Goal: Task Accomplishment & Management: Manage account settings

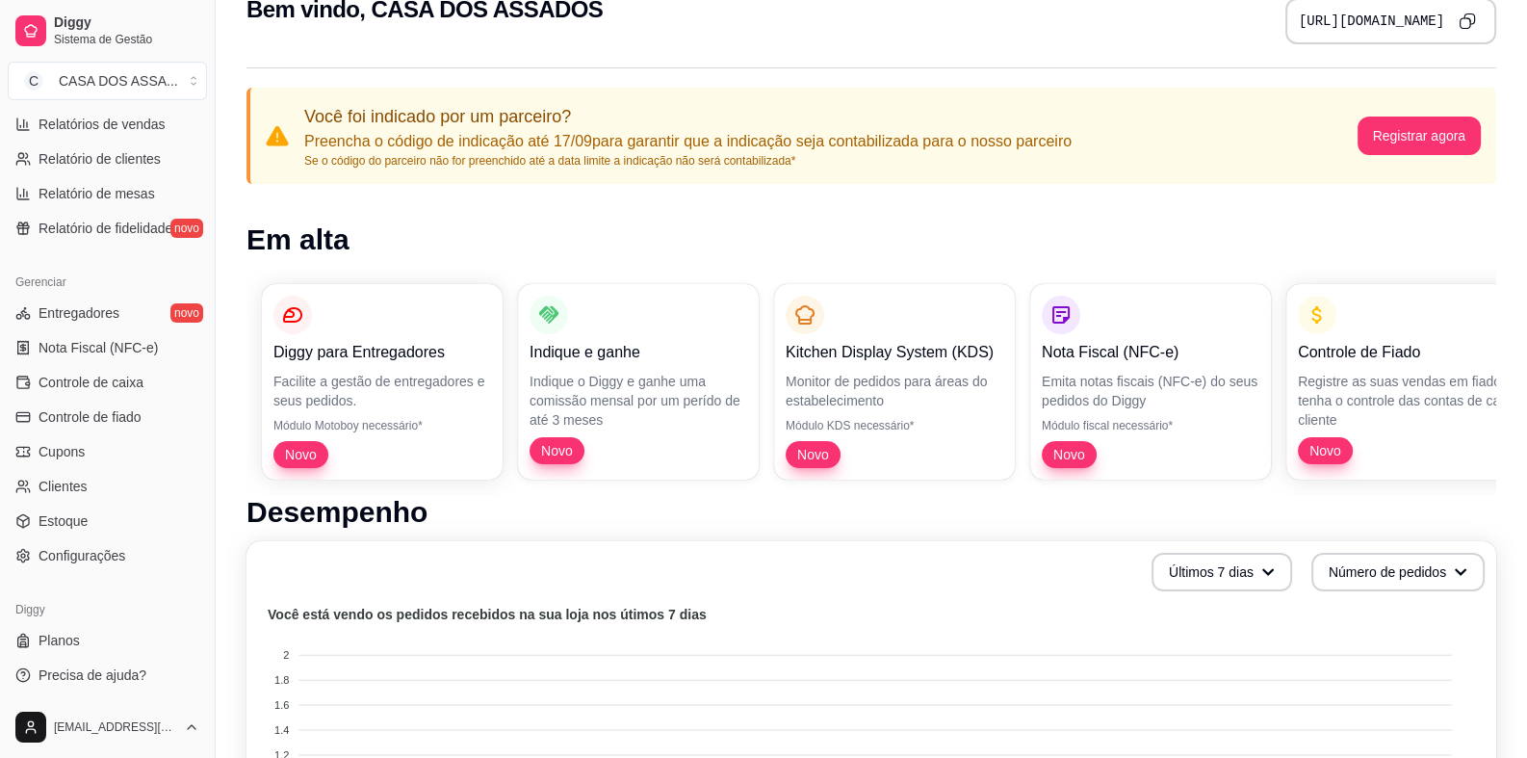
scroll to position [95, 0]
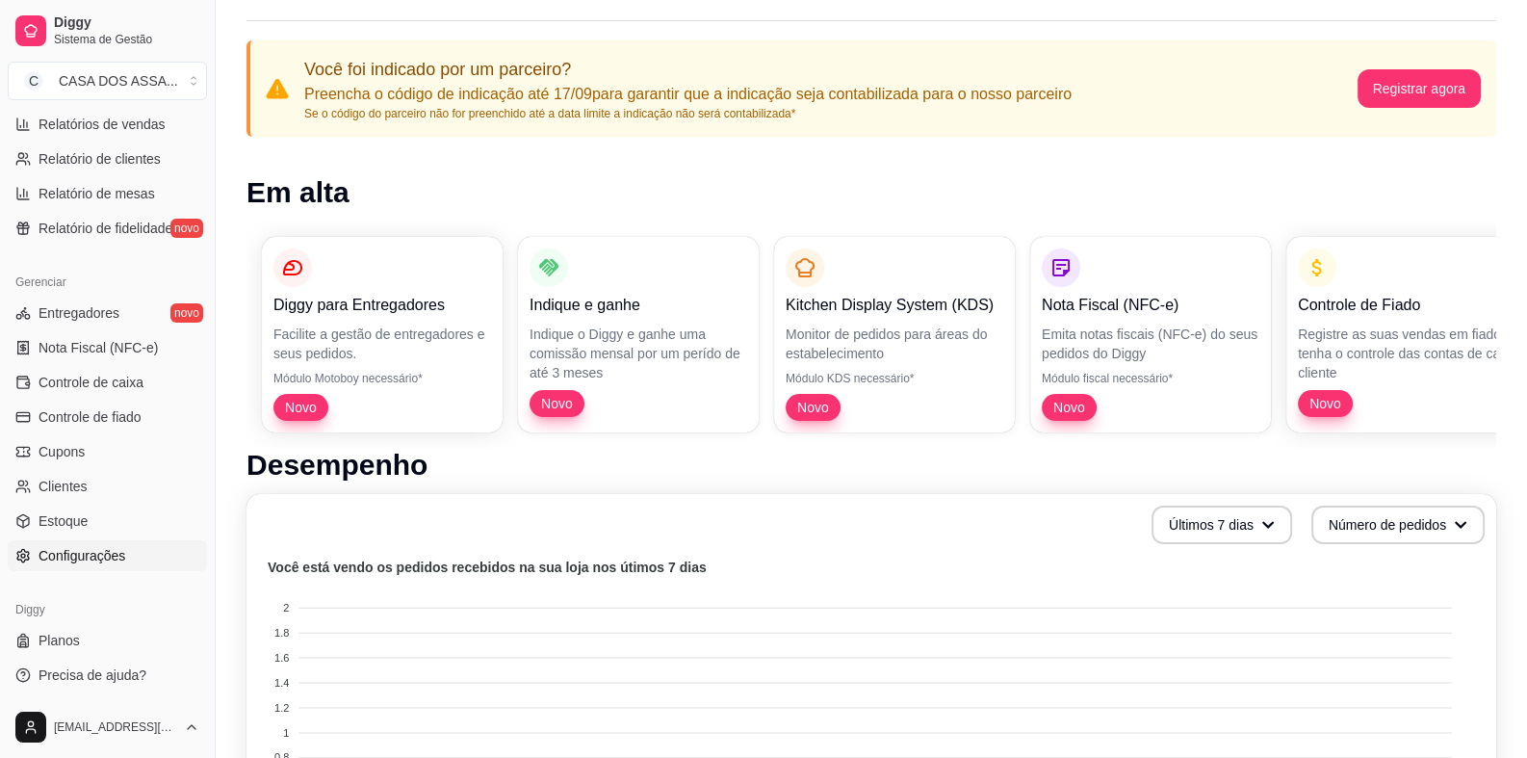
click at [100, 555] on span "Configurações" at bounding box center [82, 555] width 87 height 19
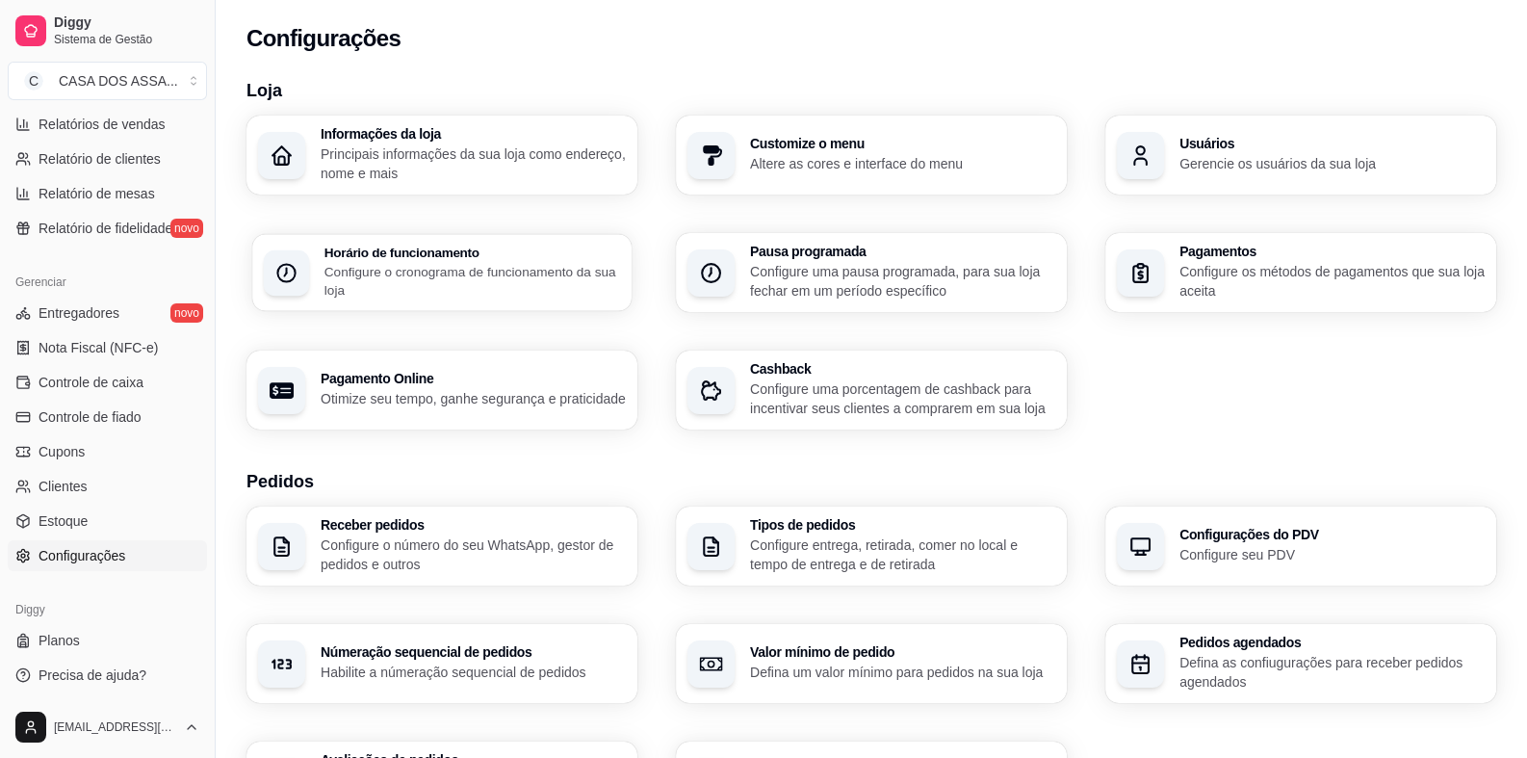
click at [503, 285] on p "Configure o cronograma de funcionamento da sua loja" at bounding box center [472, 281] width 296 height 38
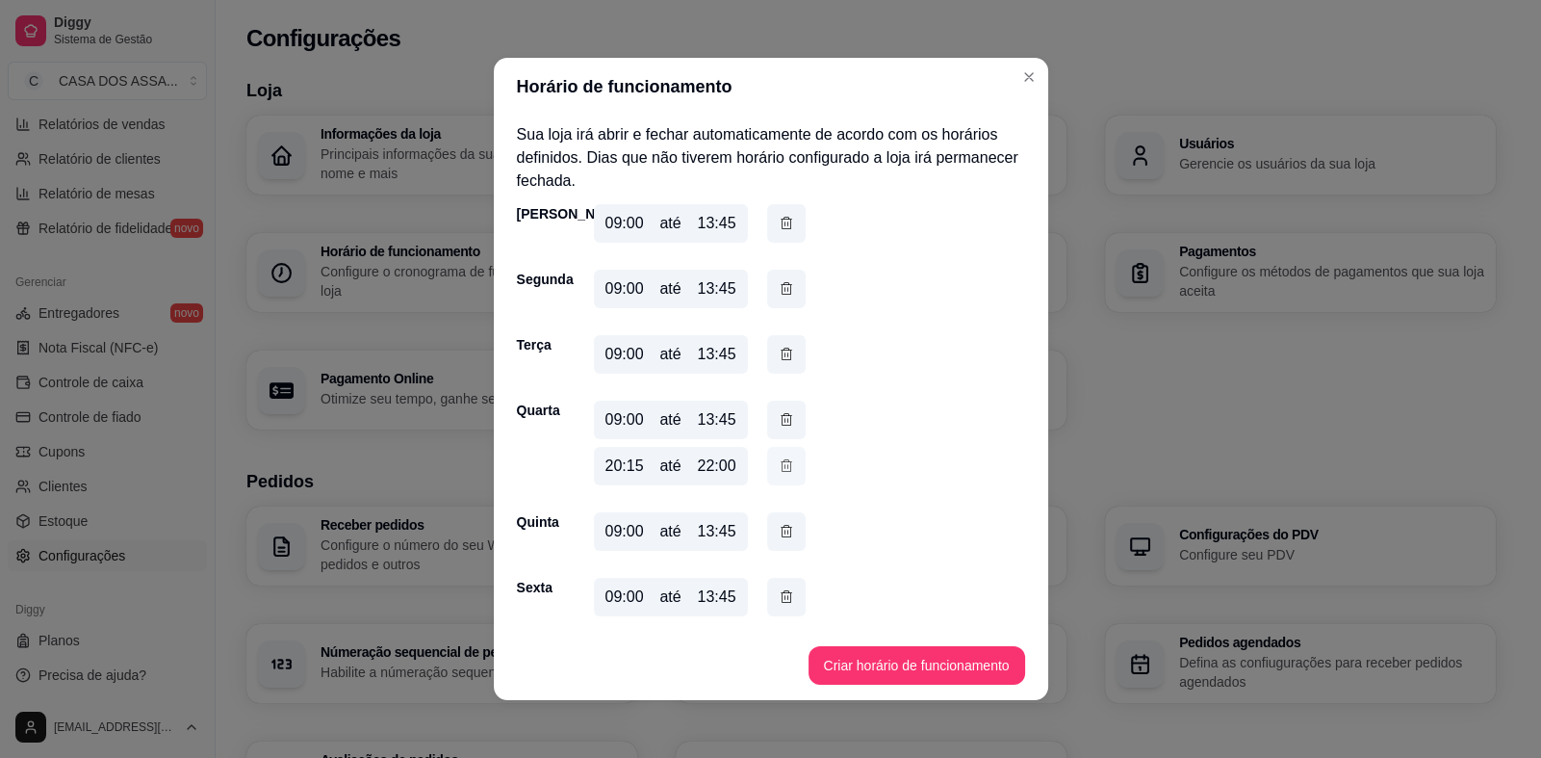
click at [779, 465] on icon "button" at bounding box center [786, 465] width 15 height 21
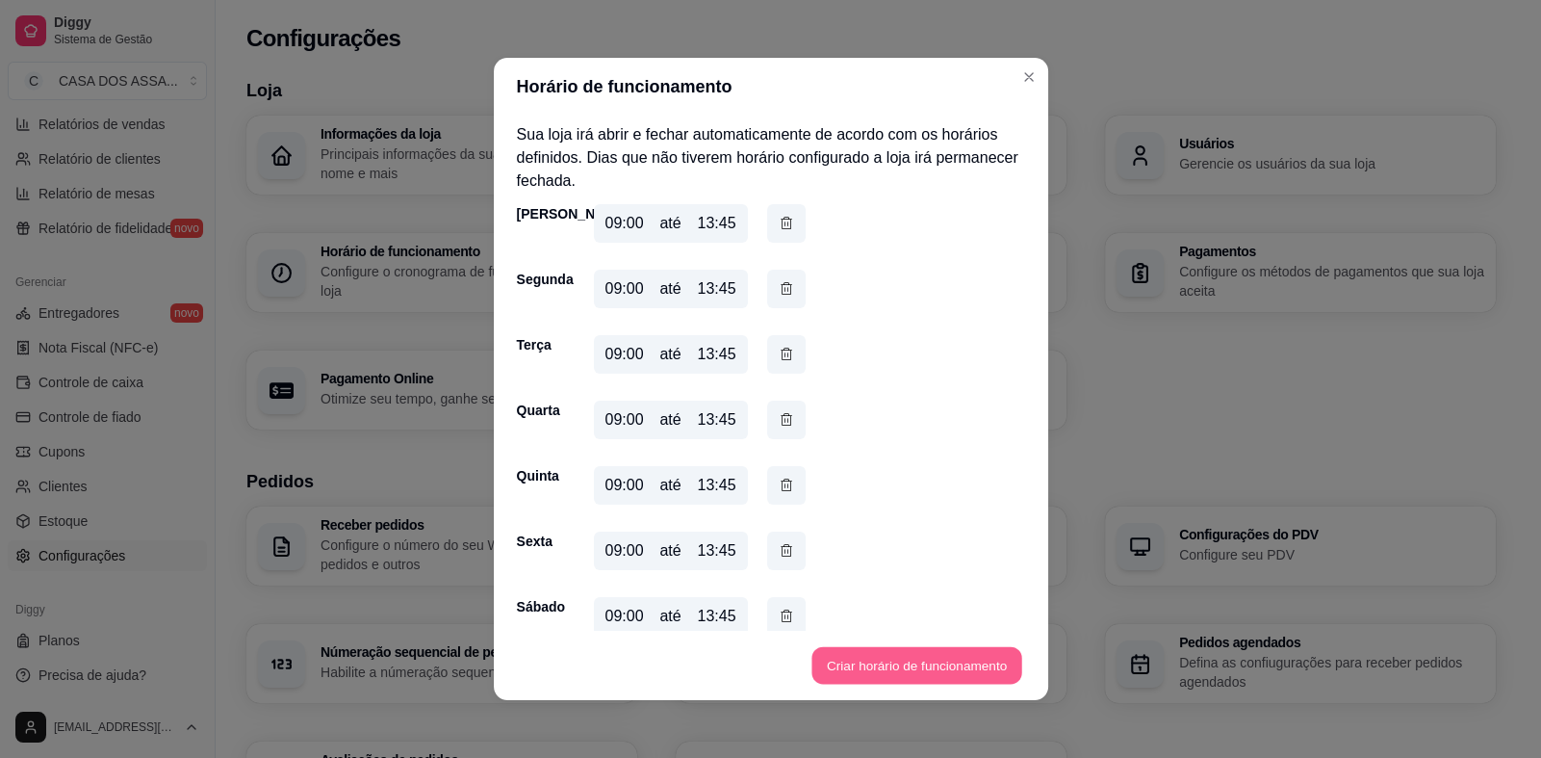
click at [888, 667] on button "Criar horário de funcionamento" at bounding box center [917, 666] width 210 height 38
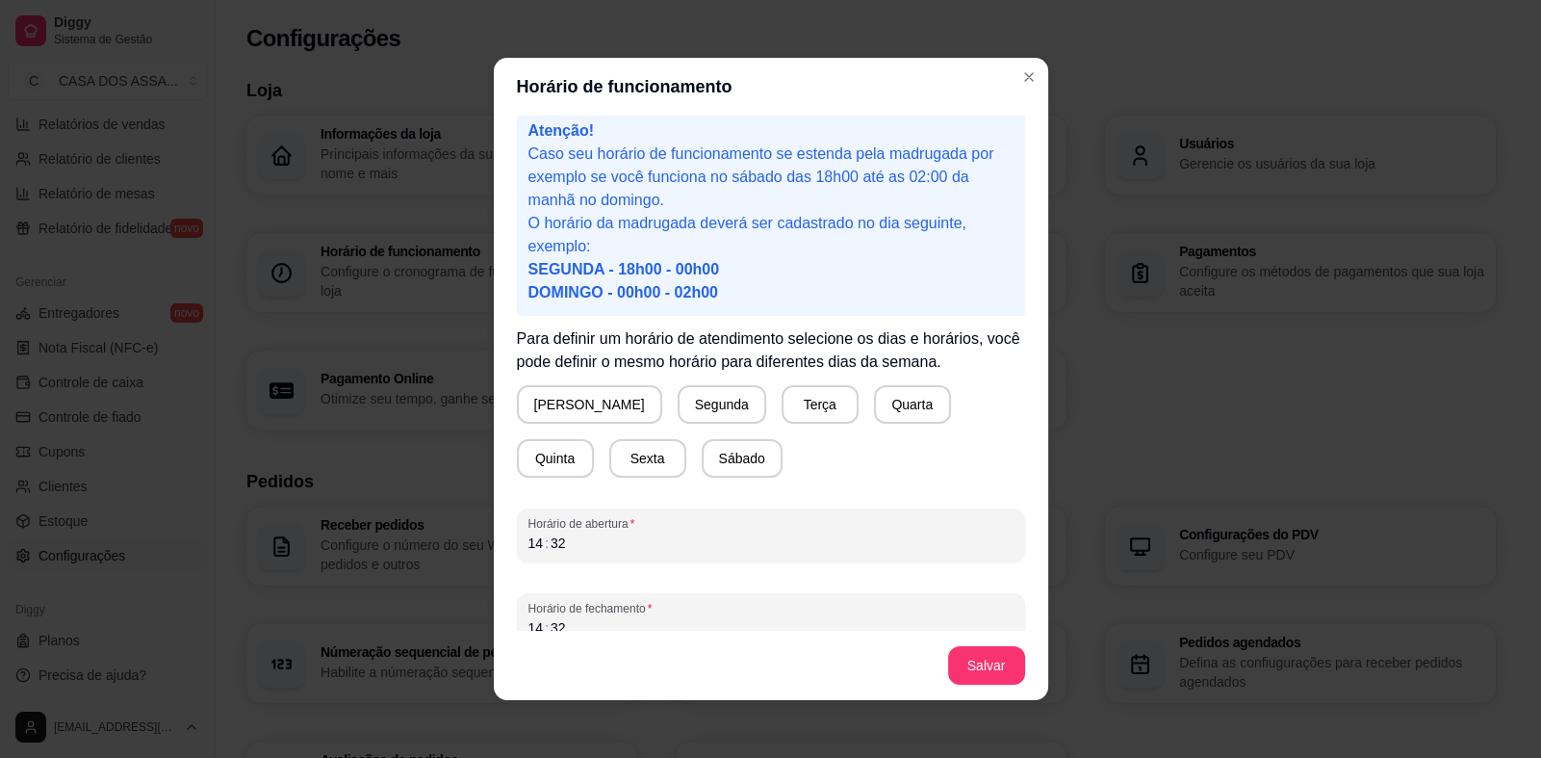
scroll to position [39, 0]
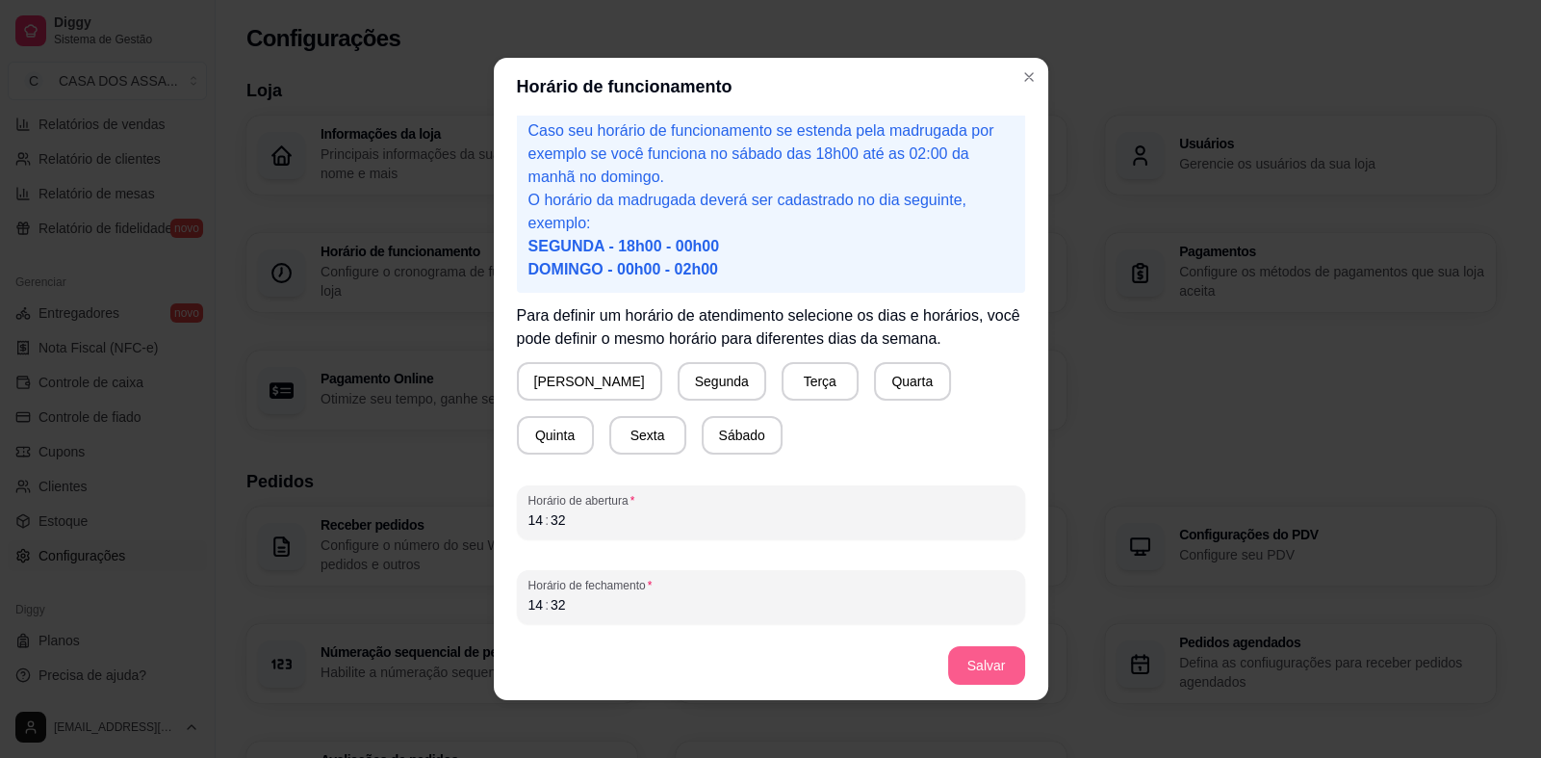
click at [982, 671] on button "Salvar" at bounding box center [986, 665] width 77 height 39
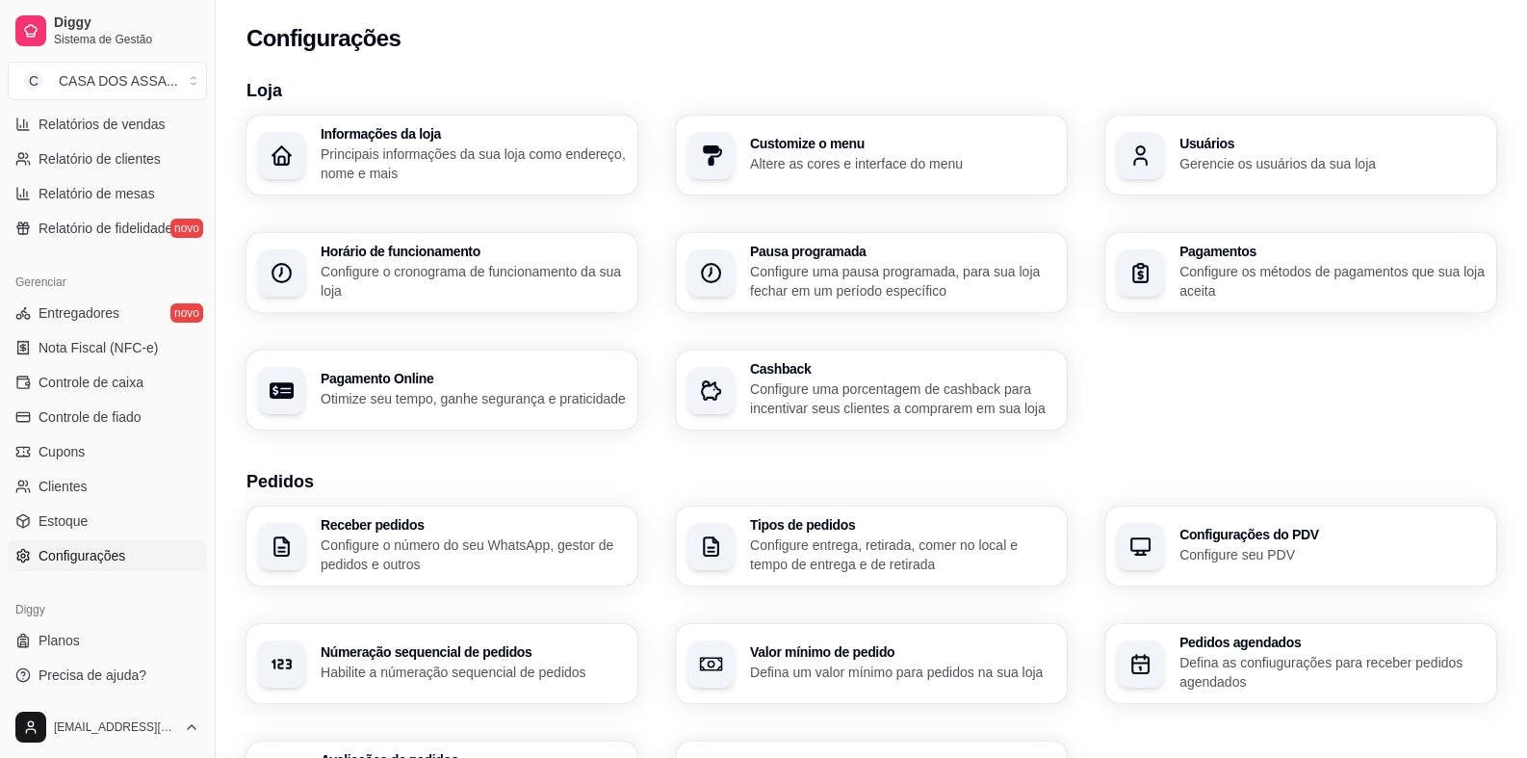
click at [473, 158] on p "Principais informações da sua loja como endereço, nome e mais" at bounding box center [473, 163] width 305 height 39
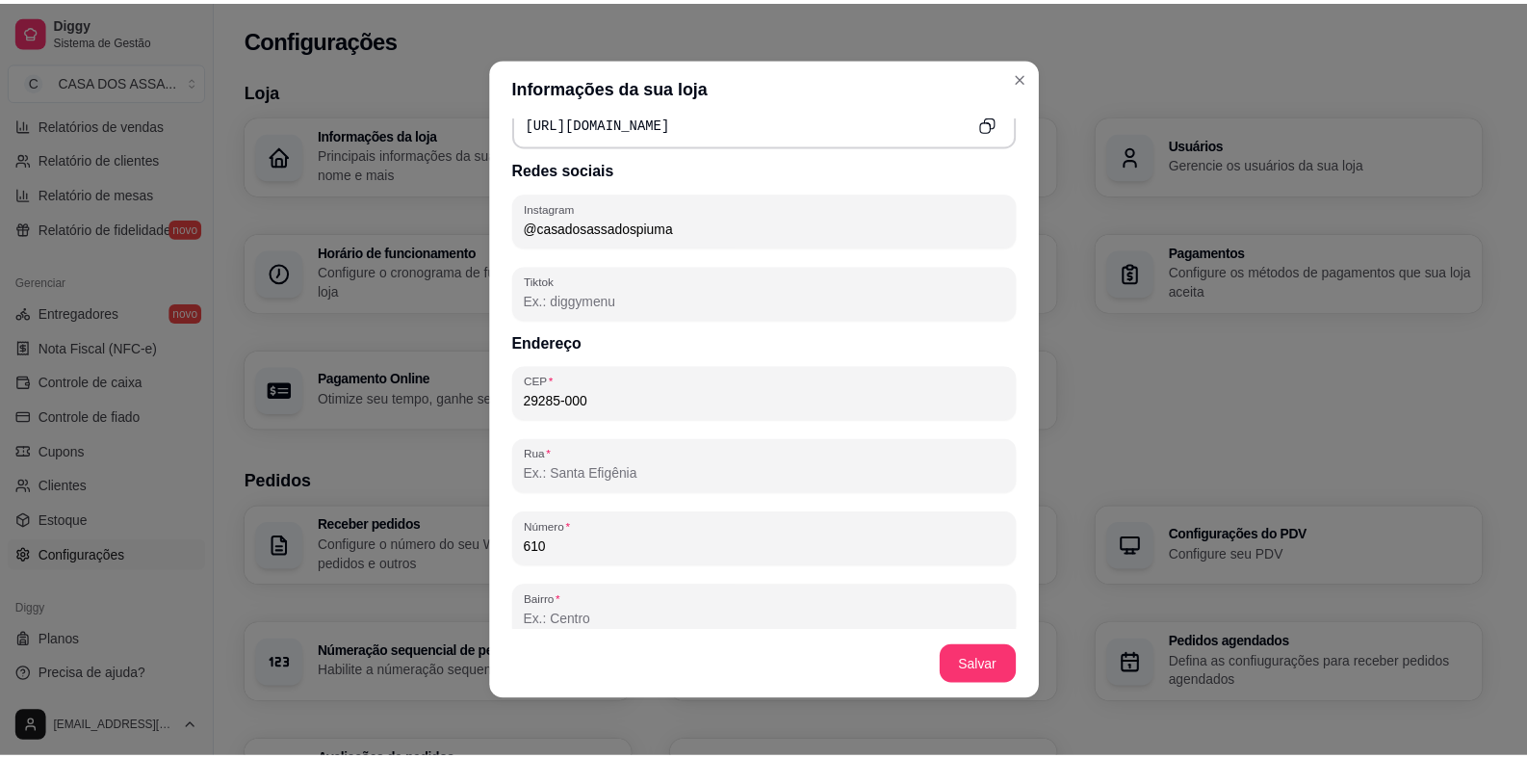
scroll to position [769, 0]
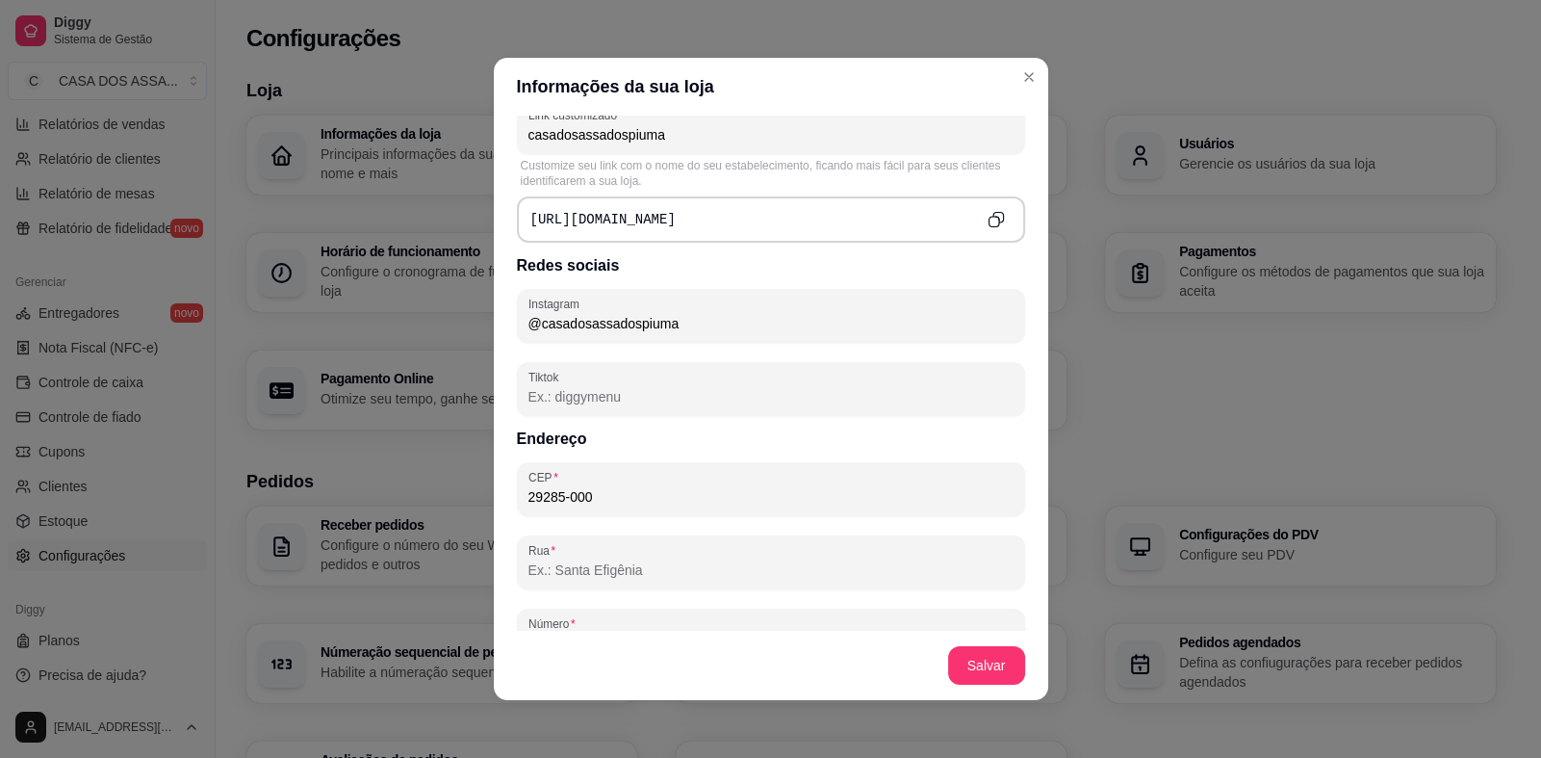
click at [988, 219] on icon "Copy to clipboard" at bounding box center [996, 219] width 17 height 17
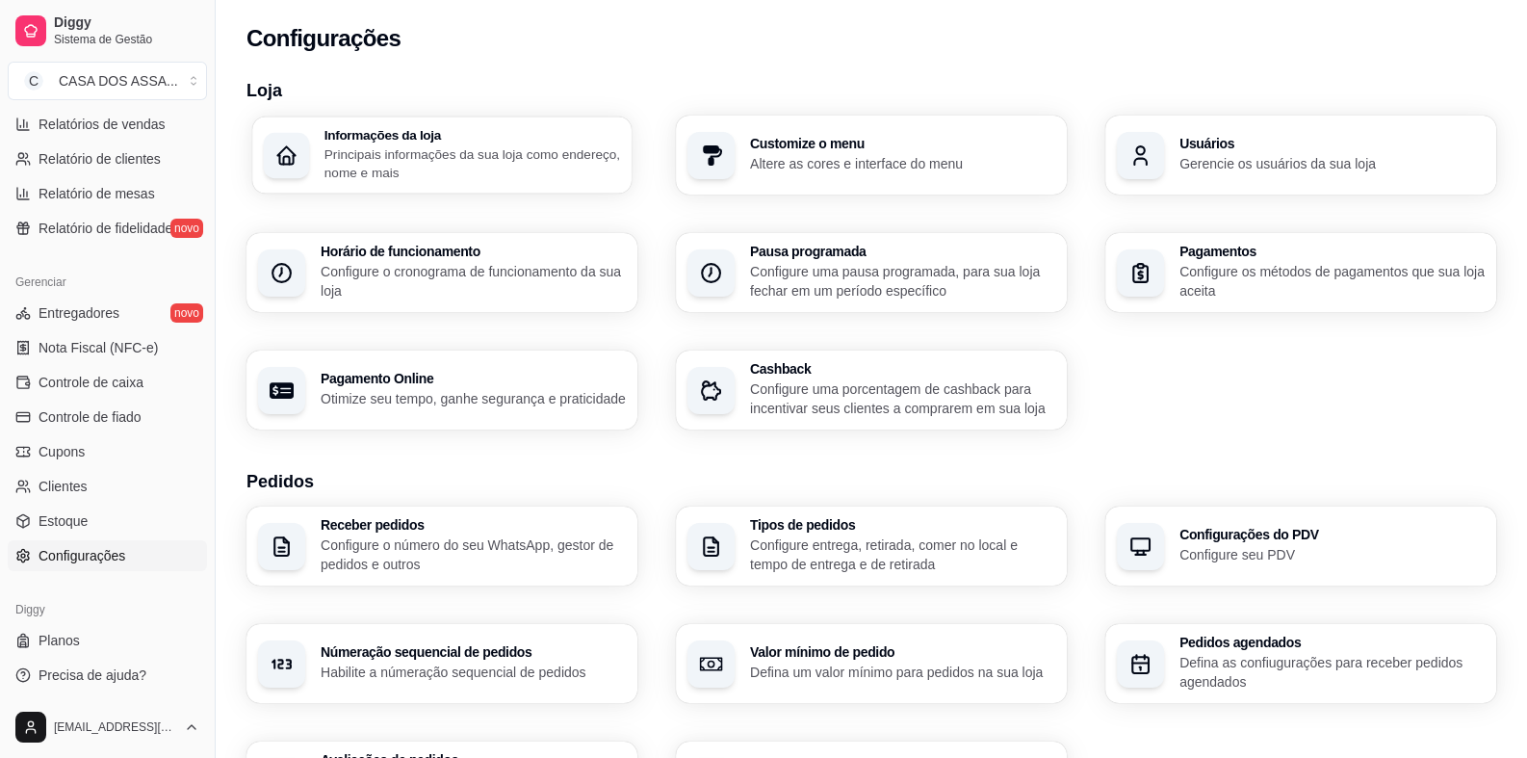
click at [368, 130] on h3 "Informações da loja" at bounding box center [472, 134] width 296 height 13
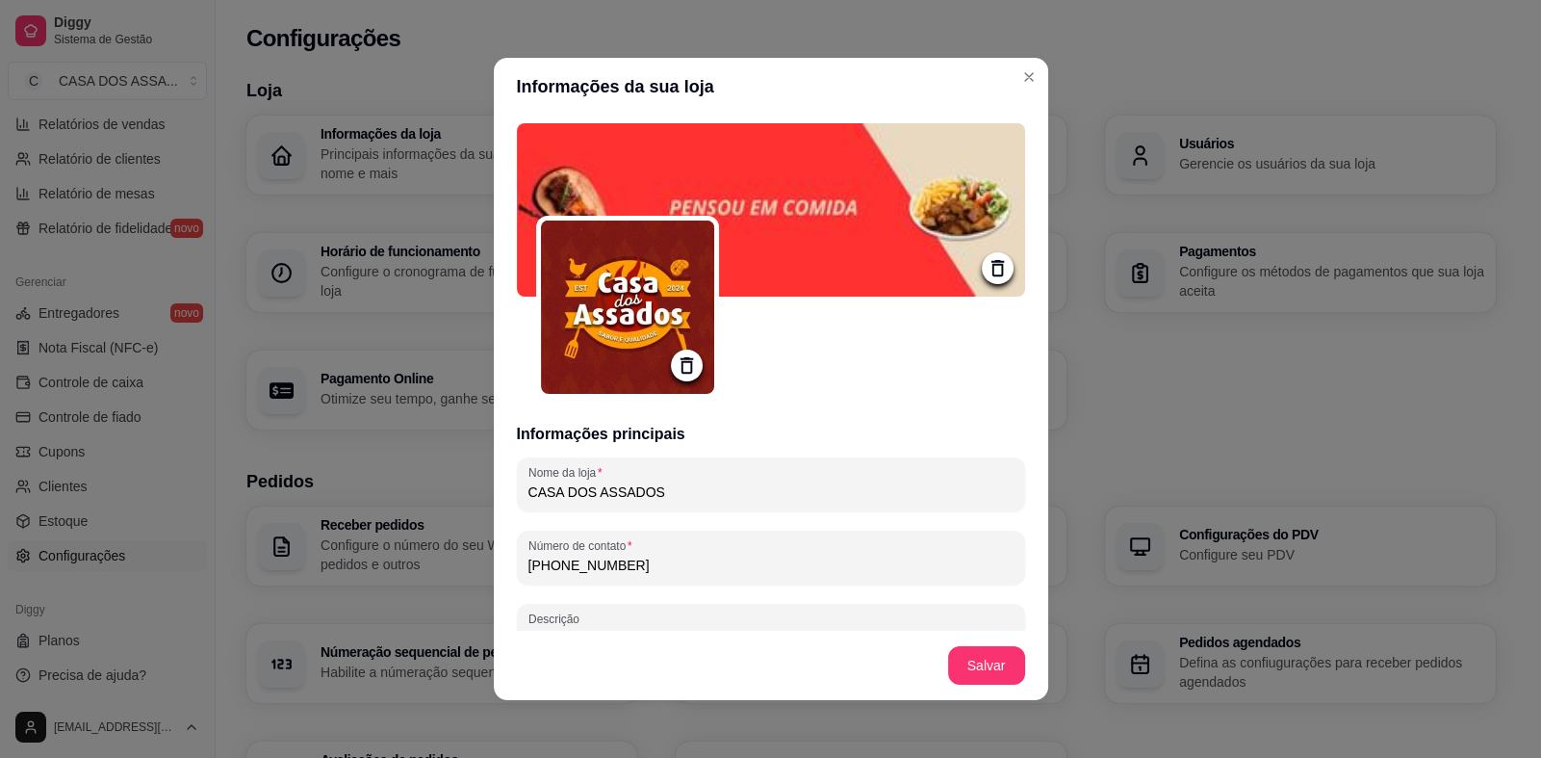
click at [987, 272] on icon at bounding box center [998, 268] width 22 height 22
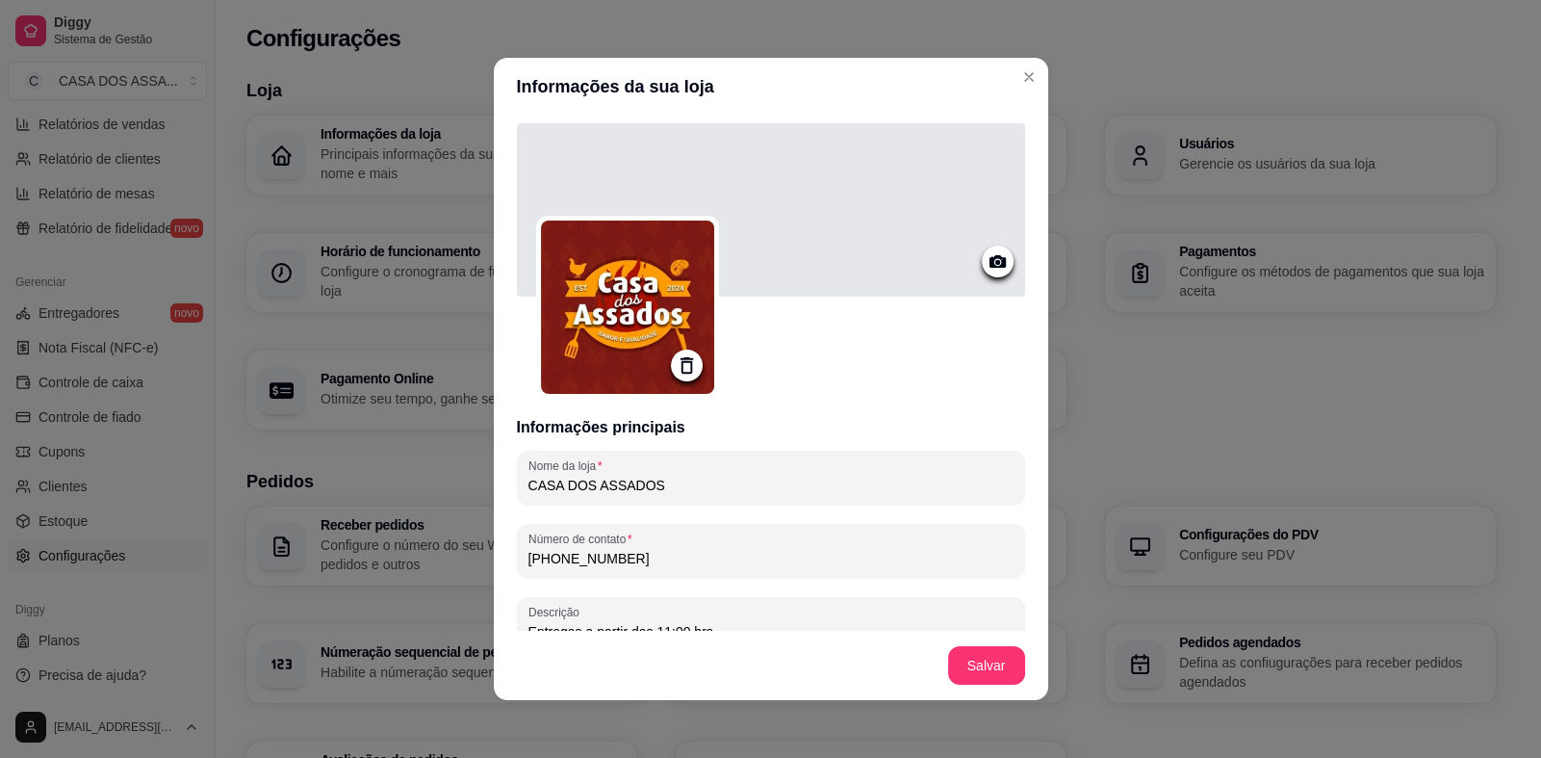
click at [987, 261] on icon at bounding box center [998, 261] width 22 height 22
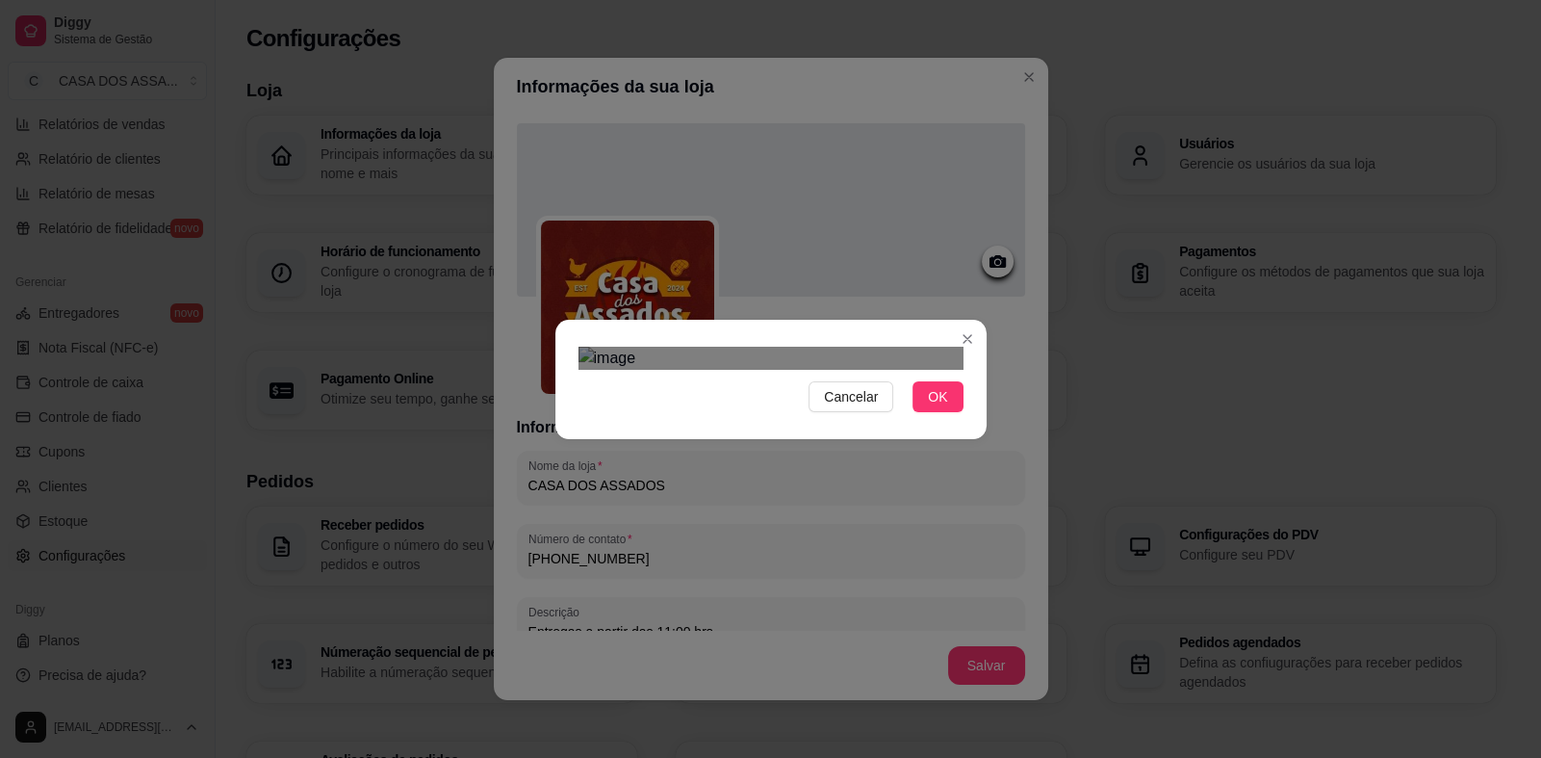
click at [556, 420] on div "Cancelar OK" at bounding box center [770, 379] width 431 height 81
click at [999, 260] on div "Cancelar OK" at bounding box center [770, 379] width 1541 height 758
click at [865, 395] on div "Use the arrow keys to move the crop selection area" at bounding box center [771, 459] width 385 height 128
click at [947, 407] on span "OK" at bounding box center [937, 396] width 19 height 21
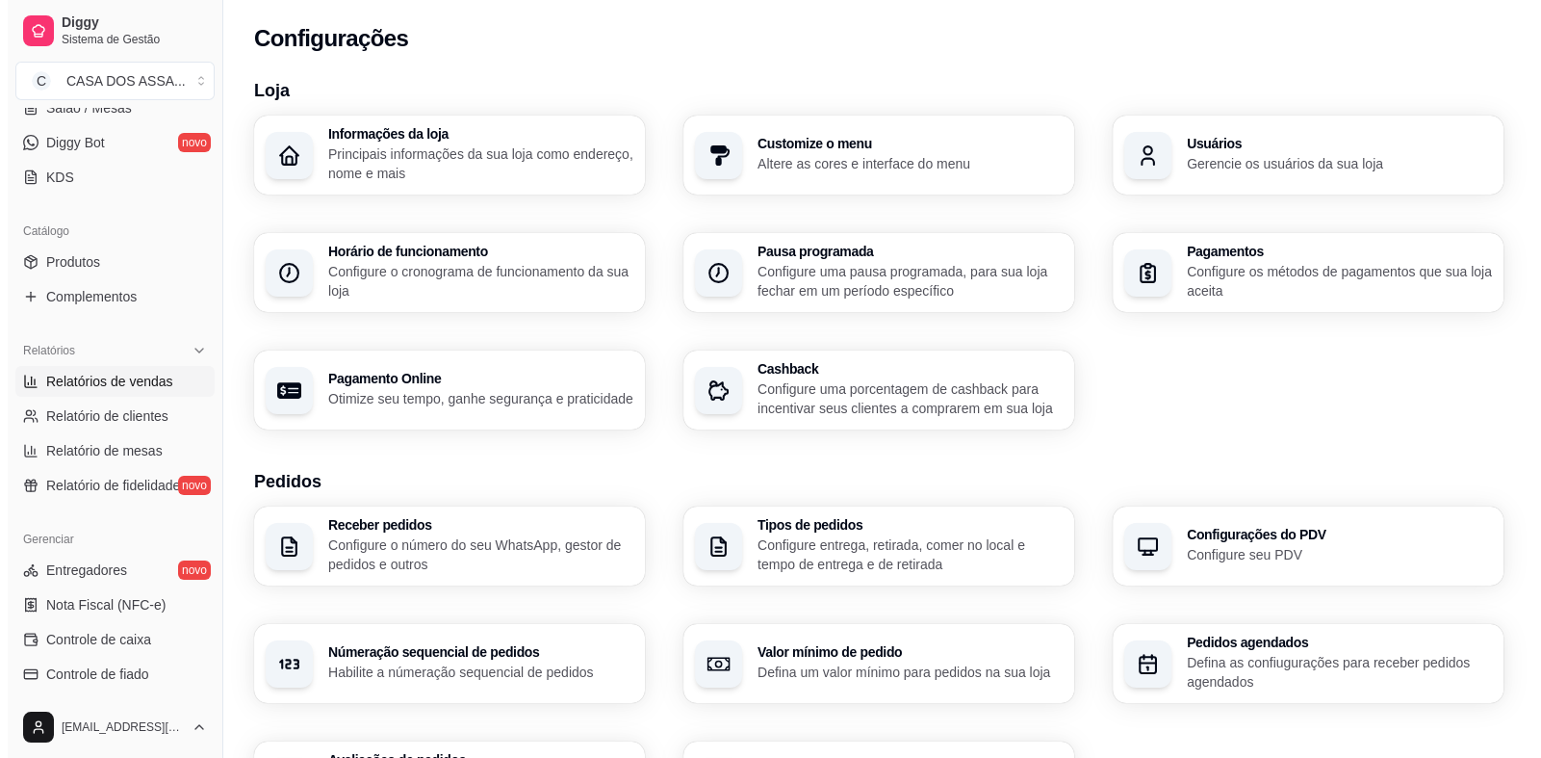
scroll to position [337, 0]
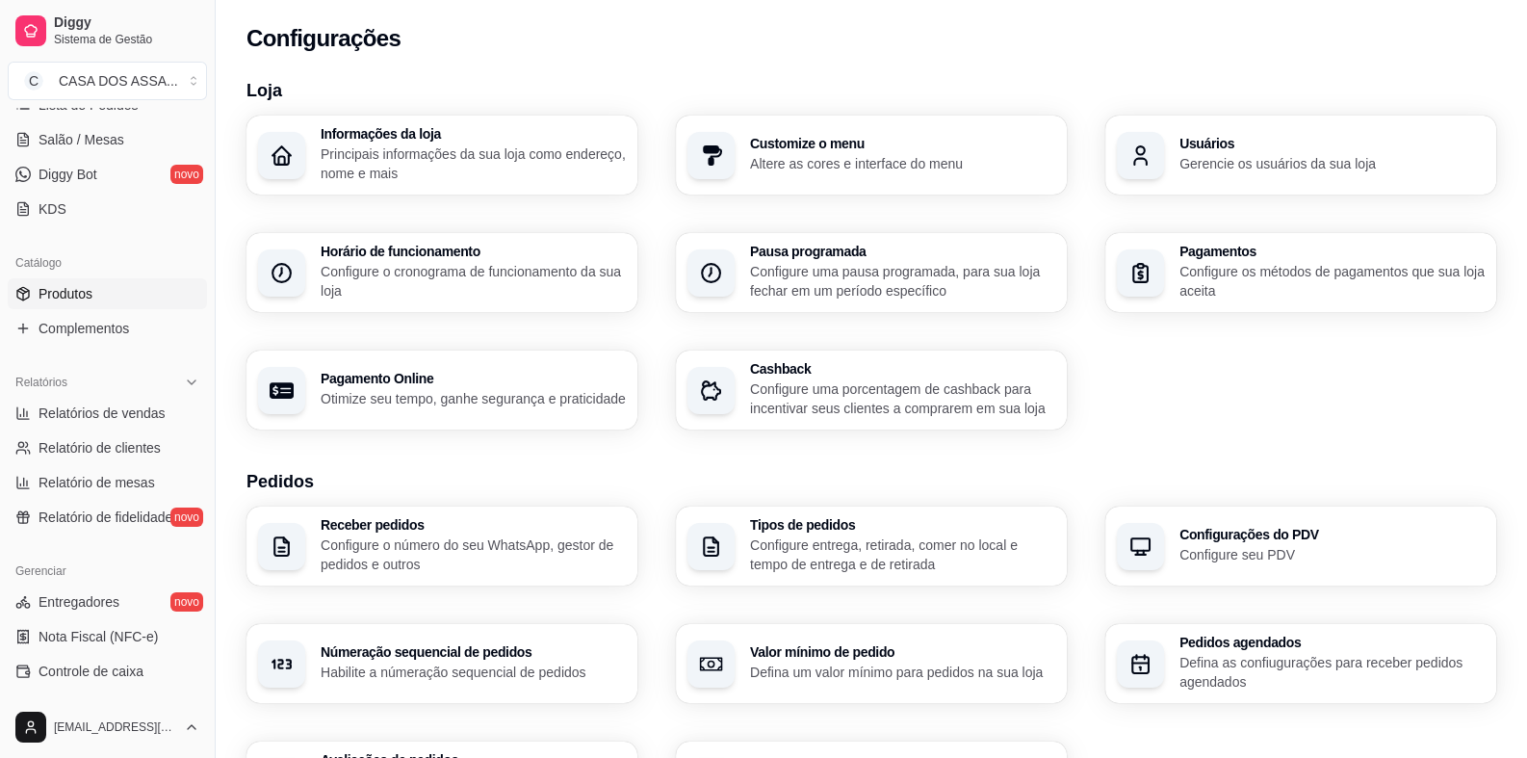
click at [108, 295] on link "Produtos" at bounding box center [107, 293] width 199 height 31
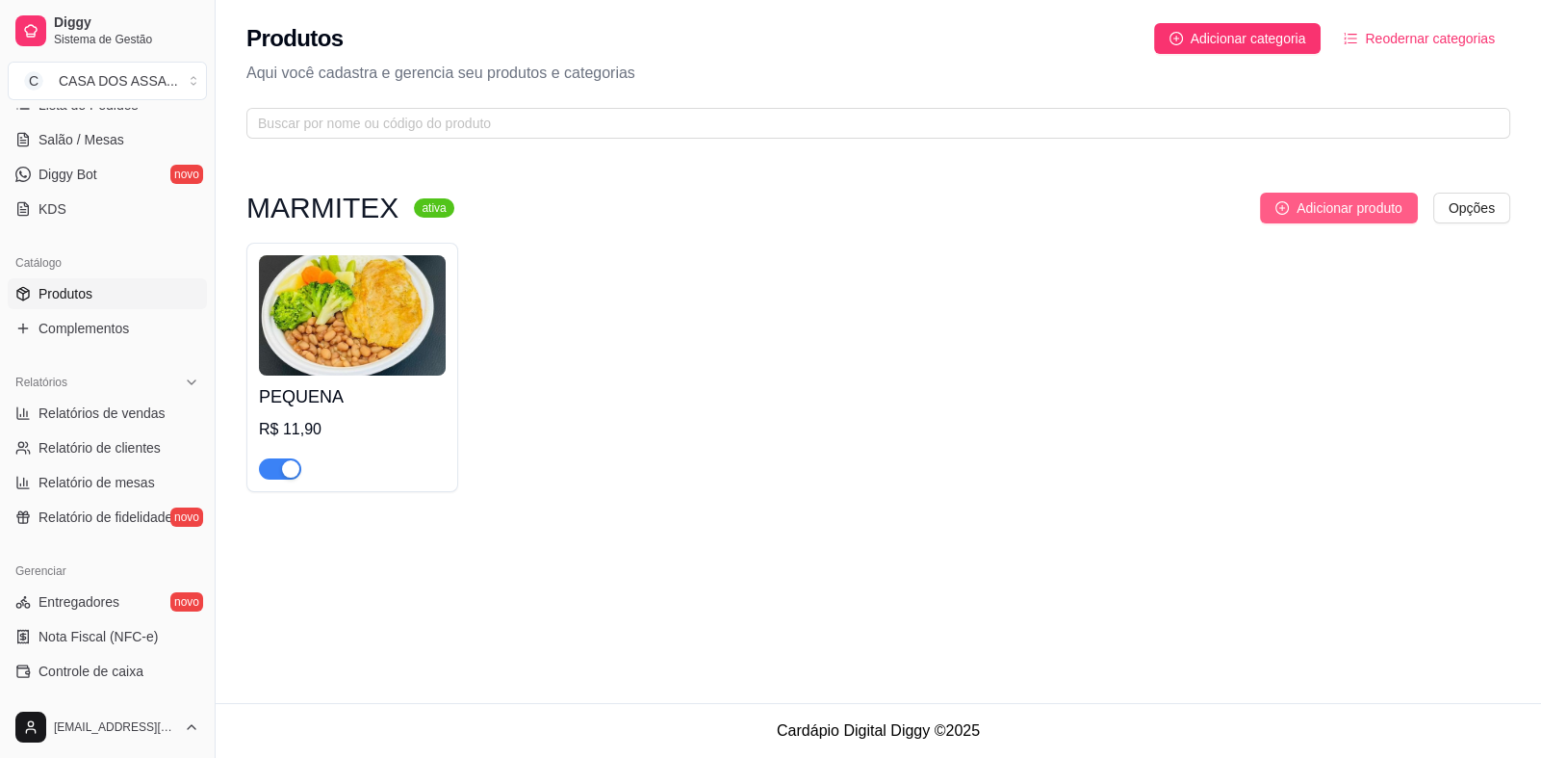
click at [1382, 205] on span "Adicionar produto" at bounding box center [1350, 207] width 106 height 21
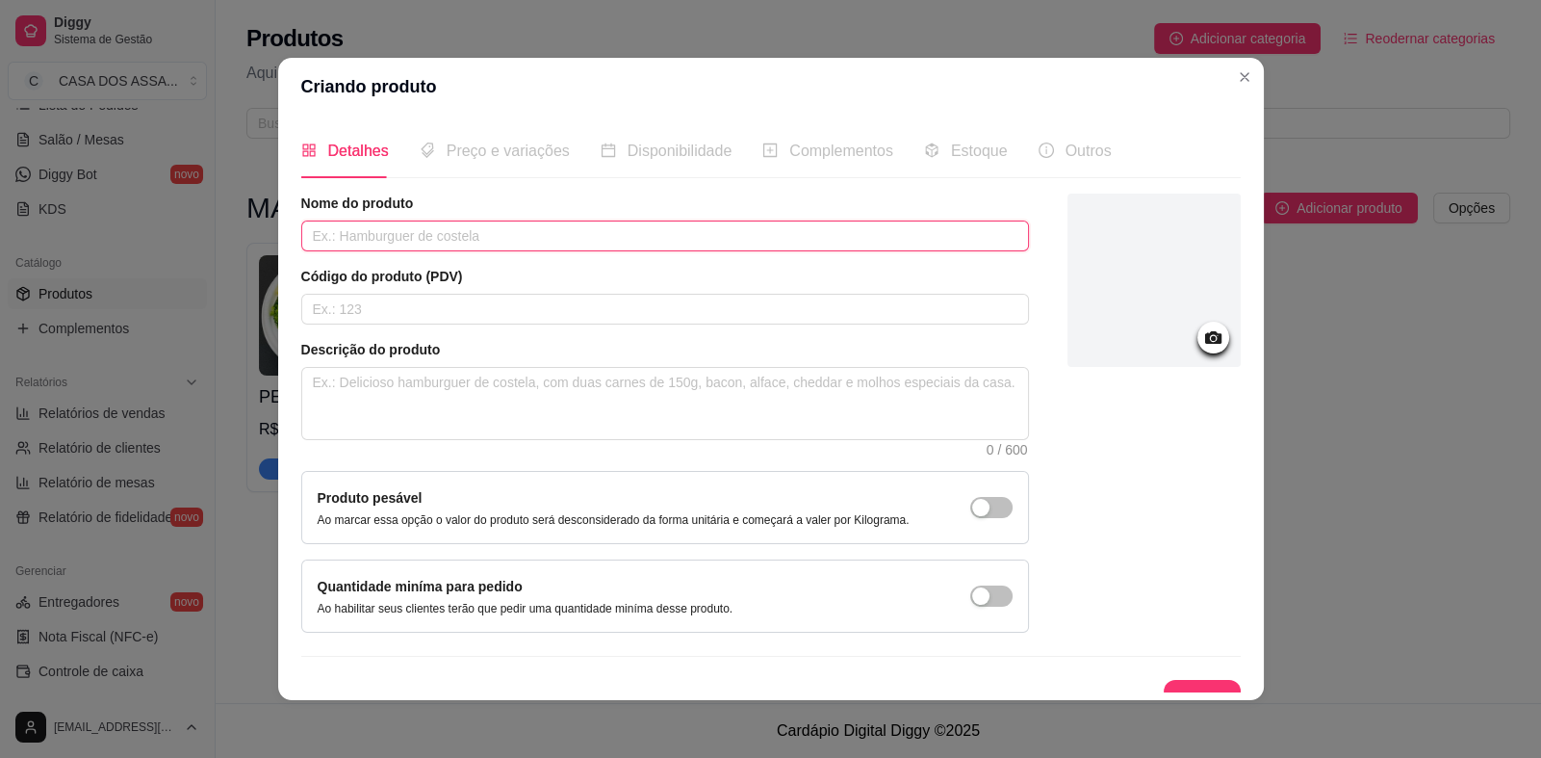
click at [478, 236] on input "text" at bounding box center [665, 235] width 728 height 31
type input "ECONÔMICA"
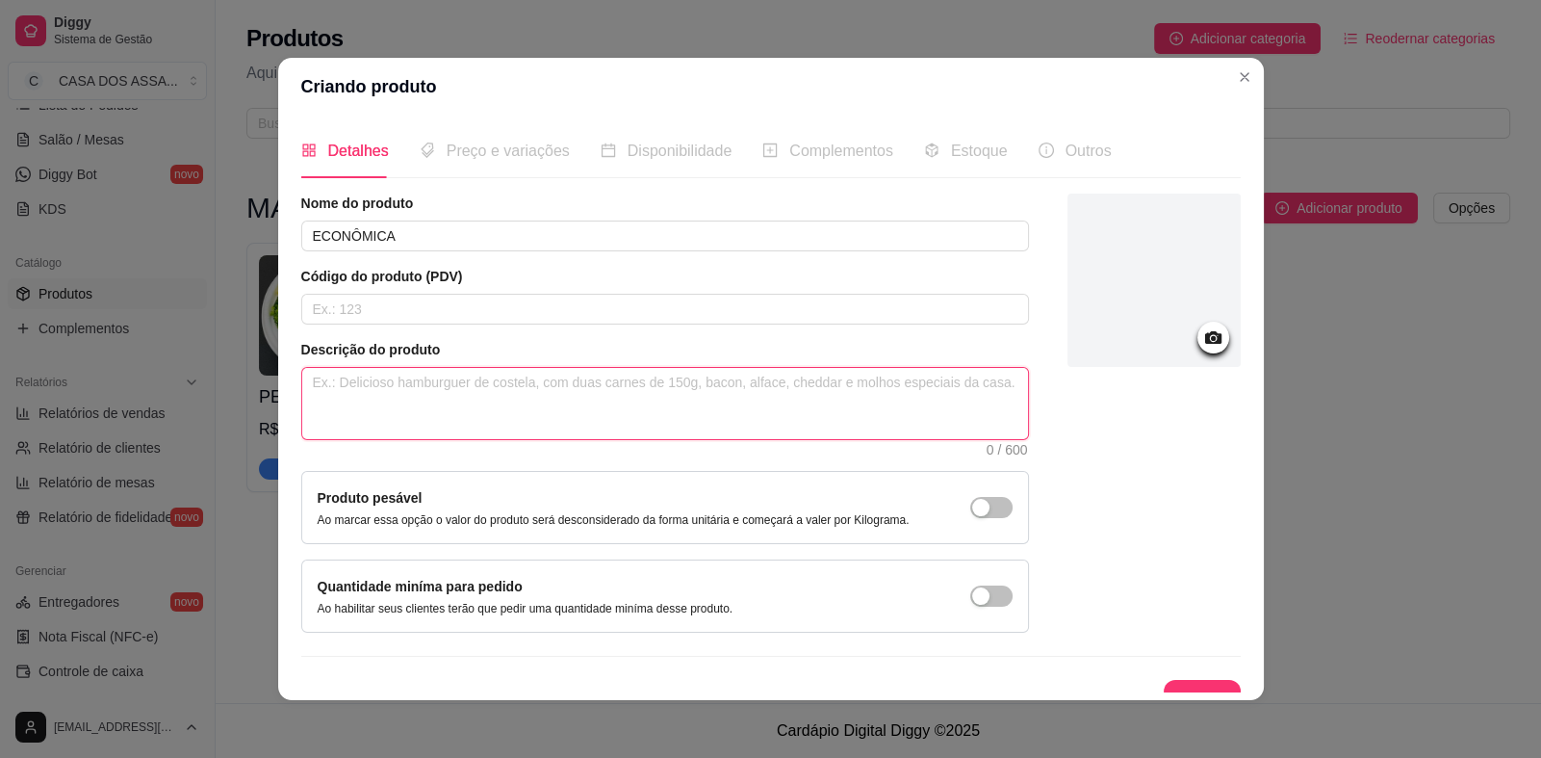
paste textarea "CHURRASCO (Linguiça e porco). Arroz, macarrão, feijão em caldo, farofa e salada…"
type textarea "CHURRASCO (Linguiça e porco). Arroz, macarrão, feijão em caldo, farofa e salada…"
type textarea "CHURRASCO (Linguiça, e porco). Arroz, macarrão, feijão em caldo, farofa e salad…"
type textarea "CHURRASCO (Linguiça, F e porco). Arroz, macarrão, feijão em caldo, farofa e sal…"
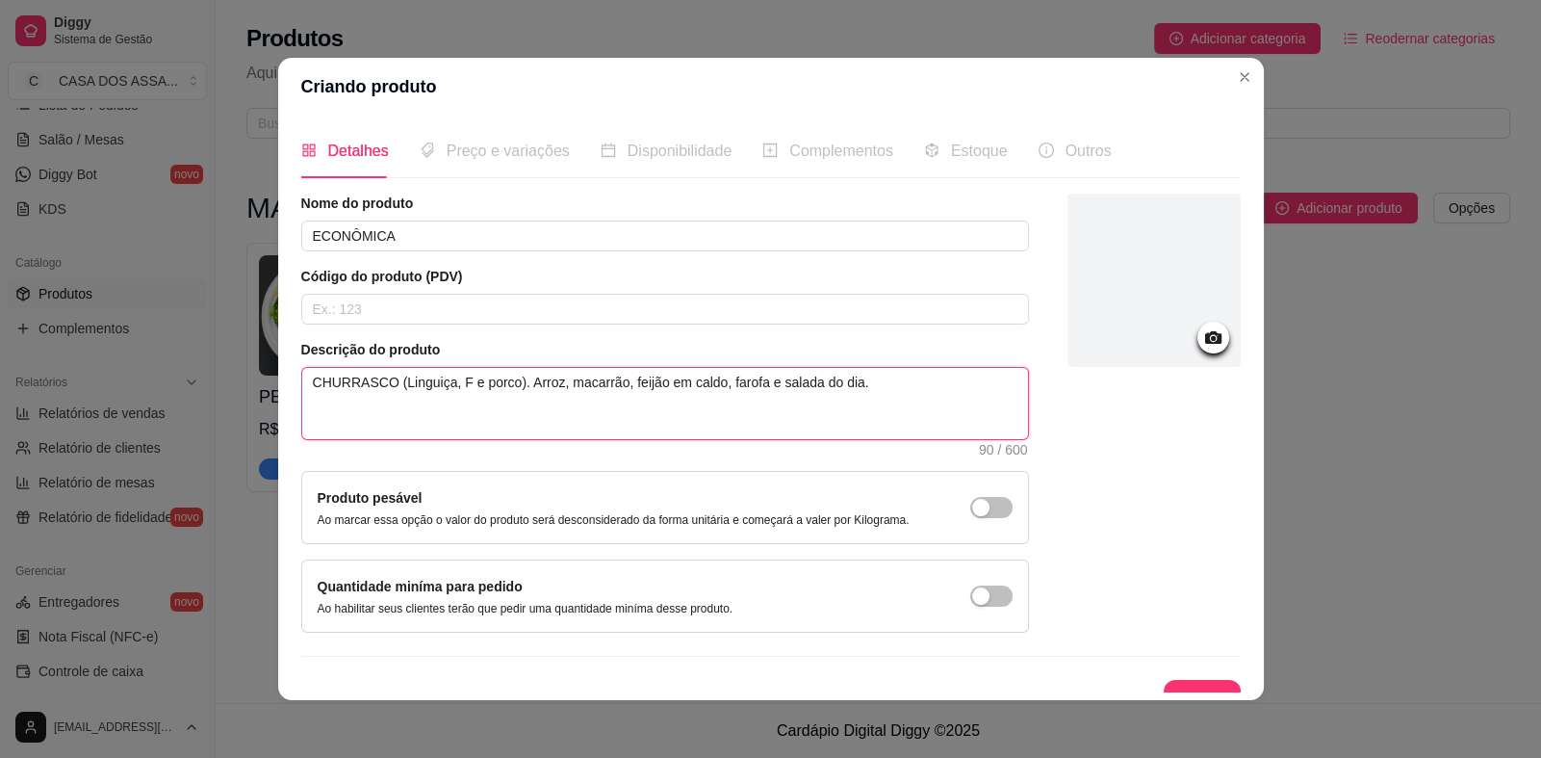
type textarea "CHURRASCO (Linguiça, FR e porco). Arroz, macarrão, feijão em caldo, farofa e sa…"
type textarea "CHURRASCO (Linguiça, FRA e porco). Arroz, macarrão, feijão em caldo, farofa e s…"
type textarea "CHURRASCO (Linguiça, FRAN e porco). Arroz, macarrão, feijão em caldo, farofa e …"
type textarea "CHURRASCO (Linguiça, FRANG e porco). Arroz, macarrão, feijão em caldo, farofa e…"
type textarea "CHURRASCO (Linguiça, FRANGO e porco). Arroz, macarrão, feijão em caldo, farofa …"
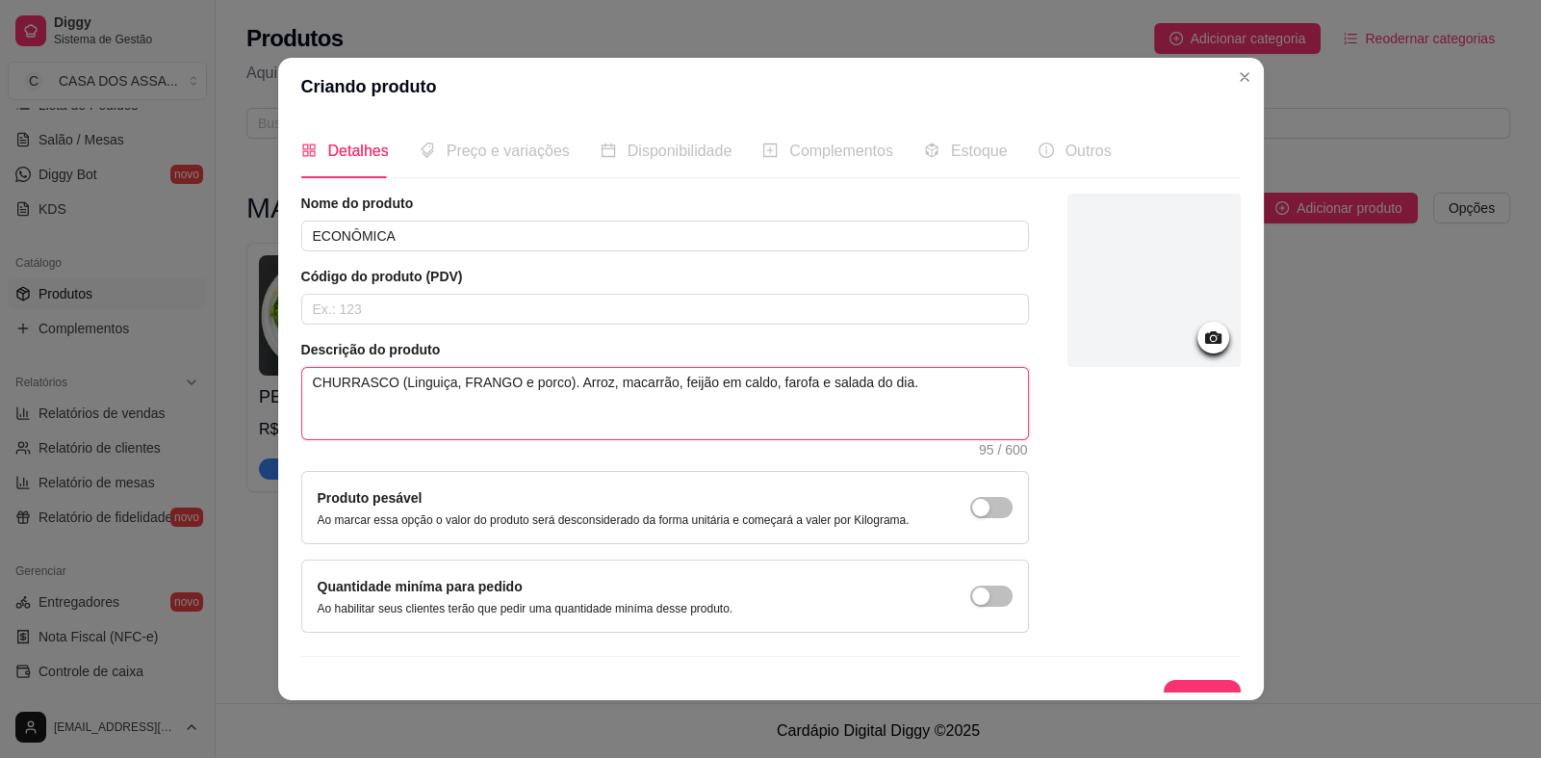
type textarea "CHURRASCO (Linguiça, FRANG e porco). Arroz, macarrão, feijão em caldo, farofa e…"
type textarea "CHURRASCO (Linguiça, FRAN e porco). Arroz, macarrão, feijão em caldo, farofa e …"
type textarea "CHURRASCO (Linguiça, FRA e porco). Arroz, macarrão, feijão em caldo, farofa e s…"
type textarea "CHURRASCO (Linguiça, FR e porco). Arroz, macarrão, feijão em caldo, farofa e sa…"
type textarea "CHURRASCO (Linguiça, F e porco). Arroz, macarrão, feijão em caldo, farofa e sal…"
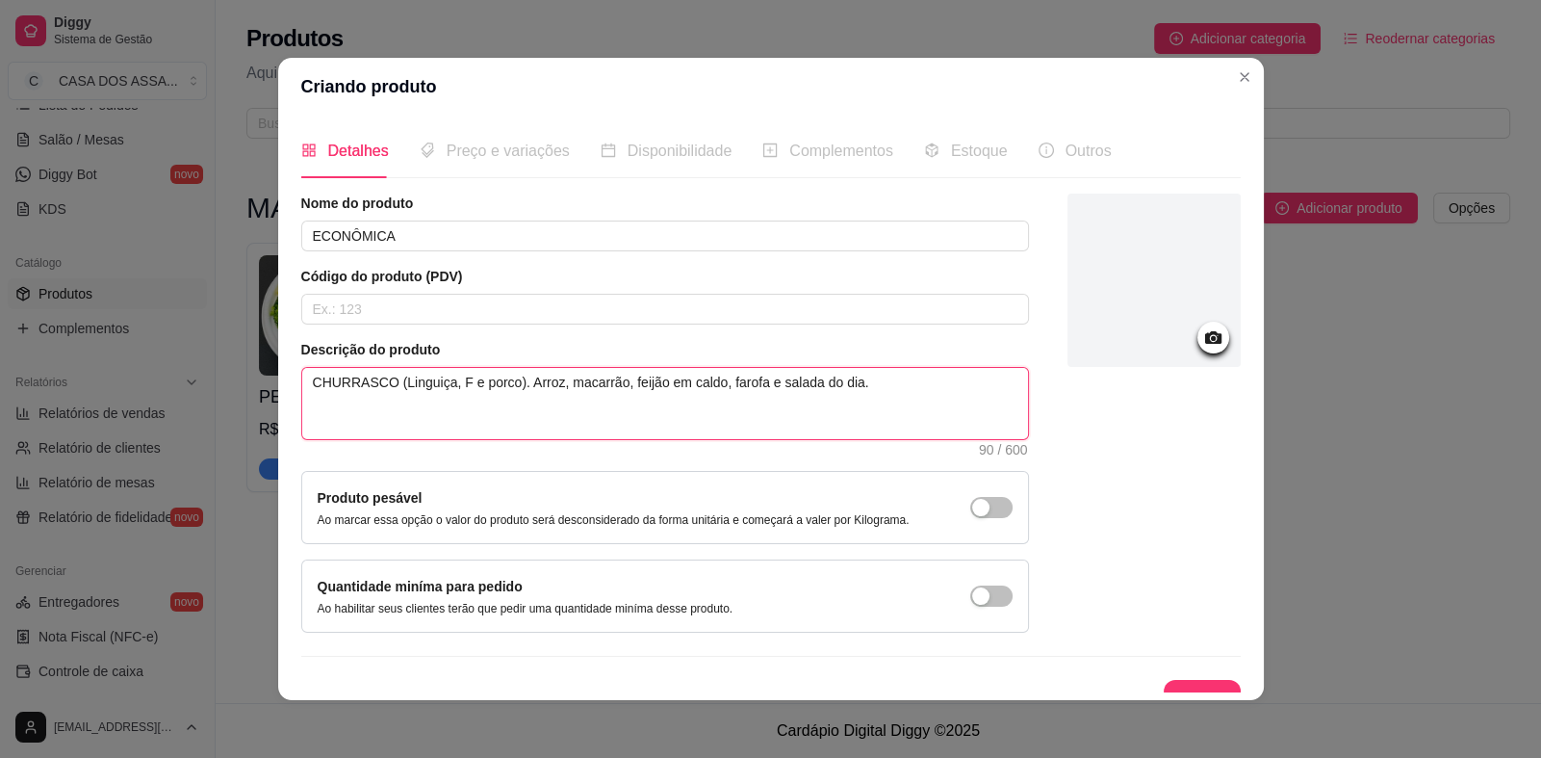
type textarea "CHURRASCO (Linguiça, e porco). Arroz, macarrão, feijão em caldo, farofa e salad…"
type textarea "CHURRASCO (Linguiça, f e porco). Arroz, macarrão, feijão em caldo, farofa e sal…"
type textarea "CHURRASCO (Linguiça, fr e porco). Arroz, macarrão, feijão em caldo, farofa e sa…"
type textarea "CHURRASCO (Linguiça, fra e porco). Arroz, macarrão, feijão em caldo, farofa e s…"
type textarea "CHURRASCO (Linguiça, fran e porco). Arroz, macarrão, feijão em caldo, farofa e …"
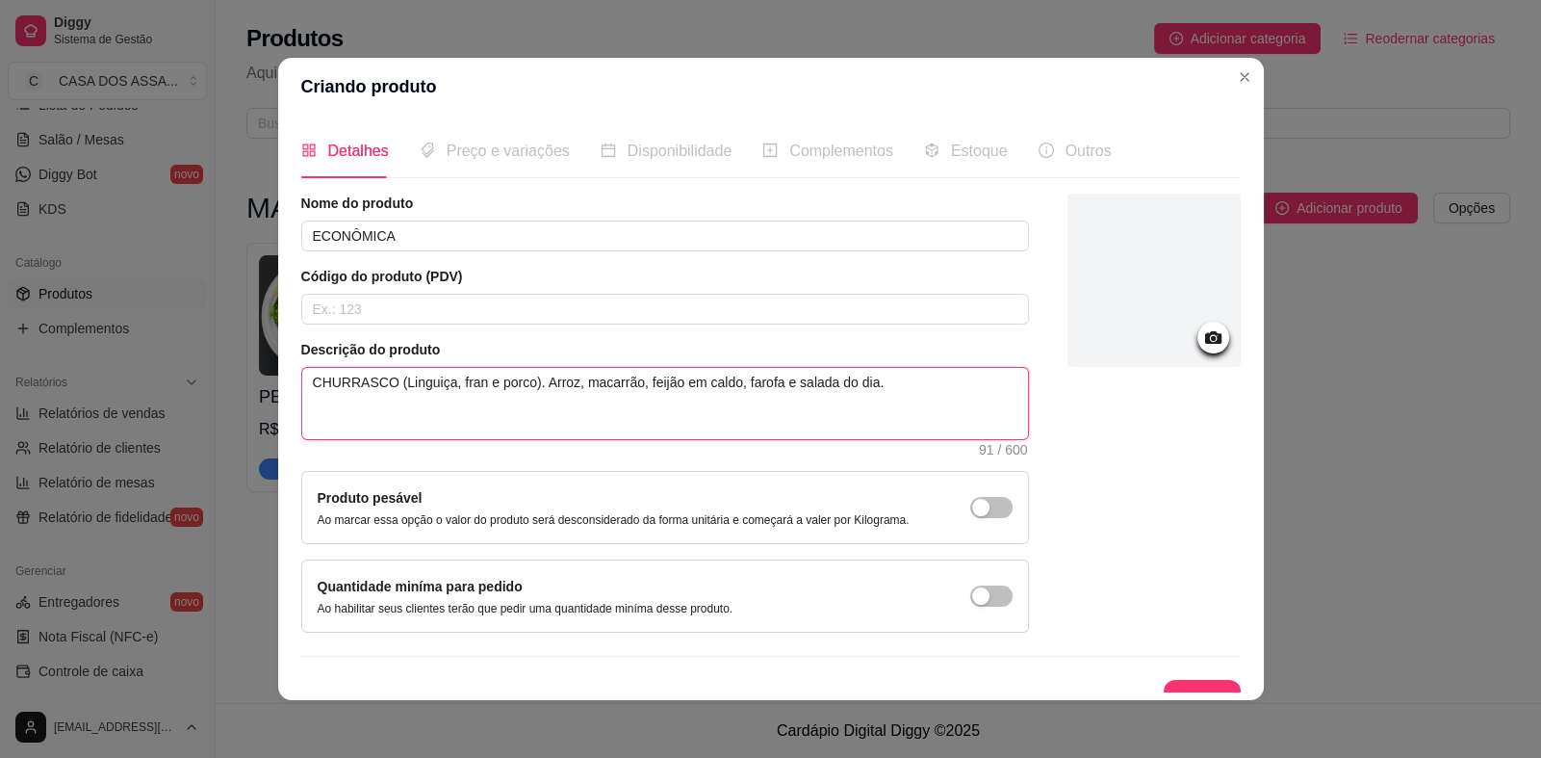
type textarea "CHURRASCO (Linguiça, frang e porco). Arroz, macarrão, feijão em caldo, farofa e…"
type textarea "CHURRASCO (Linguiça, frango e porco). Arroz, macarrão, feijão em caldo, farofa …"
click at [549, 388] on textarea "CHURRASCO (Linguiça, frango e porco). Arroz, macarrão, feijão em caldo, farofa …" at bounding box center [665, 403] width 726 height 71
type textarea "CHURRASCO (Linguiça, frango e porco). Arroz, macarrão, feijão em caldo, farofa …"
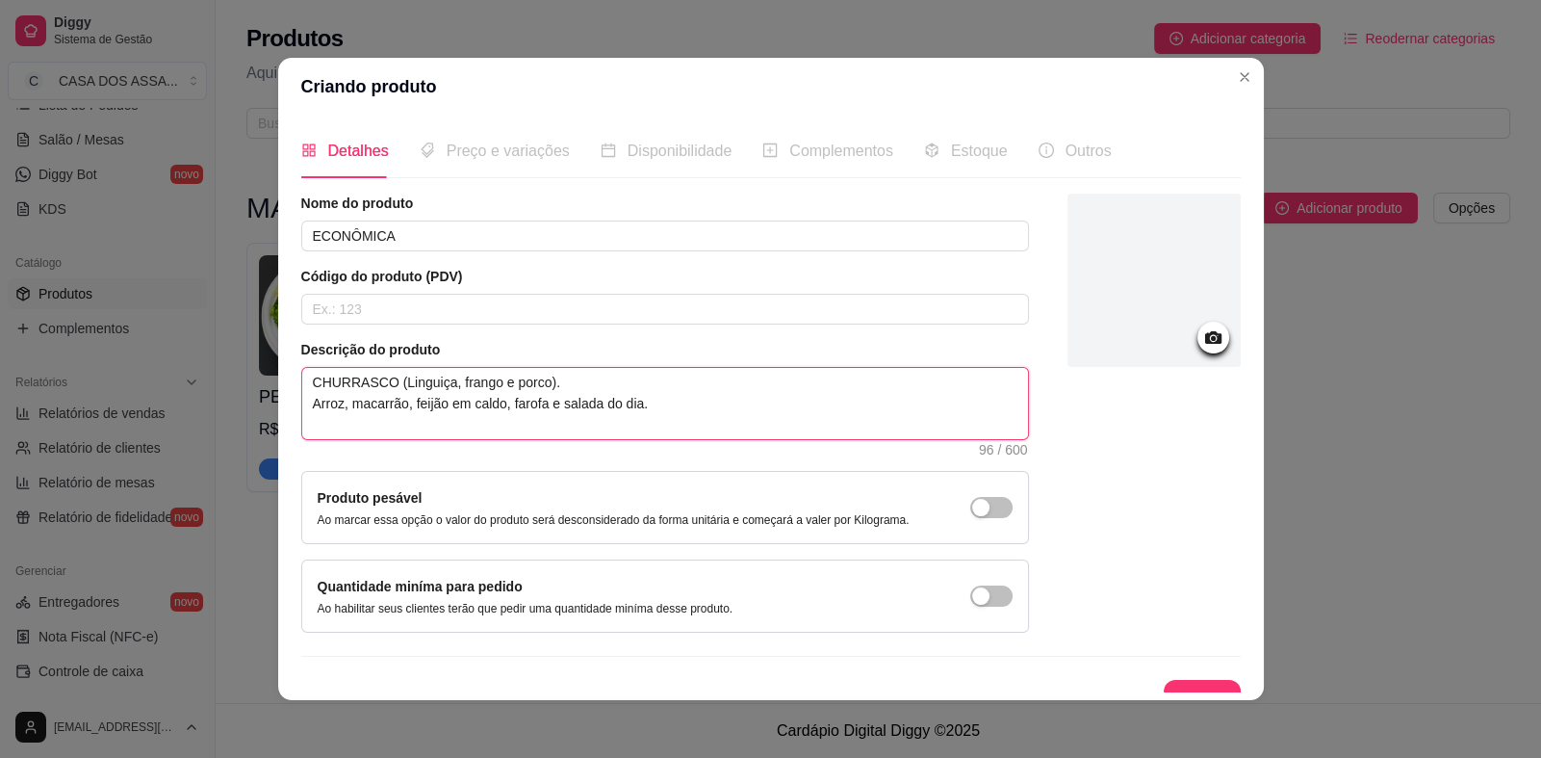
type textarea "CHURRASCO (Linguiça, frango e porco). Arroz, macarrão, feijão em caldo, farofa …"
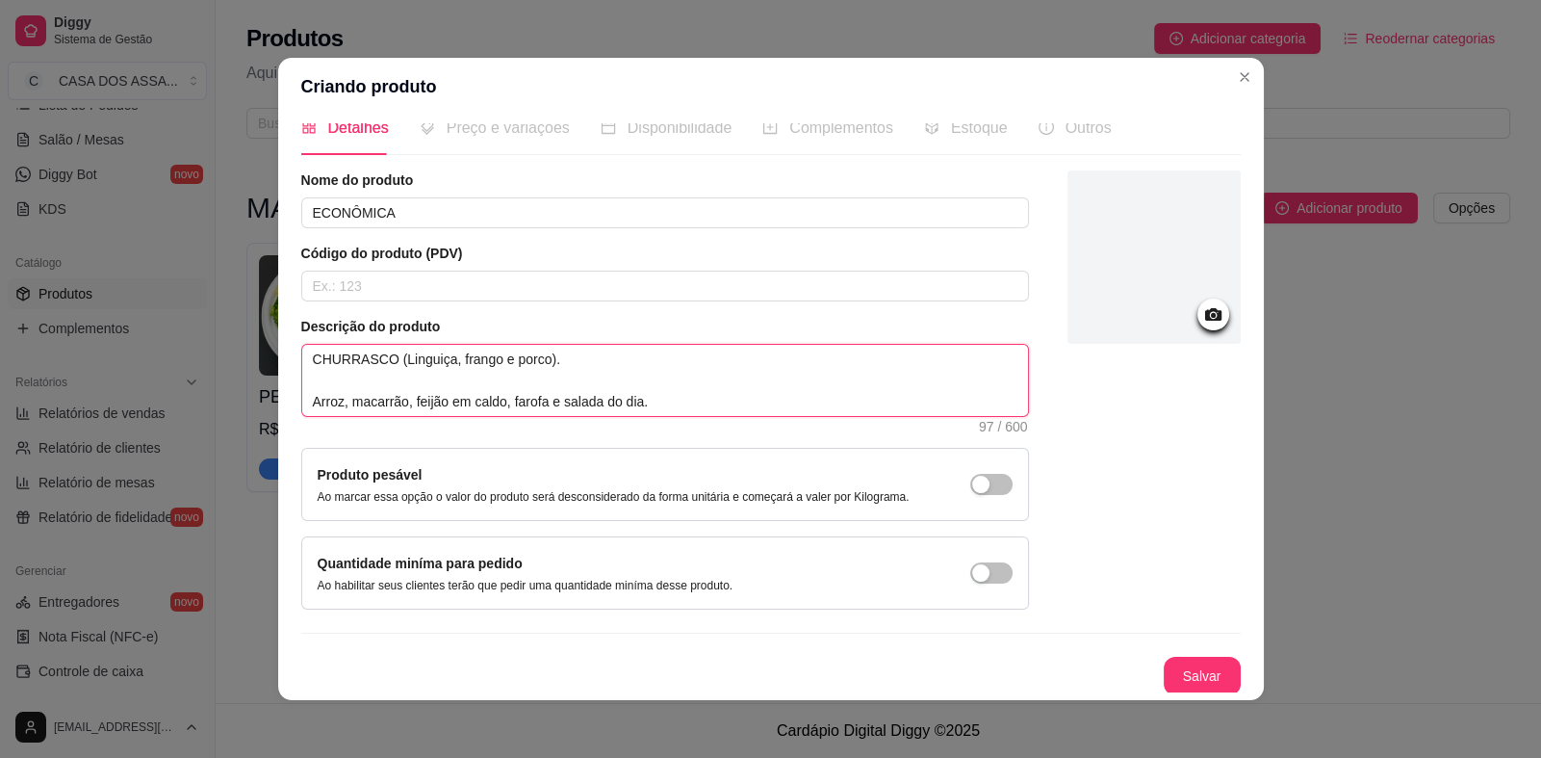
scroll to position [4, 0]
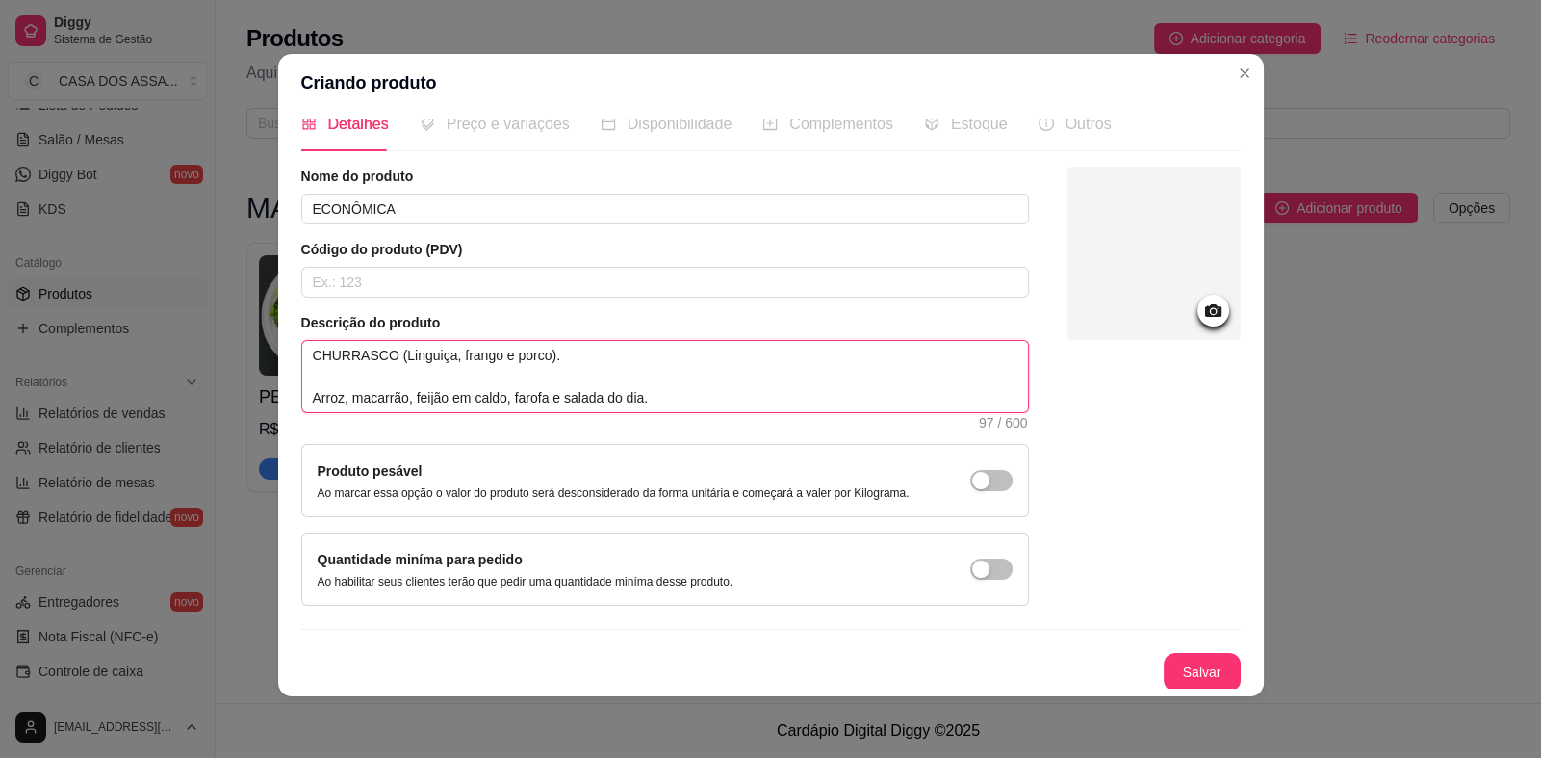
type textarea "CHURRASCO (Linguiça, frango e porco). Arroz, macarrão, feijão em caldo, farofa …"
click at [1204, 308] on icon at bounding box center [1212, 310] width 16 height 13
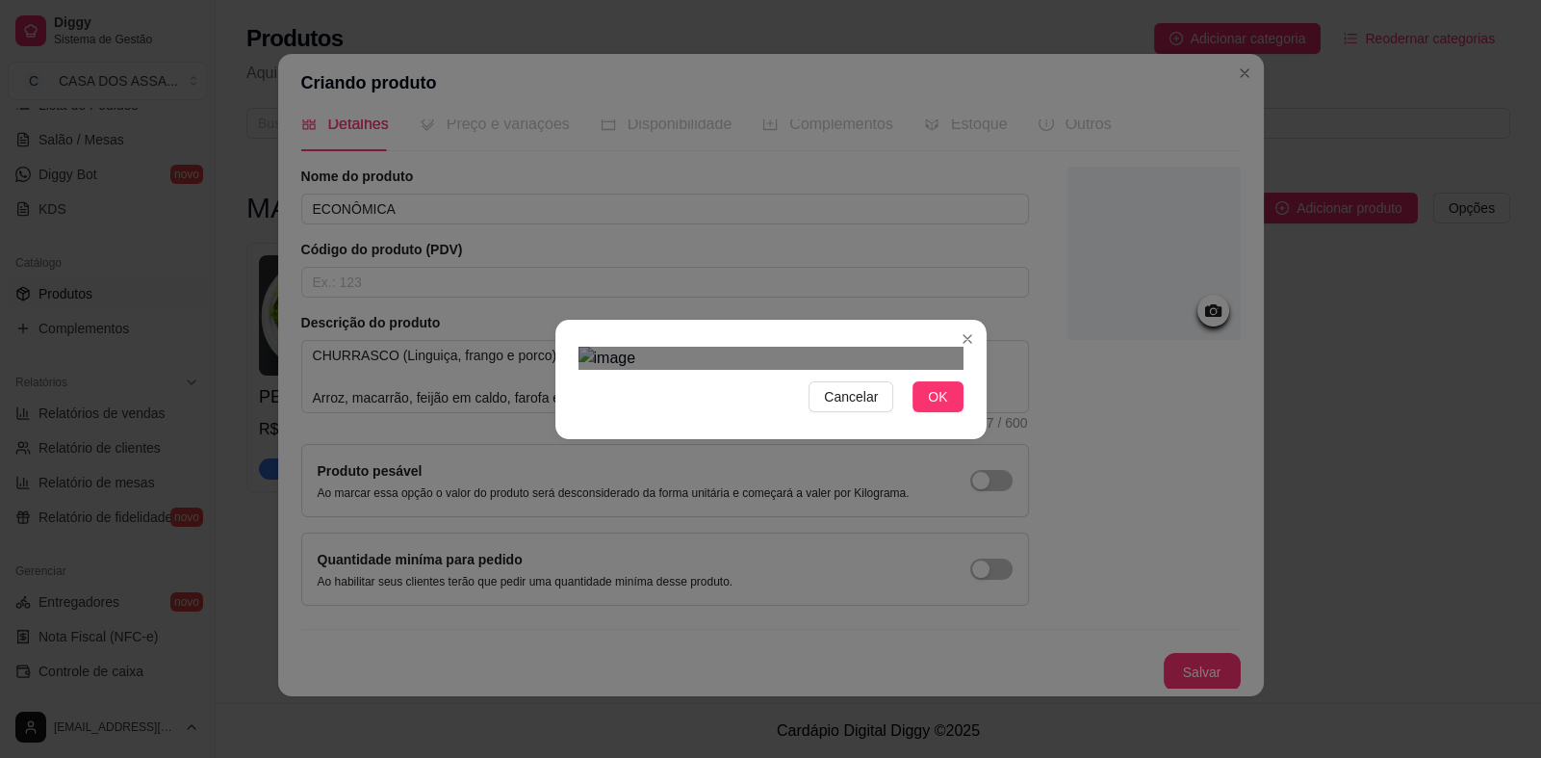
click at [1008, 597] on div "Cancelar OK" at bounding box center [770, 379] width 1541 height 758
click at [483, 89] on div "Cancelar OK" at bounding box center [770, 379] width 1541 height 758
click at [840, 407] on span "Cancelar" at bounding box center [851, 396] width 54 height 21
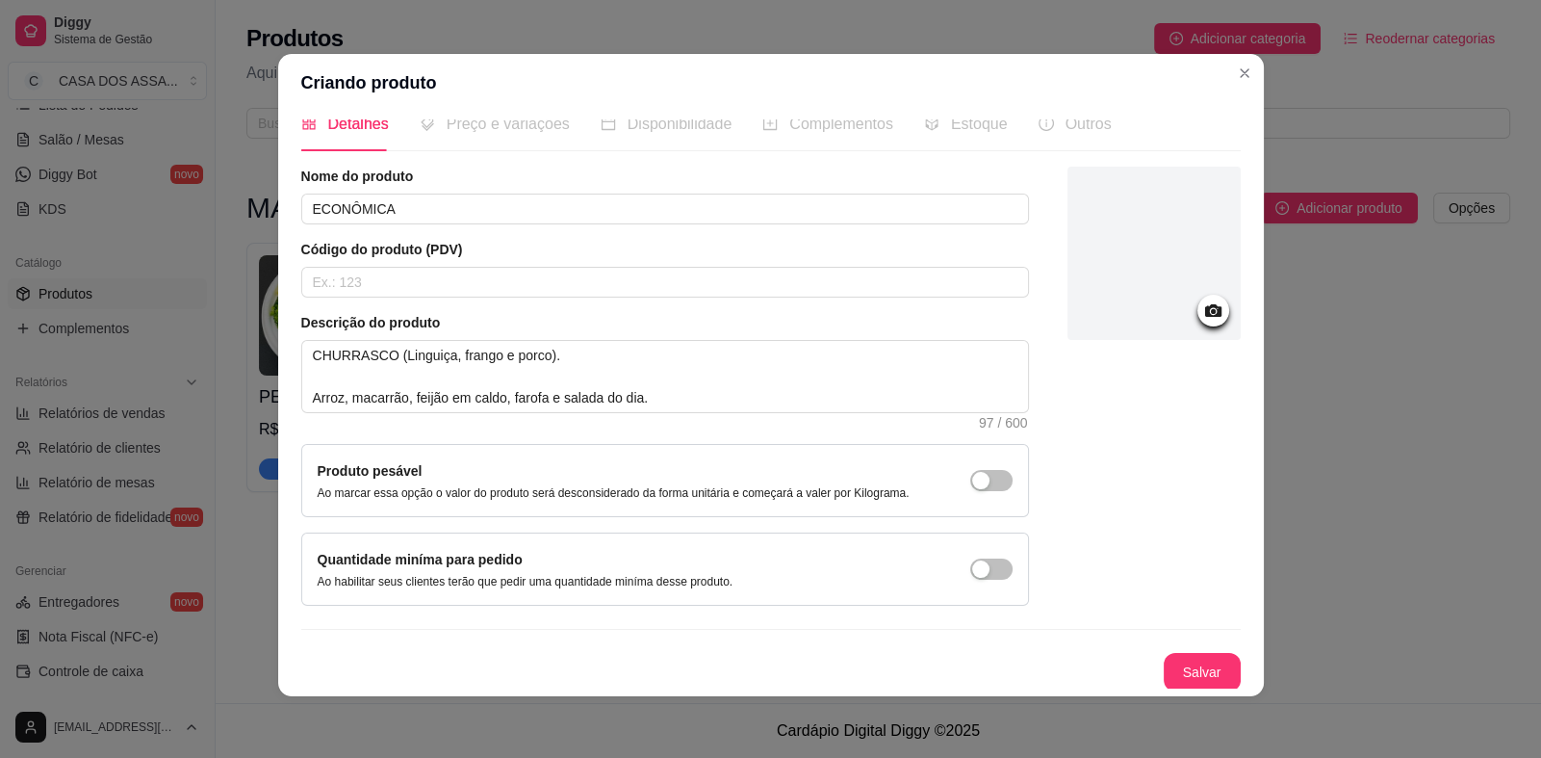
click at [1198, 315] on div at bounding box center [1214, 311] width 32 height 32
click at [1204, 314] on icon at bounding box center [1212, 310] width 16 height 13
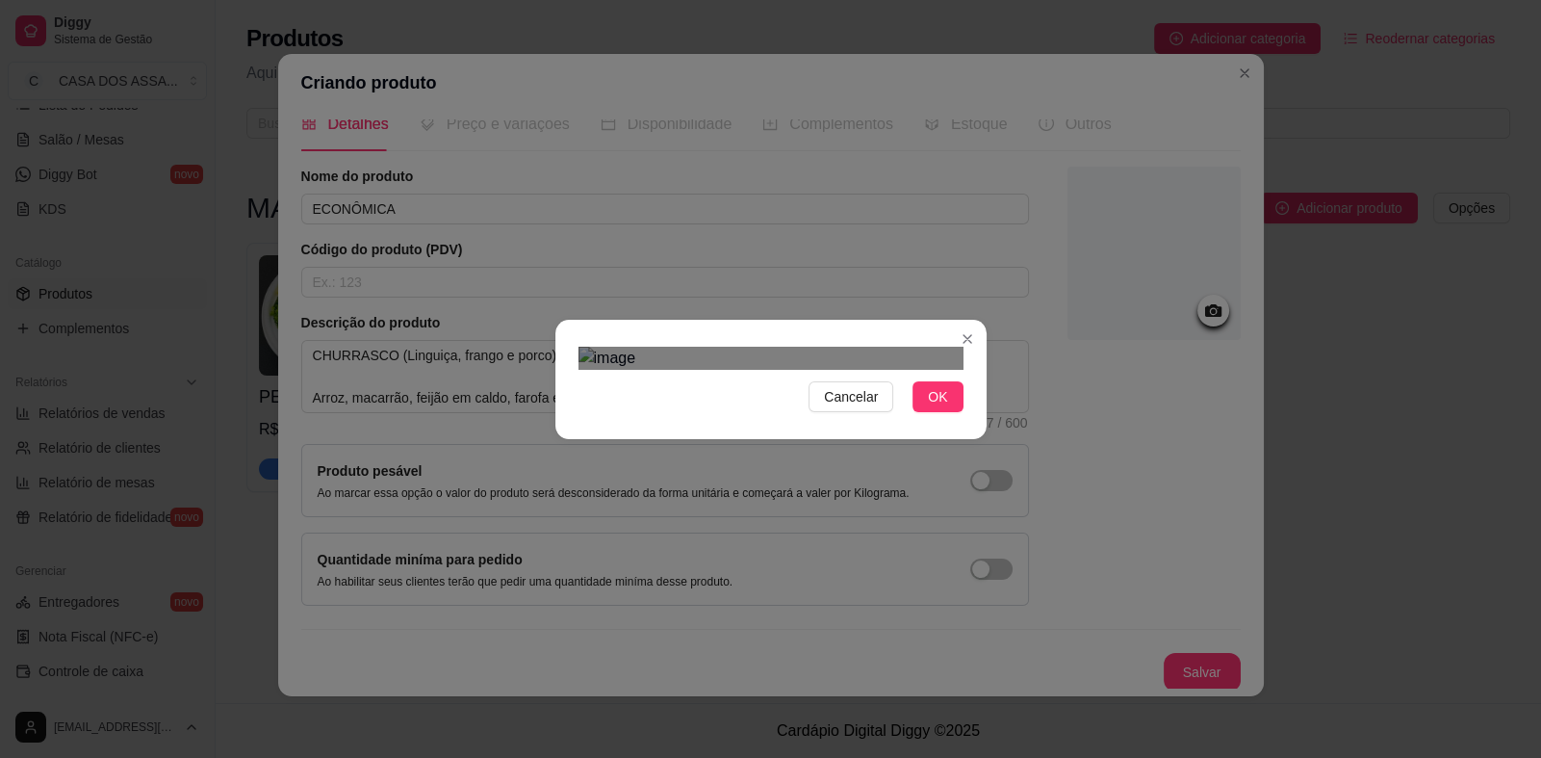
click at [836, 347] on div at bounding box center [771, 358] width 385 height 23
click at [786, 402] on div "Use the arrow keys to move the crop selection area" at bounding box center [761, 505] width 207 height 207
click at [828, 347] on div at bounding box center [771, 358] width 385 height 23
click at [809, 417] on div "Use the arrow keys to move the crop selection area" at bounding box center [761, 501] width 168 height 168
click at [853, 594] on div "Use the arrow keys to move the south east drag handle to change the crop select…" at bounding box center [853, 594] width 0 height 0
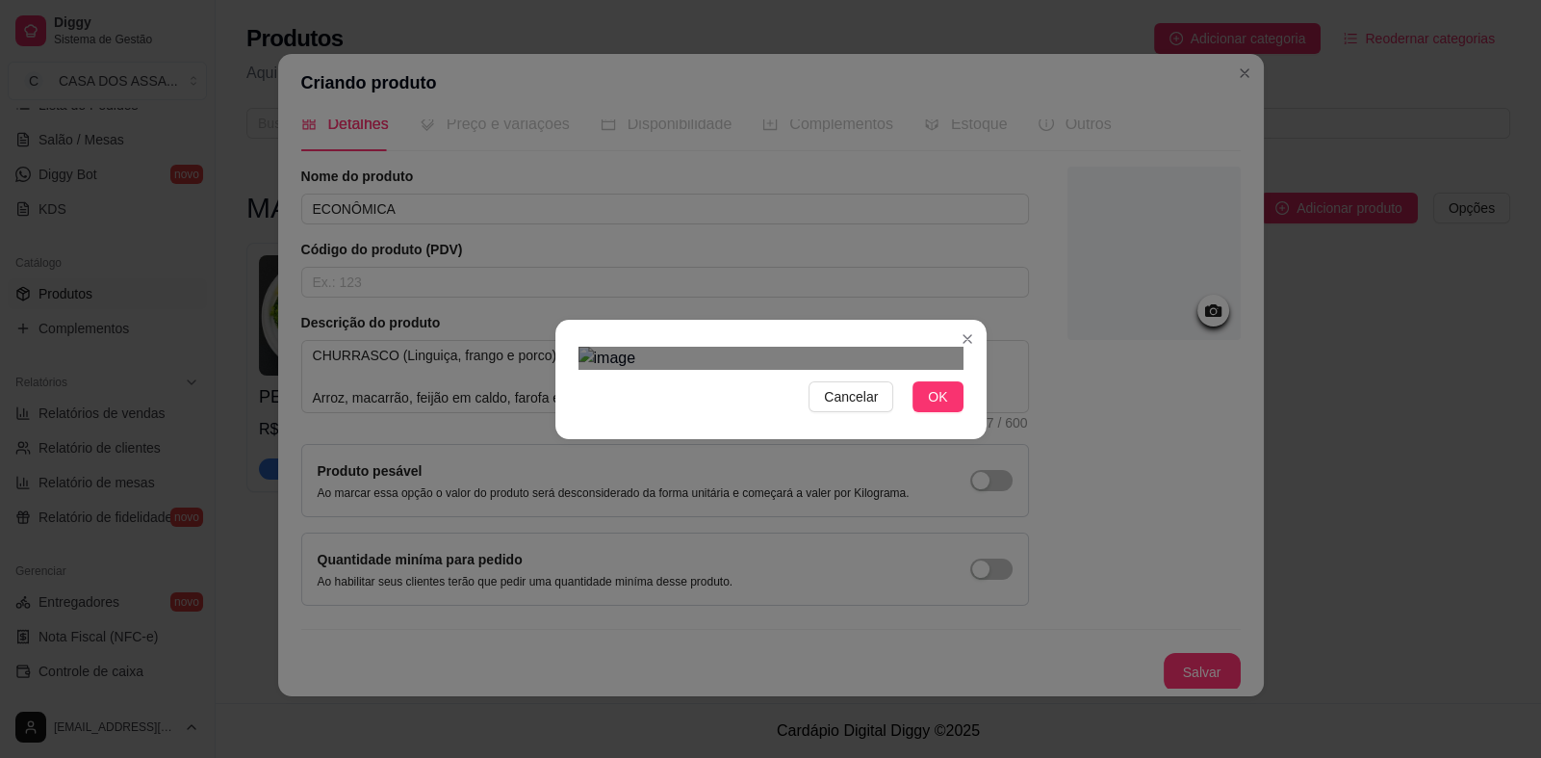
click at [674, 415] on div "Use the arrow keys to move the north west drag handle to change the crop select…" at bounding box center [674, 415] width 0 height 0
click at [743, 420] on div "Use the arrow keys to move the crop selection area" at bounding box center [763, 504] width 169 height 169
click at [941, 407] on span "OK" at bounding box center [937, 396] width 19 height 21
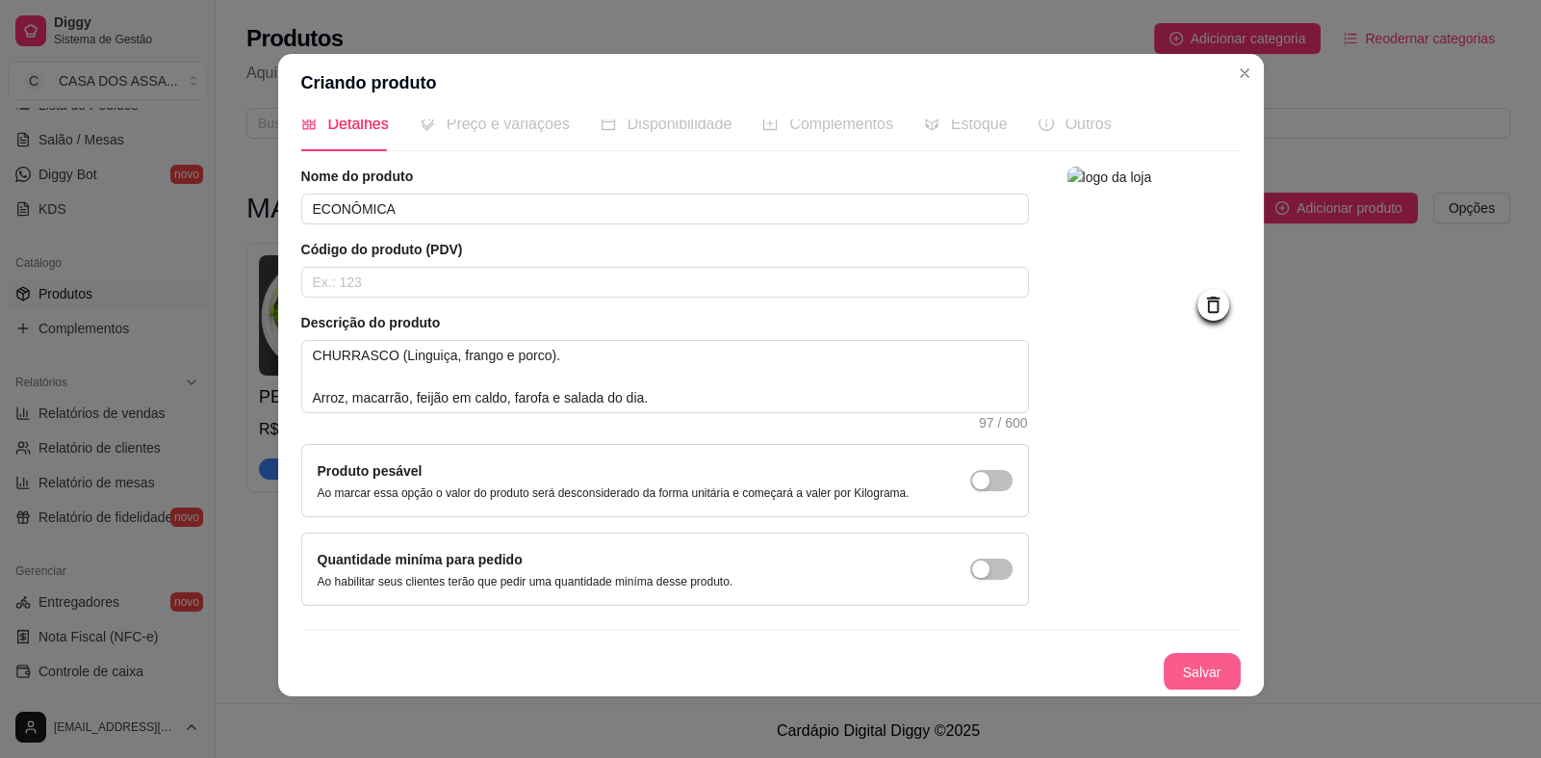
click at [1190, 669] on button "Salvar" at bounding box center [1202, 672] width 77 height 39
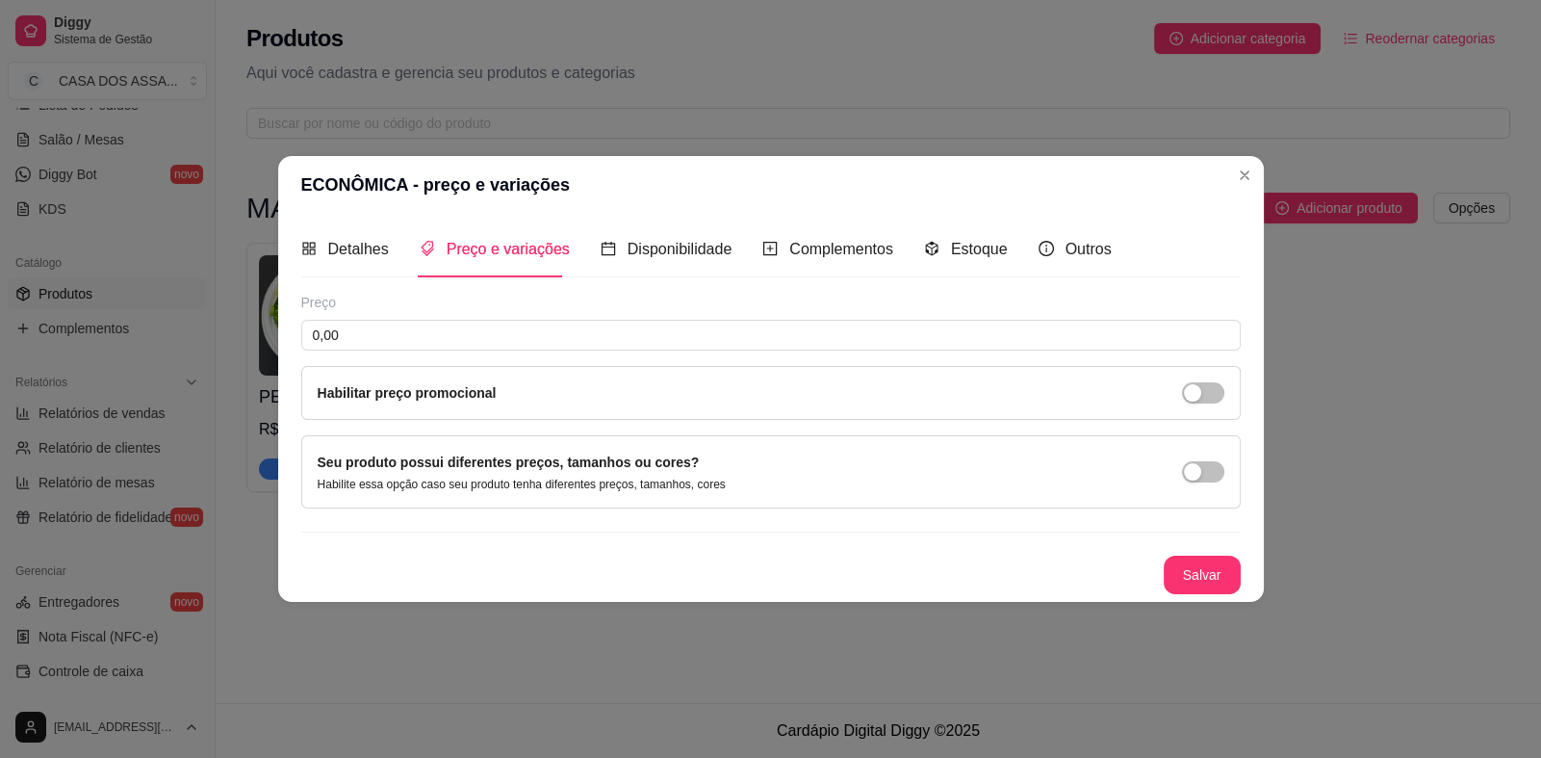
scroll to position [0, 0]
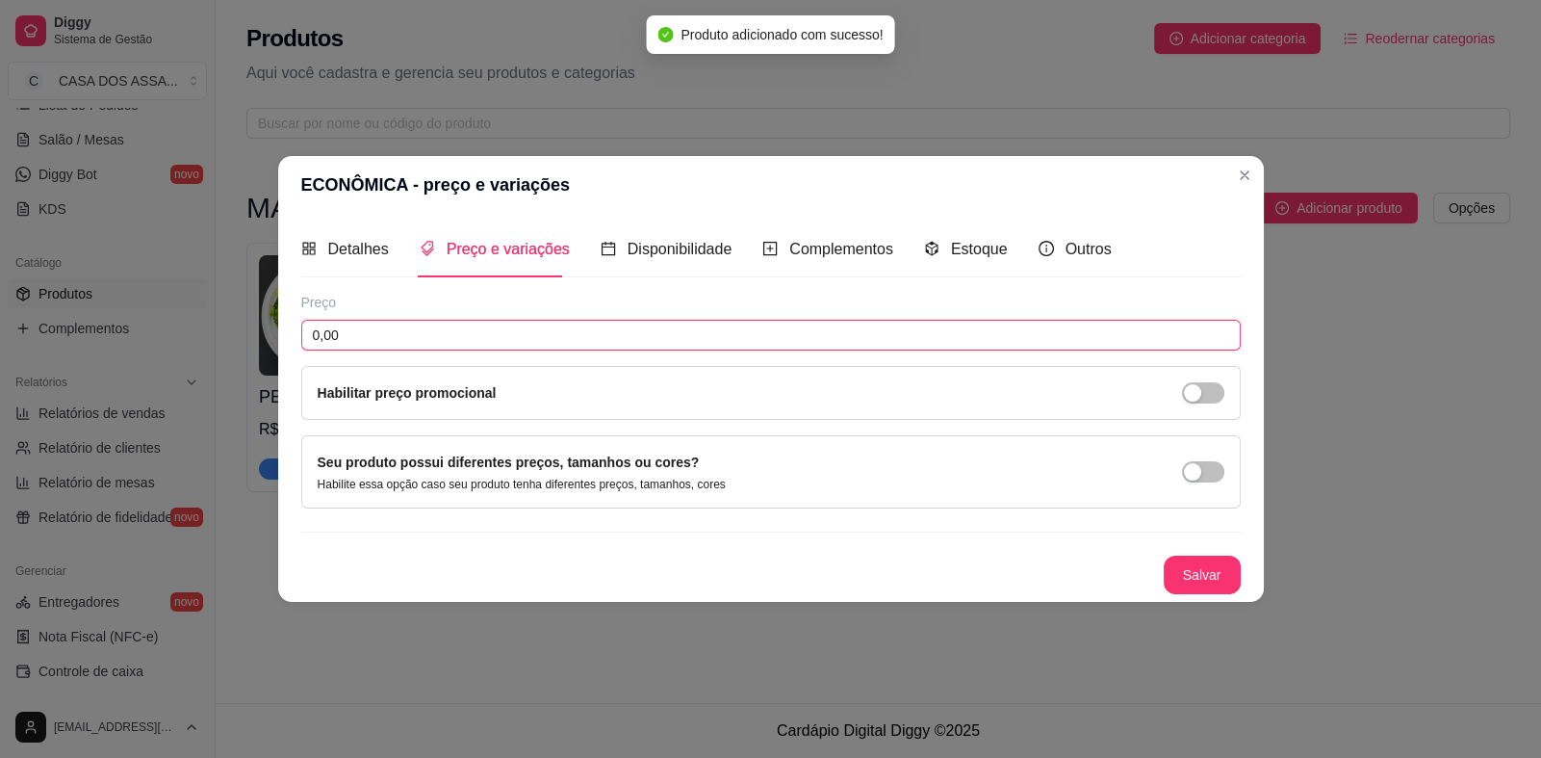
click at [498, 330] on input "0,00" at bounding box center [771, 335] width 940 height 31
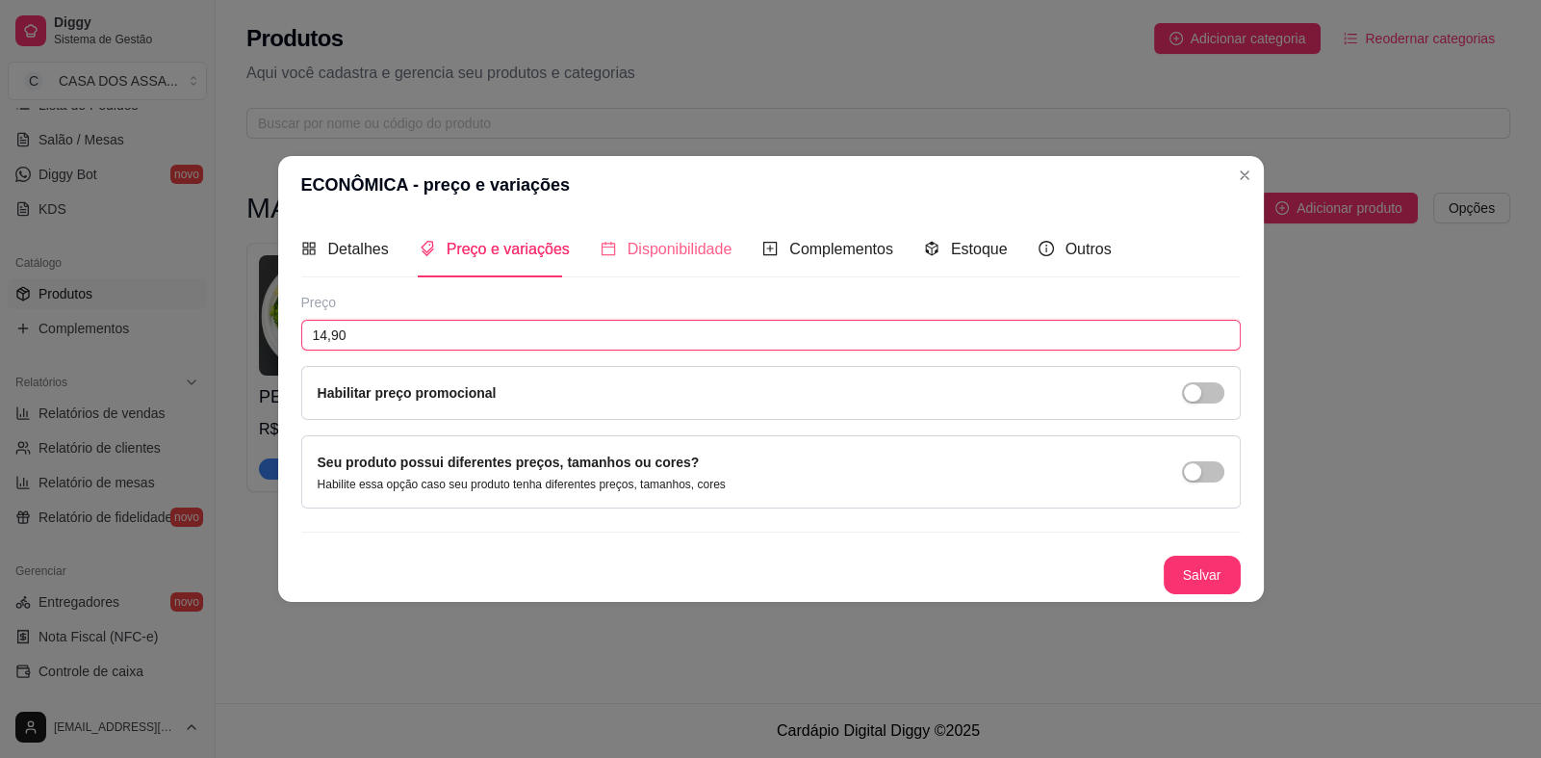
type input "14,90"
click at [638, 250] on span "Disponibilidade" at bounding box center [680, 249] width 105 height 16
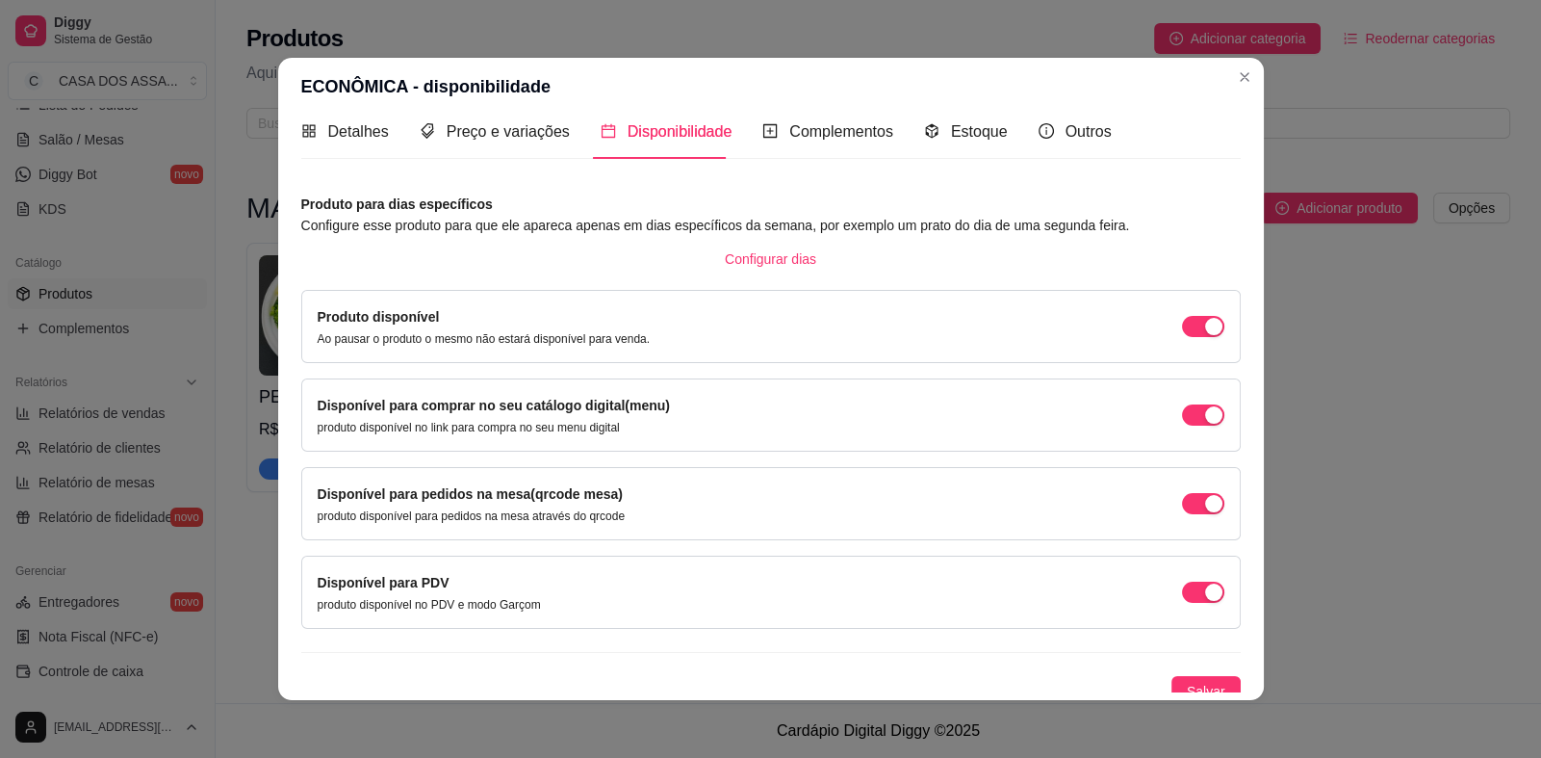
scroll to position [31, 0]
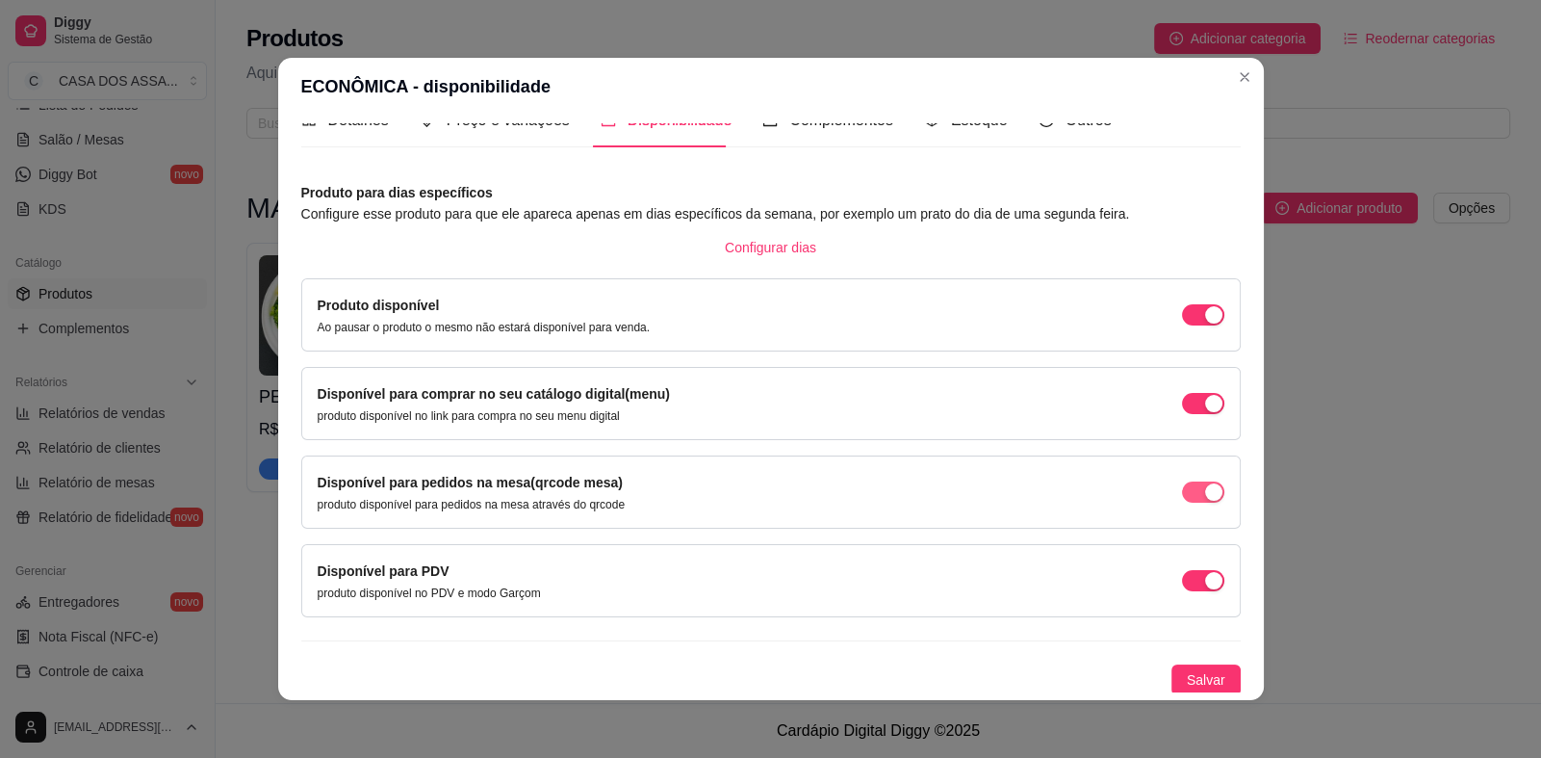
click at [1205, 494] on div "button" at bounding box center [1213, 491] width 17 height 17
click at [1205, 585] on div "button" at bounding box center [1213, 580] width 17 height 17
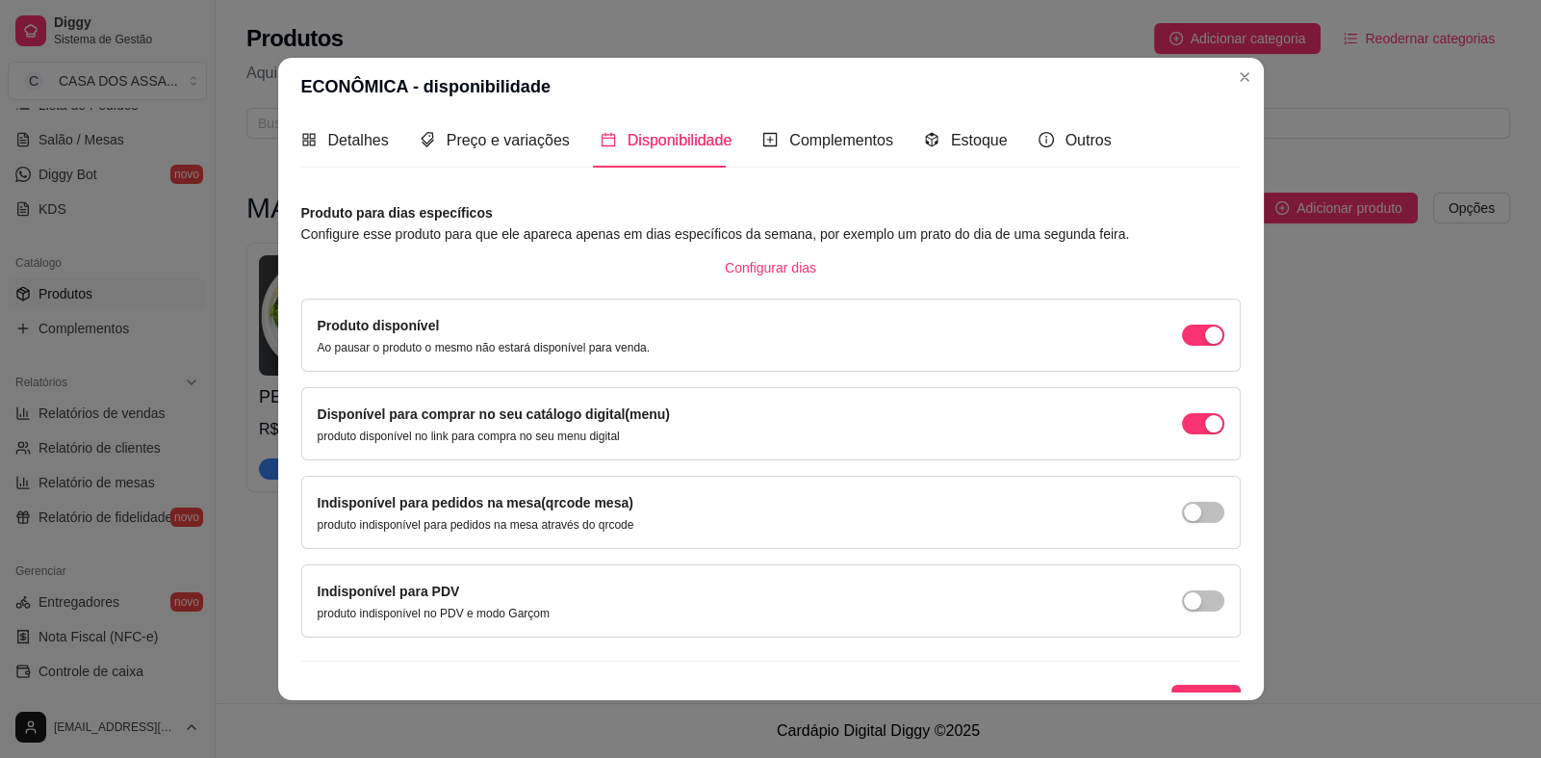
scroll to position [0, 0]
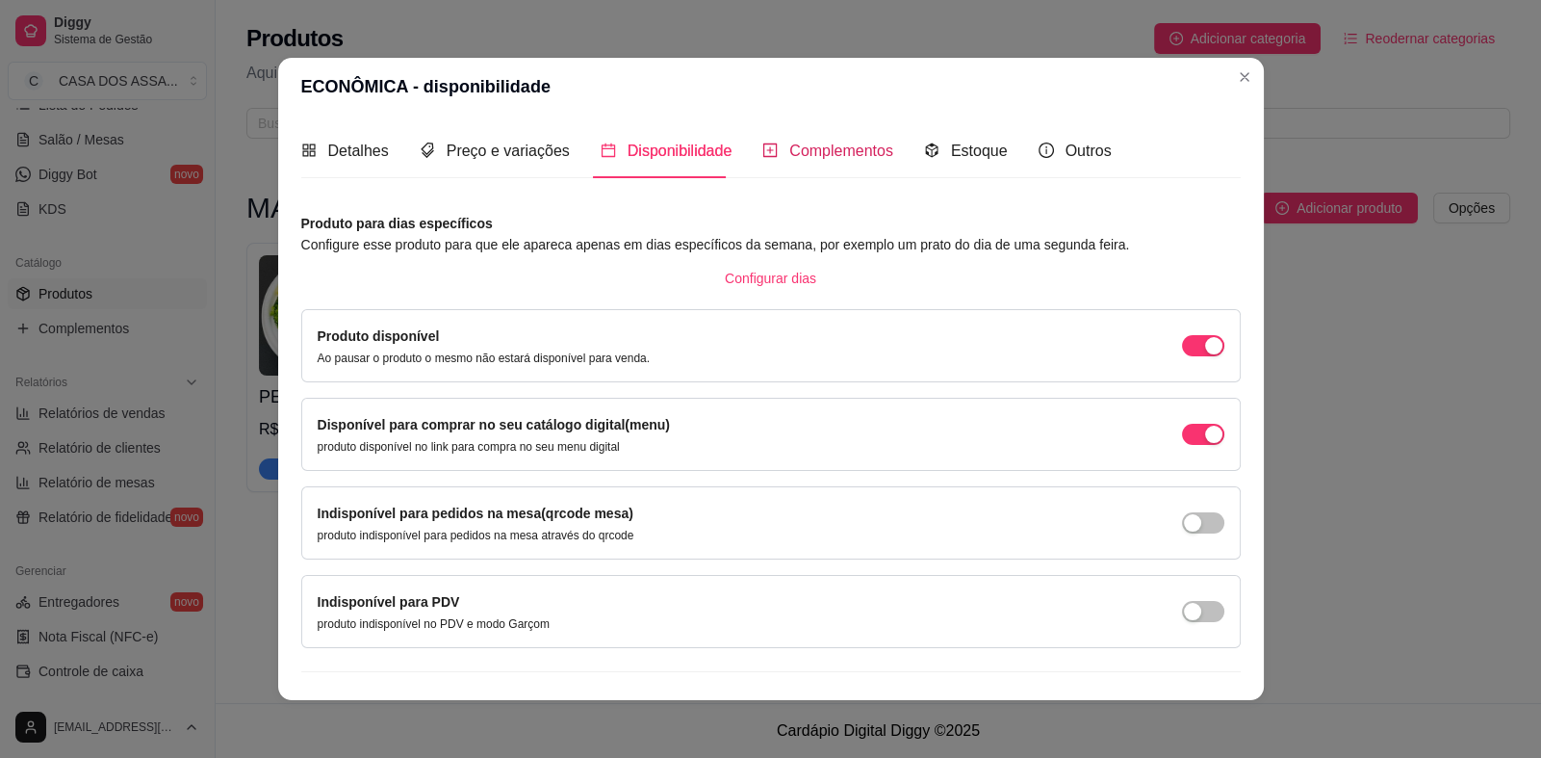
click at [807, 156] on span "Complementos" at bounding box center [841, 150] width 104 height 16
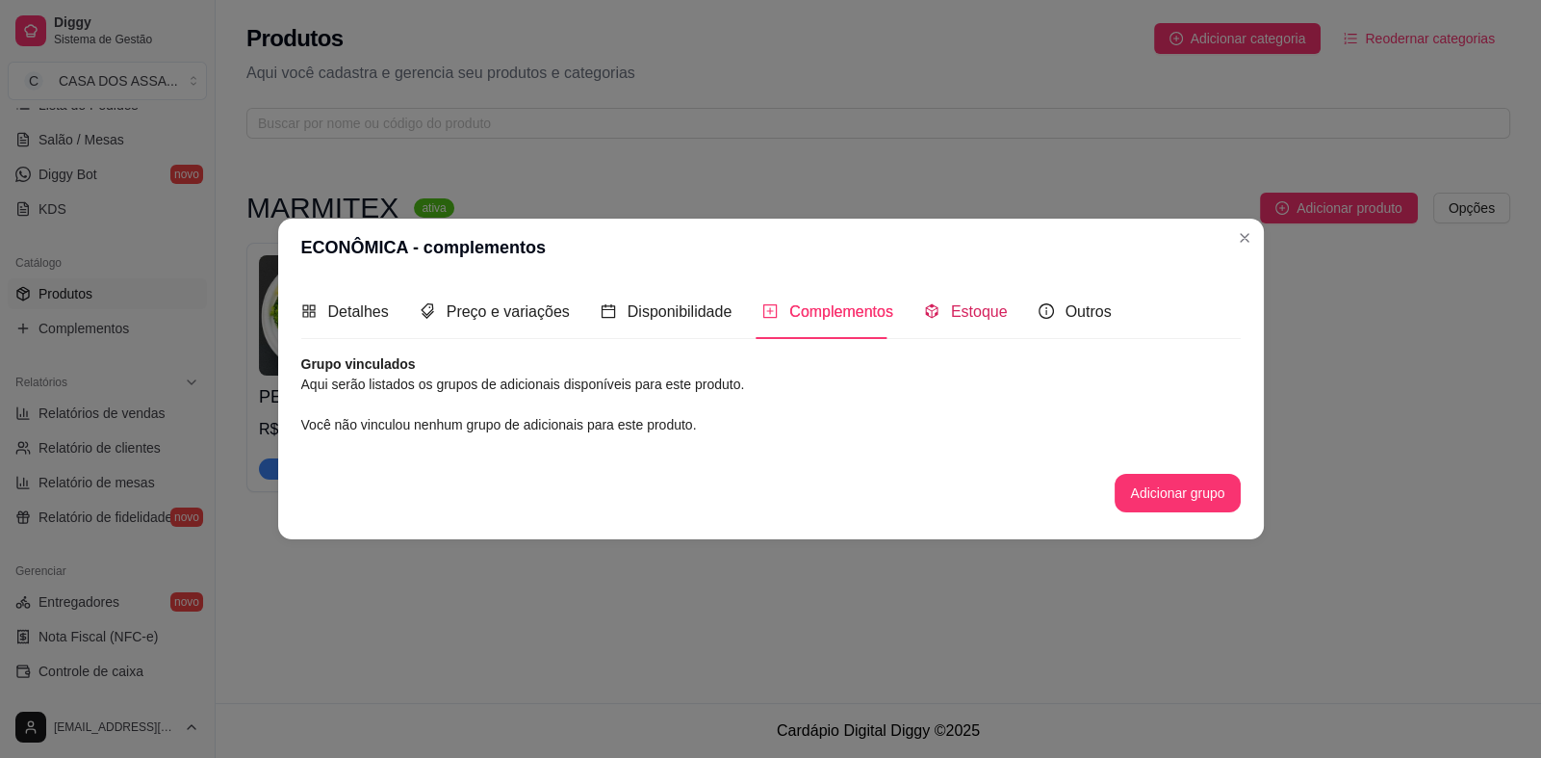
click at [961, 305] on span "Estoque" at bounding box center [979, 311] width 57 height 16
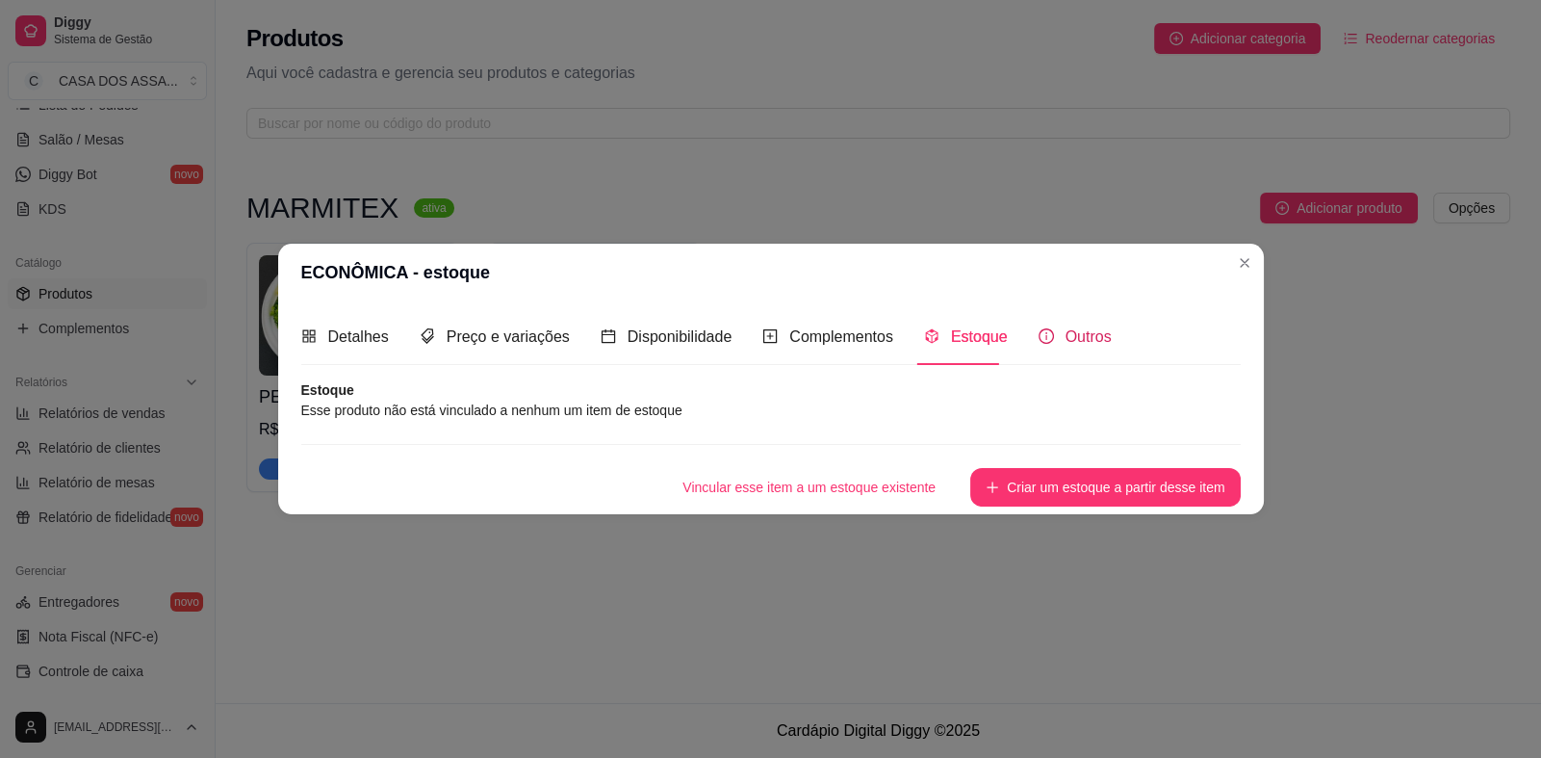
click at [1067, 341] on span "Outros" at bounding box center [1089, 336] width 46 height 16
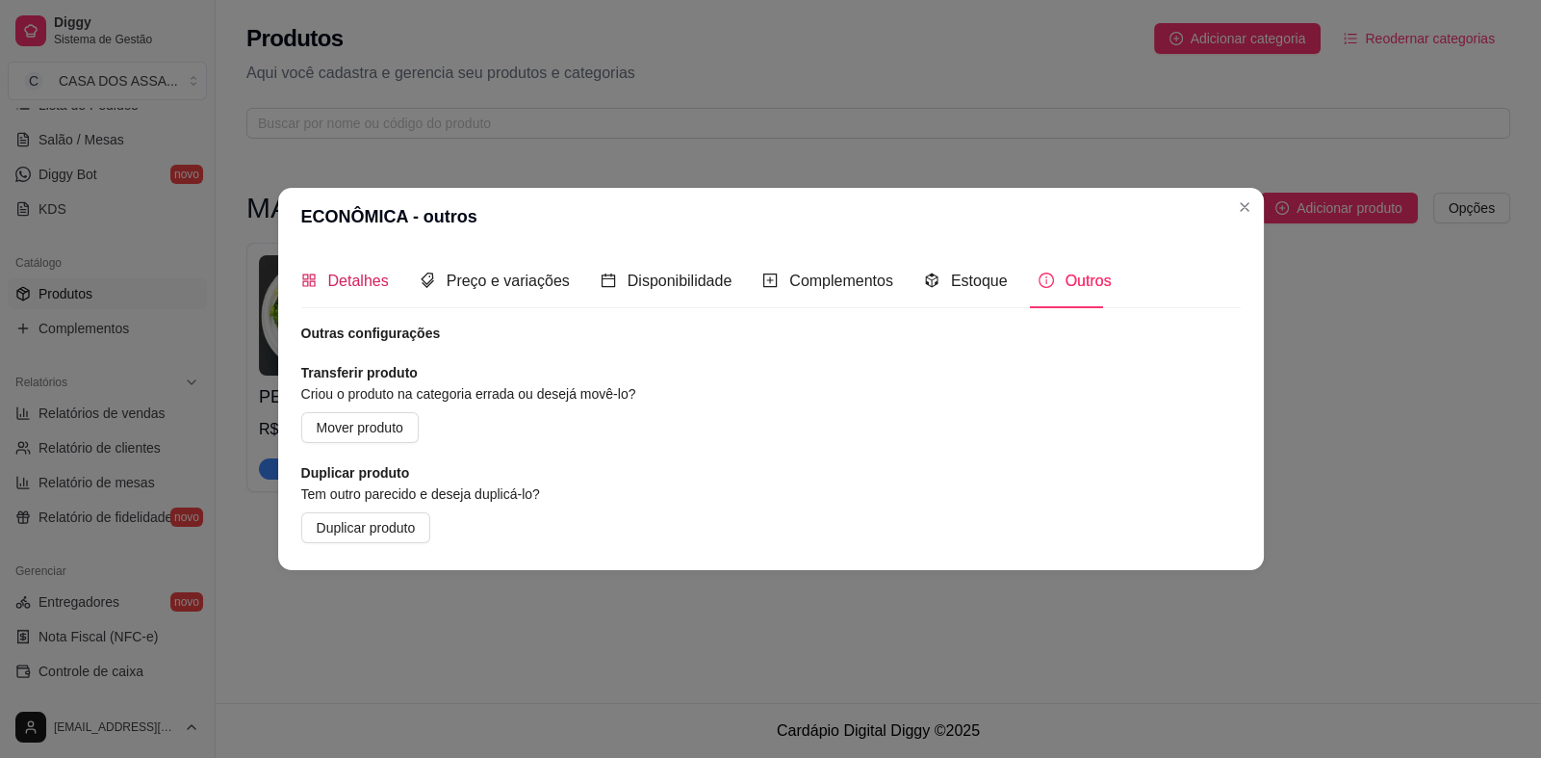
click at [368, 276] on span "Detalhes" at bounding box center [358, 280] width 61 height 16
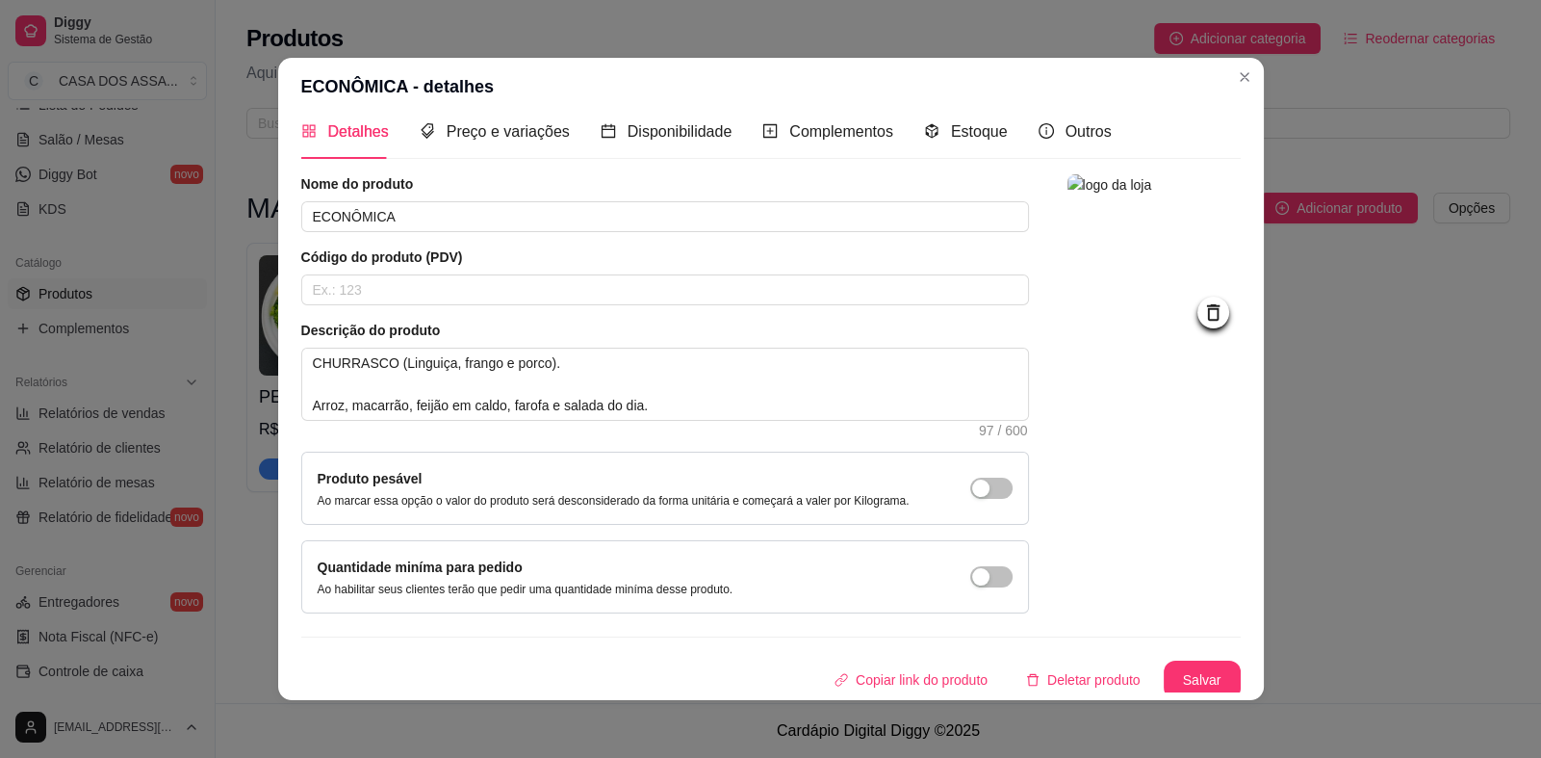
scroll to position [23, 0]
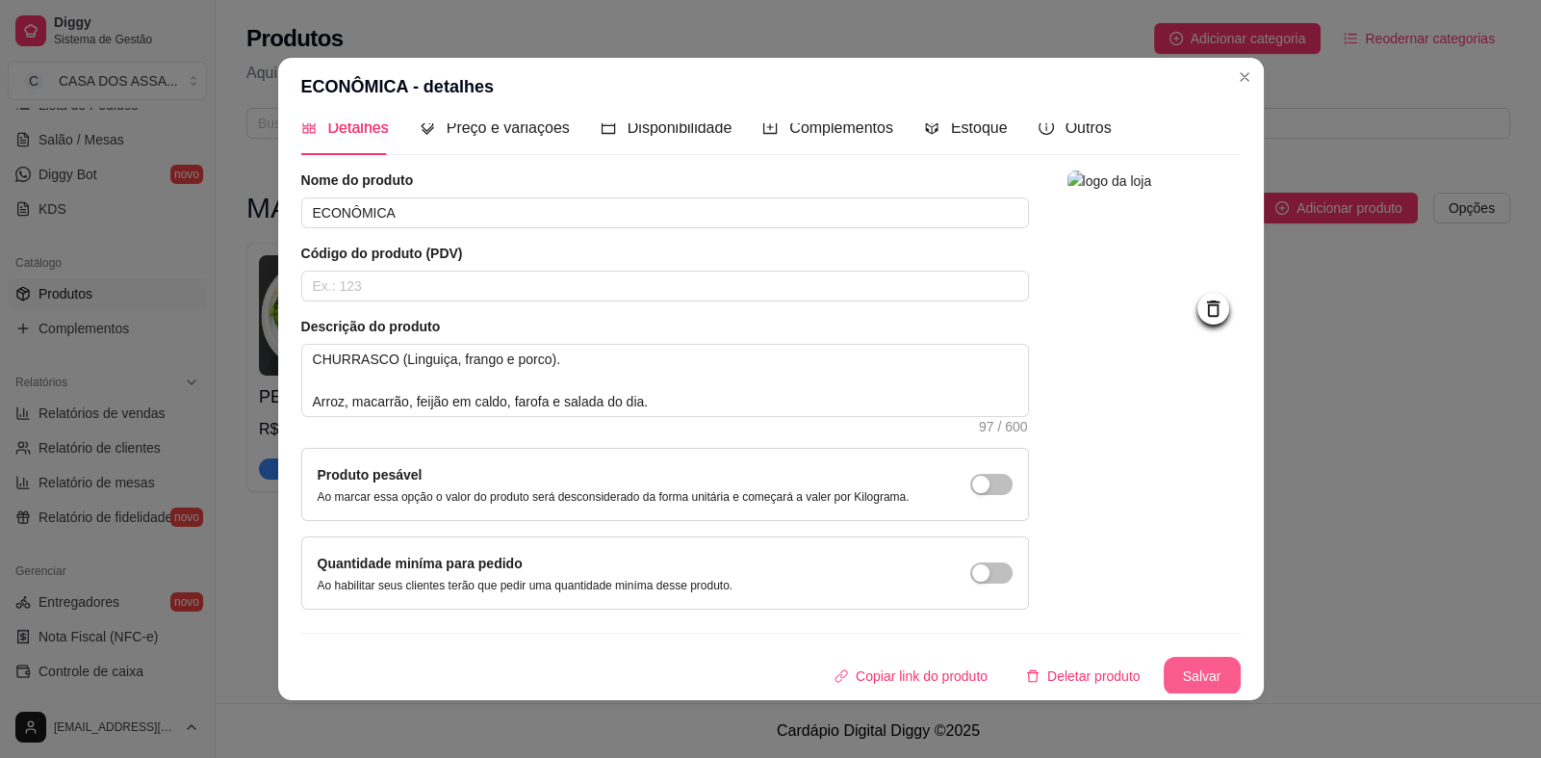
click at [1178, 664] on button "Salvar" at bounding box center [1202, 676] width 77 height 39
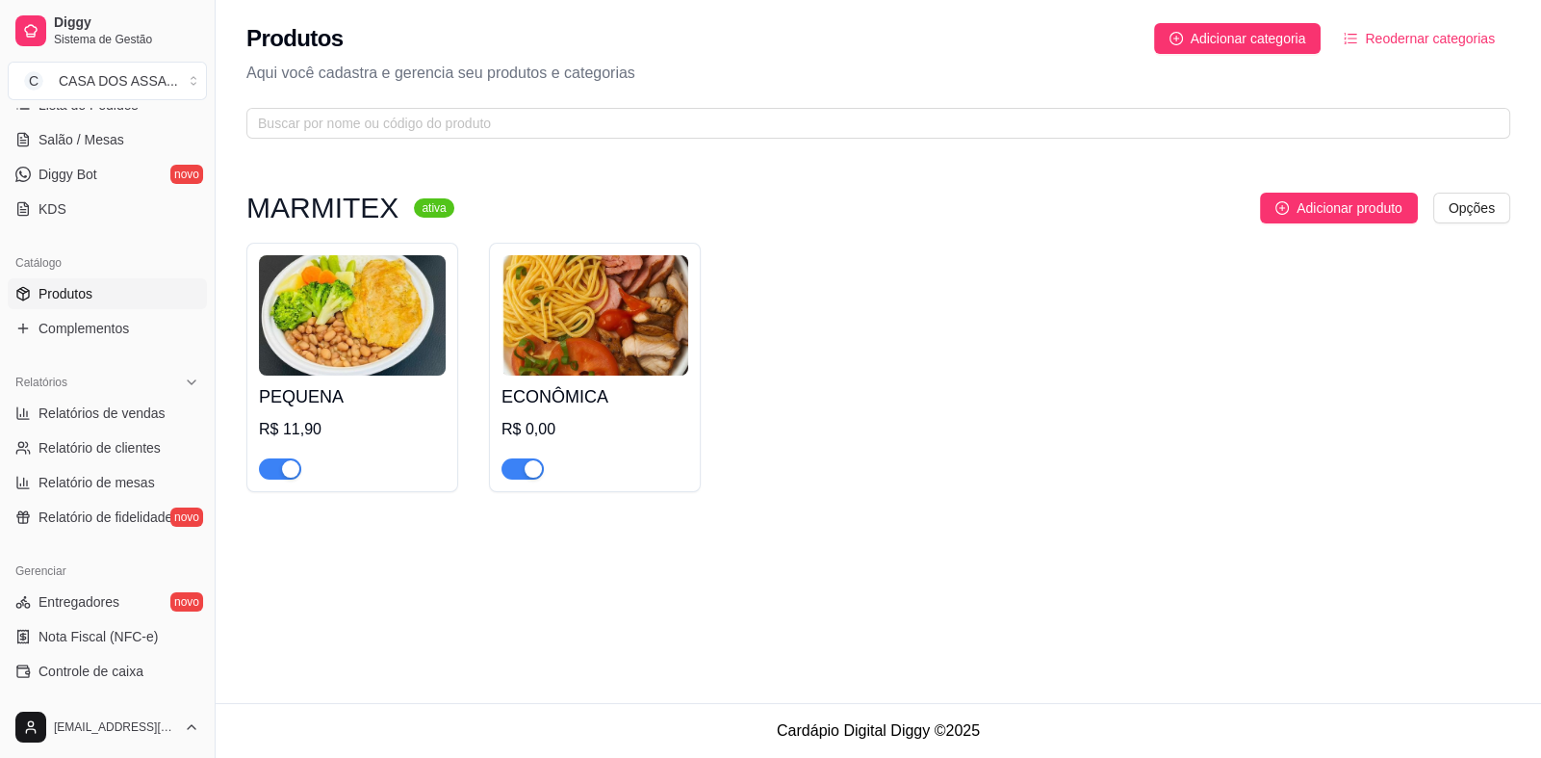
click at [587, 323] on img at bounding box center [595, 315] width 187 height 120
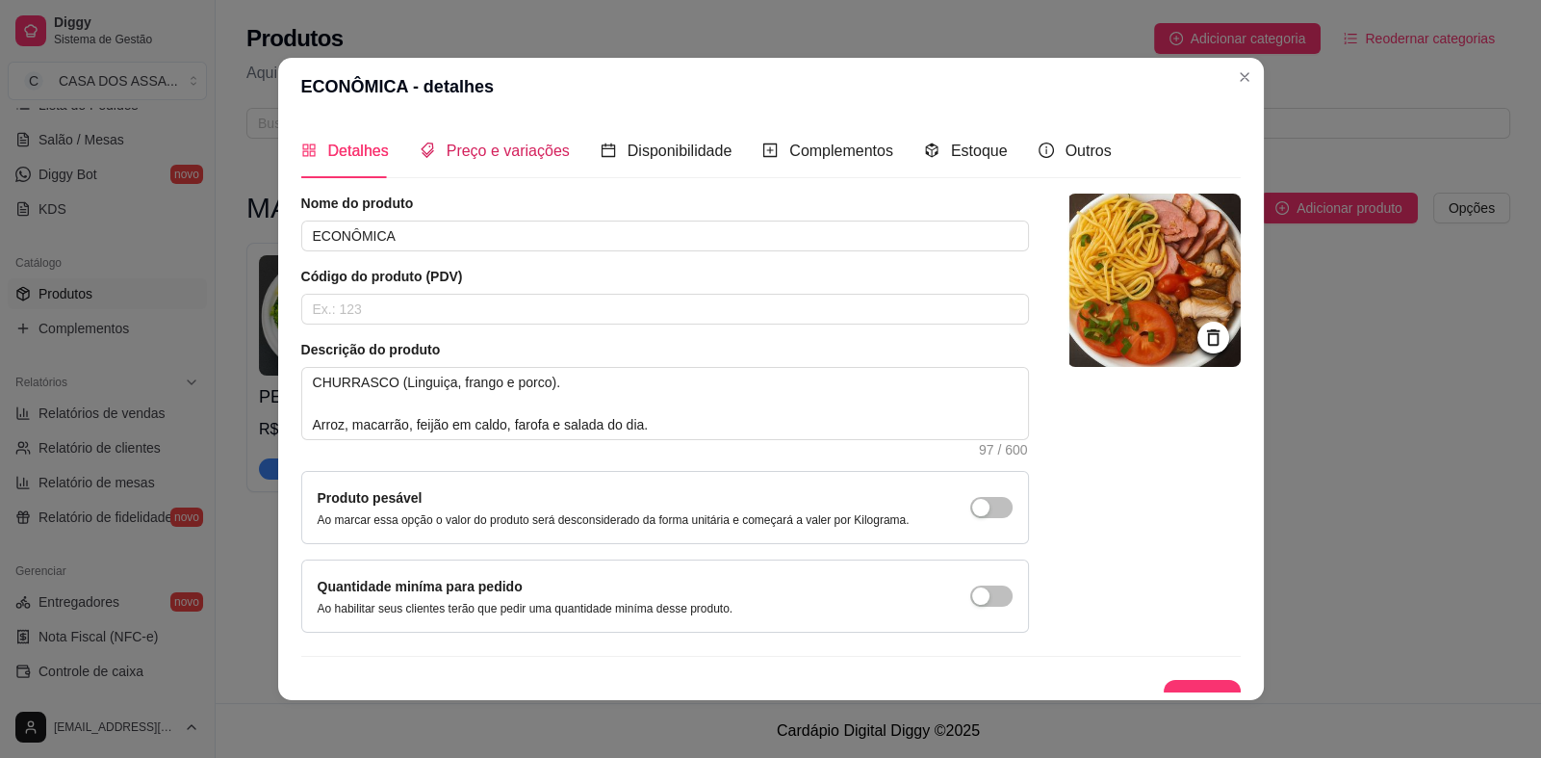
click at [501, 152] on span "Preço e variações" at bounding box center [508, 150] width 123 height 16
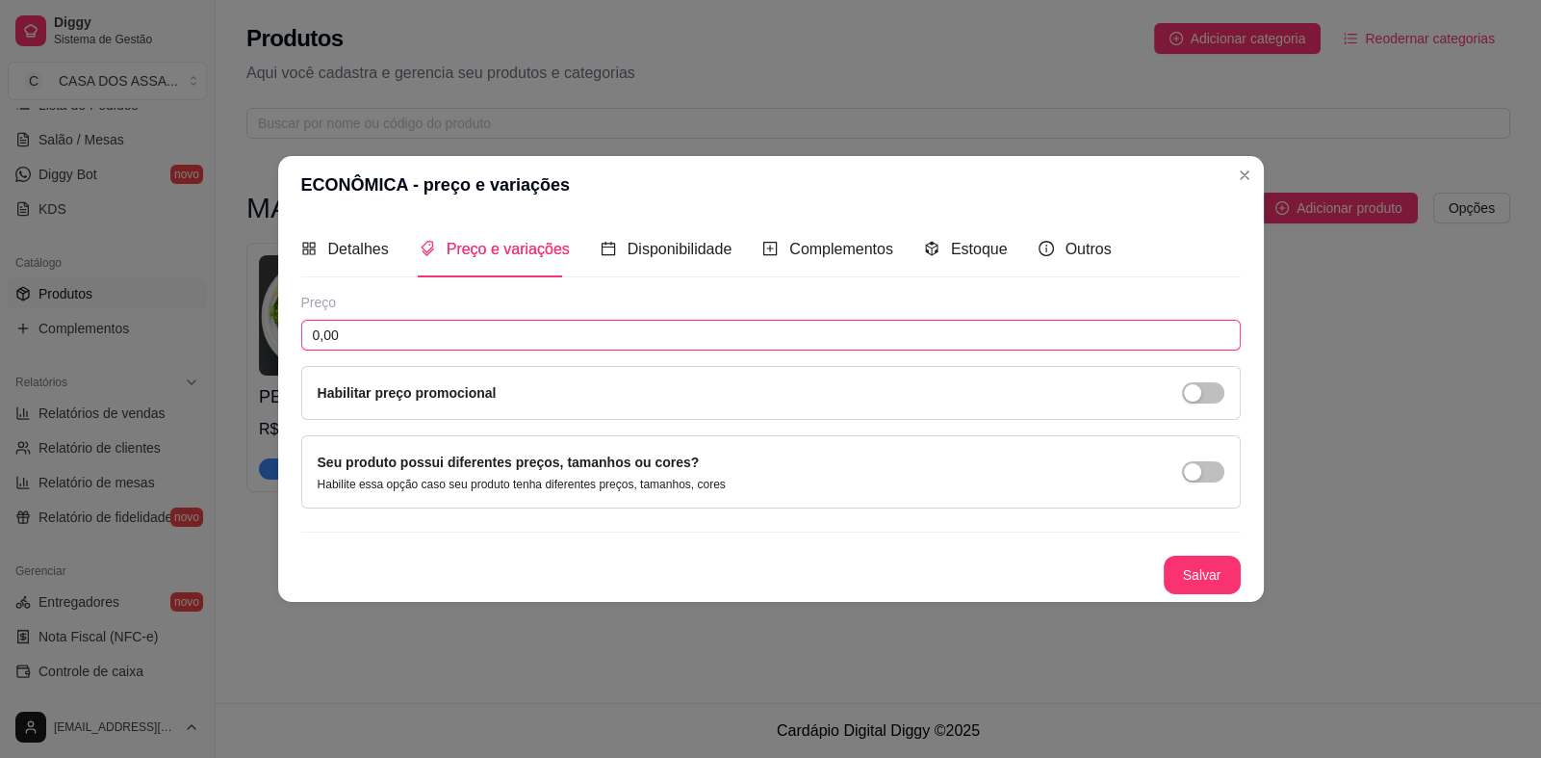
click at [457, 338] on input "0,00" at bounding box center [771, 335] width 940 height 31
type input "14,90"
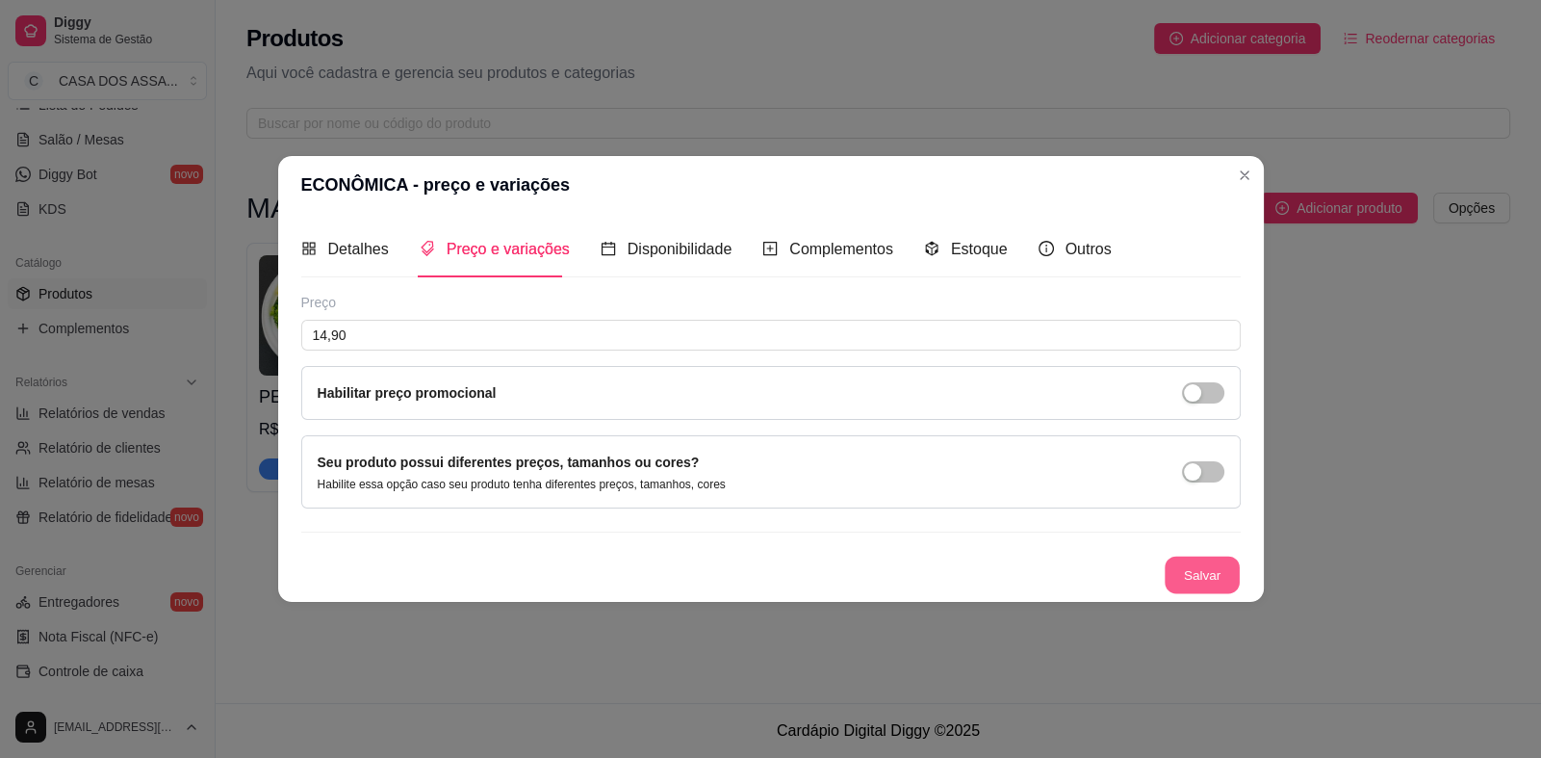
click at [1193, 590] on button "Salvar" at bounding box center [1202, 574] width 75 height 38
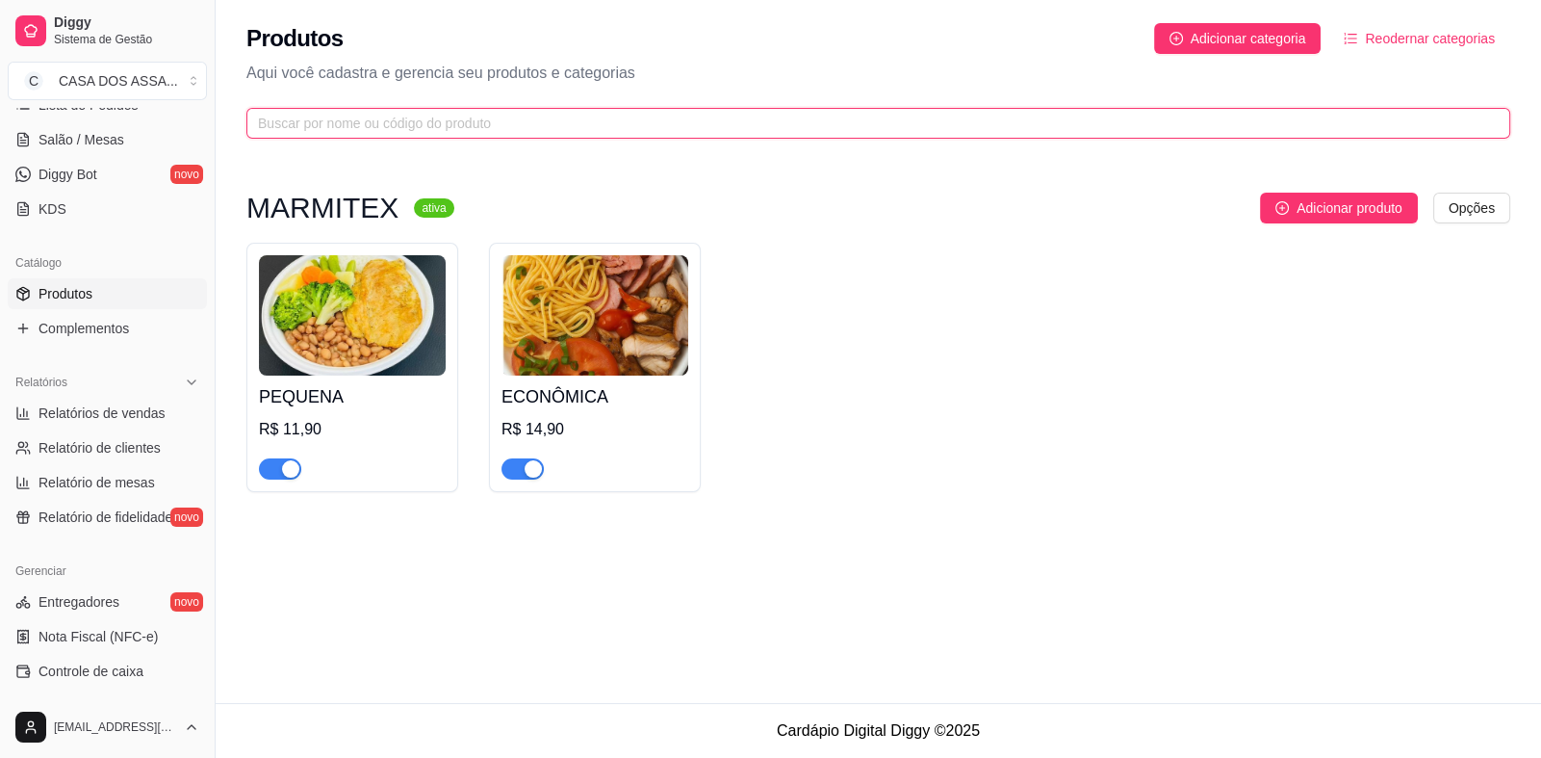
click at [448, 117] on input "text" at bounding box center [871, 123] width 1226 height 21
type input "p"
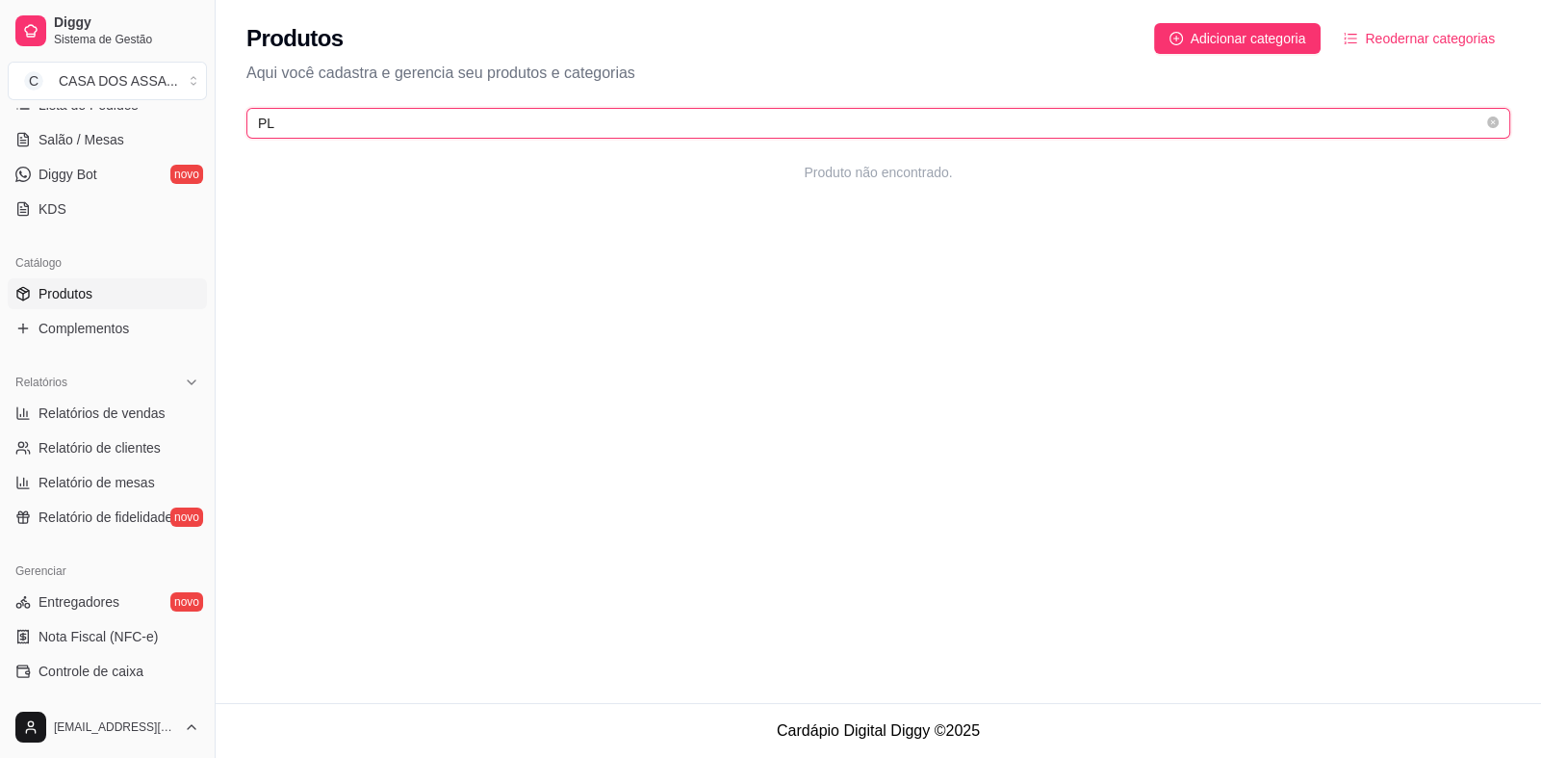
type input "P"
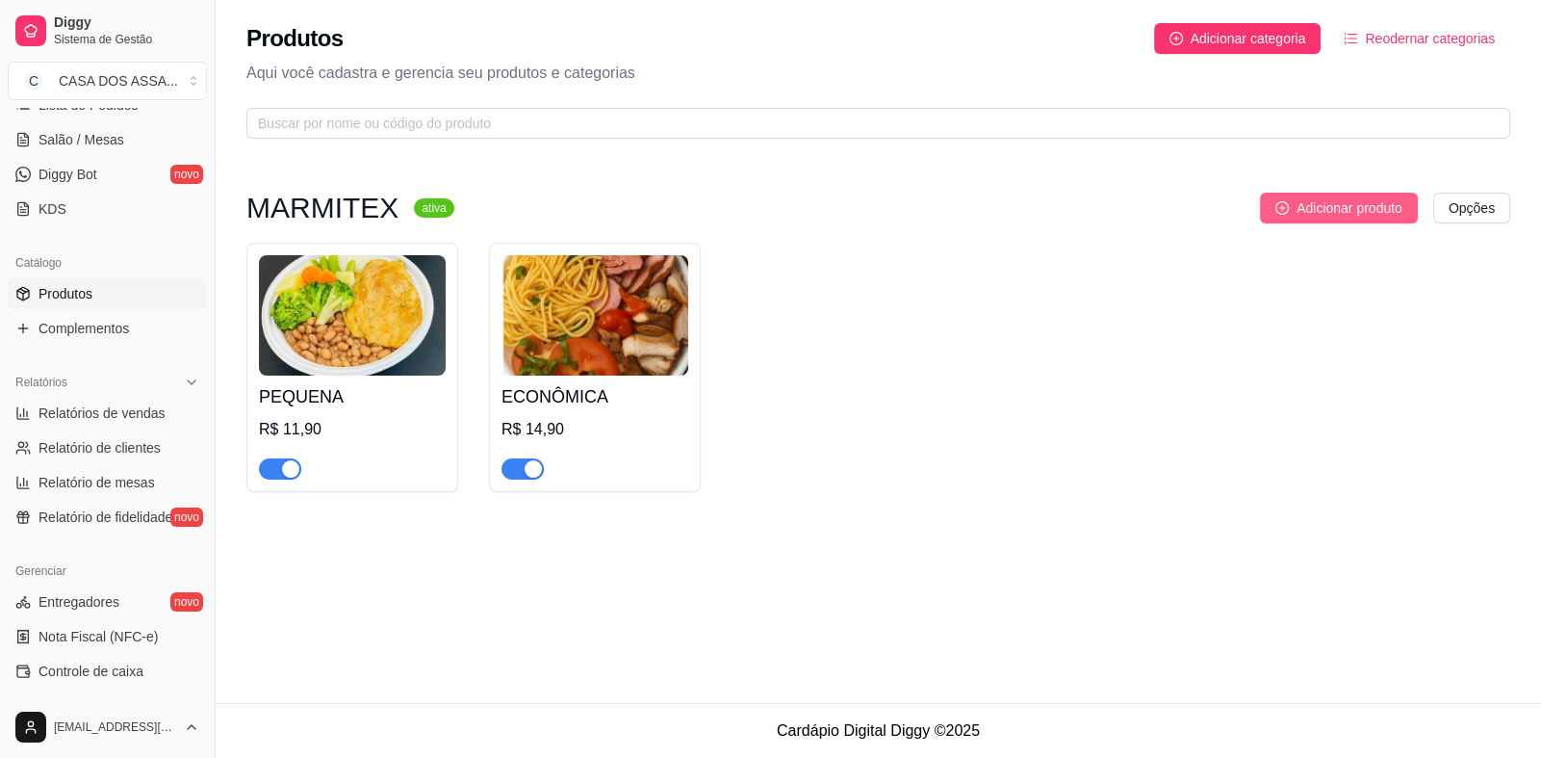
click at [1344, 207] on span "Adicionar produto" at bounding box center [1350, 207] width 106 height 21
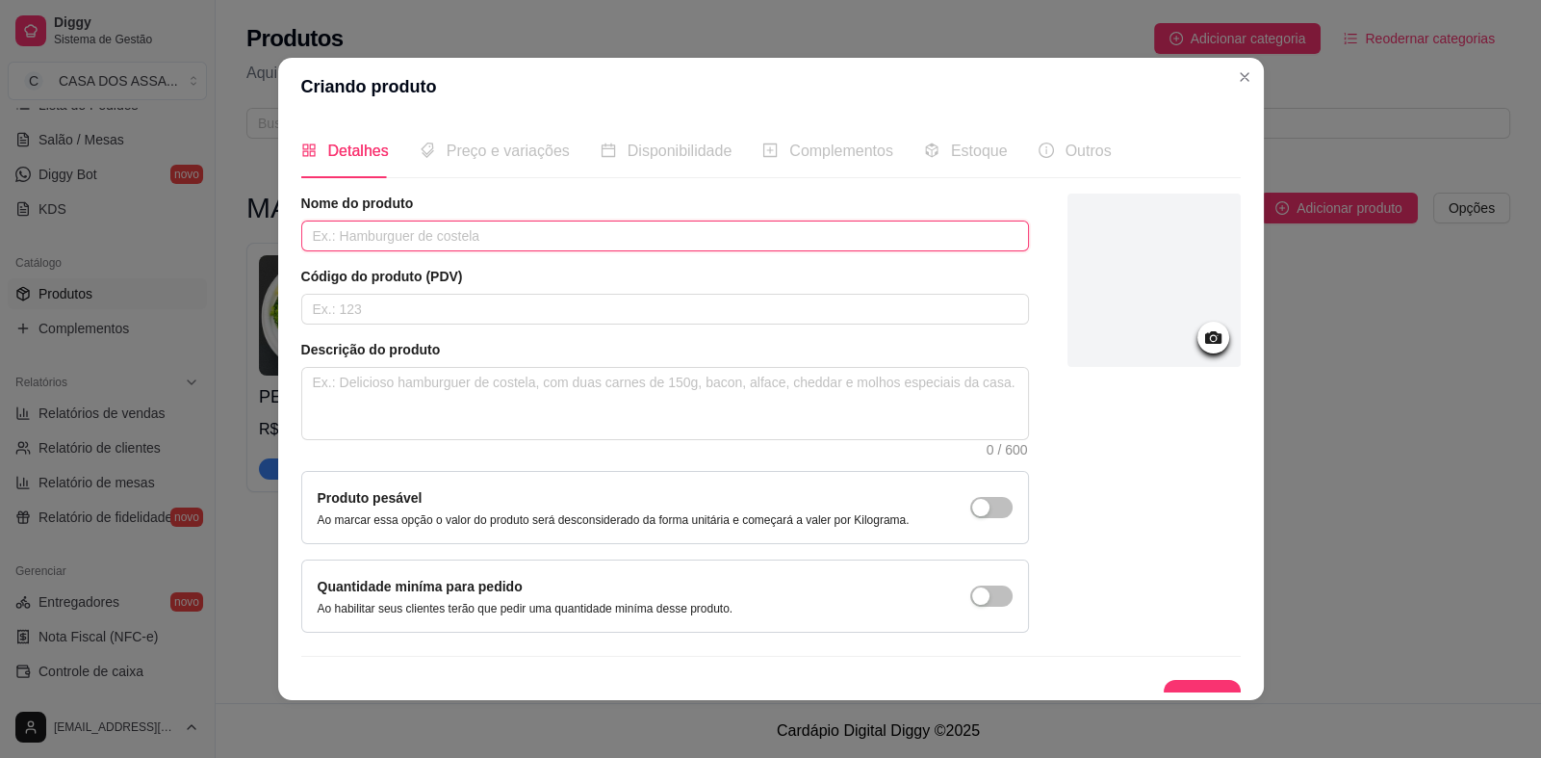
click at [405, 239] on input "text" at bounding box center [665, 235] width 728 height 31
type input "PLUS"
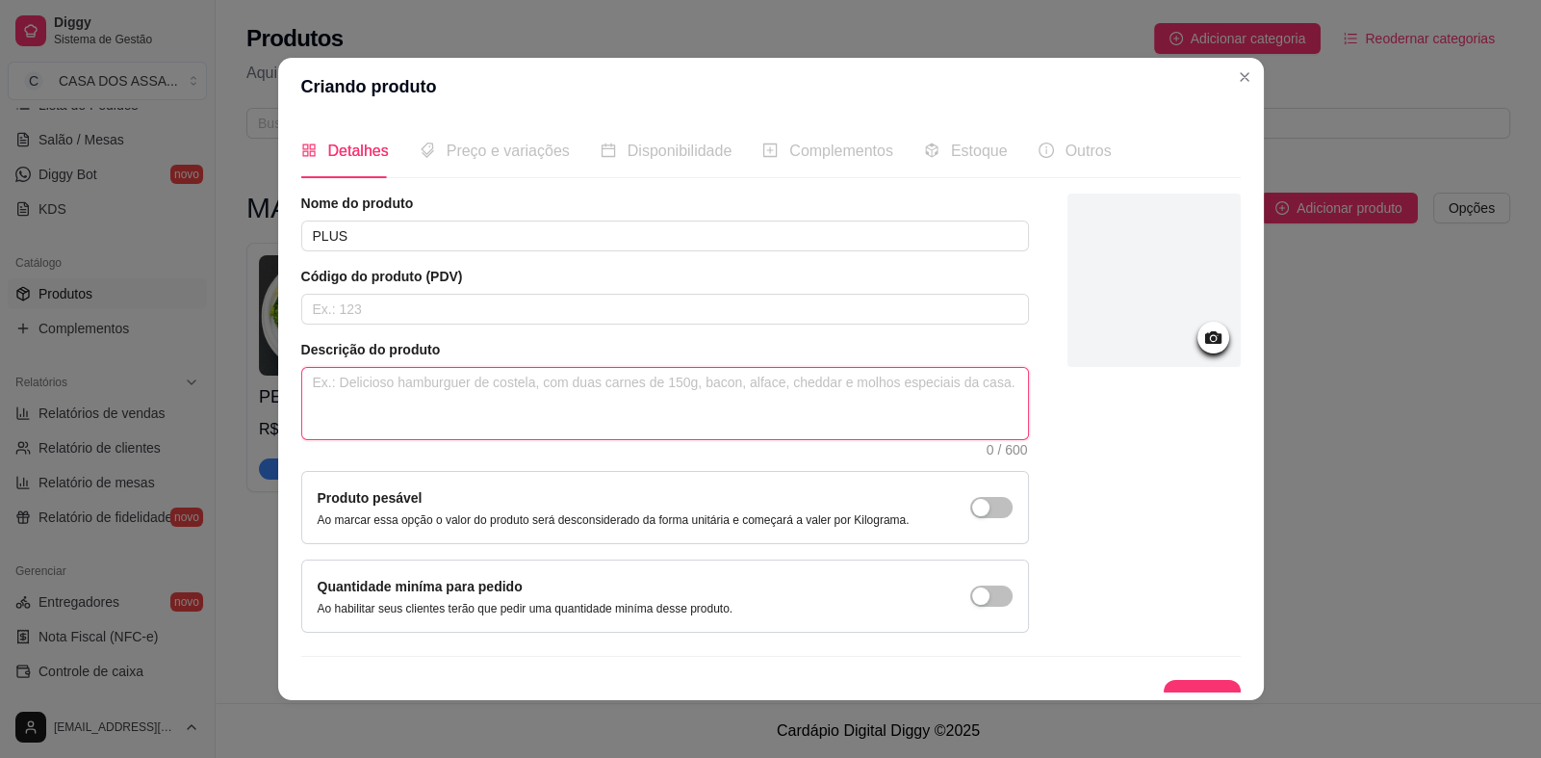
click at [388, 392] on textarea at bounding box center [665, 403] width 726 height 71
paste textarea "CHURRASCO (Boi, linguiça e porco) - Arroz, Macarrão, feijão em caldo, batata fr…"
type textarea "CHURRASCO (Boi, linguiça e porco) - Arroz, Macarrão, feijão em caldo, batata fr…"
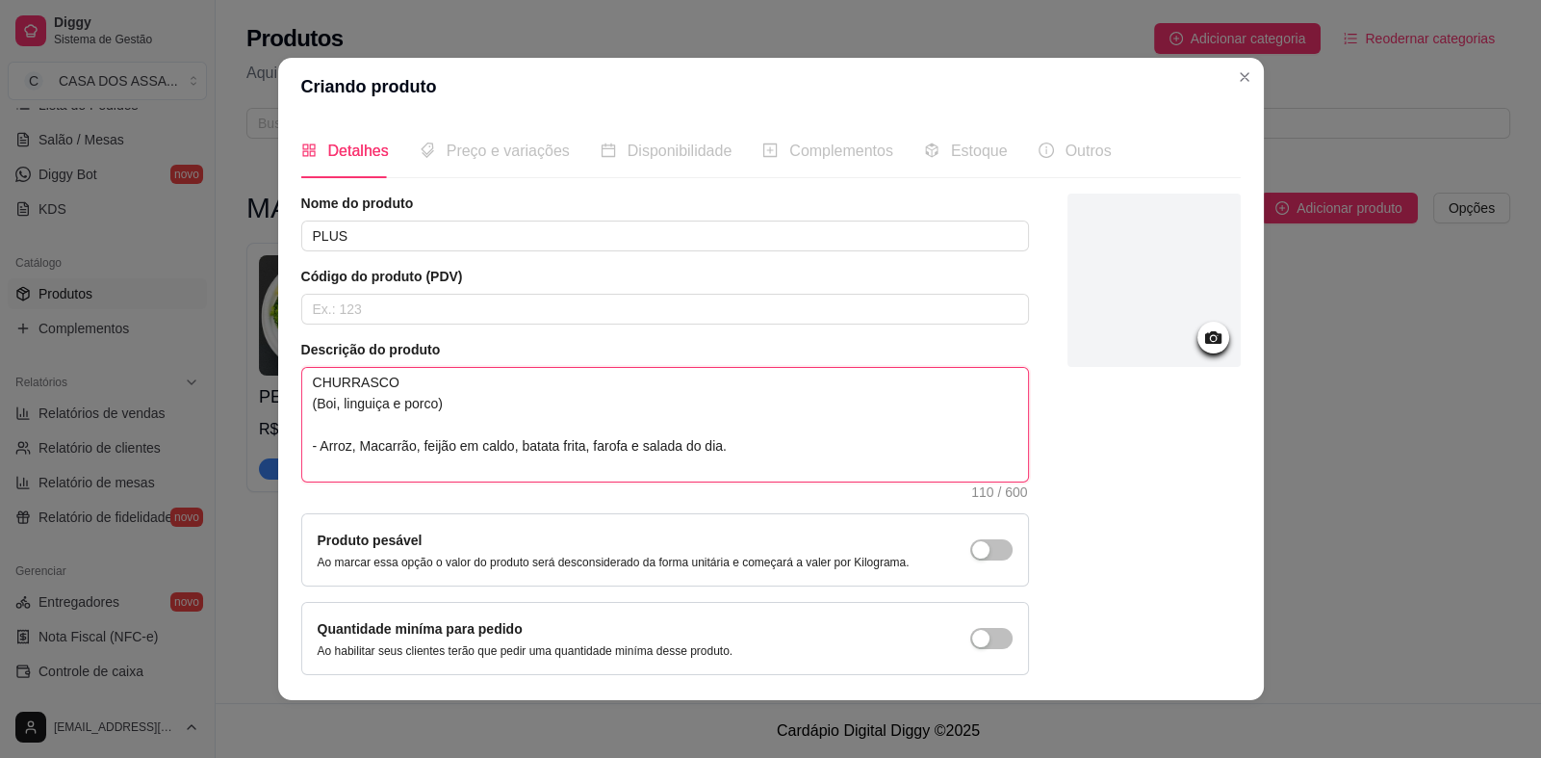
type textarea "CHURRASCO (Boi, linguiça e porco) - Arroz, Macarrão, feijão em caldo, batata fr…"
click at [380, 407] on textarea "CHURRASCO (Boi, linguiça e porco) - Arroz, Macarrão, feijão em caldo, batata fr…" at bounding box center [665, 425] width 726 height 114
type textarea "CHURRASCO (Boi, linguiça e porco) - Arroz, Macarrão, feijão em caldo, batata fr…"
type textarea "CHURRASCO (Boi, linguiça, e porco) - Arroz, Macarrão, feijão em caldo, batata f…"
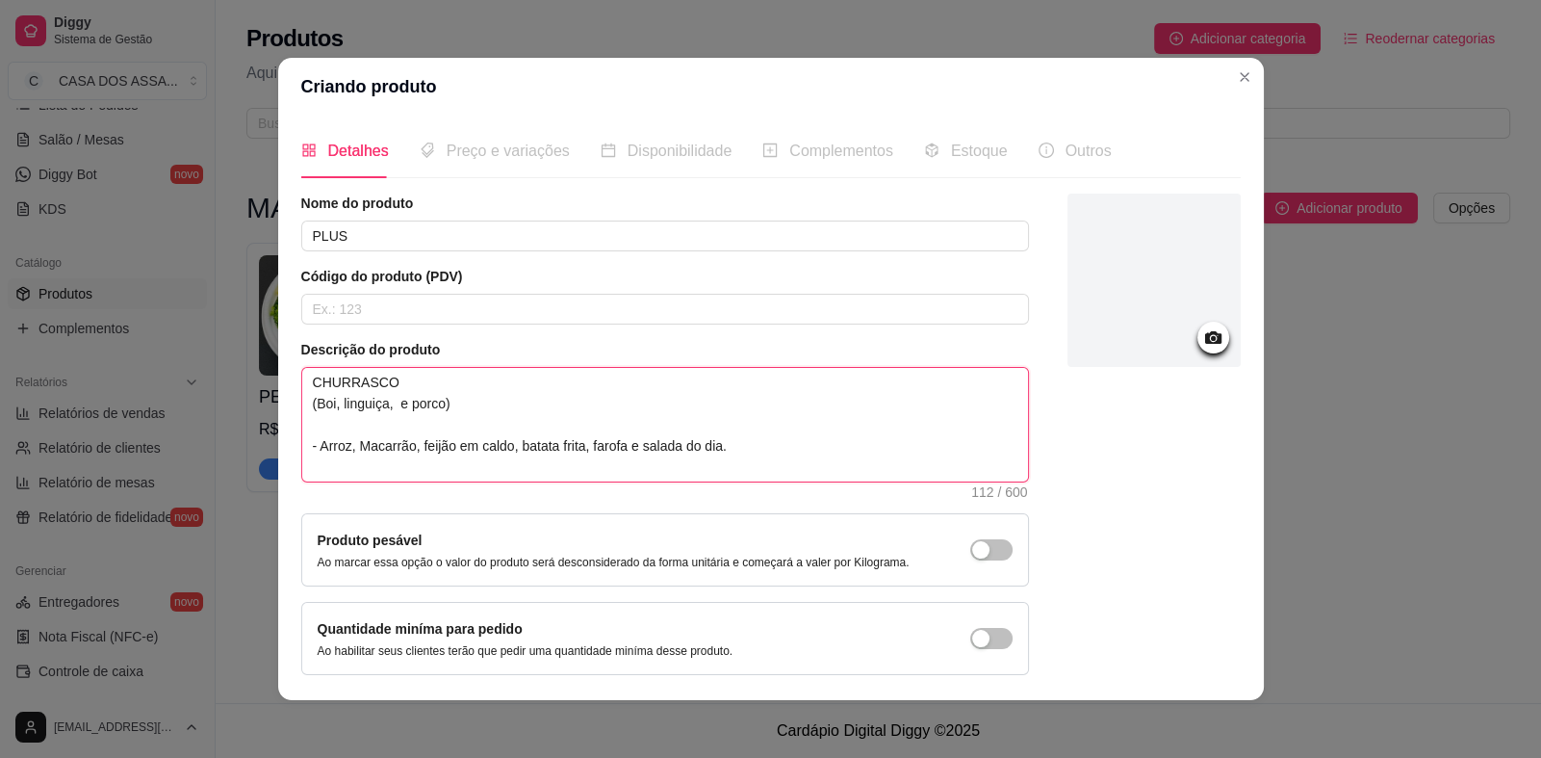
type textarea "CHURRASCO (Boi, linguiça, F e porco) - Arroz, Macarrão, feijão em caldo, batata…"
type textarea "CHURRASCO (Boi, linguiça, FA e porco) - Arroz, Macarrão, feijão em caldo, batat…"
type textarea "CHURRASCO (Boi, linguiça, FAR e porco) - Arroz, Macarrão, feijão em caldo, bata…"
type textarea "CHURRASCO (Boi, linguiça, FA e porco) - Arroz, Macarrão, feijão em caldo, batat…"
type textarea "CHURRASCO (Boi, linguiça, F e porco) - Arroz, Macarrão, feijão em caldo, batata…"
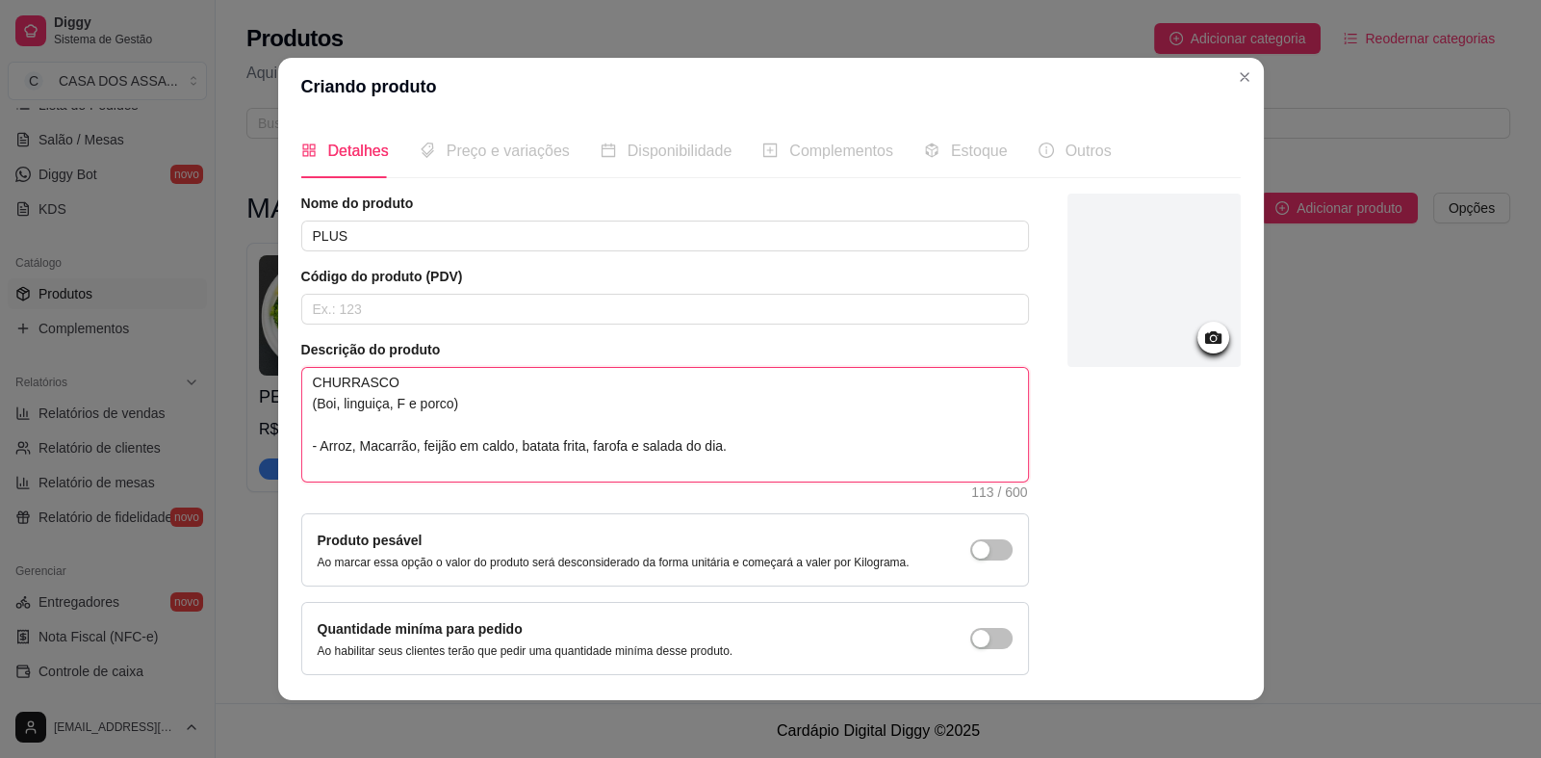
type textarea "CHURRASCO (Boi, linguiça, e porco) - Arroz, Macarrão, feijão em caldo, batata f…"
type textarea "CHURRASCO (Boi, linguiça, f e porco) - Arroz, Macarrão, feijão em caldo, batata…"
type textarea "CHURRASCO (Boi, linguiça, fr e porco) - Arroz, Macarrão, feijão em caldo, batat…"
type textarea "CHURRASCO (Boi, linguiça, fran e porco) - Arroz, Macarrão, feijão em caldo, bat…"
type textarea "CHURRASCO (Boi, linguiça, frang e porco) - Arroz, Macarrão, feijão em caldo, ba…"
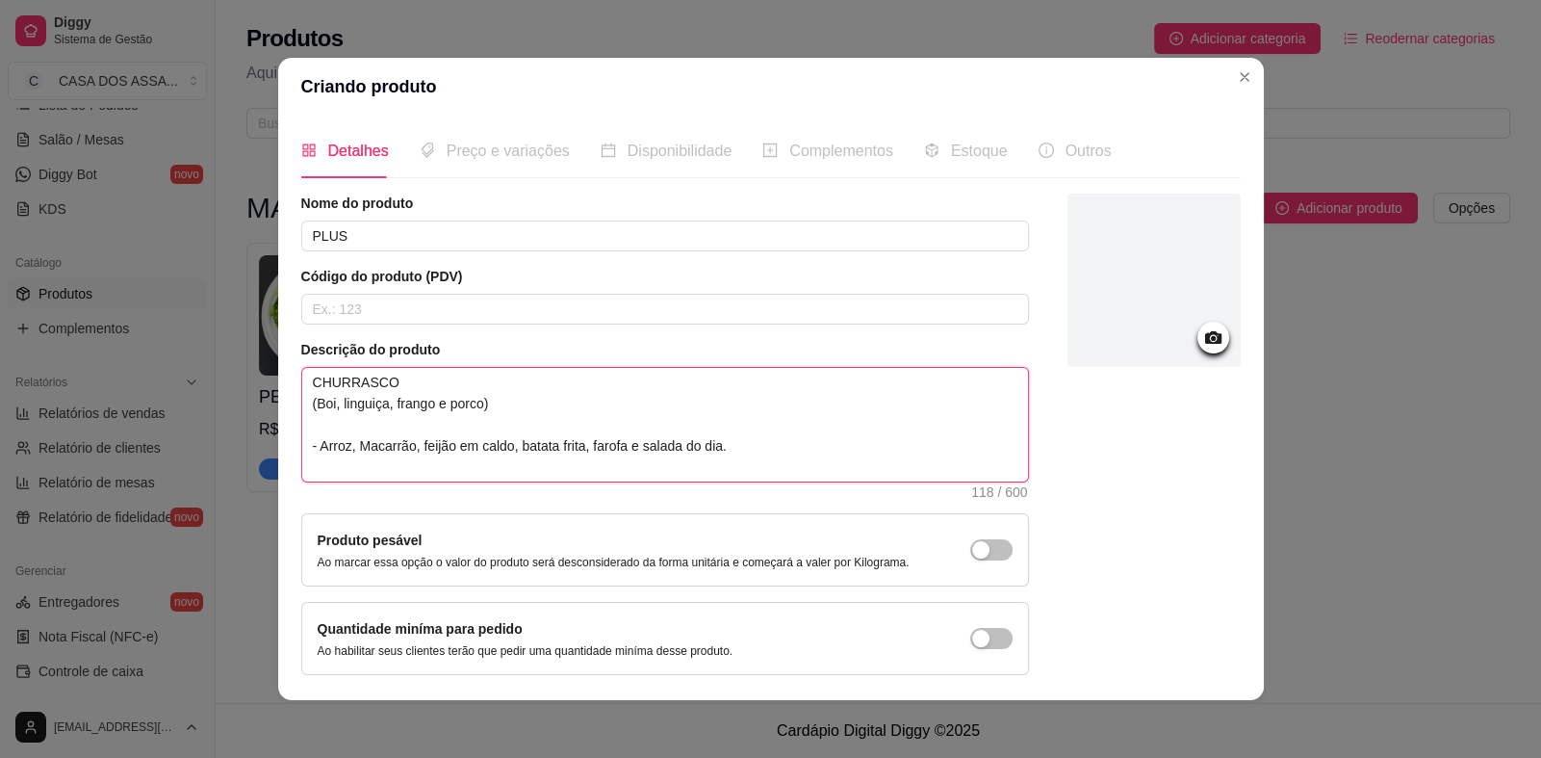
type textarea "CHURRASCO (Boi, linguiça, frango e porco) - Arroz, Macarrão, feijão em caldo, b…"
click at [1204, 339] on icon at bounding box center [1212, 337] width 16 height 13
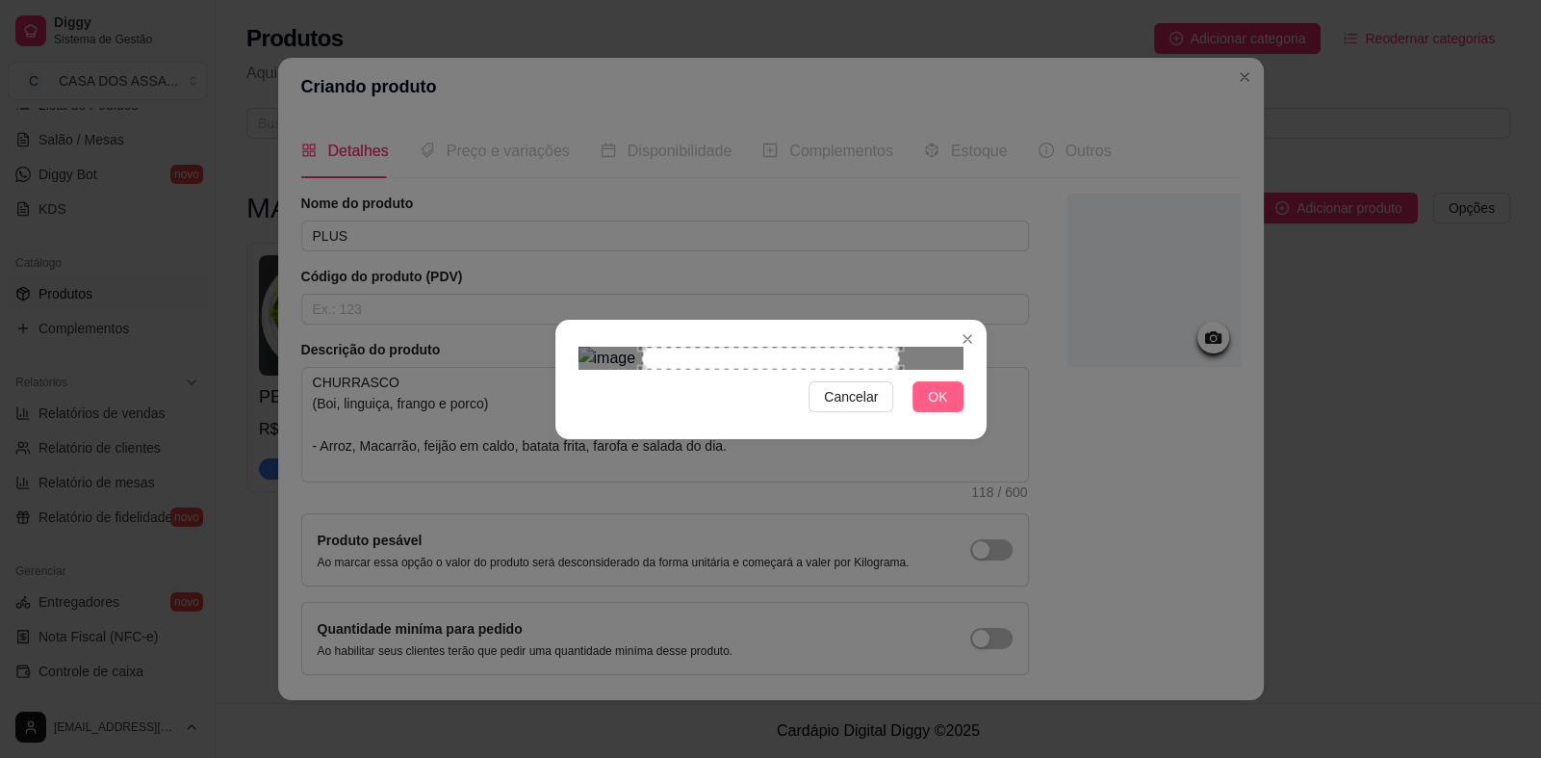
click at [943, 407] on span "OK" at bounding box center [937, 396] width 19 height 21
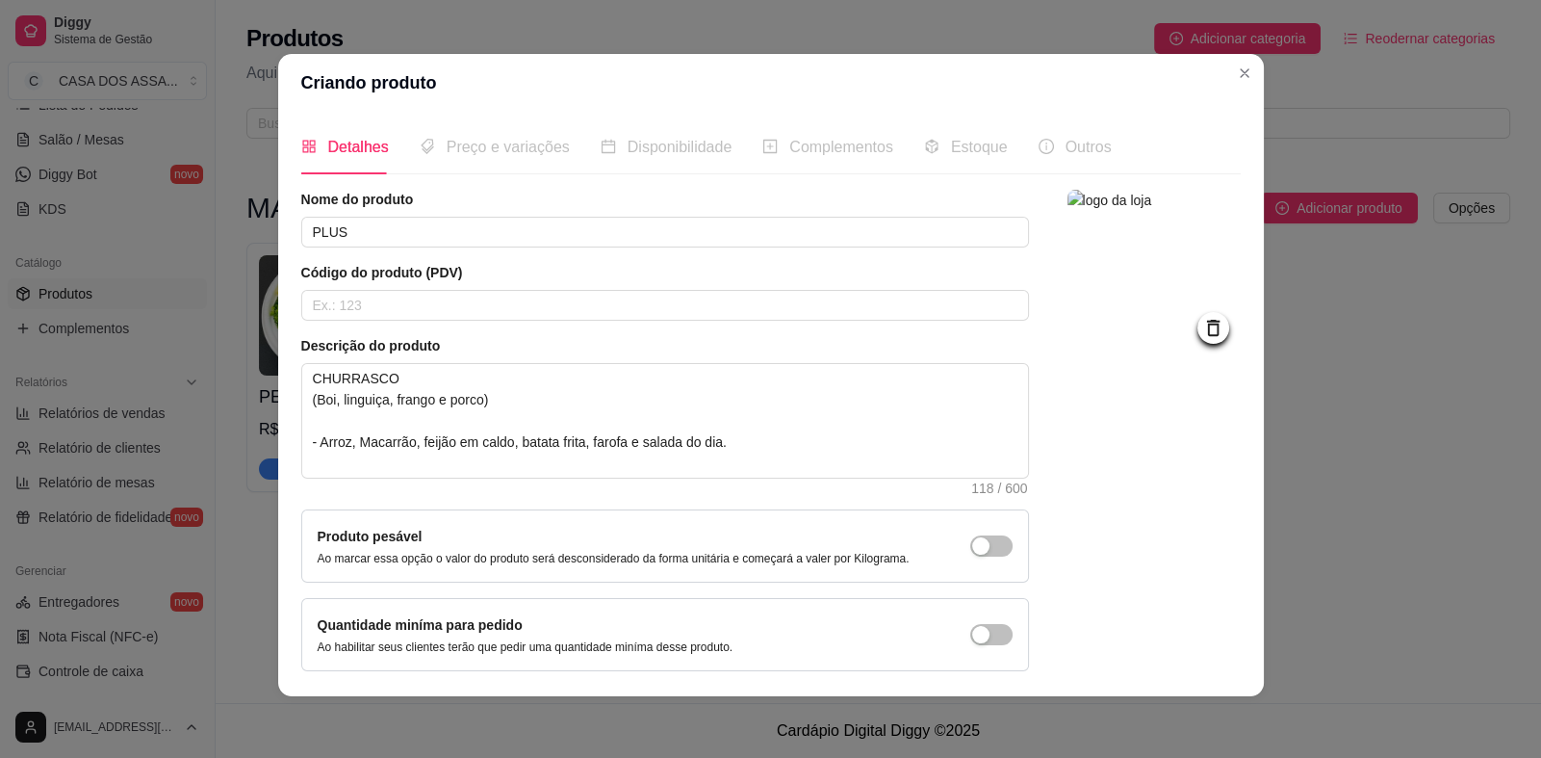
click at [462, 145] on span "Preço e variações" at bounding box center [508, 147] width 123 height 16
click at [366, 304] on input "text" at bounding box center [665, 305] width 728 height 31
type input "3"
click at [1109, 396] on div at bounding box center [1154, 430] width 173 height 481
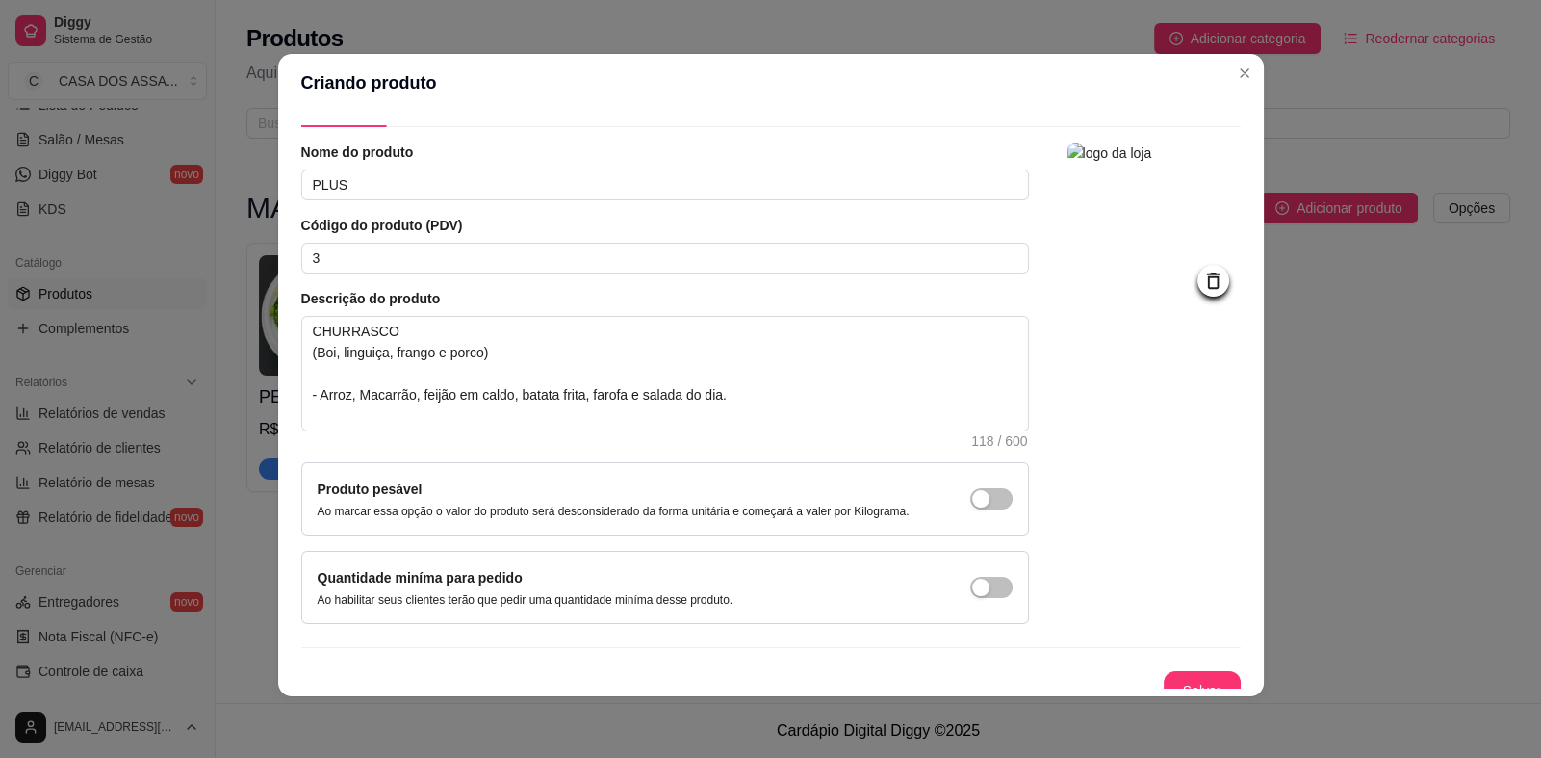
scroll to position [65, 0]
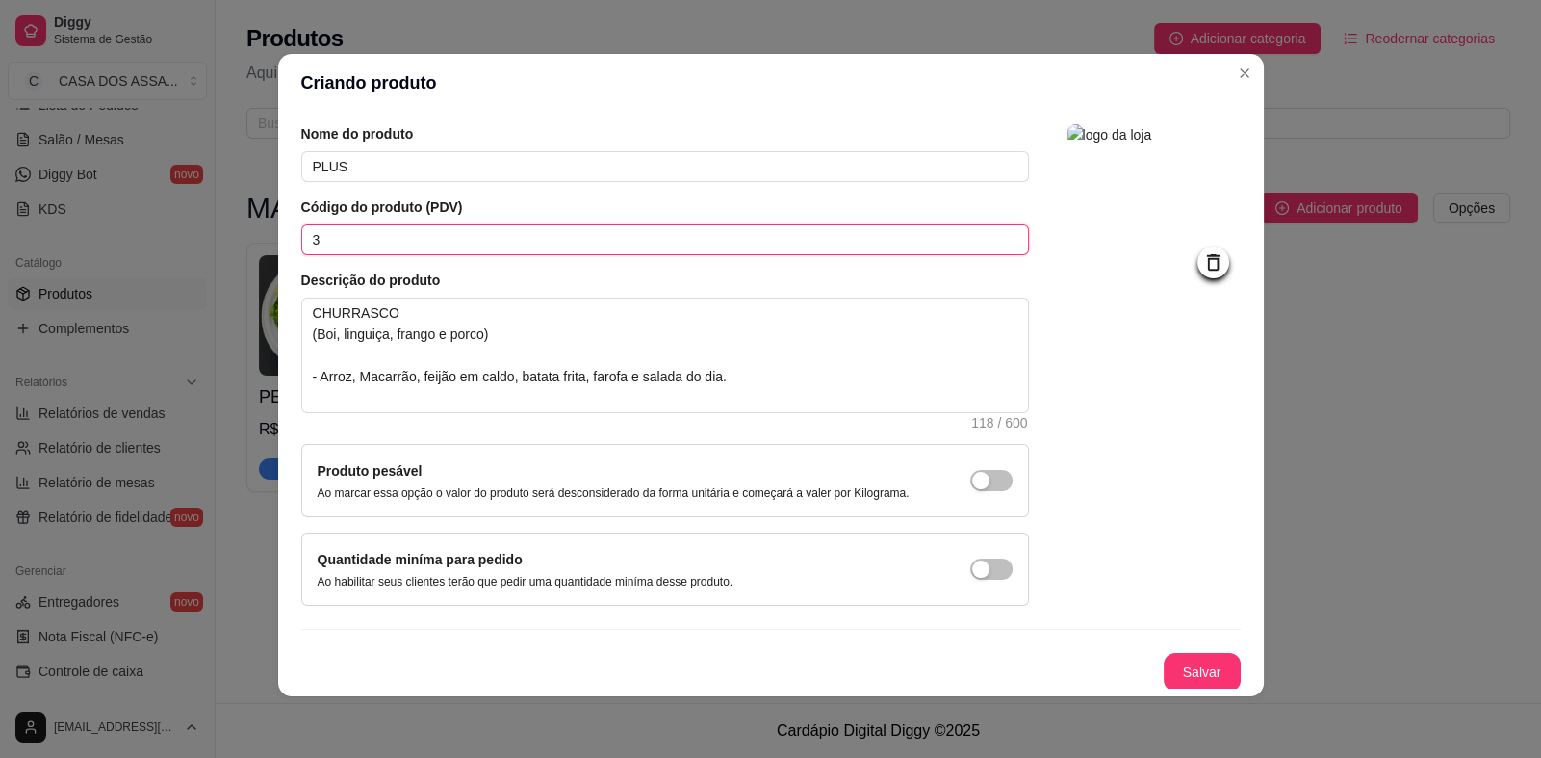
drag, startPoint x: 332, startPoint y: 243, endPoint x: 240, endPoint y: 250, distance: 92.7
click at [240, 250] on div "Criando produto Detalhes Preço e variações Disponibilidade Complementos Estoque…" at bounding box center [770, 379] width 1541 height 758
click at [1178, 677] on button "Salvar" at bounding box center [1202, 673] width 75 height 38
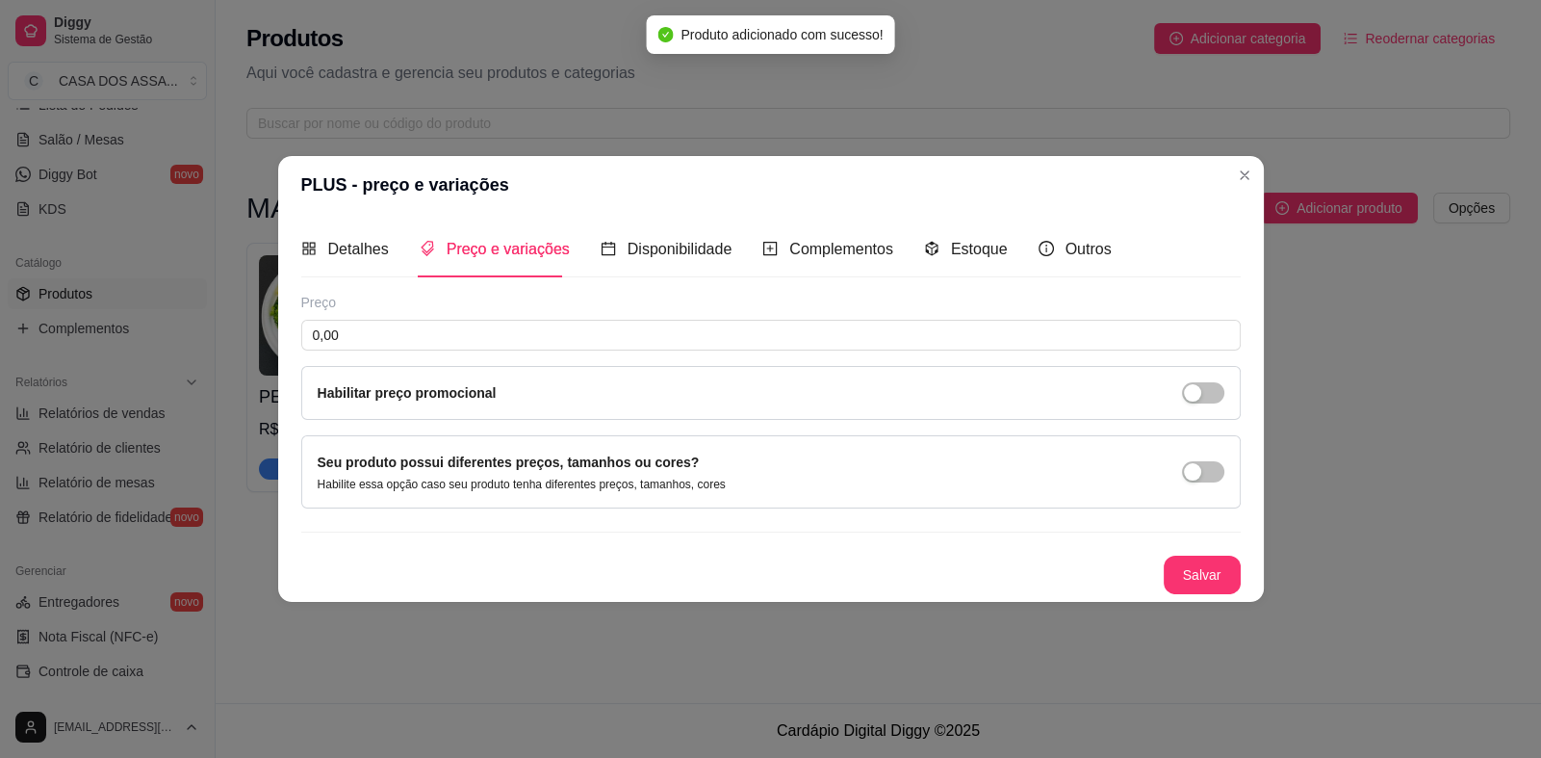
scroll to position [0, 0]
drag, startPoint x: 430, startPoint y: 335, endPoint x: 279, endPoint y: 330, distance: 151.2
click at [276, 338] on div "PLUS - preço e variações Detalhes Preço e variações Disponibilidade Complemento…" at bounding box center [770, 379] width 1541 height 758
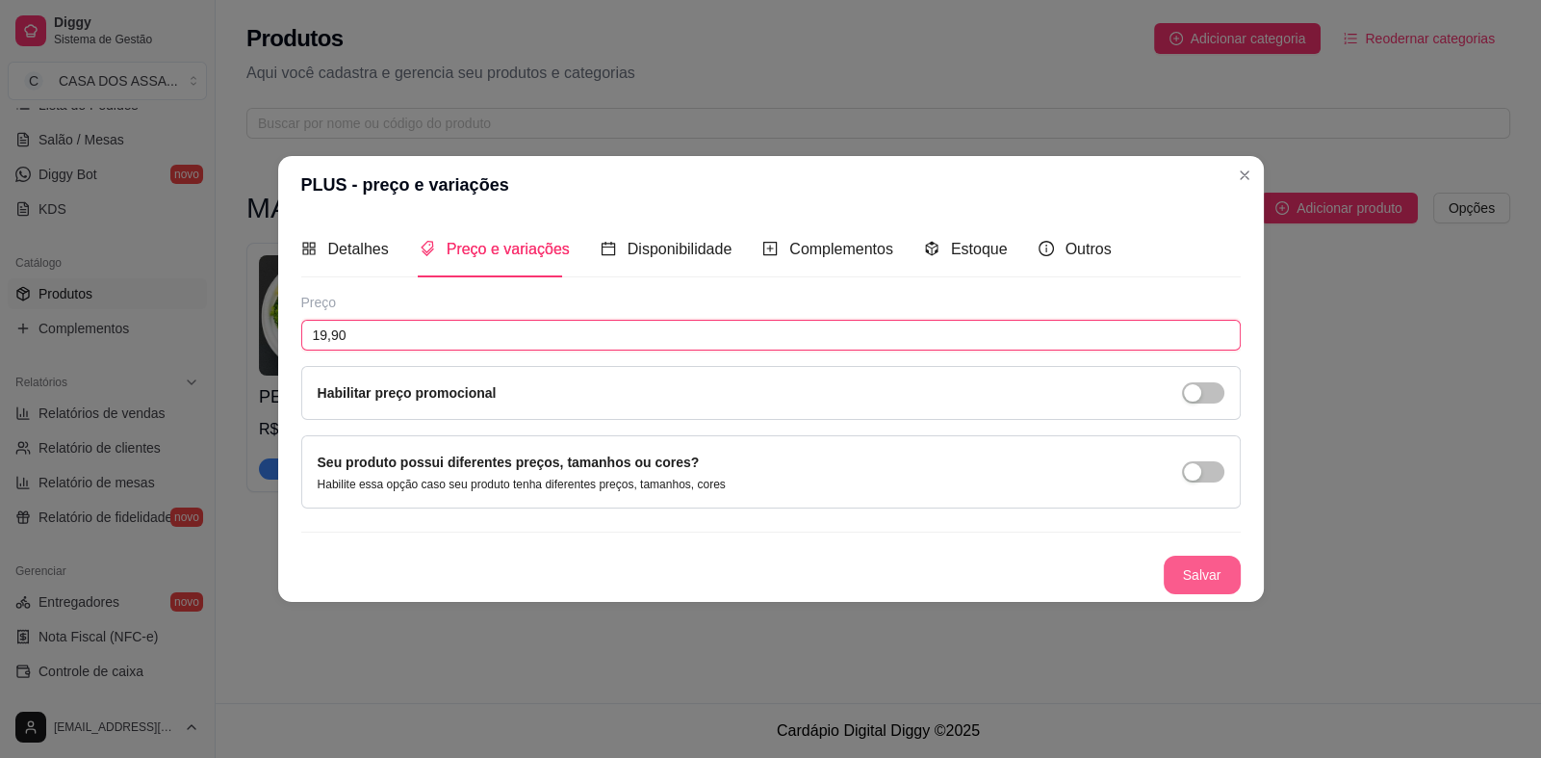
type input "19,90"
click at [1204, 576] on button "Salvar" at bounding box center [1202, 574] width 77 height 39
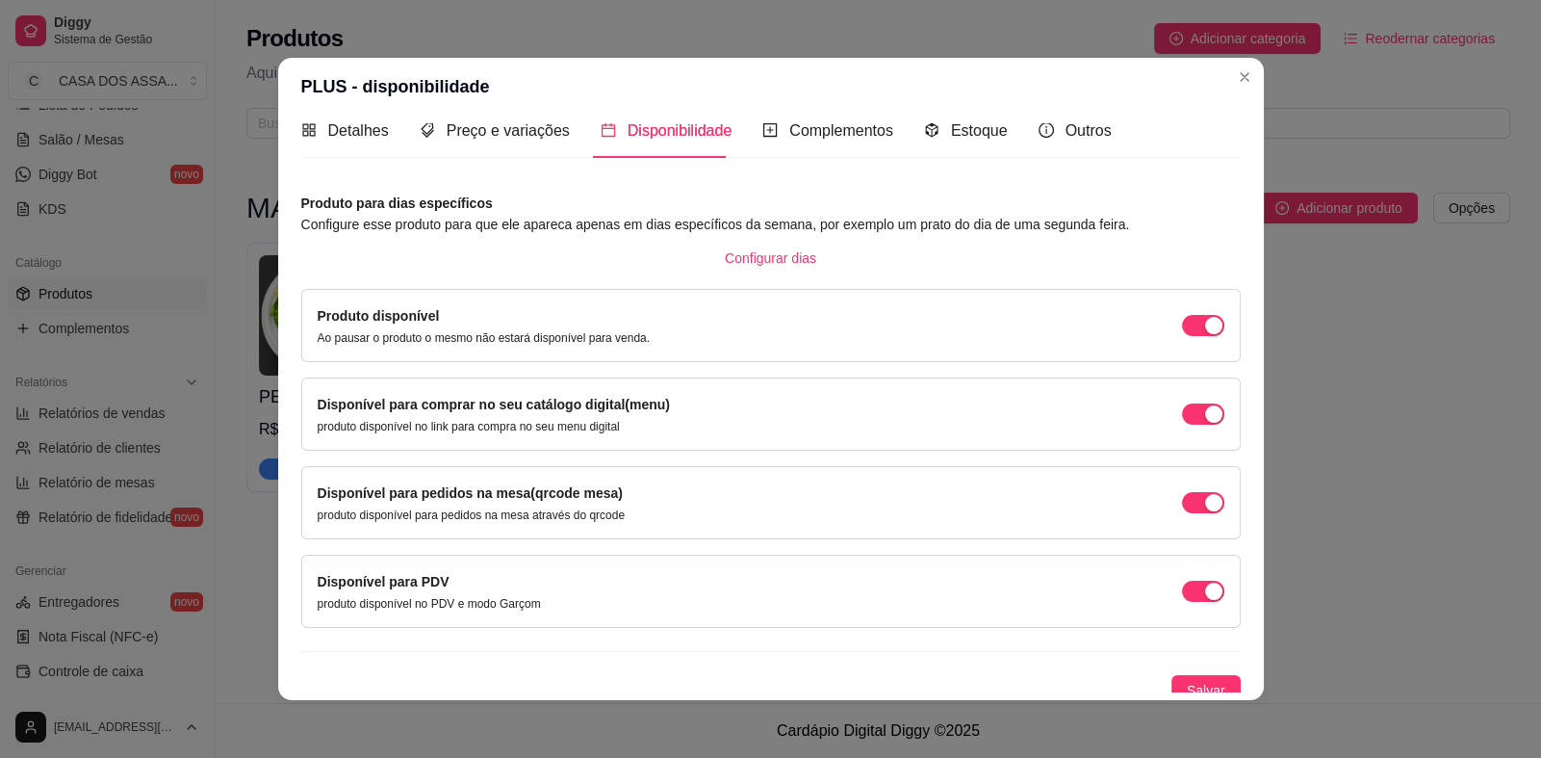
scroll to position [31, 0]
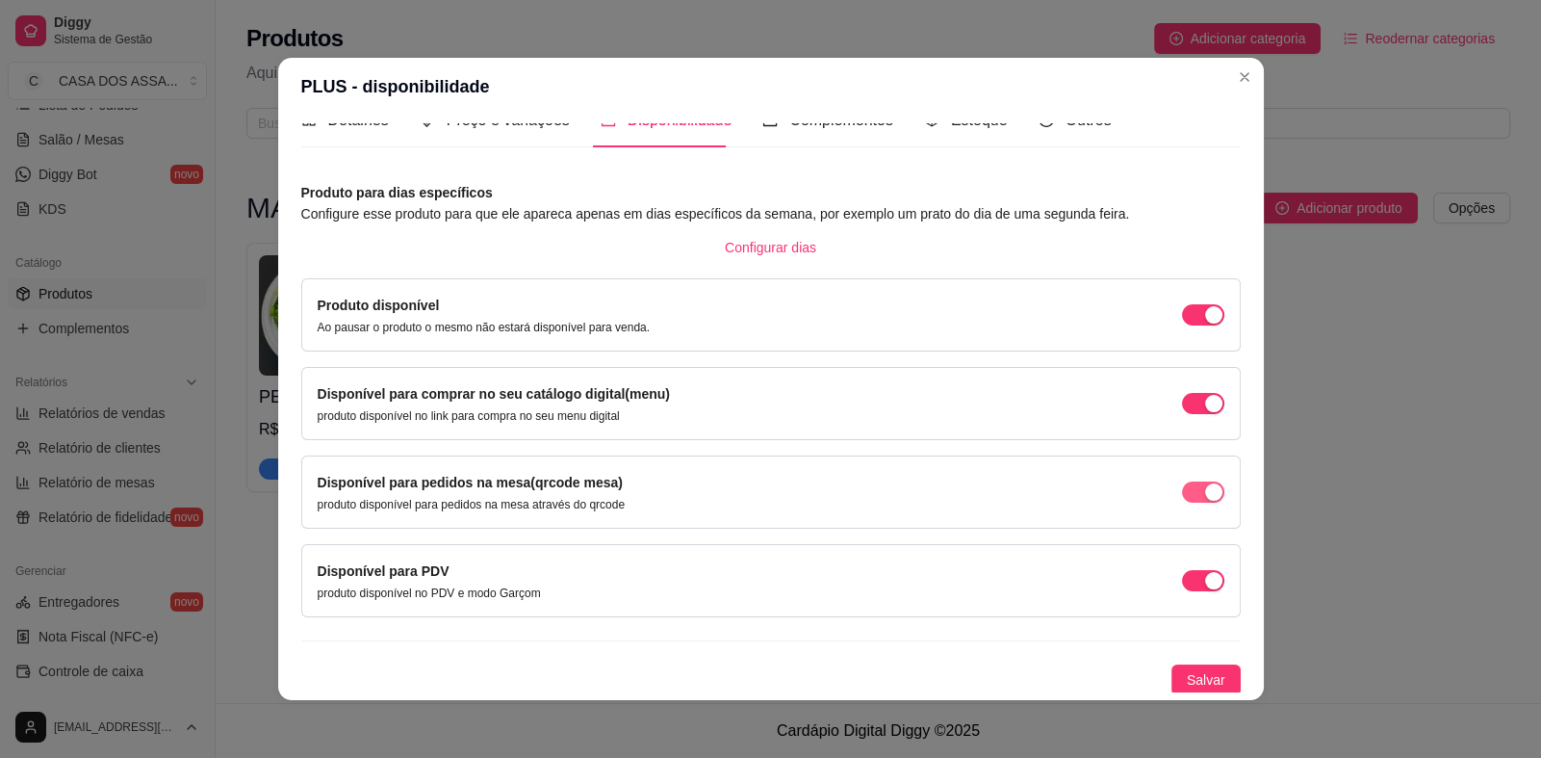
click at [1182, 486] on span "button" at bounding box center [1203, 491] width 42 height 21
click at [1182, 577] on span "button" at bounding box center [1203, 580] width 42 height 21
click at [1187, 685] on span "Salvar" at bounding box center [1206, 679] width 39 height 21
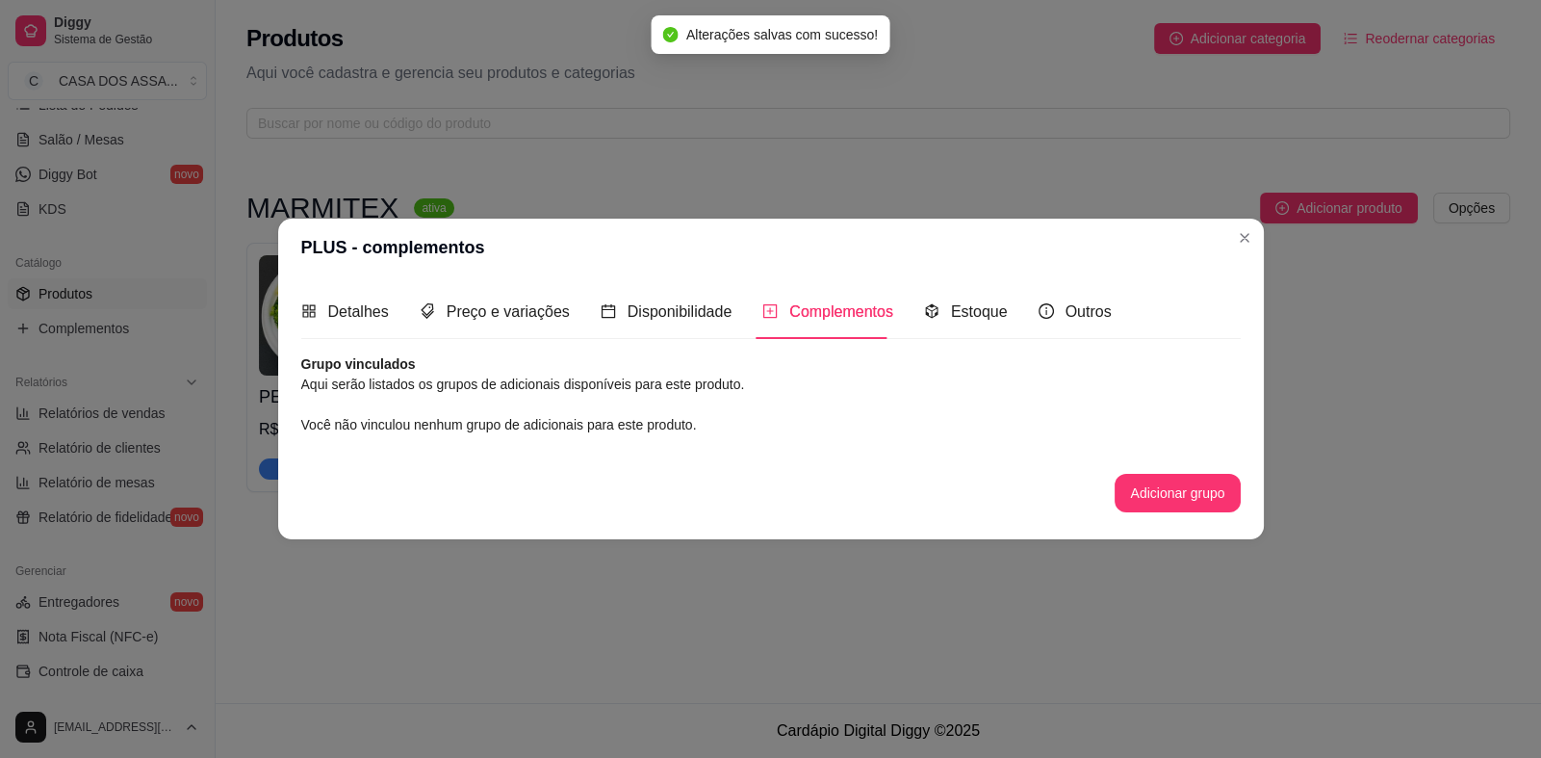
scroll to position [0, 0]
click at [942, 316] on div "Estoque" at bounding box center [966, 311] width 84 height 24
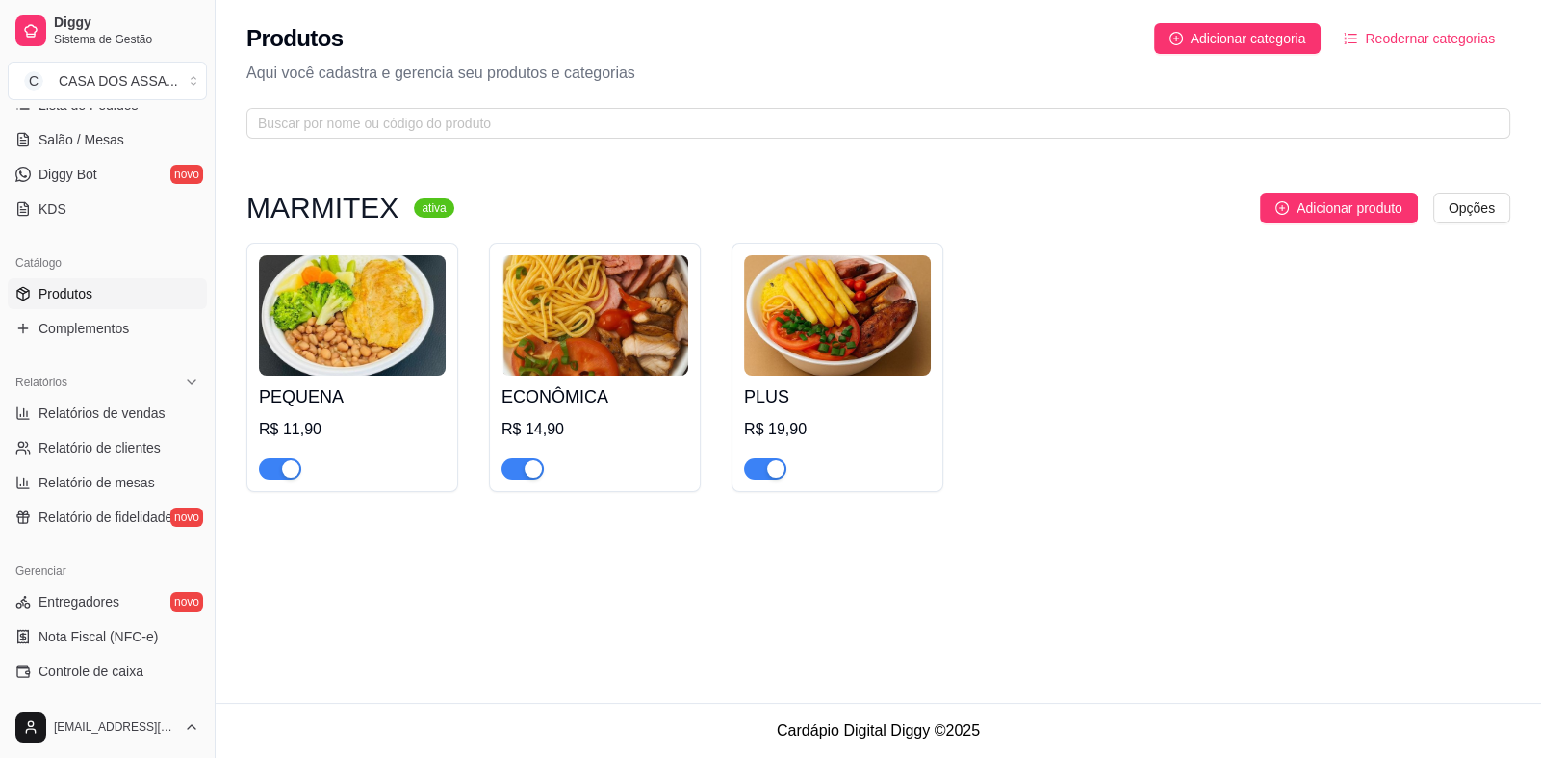
click at [843, 311] on img at bounding box center [837, 315] width 187 height 120
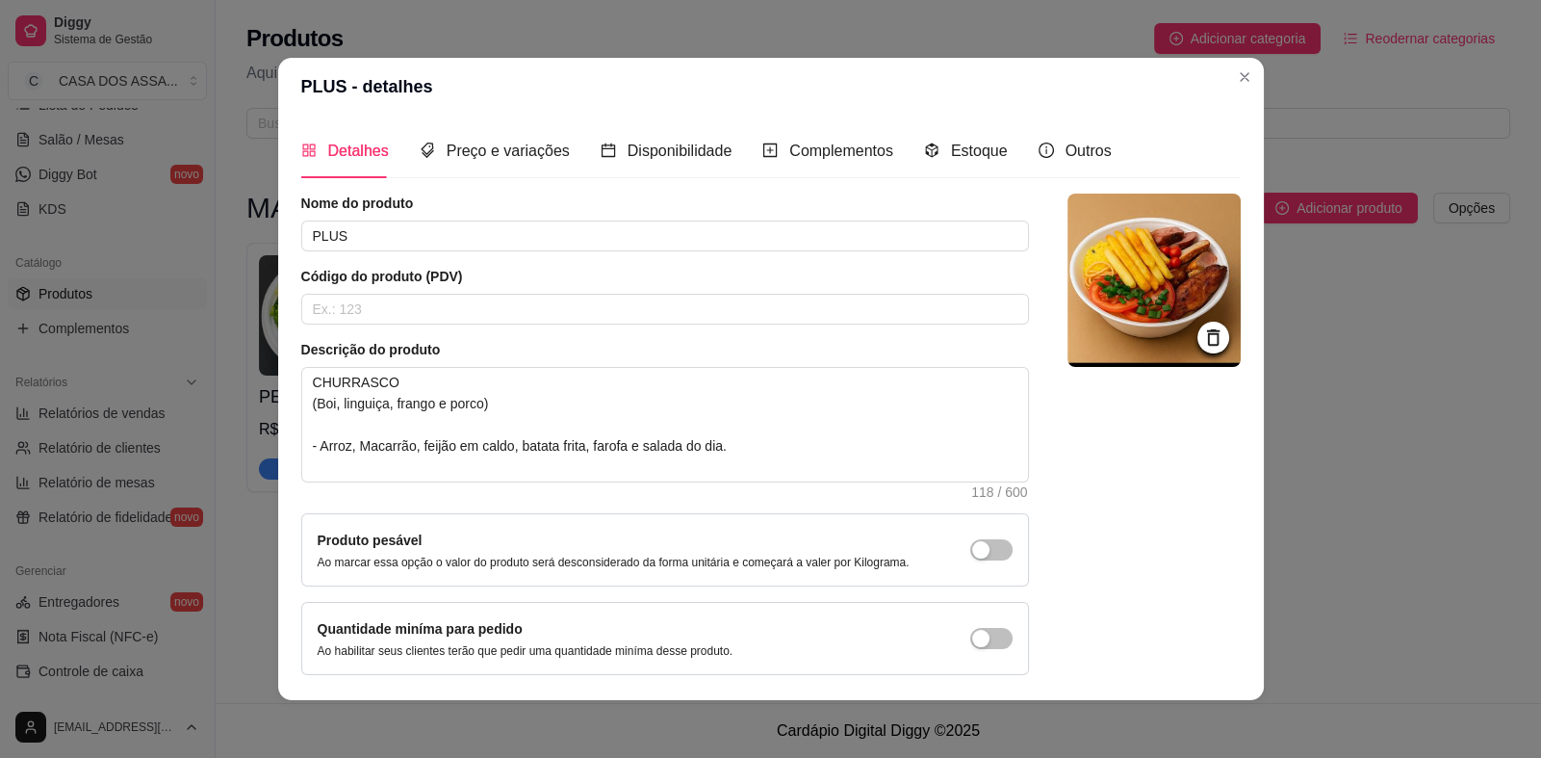
click at [1206, 330] on icon at bounding box center [1212, 337] width 13 height 16
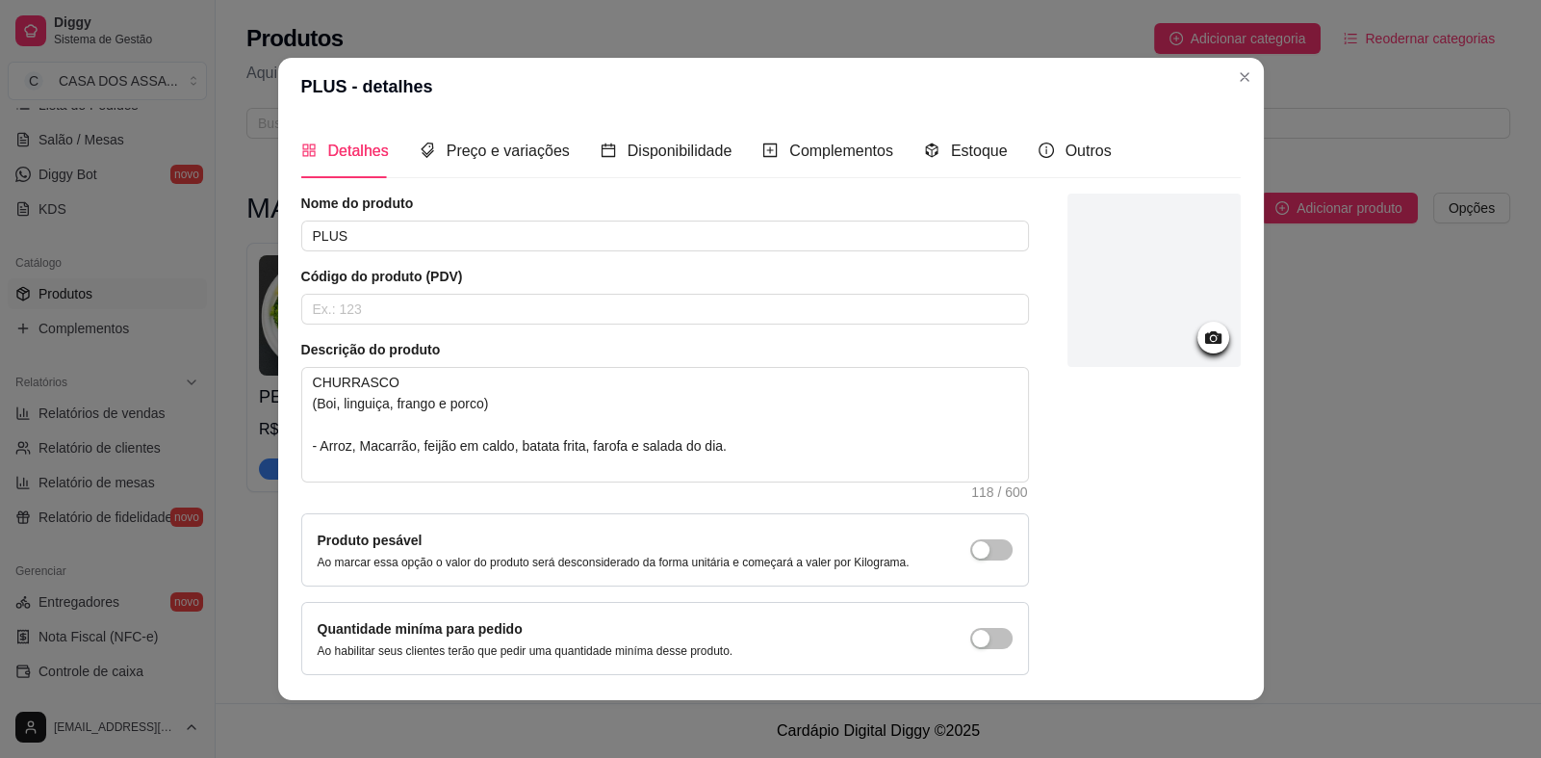
click at [1204, 338] on icon at bounding box center [1212, 337] width 16 height 13
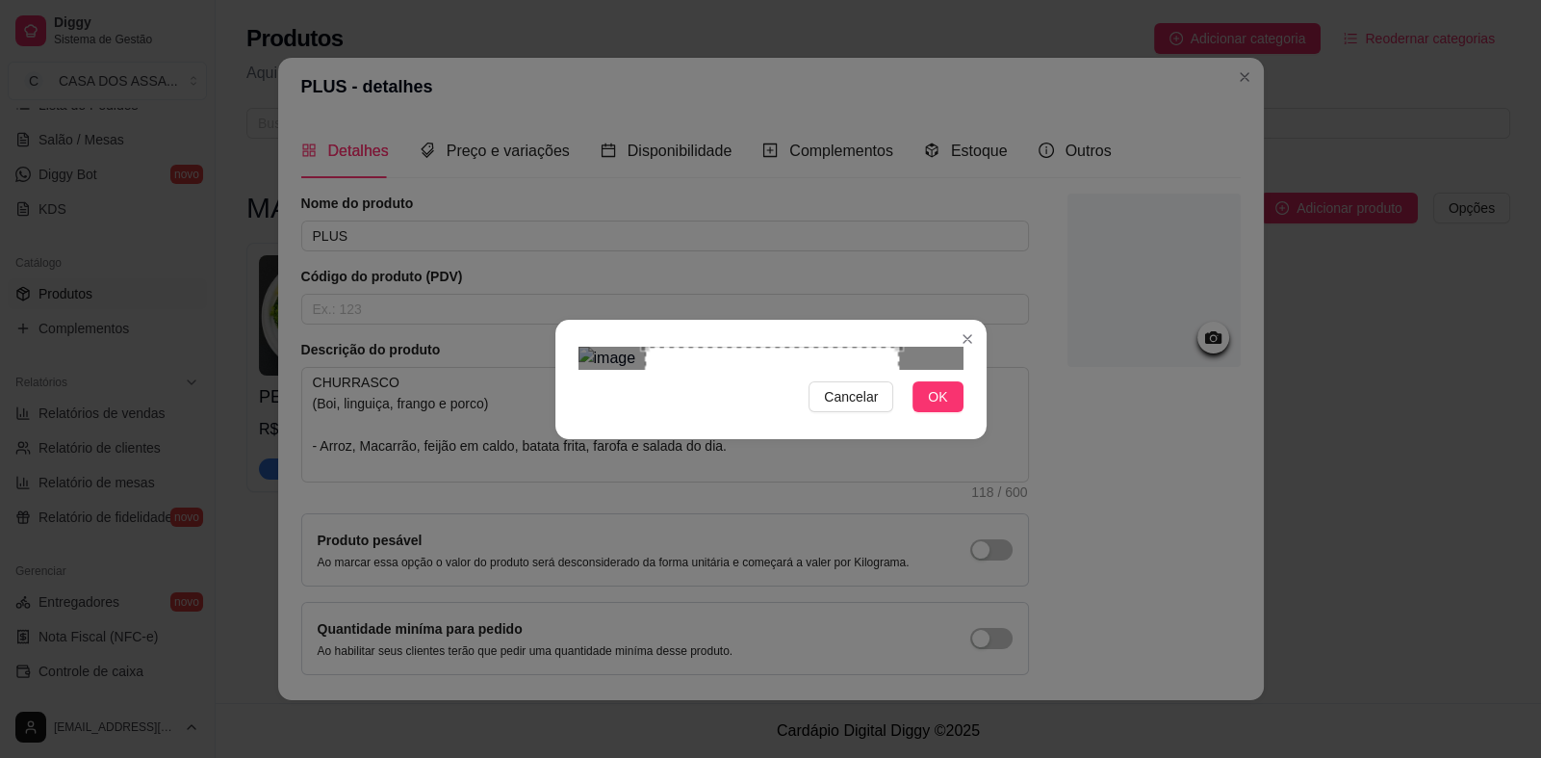
click at [650, 469] on div "Use the arrow keys to move the crop selection area" at bounding box center [772, 474] width 254 height 254
click at [756, 383] on div "Use the arrow keys to move the crop selection area" at bounding box center [774, 474] width 254 height 254
click at [756, 420] on div "Use the arrow keys to move the crop selection area" at bounding box center [772, 474] width 254 height 254
click at [924, 412] on button "OK" at bounding box center [938, 396] width 50 height 31
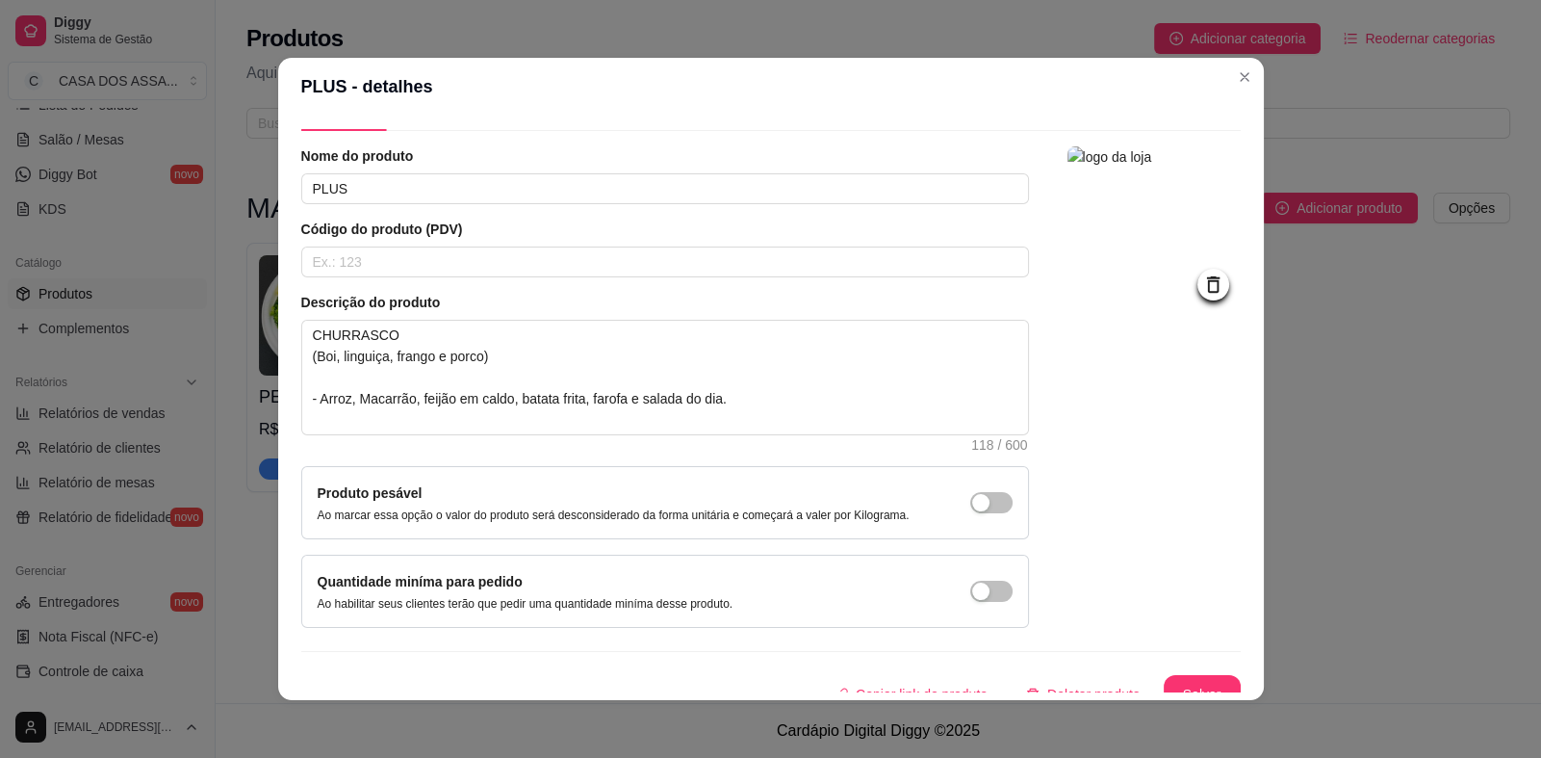
scroll to position [65, 0]
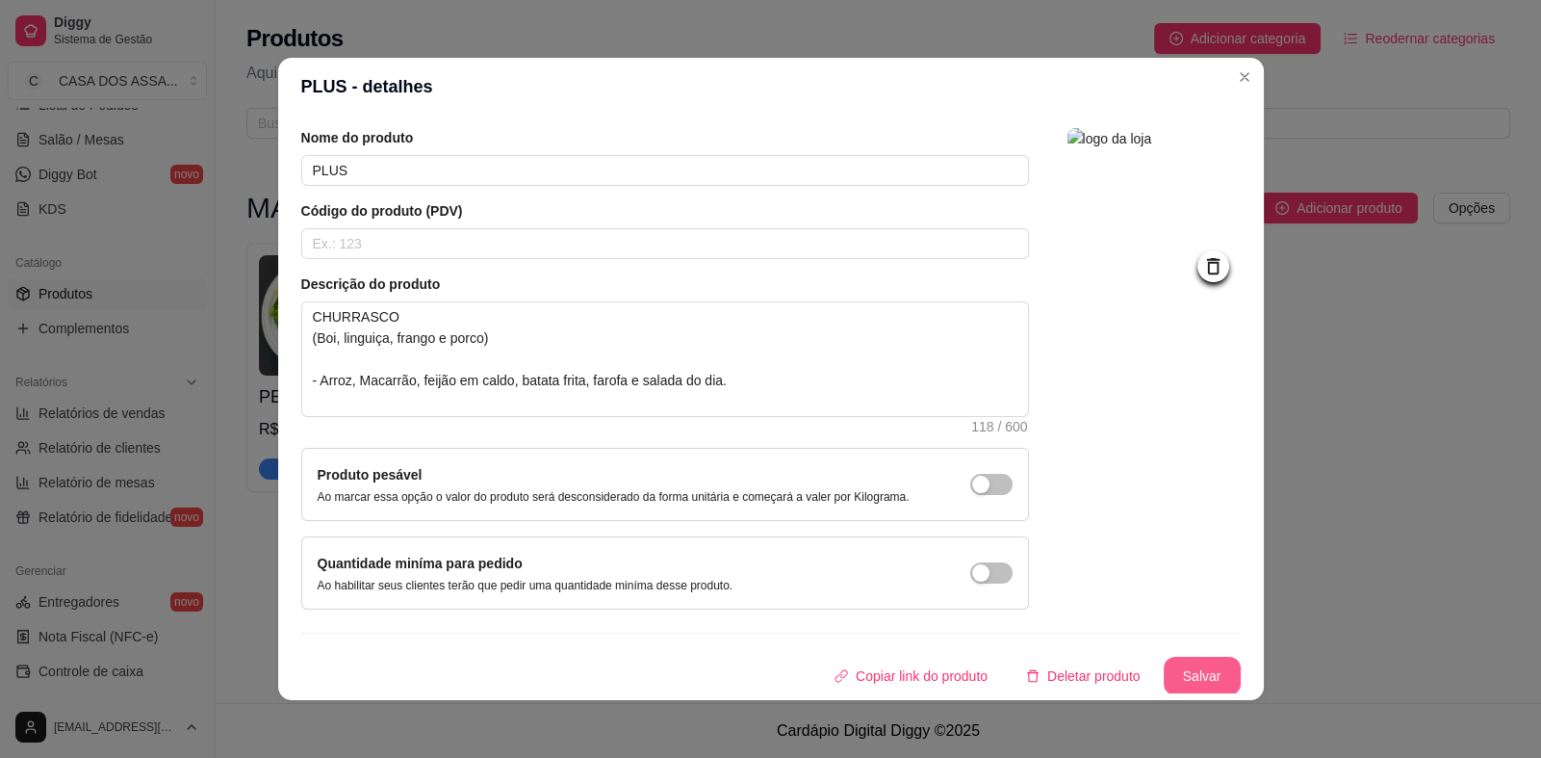
click at [1175, 662] on button "Salvar" at bounding box center [1202, 676] width 77 height 39
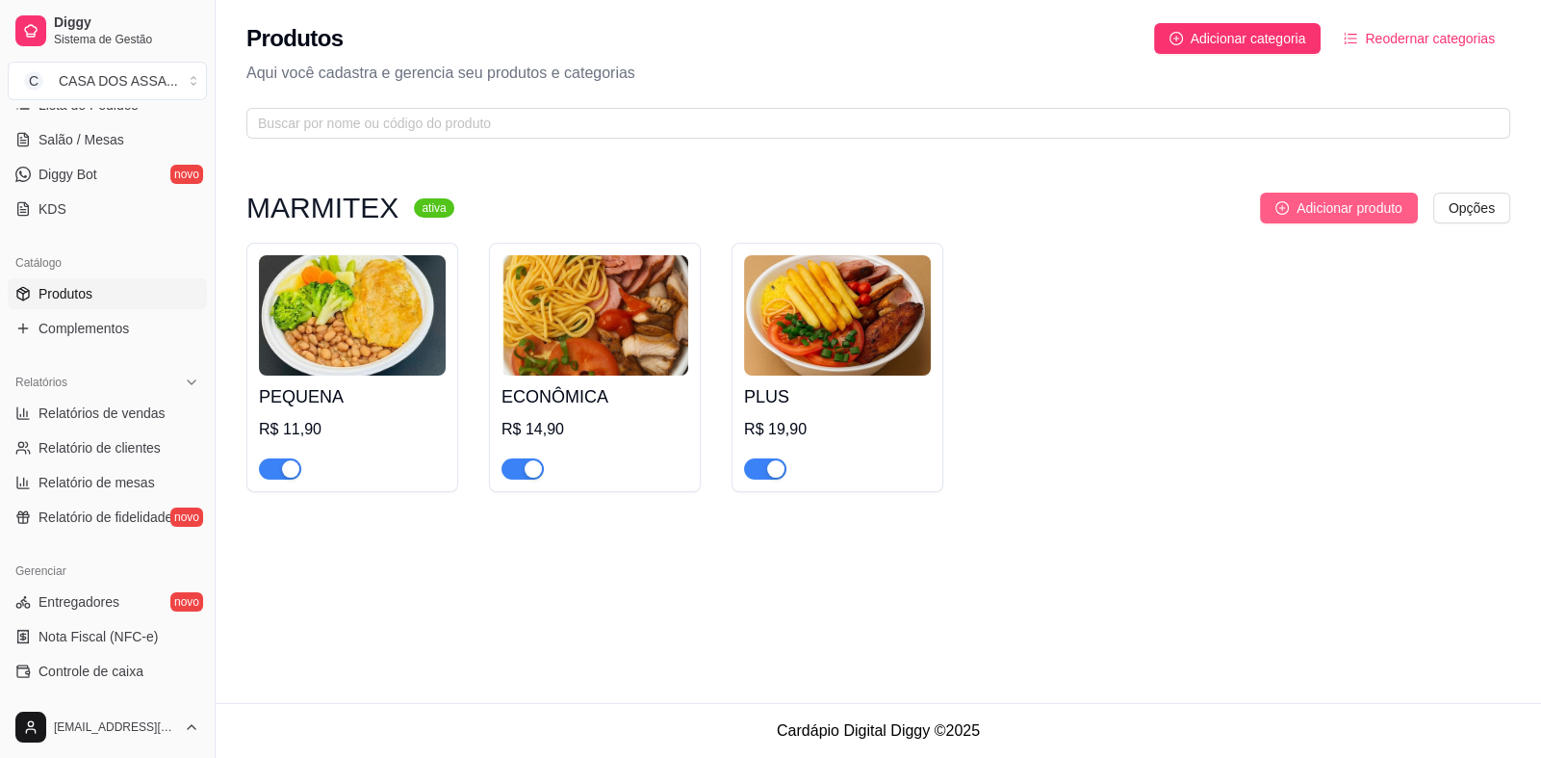
click at [1340, 210] on span "Adicionar produto" at bounding box center [1350, 207] width 106 height 21
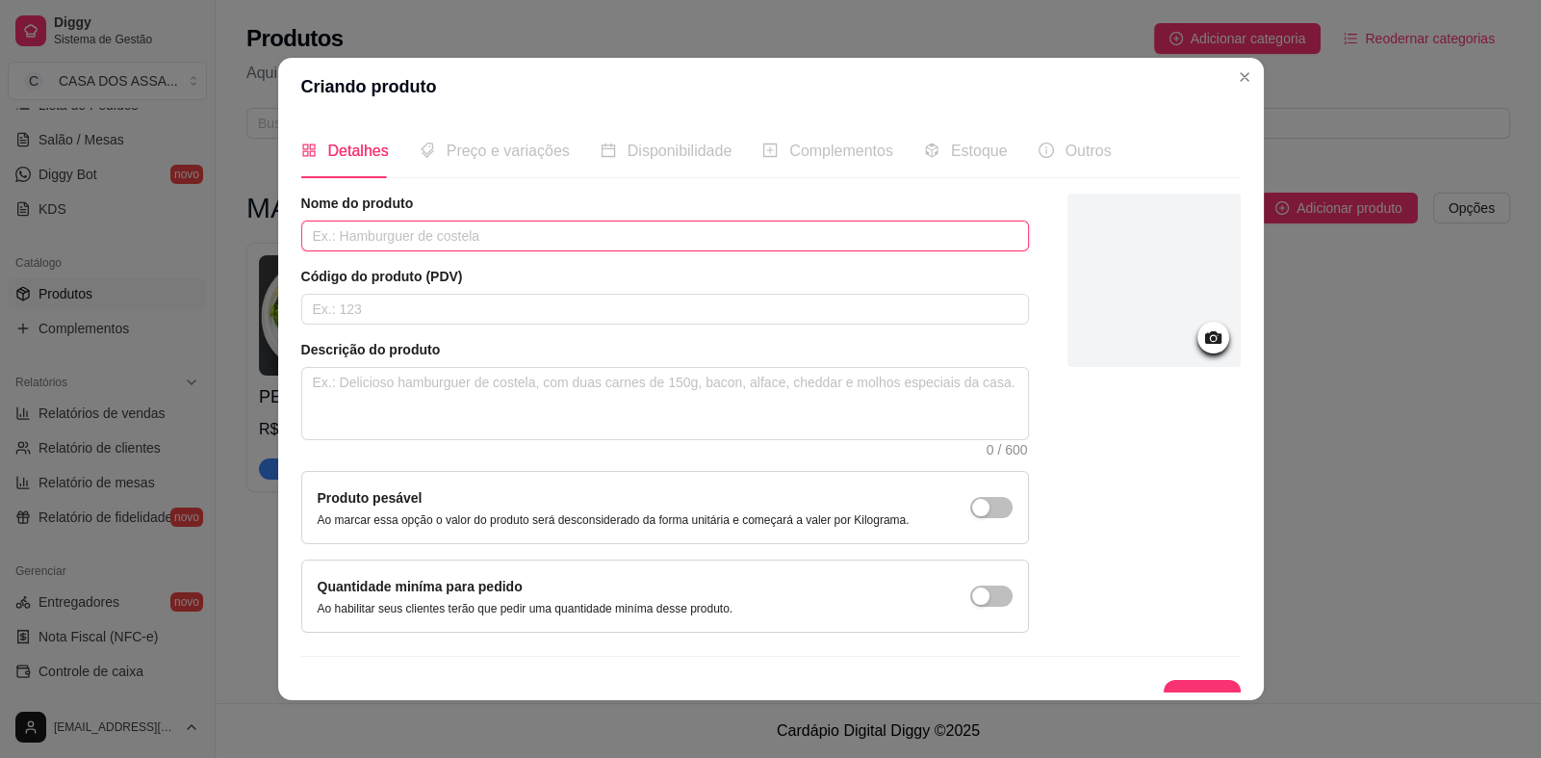
click at [436, 242] on input "text" at bounding box center [665, 235] width 728 height 31
type input "R"
type input "TURBINADA"
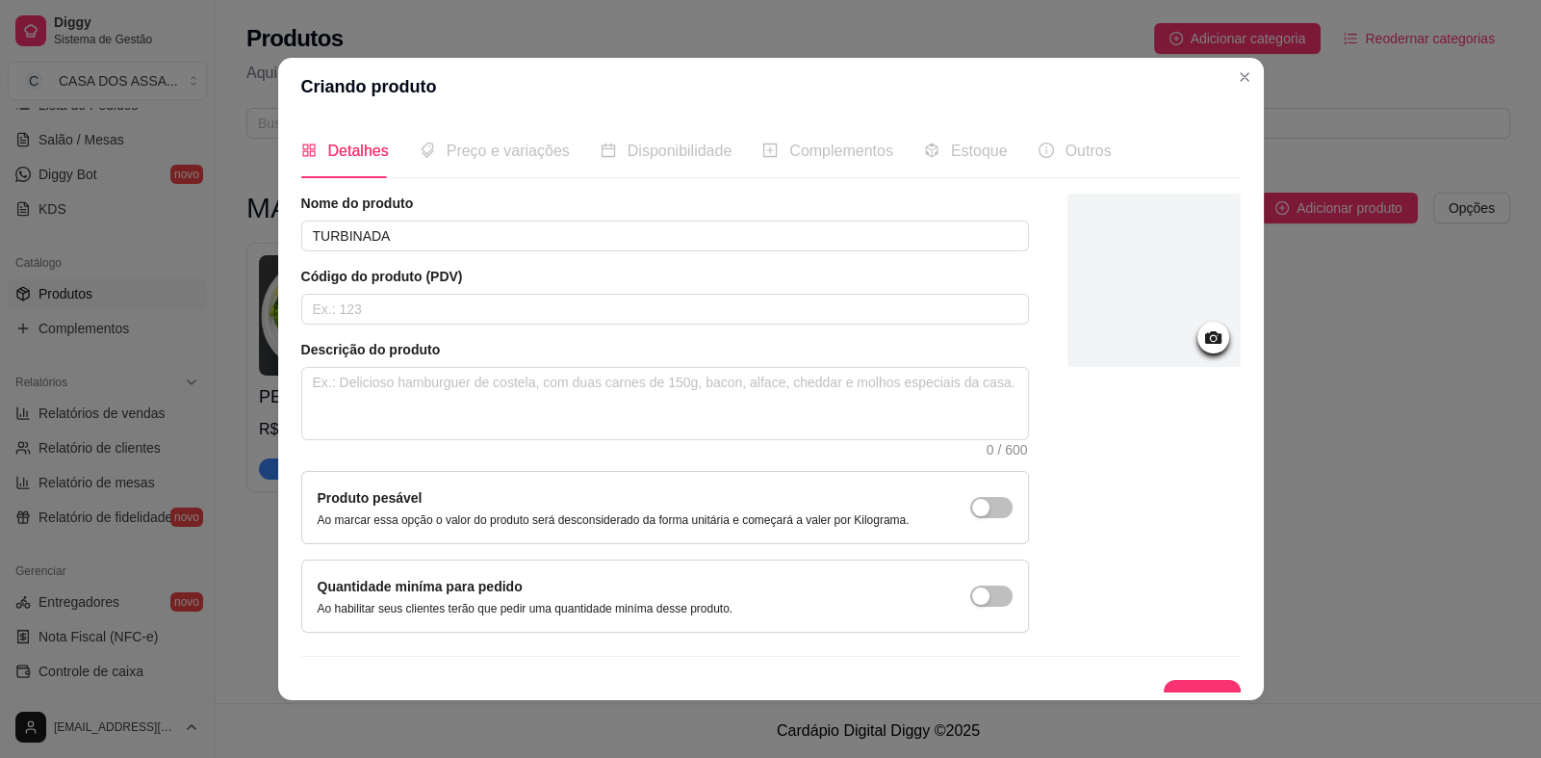
click at [1202, 335] on div at bounding box center [1214, 338] width 32 height 32
click at [1204, 336] on icon at bounding box center [1212, 337] width 16 height 13
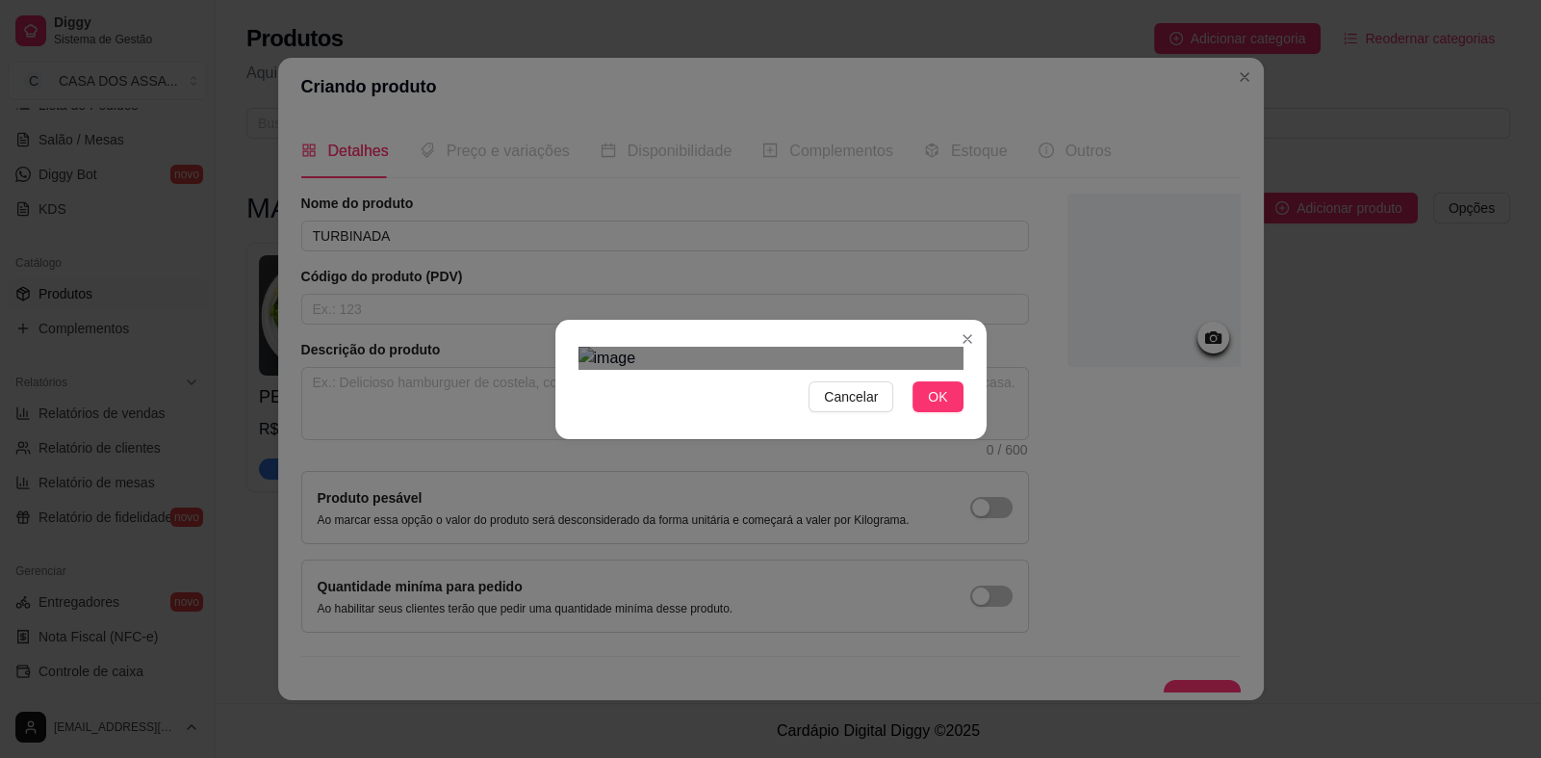
click at [953, 347] on div at bounding box center [771, 358] width 385 height 23
click at [928, 407] on span "OK" at bounding box center [937, 396] width 19 height 21
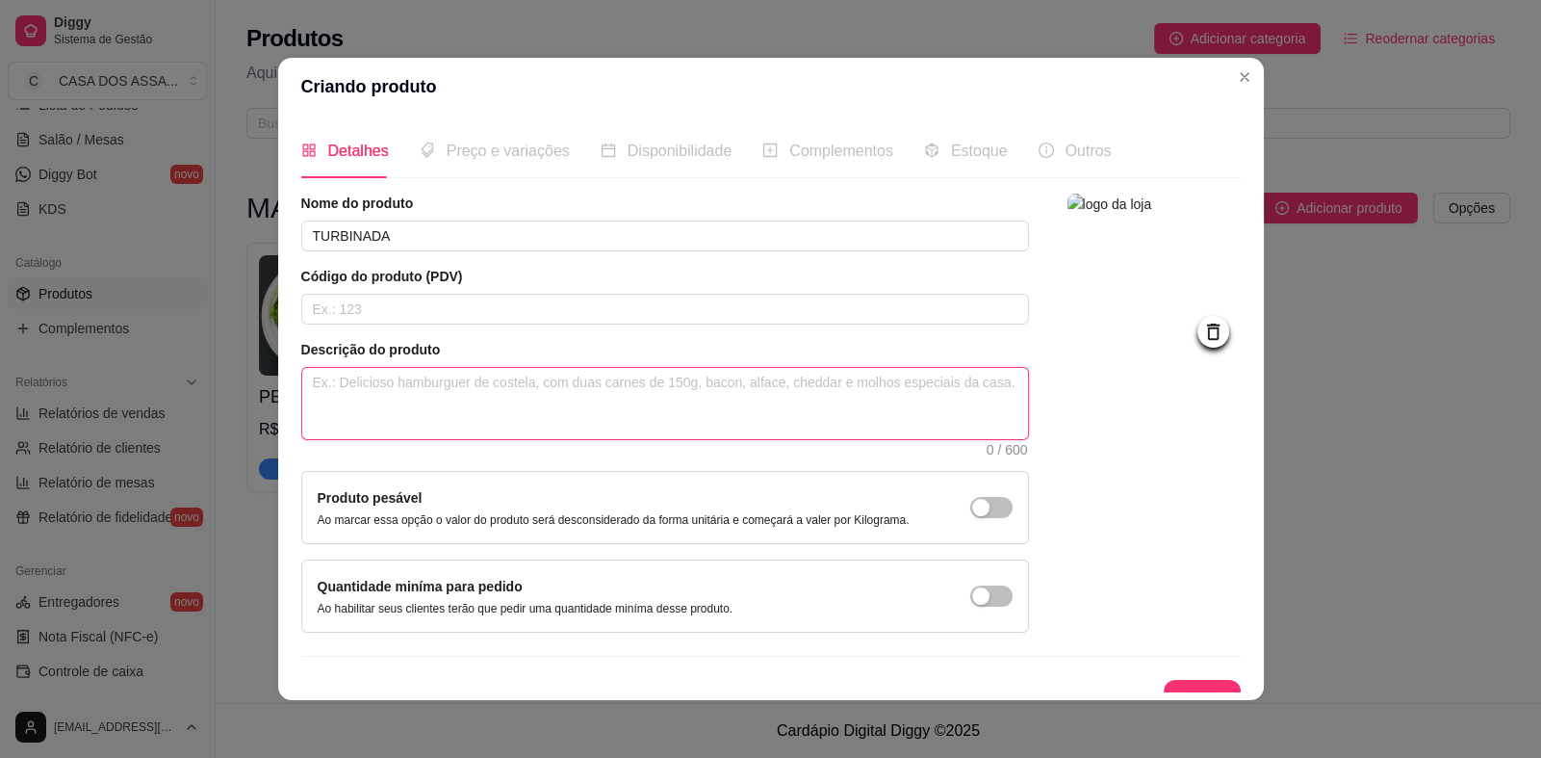
click at [464, 400] on textarea at bounding box center [665, 403] width 726 height 71
paste textarea "CHURRASCO (Boi, linguiça, frango e porco) - Arroz, Macarrão, Feijão em caldo, S…"
type textarea "CHURRASCO (Boi, linguiça, frango e porco) - Arroz, Macarrão, Feijão em caldo, S…"
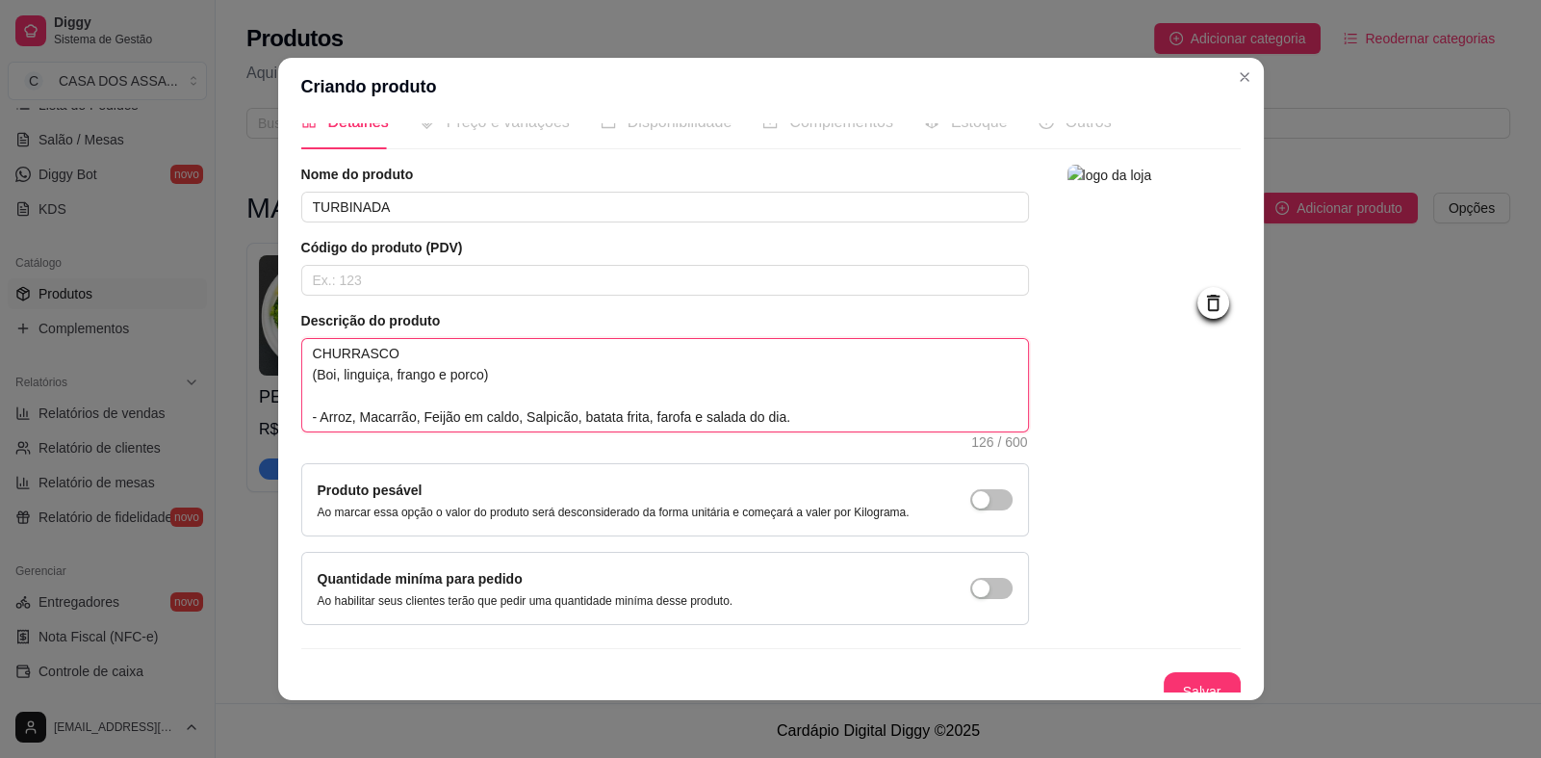
scroll to position [44, 0]
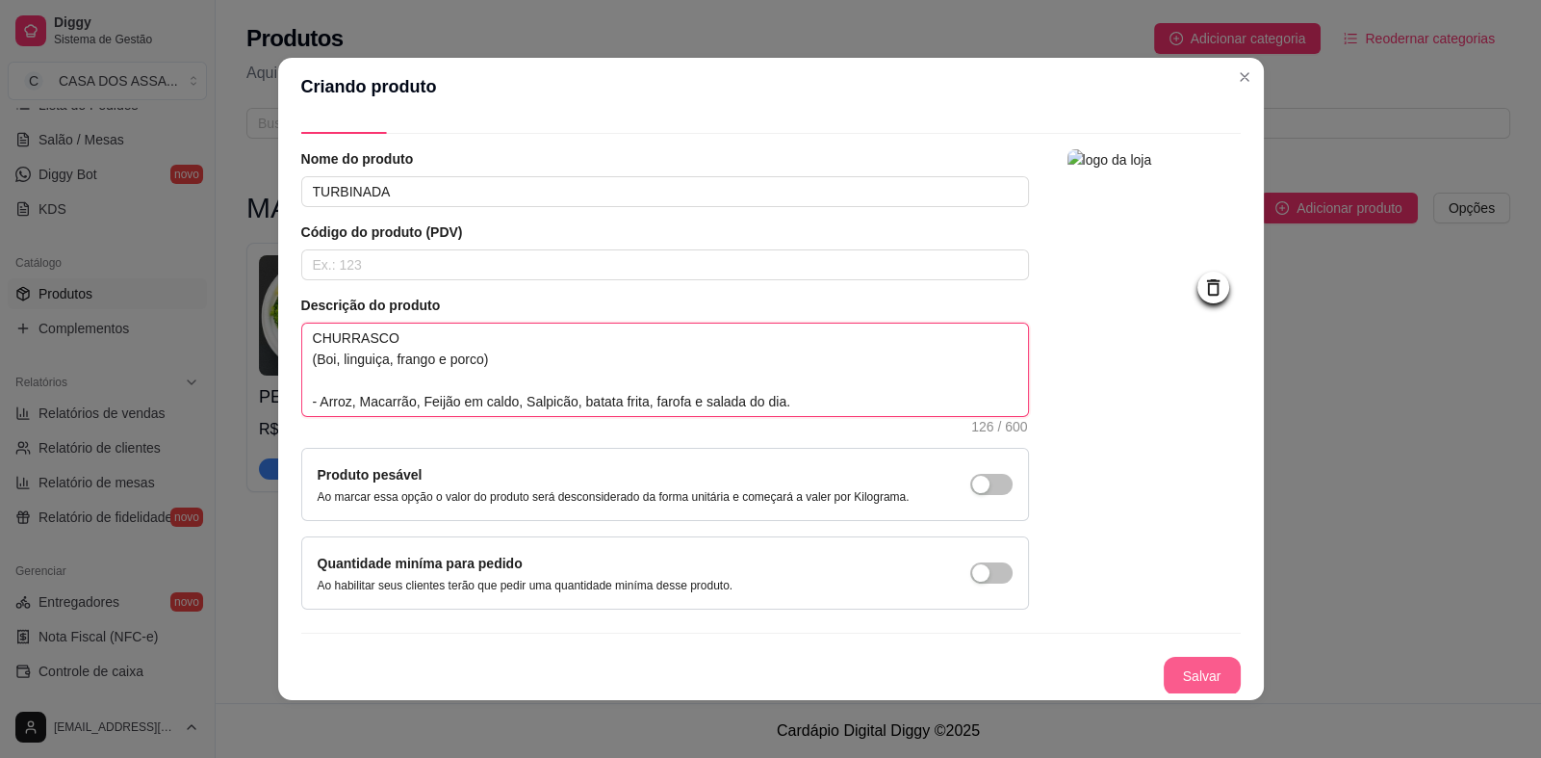
type textarea "CHURRASCO (Boi, linguiça, frango e porco) - Arroz, Macarrão, Feijão em caldo, S…"
click at [1172, 666] on button "Salvar" at bounding box center [1202, 677] width 75 height 38
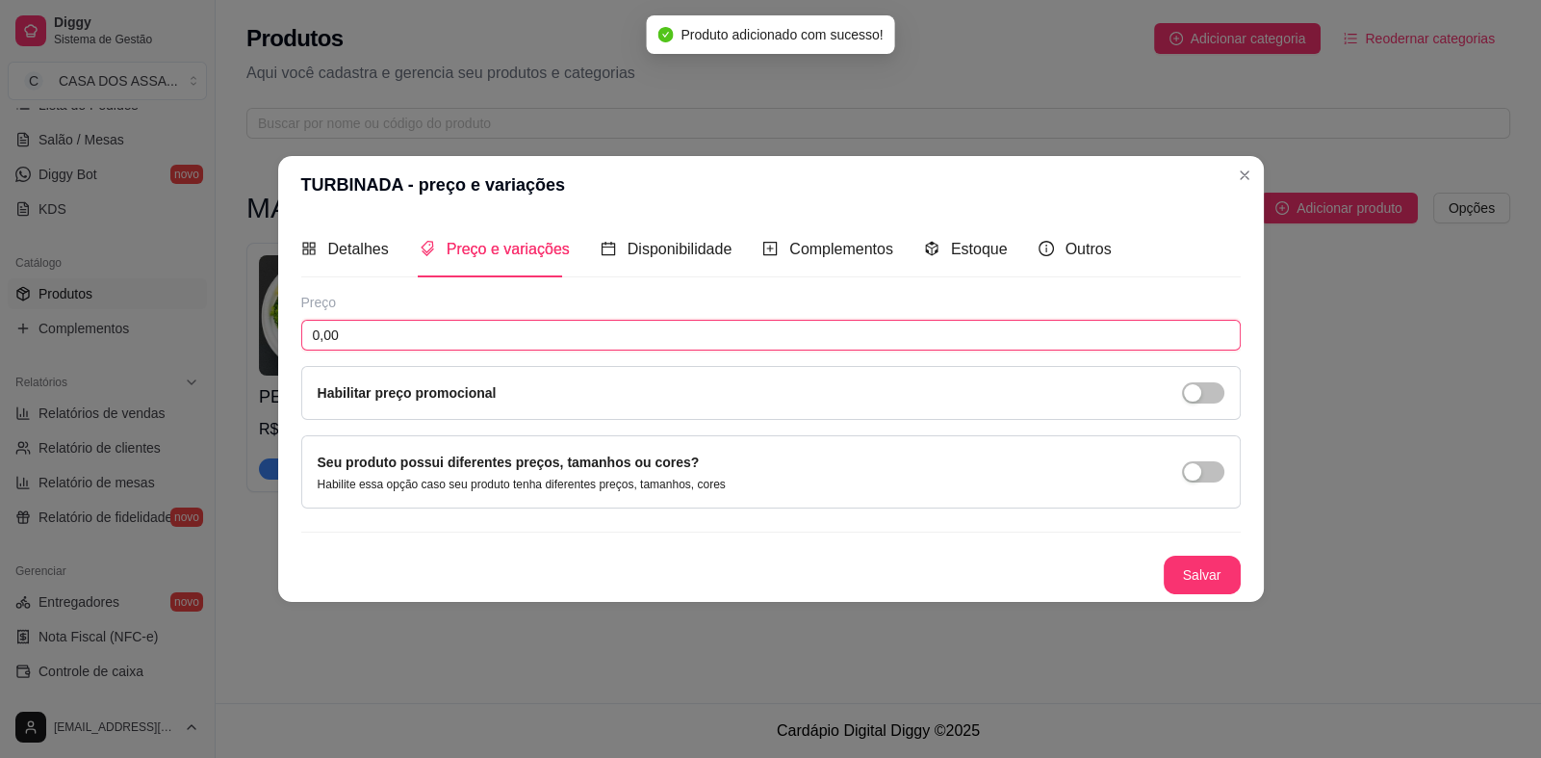
click at [473, 327] on input "0,00" at bounding box center [771, 335] width 940 height 31
drag, startPoint x: 389, startPoint y: 338, endPoint x: 277, endPoint y: 339, distance: 111.7
click at [279, 340] on div "Detalhes Preço e variações Disponibilidade Complementos Estoque Outros Nome do …" at bounding box center [771, 407] width 986 height 387
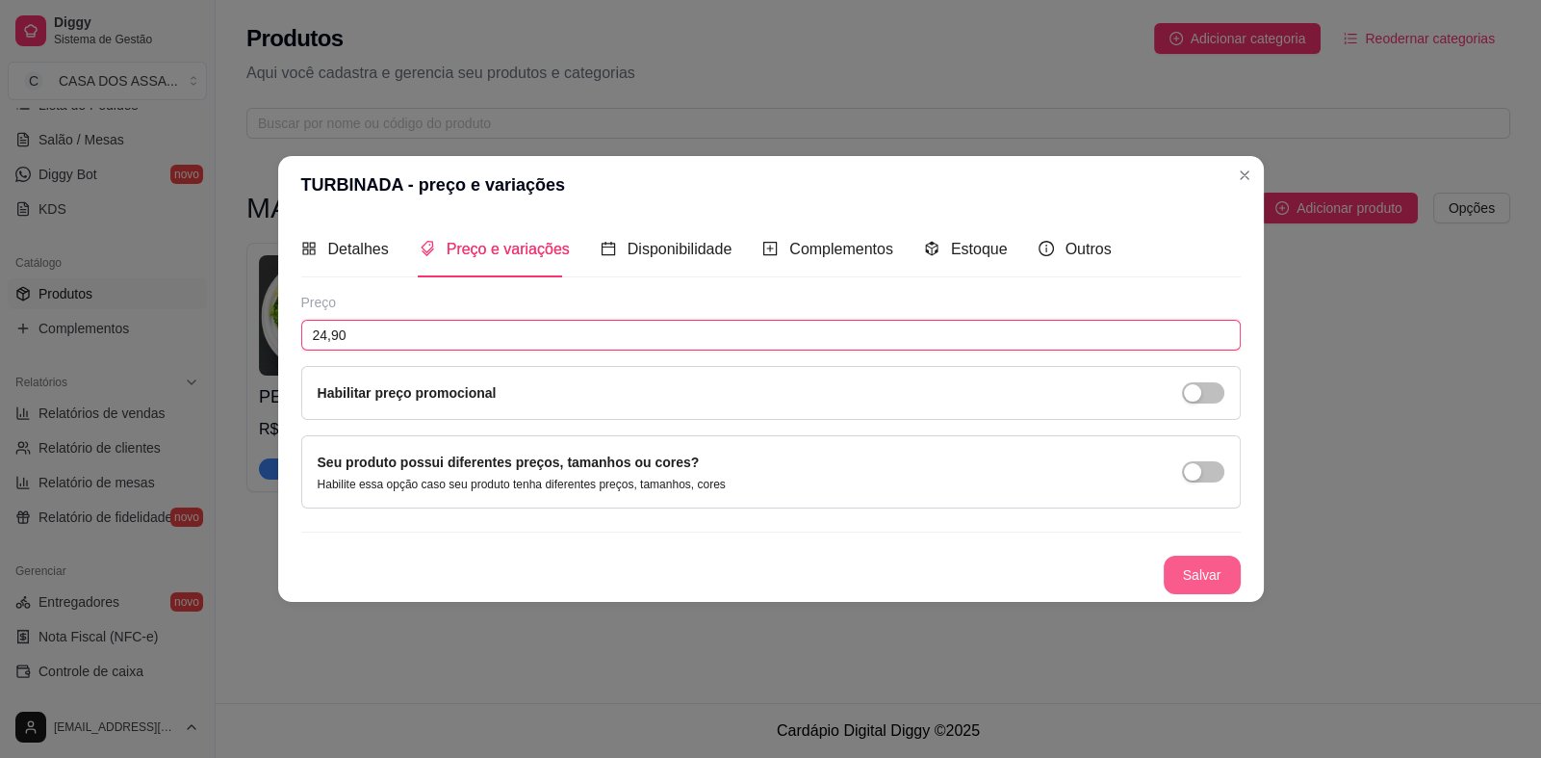
type input "24,90"
click at [1195, 576] on button "Salvar" at bounding box center [1202, 574] width 77 height 39
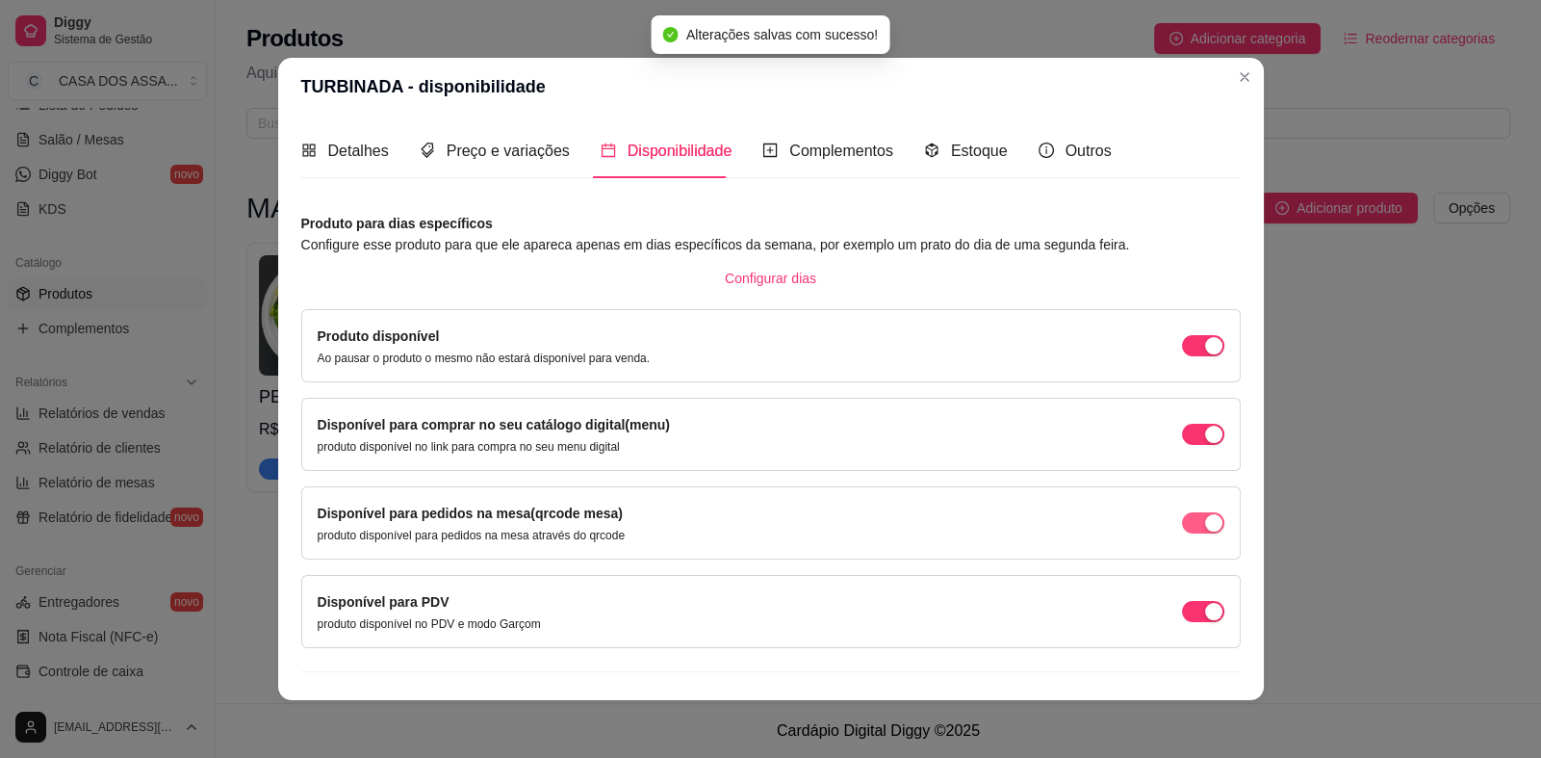
click at [1182, 522] on span "button" at bounding box center [1203, 522] width 42 height 21
click at [1182, 618] on span "button" at bounding box center [1203, 611] width 42 height 21
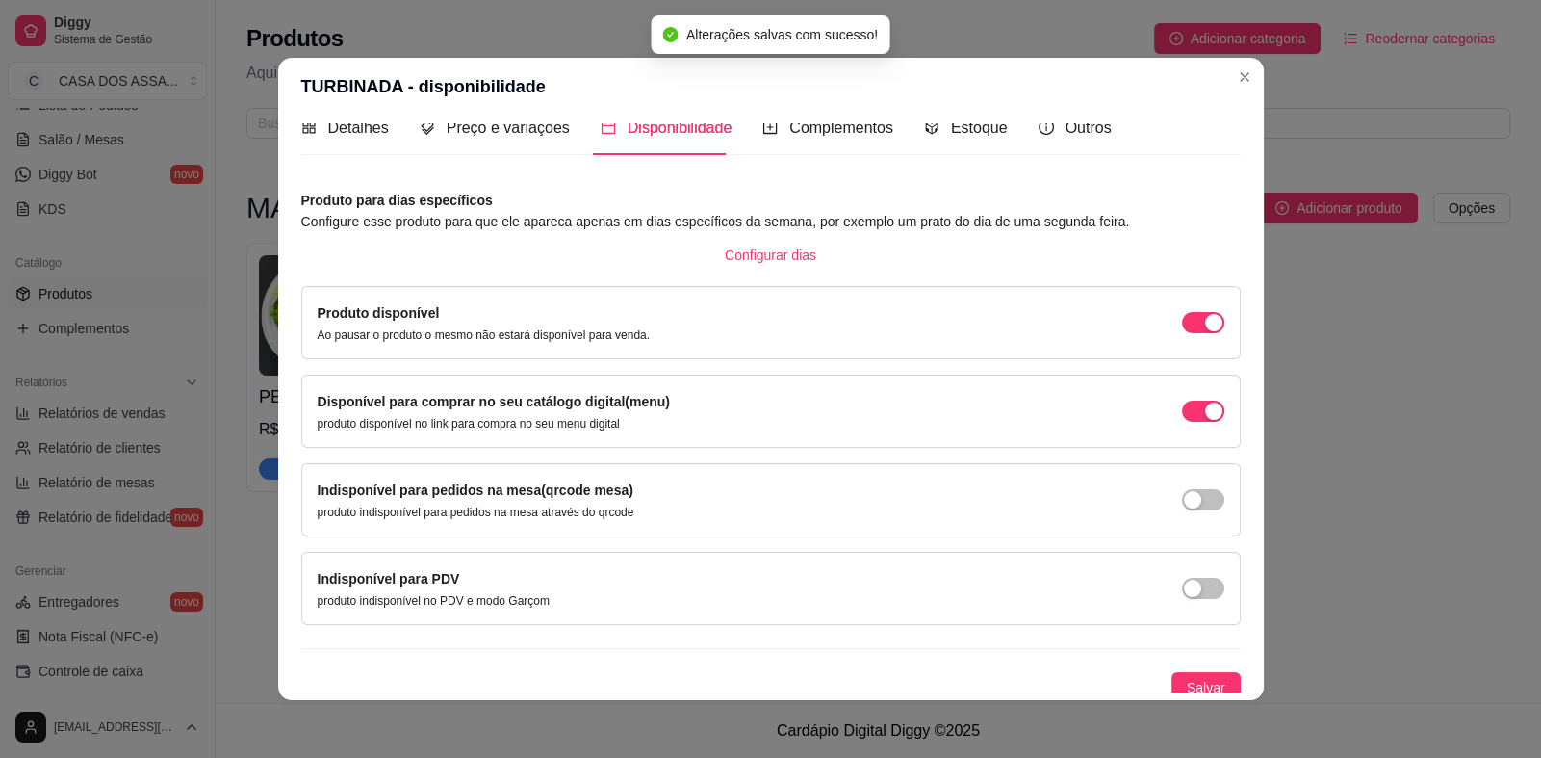
scroll to position [31, 0]
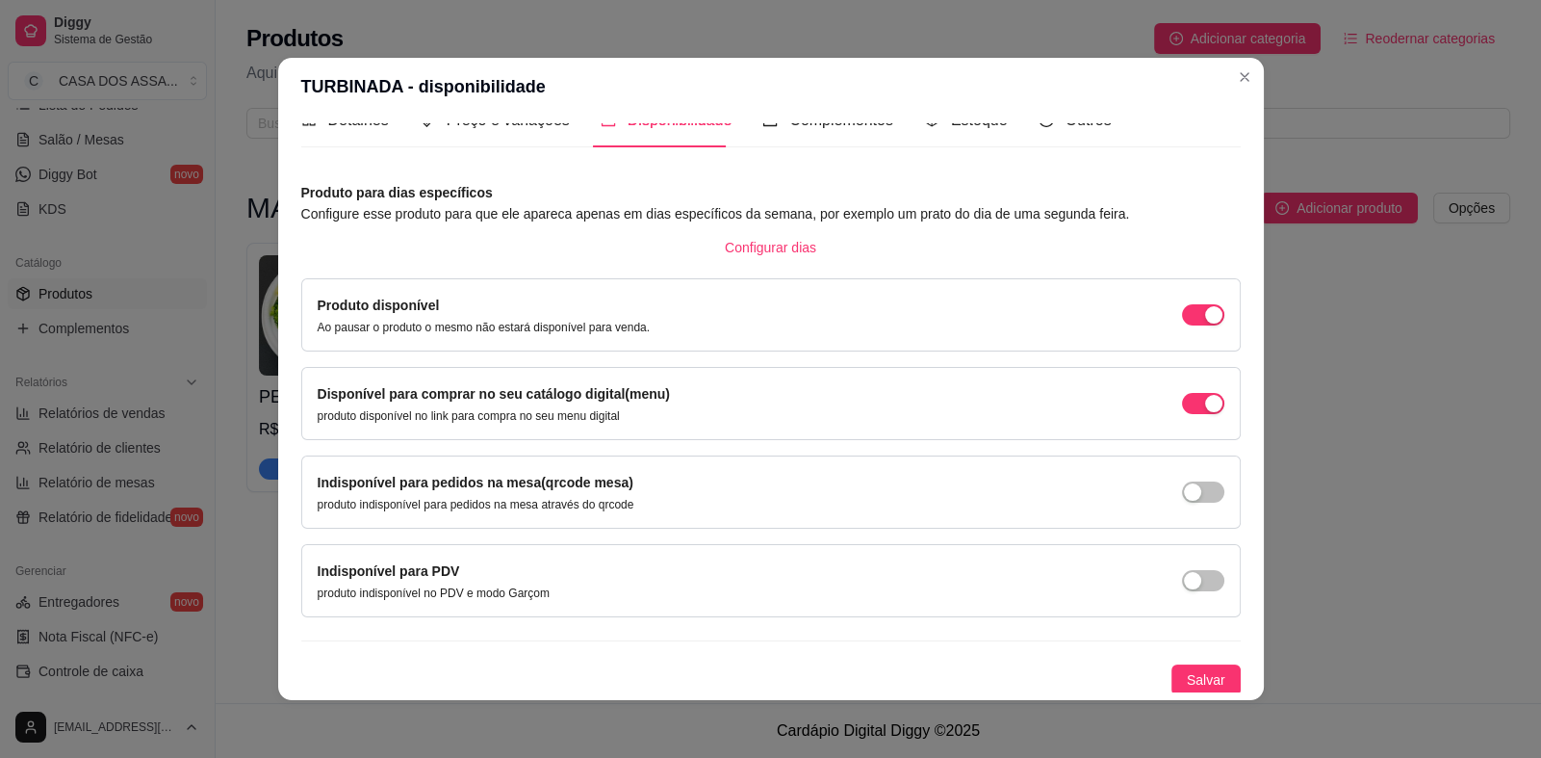
click at [1178, 658] on div "Produto para dias específicos Configure esse produto para que ele apareca apena…" at bounding box center [771, 438] width 940 height 513
click at [1187, 669] on span "Salvar" at bounding box center [1206, 679] width 39 height 21
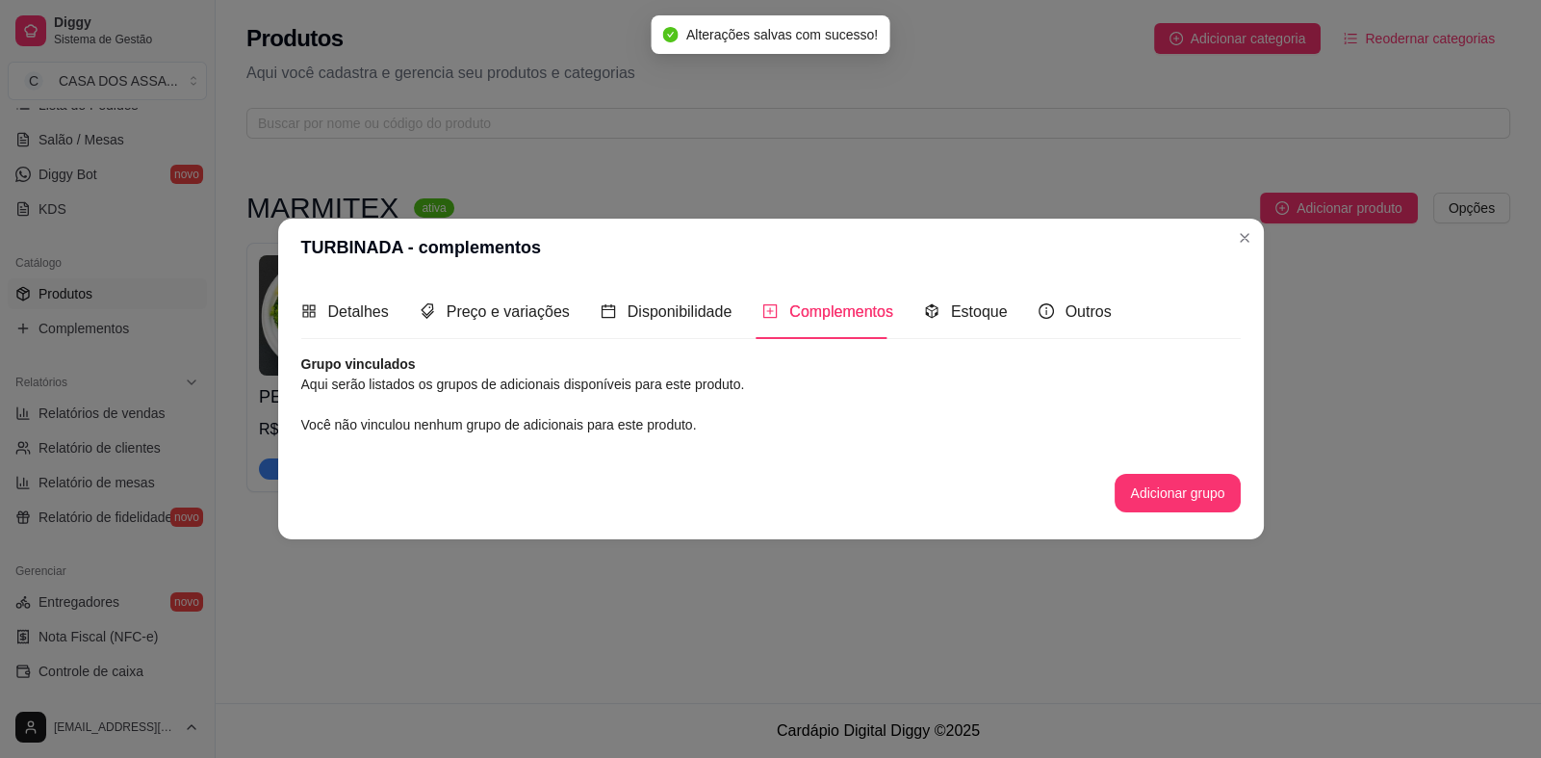
scroll to position [0, 0]
click at [951, 304] on span "Estoque" at bounding box center [979, 311] width 57 height 16
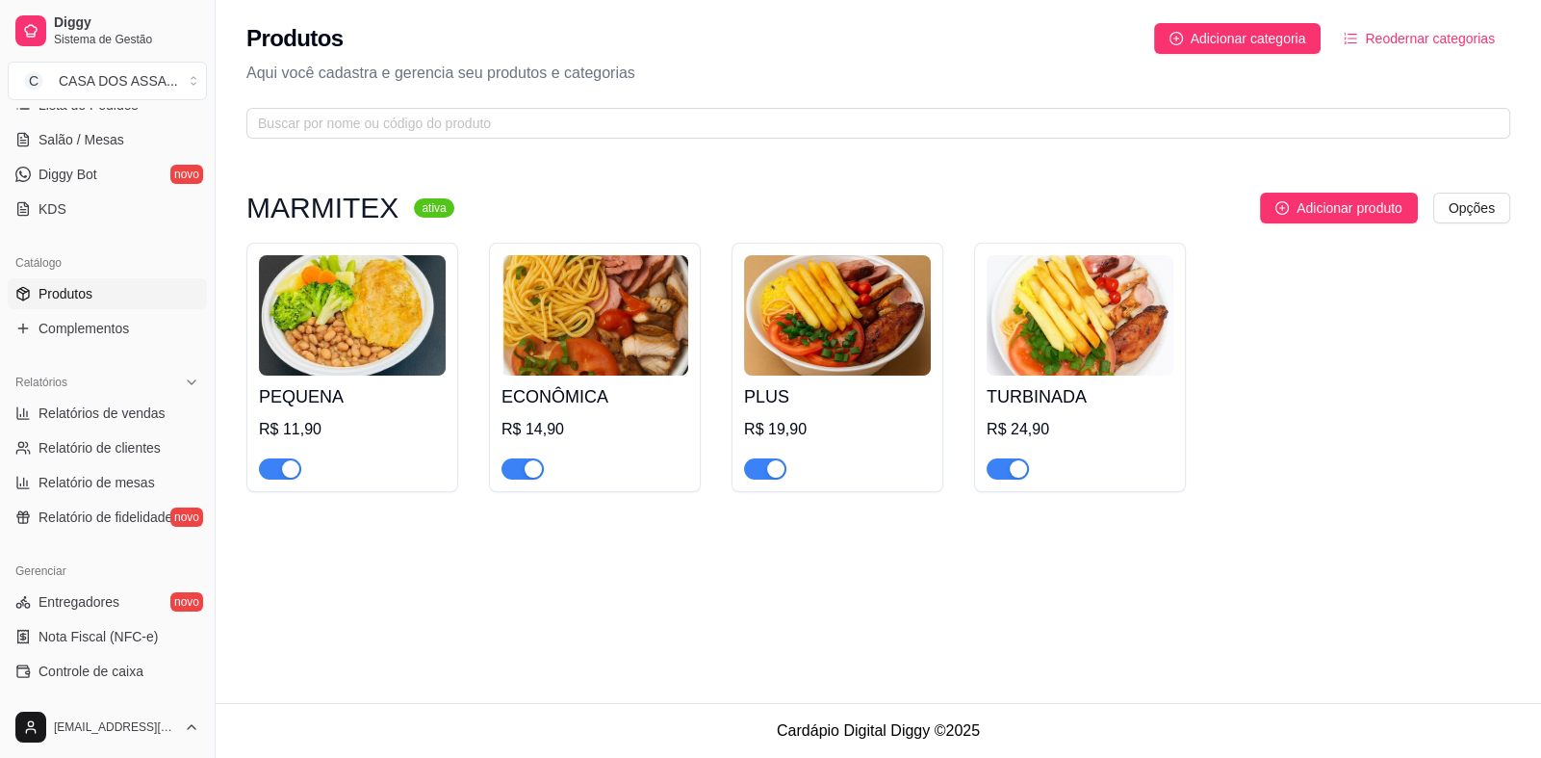
click at [343, 339] on img at bounding box center [352, 315] width 187 height 120
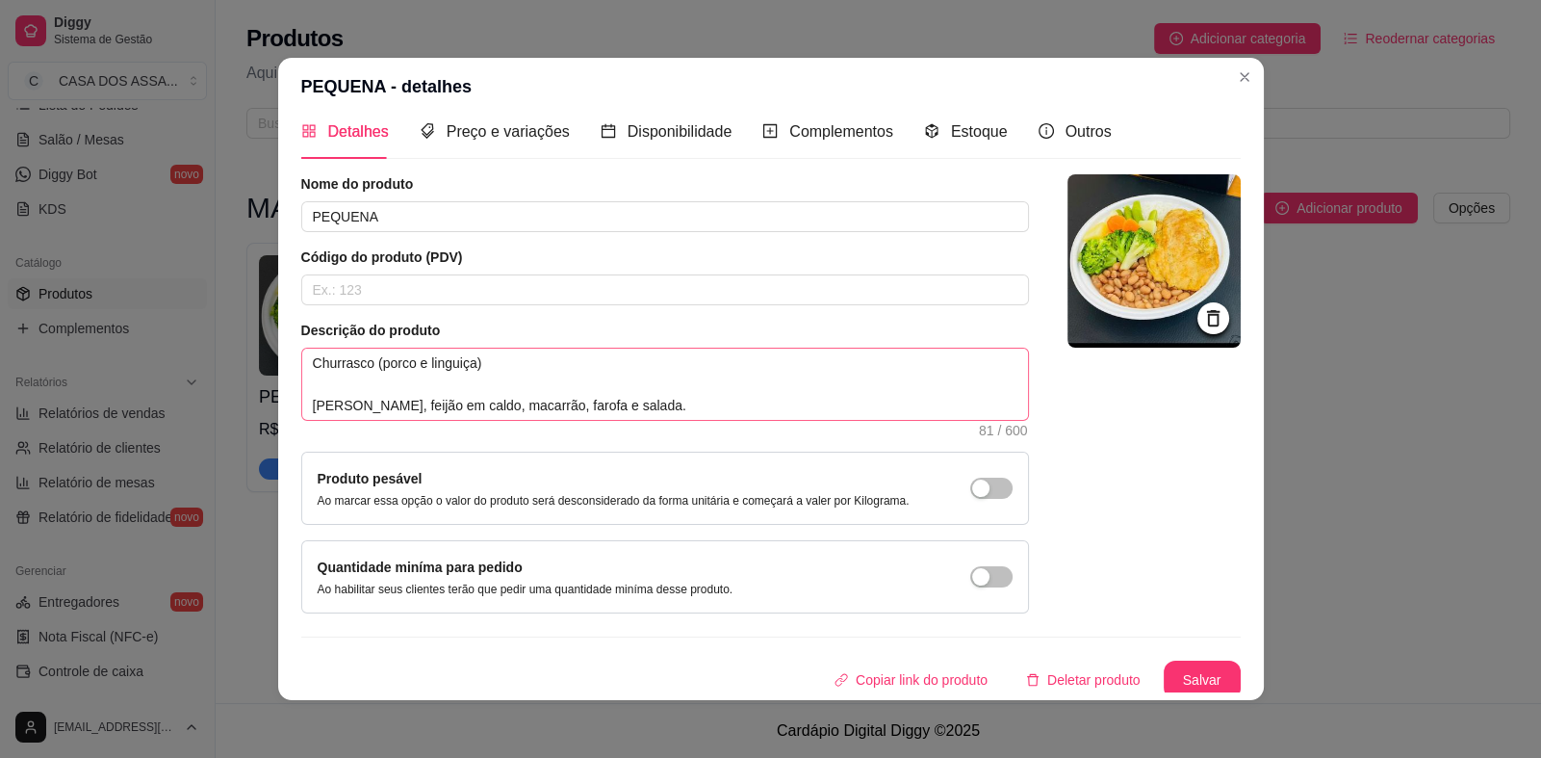
scroll to position [23, 0]
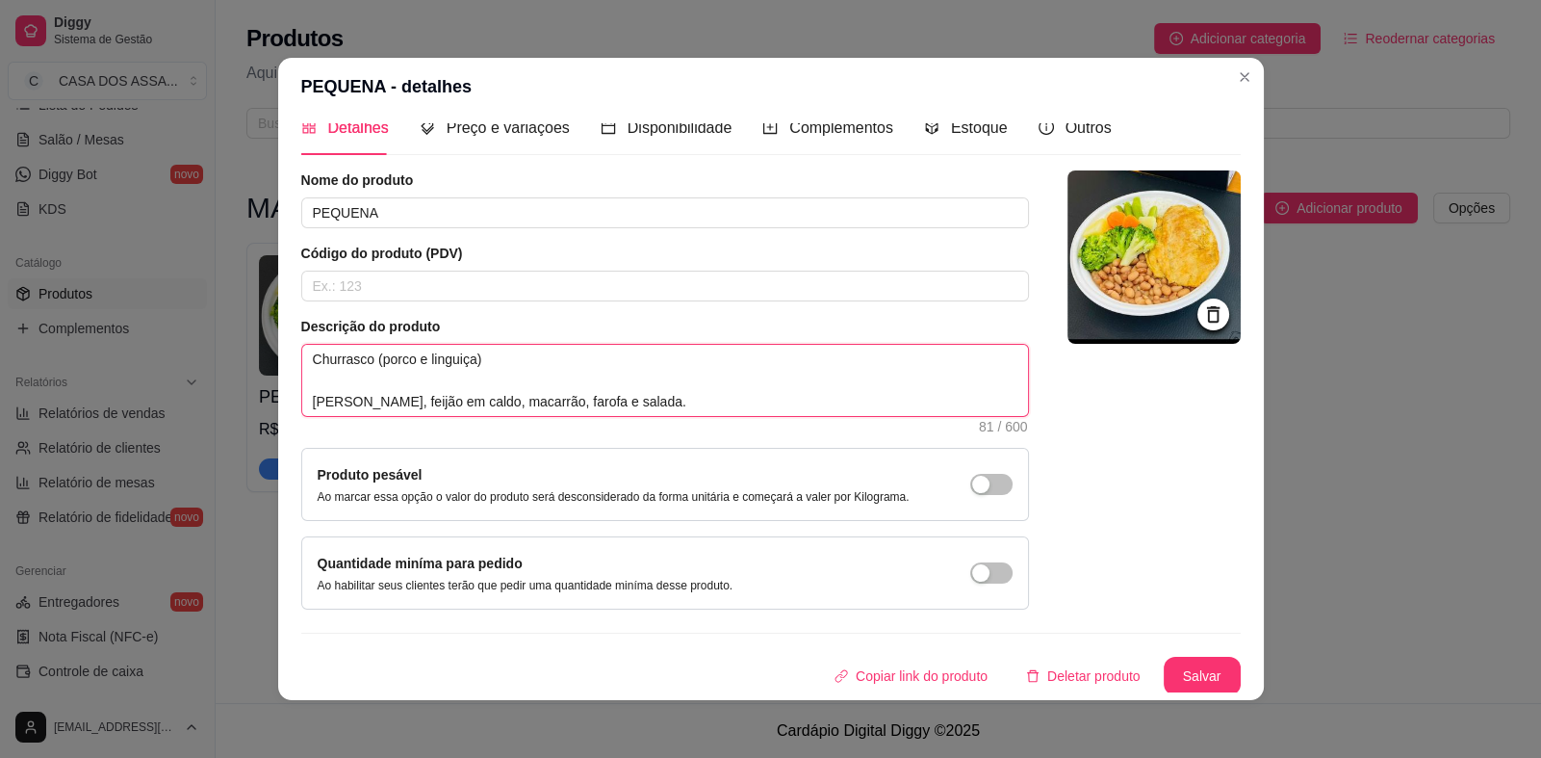
click at [668, 400] on textarea "Churrasco (porco e linguiça) Arroz, feijão em caldo, macarrão, farofa e salada." at bounding box center [665, 380] width 726 height 71
click at [978, 483] on span "button" at bounding box center [991, 484] width 42 height 21
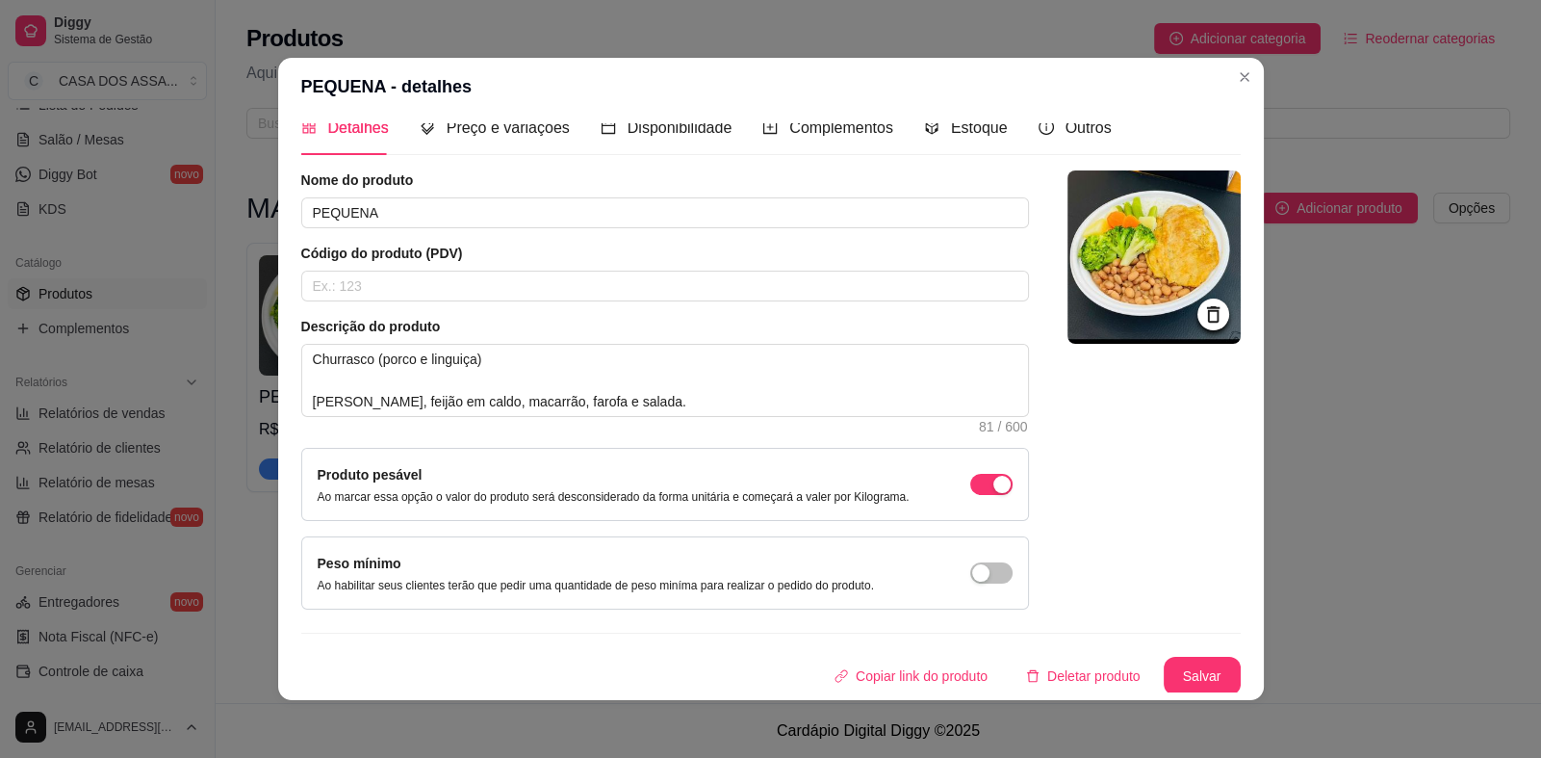
click at [568, 484] on div "Produto pesável Ao marcar essa opção o valor do produto será desconsiderado da …" at bounding box center [614, 484] width 592 height 40
click at [726, 489] on p "Ao marcar essa opção o valor do produto será desconsiderado da forma unitária e…" at bounding box center [614, 496] width 592 height 15
click at [994, 480] on div "button" at bounding box center [1002, 484] width 17 height 17
click at [483, 130] on span "Preço e variações" at bounding box center [508, 127] width 123 height 16
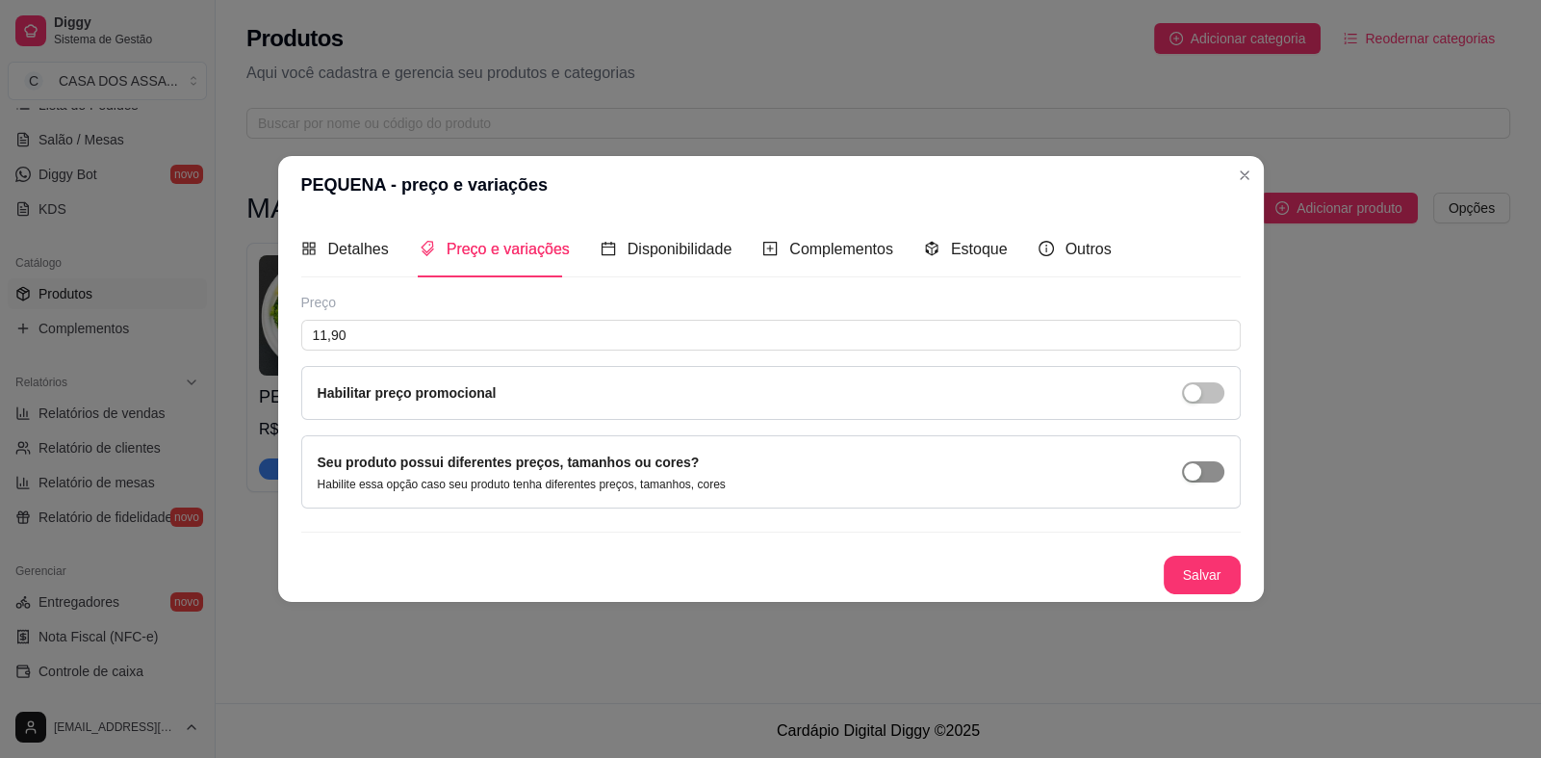
click at [1218, 473] on span "button" at bounding box center [1203, 471] width 42 height 21
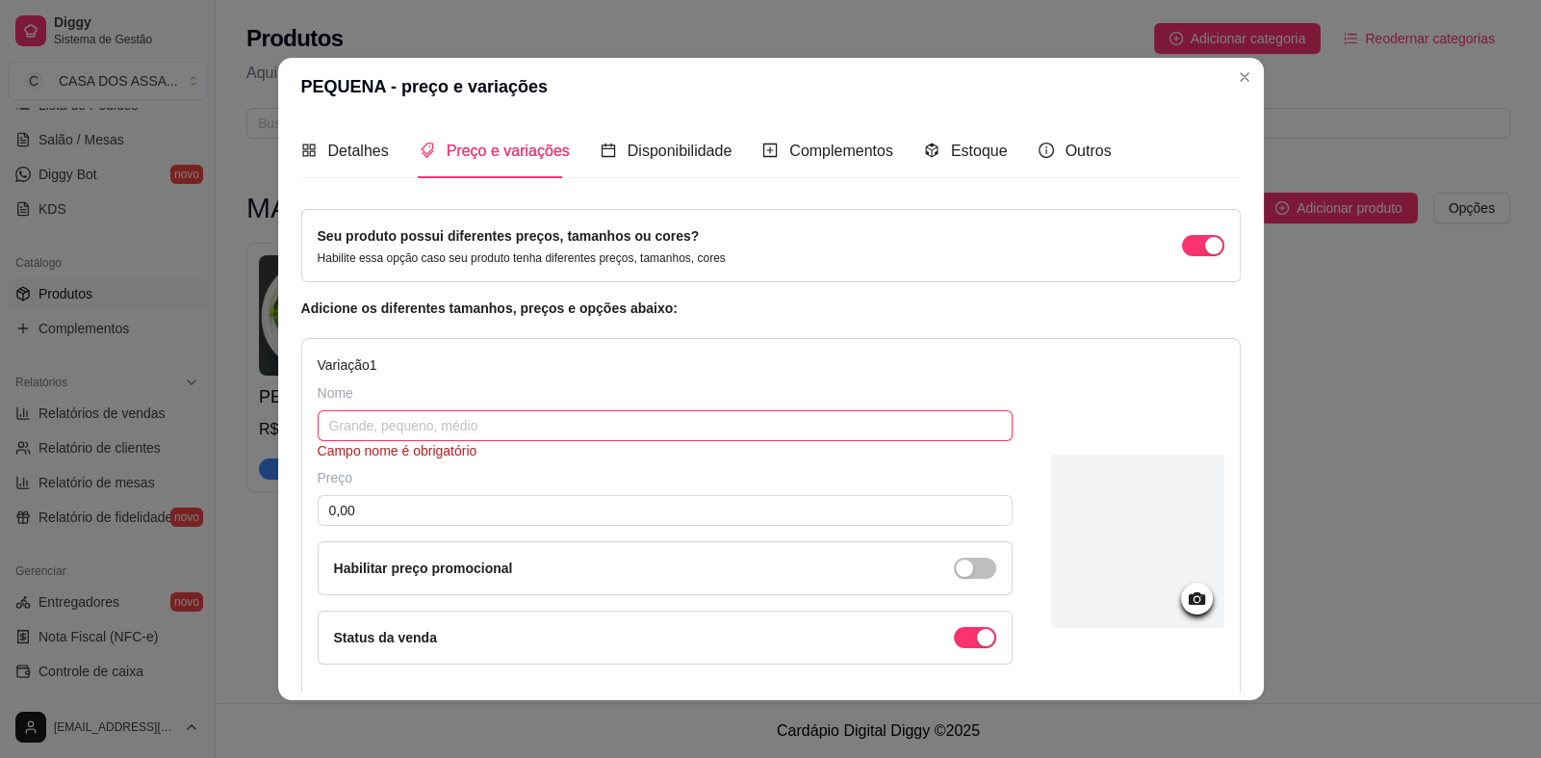
click at [441, 423] on input "text" at bounding box center [665, 425] width 695 height 31
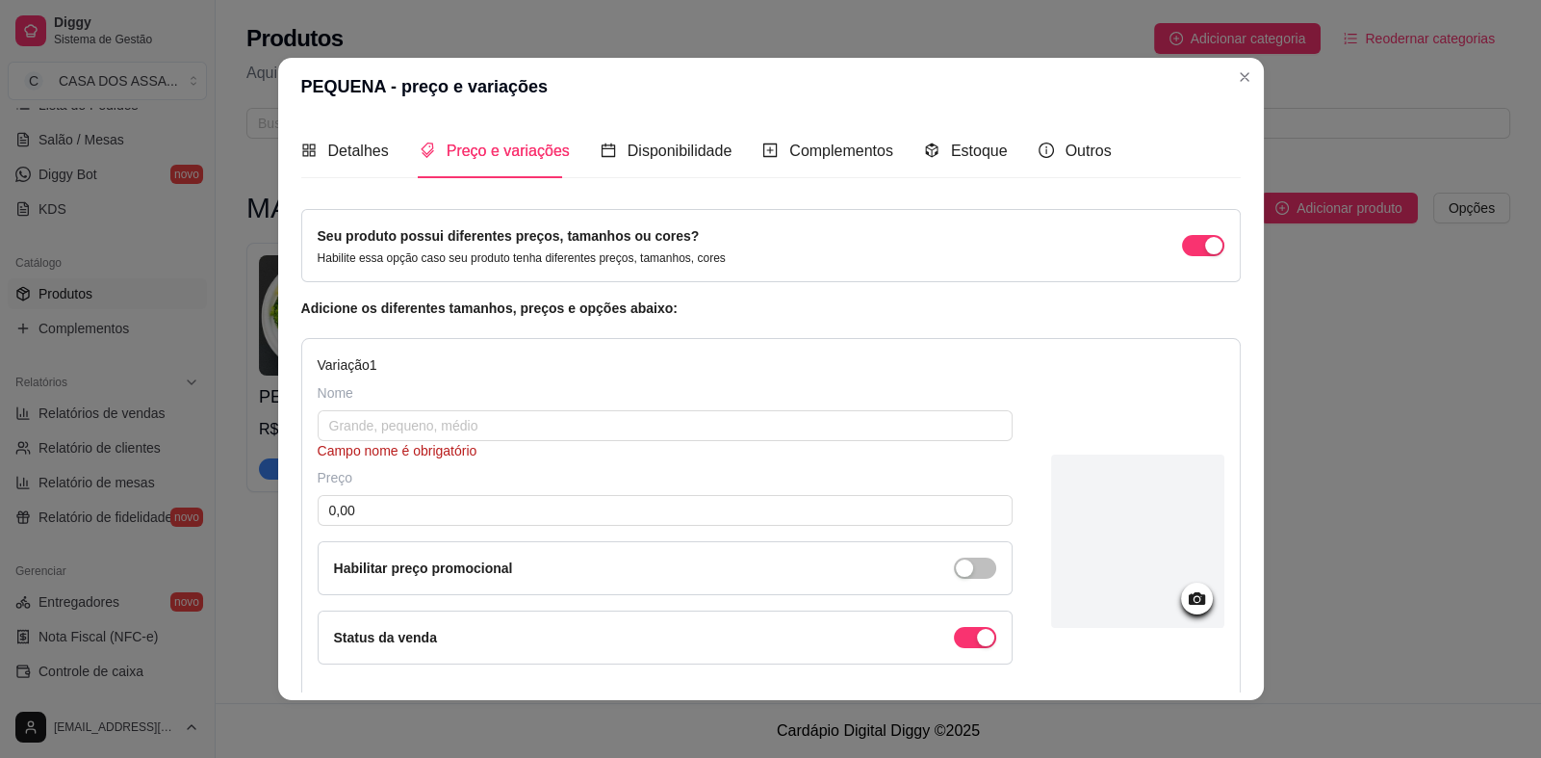
click at [1182, 245] on span "button" at bounding box center [1203, 245] width 42 height 21
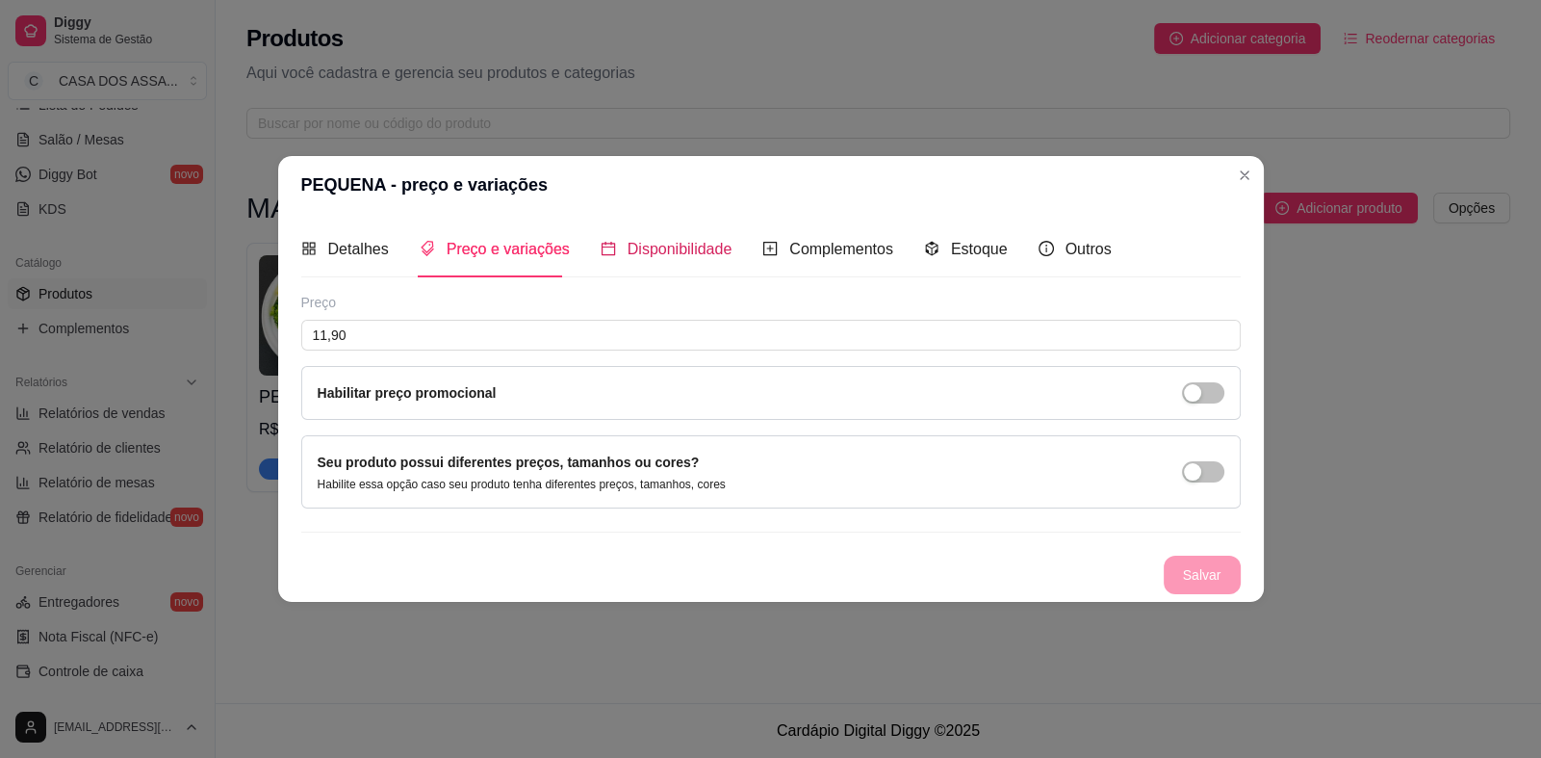
click at [673, 252] on span "Disponibilidade" at bounding box center [680, 249] width 105 height 16
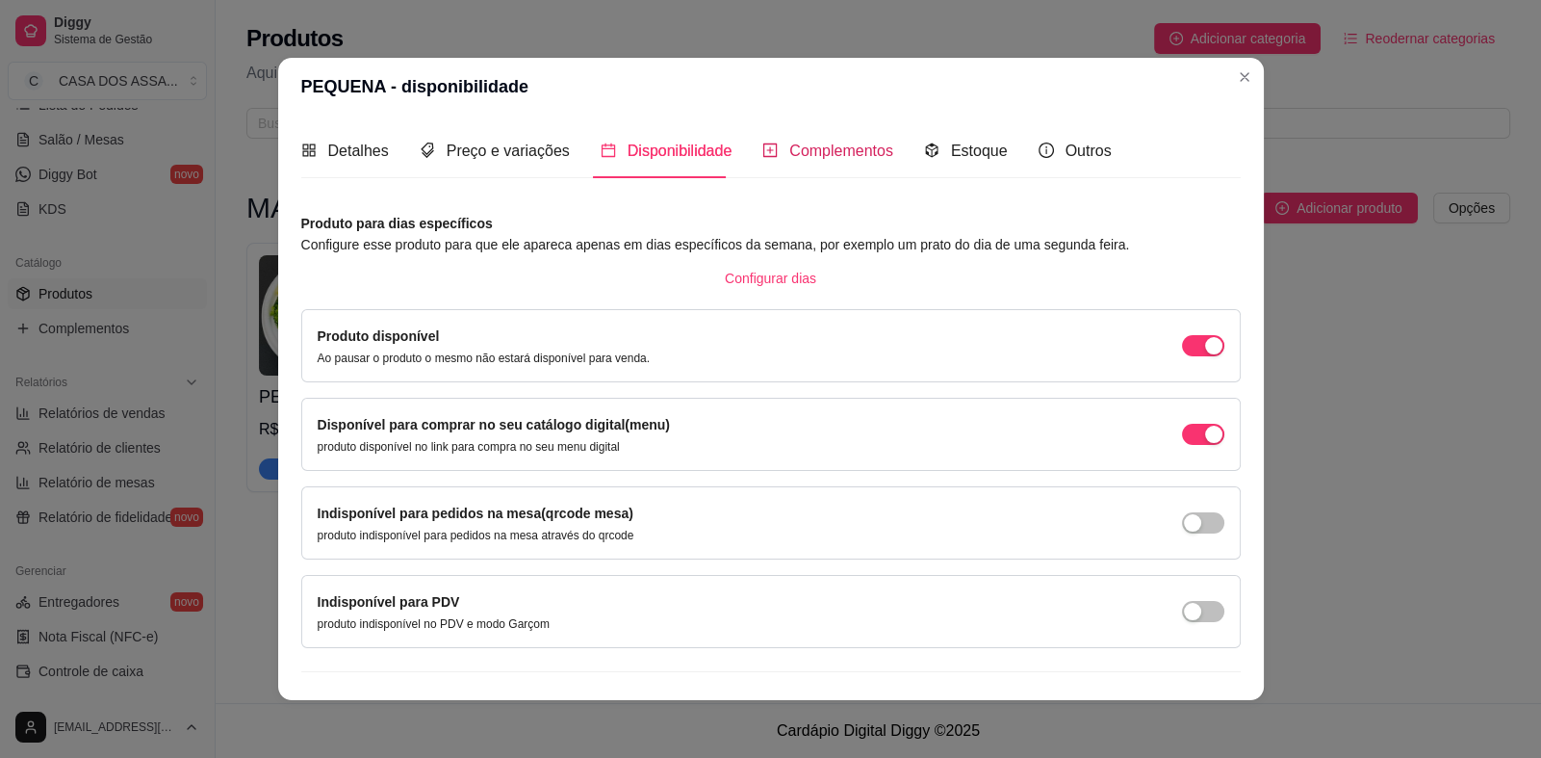
click at [810, 154] on span "Complementos" at bounding box center [841, 150] width 104 height 16
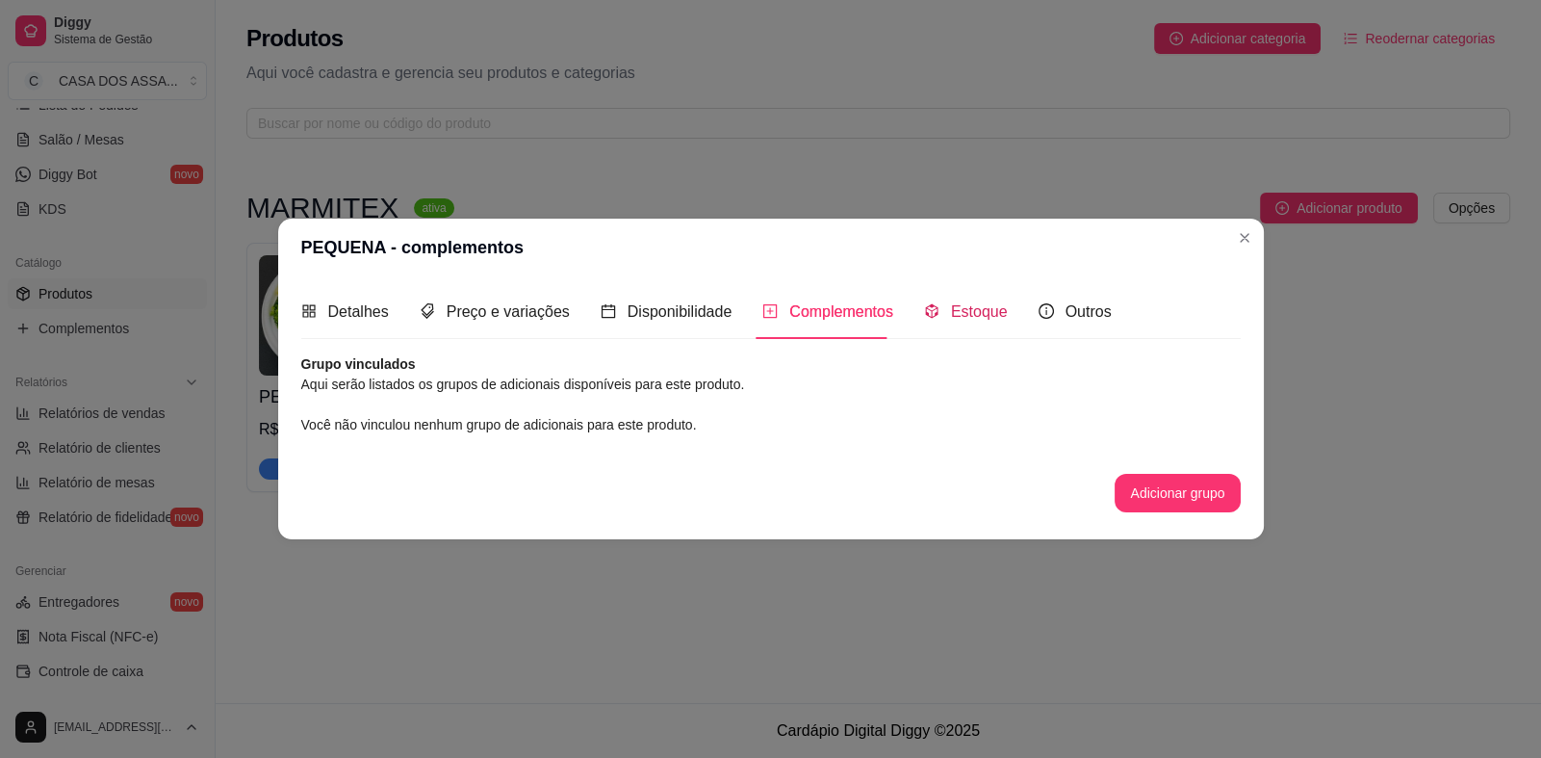
click at [978, 311] on span "Estoque" at bounding box center [979, 311] width 57 height 16
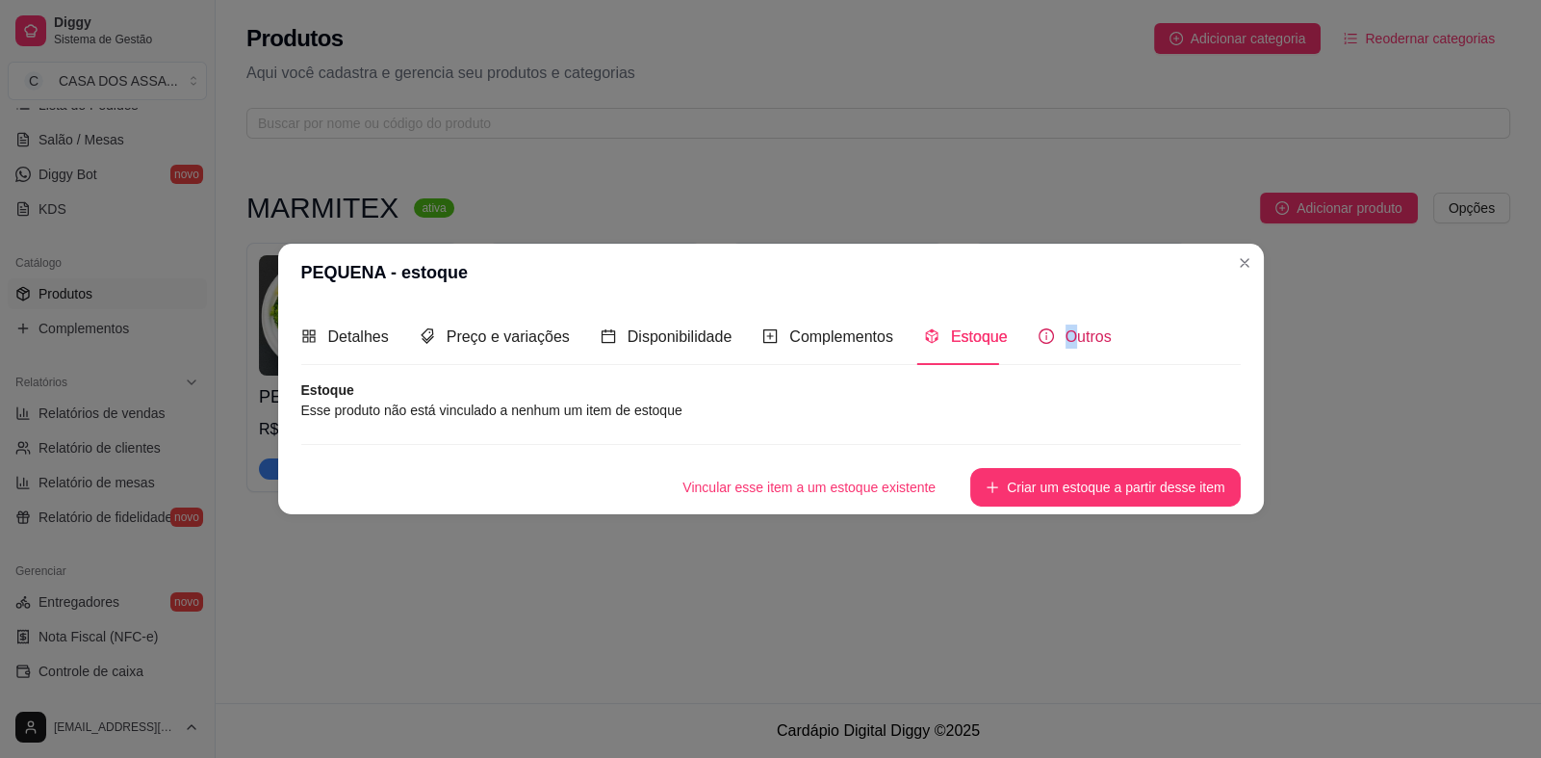
click at [1066, 328] on span "Outros" at bounding box center [1089, 336] width 46 height 16
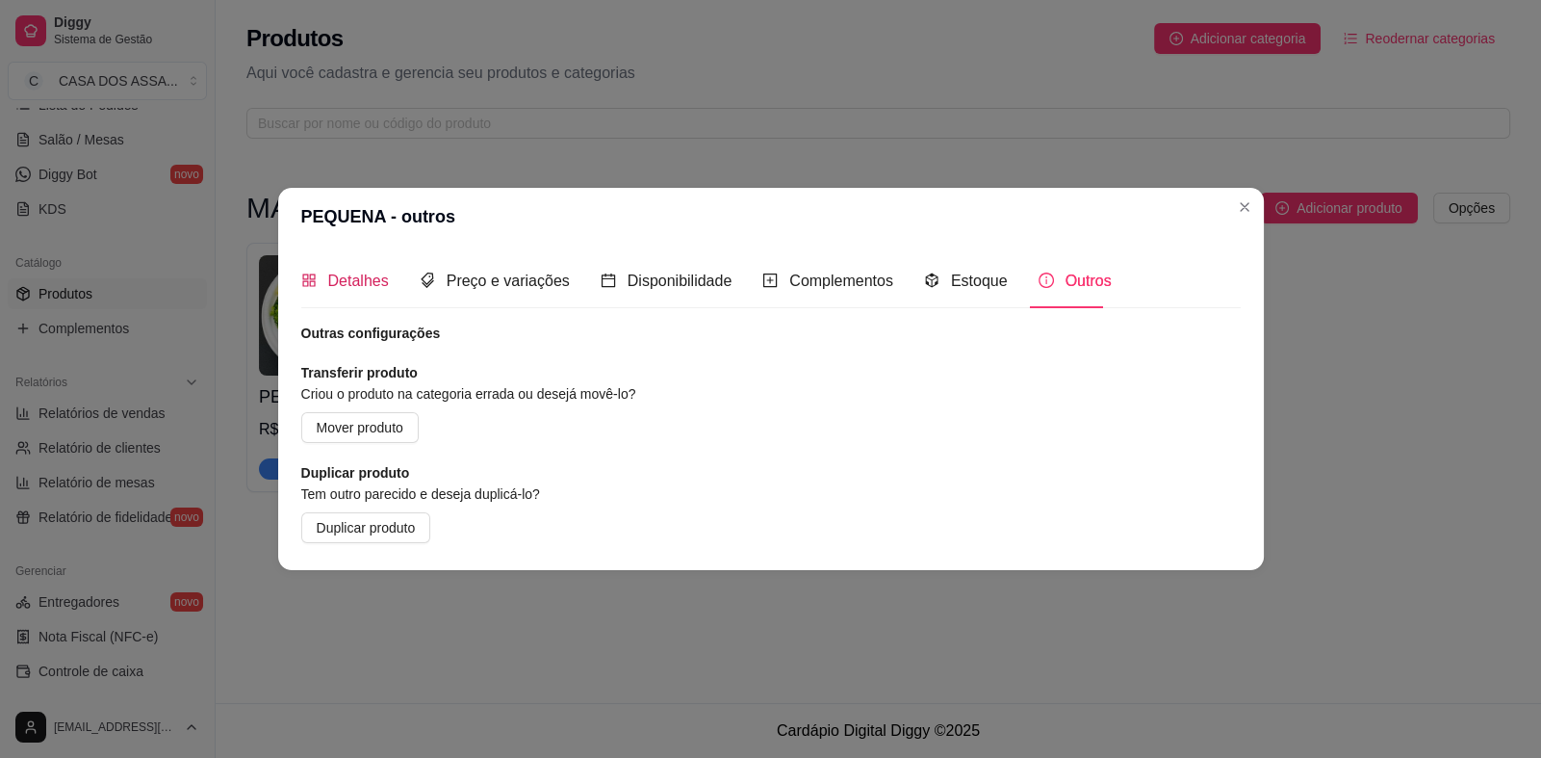
click at [363, 288] on span "Detalhes" at bounding box center [358, 280] width 61 height 16
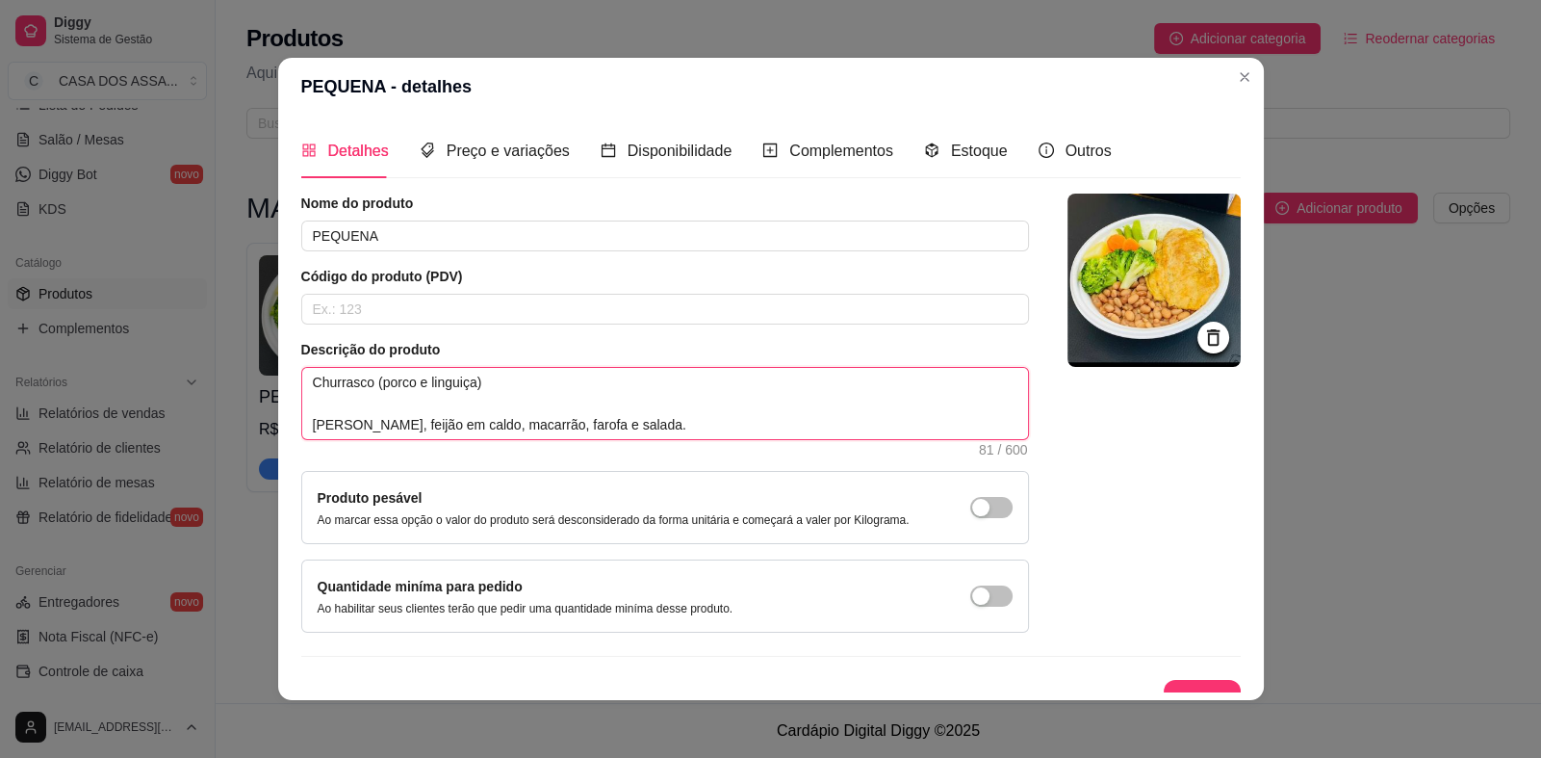
click at [655, 421] on textarea "Churrasco (porco e linguiça) Arroz, feijão em caldo, macarrão, farofa e salada." at bounding box center [665, 403] width 726 height 71
type textarea "Churrasco (porco e linguiça) Arroz, feijão em caldo, macarrão, farofa e salada."
type textarea "Churrasco (porco e linguiça) Arroz, feijão em caldo, macarrão, farofa e salada.…"
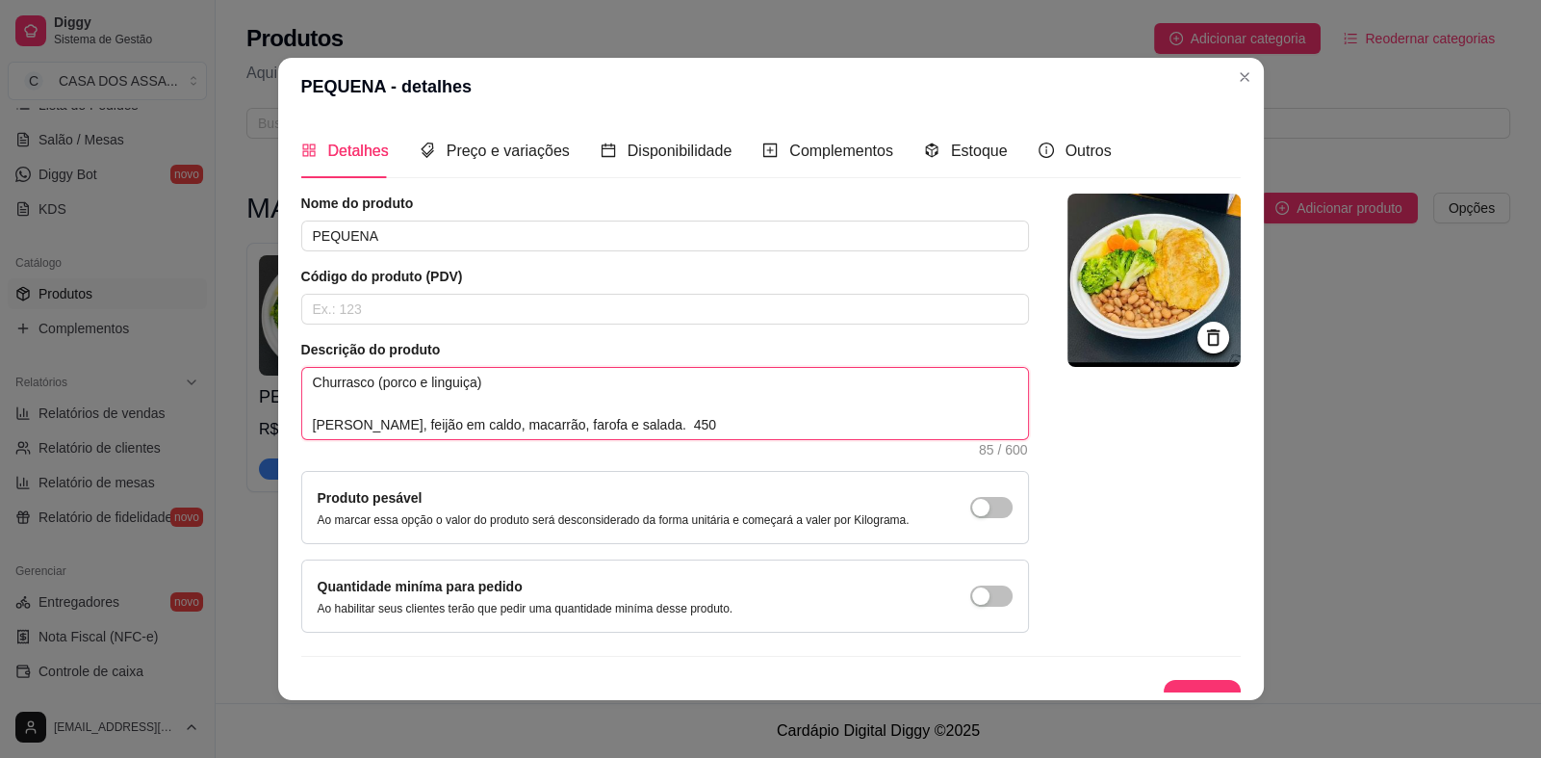
type textarea "Churrasco (porco e linguiça) Arroz, feijão em caldo, macarrão, farofa e salada.…"
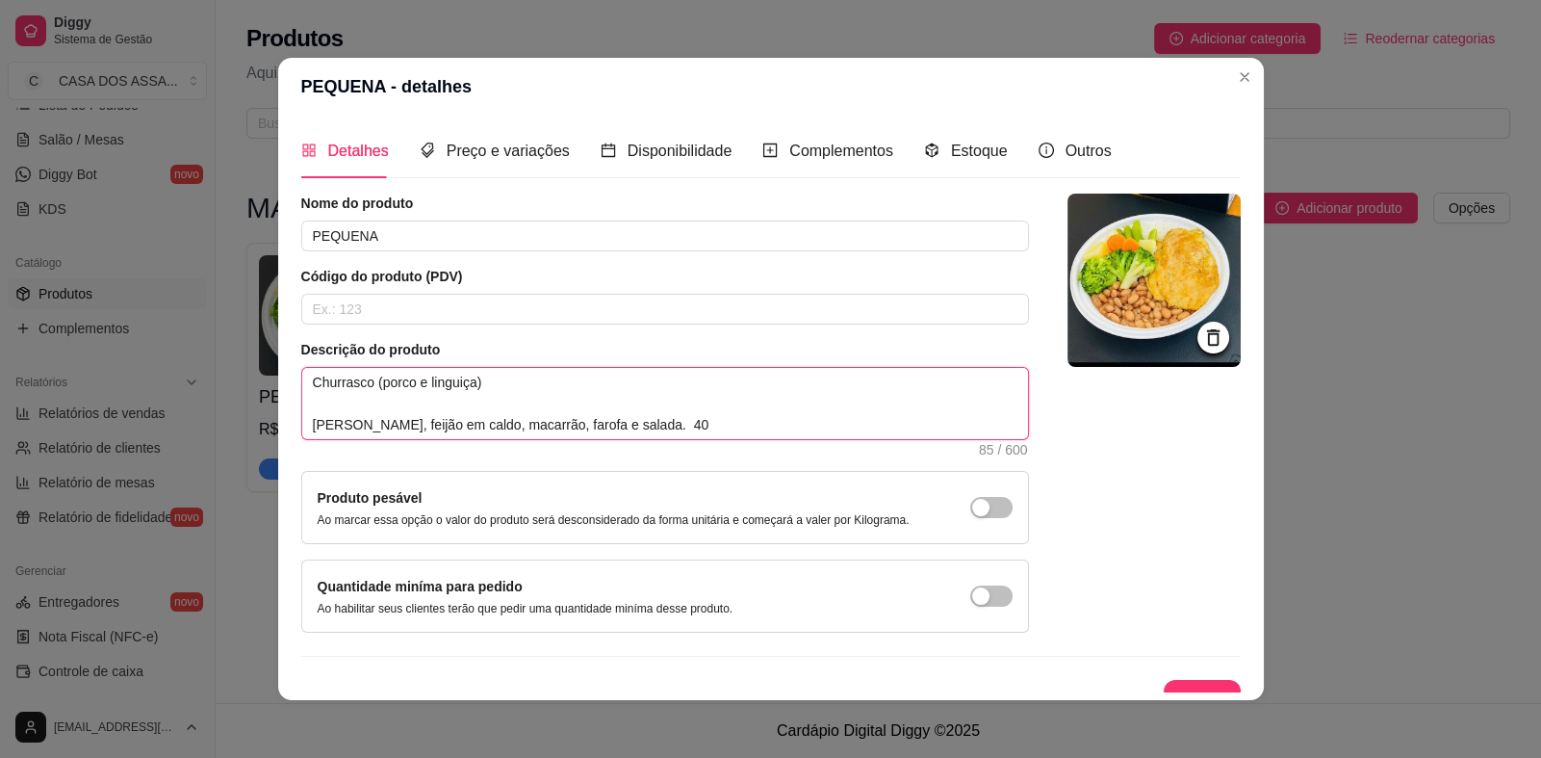
type textarea "Churrasco (porco e linguiça) Arroz, feijão em caldo, macarrão, farofa e salada.…"
type textarea "Churrasco (porco e linguiça) Arroz, feijão em caldo, macarrão, farofa e salada."
type textarea "Churrasco (porco e linguiça) Arroz, feijão em caldo, macarrão, farofa e salada.…"
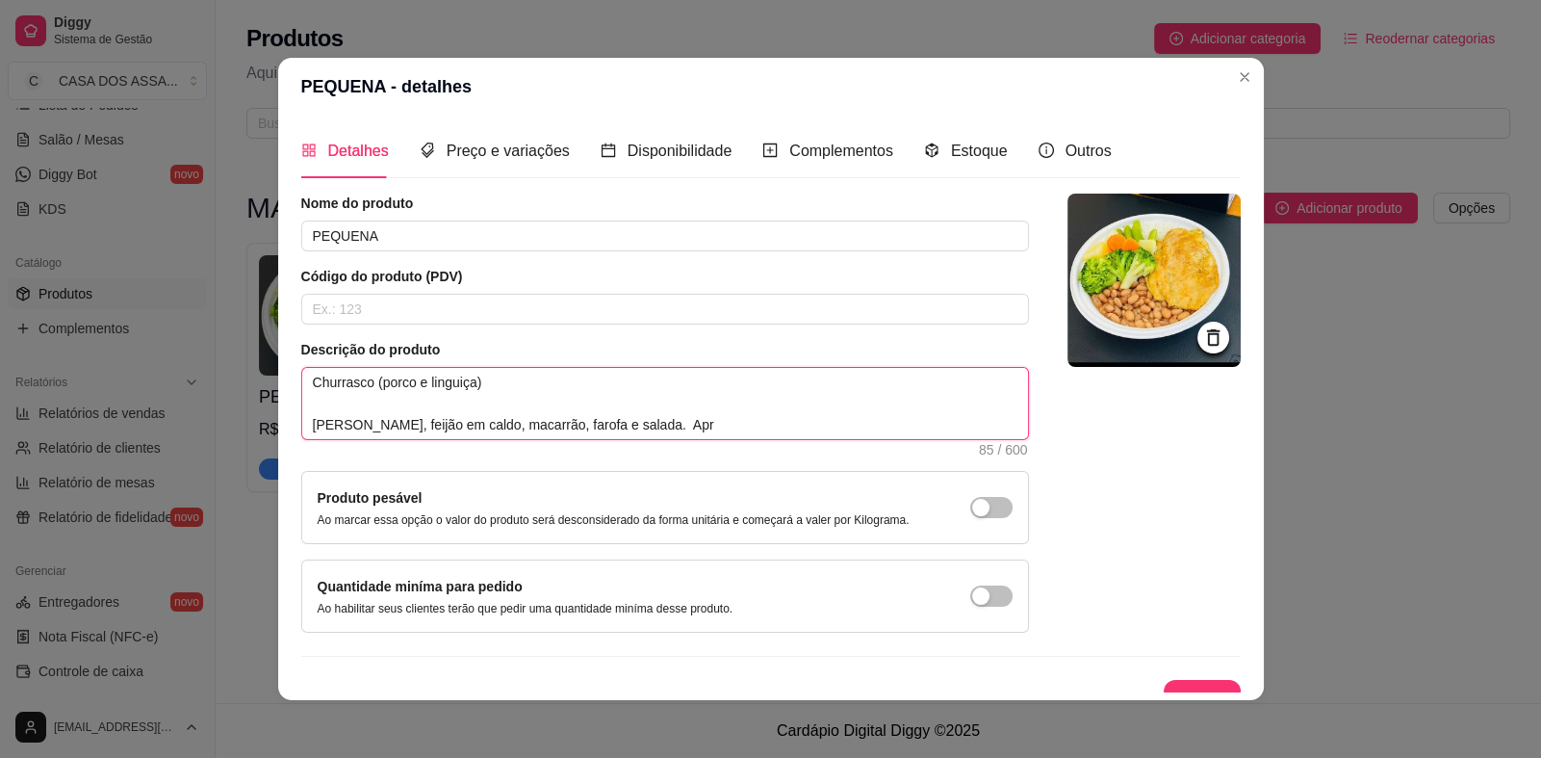
type textarea "Churrasco (porco e linguiça) Arroz, feijão em caldo, macarrão, farofa e salada.…"
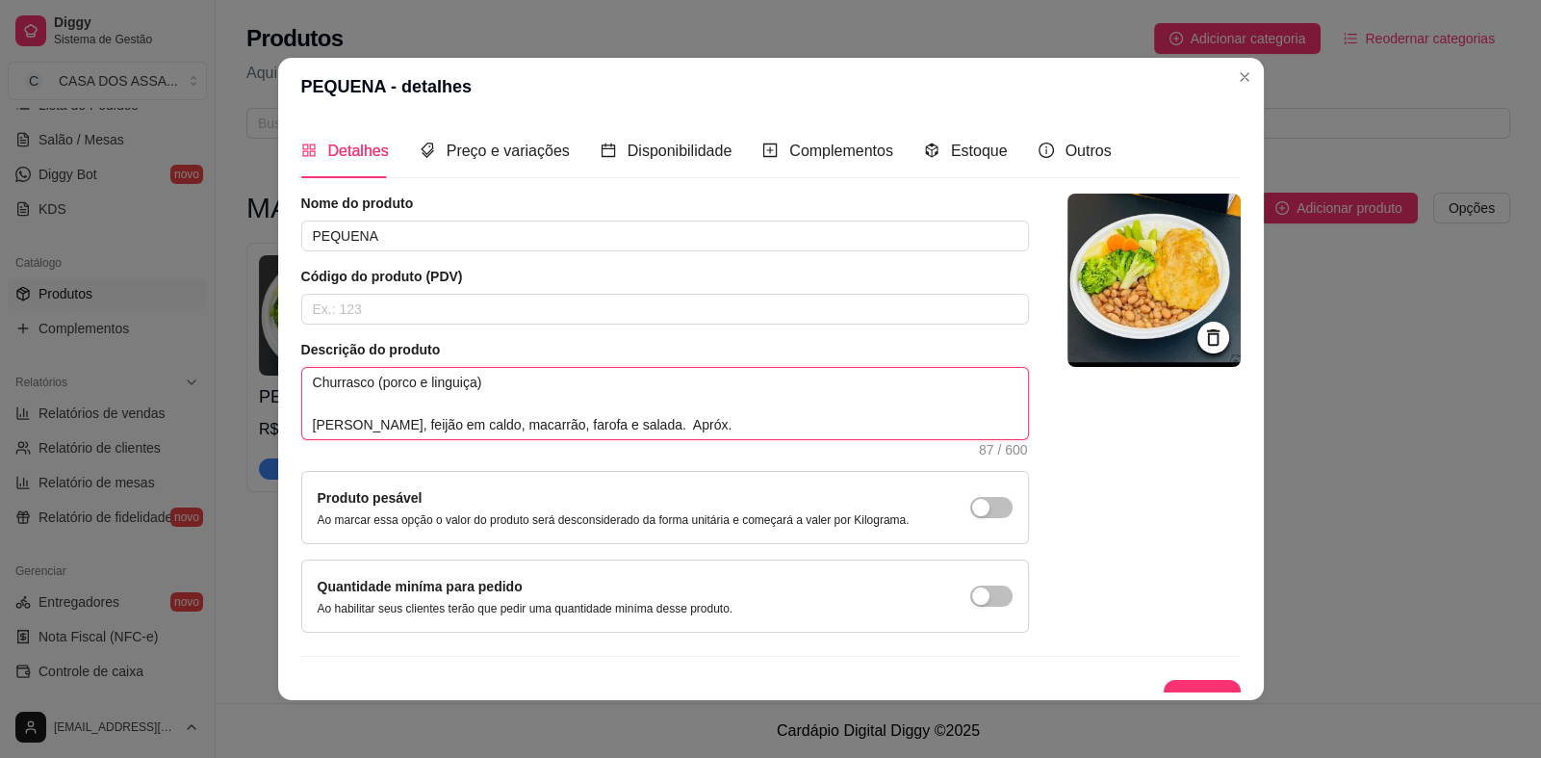
type textarea "Churrasco (porco e linguiça) Arroz, feijão em caldo, macarrão, farofa e salada.…"
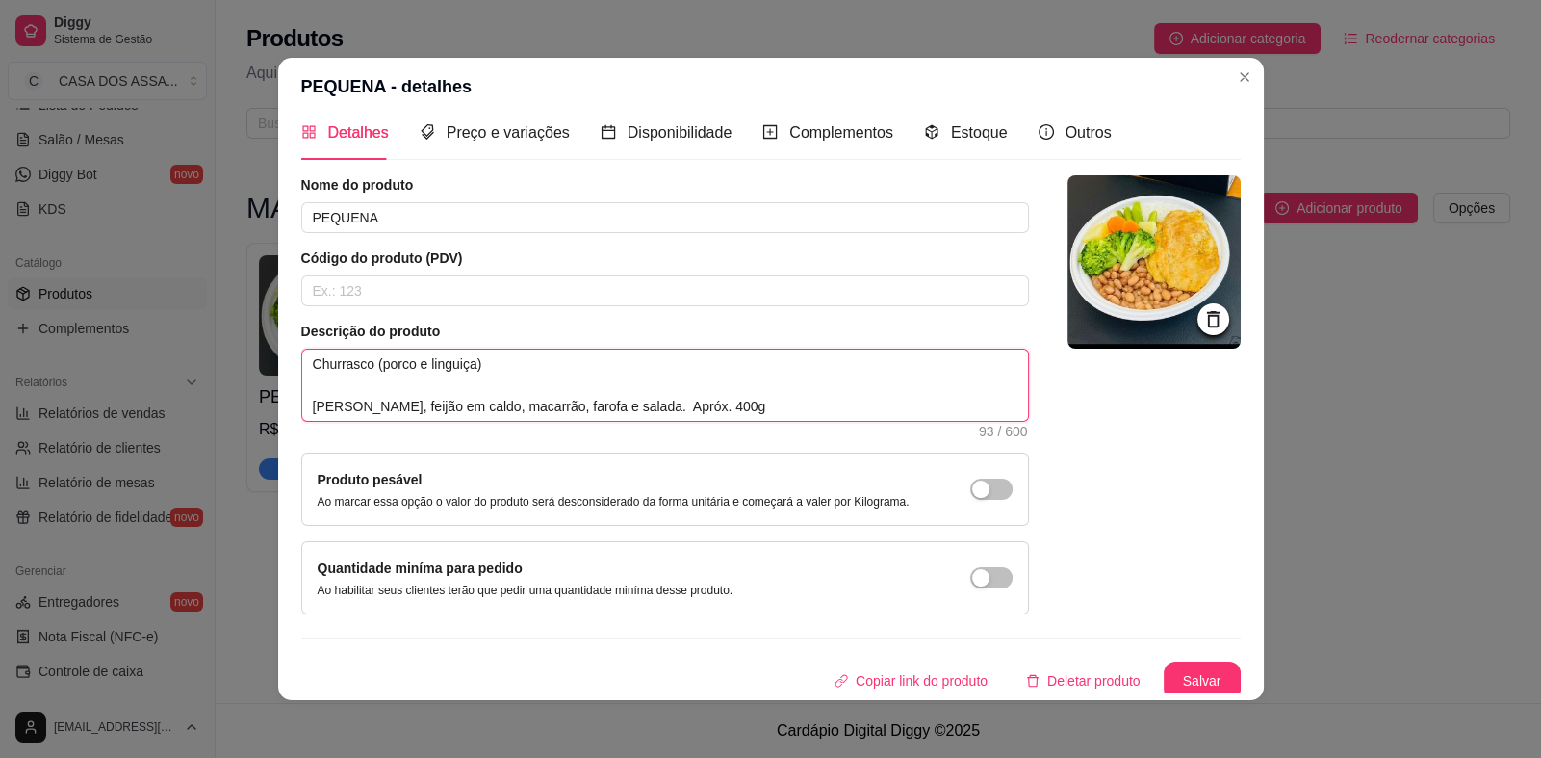
scroll to position [23, 0]
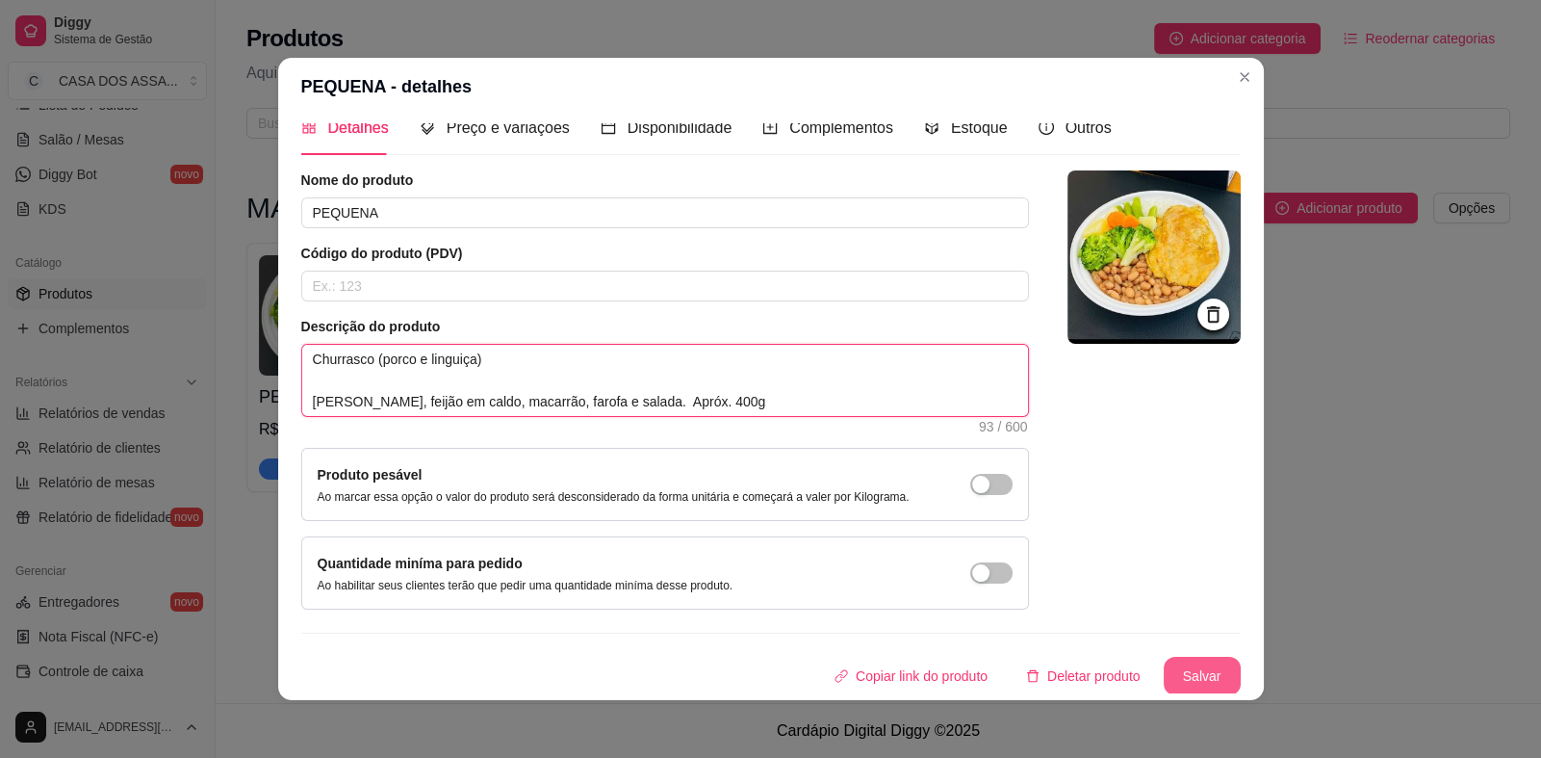
type textarea "Churrasco (porco e linguiça) Arroz, feijão em caldo, macarrão, farofa e salada.…"
click at [1182, 668] on button "Salvar" at bounding box center [1202, 676] width 77 height 39
click at [597, 403] on textarea "Churrasco (porco e linguiça) Arroz, feijão em caldo, macarrão, farofa e salada.…" at bounding box center [665, 380] width 726 height 71
type textarea "Churrasco (porco e linguiça) Arroz, feijão em caldo, macarrão, farofa e salada.…"
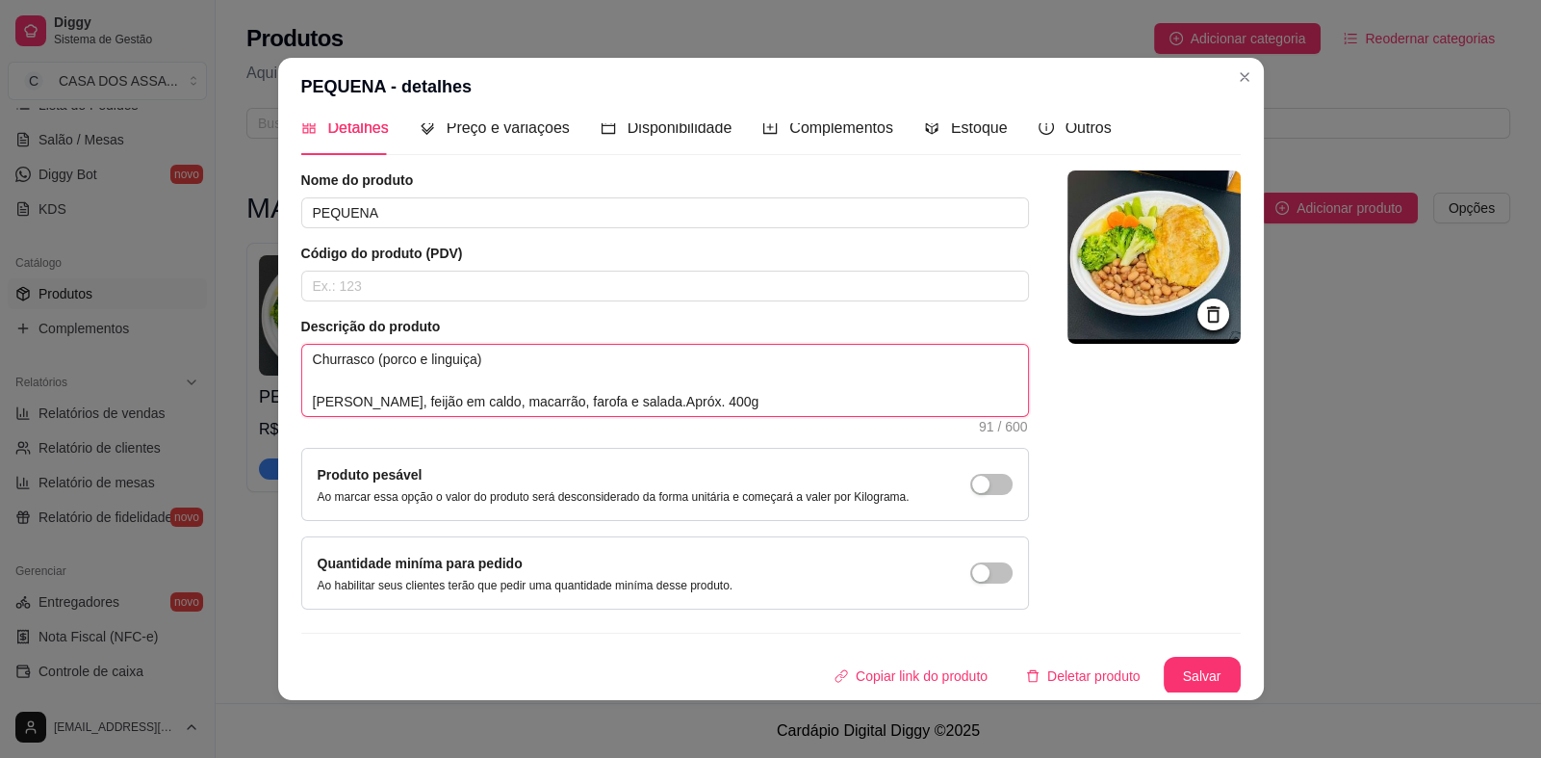
type textarea "Churrasco (porco e linguiça) Arroz, feijão em caldo, macarrão, farofa e salada.…"
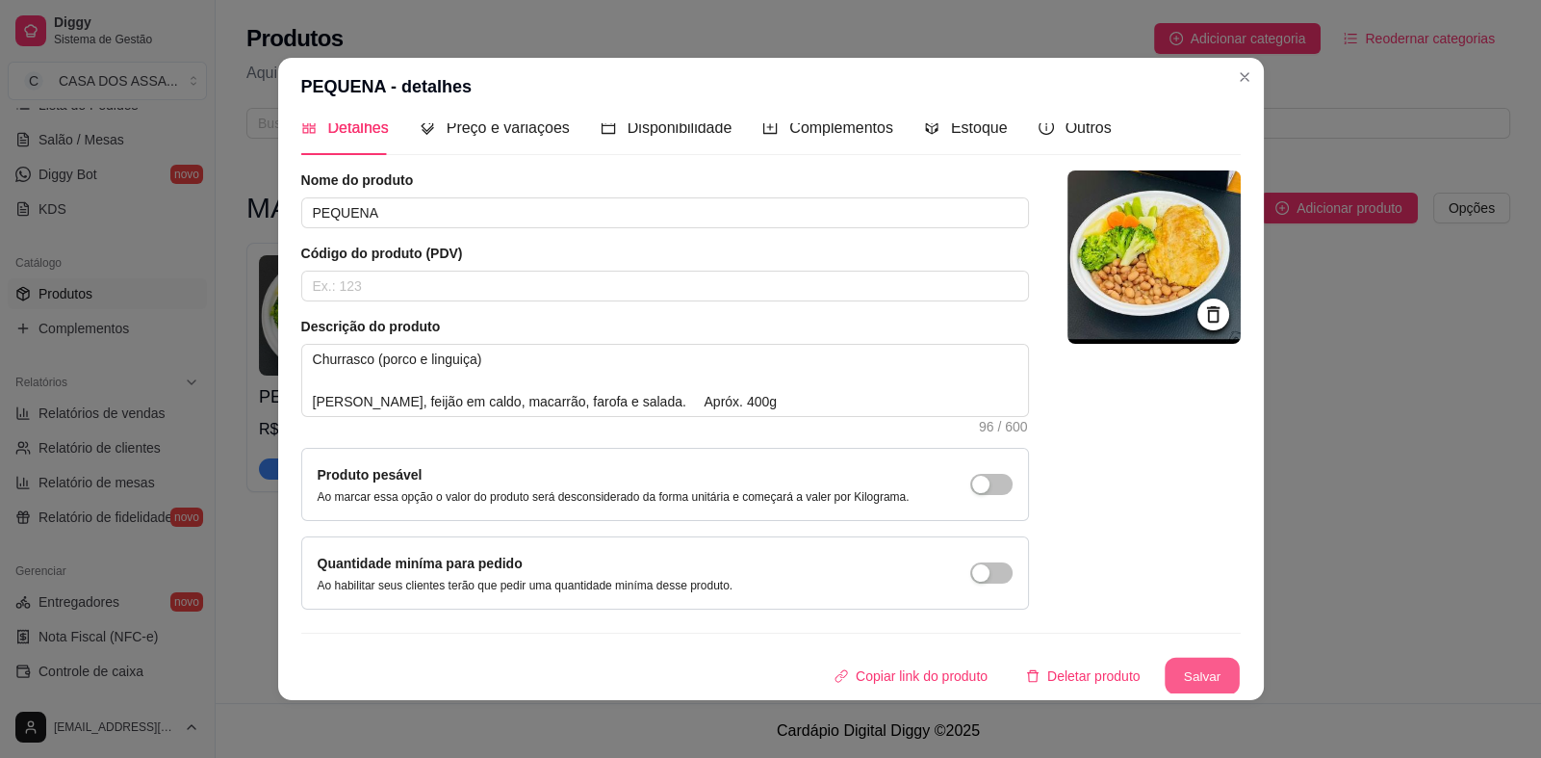
click at [1192, 669] on button "Salvar" at bounding box center [1202, 677] width 75 height 38
click at [611, 406] on textarea "Churrasco (porco e linguiça) Arroz, feijão em caldo, macarrão, farofa e salada.…" at bounding box center [665, 380] width 726 height 71
type textarea "Churrasco (porco e linguiça) Arroz, feijão em caldo, macarrão, farofa e salada.…"
drag, startPoint x: 592, startPoint y: 403, endPoint x: 719, endPoint y: 401, distance: 127.1
click at [719, 401] on textarea "Churrasco (porco e linguiça) Arroz, feijão em caldo, macarrão, farofa e salada.…" at bounding box center [665, 380] width 726 height 71
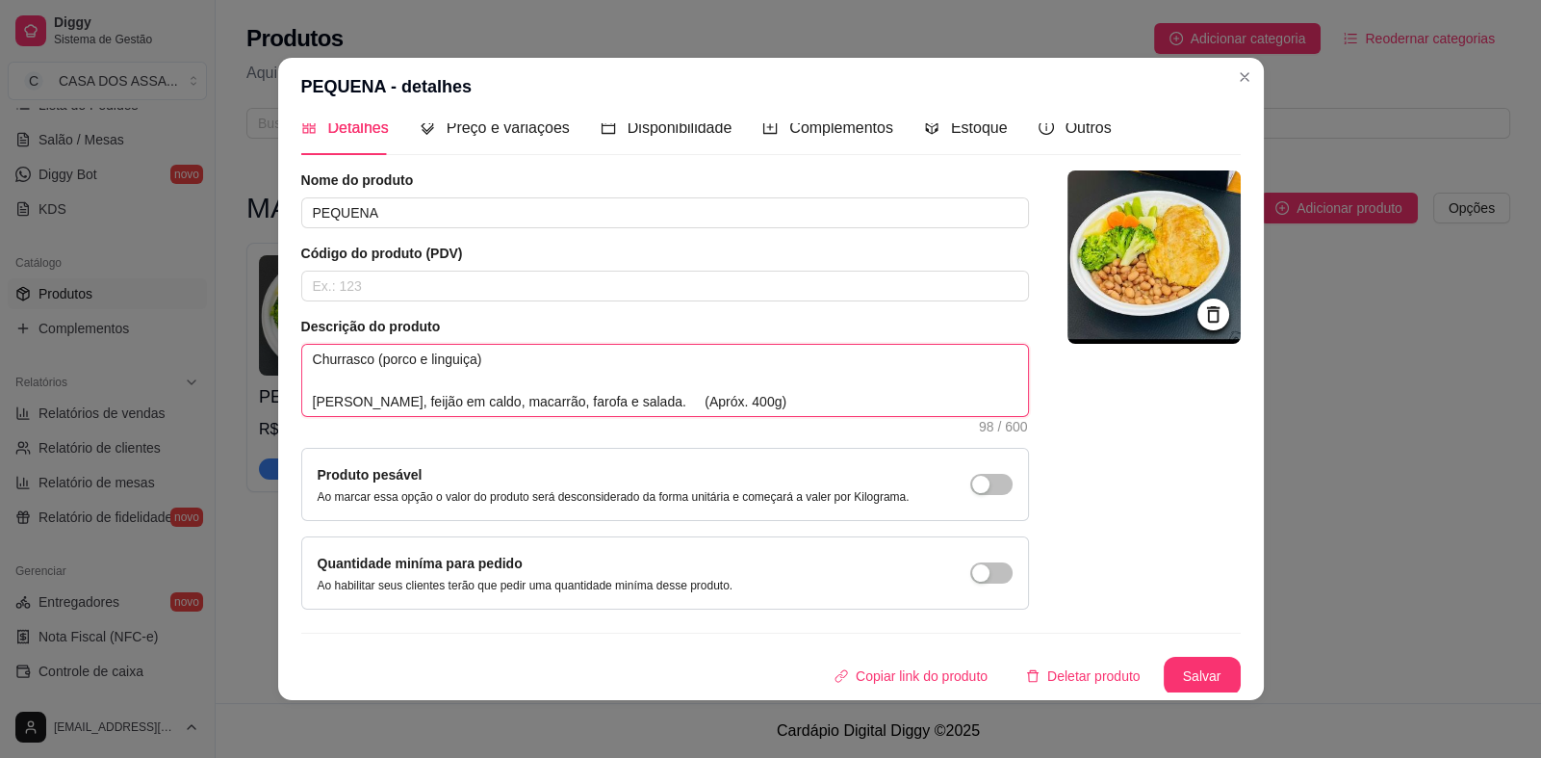
type textarea "Churrasco (porco e linguiça) Arroz, feijão em caldo, macarrão, farofa e salada.…"
click at [611, 400] on textarea "Churrasco (porco e linguiça) Arroz, feijão em caldo, macarrão, farofa e salada.…" at bounding box center [665, 380] width 726 height 71
type textarea "Churrasco (porco e linguiça) Arroz, feijão em caldo, macarrão, farofa e salada.…"
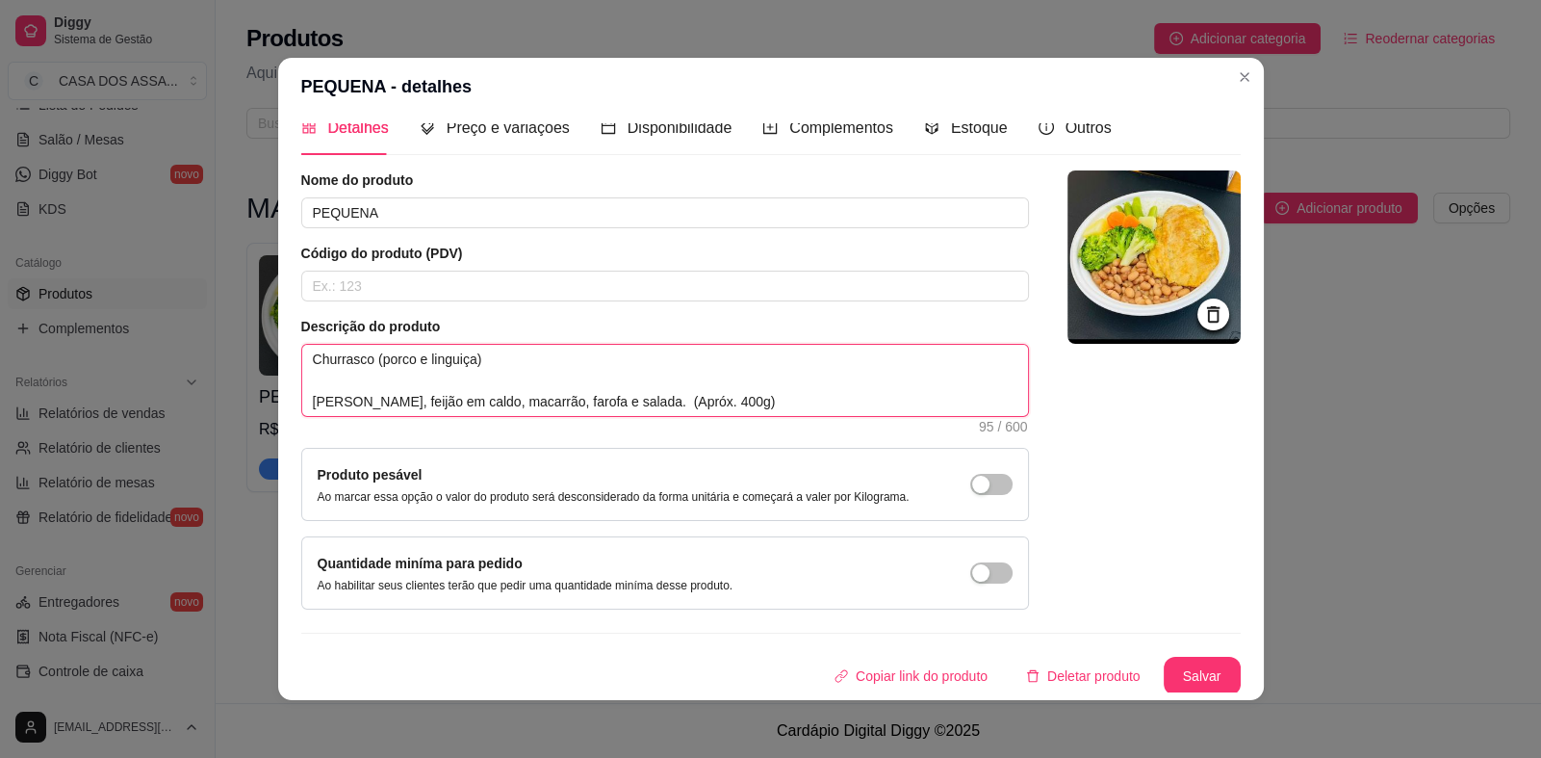
type textarea "Churrasco (porco e linguiça) Arroz, feijão em caldo, macarrão, farofa e salada.…"
paste textarea "ㅤ"
type textarea "Churrasco (porco e linguiça) Arroz, feijão em caldo, macarrão, farofa e salada.…"
paste textarea "ㅤ"
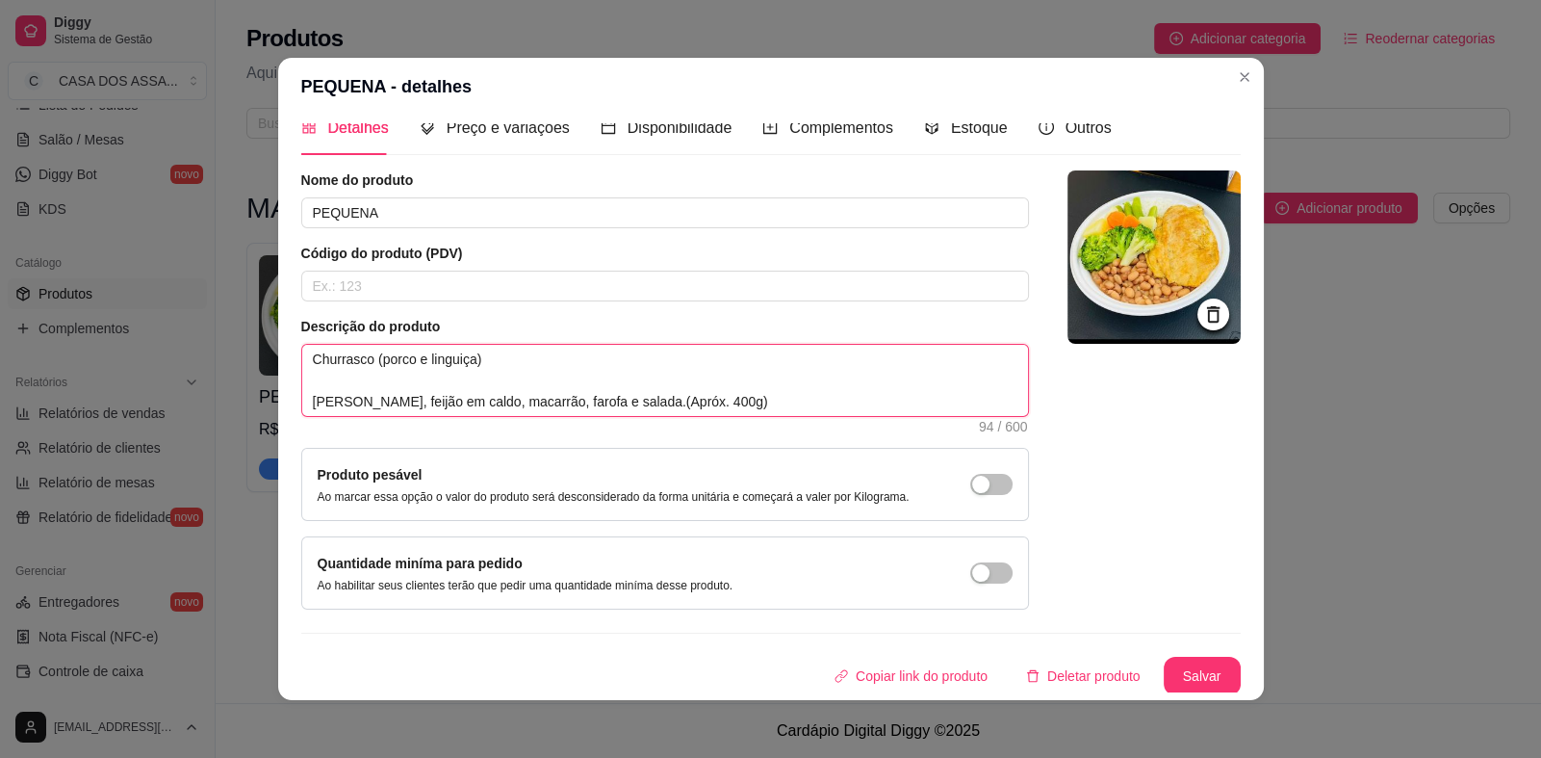
type textarea "Churrasco (porco e linguiça) Arroz, feijão em caldo, macarrão, farofa e salada.…"
paste textarea "ㅤ"
type textarea "Churrasco (porco e linguiça) Arroz, feijão em caldo, macarrão, farofa e salada.…"
click at [1184, 672] on button "Salvar" at bounding box center [1202, 676] width 77 height 39
drag, startPoint x: 643, startPoint y: 405, endPoint x: 638, endPoint y: 453, distance: 48.4
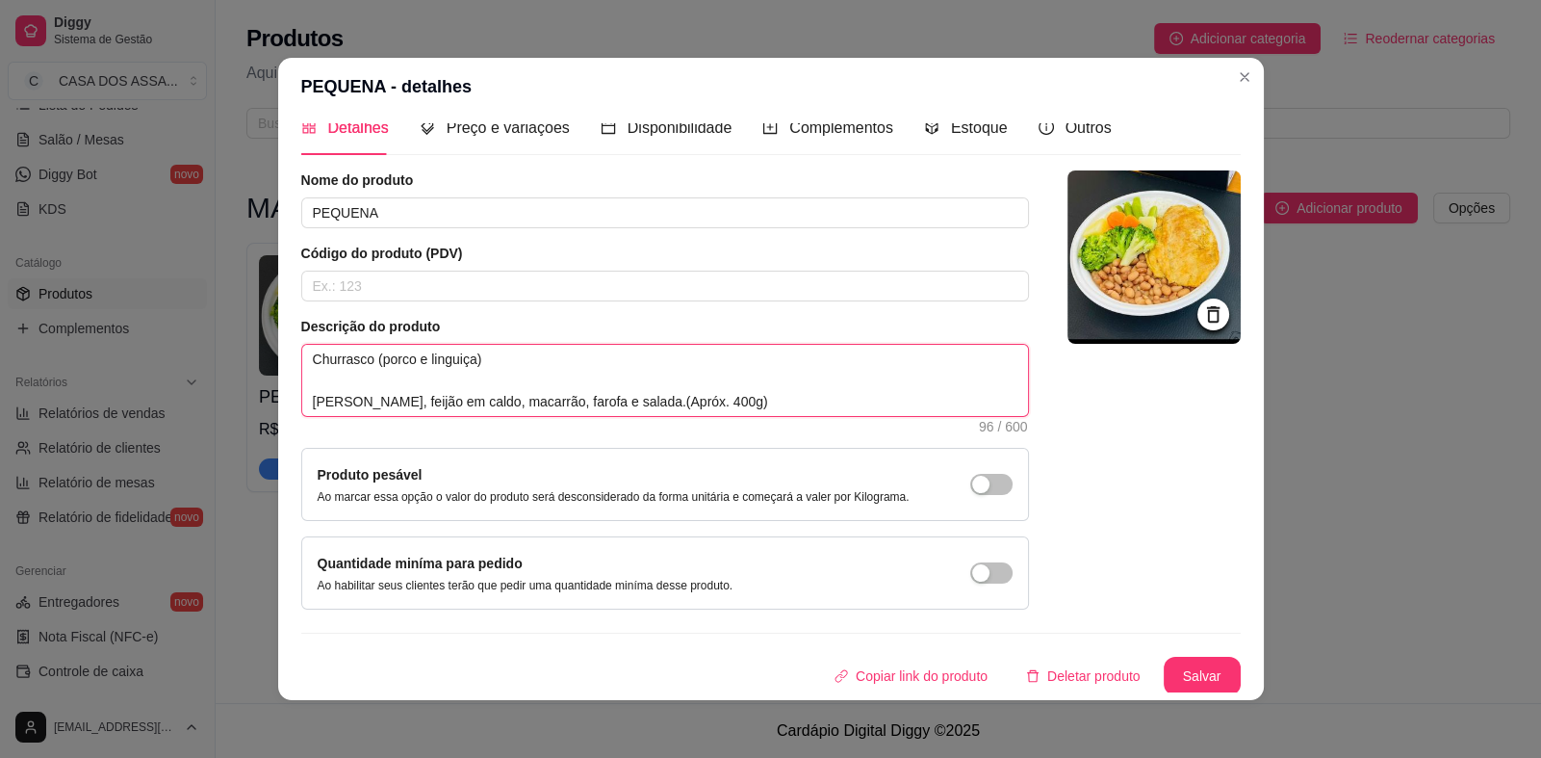
click at [644, 407] on textarea "Churrasco (porco e linguiça) Arroz, feijão em caldo, macarrão, farofa e salada.…" at bounding box center [665, 380] width 726 height 71
type textarea "Churrasco (porco e linguiça) Arroz, feijão em caldo, macarrão, farofa e salada.…"
click at [1170, 672] on button "Salvar" at bounding box center [1202, 676] width 77 height 39
drag, startPoint x: 680, startPoint y: 401, endPoint x: 704, endPoint y: 407, distance: 24.8
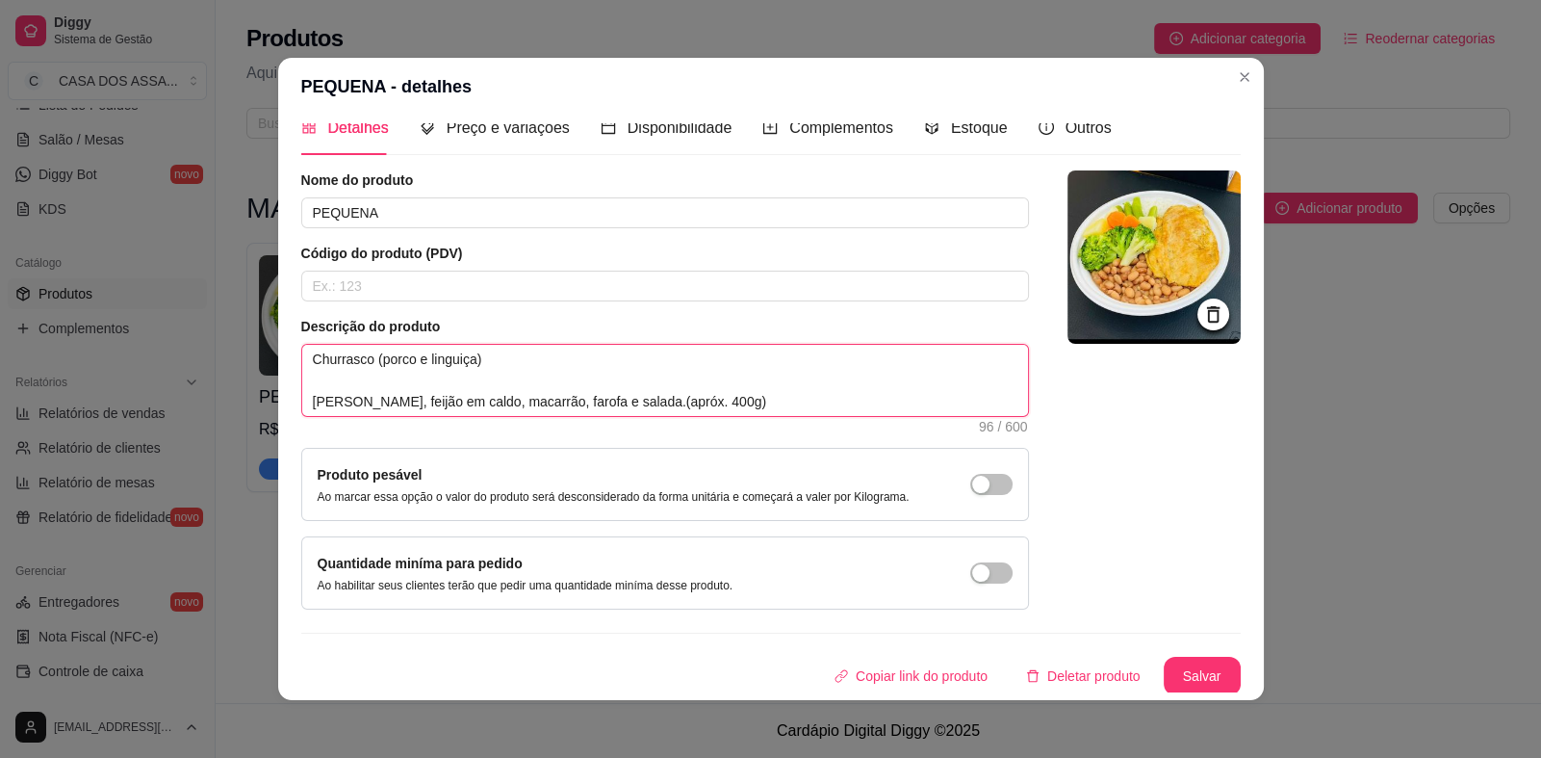
click at [704, 407] on textarea "Churrasco (porco e linguiça) Arroz, feijão em caldo, macarrão, farofa e salada.…" at bounding box center [665, 380] width 726 height 71
type textarea "Churrasco (porco e linguiça) Arroz, feijão em caldo, macarrão, farofa e salada.…"
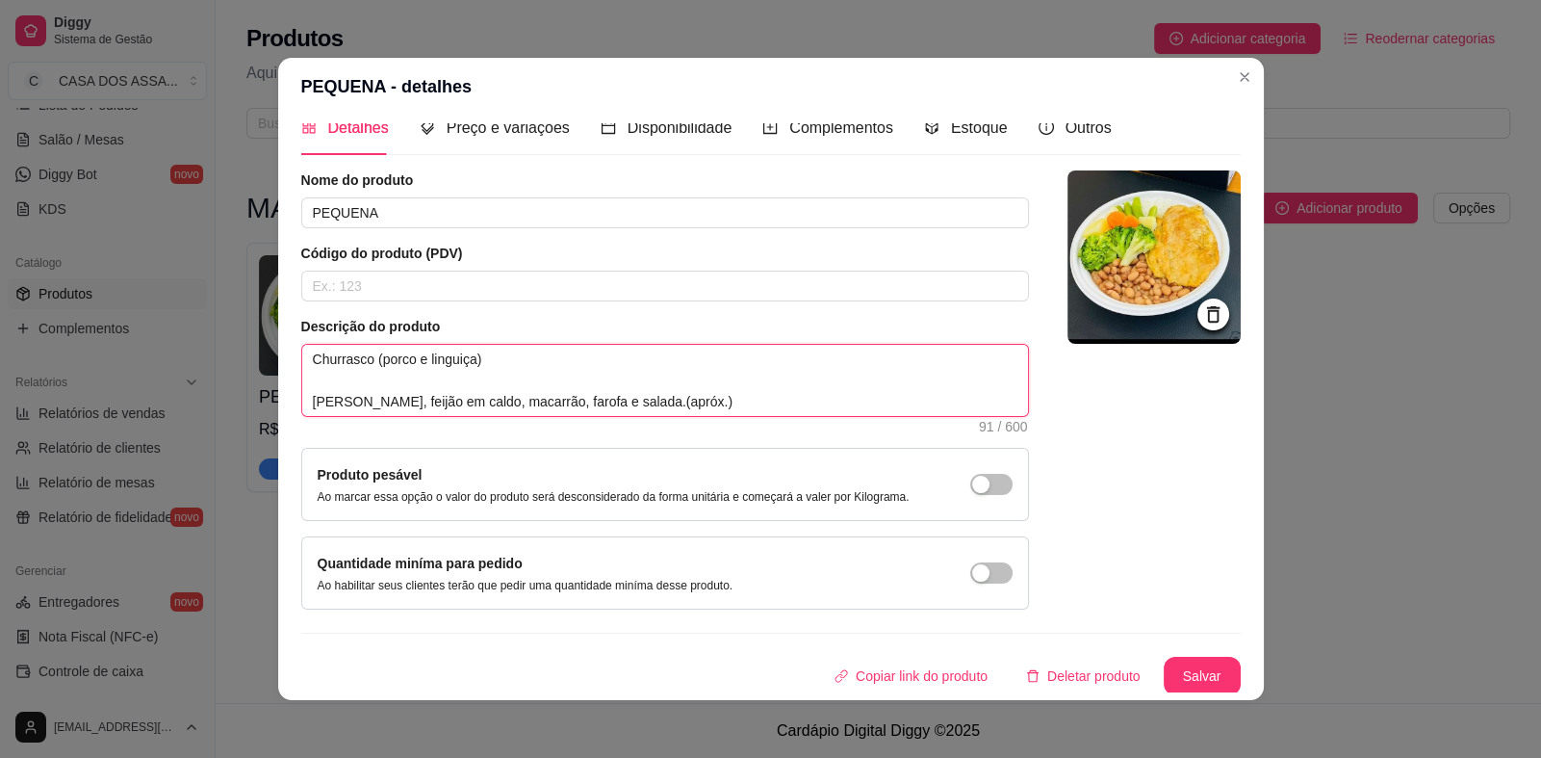
paste textarea "400g"
type textarea "Churrasco (porco e linguiça) Arroz, feijão em caldo, macarrão, farofa e salada.…"
click at [761, 406] on textarea "Churrasco (porco e linguiça) Arroz, feijão em caldo, macarrão, farofa e salada.…" at bounding box center [665, 380] width 726 height 71
drag, startPoint x: 698, startPoint y: 403, endPoint x: 593, endPoint y: 403, distance: 104.9
click at [593, 403] on textarea "Churrasco (porco e linguiça) Arroz, feijão em caldo, macarrão, farofa e salada.…" at bounding box center [665, 380] width 726 height 71
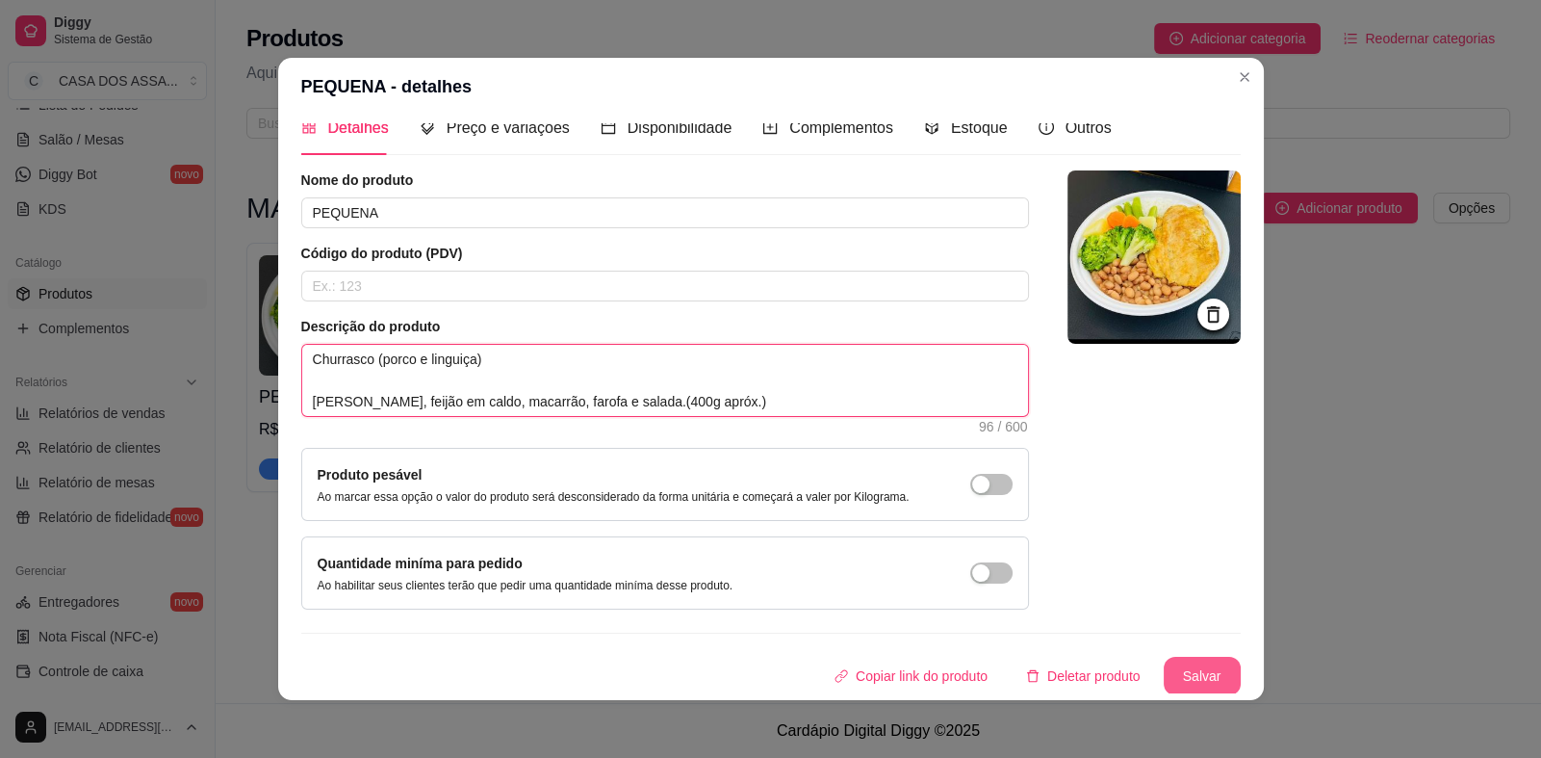
type textarea "Churrasco (porco e linguiça) Arroz, feijão em caldo, macarrão, farofa e salada.…"
click at [1193, 664] on button "Salvar" at bounding box center [1202, 676] width 77 height 39
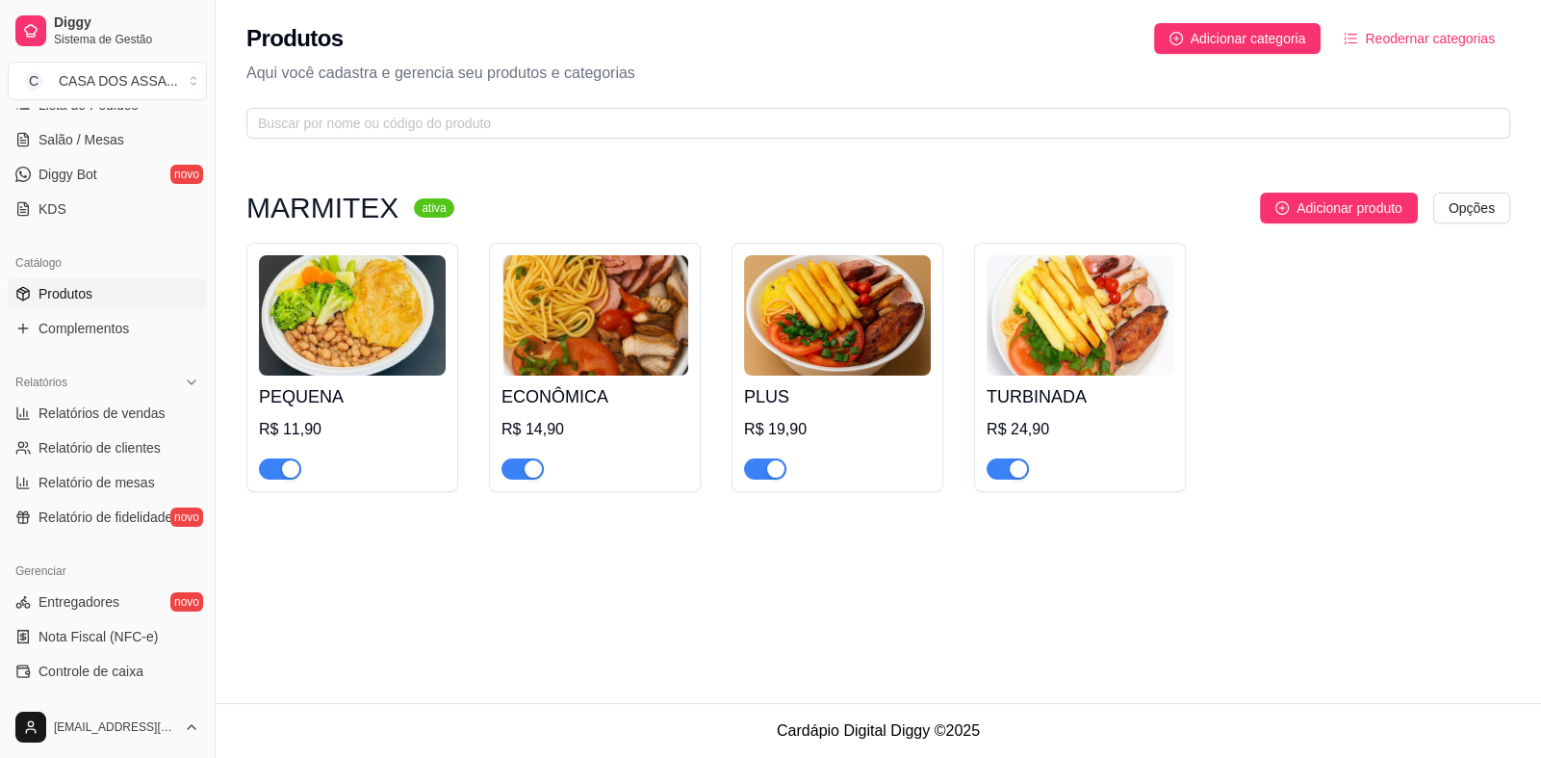
click at [604, 351] on img at bounding box center [595, 315] width 187 height 120
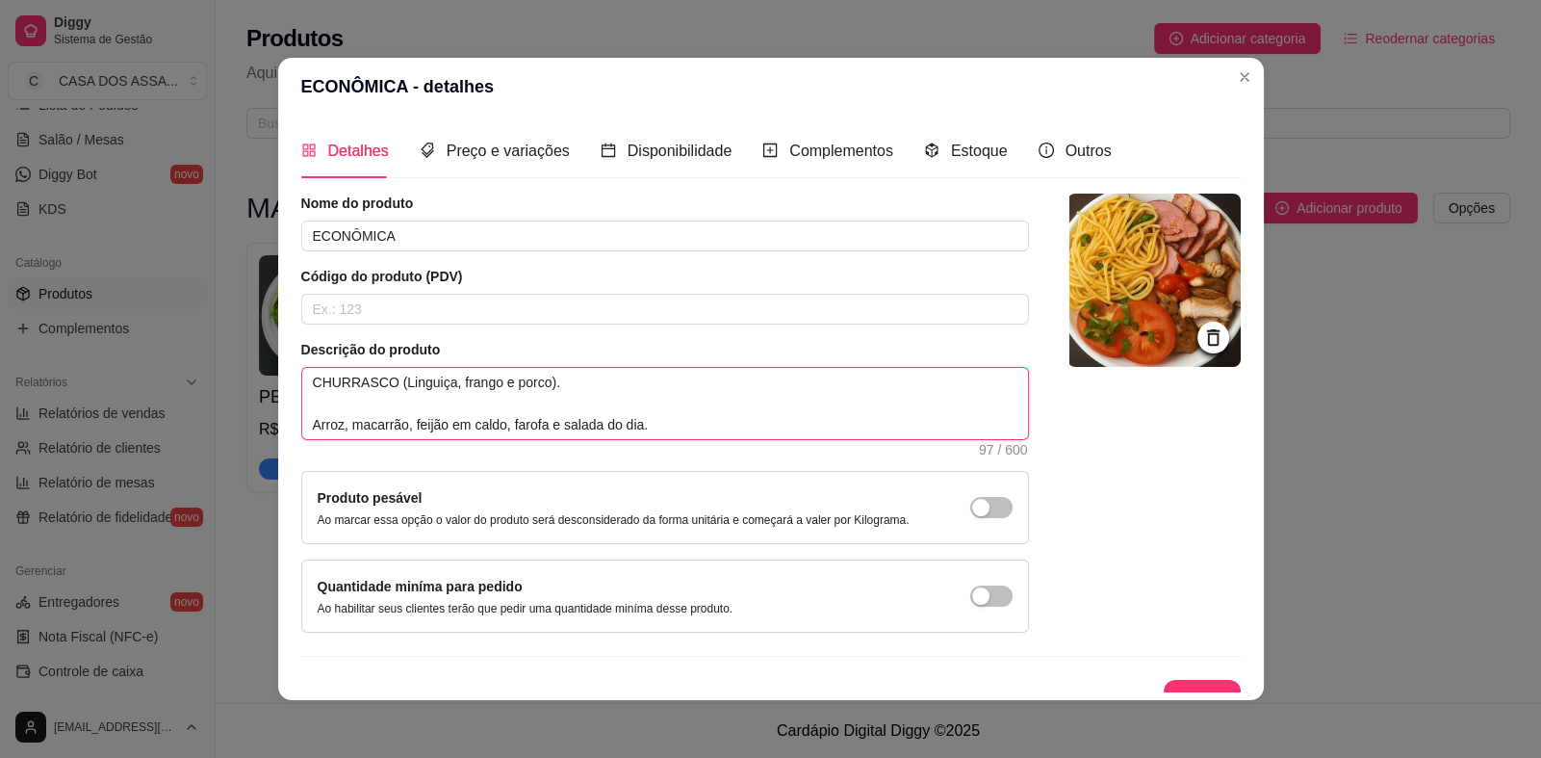
click at [706, 428] on textarea "CHURRASCO (Linguiça, frango e porco). Arroz, macarrão, feijão em caldo, farofa …" at bounding box center [665, 403] width 726 height 71
paste textarea "ㅤㅤㅤ(400g apróx.)"
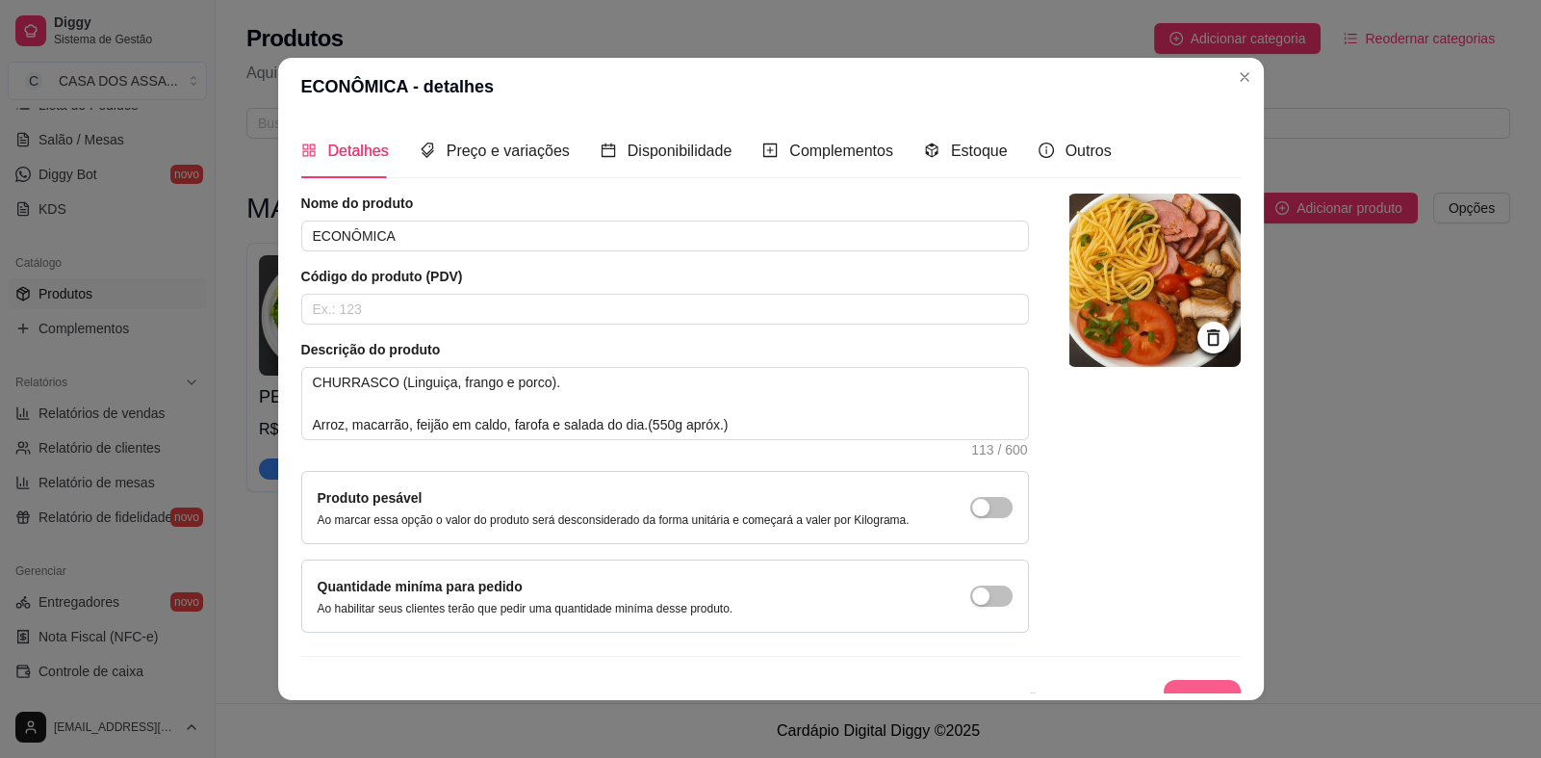
click at [1184, 685] on button "Salvar" at bounding box center [1202, 699] width 77 height 39
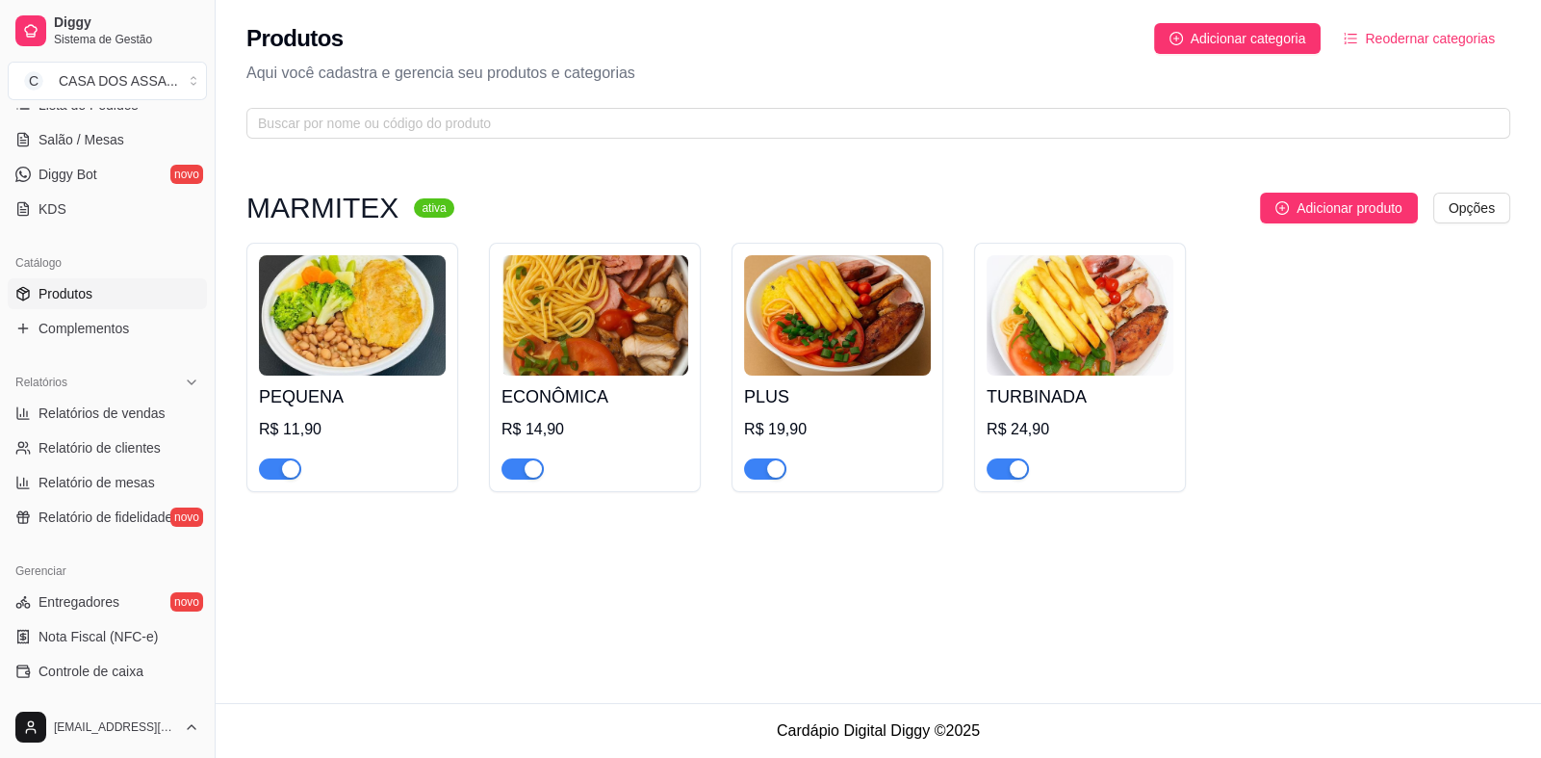
click at [818, 357] on img at bounding box center [837, 315] width 187 height 120
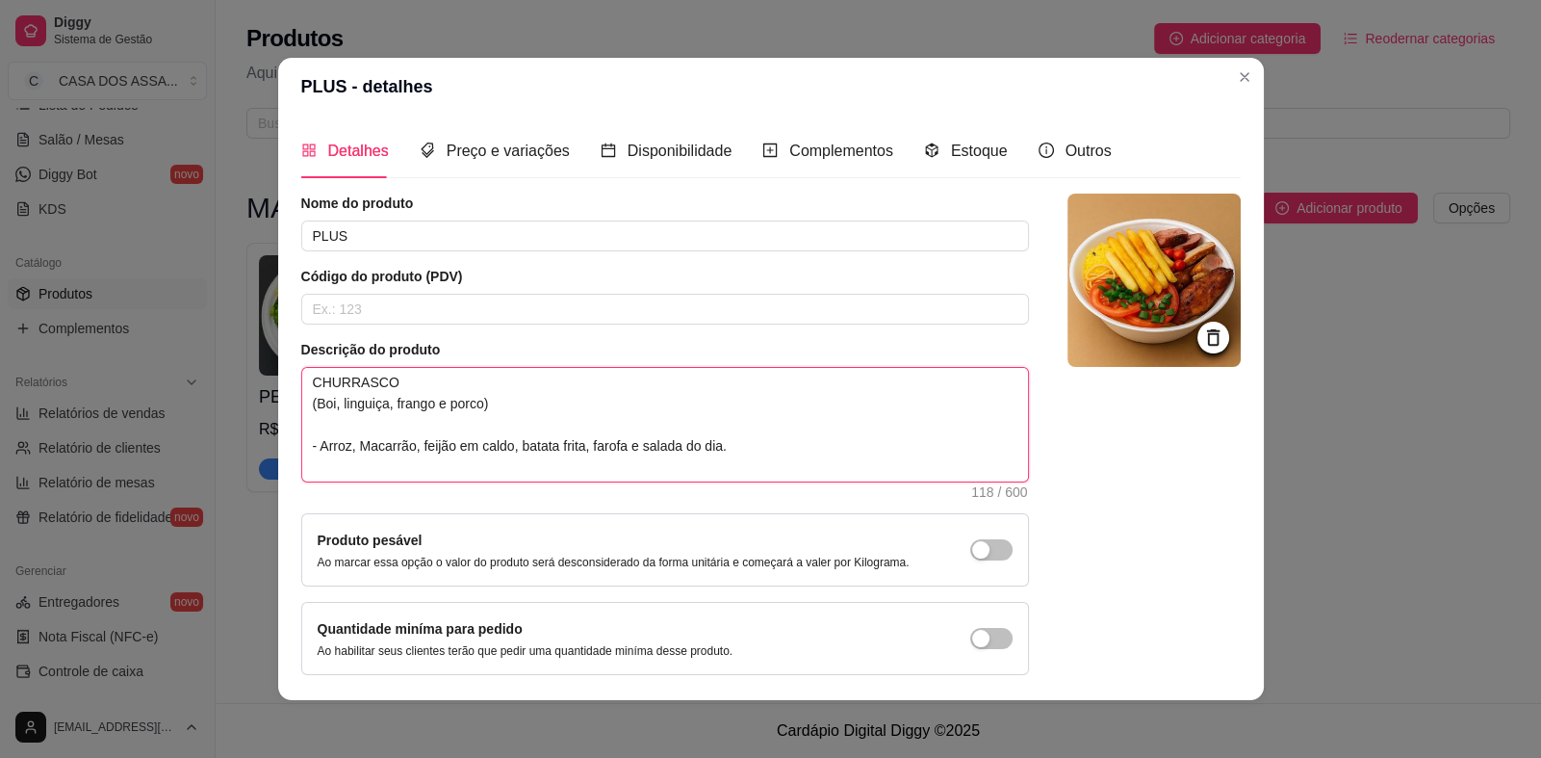
click at [799, 446] on textarea "CHURRASCO (Boi, linguiça, frango e porco) - Arroz, Macarrão, feijão em caldo, b…" at bounding box center [665, 425] width 726 height 114
click at [797, 470] on textarea "CHURRASCO (Boi, linguiça, frango e porco) - Arroz, Macarrão, feijão em caldo, b…" at bounding box center [665, 425] width 726 height 114
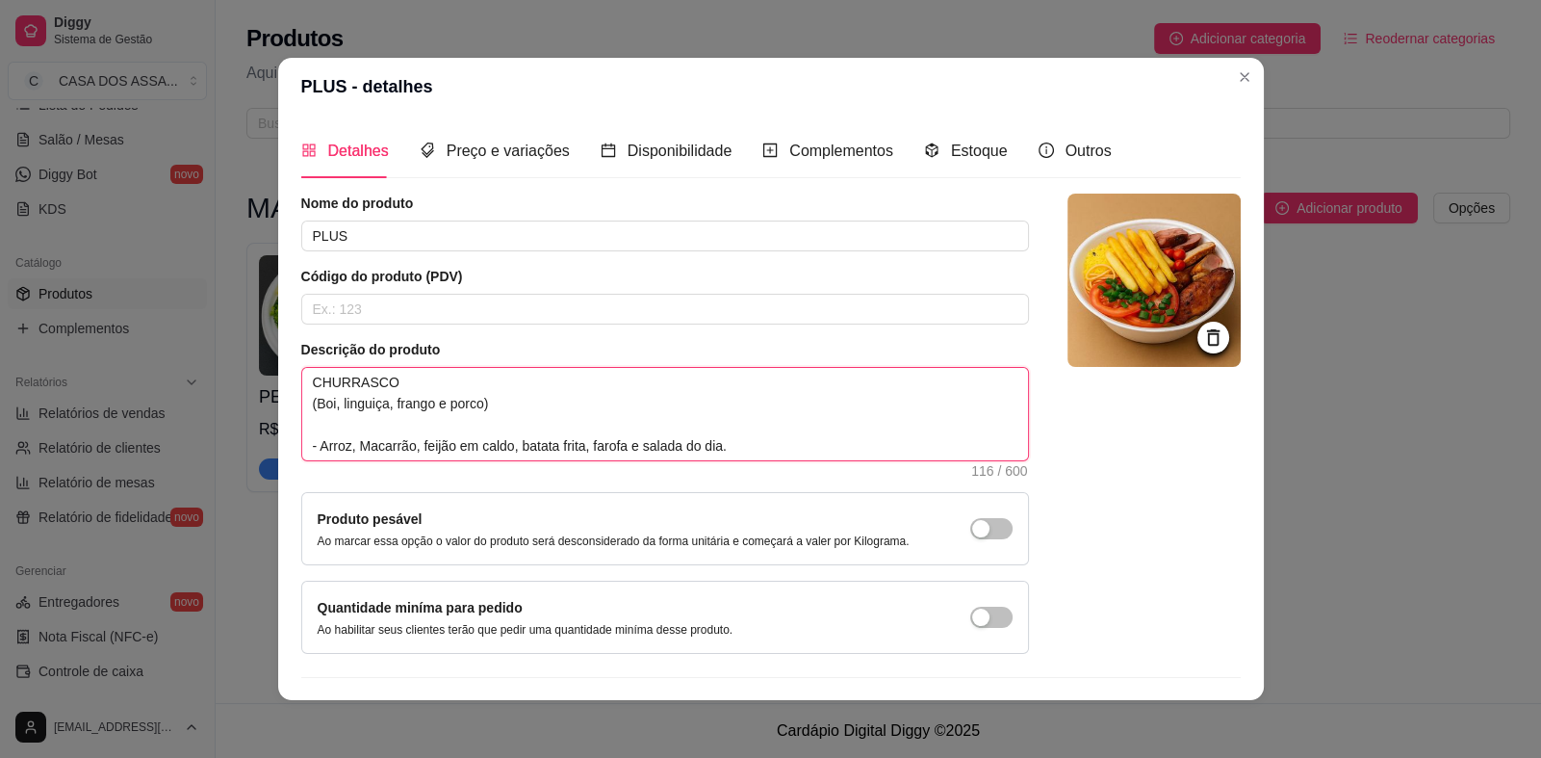
paste textarea "ㅤㅤㅤ(400g apróx.)"
click at [774, 446] on textarea "CHURRASCO (Boi, linguiça, frango e porco) - Arroz, Macarrão, feijão em caldo, b…" at bounding box center [665, 414] width 726 height 92
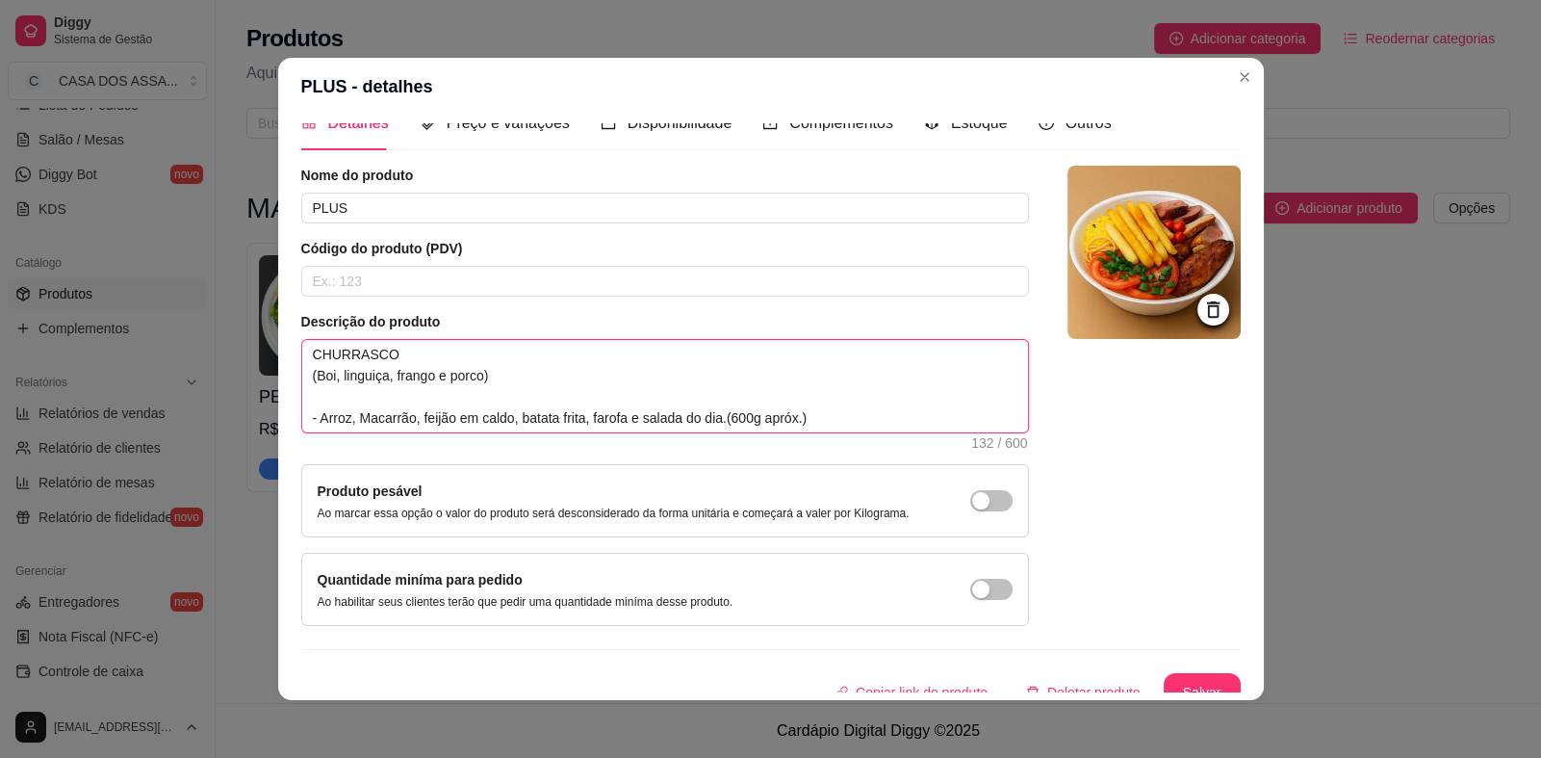
scroll to position [44, 0]
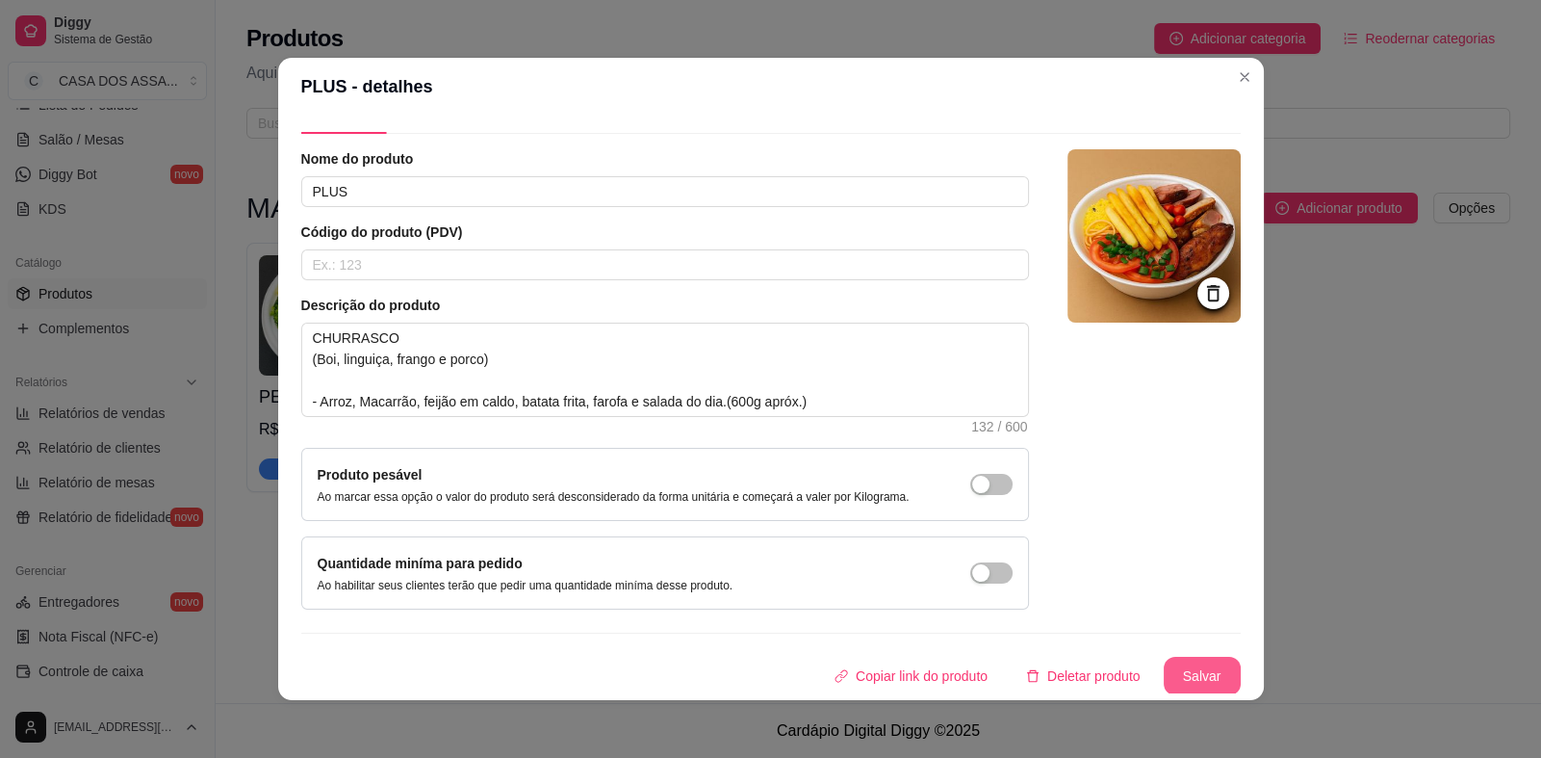
click at [1184, 677] on button "Salvar" at bounding box center [1202, 676] width 77 height 39
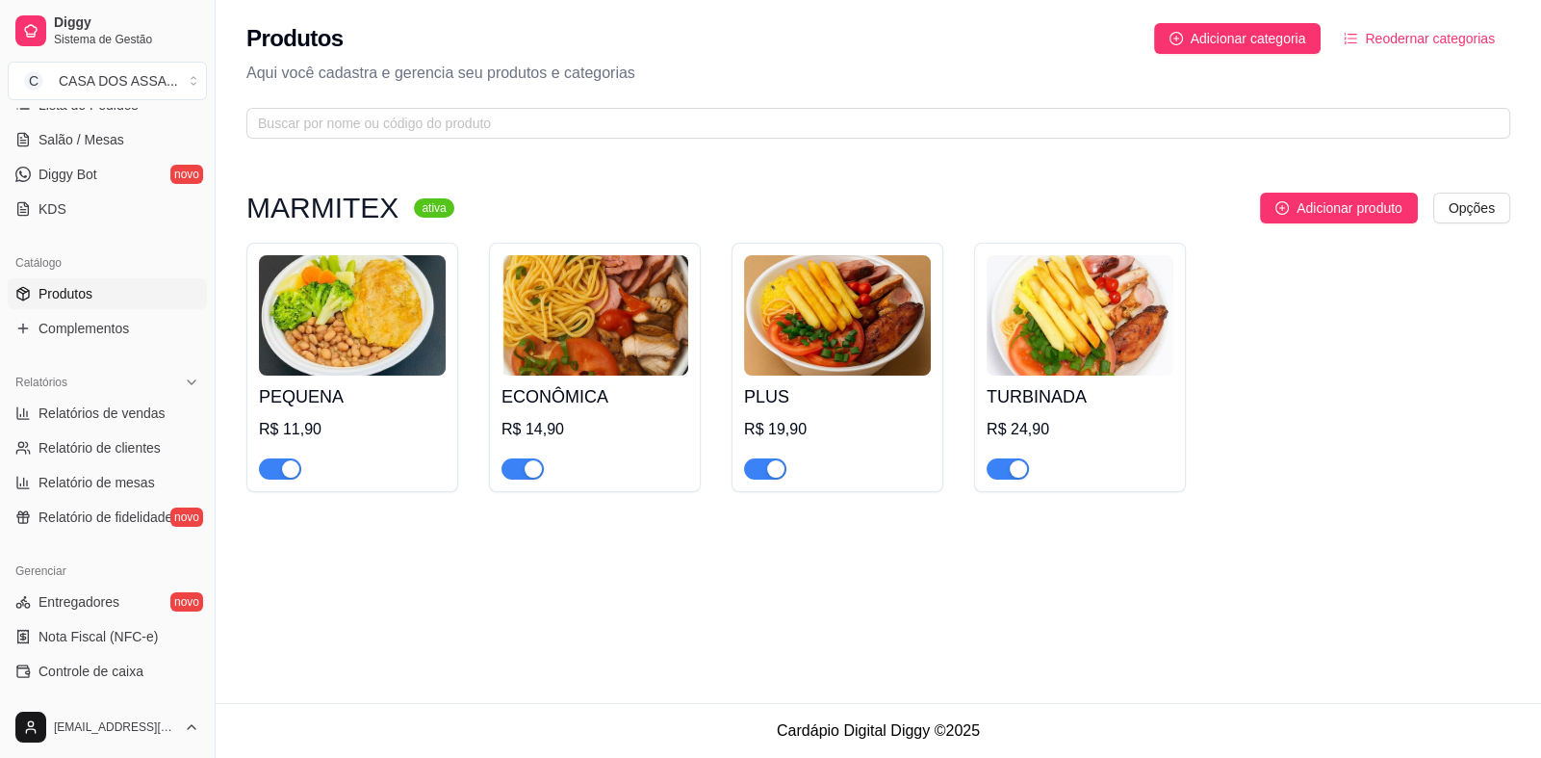
click at [590, 329] on img at bounding box center [595, 315] width 187 height 120
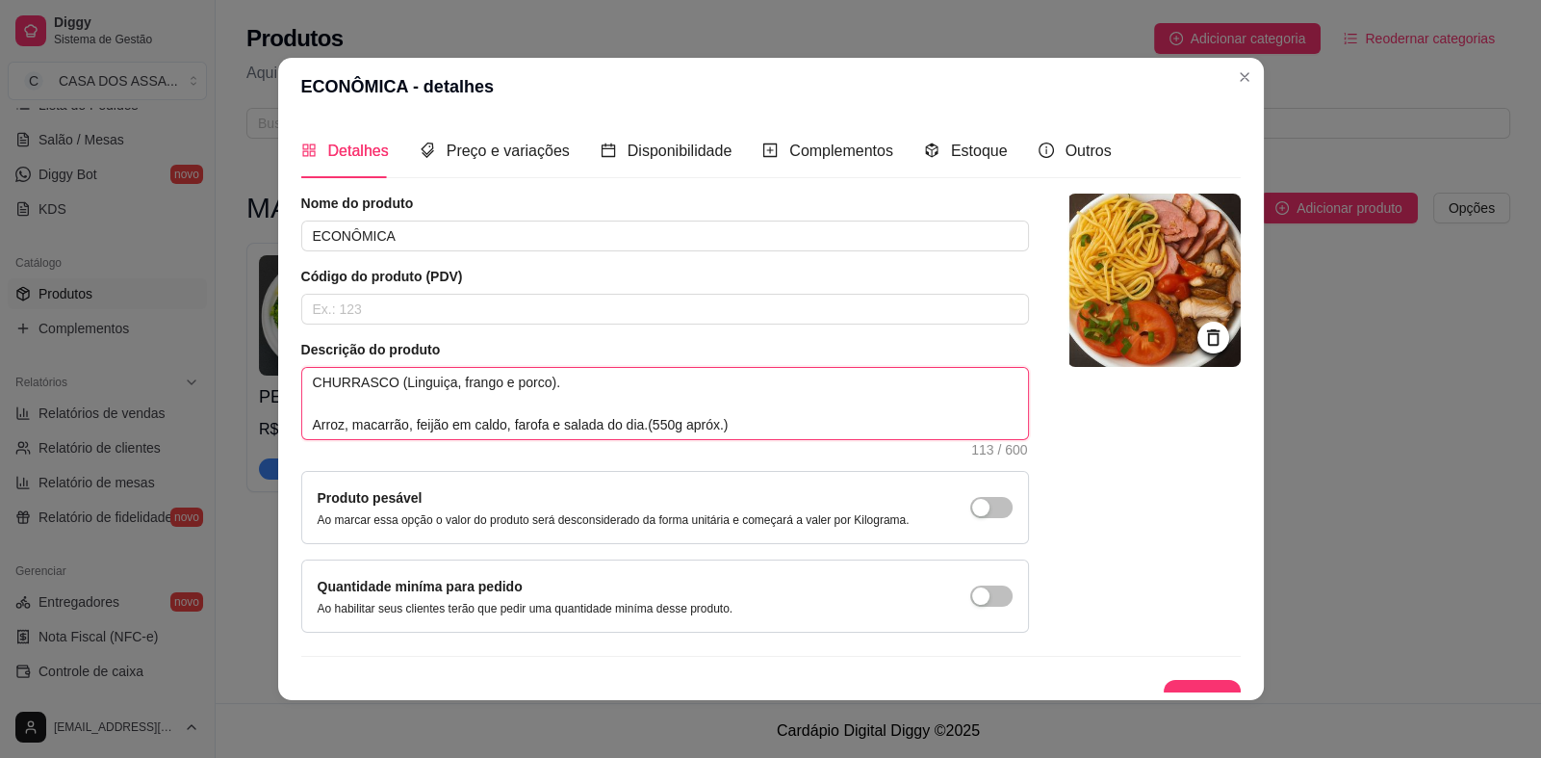
drag, startPoint x: 693, startPoint y: 424, endPoint x: 712, endPoint y: 478, distance: 57.2
click at [693, 424] on textarea "CHURRASCO (Linguiça, frango e porco). Arroz, macarrão, feijão em caldo, farofa …" at bounding box center [665, 403] width 726 height 71
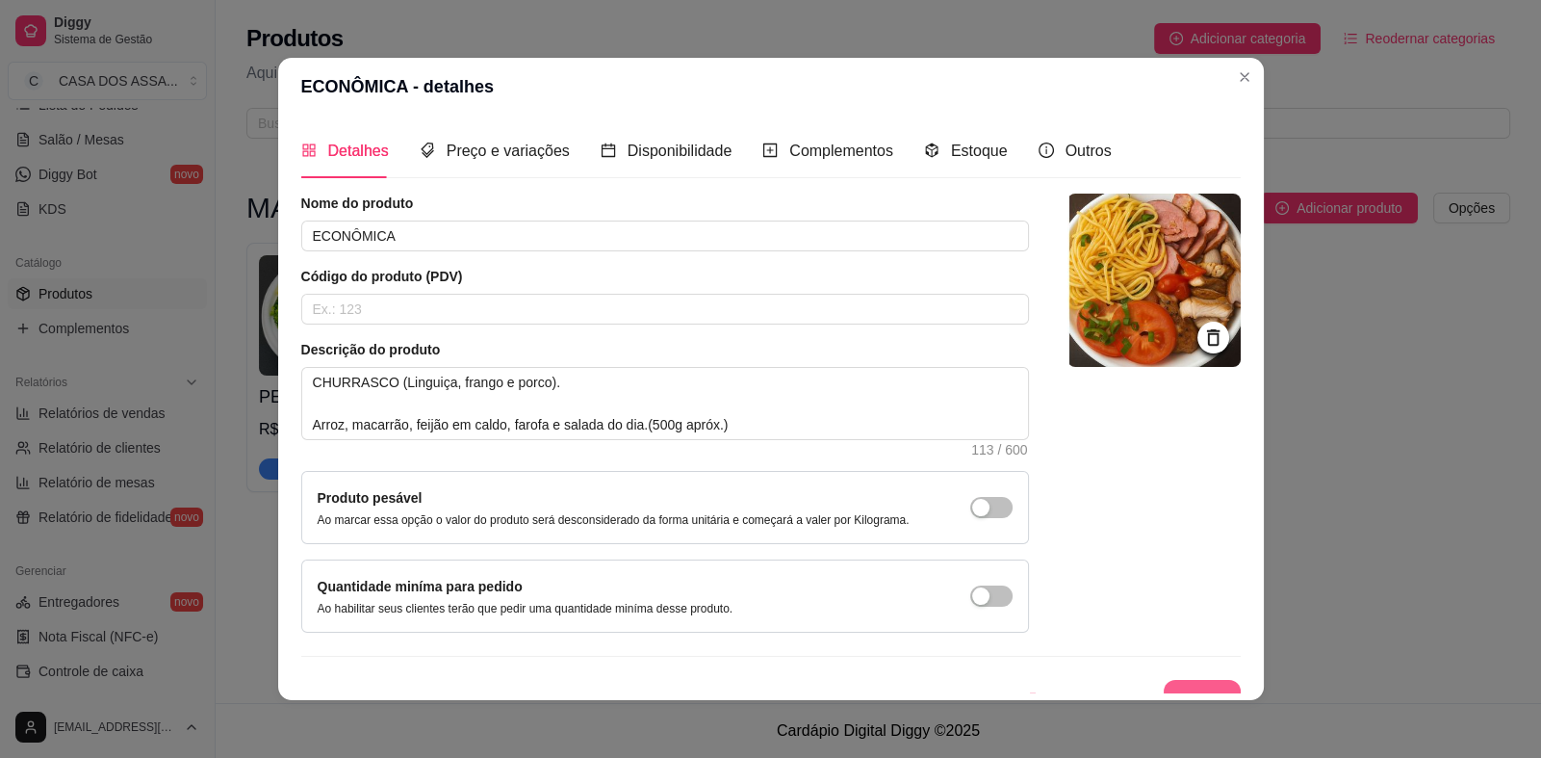
click at [1191, 685] on button "Salvar" at bounding box center [1202, 699] width 77 height 39
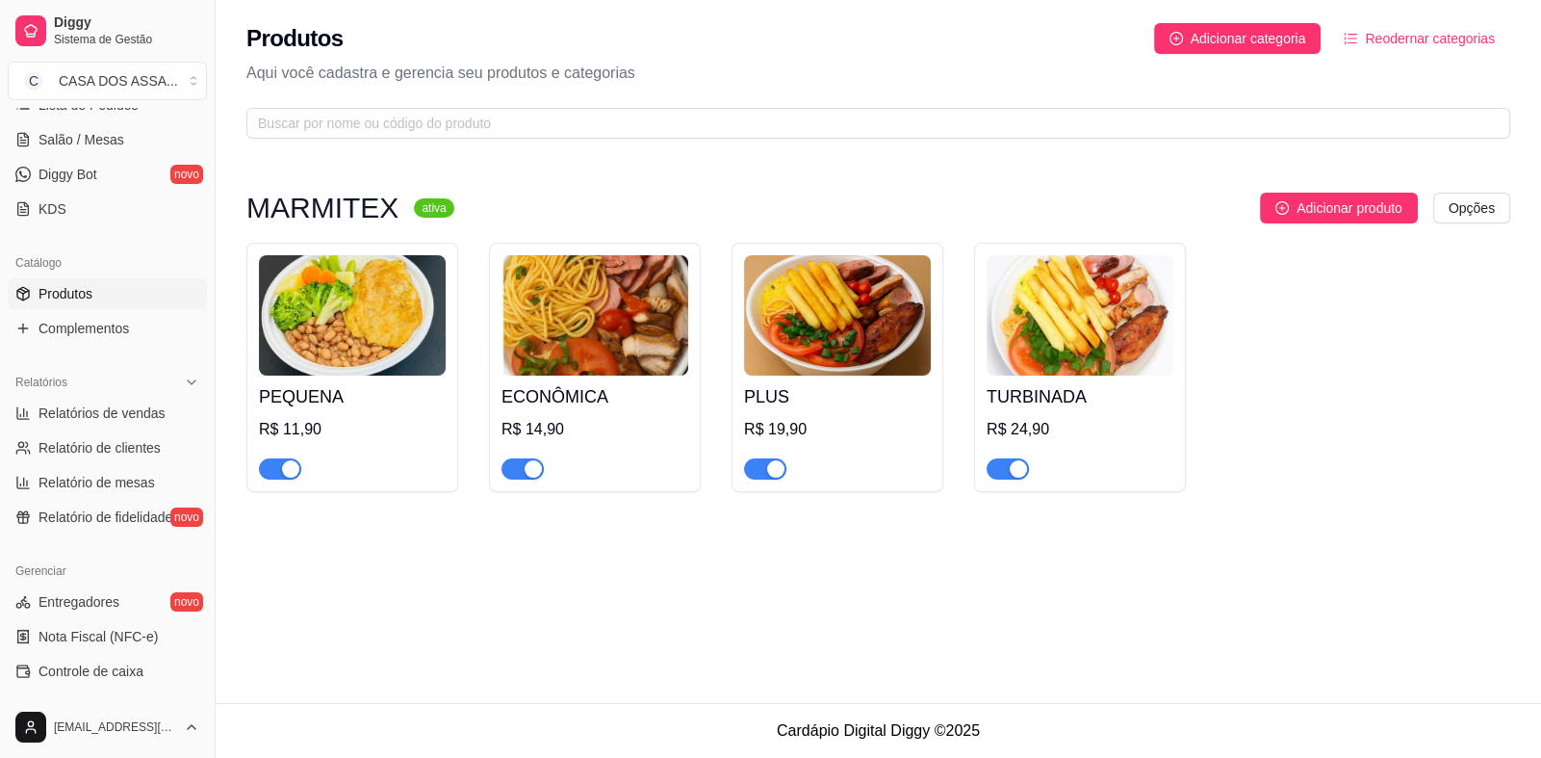
click at [1054, 337] on img at bounding box center [1080, 315] width 187 height 120
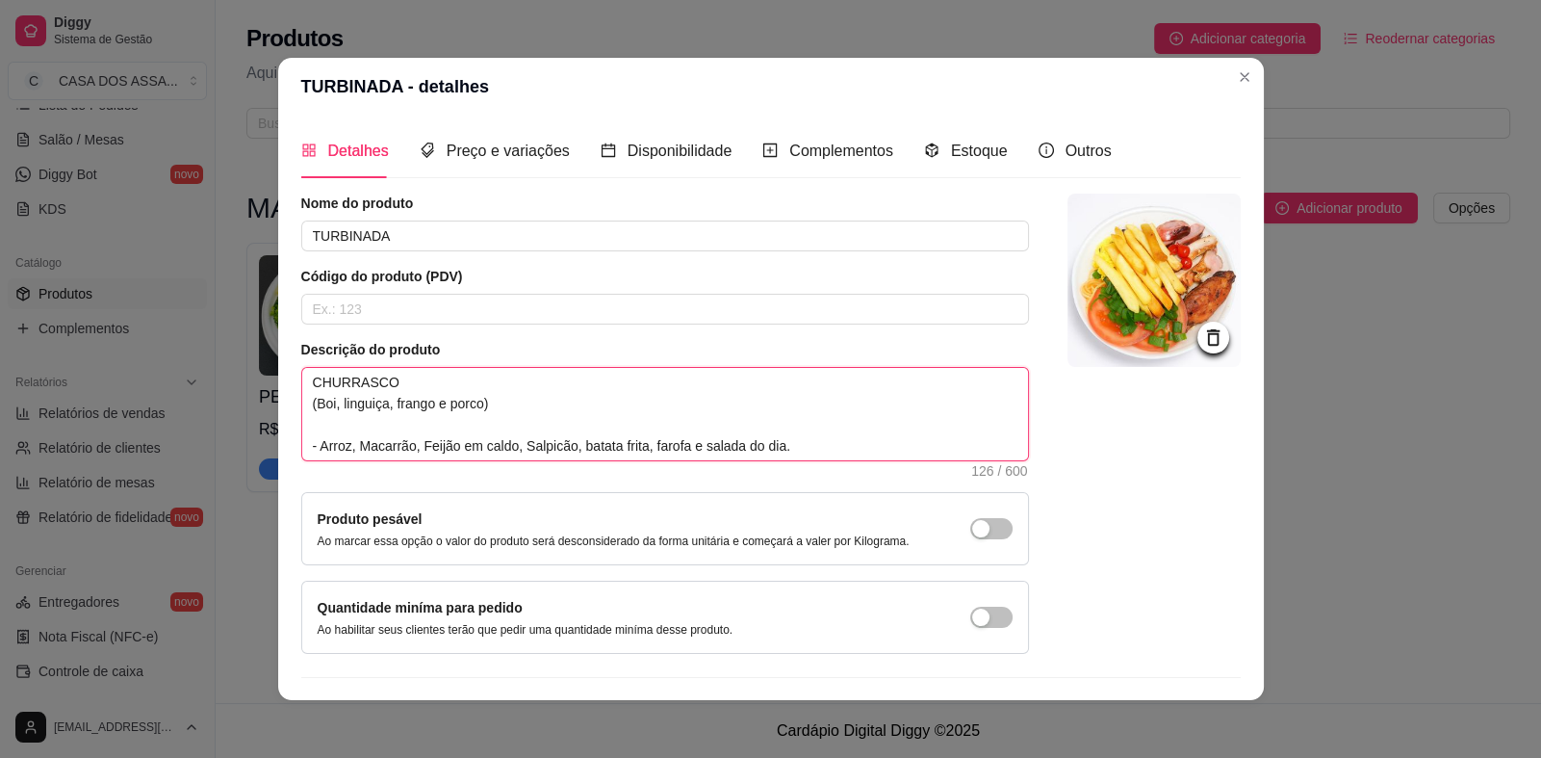
click at [846, 451] on textarea "CHURRASCO (Boi, linguiça, frango e porco) - Arroz, Macarrão, Feijão em caldo, S…" at bounding box center [665, 414] width 726 height 92
paste textarea "ㅤㅤㅤ(400g apróx.)"
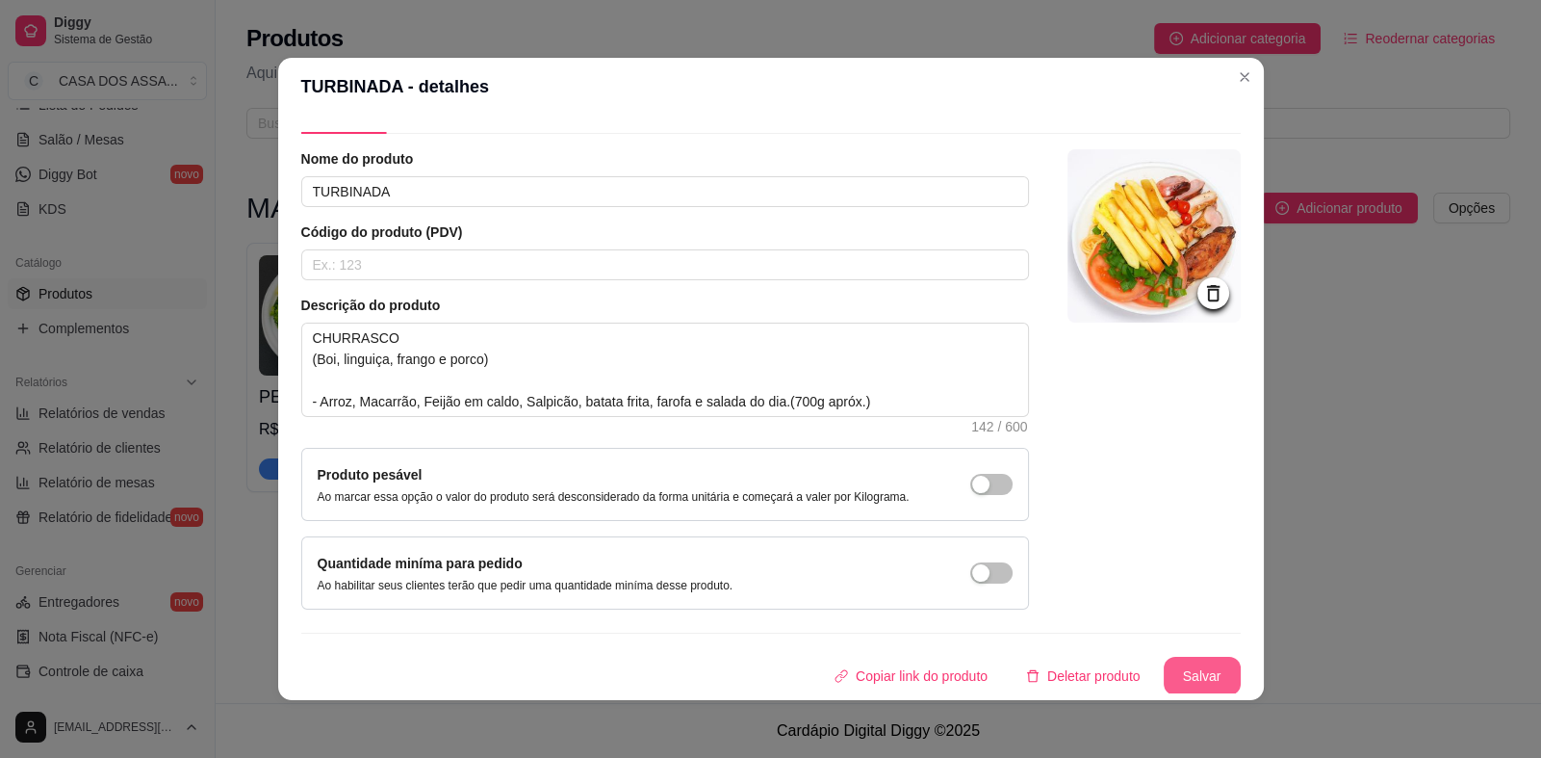
click at [1175, 670] on button "Salvar" at bounding box center [1202, 676] width 77 height 39
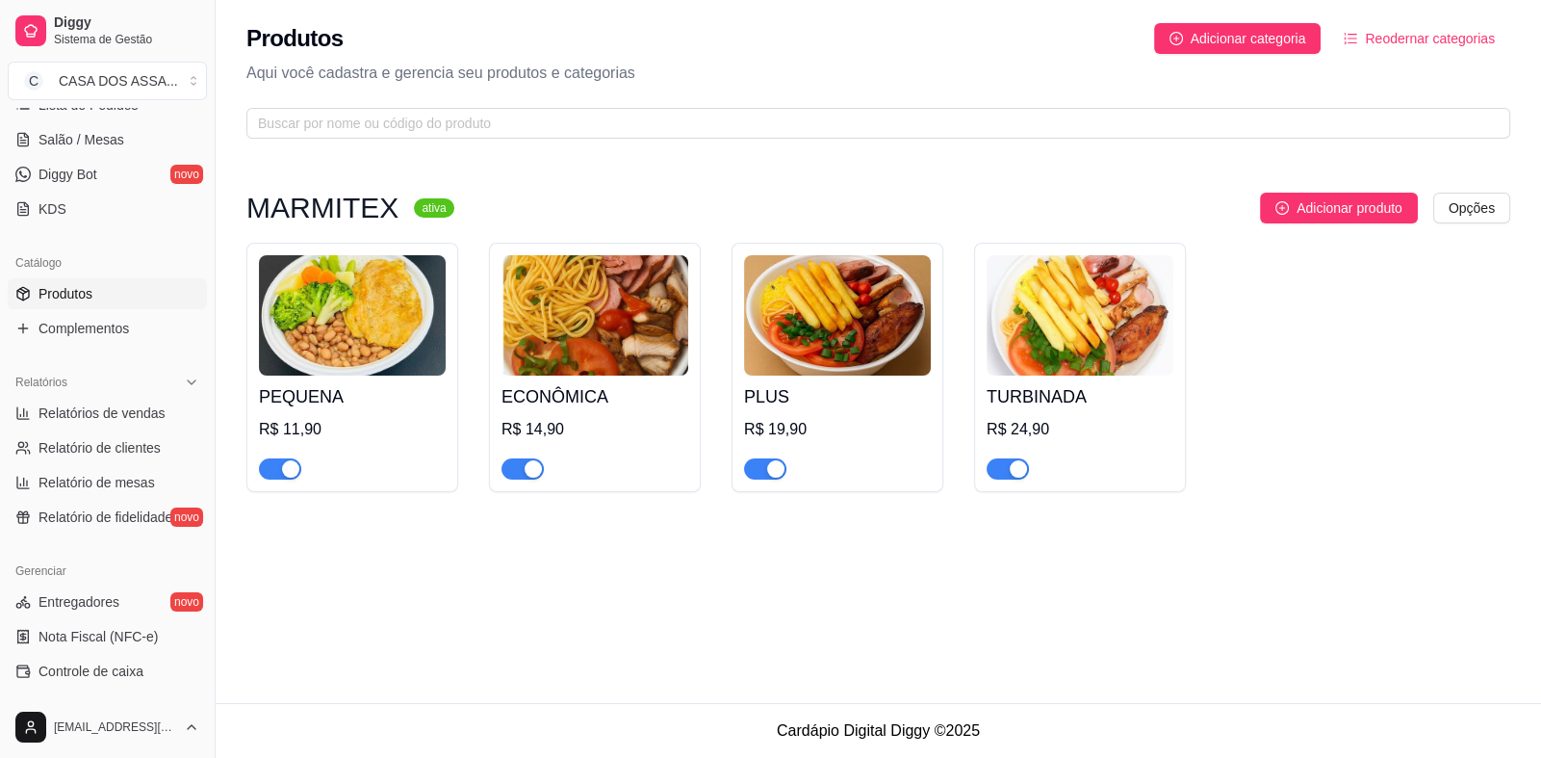
click at [306, 391] on h4 "PEQUENA" at bounding box center [352, 396] width 187 height 27
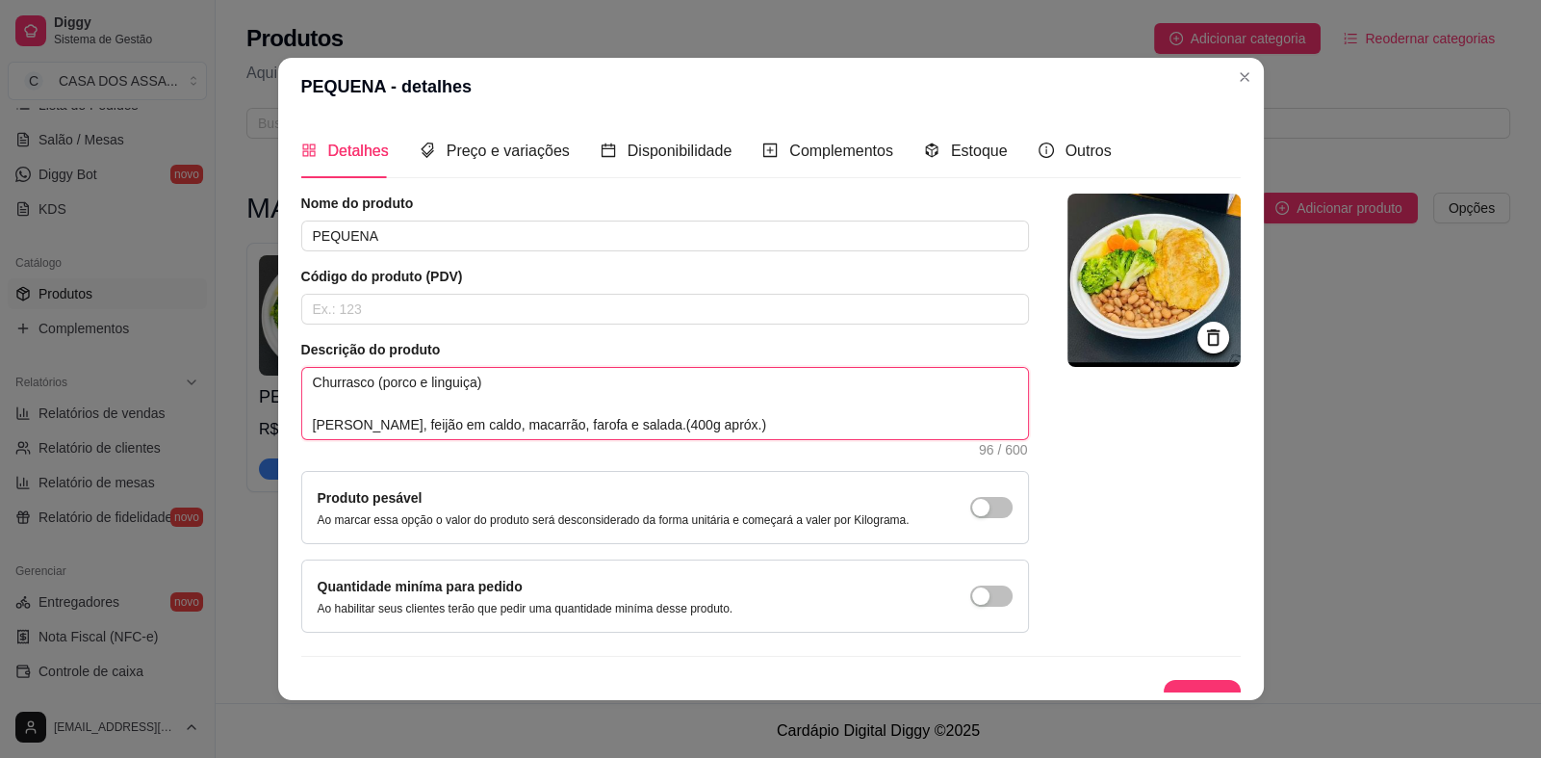
click at [378, 383] on textarea "Churrasco (porco e linguiça) Arroz, feijão em caldo, macarrão, farofa e salada.…" at bounding box center [665, 403] width 726 height 71
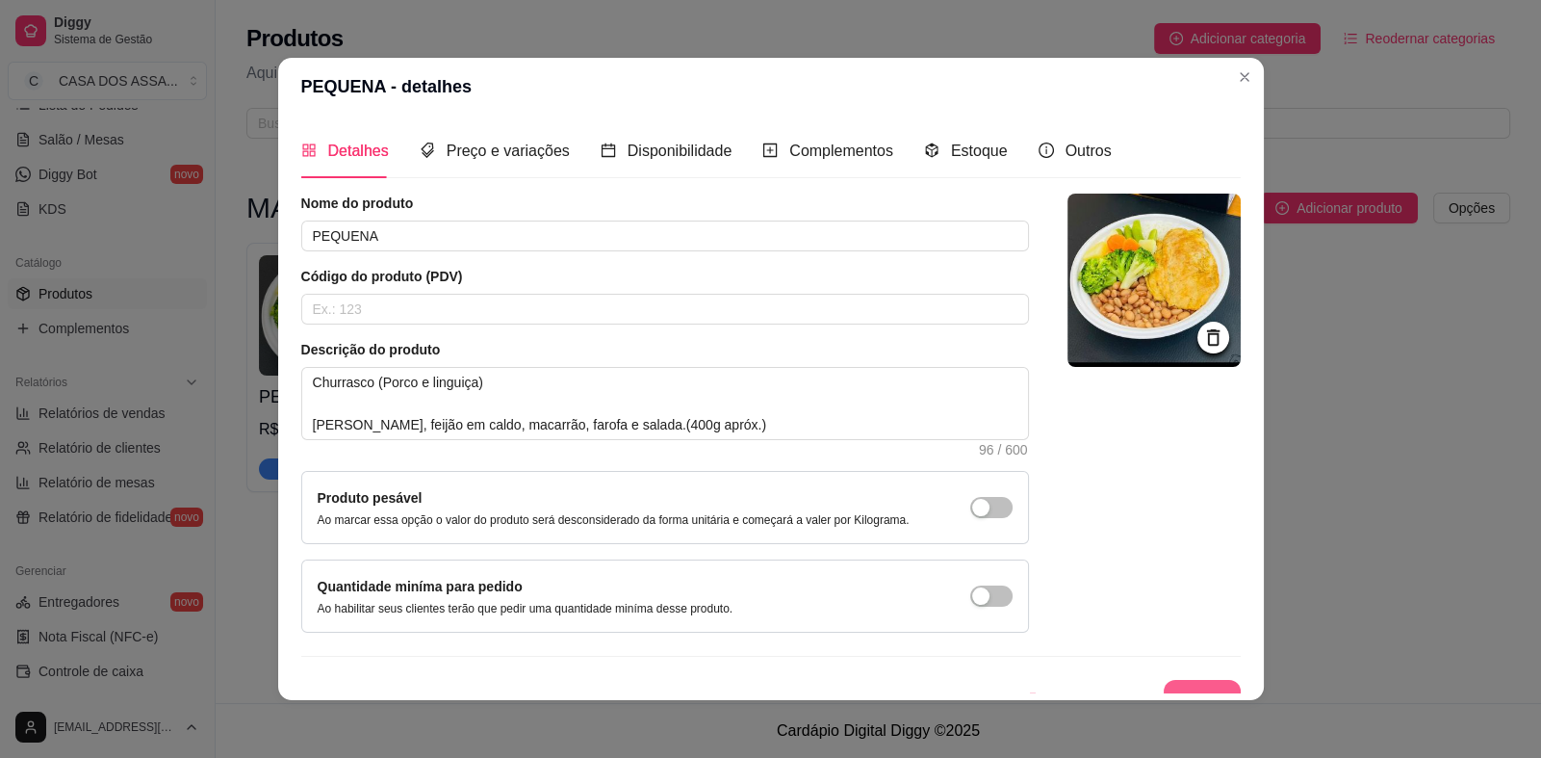
click at [1194, 685] on button "Salvar" at bounding box center [1202, 699] width 77 height 39
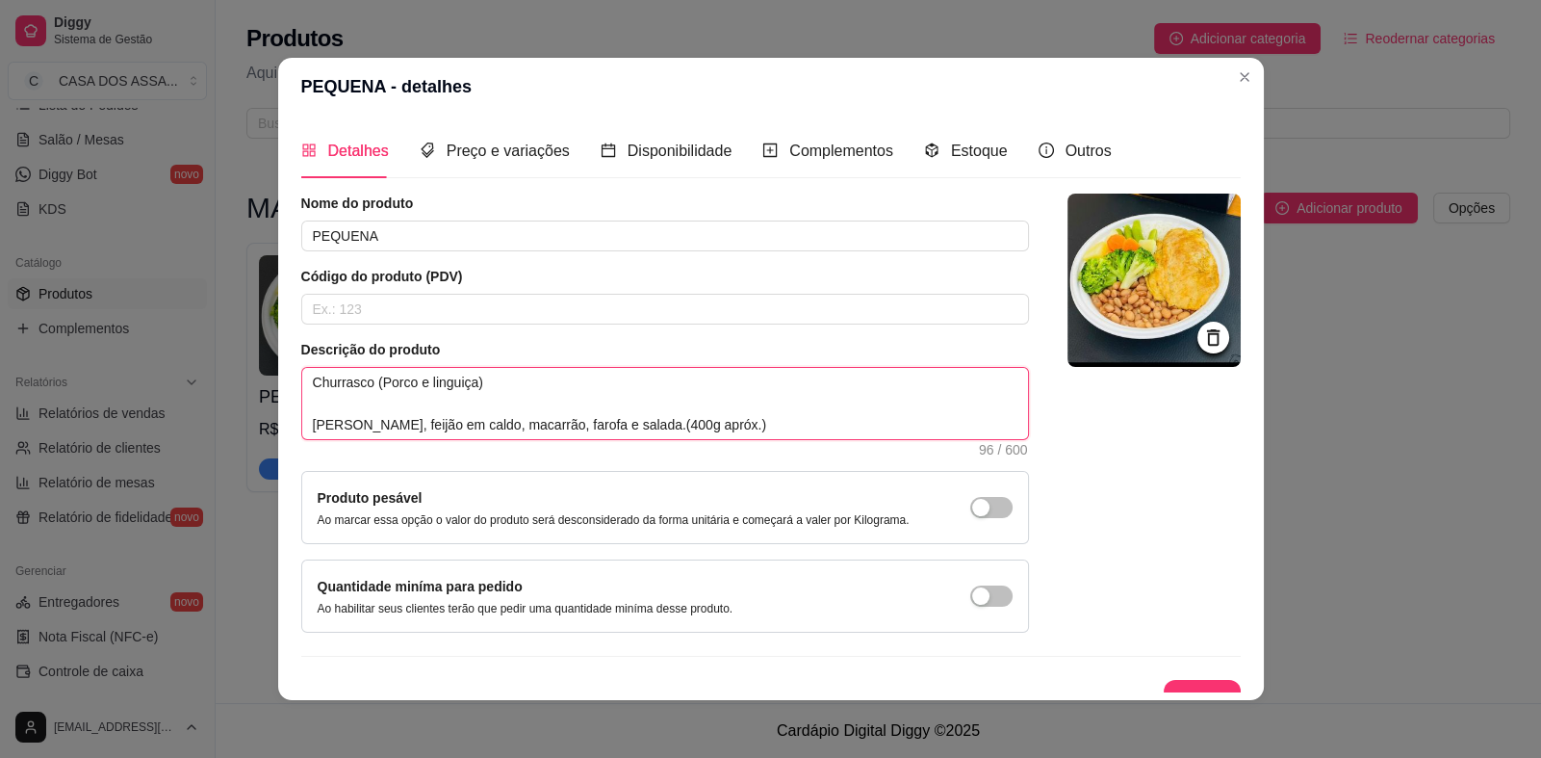
drag, startPoint x: 495, startPoint y: 426, endPoint x: 433, endPoint y: 429, distance: 61.7
click at [433, 429] on textarea "Churrasco (Porco e linguiça) Arroz, feijão em caldo, macarrão, farofa e salada.…" at bounding box center [665, 403] width 726 height 71
drag, startPoint x: 338, startPoint y: 424, endPoint x: 353, endPoint y: 488, distance: 66.3
click at [339, 424] on textarea "Churrasco (Porco e linguiça) Arroz, feijão em caldo, farofa e salada.ㅤㅤㅤ(400g a…" at bounding box center [665, 403] width 726 height 71
paste textarea ", macarrão"
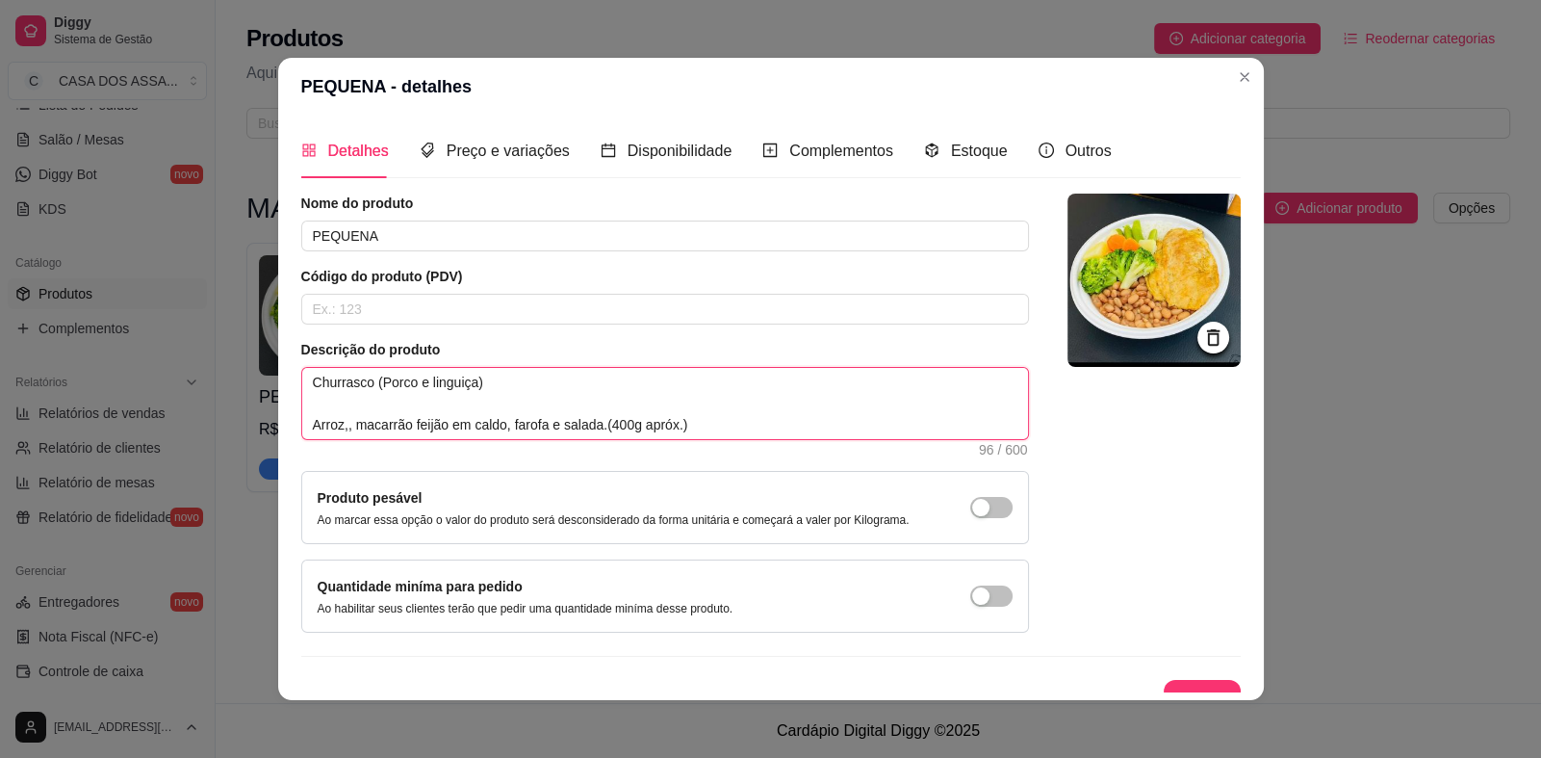
click at [341, 426] on textarea "Churrasco (Porco e linguiça) Arroz,, macarrão feijão em caldo, farofa e salada.…" at bounding box center [665, 403] width 726 height 71
drag, startPoint x: 397, startPoint y: 422, endPoint x: 414, endPoint y: 484, distance: 64.9
click at [397, 423] on textarea "Churrasco (Porco e linguiça) Arroz, macarrão feijão em caldo, farofa e salada.ㅤ…" at bounding box center [665, 403] width 726 height 71
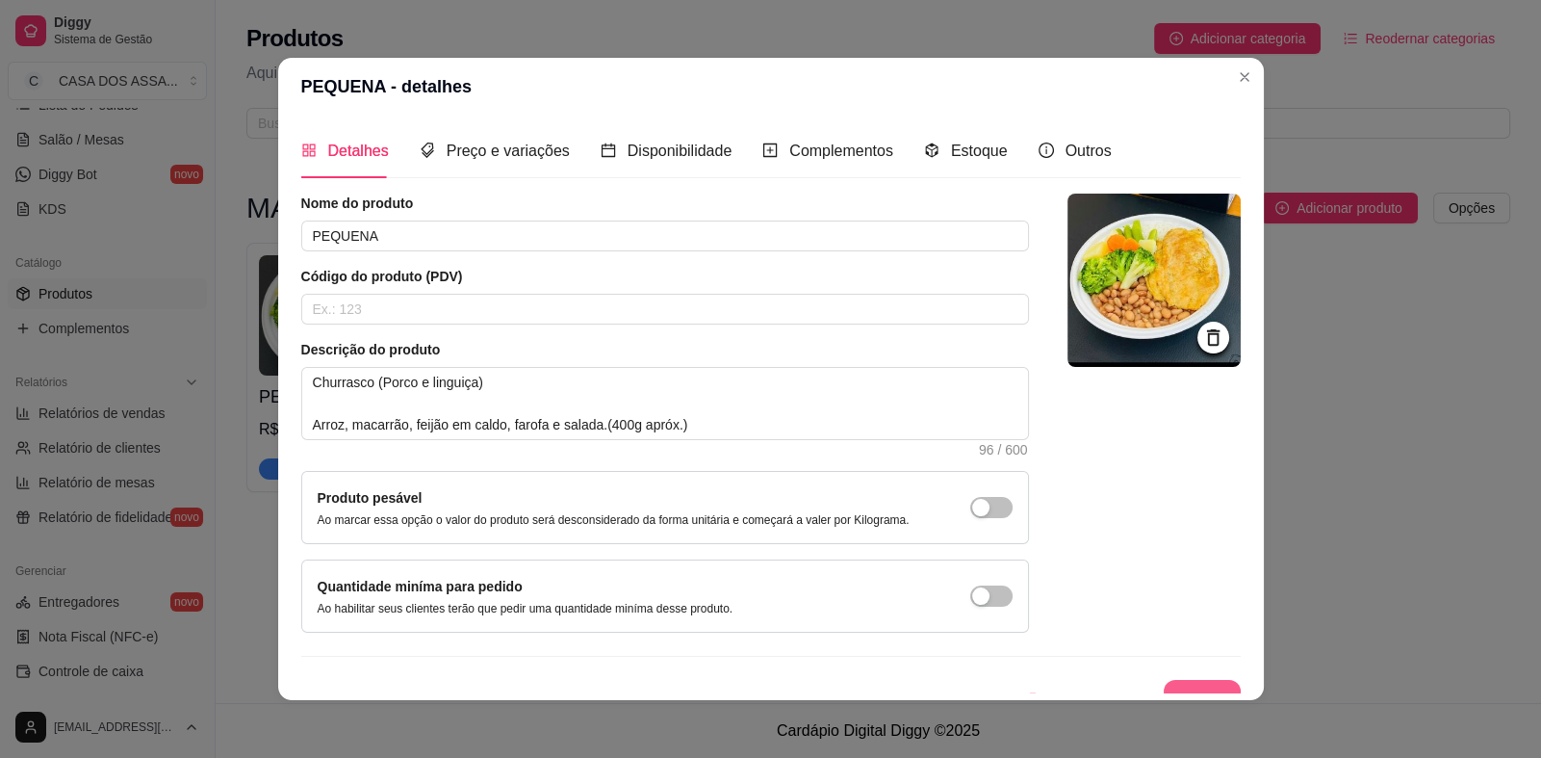
click at [1184, 686] on button "Salvar" at bounding box center [1202, 699] width 77 height 39
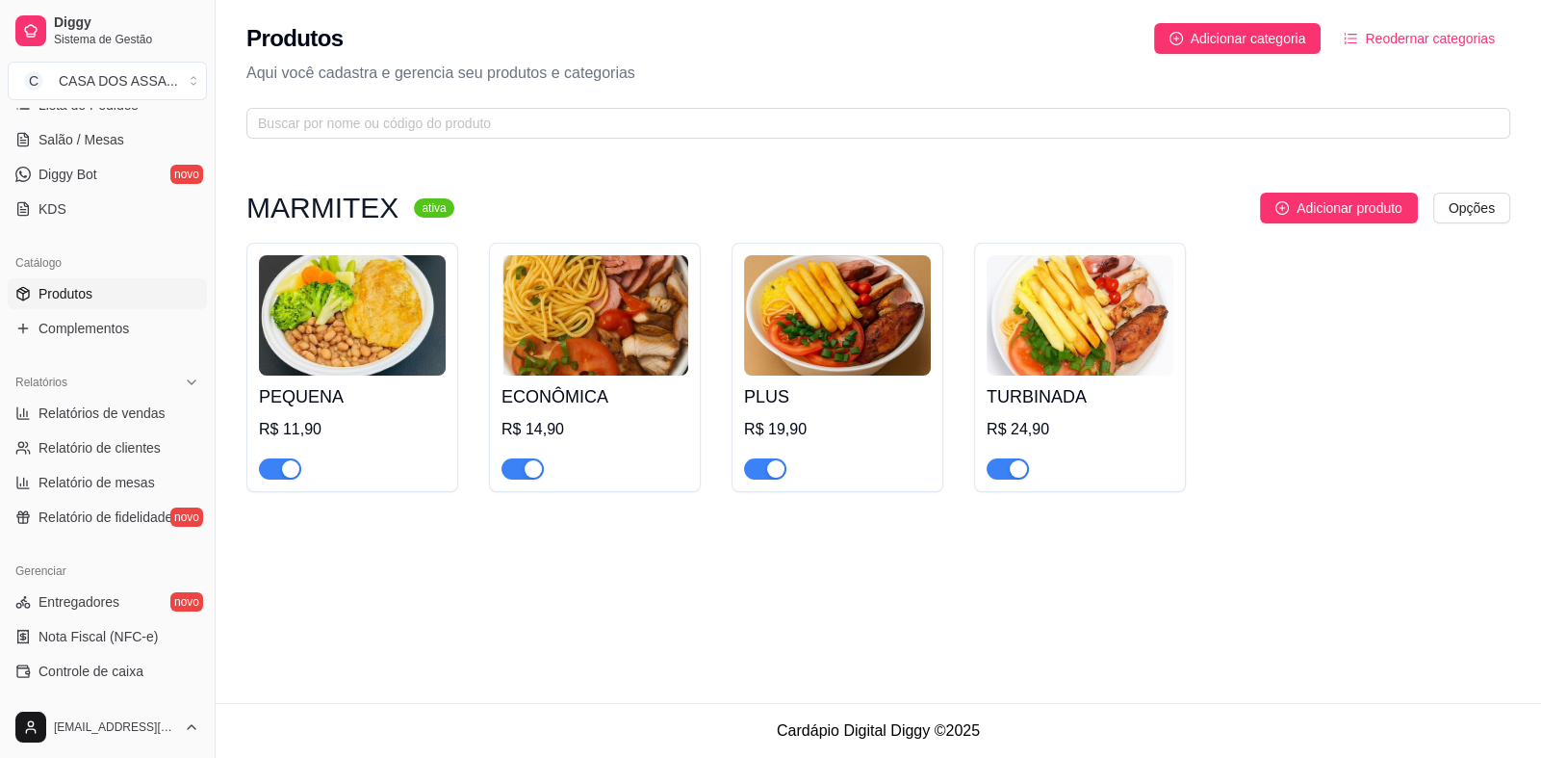
click at [852, 337] on img at bounding box center [837, 315] width 187 height 120
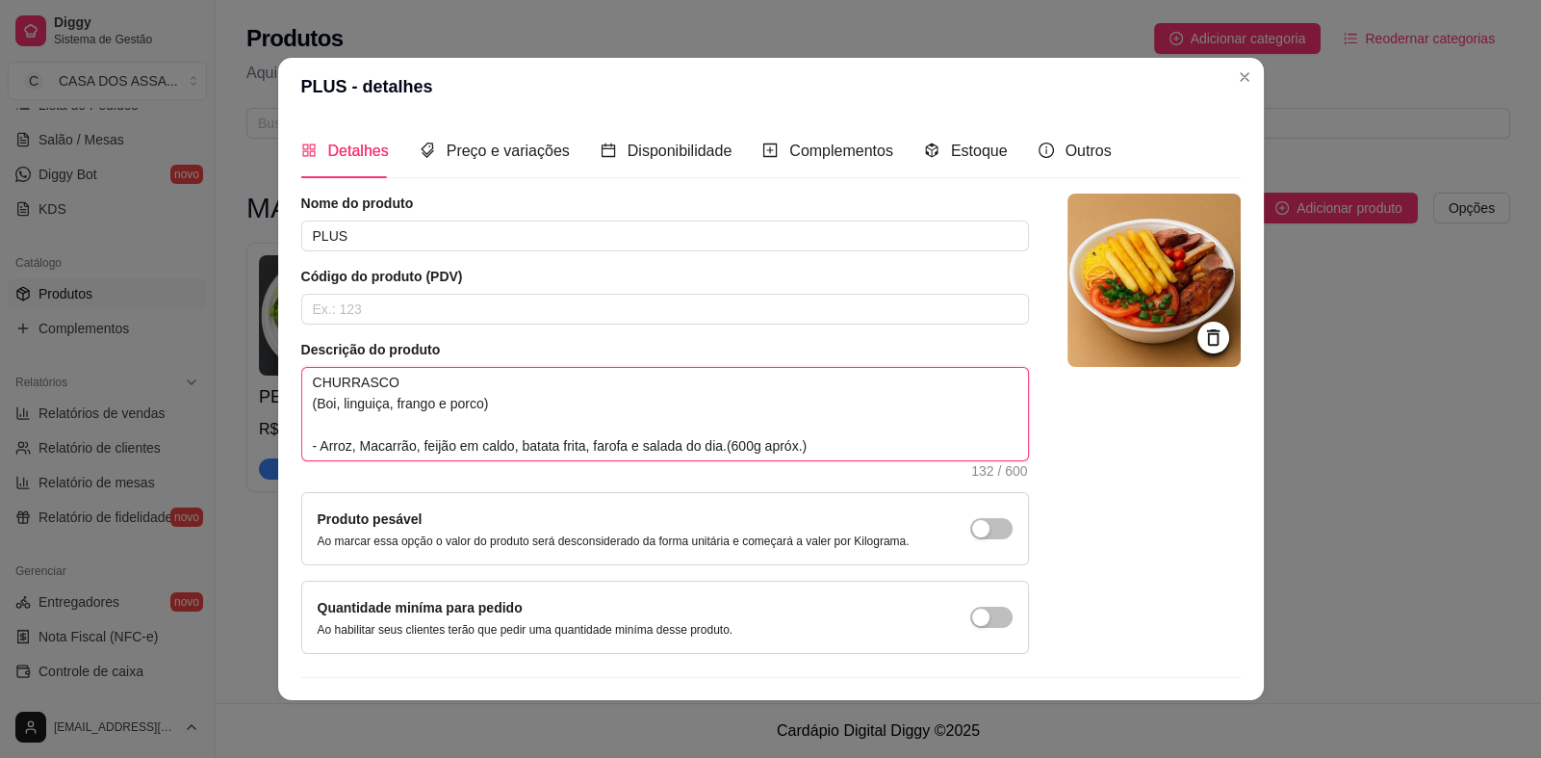
click at [360, 444] on textarea "CHURRASCO (Boi, linguiça, frango e porco) - Arroz, Macarrão, feijão em caldo, b…" at bounding box center [665, 414] width 726 height 92
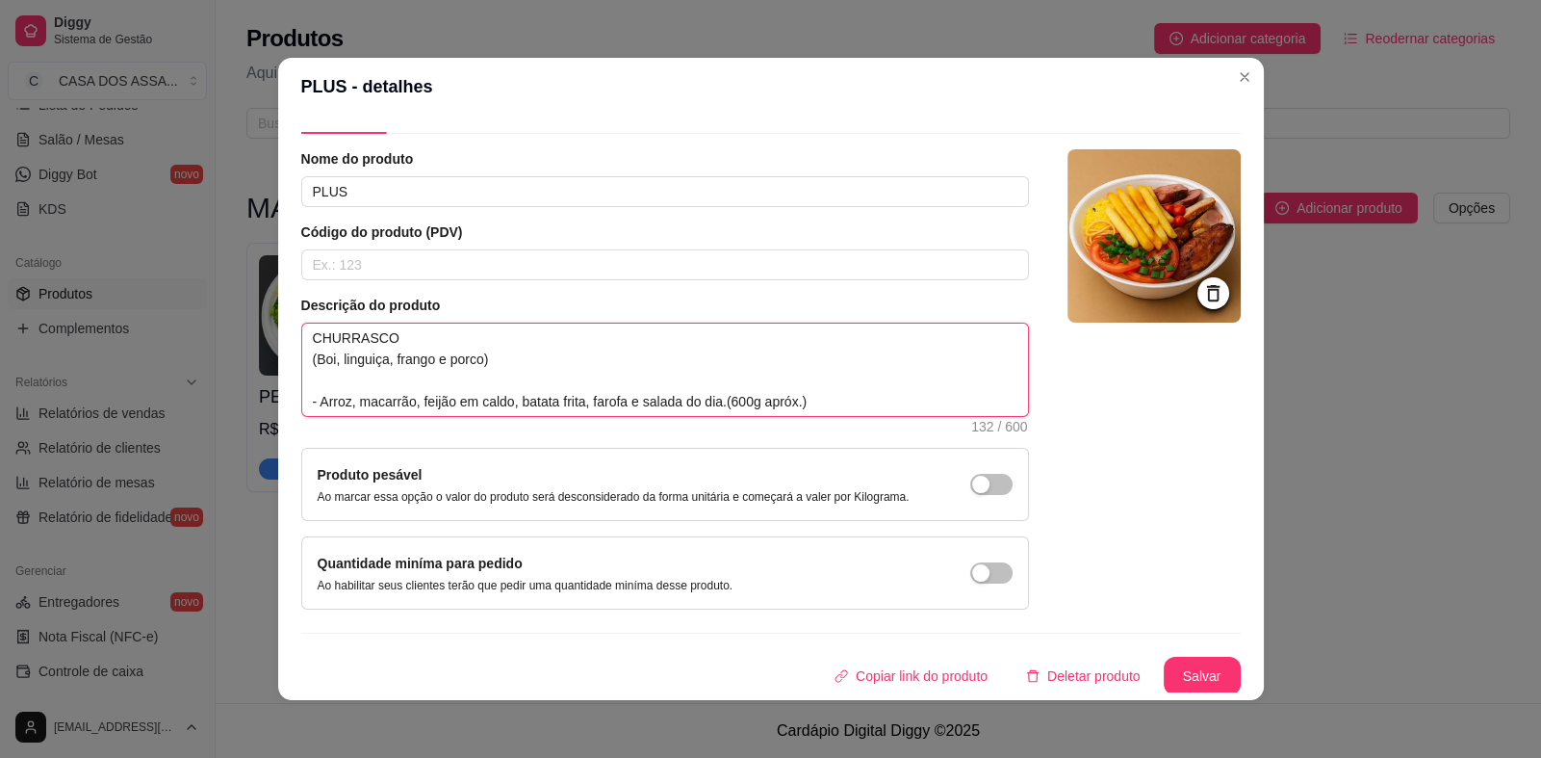
scroll to position [4, 0]
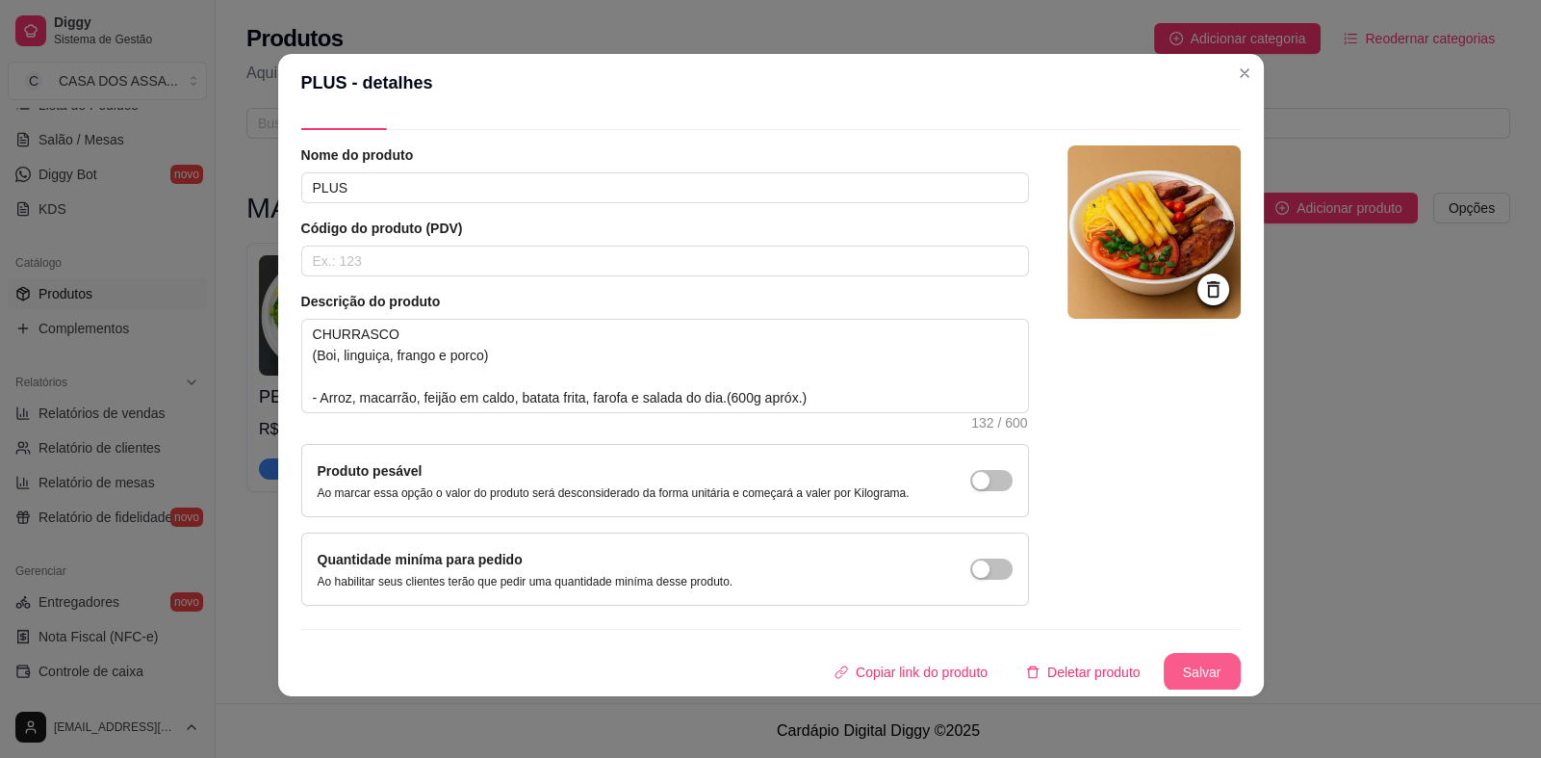
click at [1164, 664] on button "Salvar" at bounding box center [1202, 672] width 77 height 39
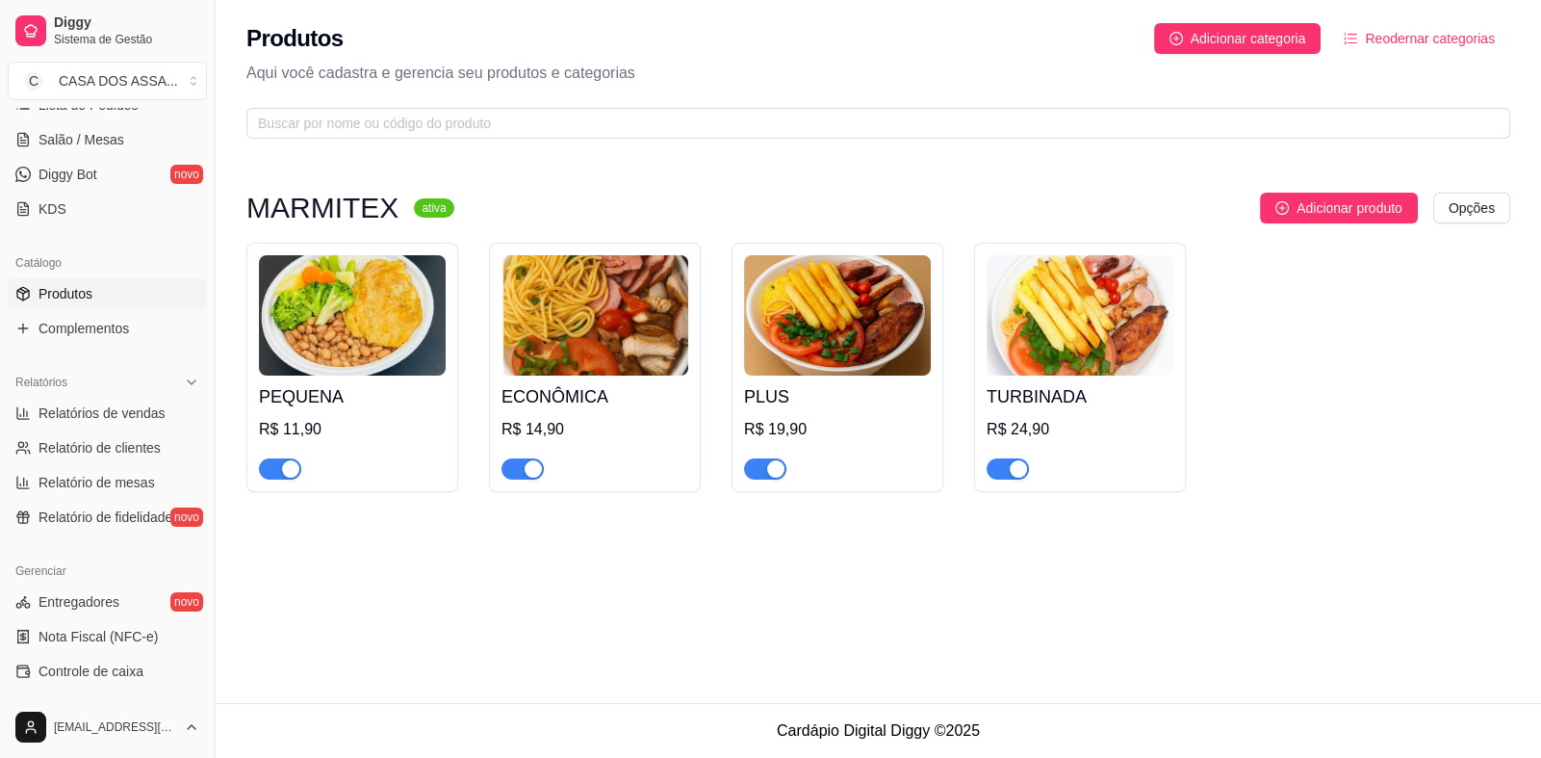
click at [1091, 324] on img at bounding box center [1080, 315] width 187 height 120
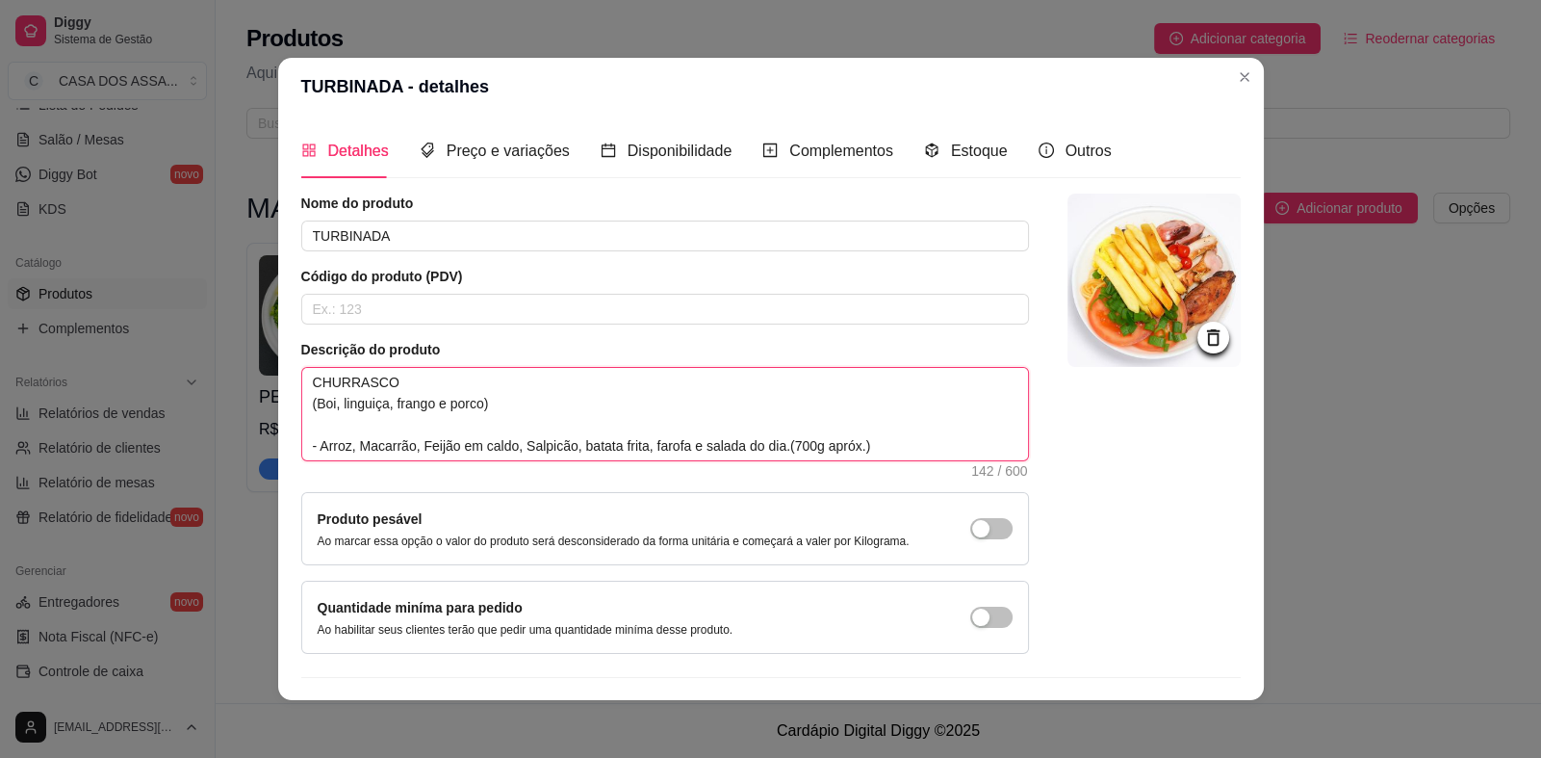
click at [361, 447] on textarea "CHURRASCO (Boi, linguiça, frango e porco) - Arroz, Macarrão, Feijão em caldo, S…" at bounding box center [665, 414] width 726 height 92
drag, startPoint x: 420, startPoint y: 447, endPoint x: 430, endPoint y: 496, distance: 50.2
click at [423, 446] on textarea "CHURRASCO (Boi, linguiça, frango e porco) - Arroz, macarrão, Feijão em caldo, S…" at bounding box center [665, 414] width 726 height 92
click at [518, 443] on textarea "CHURRASCO (Boi, linguiça, frango e porco) - Arroz, macarrão, feijão em caldo, S…" at bounding box center [665, 414] width 726 height 92
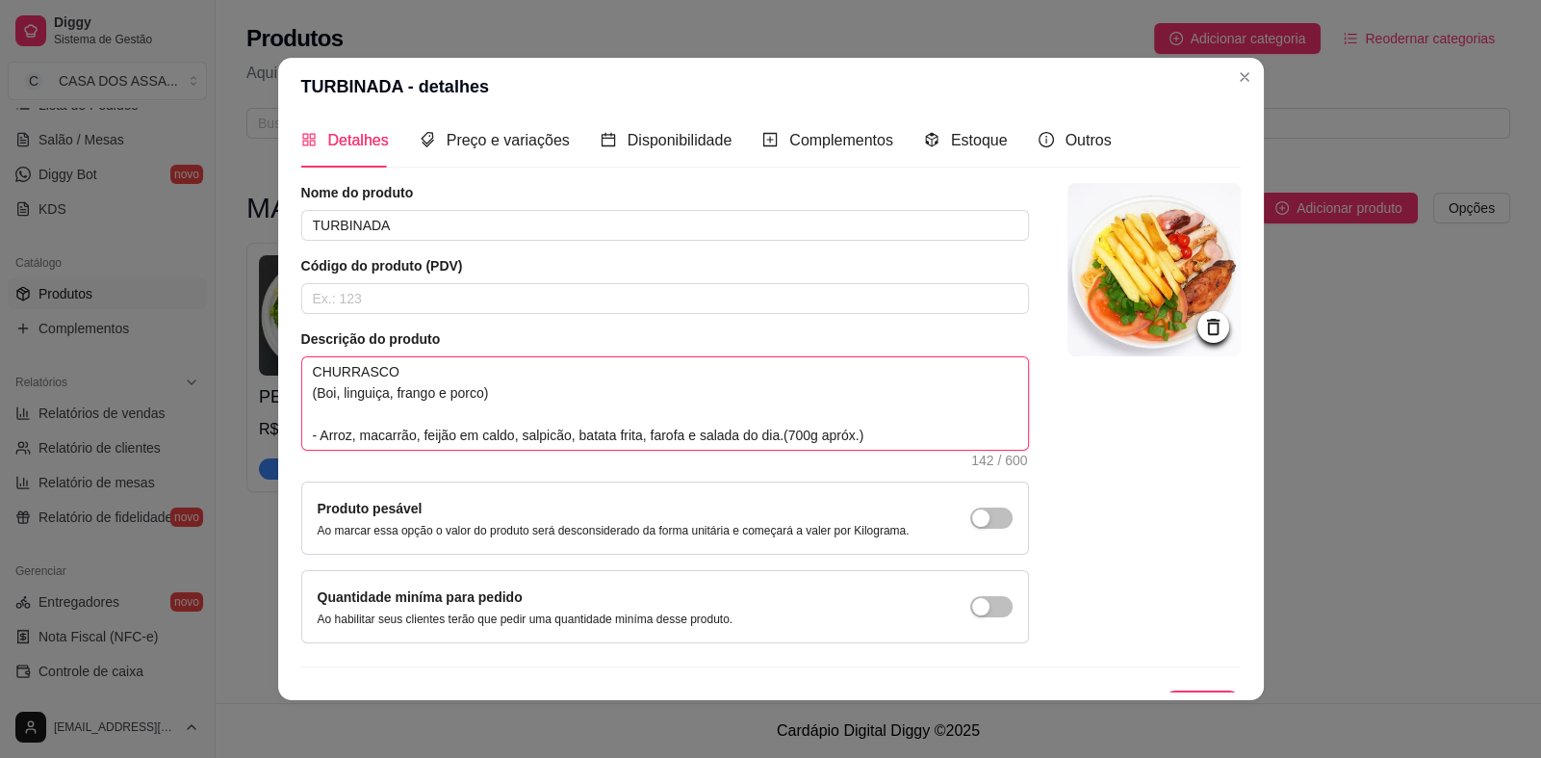
scroll to position [44, 0]
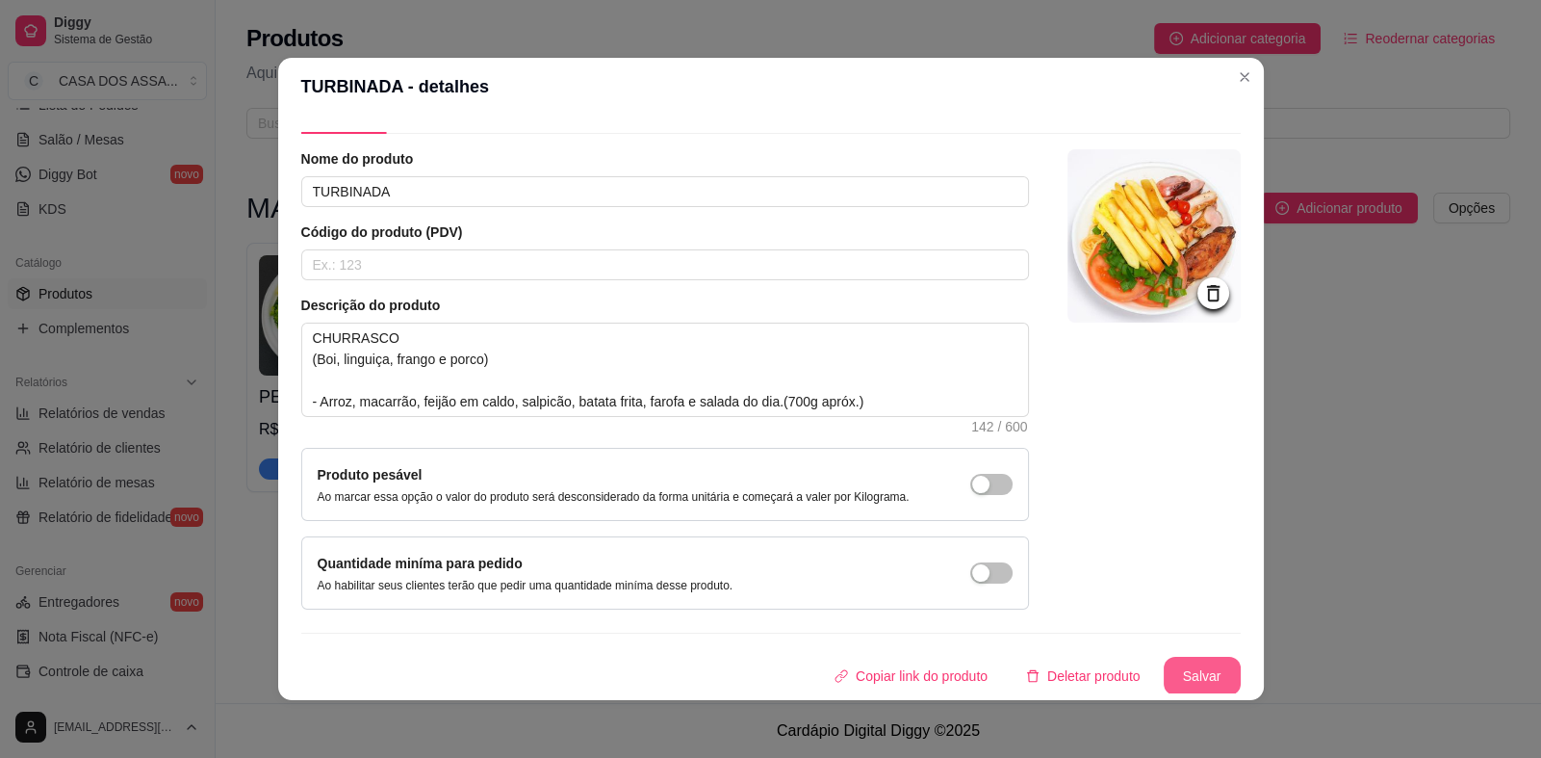
click at [1179, 667] on button "Salvar" at bounding box center [1202, 676] width 77 height 39
click at [1255, 79] on header "TURBINADA - detalhes" at bounding box center [771, 87] width 986 height 58
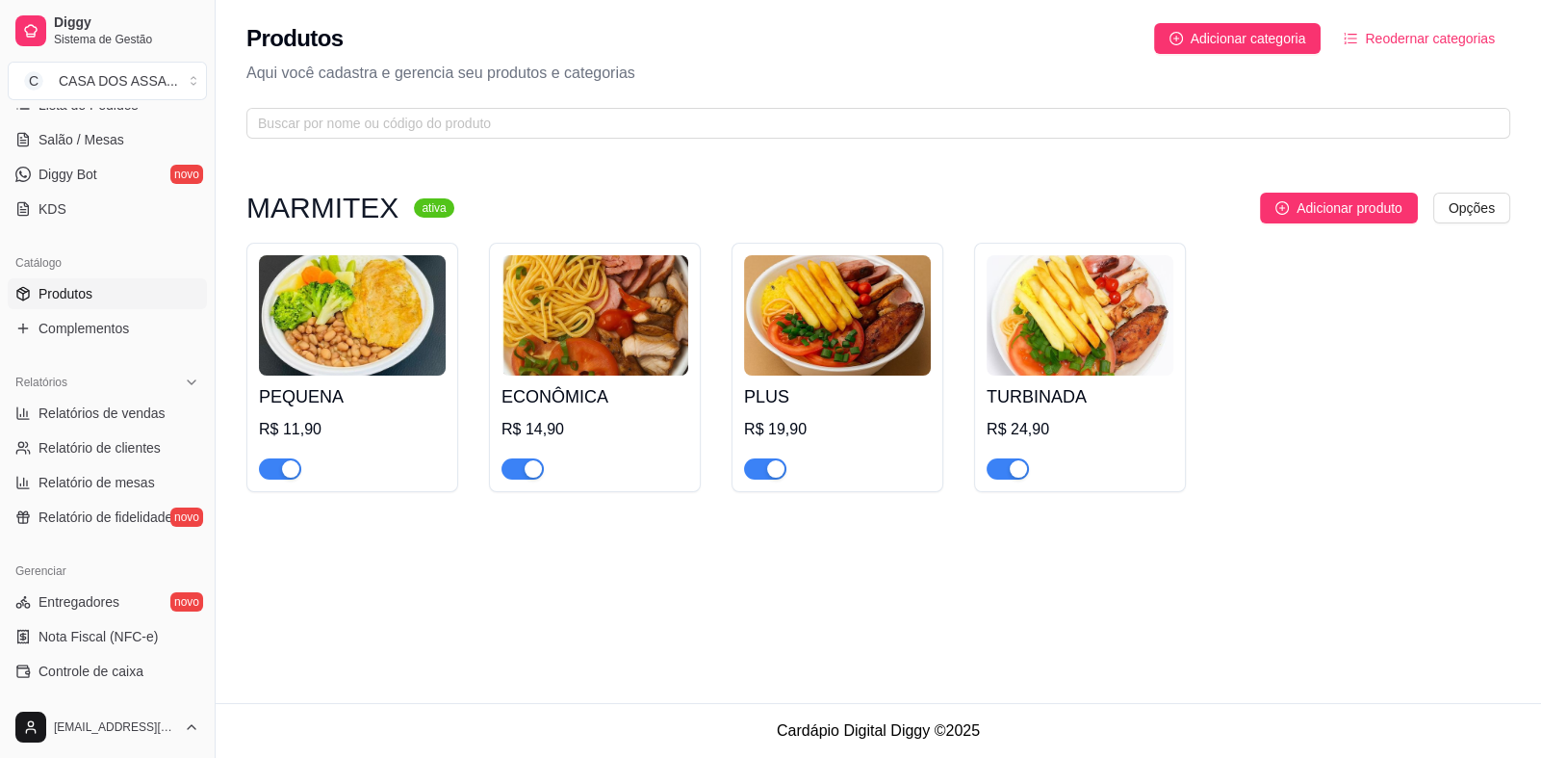
click at [332, 353] on img at bounding box center [352, 315] width 187 height 120
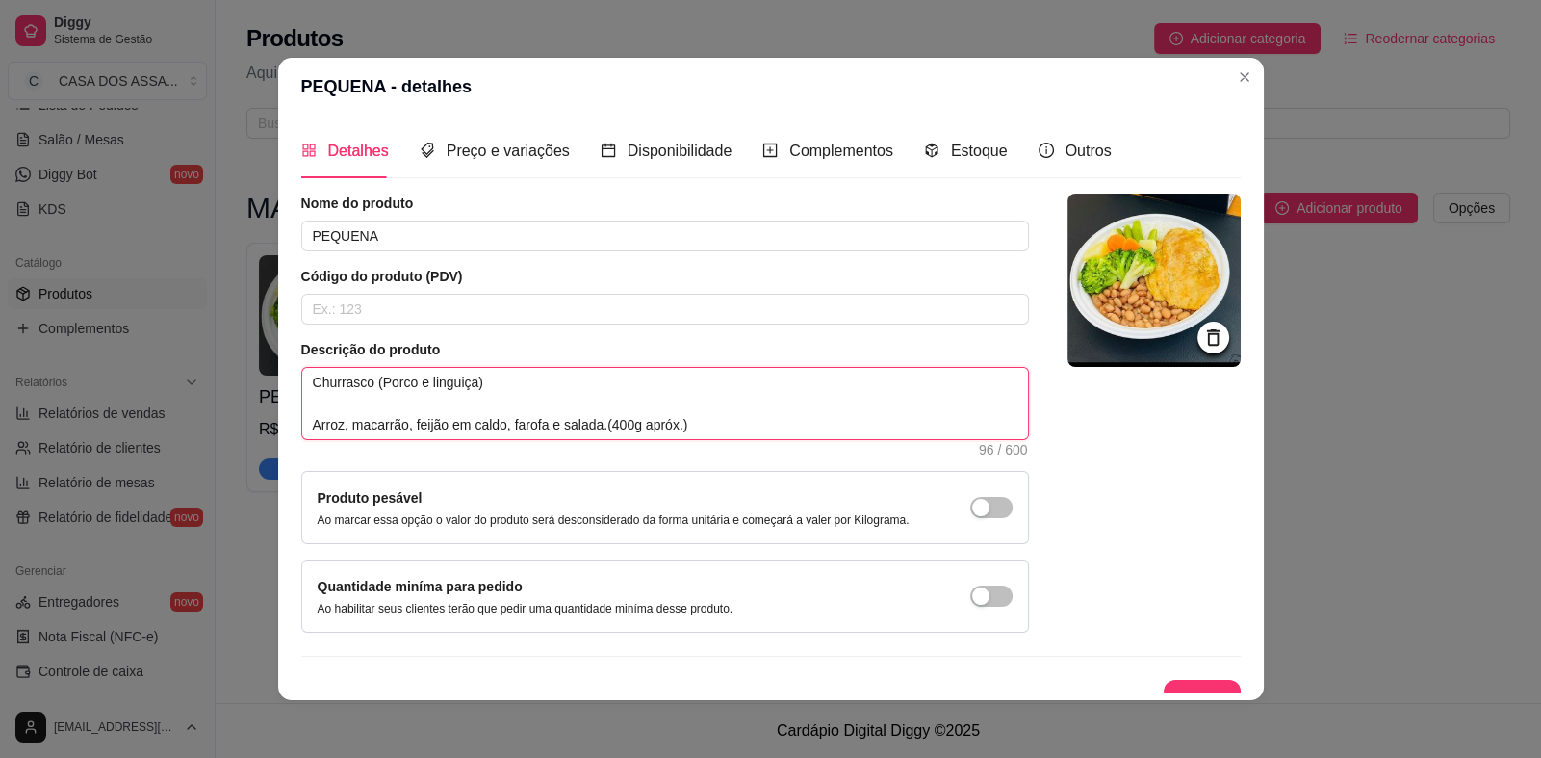
click at [586, 423] on textarea "Churrasco (Porco e linguiça) Arroz, macarrão, feijão em caldo, farofa e salada.…" at bounding box center [665, 403] width 726 height 71
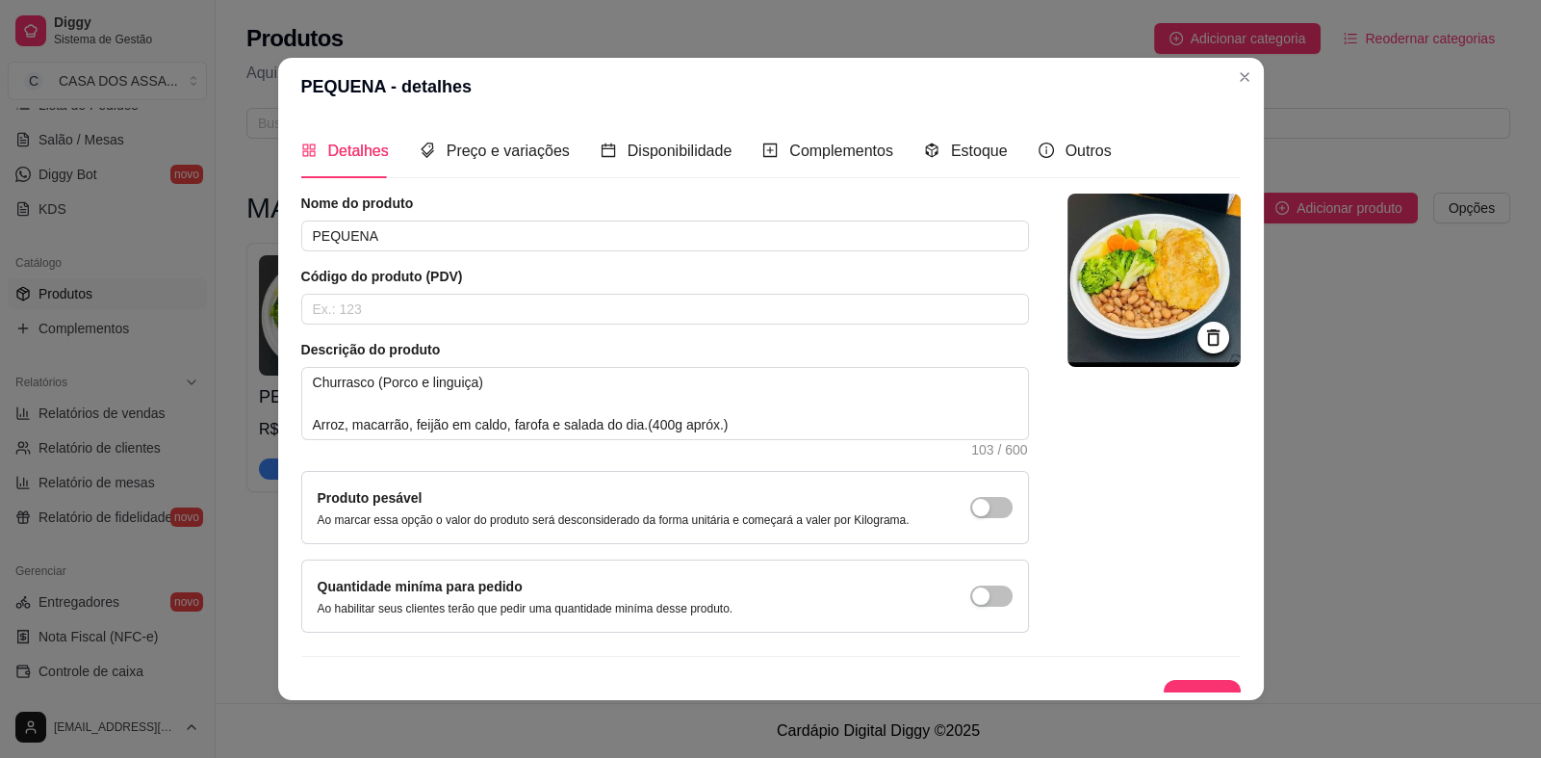
click at [1164, 680] on button "Salvar" at bounding box center [1202, 699] width 77 height 39
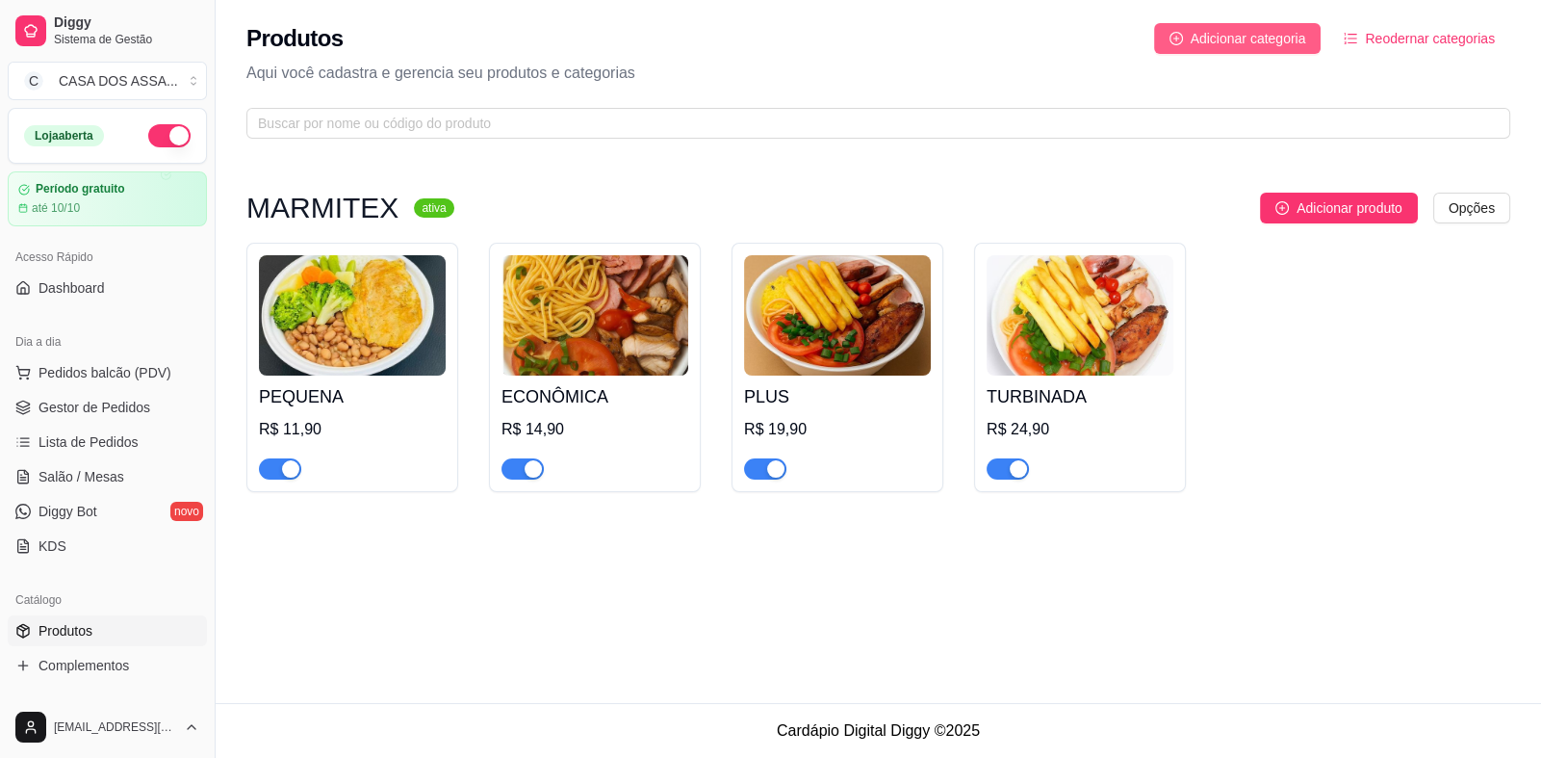
click at [1228, 37] on span "Adicionar categoria" at bounding box center [1249, 38] width 116 height 21
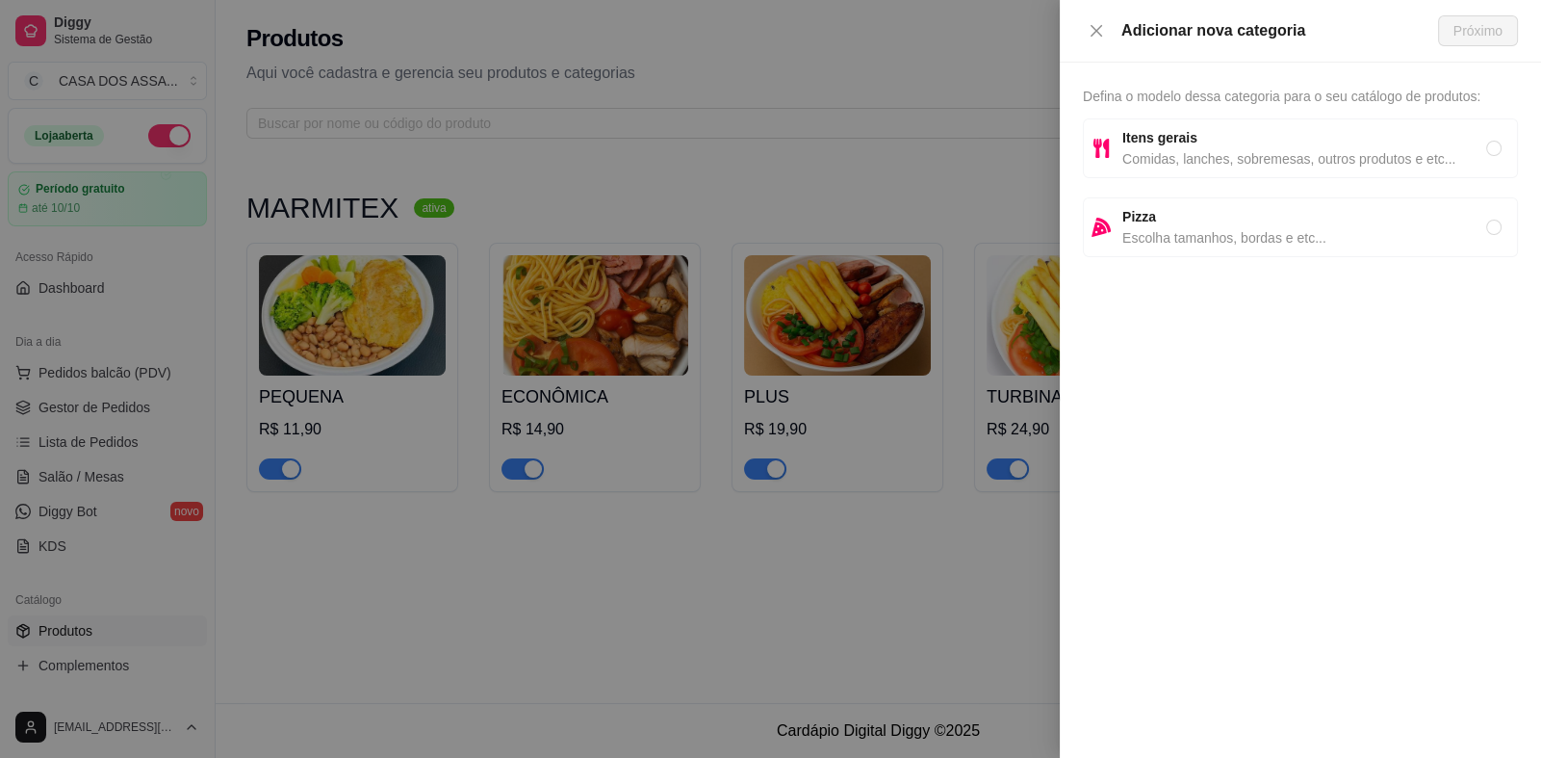
click at [1165, 148] on span "Comidas, lanches, sobremesas, outros produtos e etc..." at bounding box center [1305, 158] width 364 height 21
radio input "true"
click at [1492, 35] on span "Próximo" at bounding box center [1478, 30] width 49 height 21
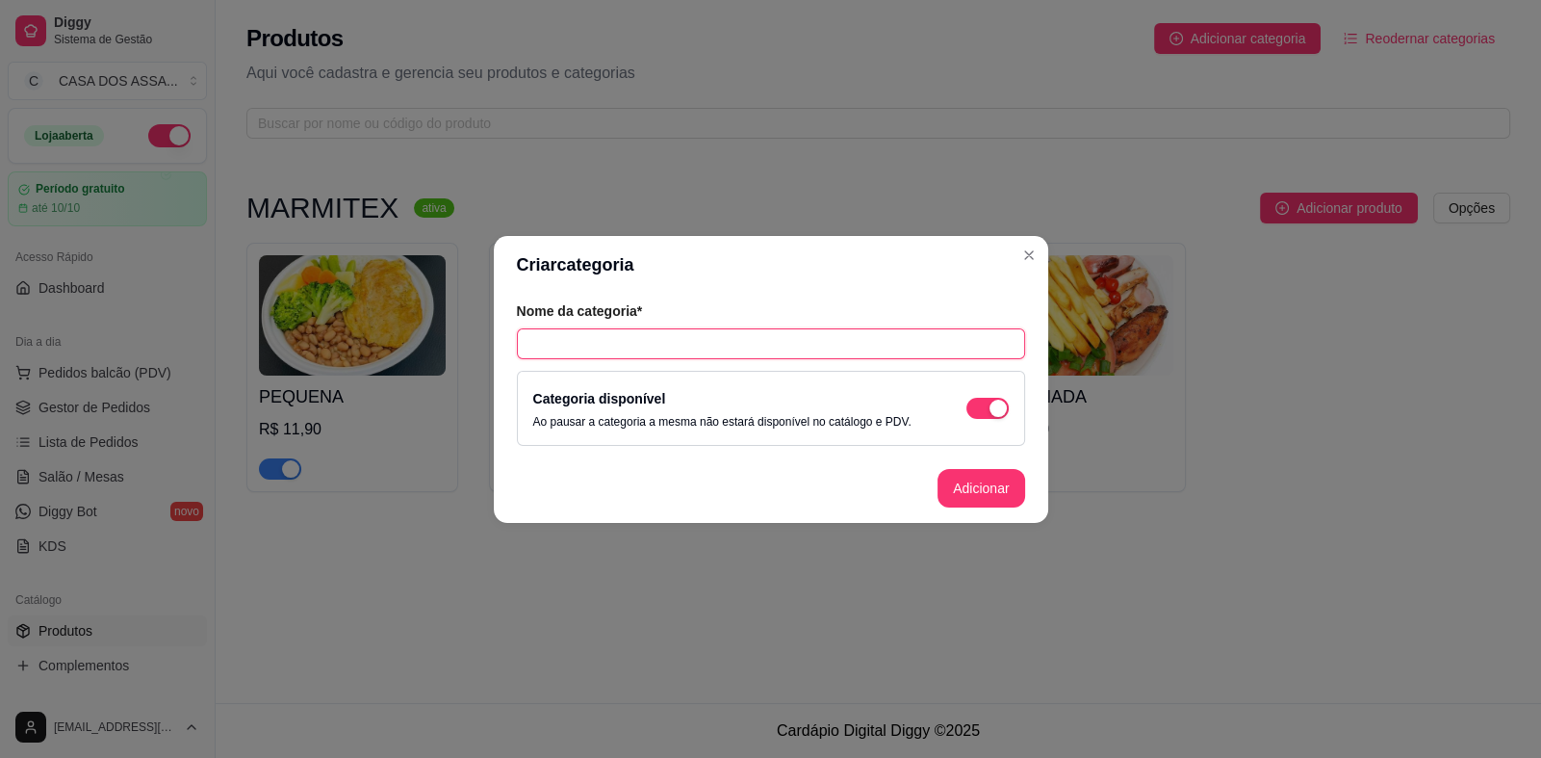
click at [662, 351] on input "text" at bounding box center [771, 343] width 508 height 31
type input "REFRIGERANTES"
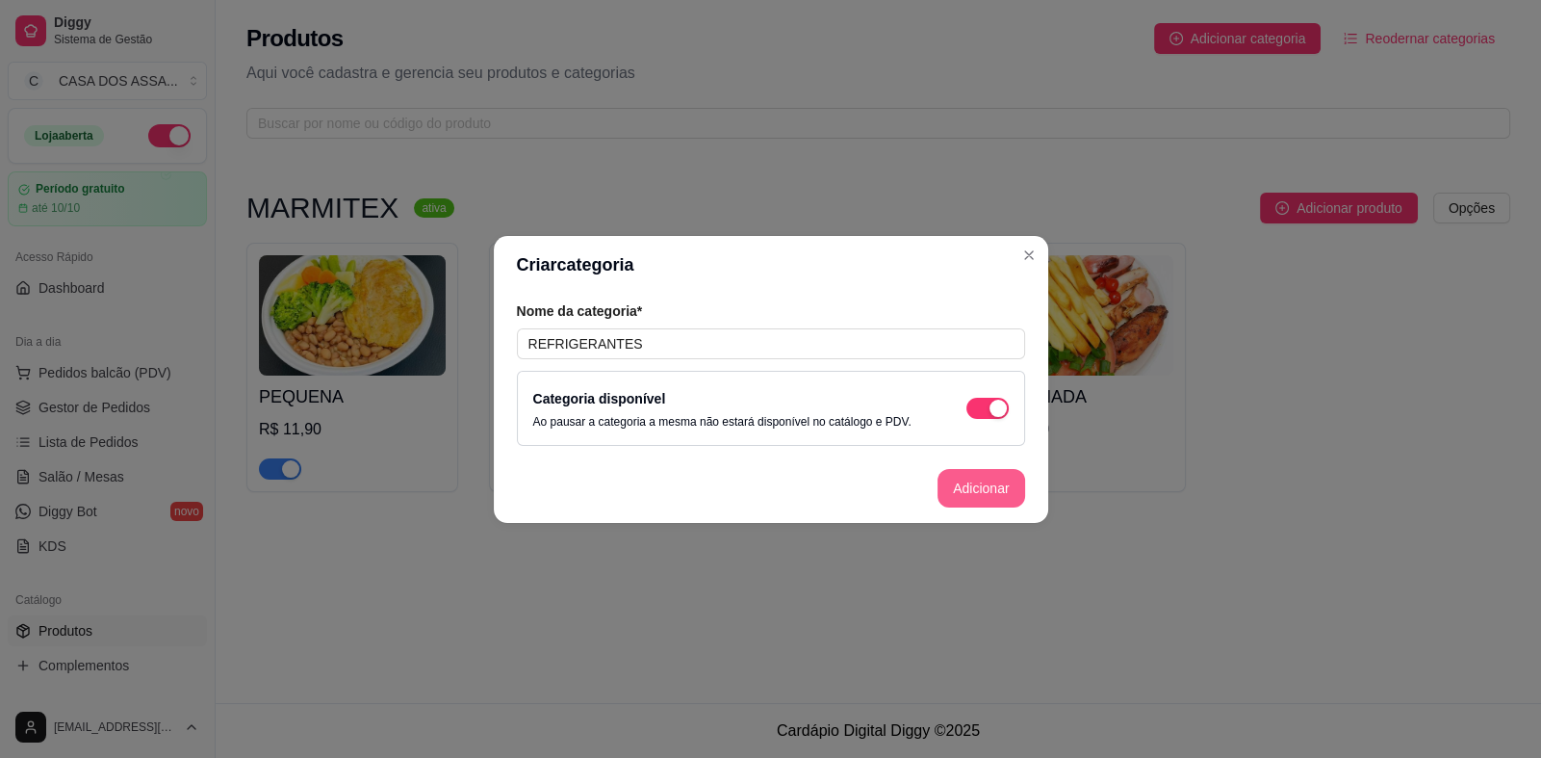
click at [987, 494] on button "Adicionar" at bounding box center [981, 488] width 87 height 39
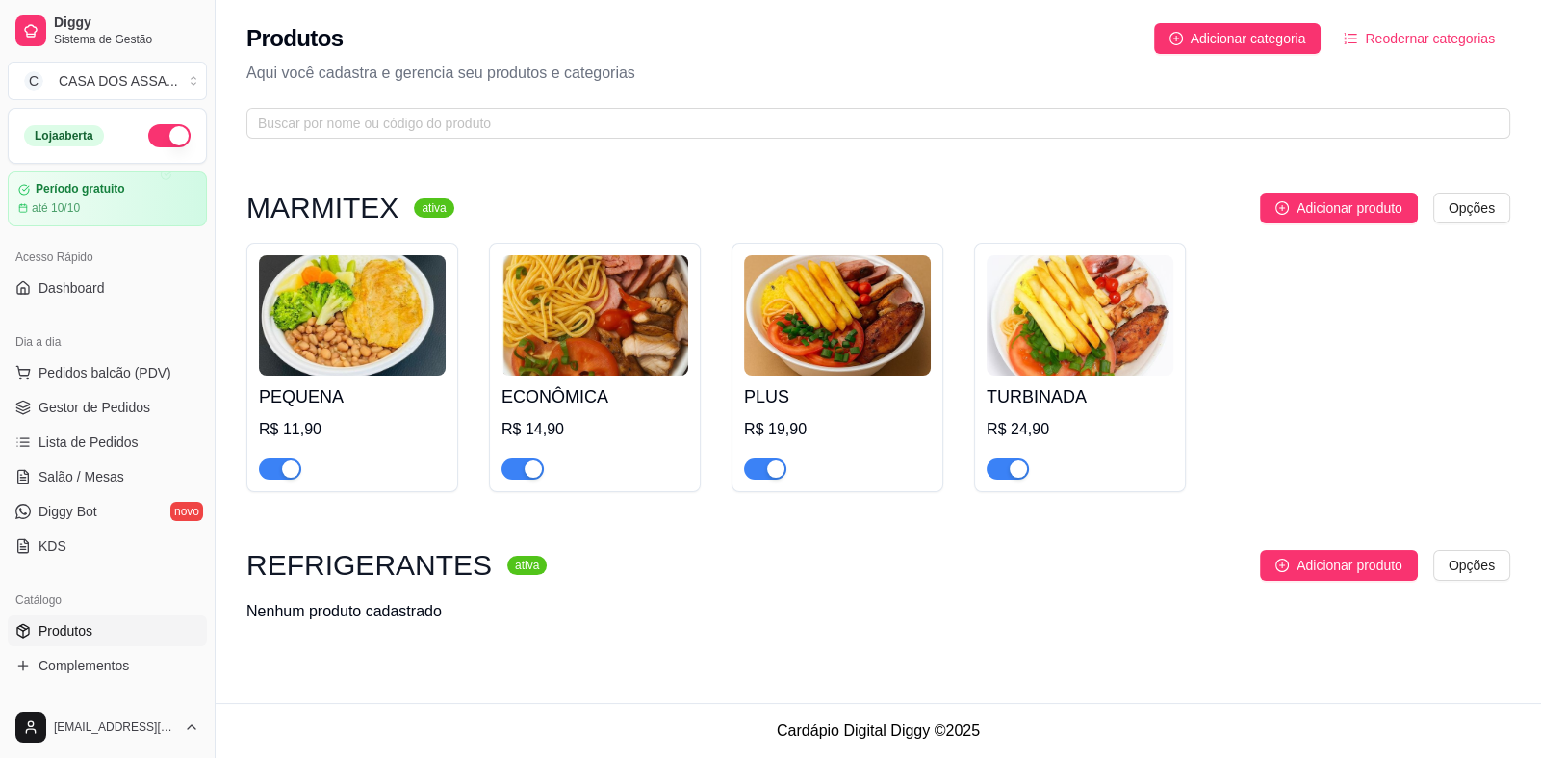
click at [1013, 303] on img at bounding box center [1080, 315] width 187 height 120
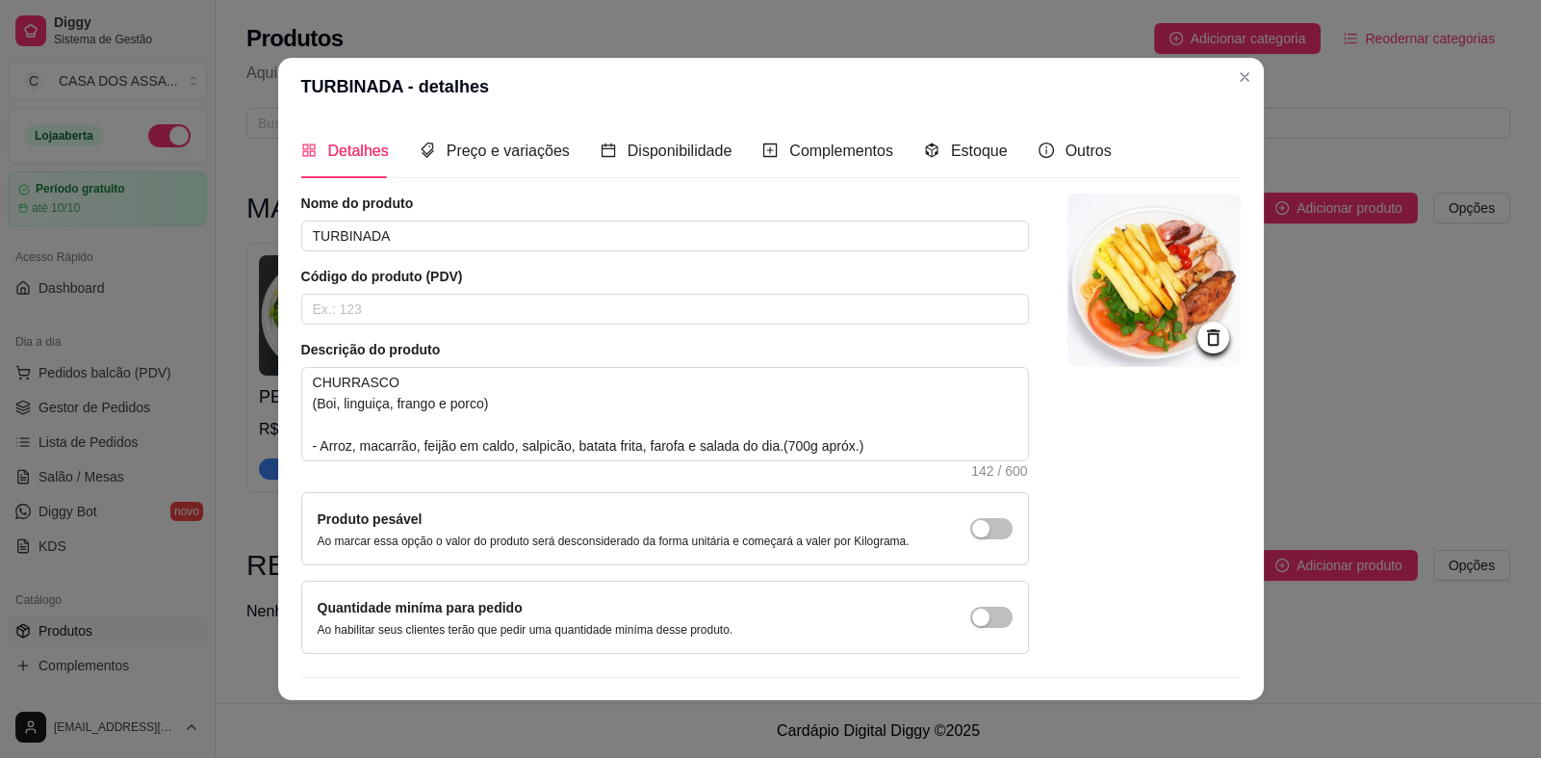
click at [1202, 339] on icon at bounding box center [1213, 337] width 22 height 22
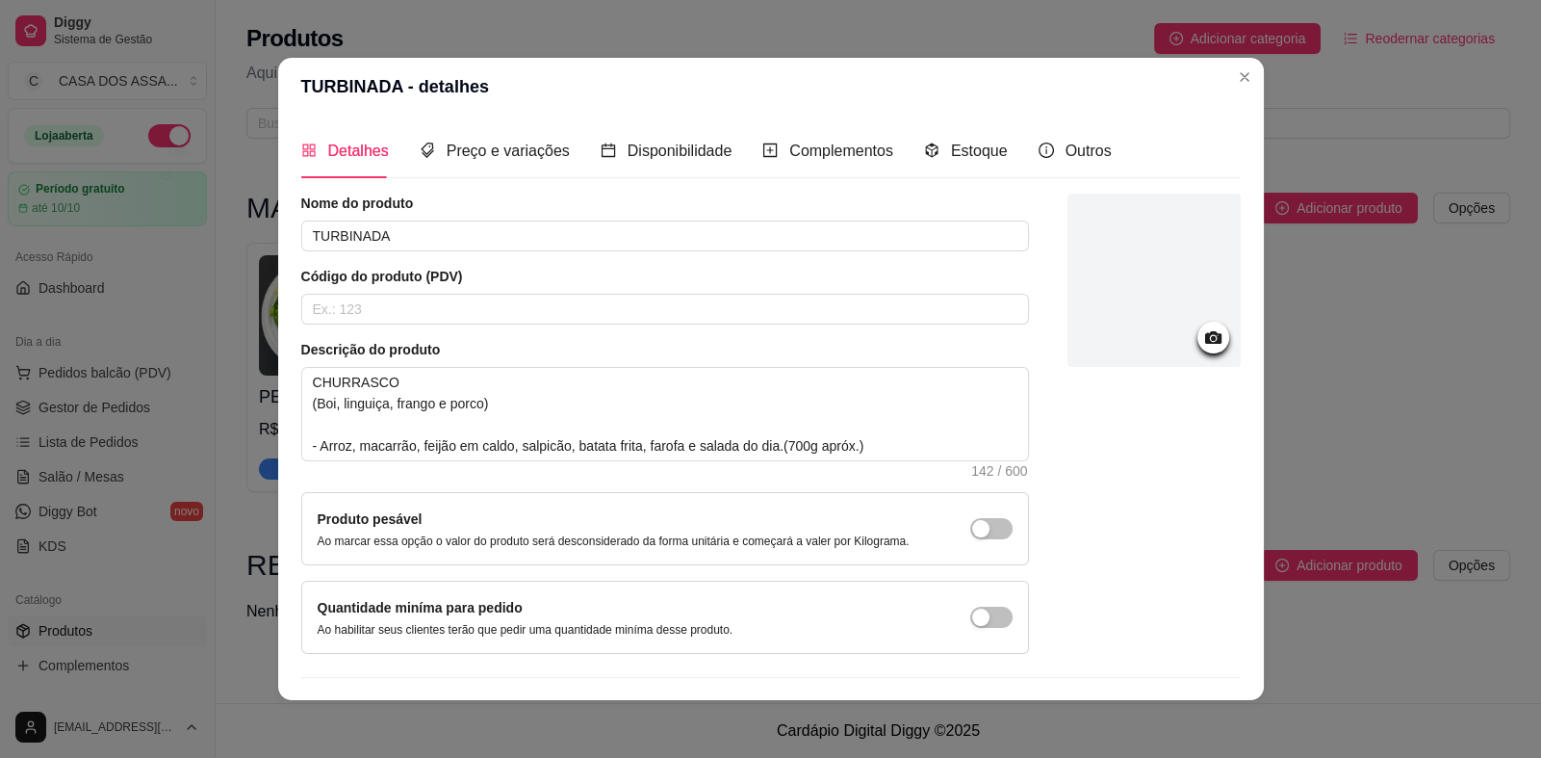
click at [1202, 344] on icon at bounding box center [1213, 337] width 22 height 22
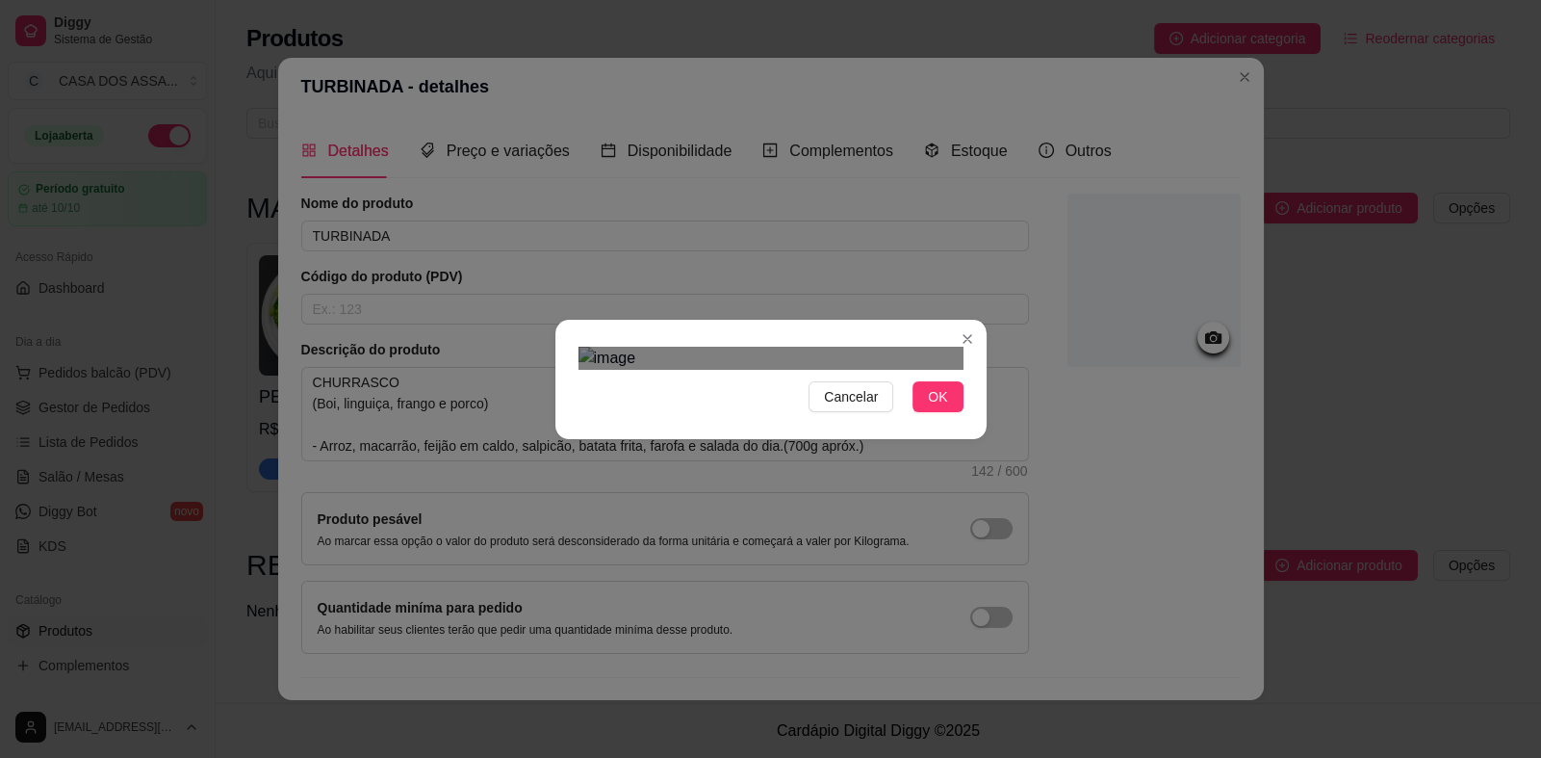
click at [786, 547] on div "Use the arrow keys to move the crop selection area" at bounding box center [762, 703] width 347 height 347
click at [949, 613] on div "Use the arrow keys to move the crop selection area" at bounding box center [773, 714] width 369 height 369
click at [789, 522] on div "Use the arrow keys to move the crop selection area" at bounding box center [776, 706] width 369 height 369
click at [929, 407] on span "OK" at bounding box center [937, 396] width 19 height 21
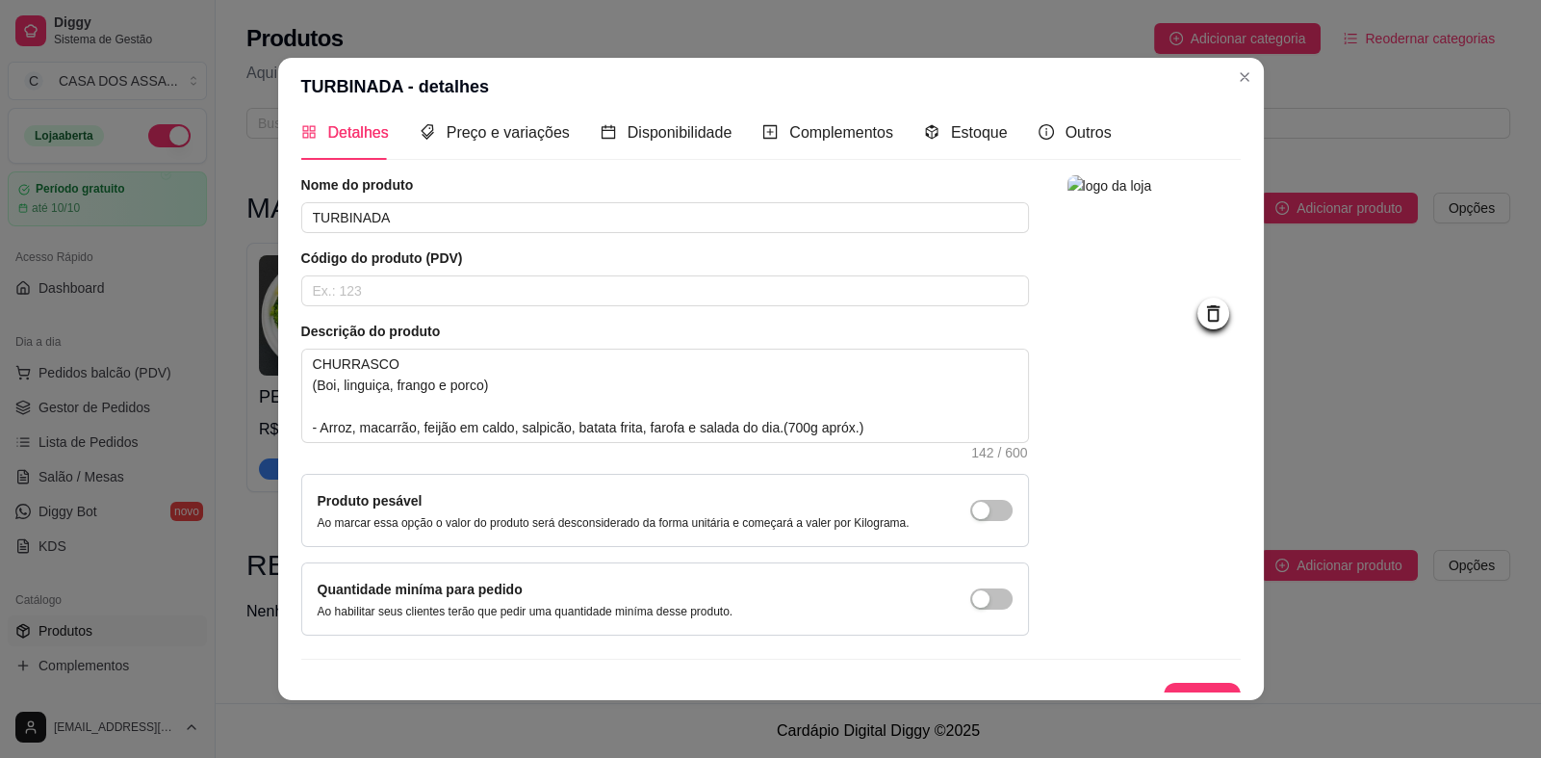
scroll to position [44, 0]
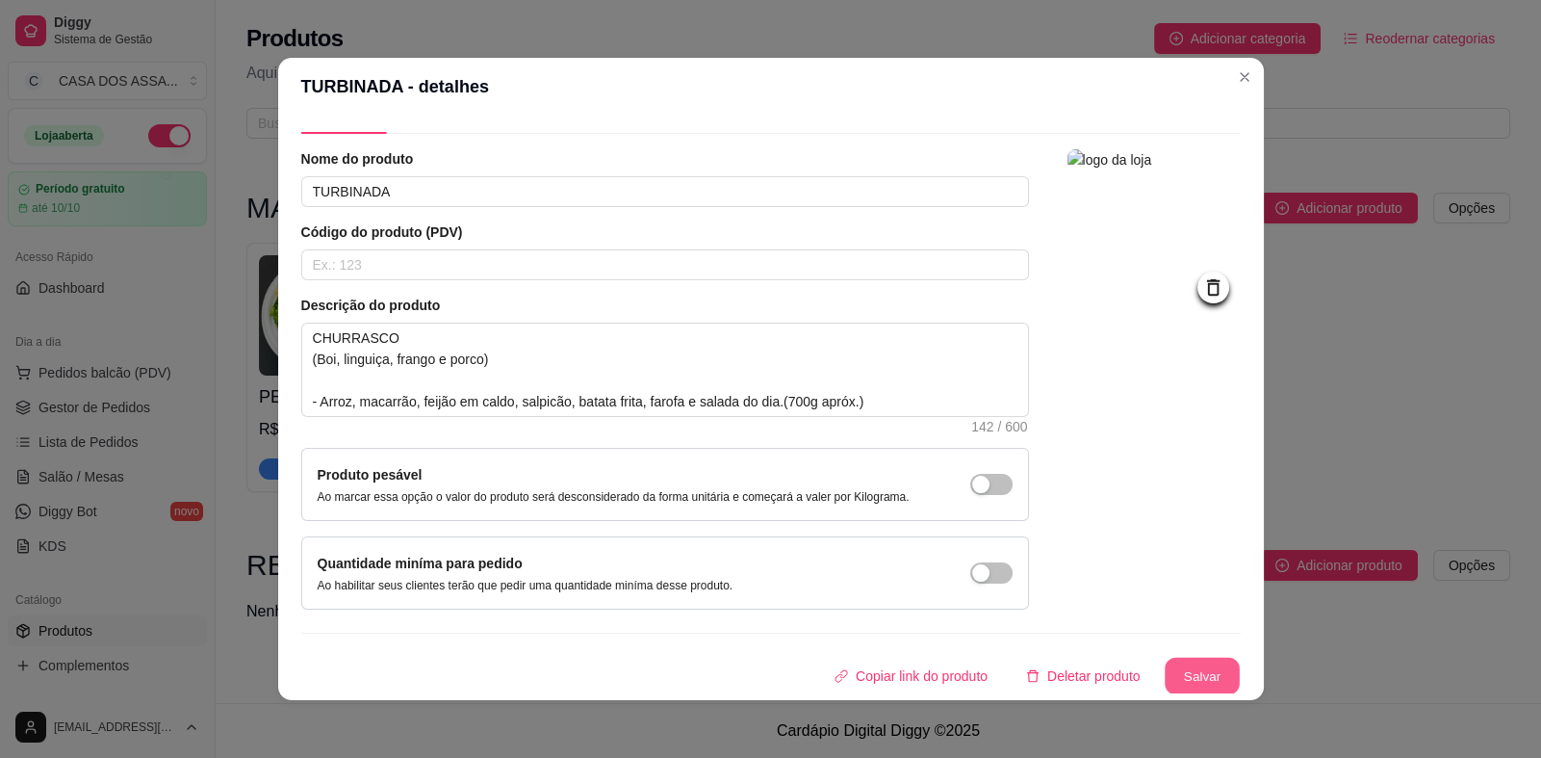
click at [1188, 669] on button "Salvar" at bounding box center [1202, 677] width 75 height 38
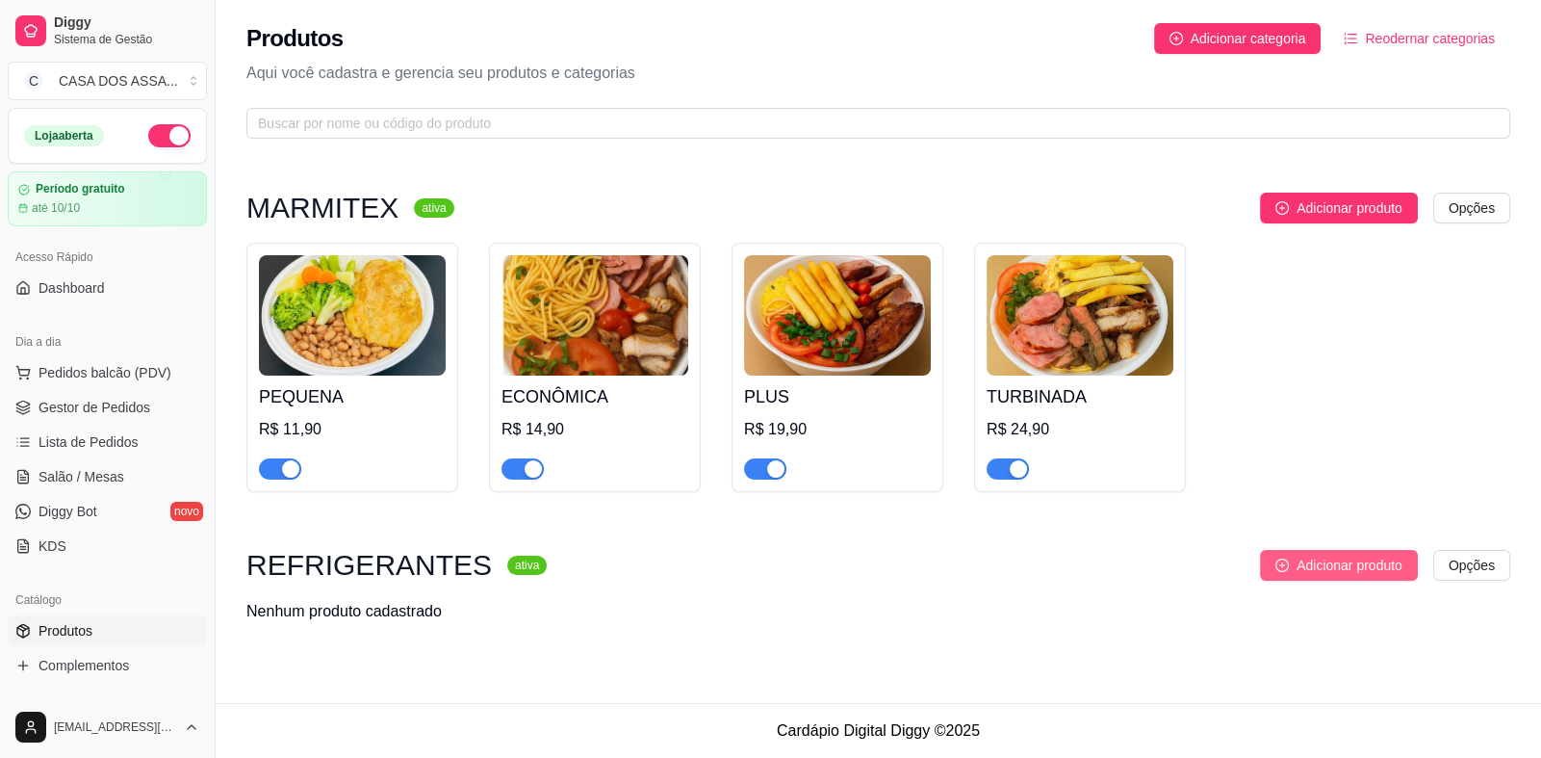
click at [1315, 571] on span "Adicionar produto" at bounding box center [1350, 565] width 106 height 21
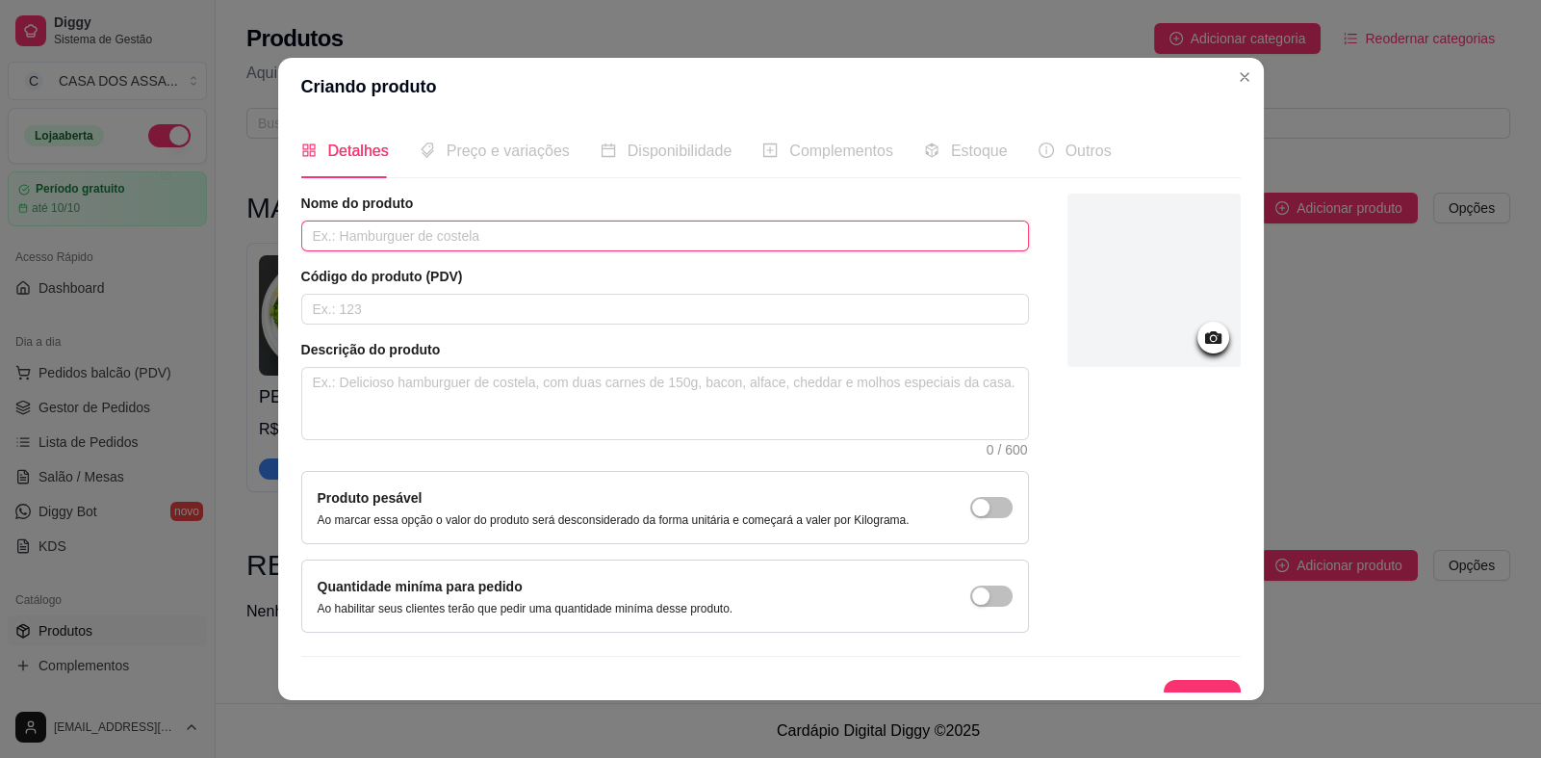
click at [501, 233] on input "text" at bounding box center [665, 235] width 728 height 31
type input "c"
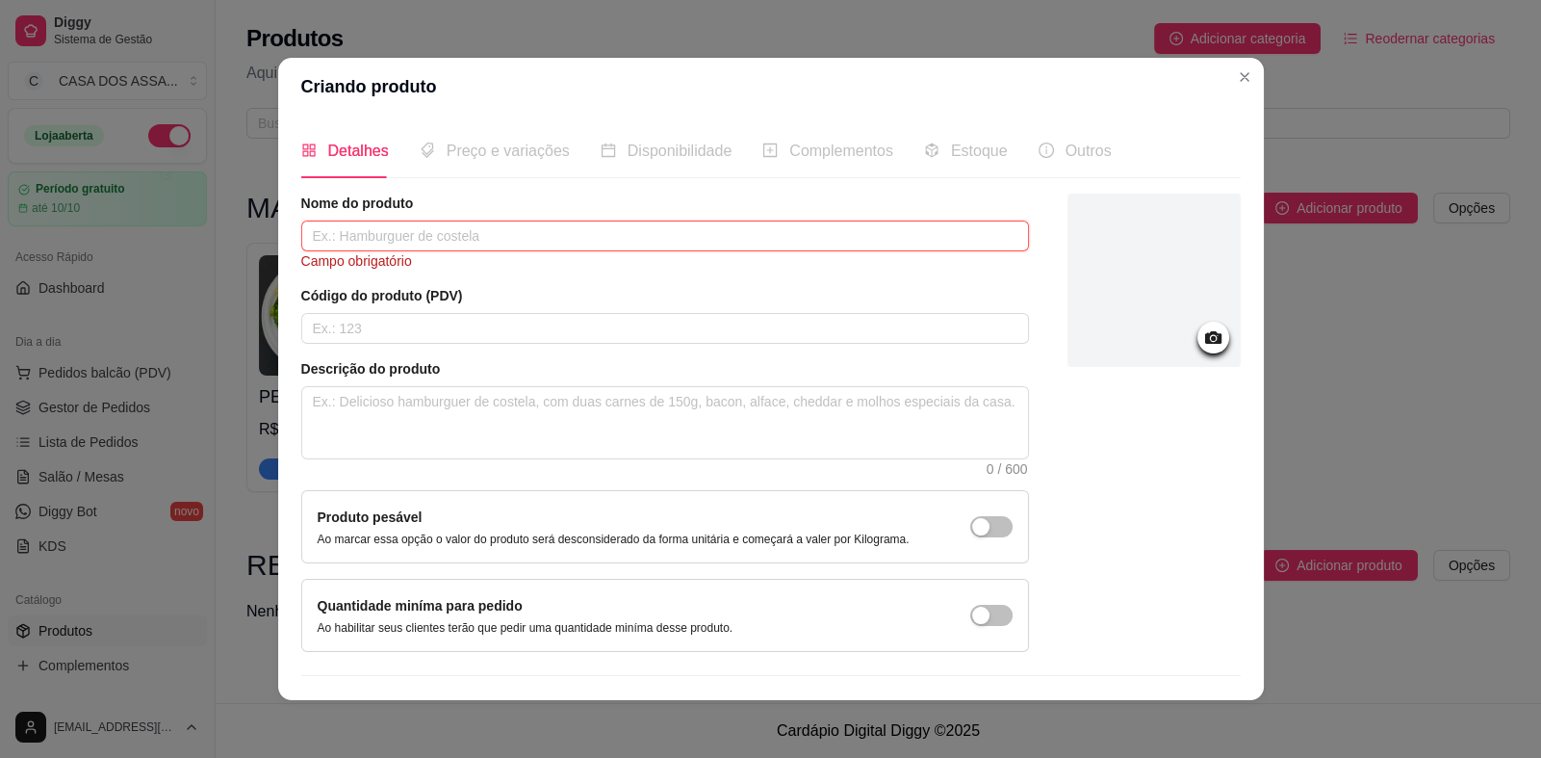
type input "c"
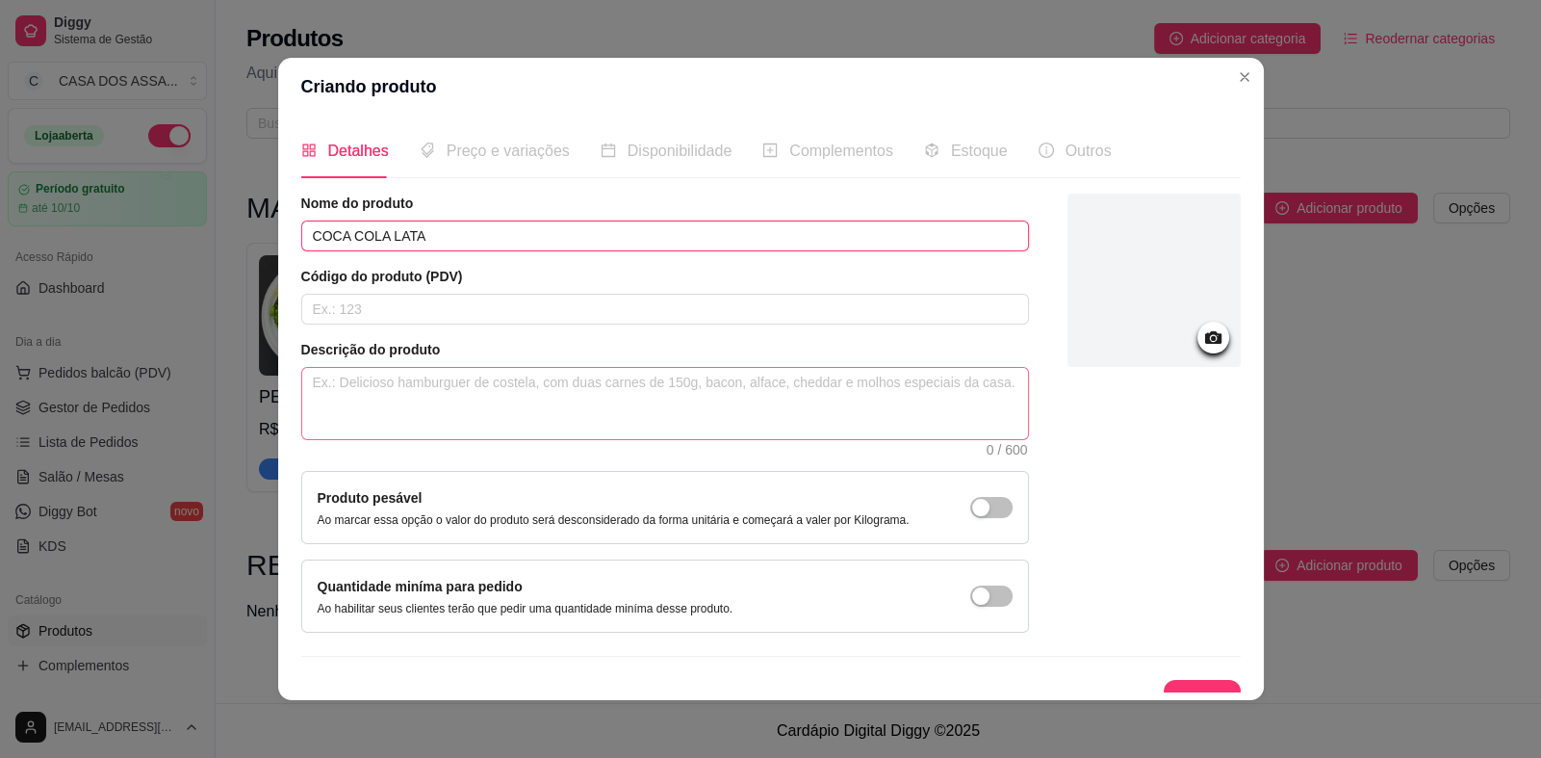
type input "COCA COLA LATA"
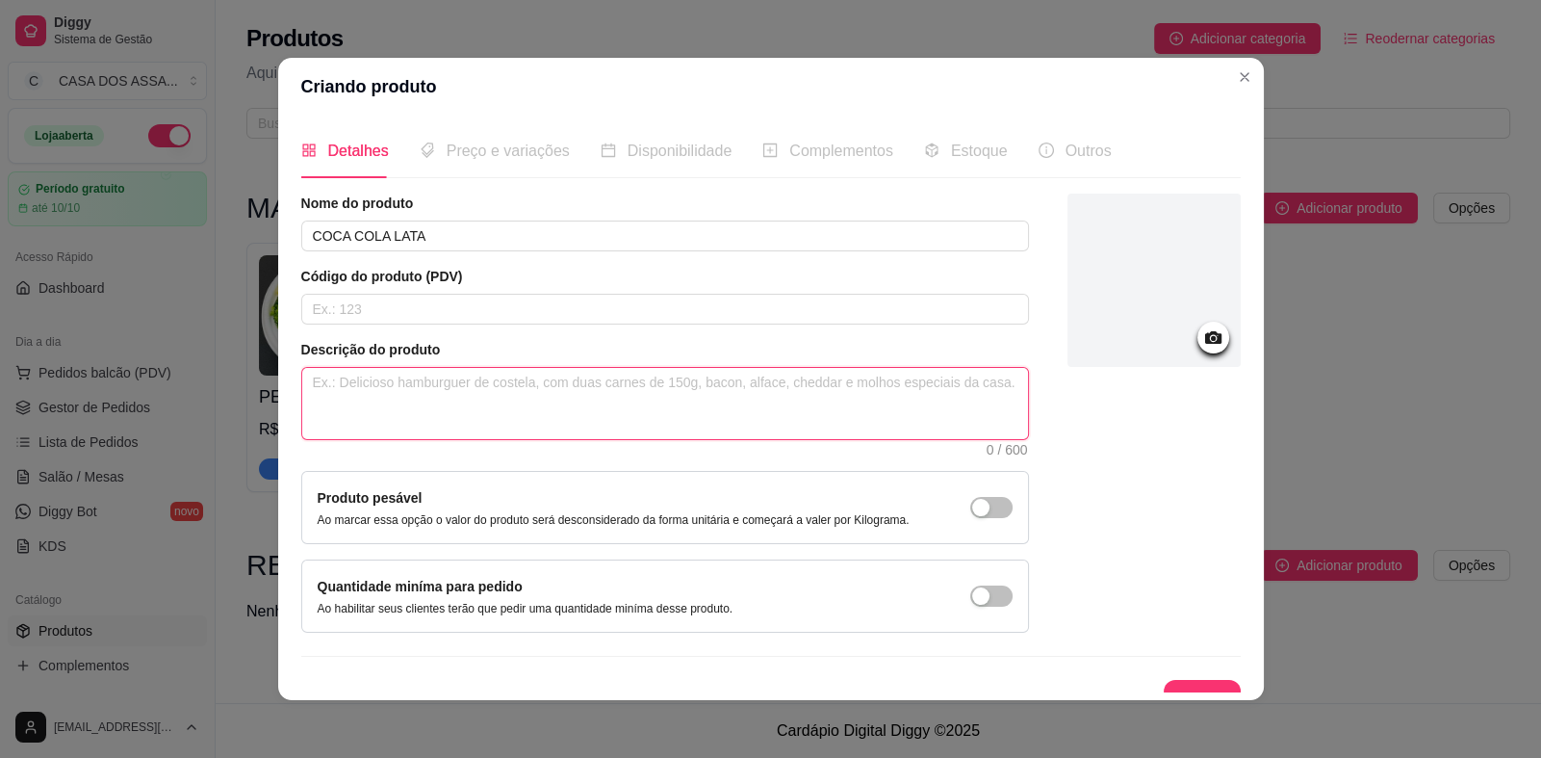
click at [481, 398] on textarea at bounding box center [665, 403] width 726 height 71
type textarea "1"
type textarea "1 u"
type textarea "1 un"
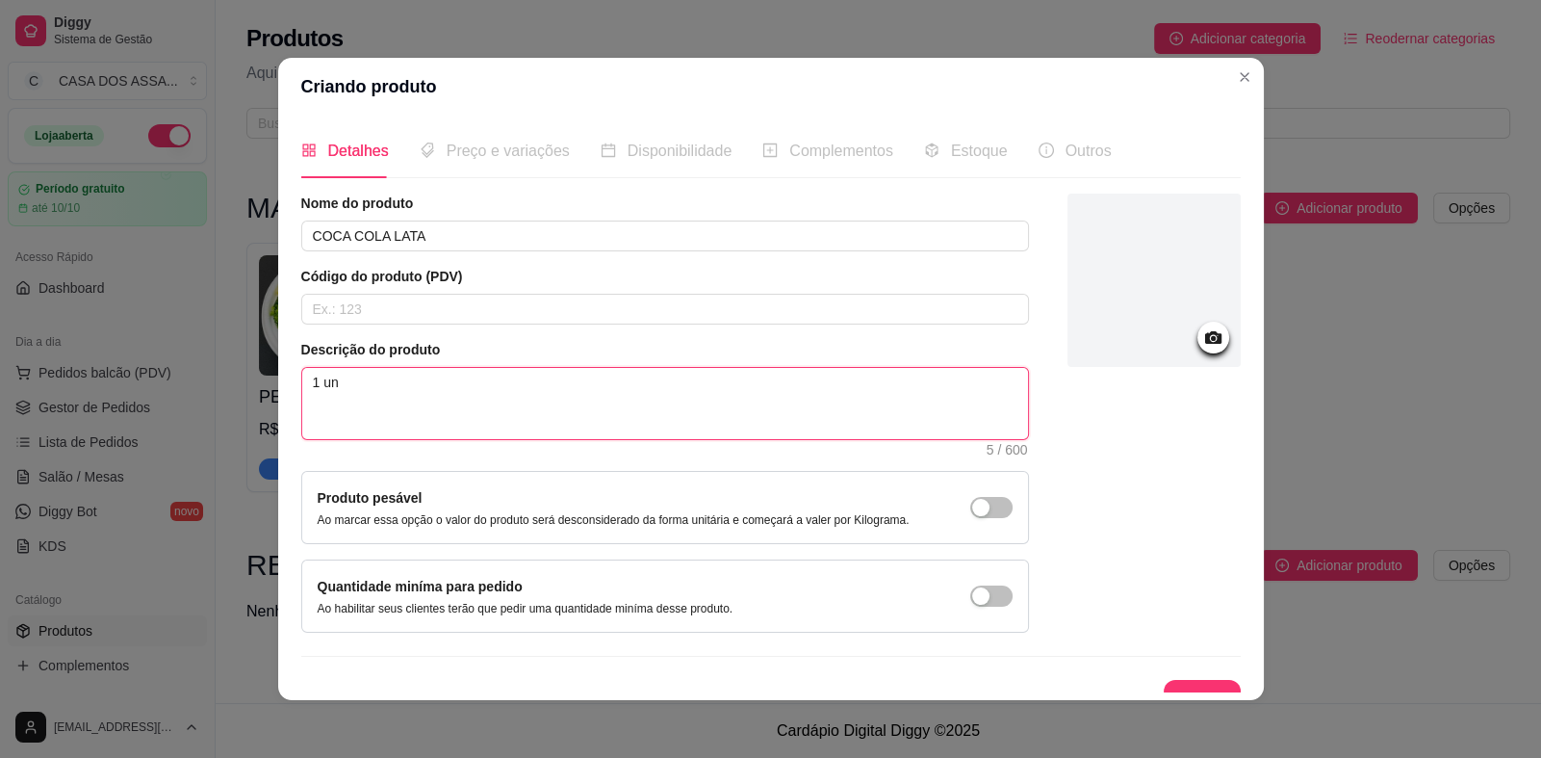
type textarea "1 un d"
type textarea "1 un de"
type textarea "1 un de c"
type textarea "1 un de co"
type textarea "1 un de coc"
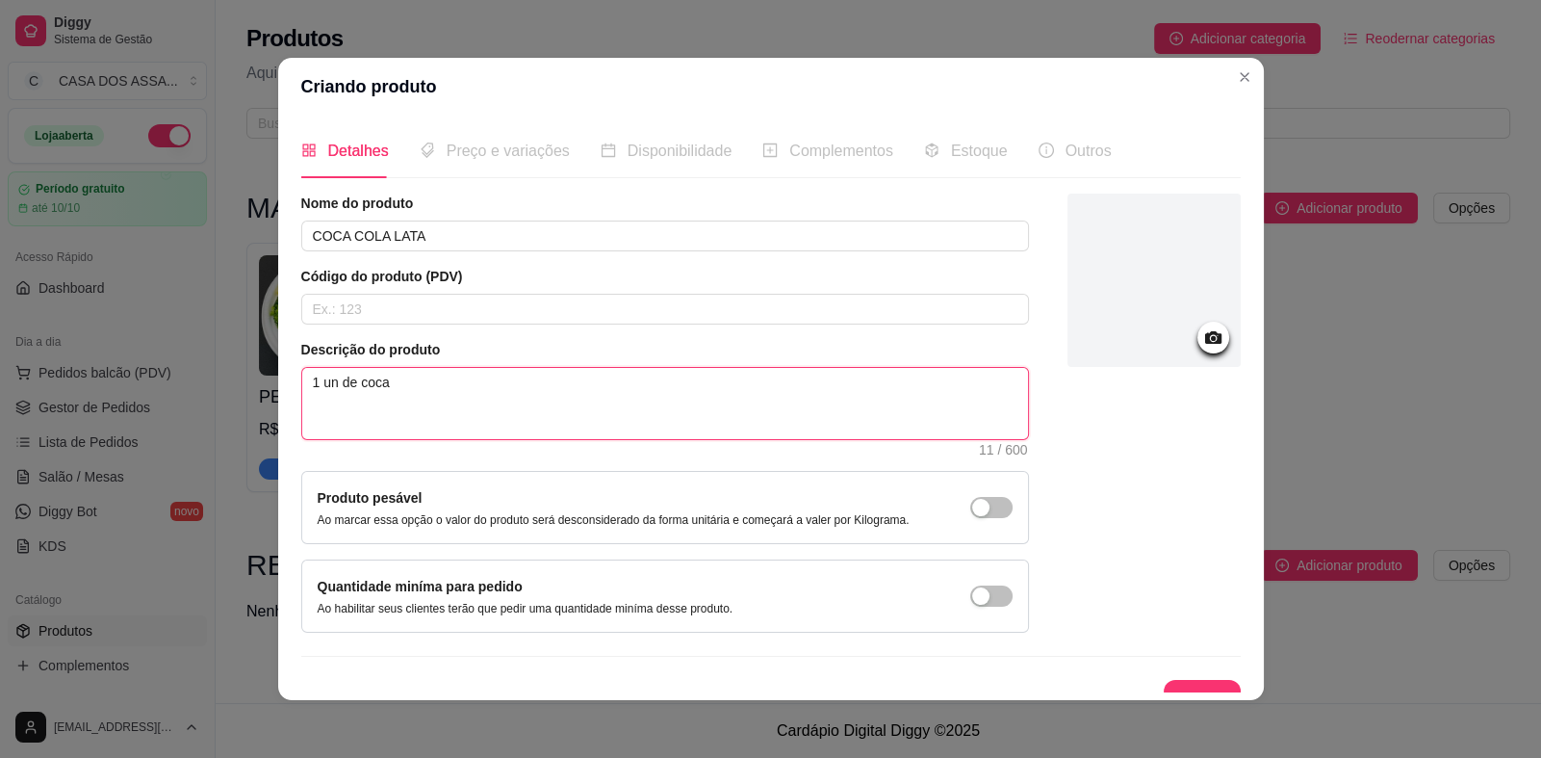
type textarea "1 un de coca"
type textarea "1 un de coca co"
type textarea "1 un de coca col"
type textarea "1 un de coca coll"
type textarea "1 un de coca colla"
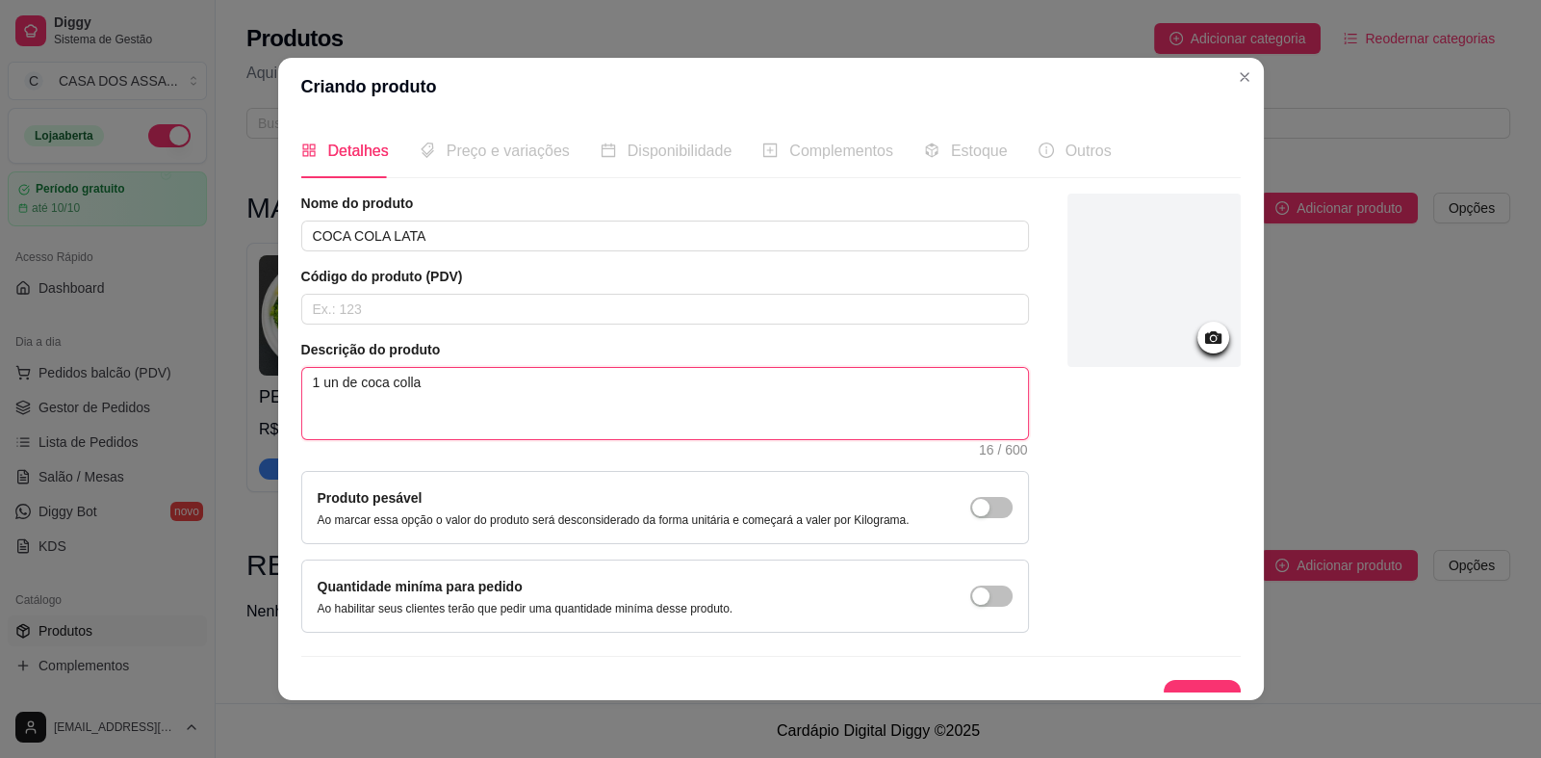
type textarea "1 un de coca colla"
type textarea "1 un de coca colla la"
type textarea "1 un de coca colla l"
type textarea "1 un de coca colla"
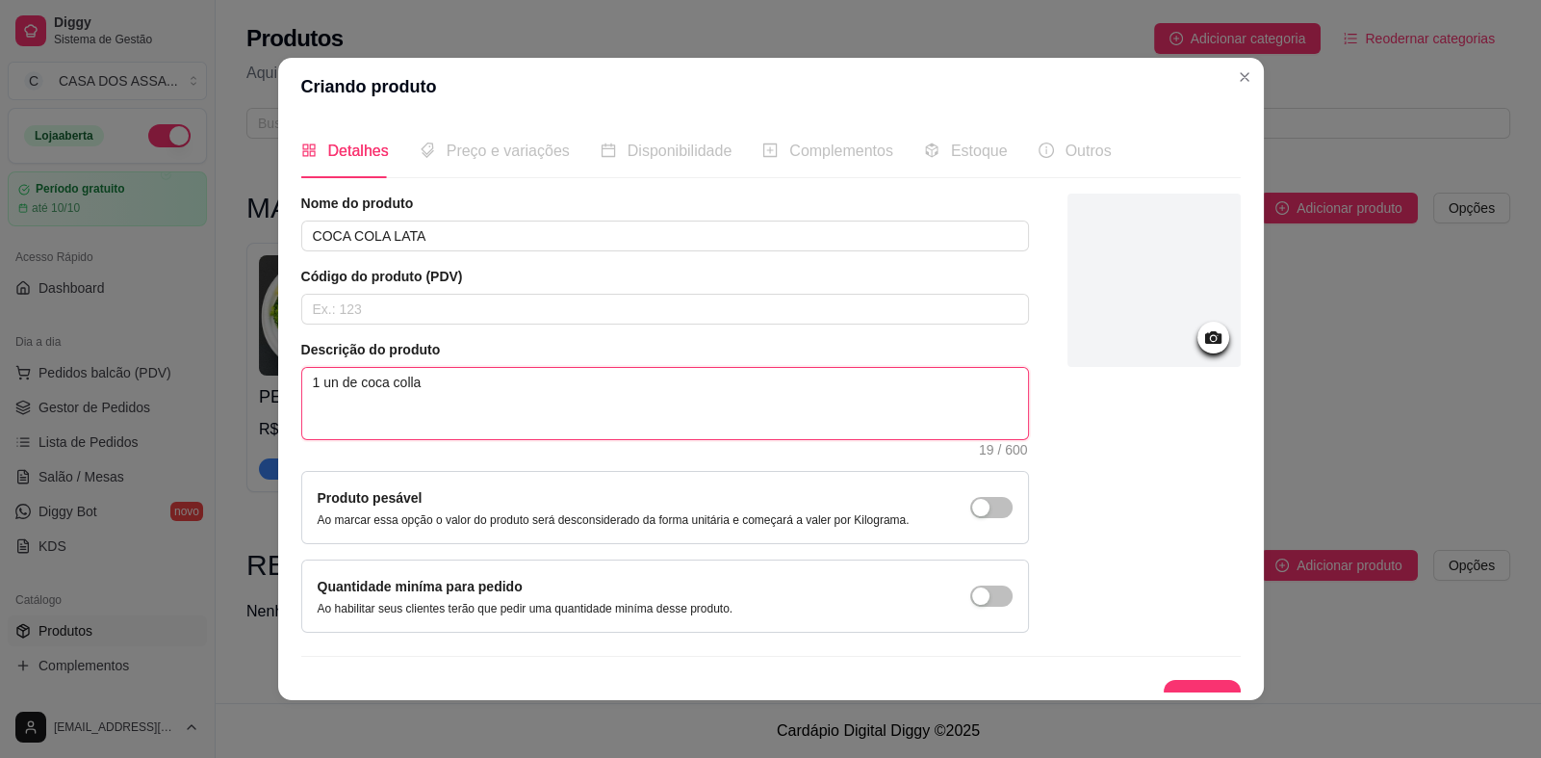
type textarea "1 un de coca coll"
type textarea "1 un de coca colla"
type textarea "1 un de coca coll"
type textarea "1 un de coca col"
type textarea "1 un de coca cola"
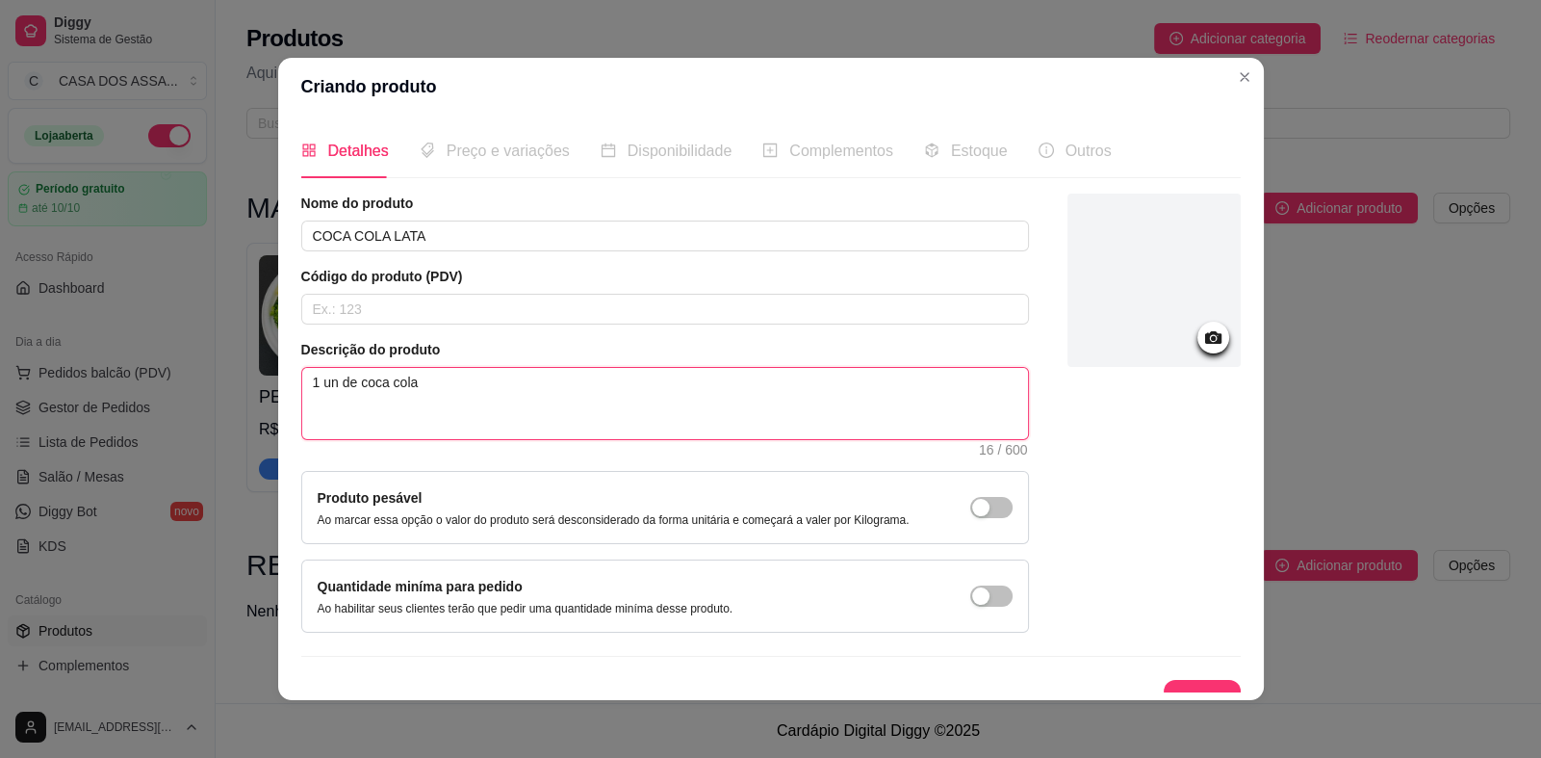
type textarea "1 un de coca cola"
type textarea "1 un de coca cola l"
type textarea "1 un de coca cola la"
type textarea "1 un de coca cola lat"
type textarea "1 un de coca cola lata"
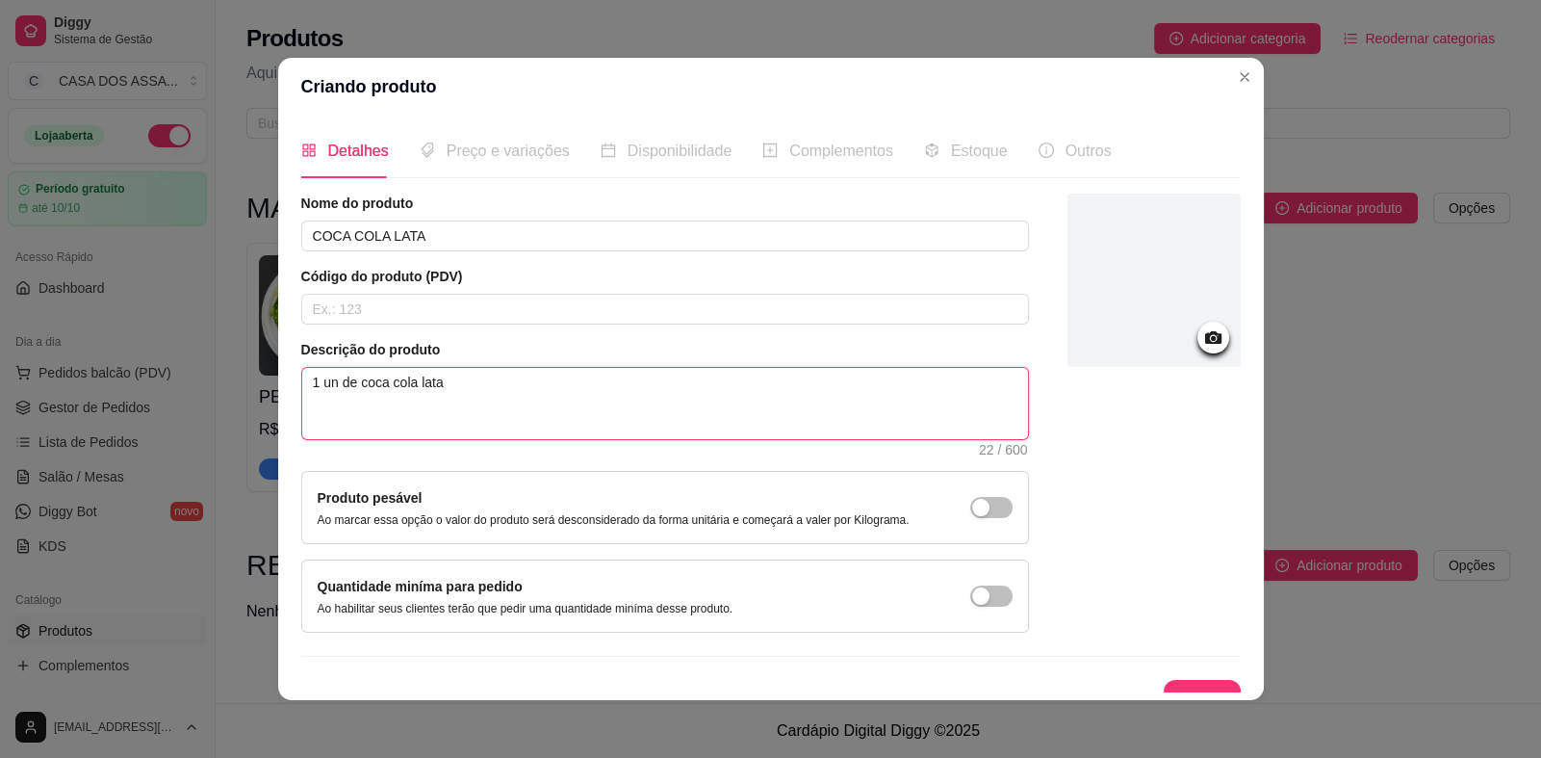
type textarea "1 un de coca cola lata"
type textarea "1 un de coca cola lata 3"
type textarea "1 un de coca cola lata 35"
type textarea "1 un de coca cola lata 350"
type textarea "1 un de coca cola lata 350m"
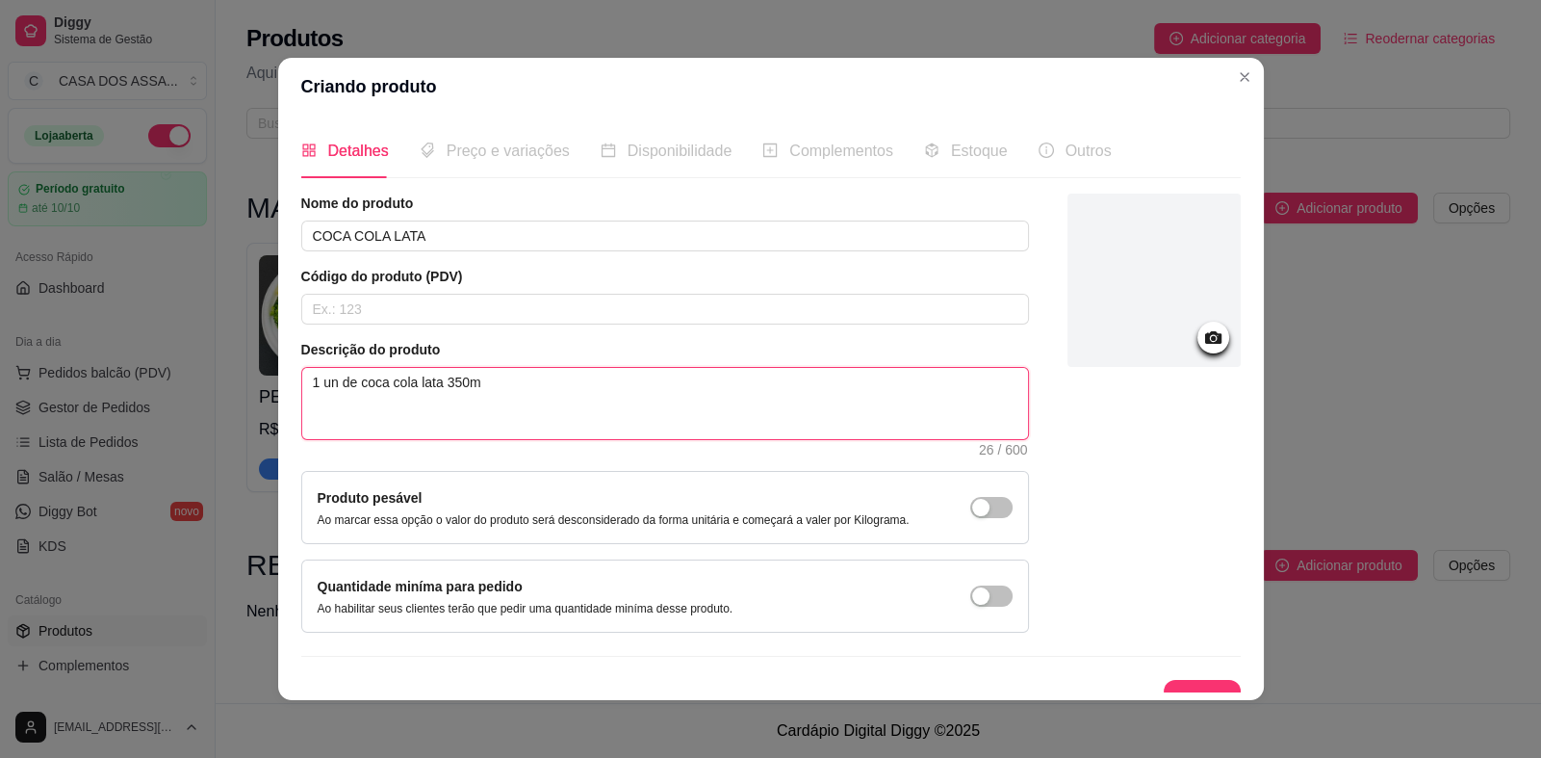
type textarea "1 un de coca cola lata 350ml"
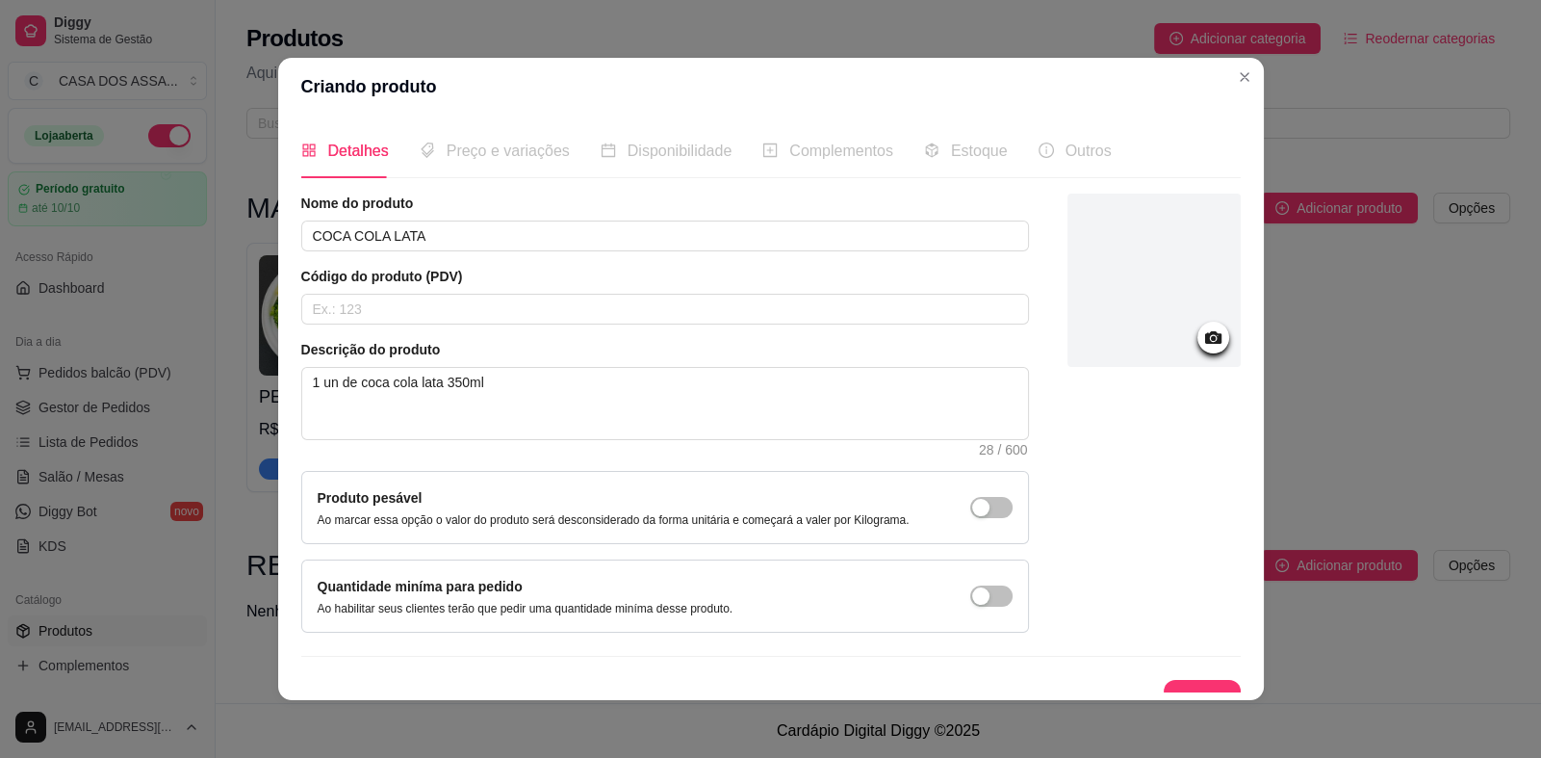
click at [1202, 337] on icon at bounding box center [1213, 337] width 22 height 22
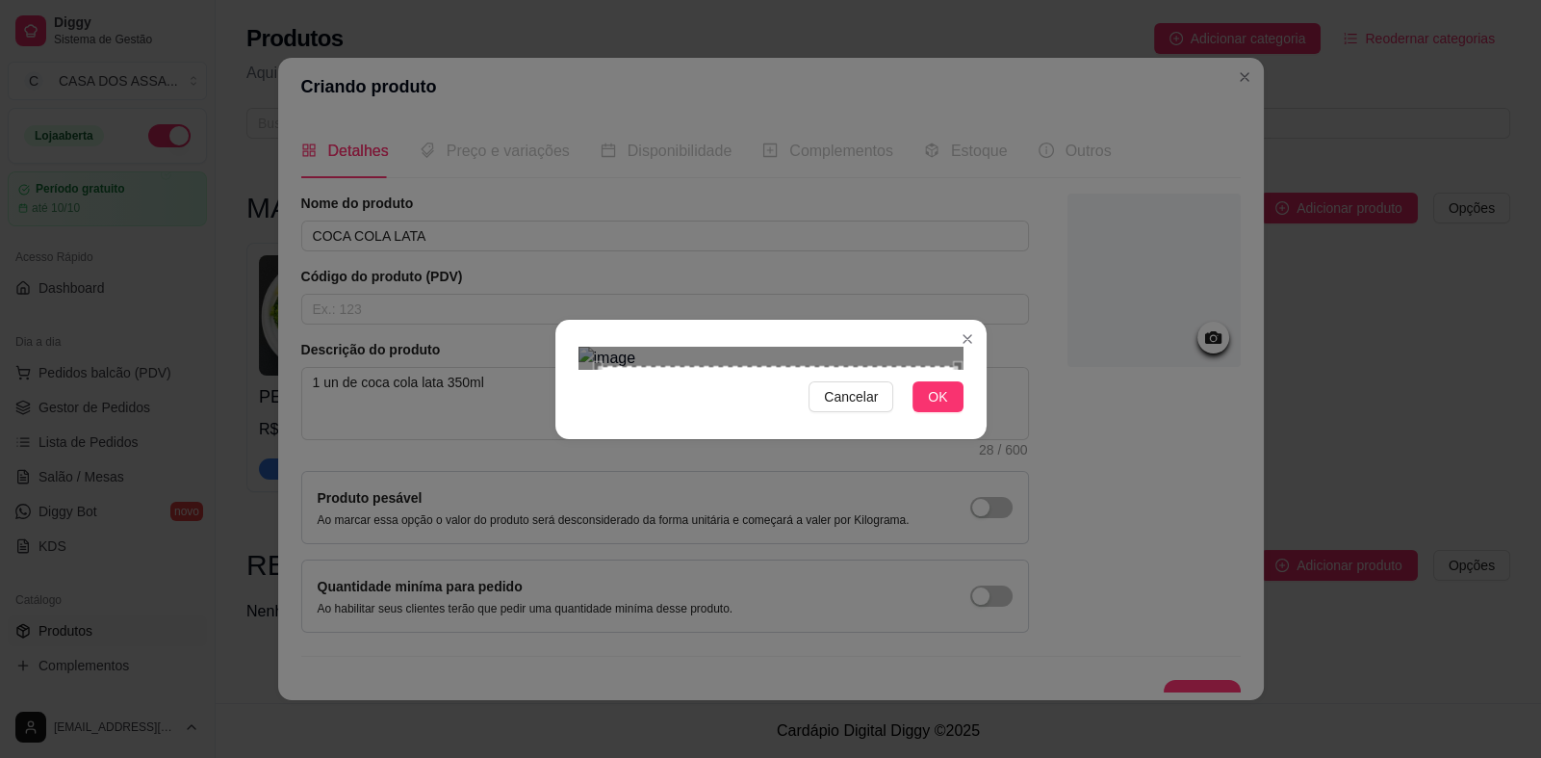
click at [959, 420] on div "Cancelar OK" at bounding box center [770, 379] width 431 height 81
click at [579, 347] on div "Use the arrow keys to move the north west drag handle to change the crop select…" at bounding box center [579, 347] width 0 height 0
click at [939, 407] on span "OK" at bounding box center [937, 396] width 19 height 21
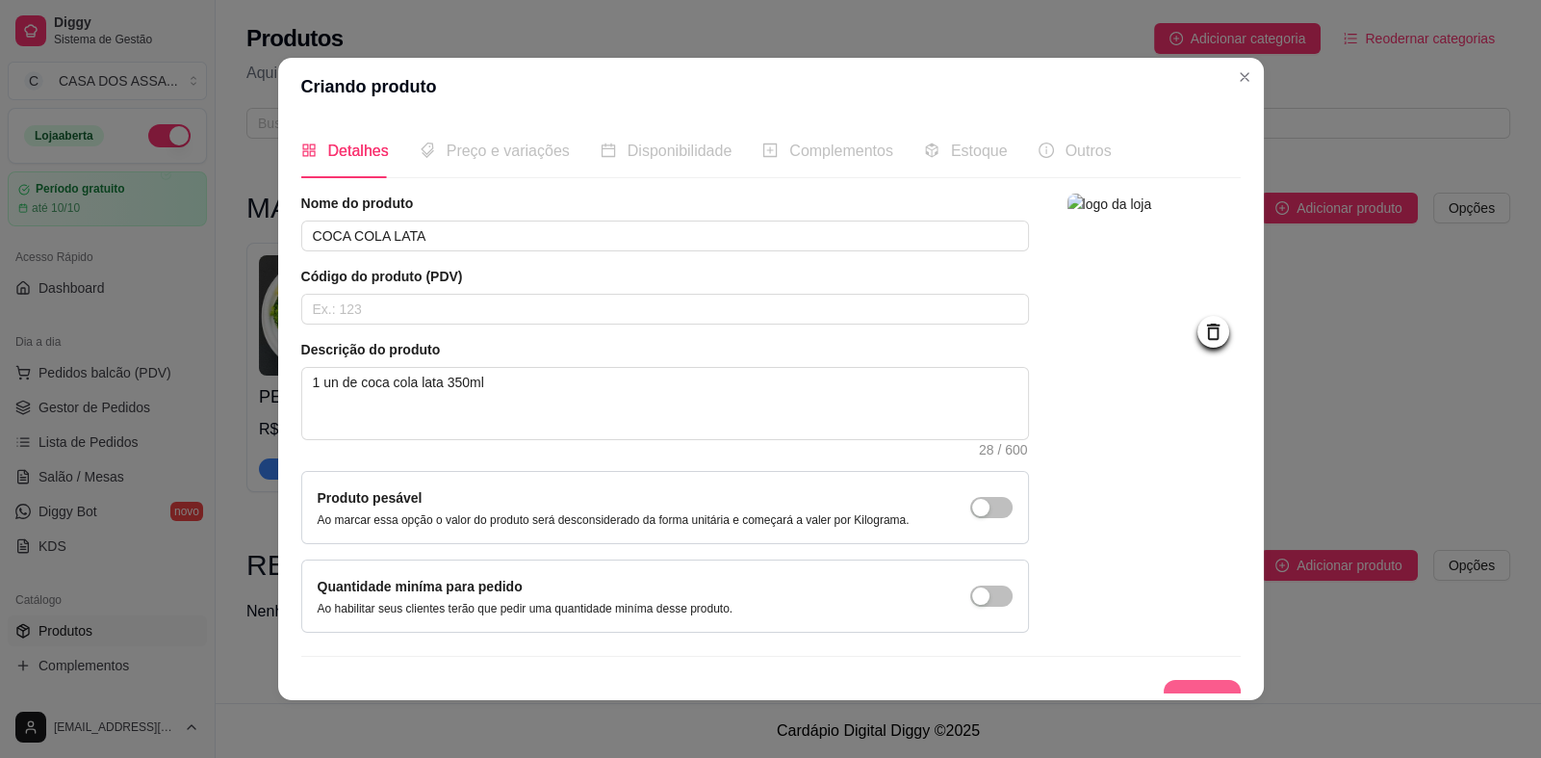
click at [1164, 682] on button "Salvar" at bounding box center [1202, 699] width 77 height 39
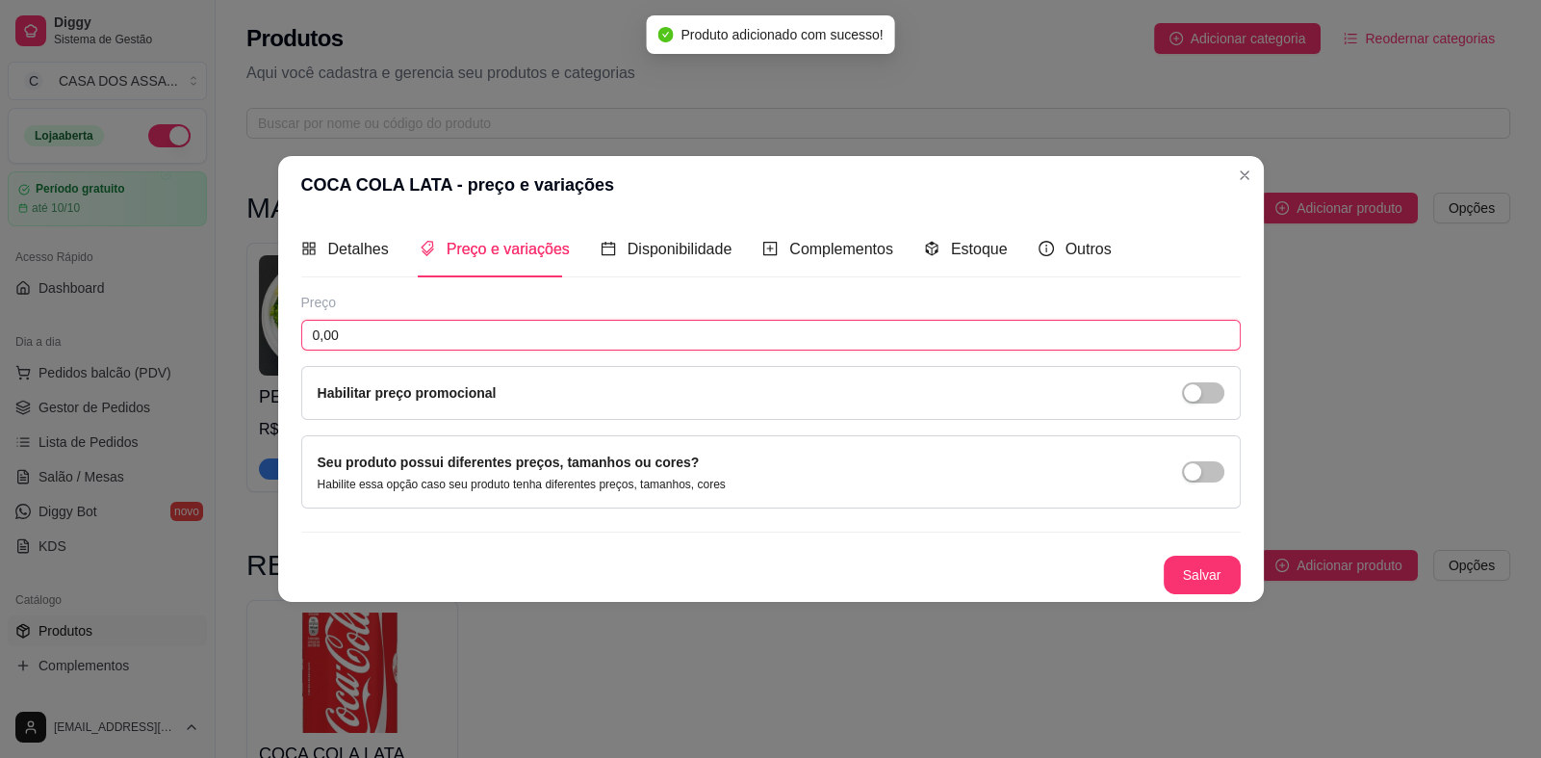
click at [475, 338] on input "0,00" at bounding box center [771, 335] width 940 height 31
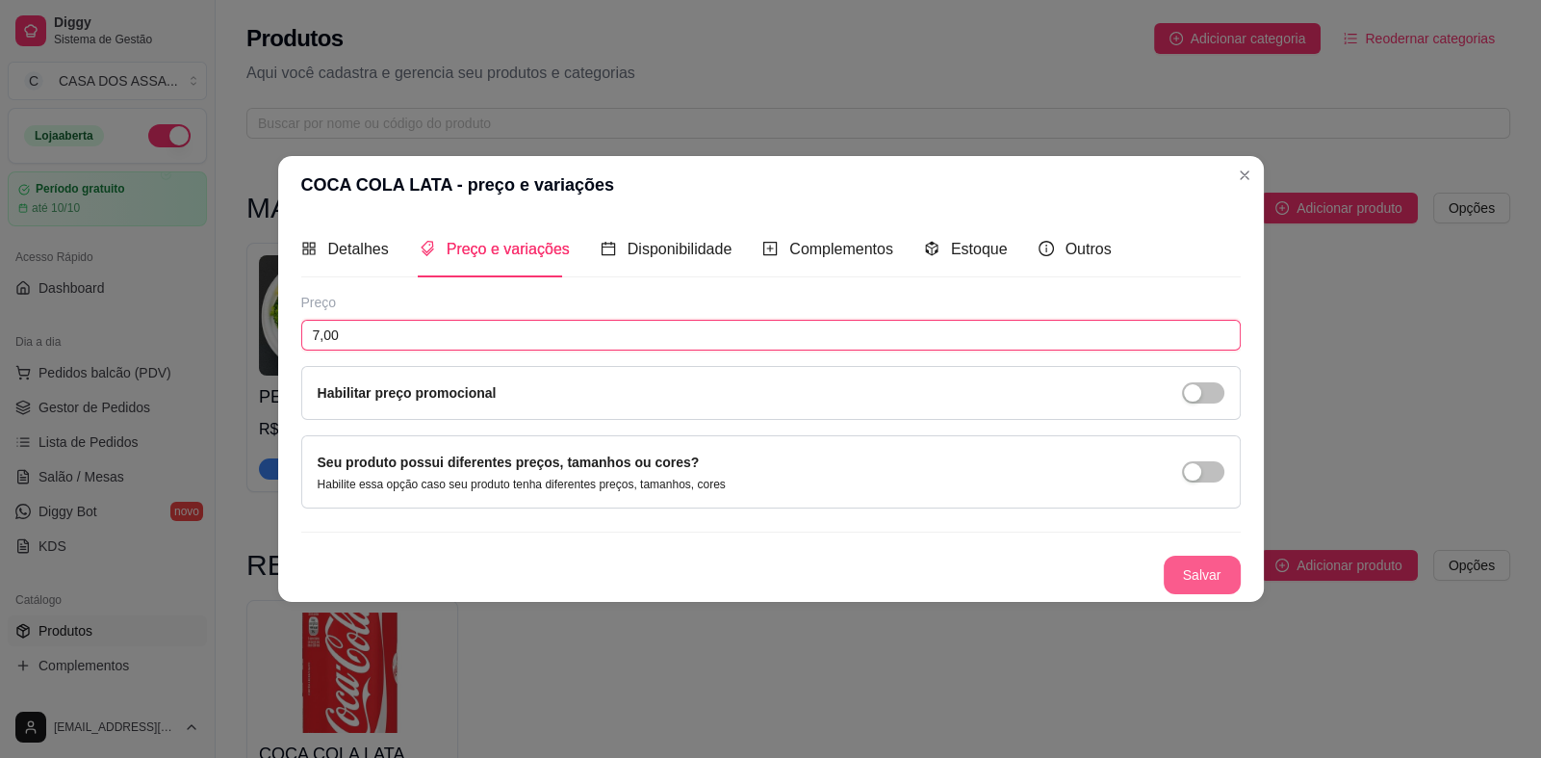
type input "7,00"
click at [1220, 573] on button "Salvar" at bounding box center [1202, 574] width 77 height 39
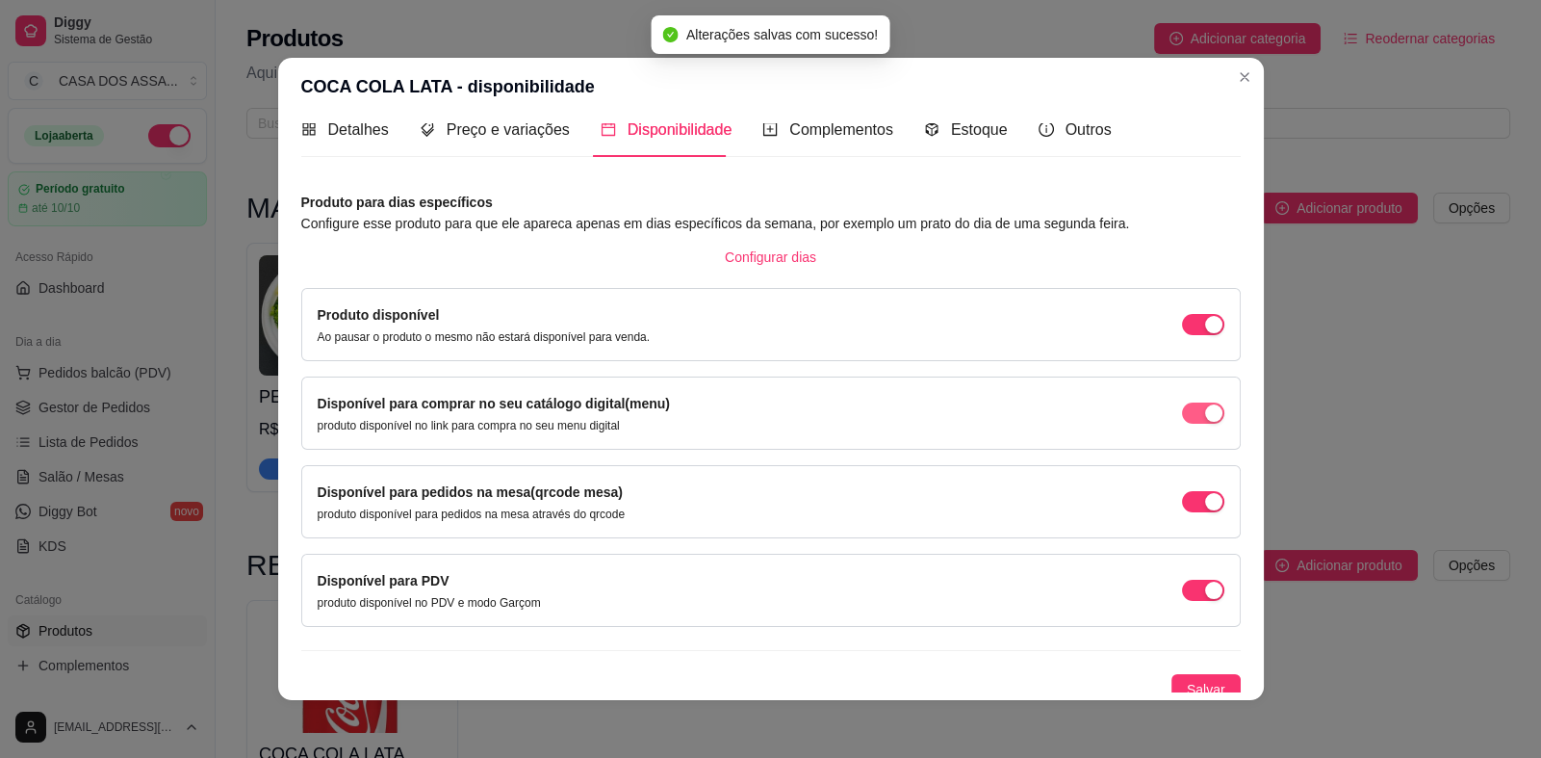
scroll to position [31, 0]
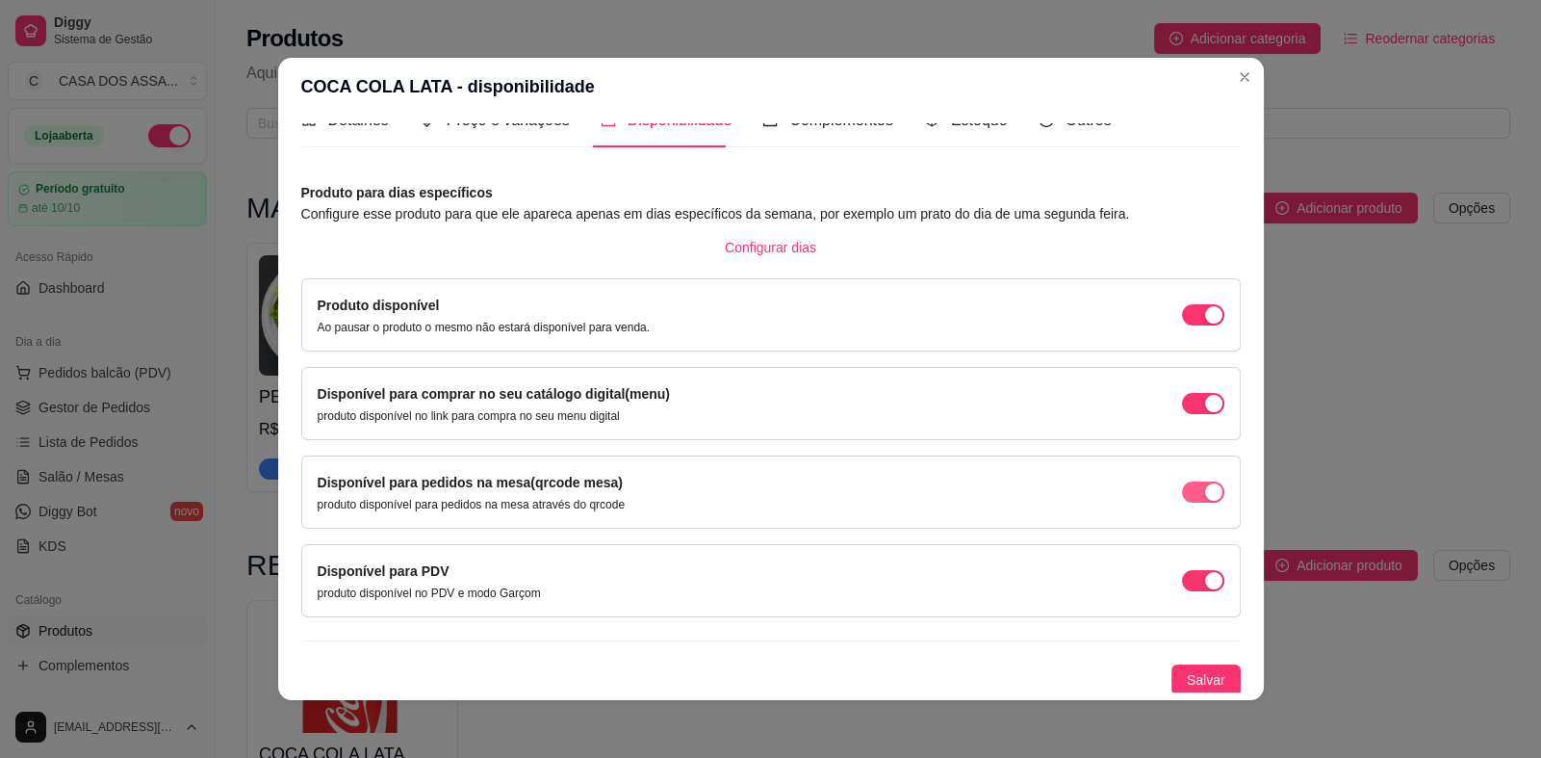
click at [1182, 492] on span "button" at bounding box center [1203, 491] width 42 height 21
click at [1205, 579] on div "button" at bounding box center [1213, 580] width 17 height 17
click at [1187, 676] on span "Salvar" at bounding box center [1206, 679] width 39 height 21
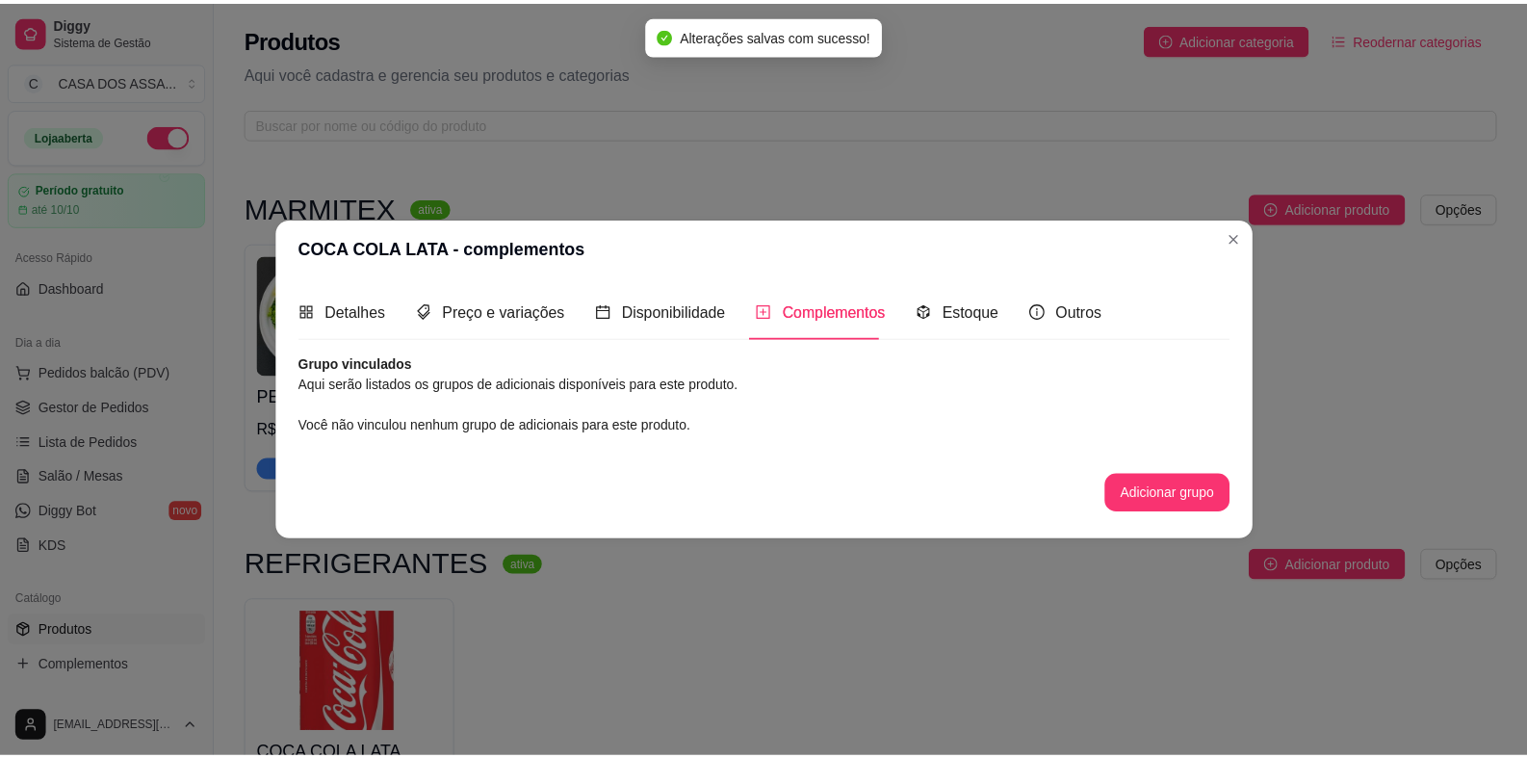
scroll to position [0, 0]
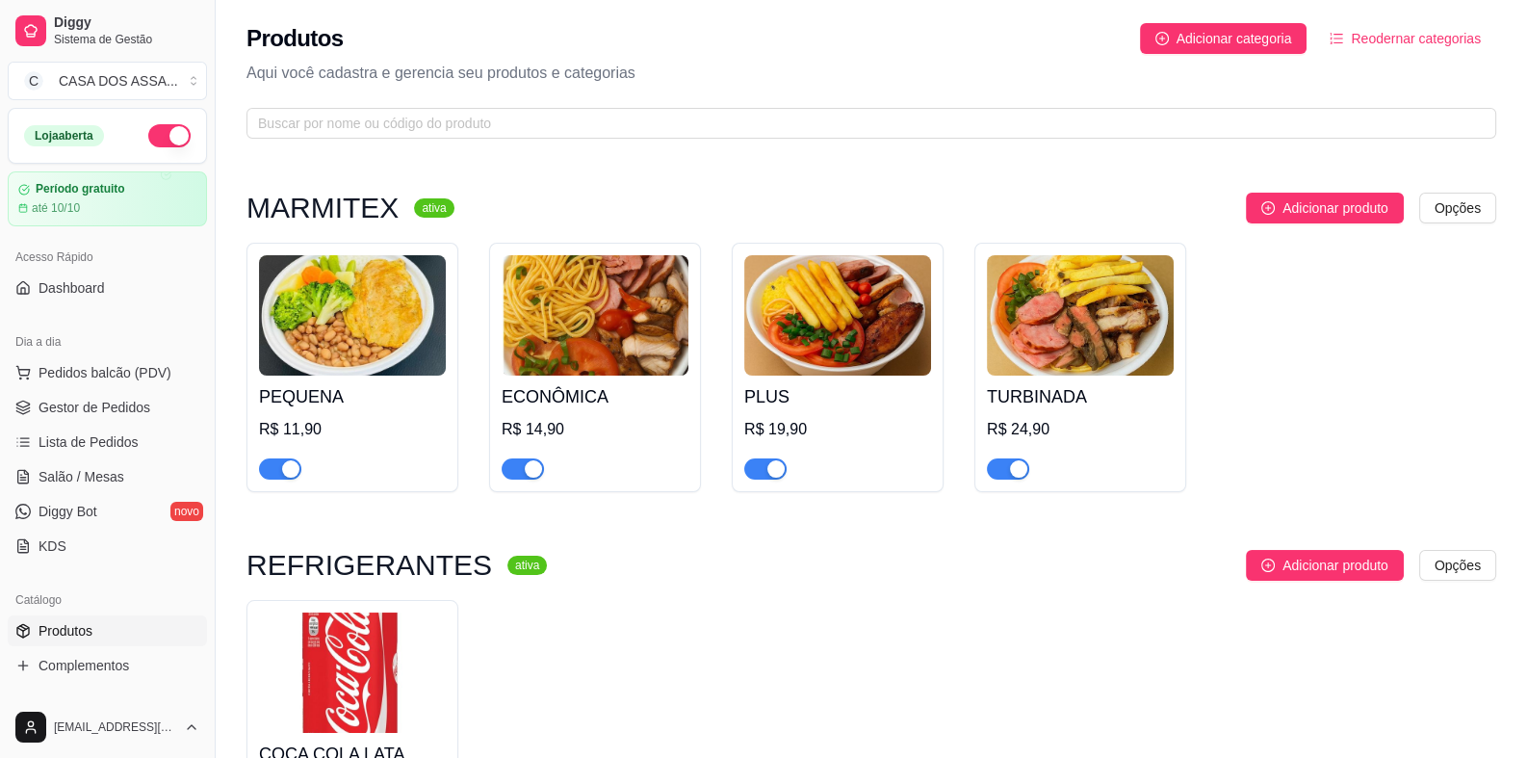
click at [274, 352] on img at bounding box center [352, 315] width 187 height 120
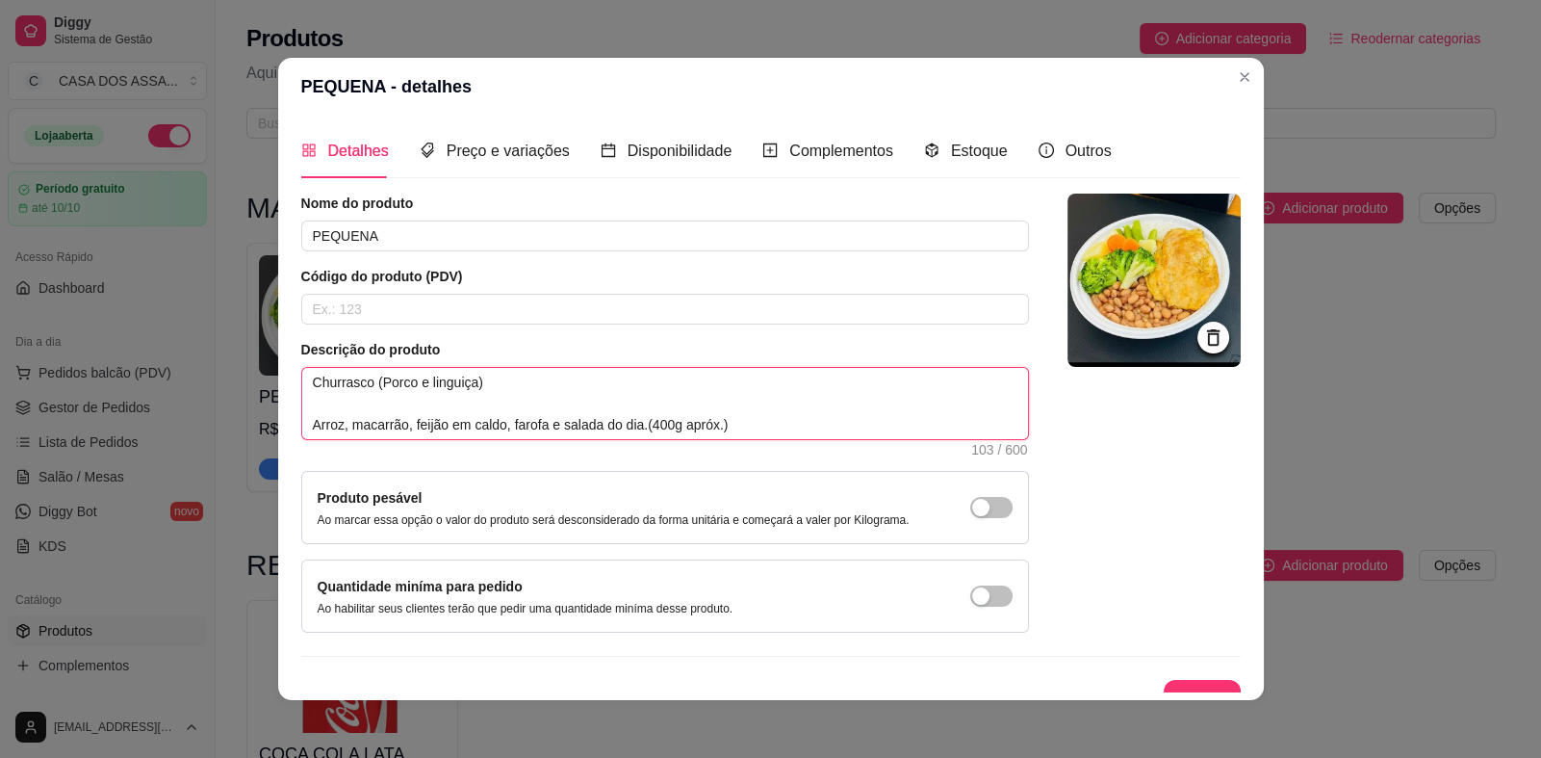
drag, startPoint x: 361, startPoint y: 383, endPoint x: 263, endPoint y: 383, distance: 98.2
click at [263, 383] on div "PEQUENA - detalhes Detalhes Preço e variações Disponibilidade Complementos Esto…" at bounding box center [770, 379] width 1541 height 758
type textarea "C (Porco e linguiça) Arroz, macarrão, feijão em caldo, farofa e salada do dia.ㅤ…"
type textarea "CH (Porco e linguiça) Arroz, macarrão, feijão em caldo, farofa e salada do dia.…"
type textarea "CHU (Porco e linguiça) Arroz, macarrão, feijão em caldo, farofa e salada do dia…"
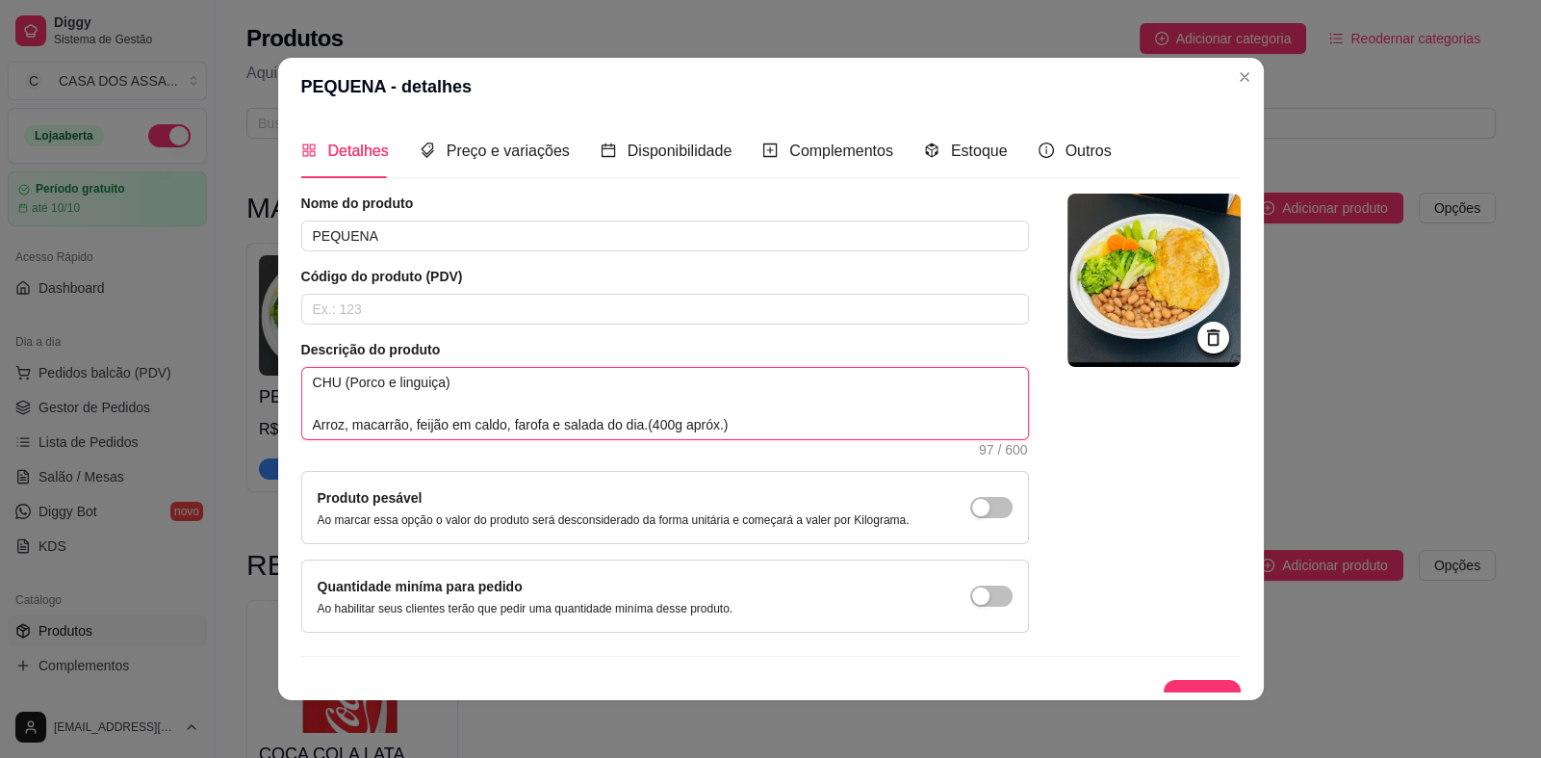
type textarea "CHUR (Porco e linguiça) Arroz, macarrão, feijão em caldo, farofa e salada do di…"
type textarea "CHURR (Porco e linguiça) Arroz, macarrão, feijão em caldo, farofa e salada do d…"
type textarea "CHURRA (Porco e linguiça) Arroz, macarrão, feijão em caldo, farofa e salada do …"
type textarea "CHURRAS (Porco e linguiça) Arroz, macarrão, feijão em caldo, farofa e salada do…"
type textarea "CHURRASC (Porco e linguiça) Arroz, macarrão, feijão em caldo, farofa e salada d…"
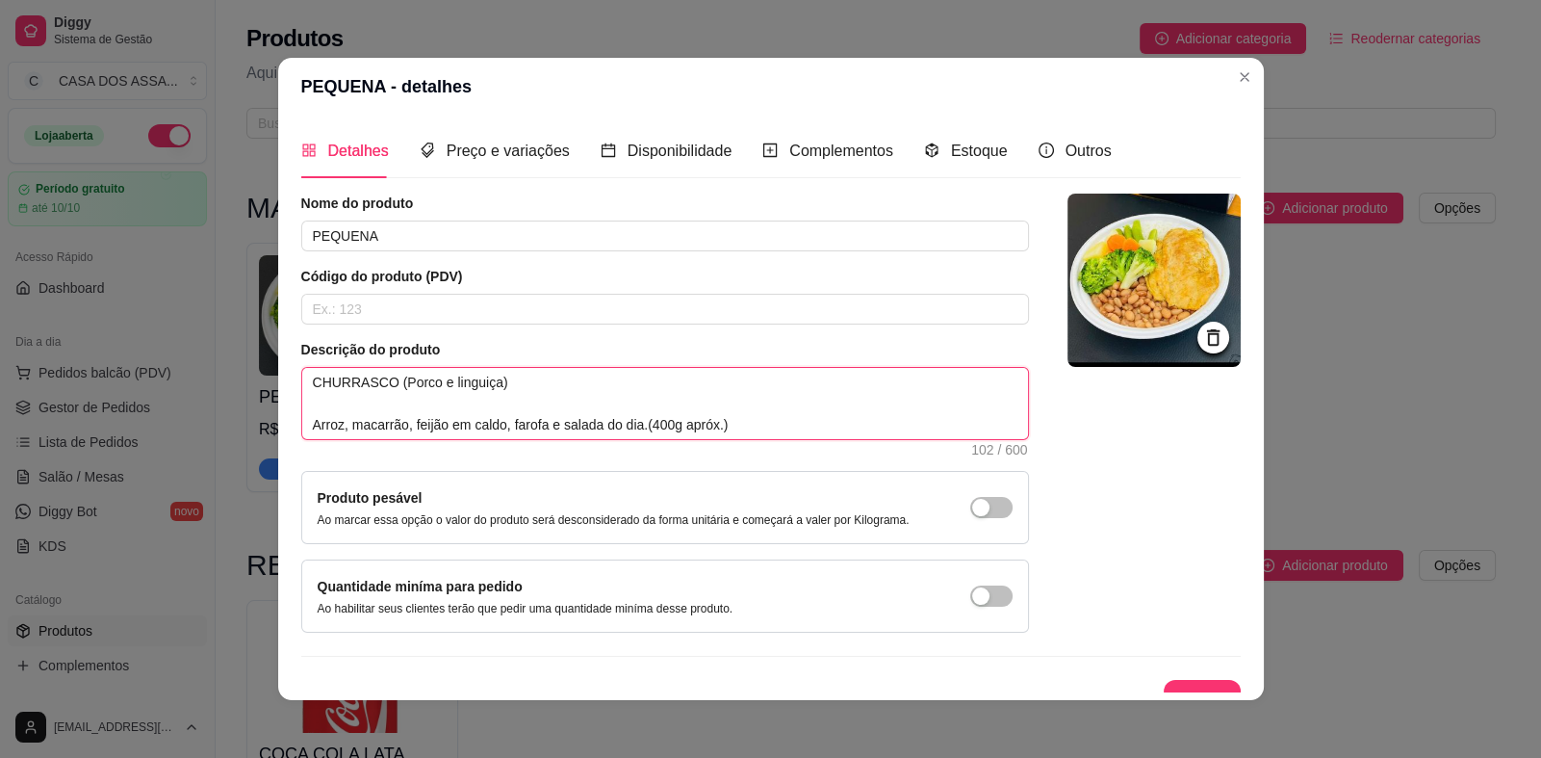
type textarea "CHURRASCOS (Porco e linguiça) Arroz, macarrão, feijão em caldo, farofa e salada…"
type textarea "CHURRASCO (Porco e linguiça) Arroz, macarrão, feijão em caldo, farofa e salada …"
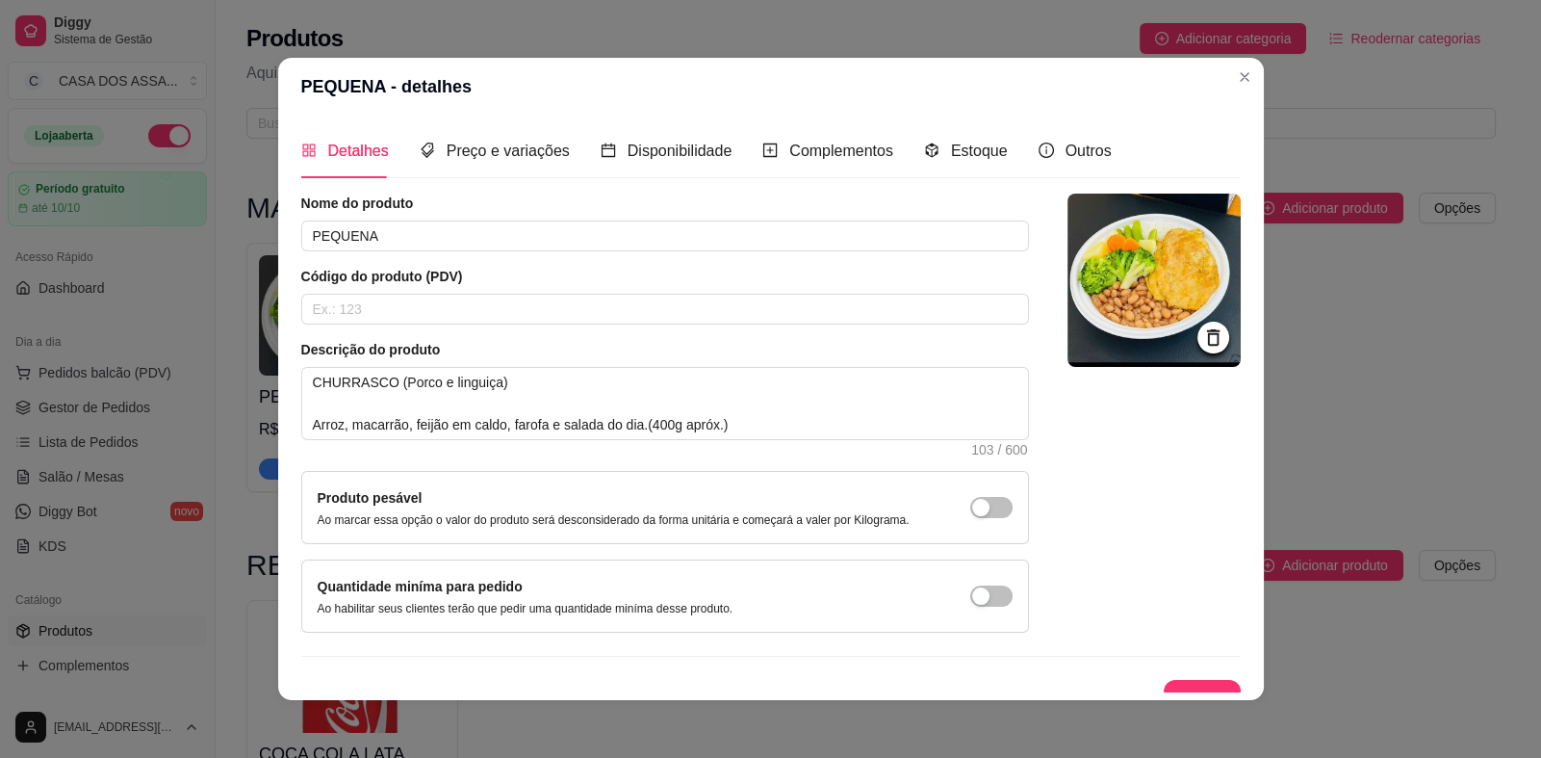
click at [1165, 682] on button "Salvar" at bounding box center [1202, 699] width 77 height 39
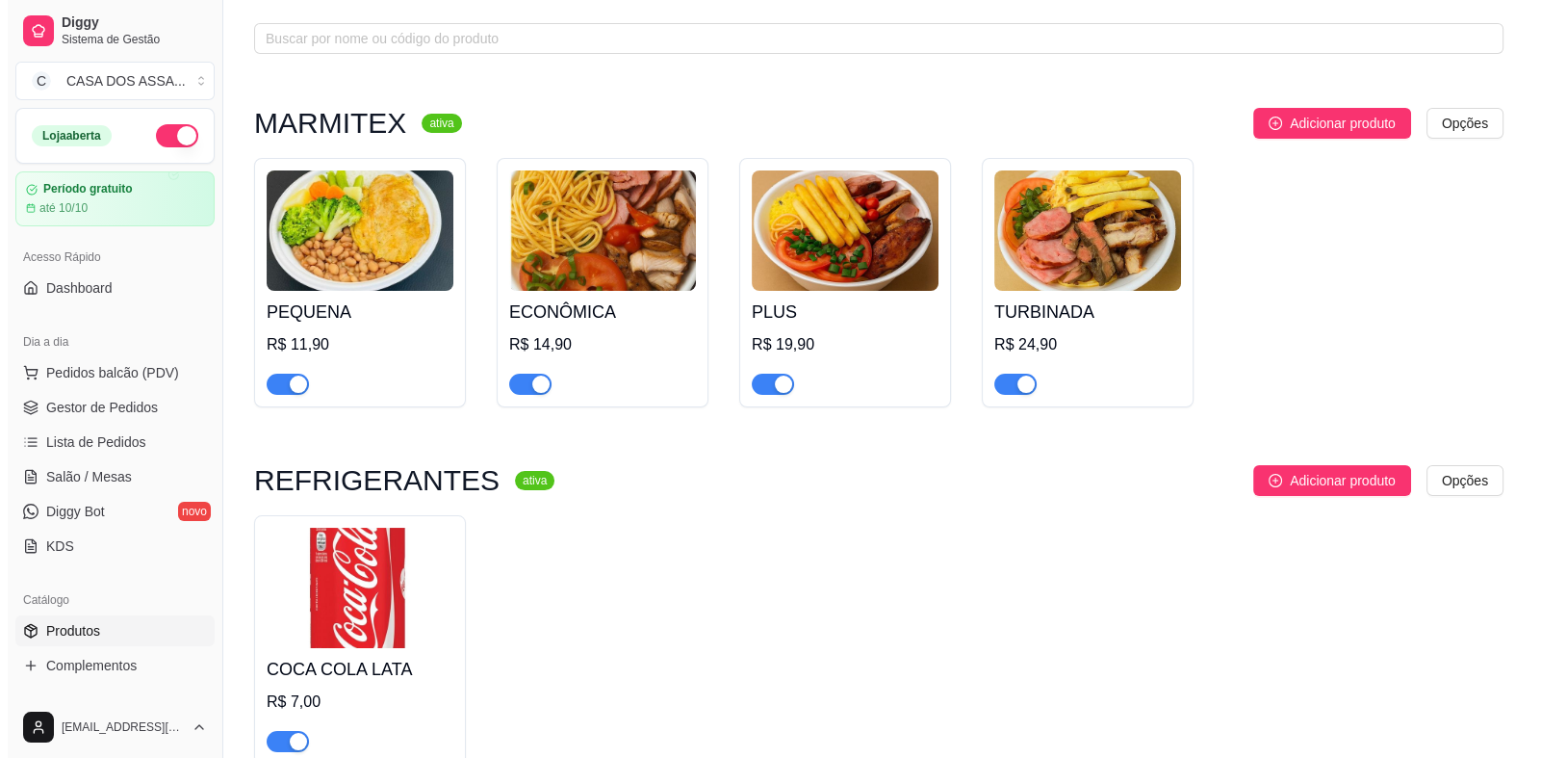
scroll to position [189, 0]
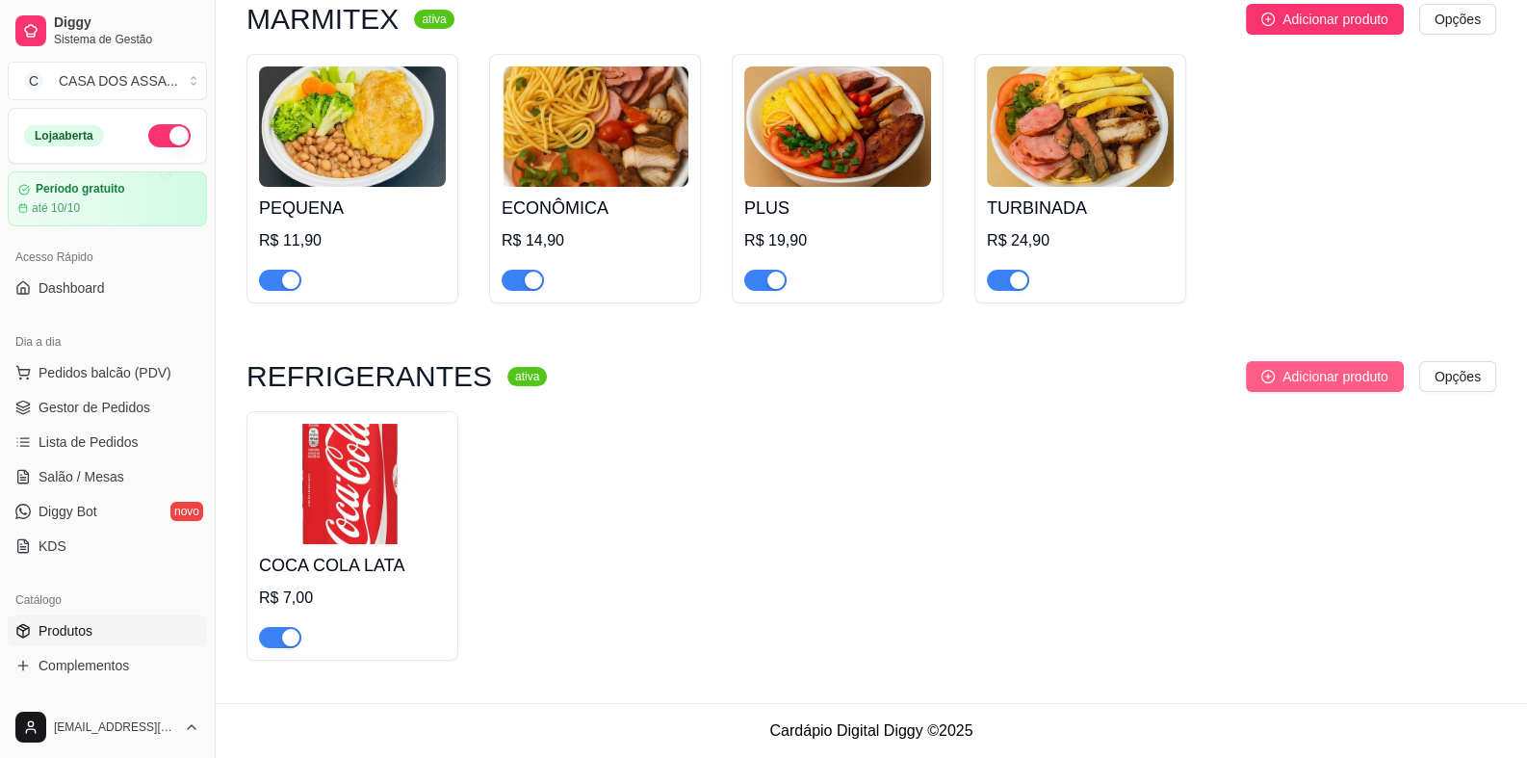
click at [1306, 371] on span "Adicionar produto" at bounding box center [1335, 376] width 106 height 21
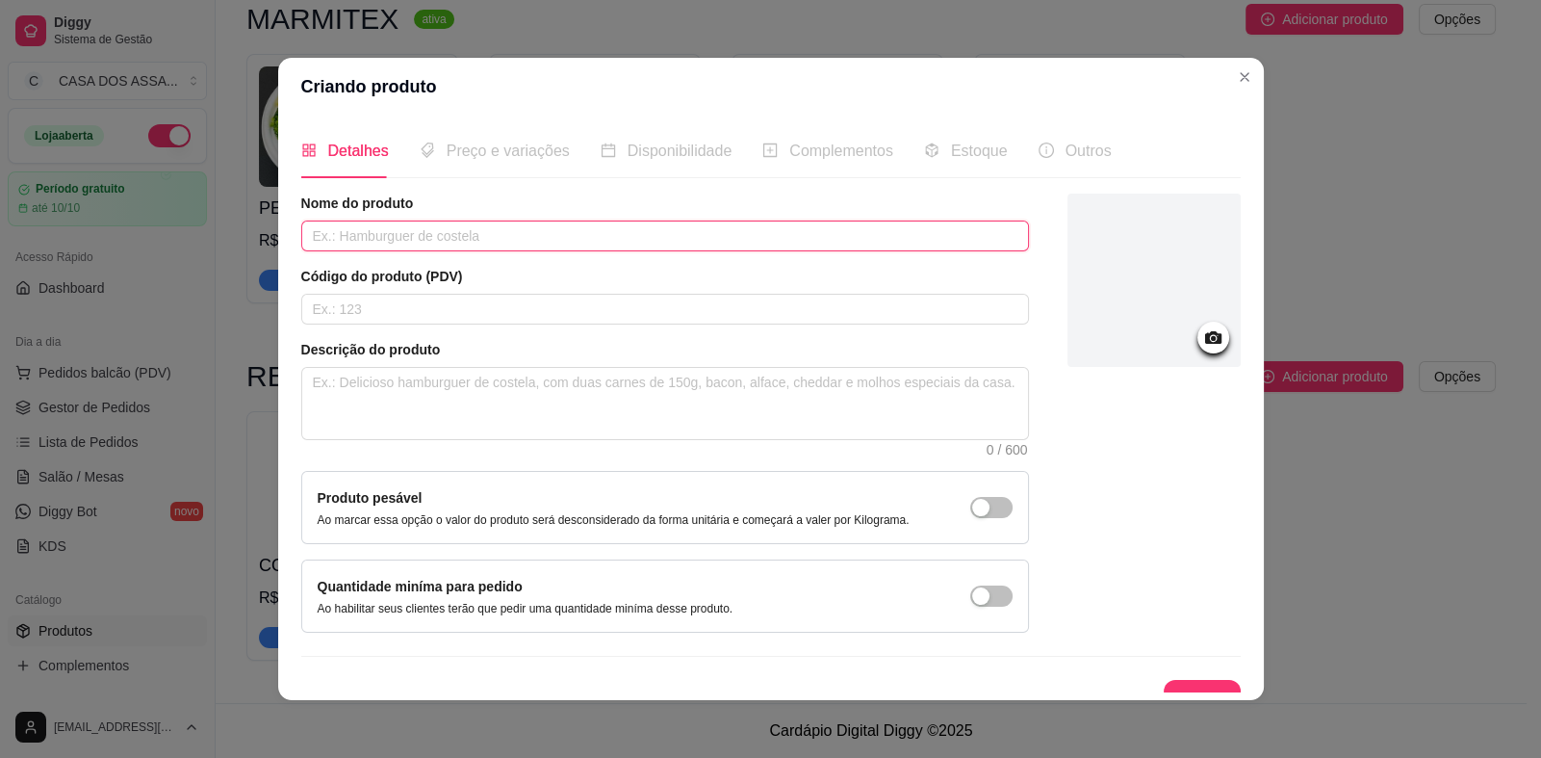
click at [542, 229] on input "text" at bounding box center [665, 235] width 728 height 31
type input "COCA COLA LATA ZERO"
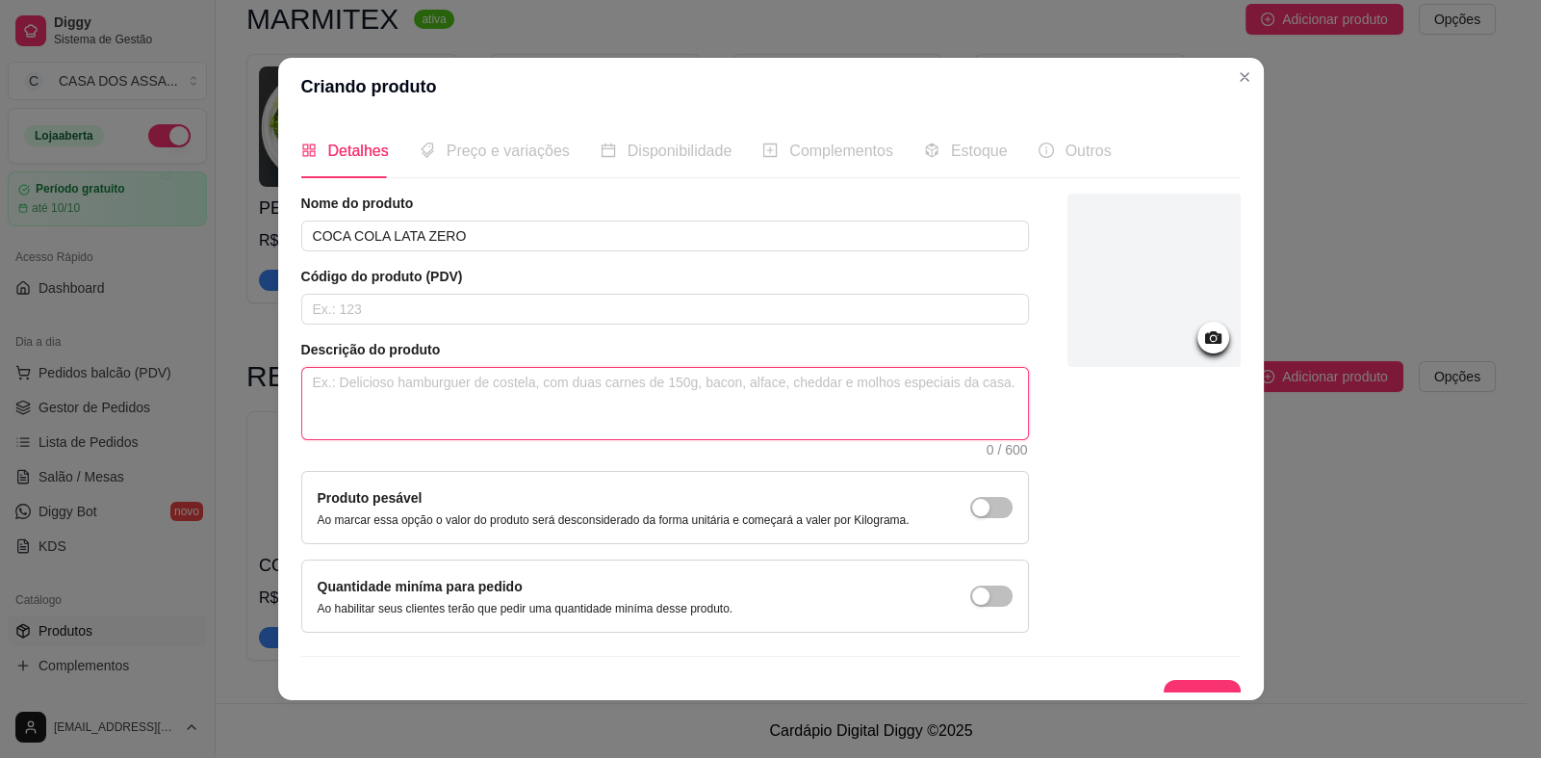
click at [505, 414] on textarea at bounding box center [665, 403] width 726 height 71
type textarea "1"
type textarea "1 u"
type textarea "1 un"
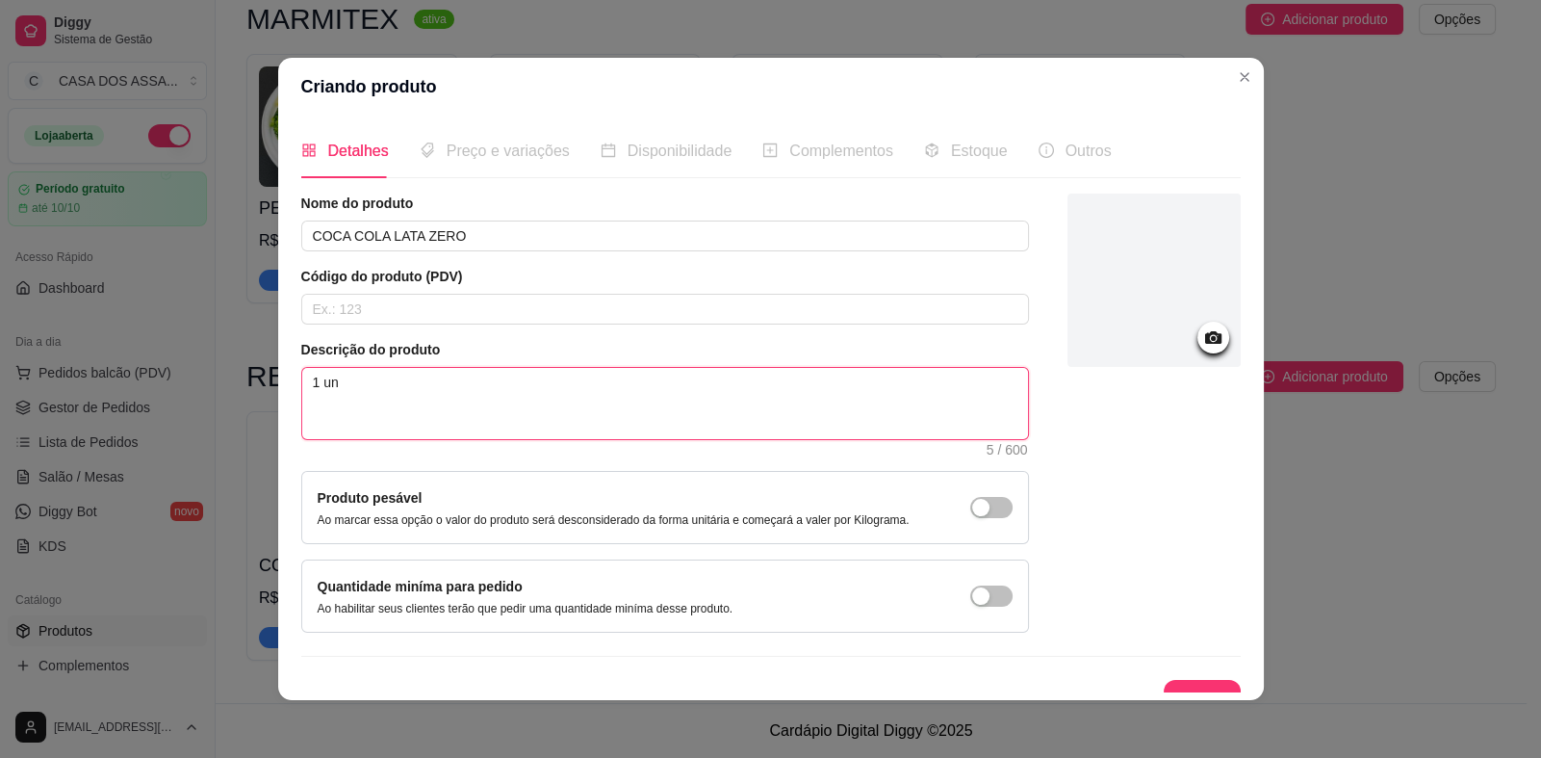
type textarea "1 un c"
type textarea "1 un co"
type textarea "1 un coc"
type textarea "1 un coca"
type textarea "1 un coca c"
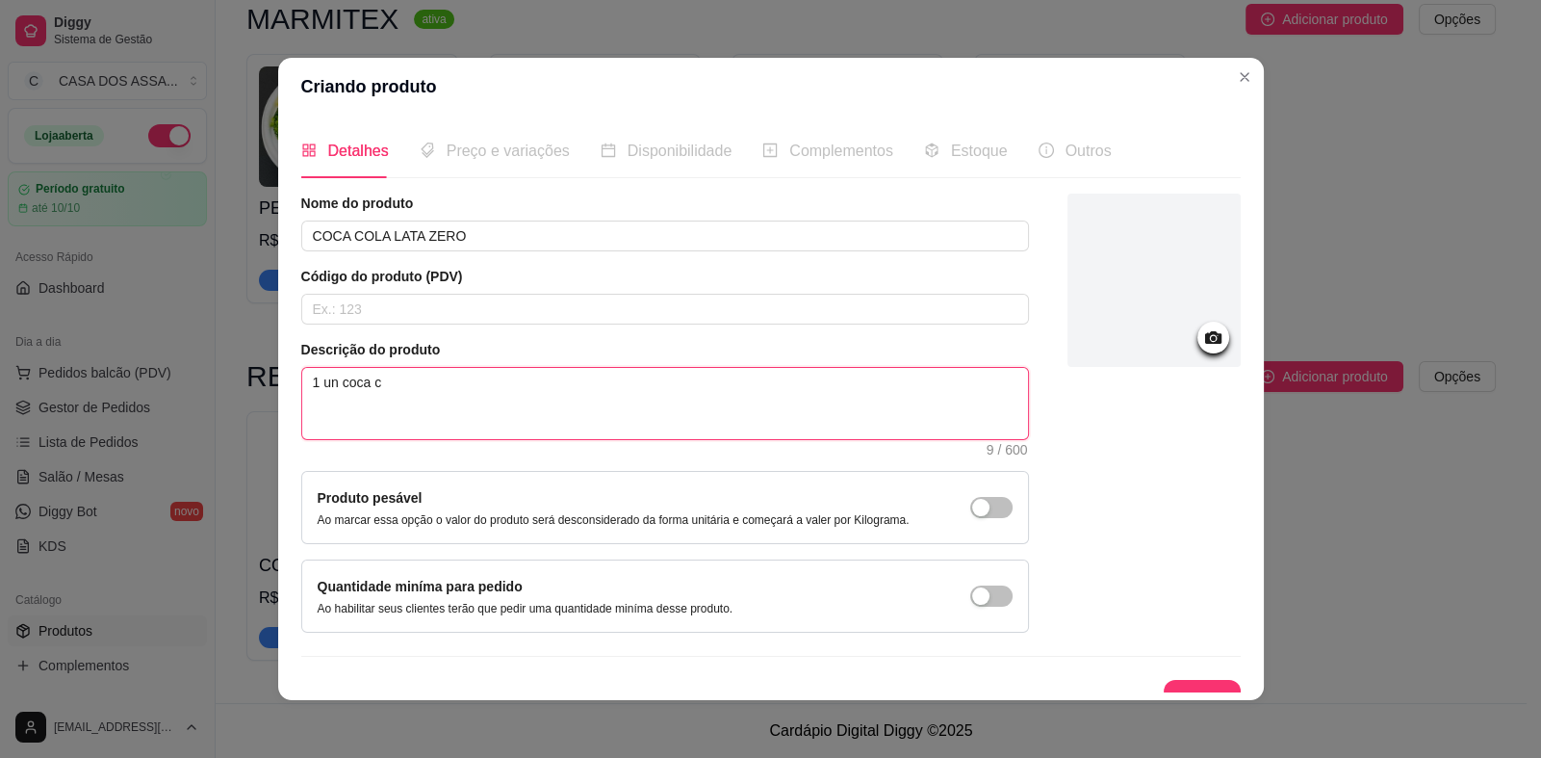
type textarea "1 un coca co"
type textarea "1 un coca col"
type textarea "1 un coca cola"
type textarea "1 un coca cola la"
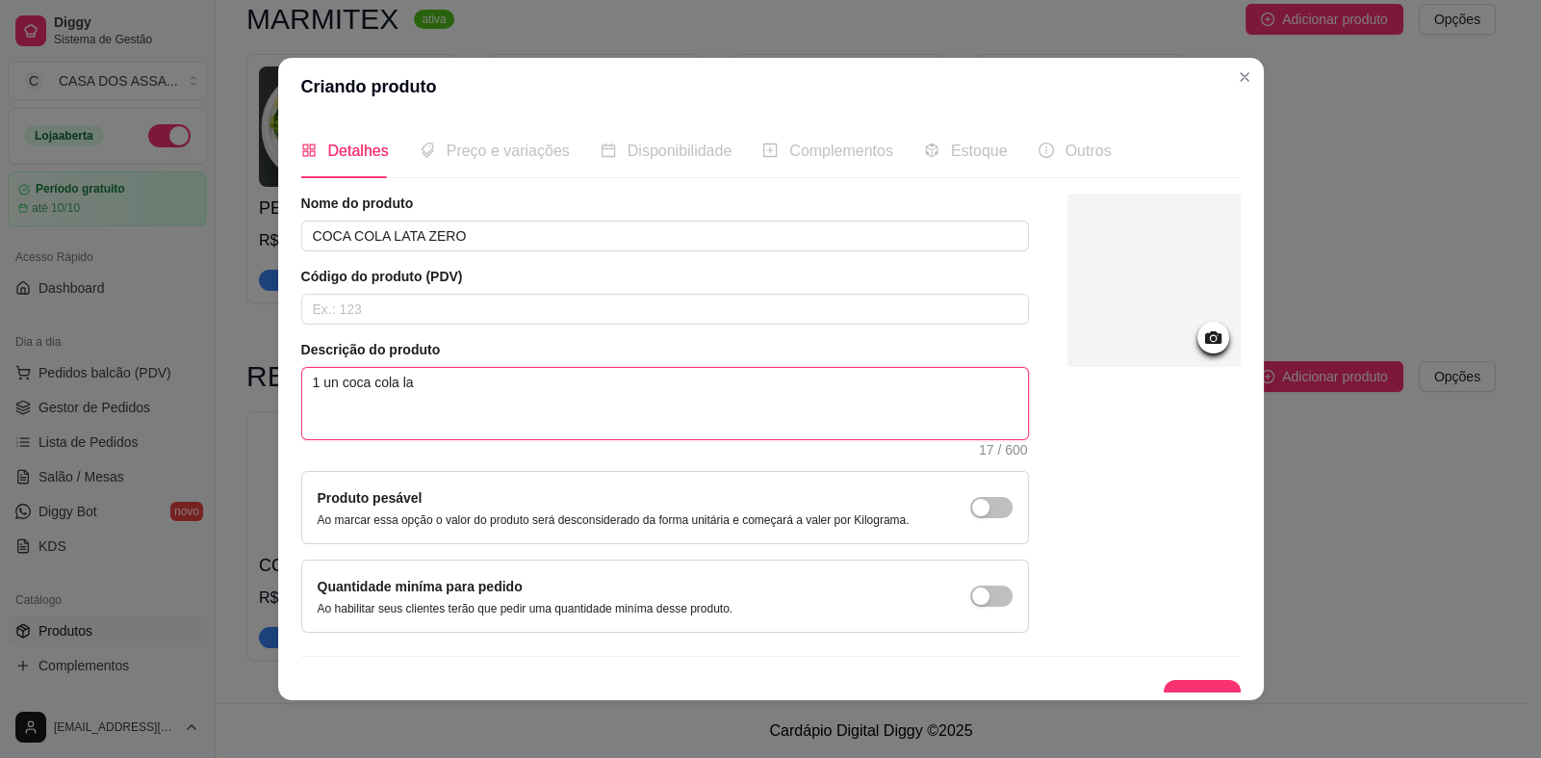
type textarea "1 un coca cola lat"
type textarea "1 un coca cola lata"
type textarea "1 un coca cola lata 3"
type textarea "1 un coca cola lata 350"
type textarea "1 un coca cola lata 350m"
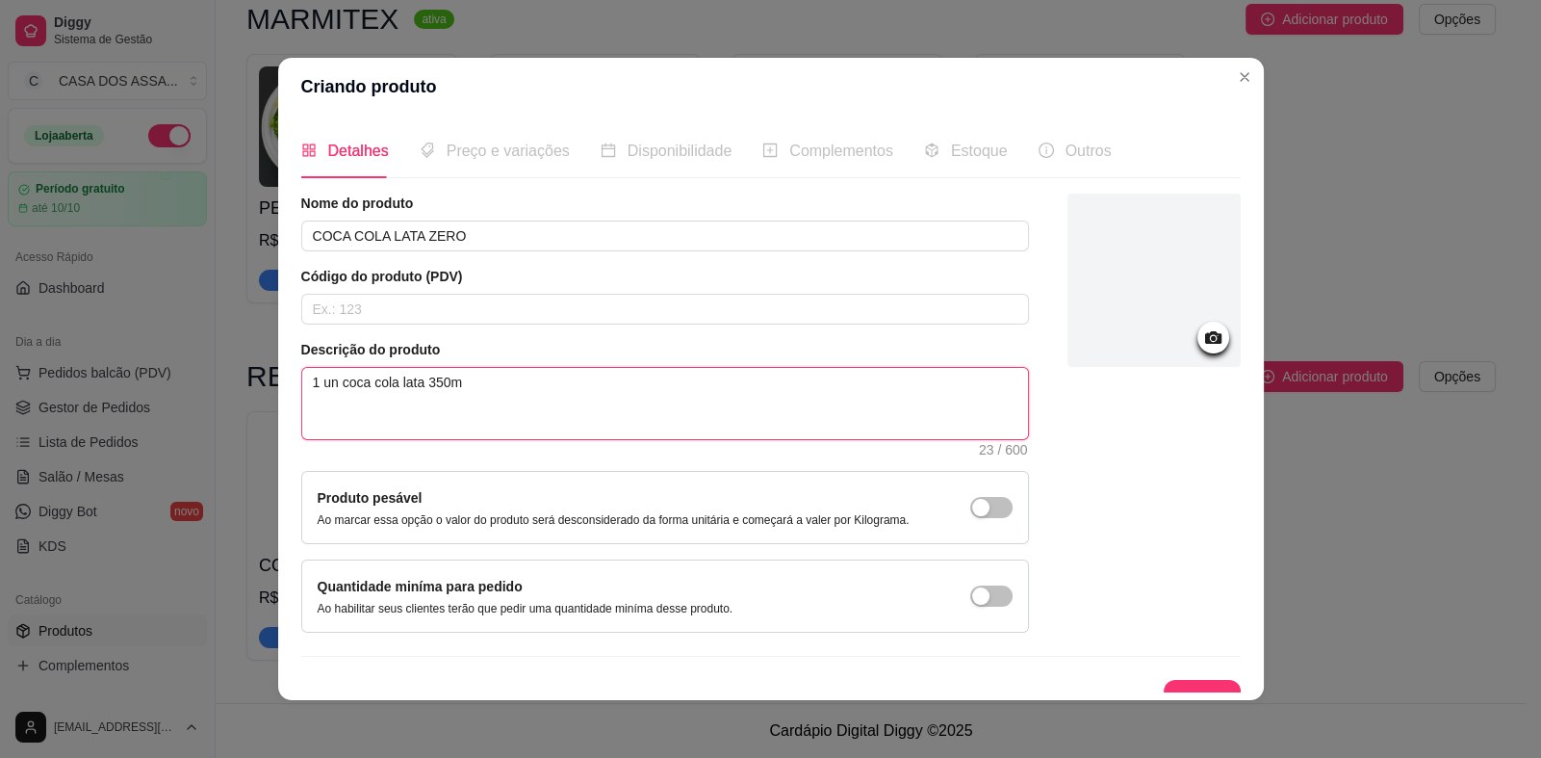
type textarea "1 un coca cola lata 350ml"
type textarea "1 un coca cola lata 350ml z"
type textarea "1 un coca cola lata 350ml ze"
type textarea "1 un coca cola lata 350ml zer"
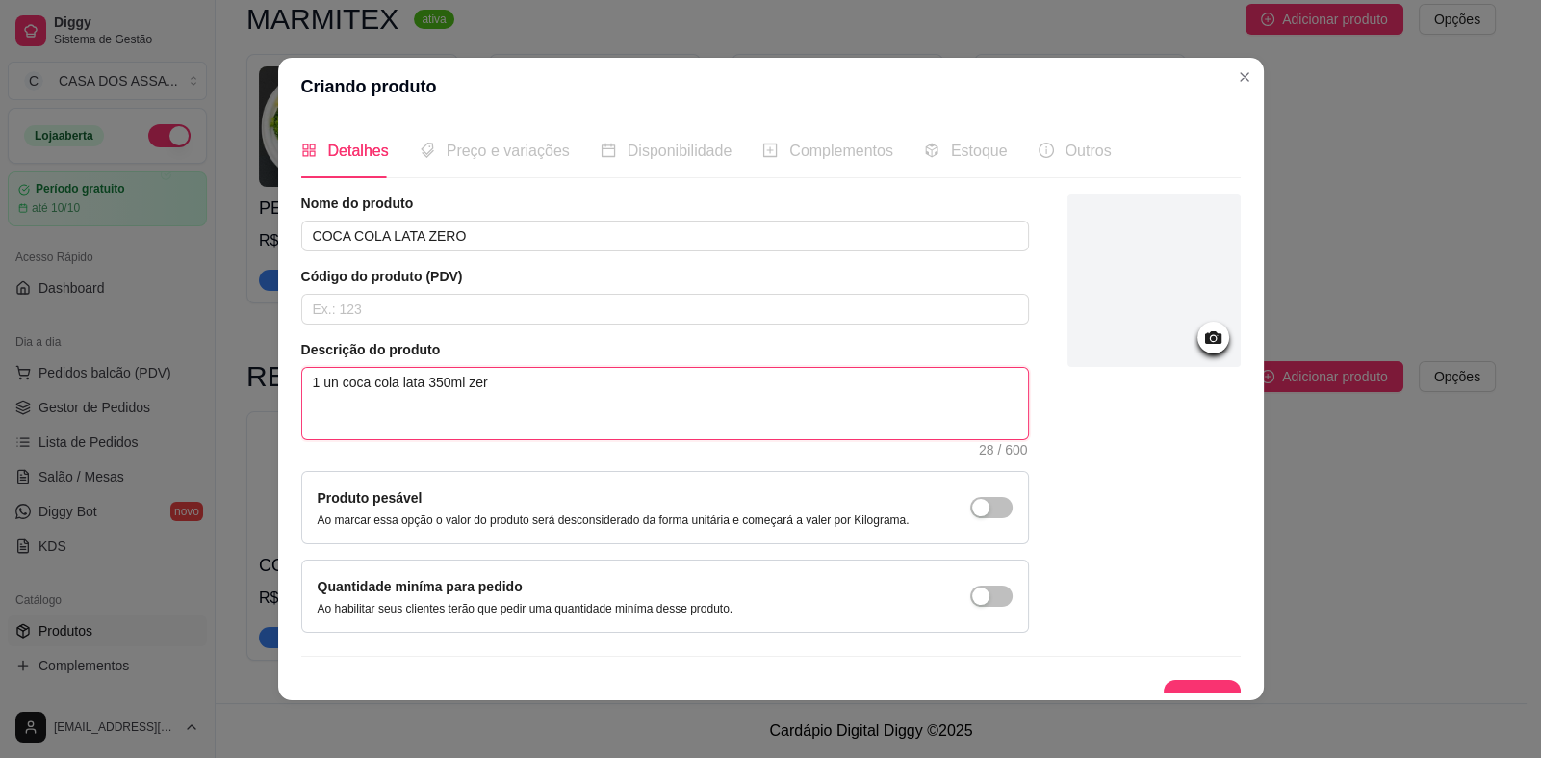
type textarea "1 un coca cola lata 350ml zero"
type textarea "1 un coca cola lata 350ml zero a"
type textarea "1 un coca cola lata 350ml zero aç"
type textarea "1 un coca cola lata 350ml zero açúc"
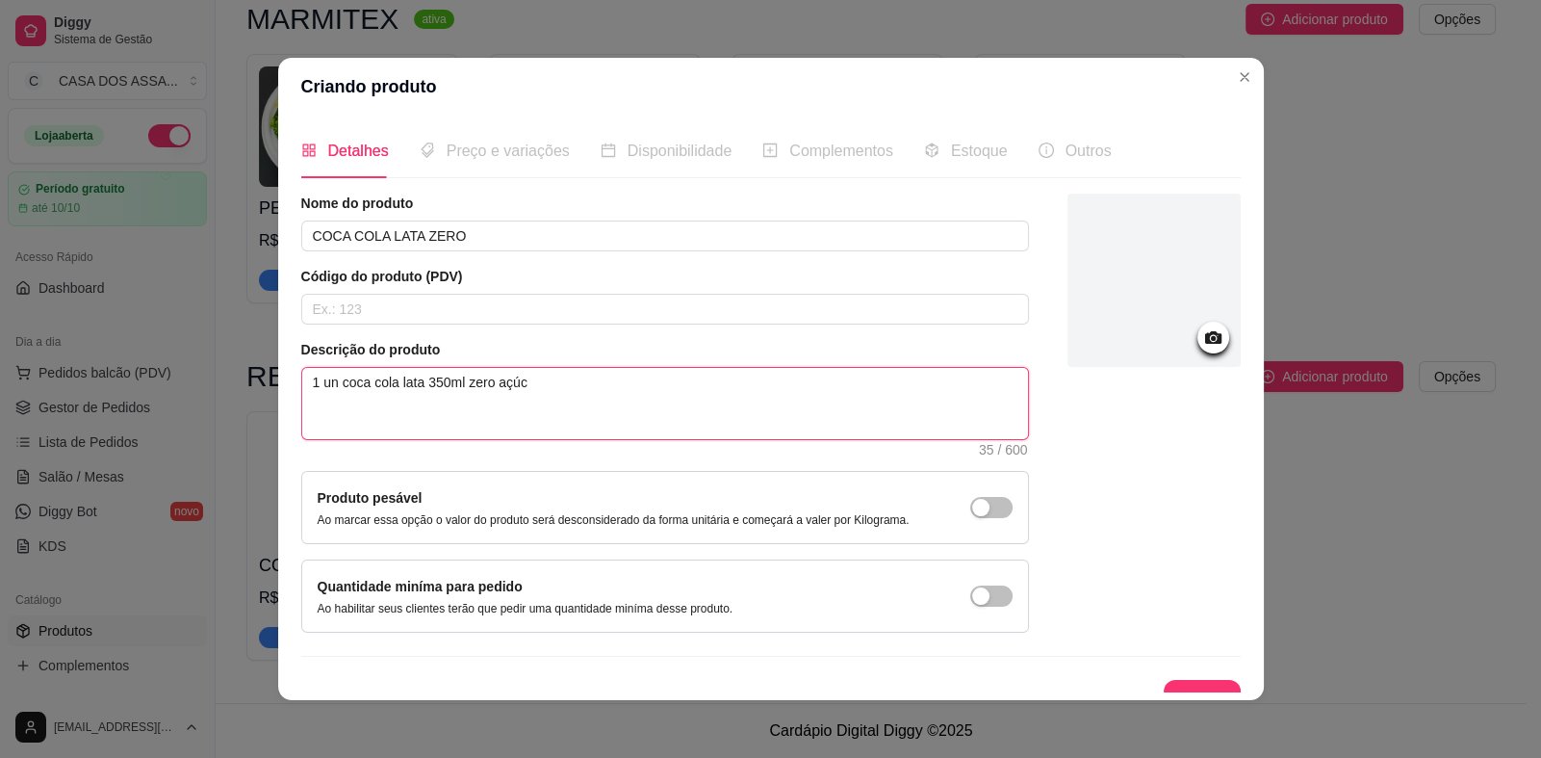
type textarea "1 un coca cola lata 350ml zero açúca"
type textarea "1 un coca cola lata 350ml zero açúcas"
type textarea "1 un coca cola lata 350ml zero açúca"
type textarea "1 un coca cola lata 350ml zero açúcar"
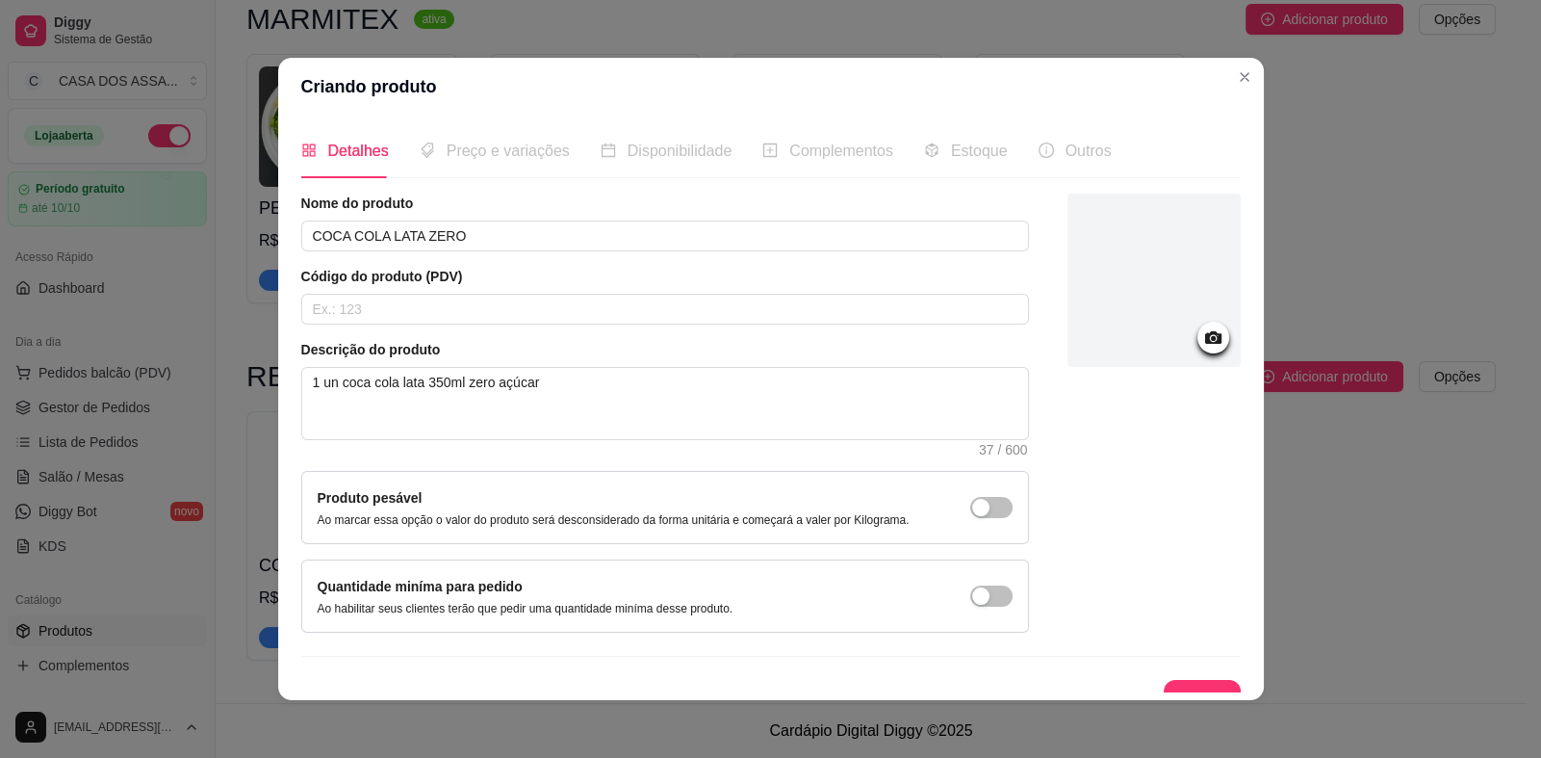
click at [1202, 340] on icon at bounding box center [1213, 337] width 22 height 22
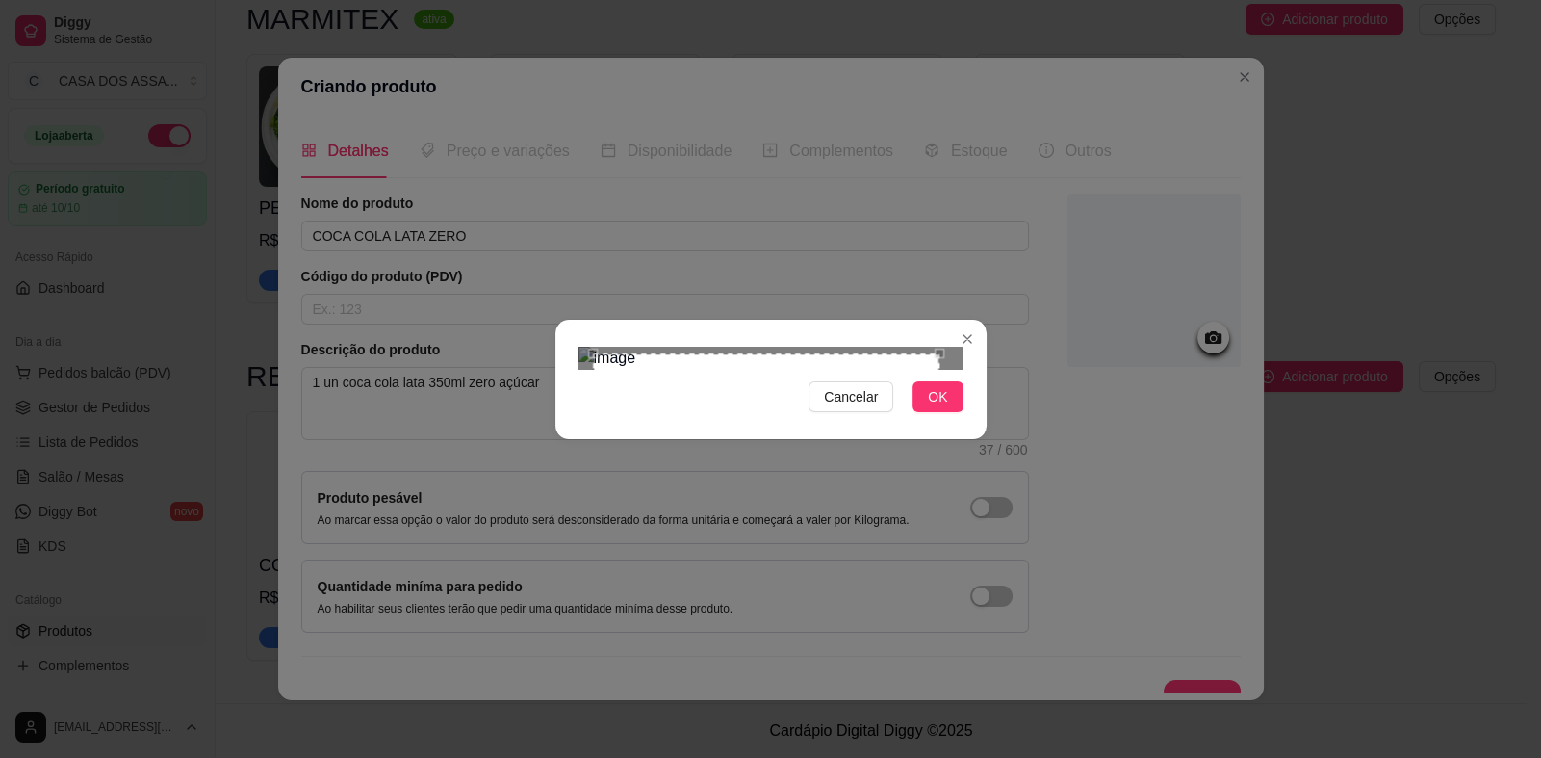
click at [695, 353] on div "Use the arrow keys to move the crop selection area" at bounding box center [766, 450] width 347 height 194
click at [875, 347] on div at bounding box center [771, 358] width 385 height 23
click at [693, 458] on div "Use the arrow keys to move the crop selection area" at bounding box center [690, 458] width 201 height 201
click at [795, 339] on div "Cancelar OK" at bounding box center [770, 379] width 431 height 81
click at [737, 350] on div "Use the arrow keys to move the crop selection area" at bounding box center [686, 455] width 211 height 211
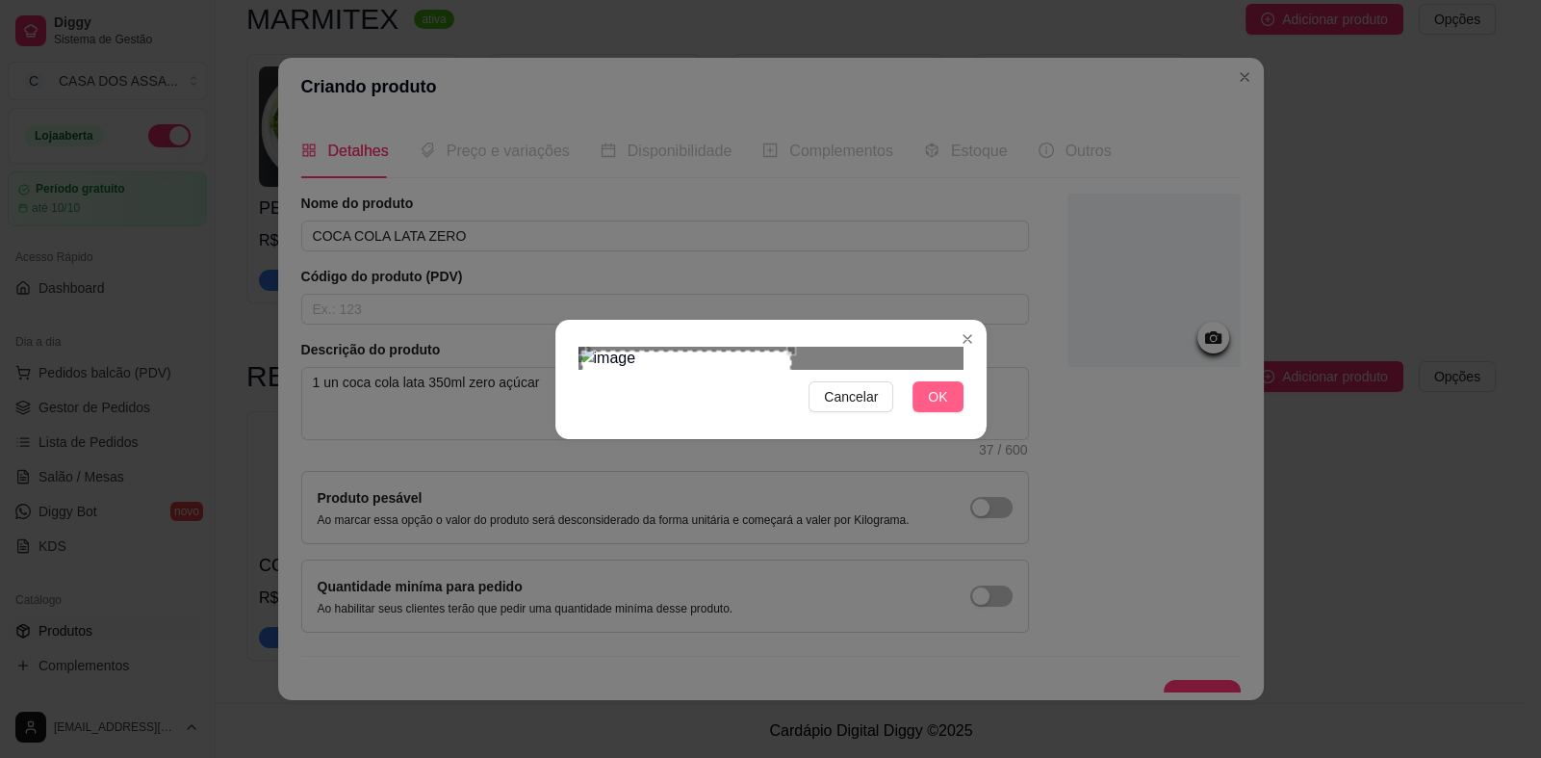
click at [938, 407] on span "OK" at bounding box center [937, 396] width 19 height 21
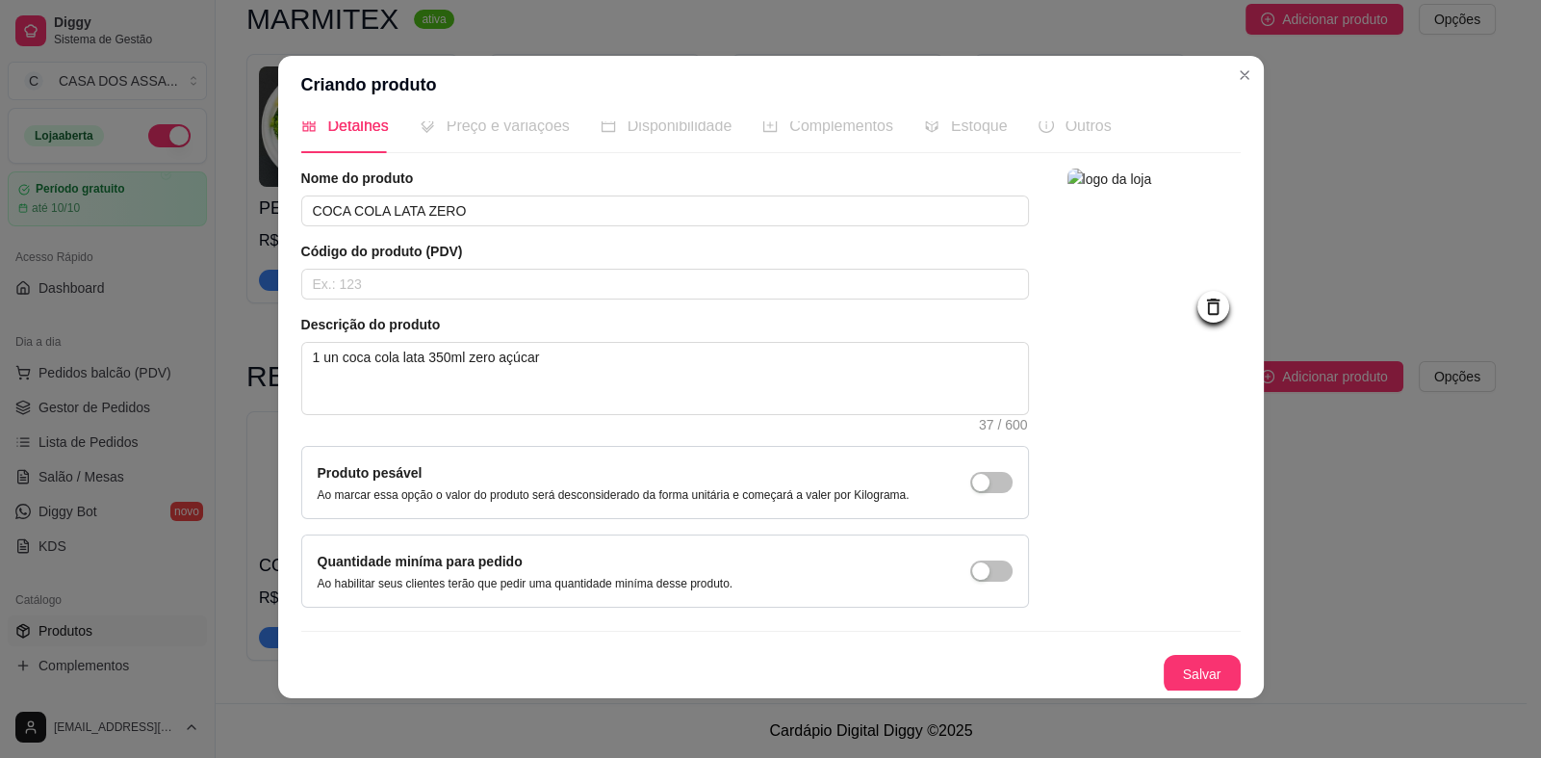
scroll to position [4, 0]
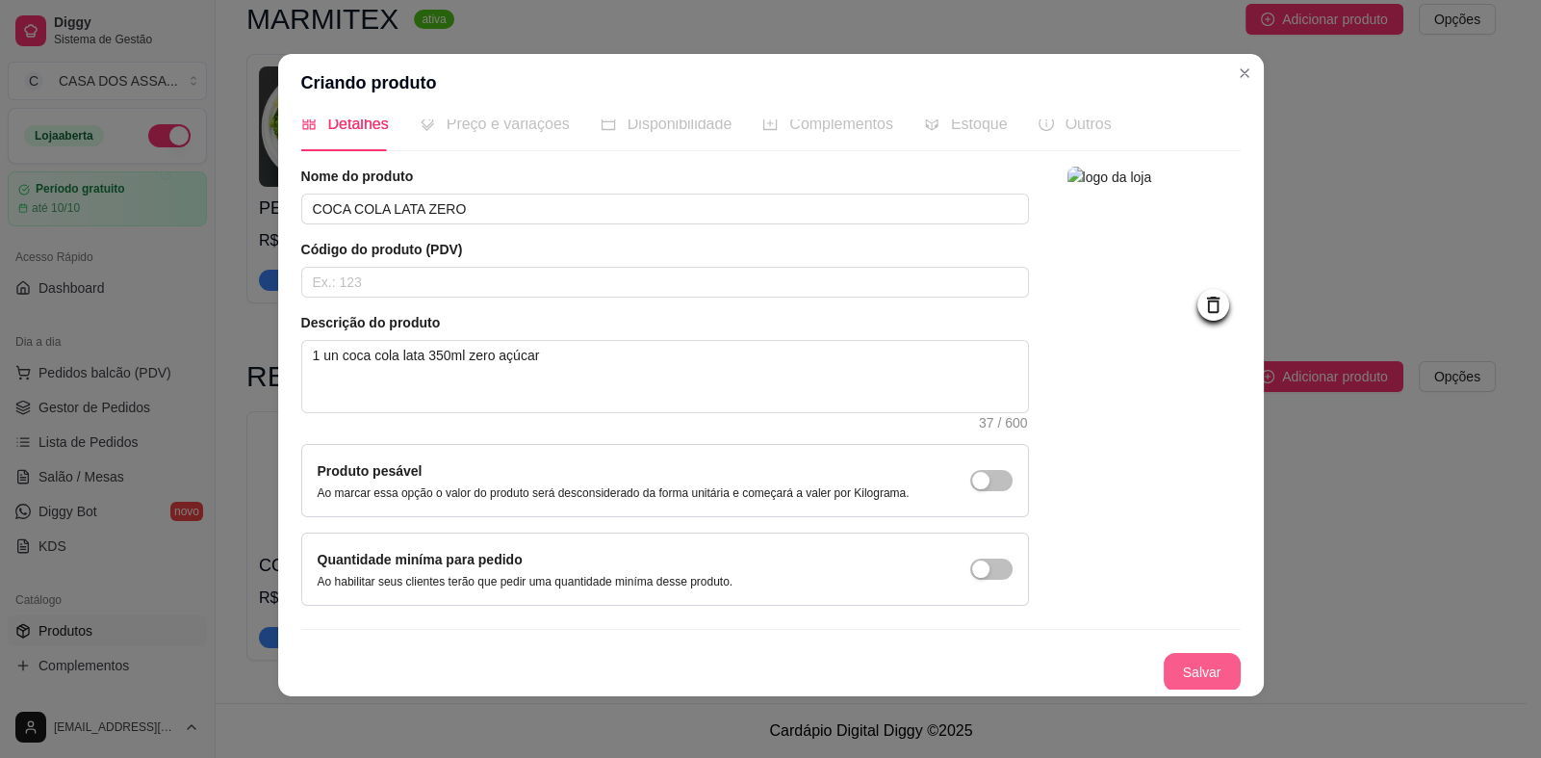
click at [1173, 675] on button "Salvar" at bounding box center [1202, 672] width 77 height 39
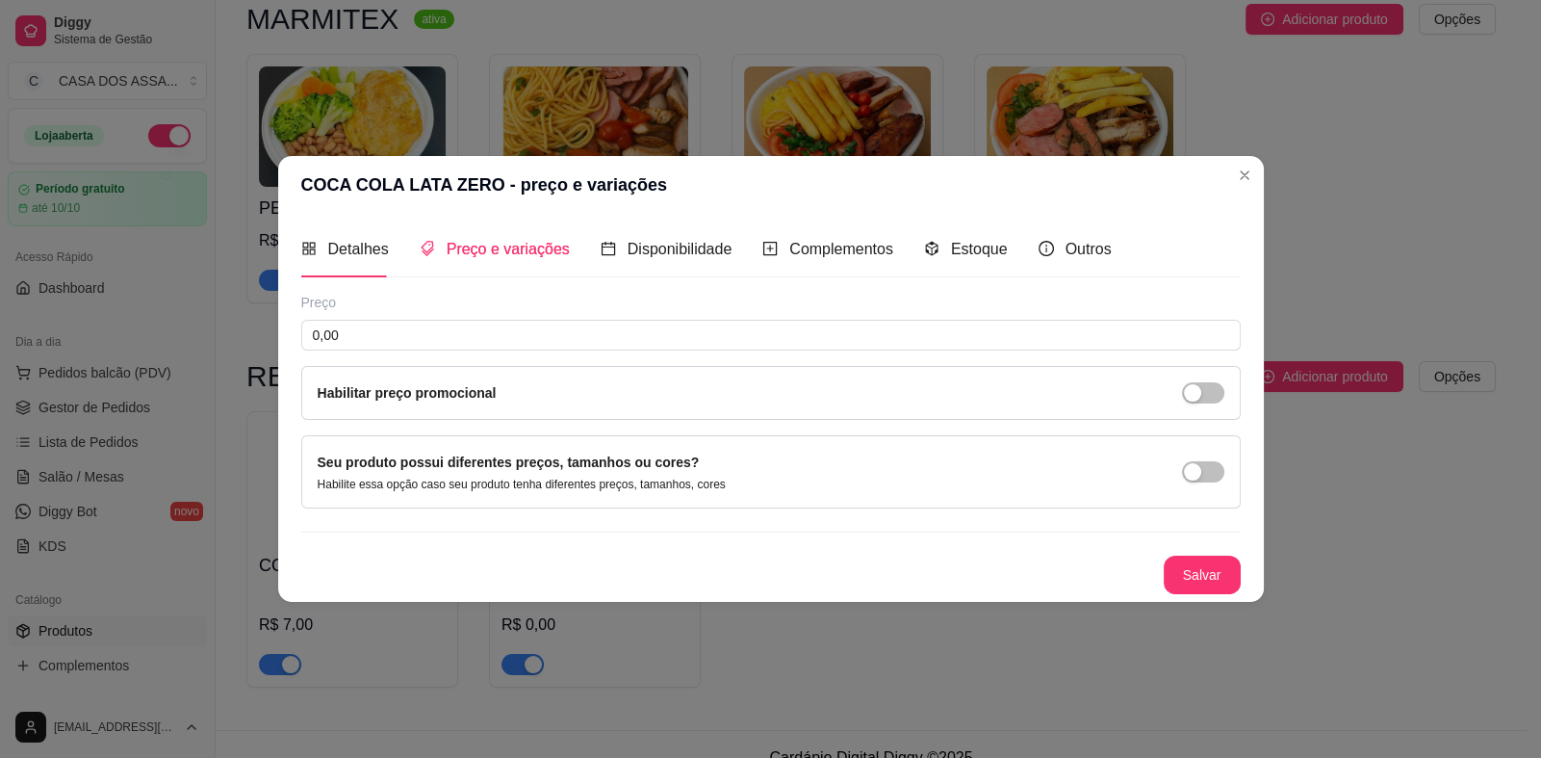
scroll to position [0, 0]
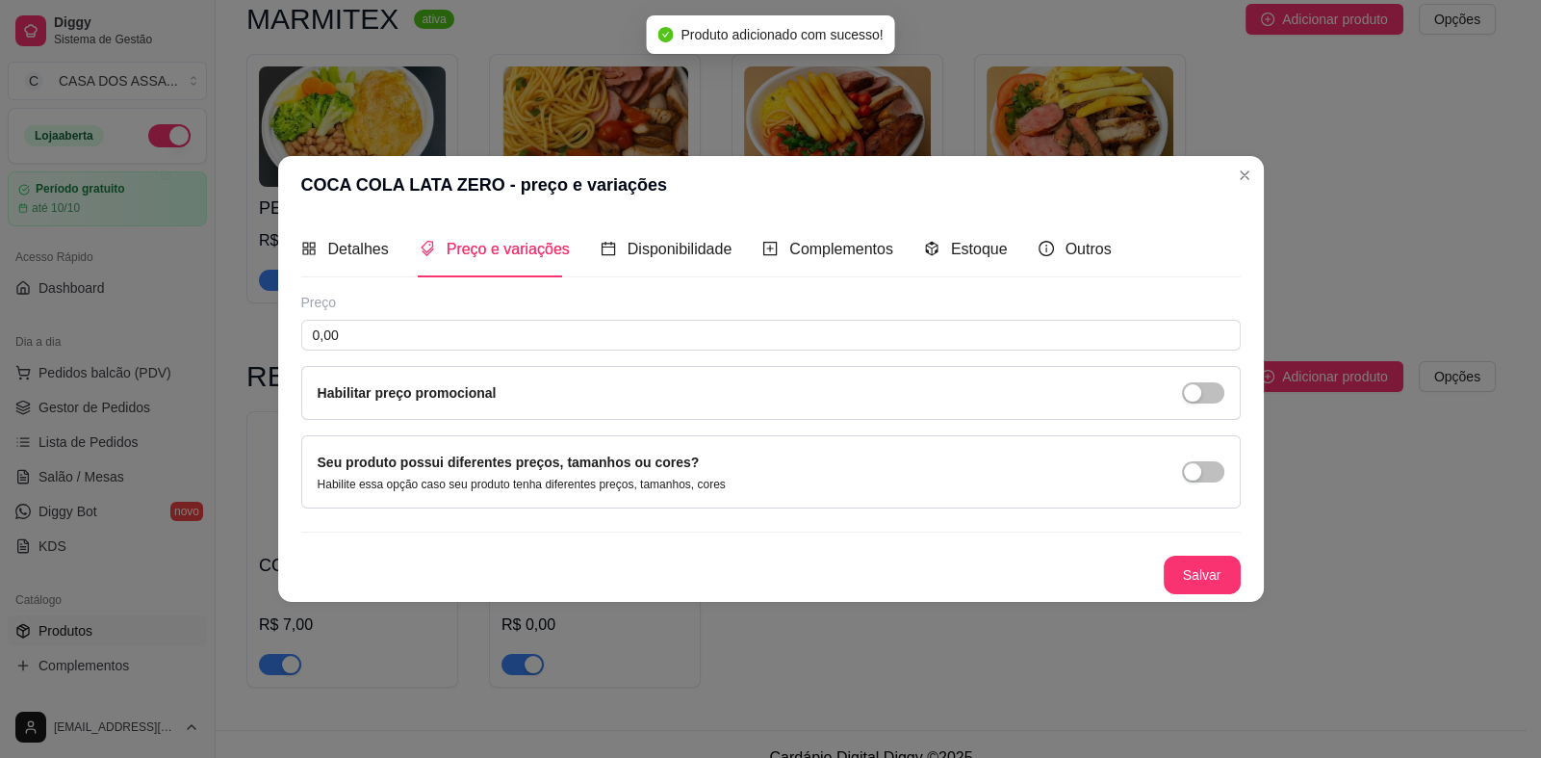
click at [614, 315] on div "Preço 0,00 Habilitar preço promocional" at bounding box center [771, 356] width 940 height 127
click at [612, 330] on input "0,00" at bounding box center [771, 335] width 940 height 31
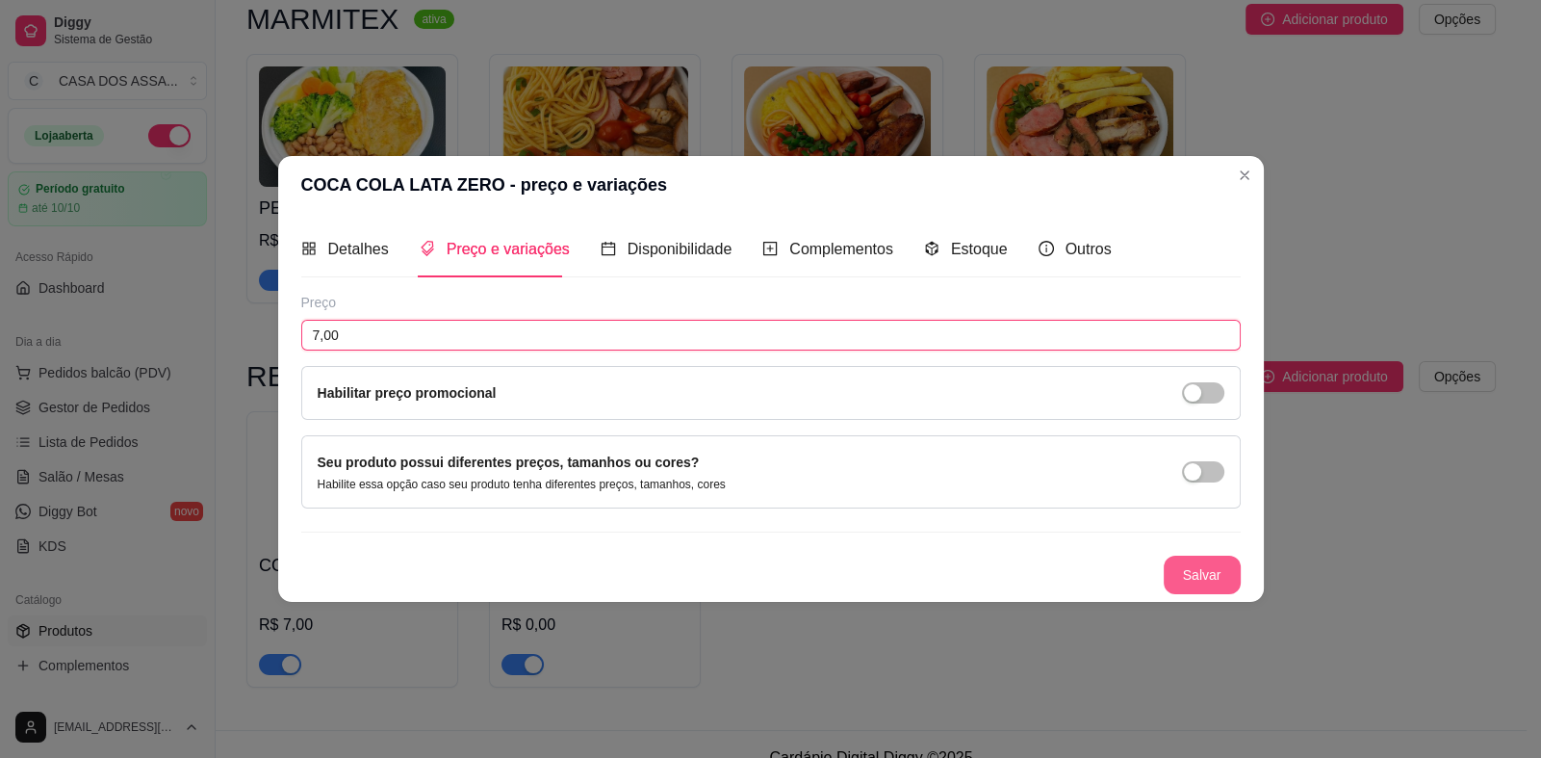
type input "7,00"
click at [1191, 582] on button "Salvar" at bounding box center [1202, 574] width 77 height 39
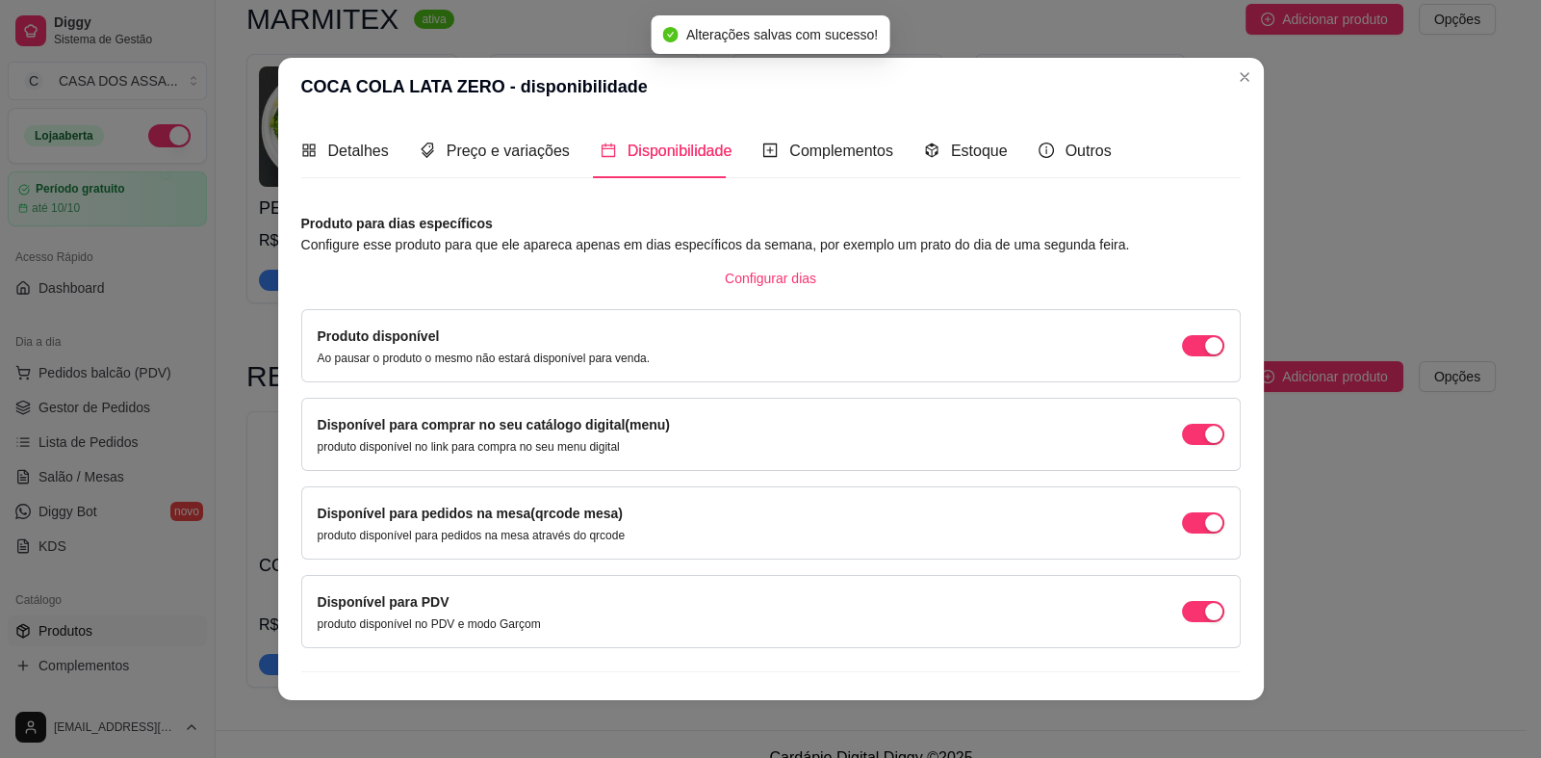
drag, startPoint x: 1182, startPoint y: 521, endPoint x: 1182, endPoint y: 581, distance: 60.7
click at [1205, 523] on div "button" at bounding box center [1213, 522] width 17 height 17
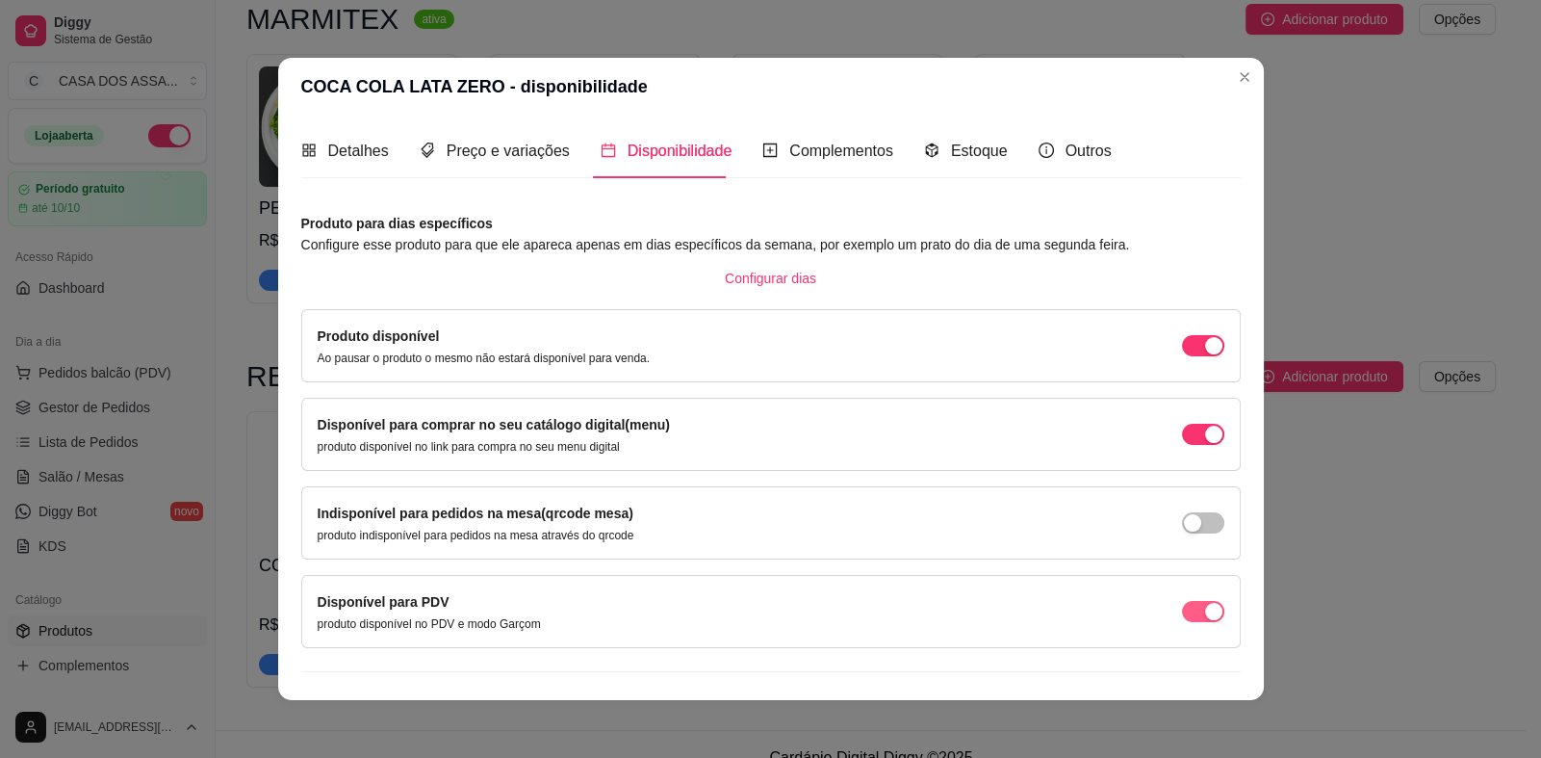
click at [1182, 608] on span "button" at bounding box center [1203, 611] width 42 height 21
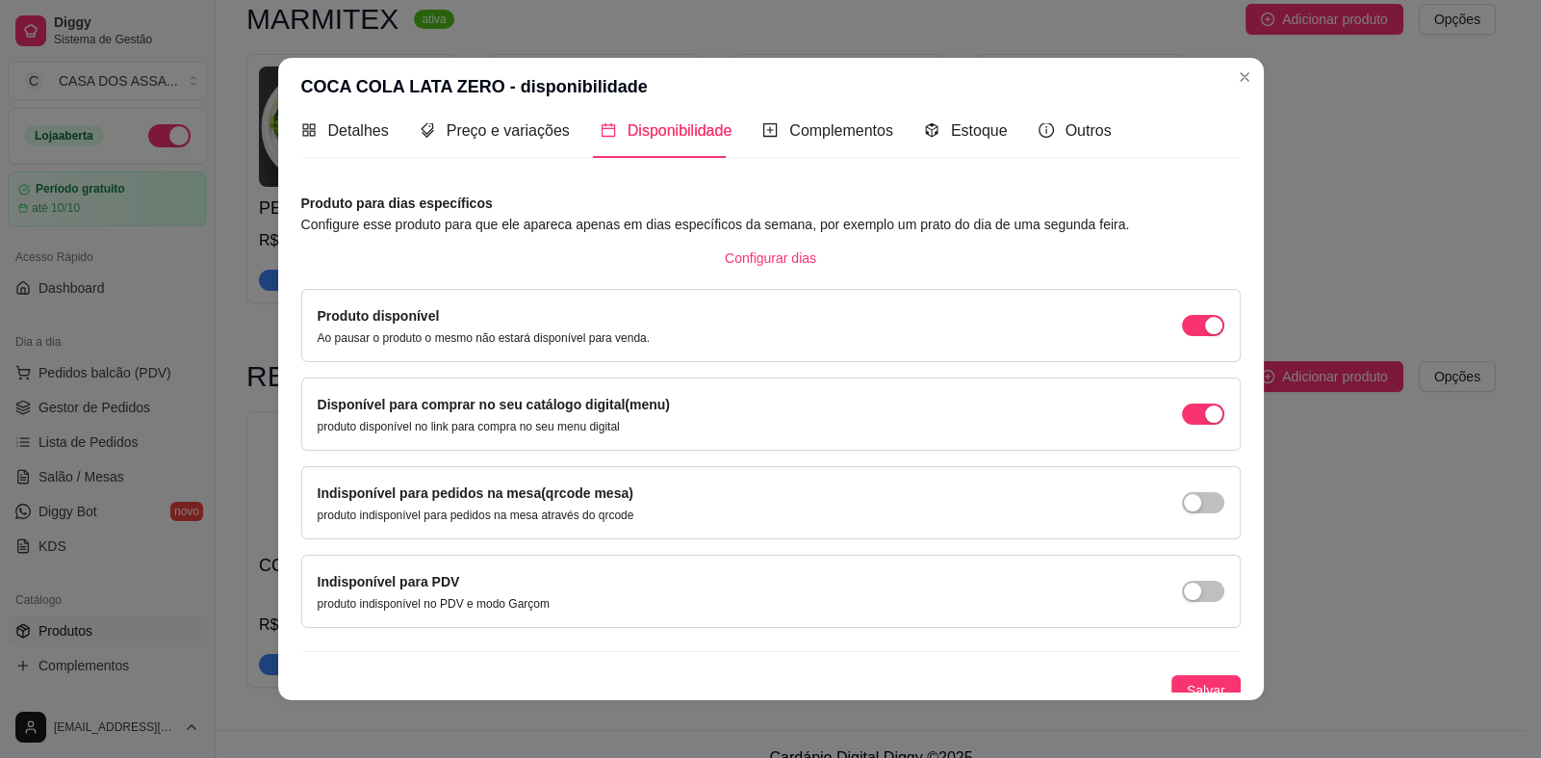
scroll to position [31, 0]
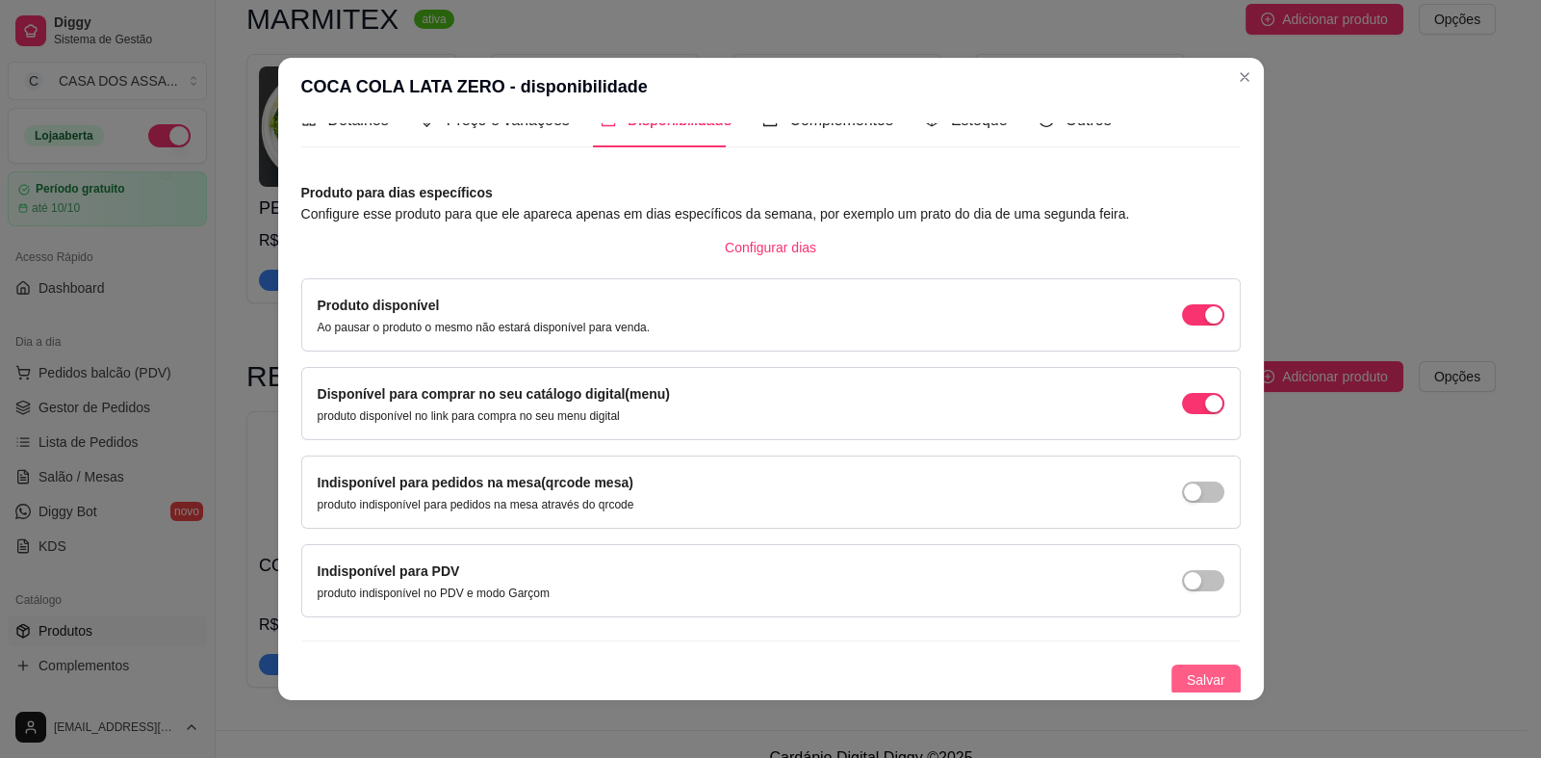
click at [1199, 669] on span "Salvar" at bounding box center [1206, 679] width 39 height 21
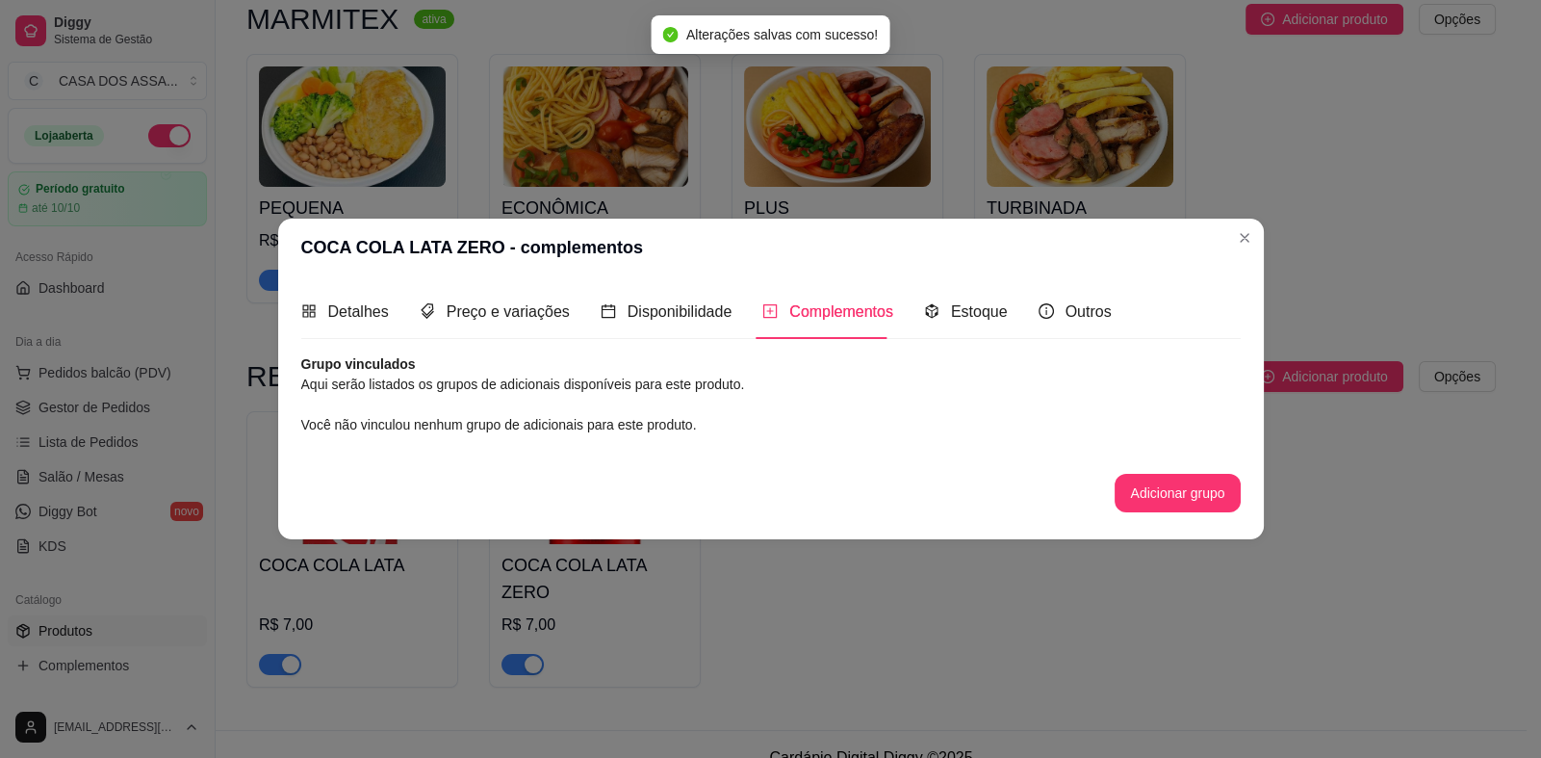
scroll to position [0, 0]
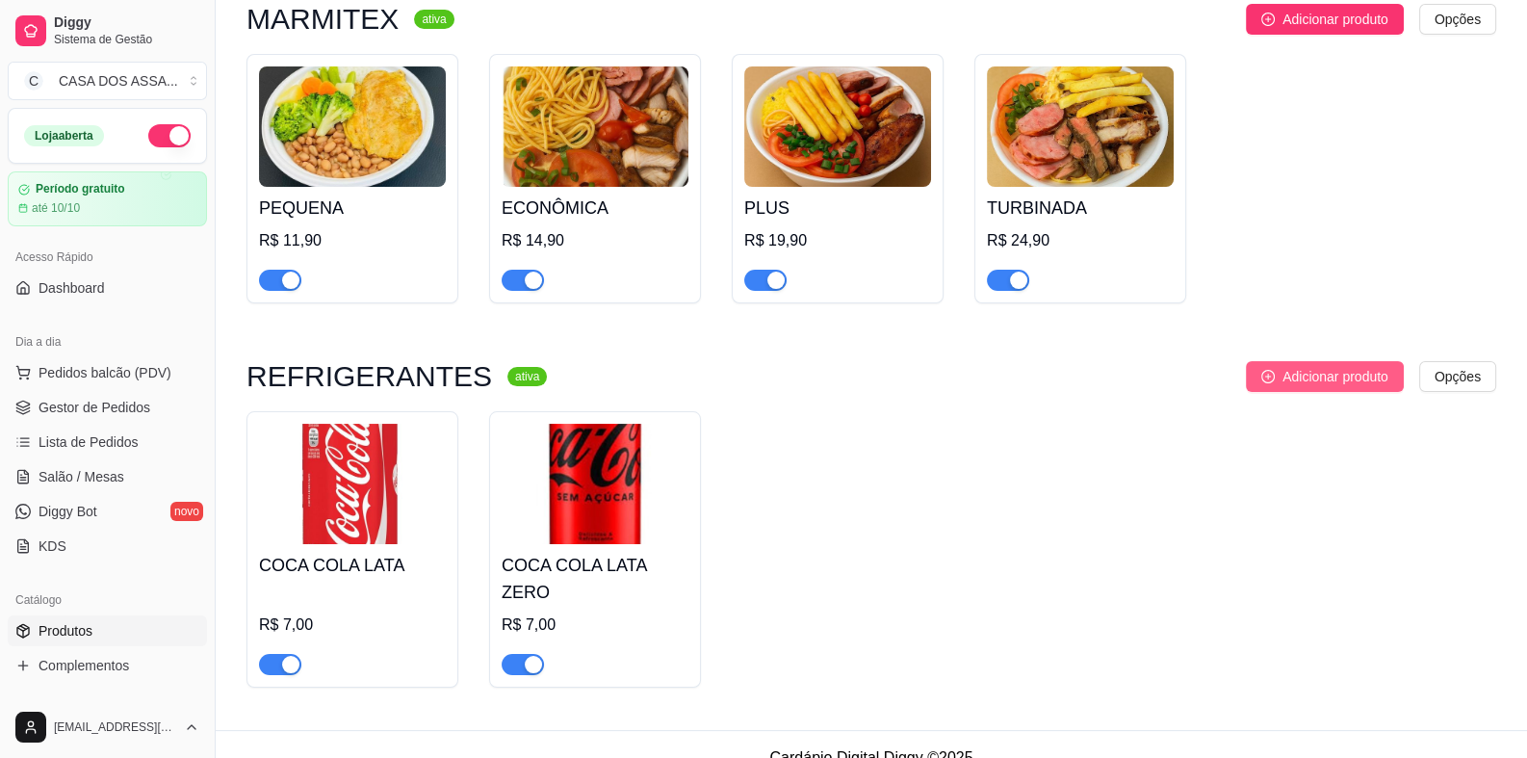
click at [1326, 381] on span "Adicionar produto" at bounding box center [1335, 376] width 106 height 21
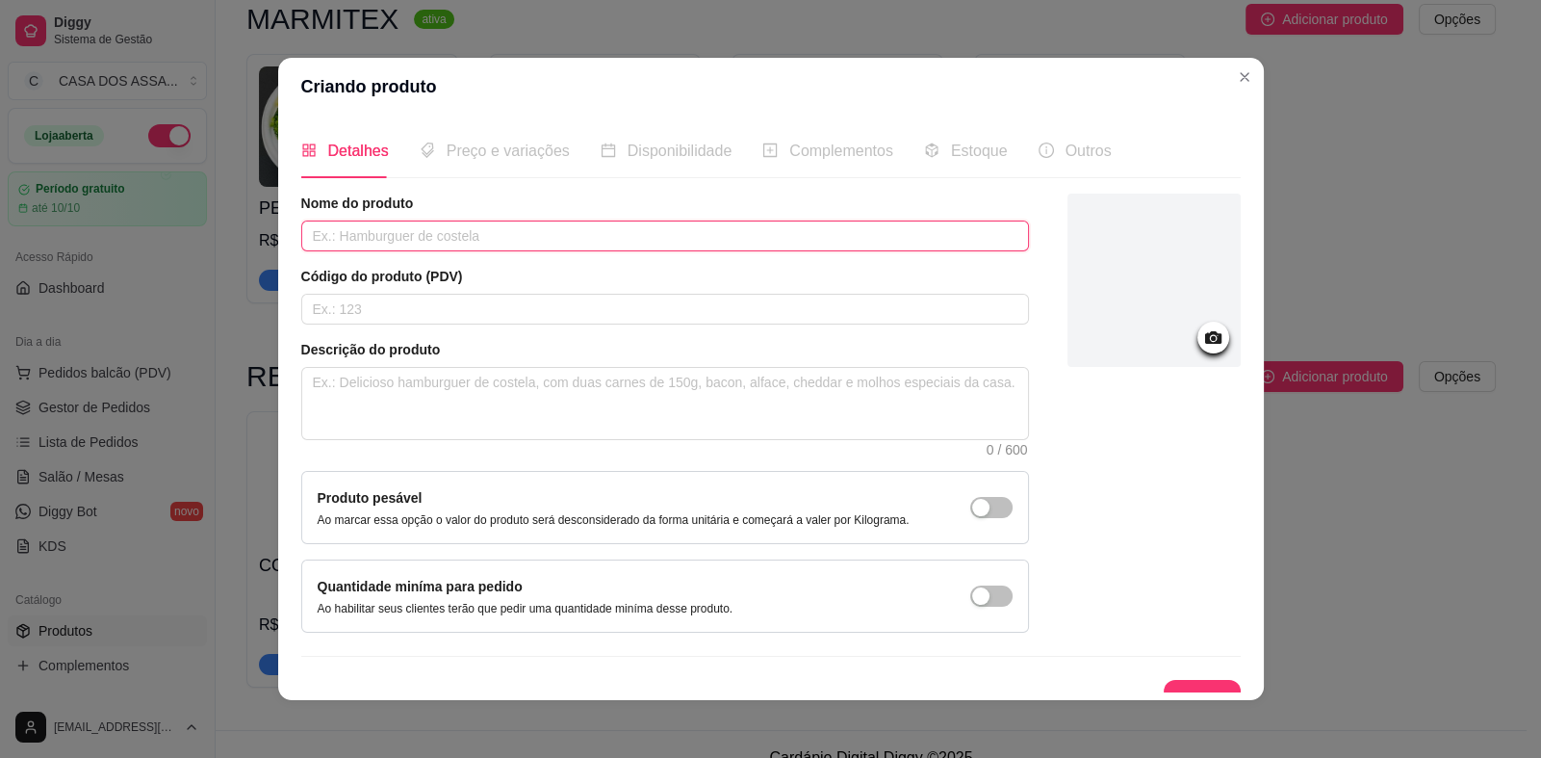
click at [419, 236] on input "text" at bounding box center [665, 235] width 728 height 31
type input "F"
type input "GUARANÁ ANTARCTICA LATA"
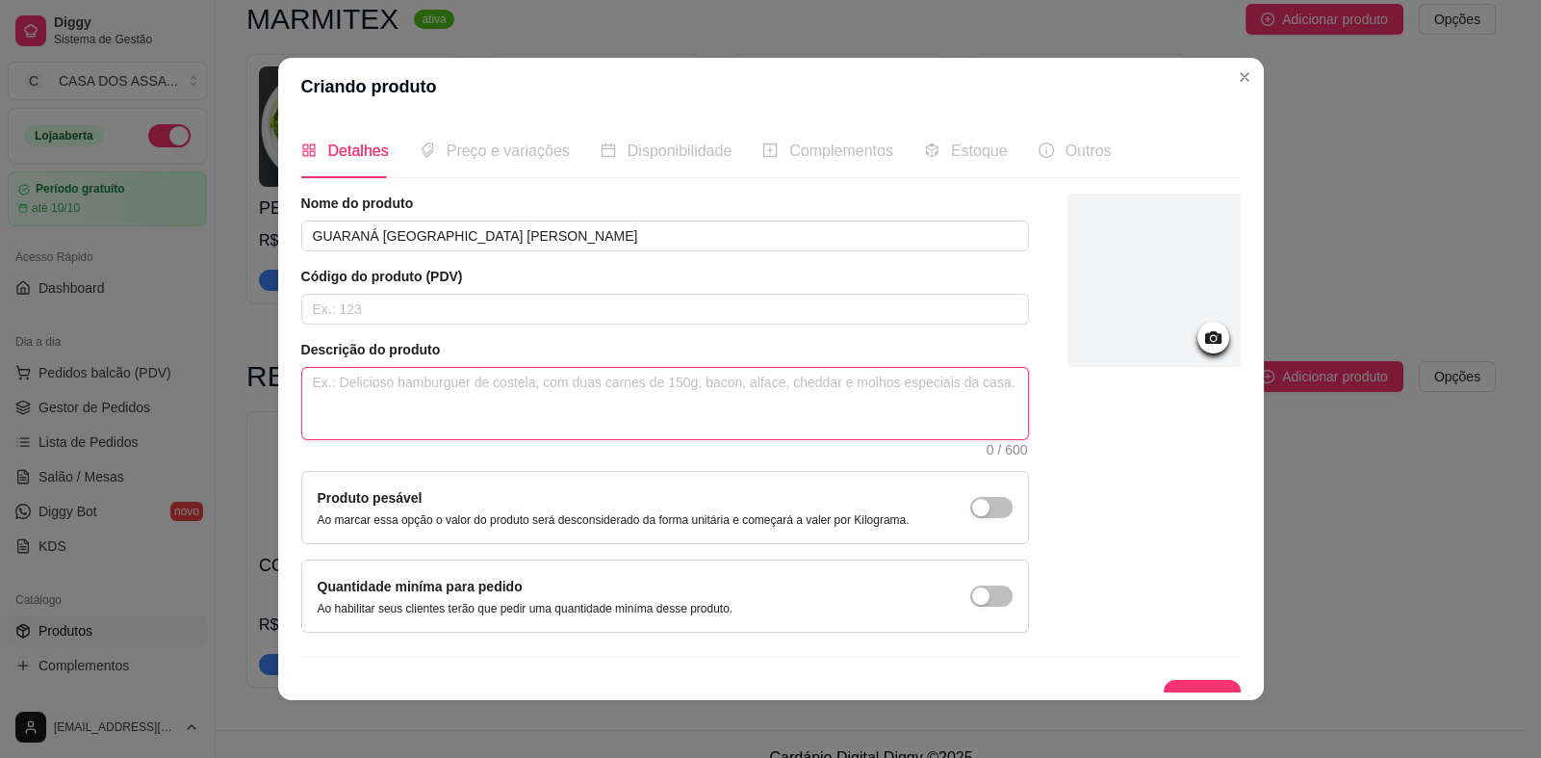
click at [380, 386] on textarea at bounding box center [665, 403] width 726 height 71
type textarea "1"
type textarea "1 u"
type textarea "1 un"
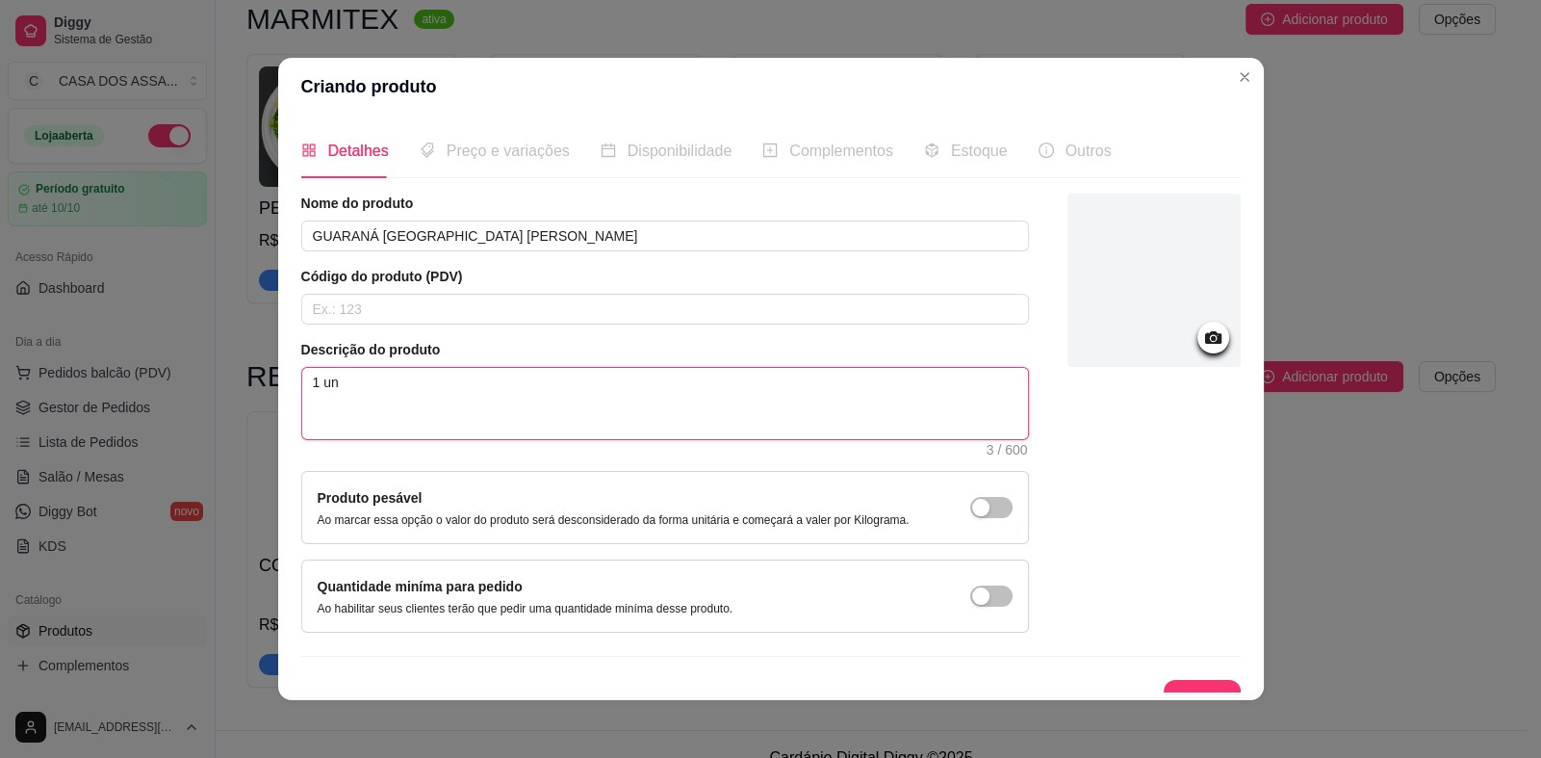
type textarea "1 un"
type textarea "1 un g"
type textarea "1 un gu"
type textarea "1 un g"
type textarea "1 un"
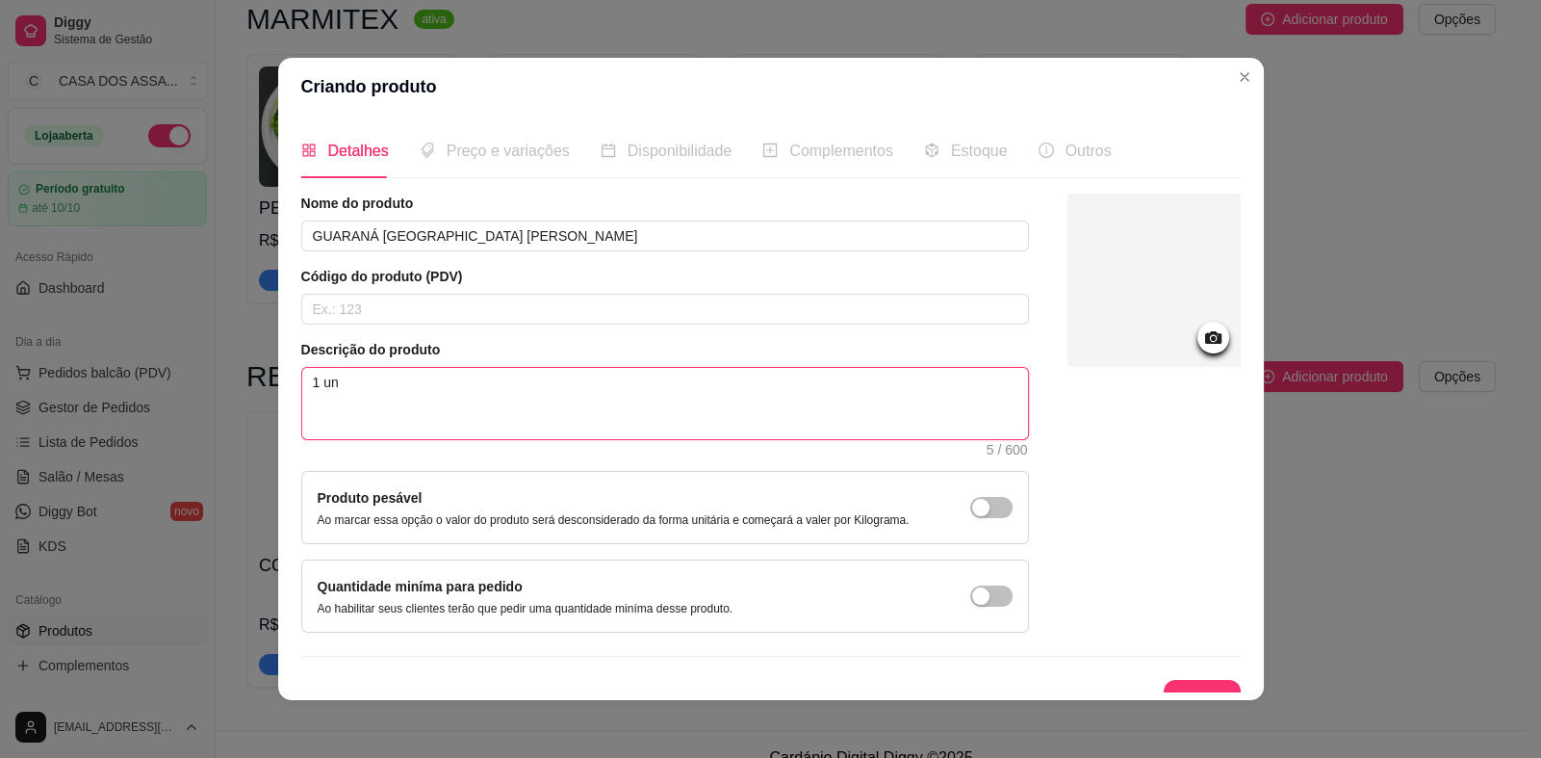
type textarea "1 un d"
type textarea "1 un de"
drag, startPoint x: 445, startPoint y: 386, endPoint x: 458, endPoint y: 418, distance: 34.5
click at [458, 418] on textarea "1 un de guaraná antarctica lata 350ml" at bounding box center [665, 403] width 726 height 71
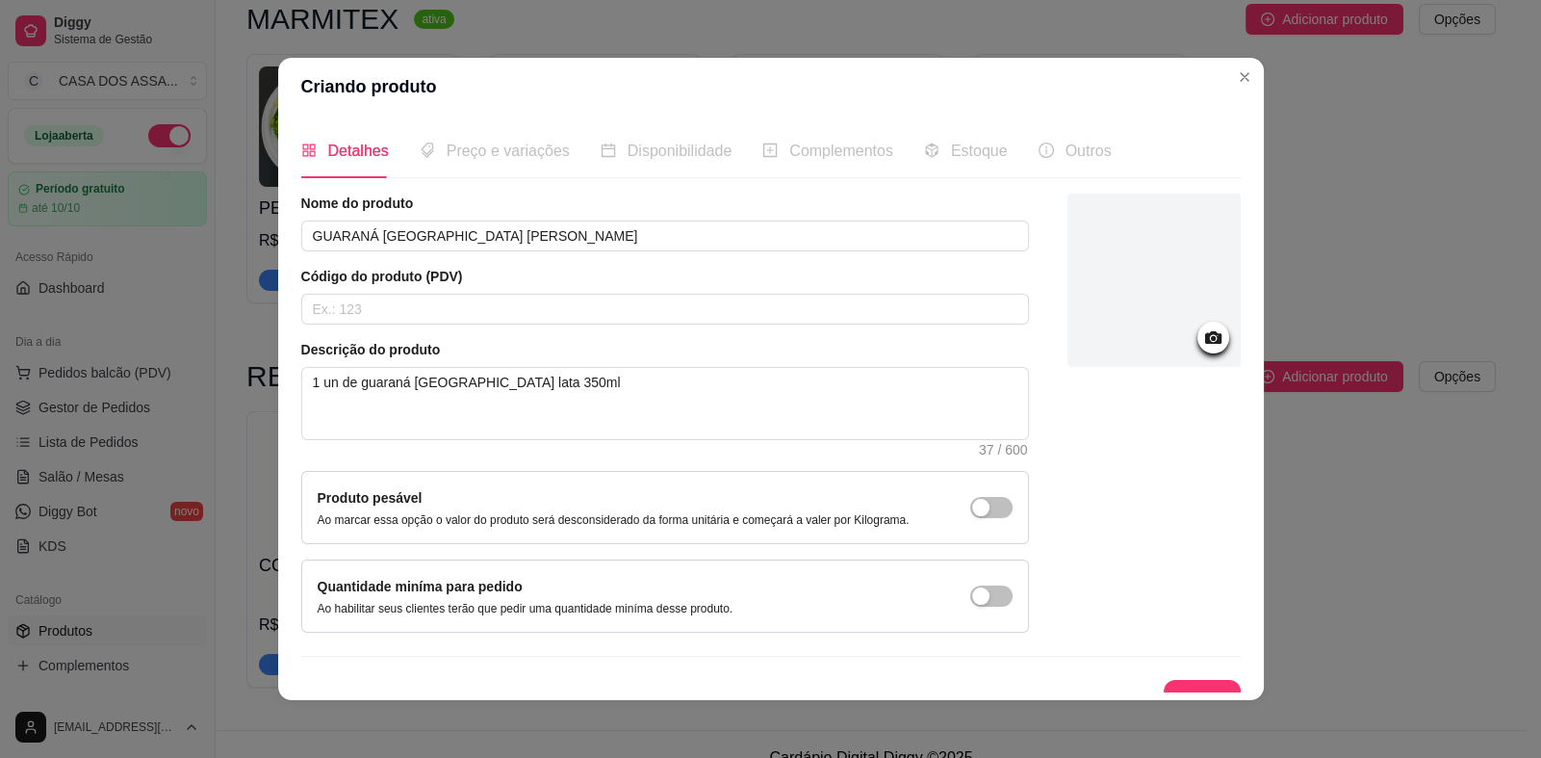
click at [1204, 341] on icon at bounding box center [1212, 337] width 16 height 13
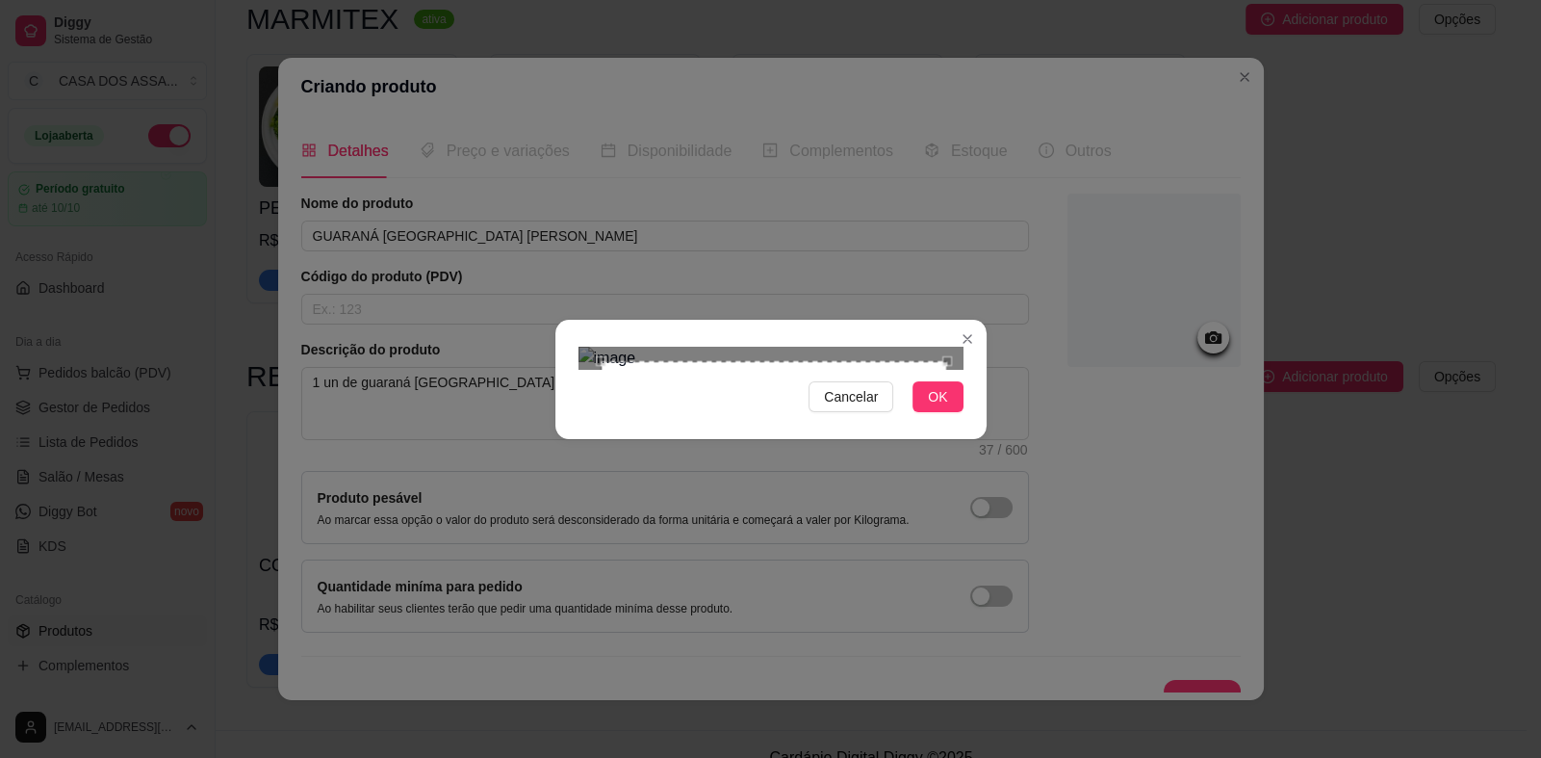
click at [799, 388] on div "Use the arrow keys to move the crop selection area" at bounding box center [774, 534] width 347 height 347
click at [935, 407] on span "OK" at bounding box center [937, 396] width 19 height 21
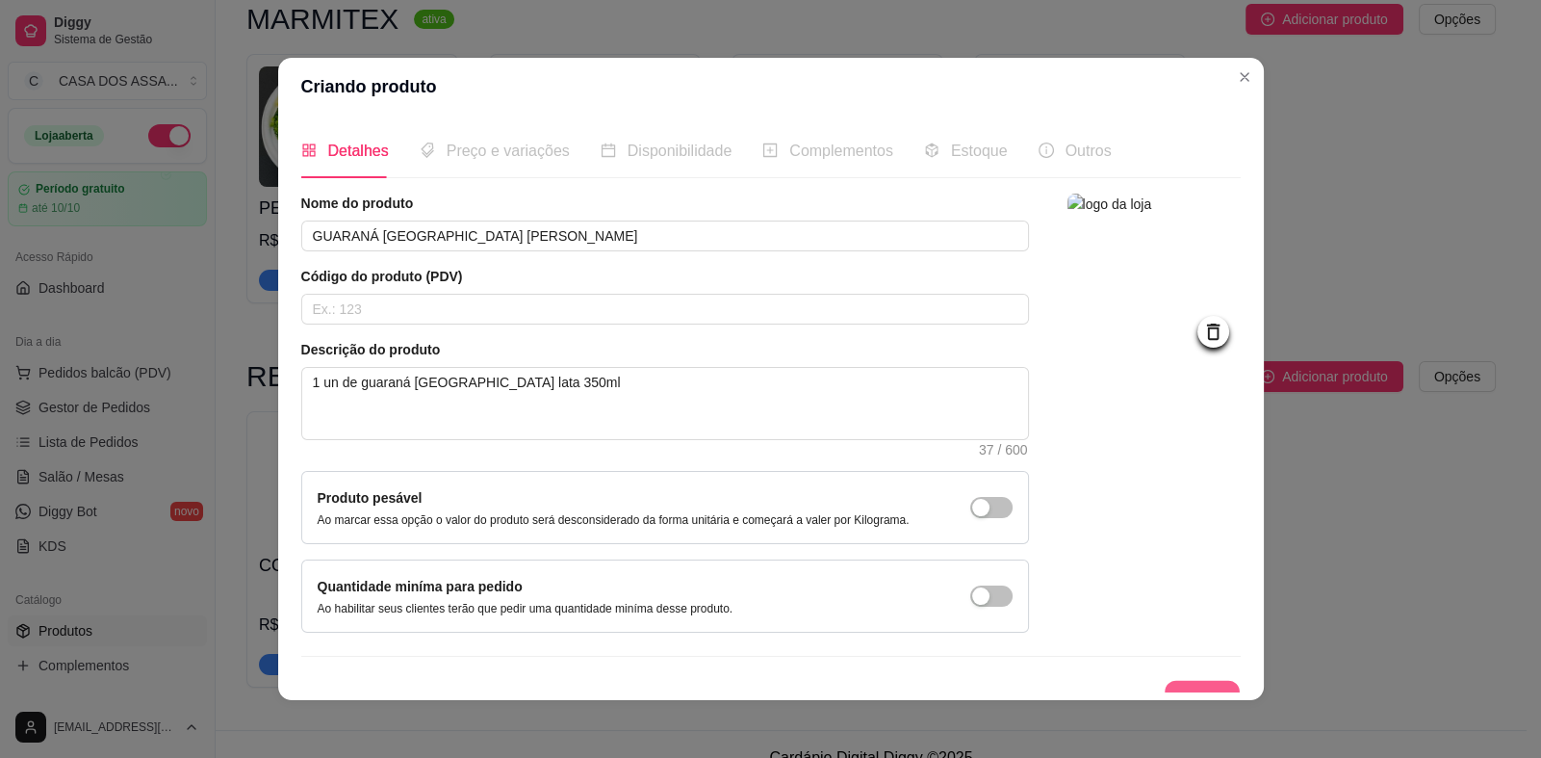
click at [1165, 682] on button "Salvar" at bounding box center [1202, 700] width 75 height 38
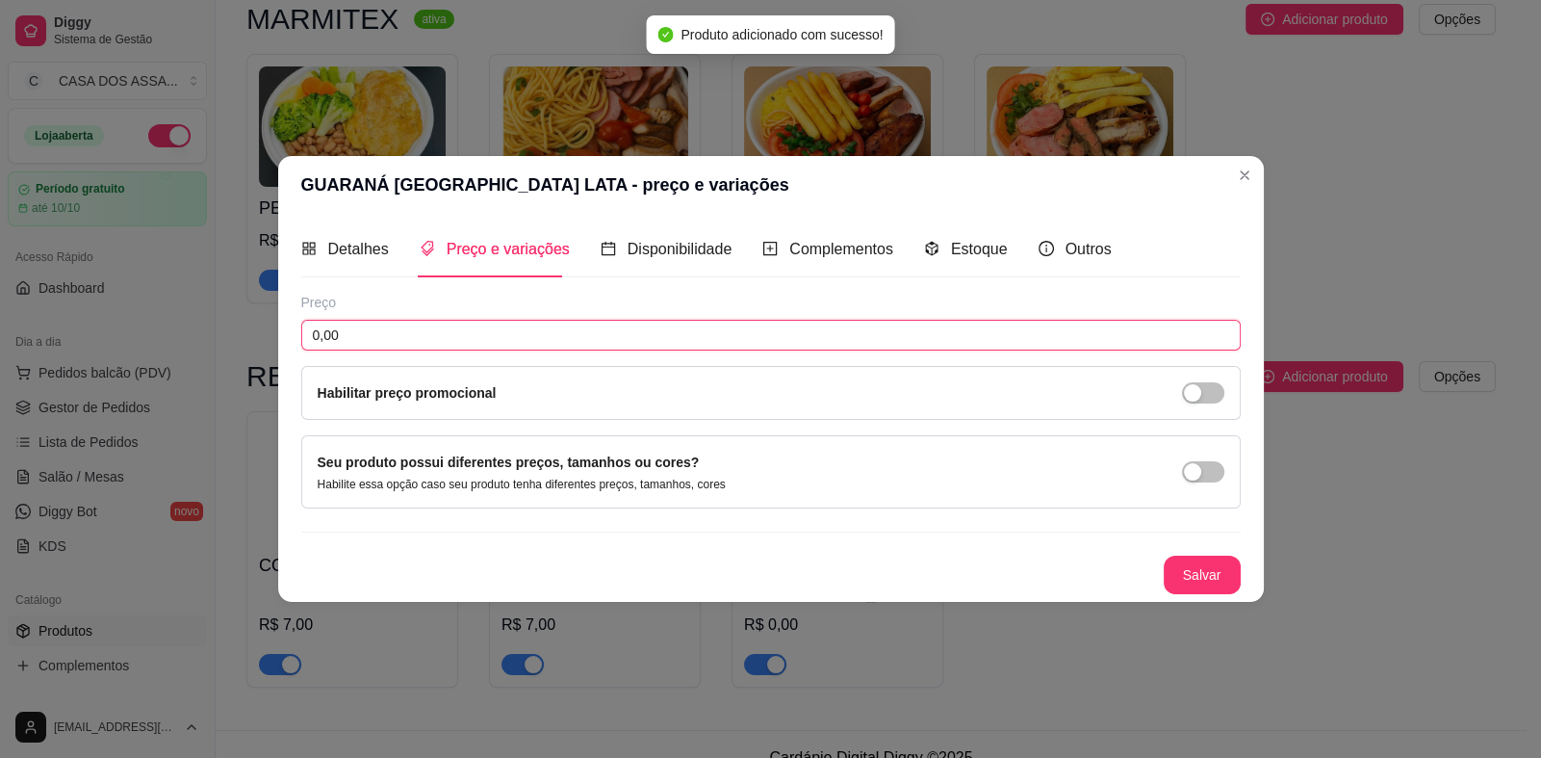
click at [505, 329] on input "0,00" at bounding box center [771, 335] width 940 height 31
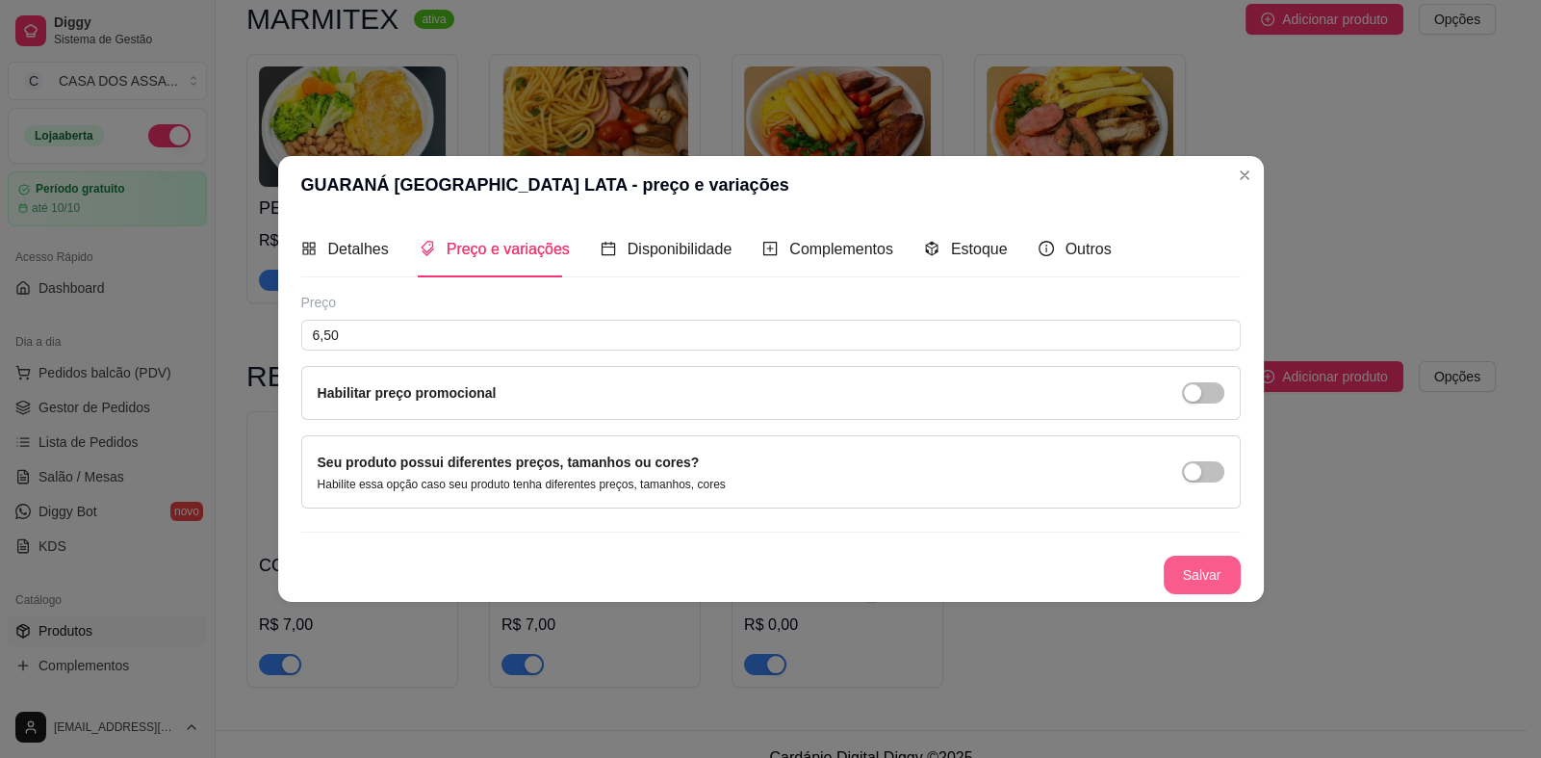
click at [1203, 578] on button "Salvar" at bounding box center [1202, 574] width 77 height 39
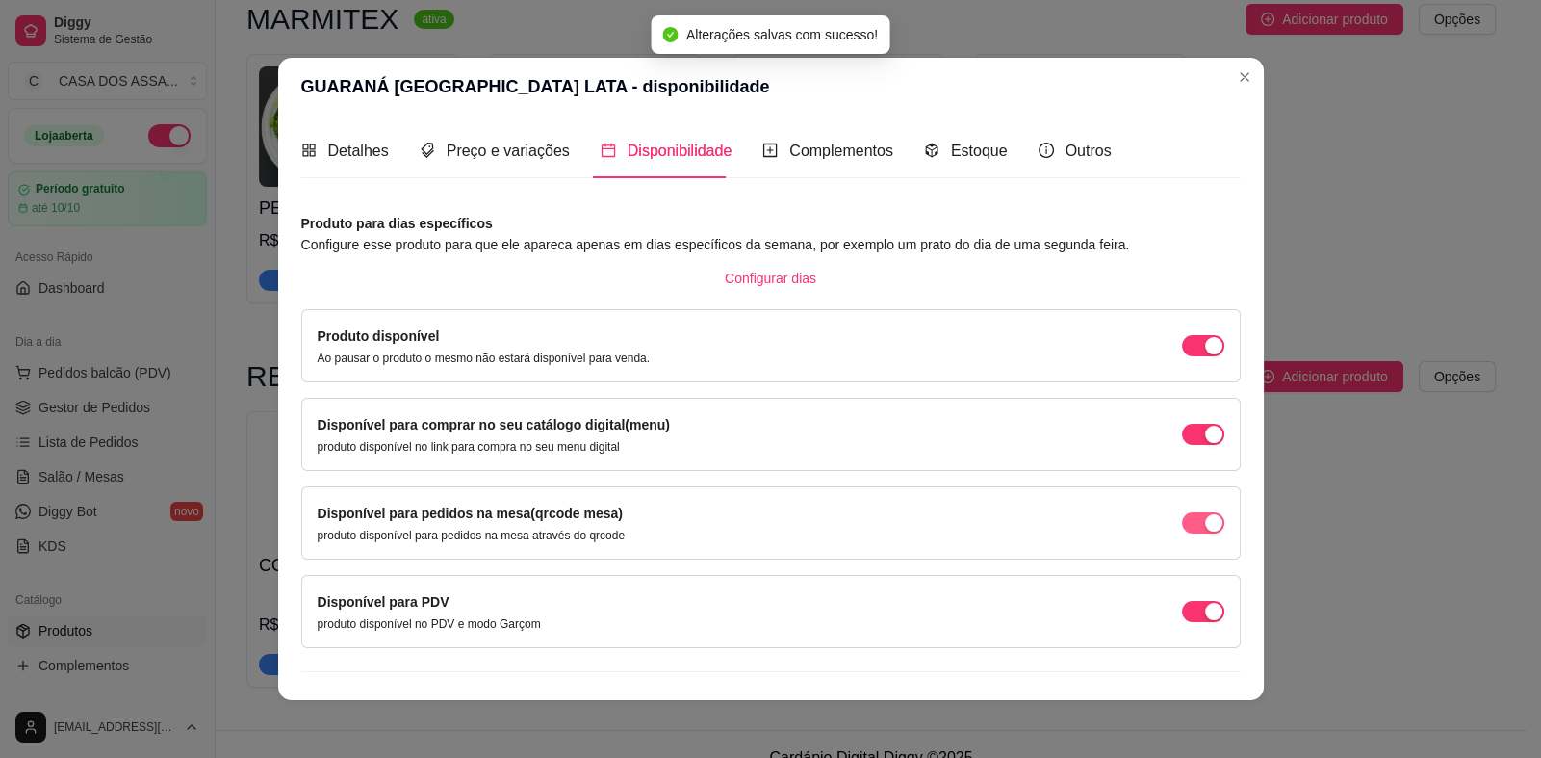
scroll to position [31, 0]
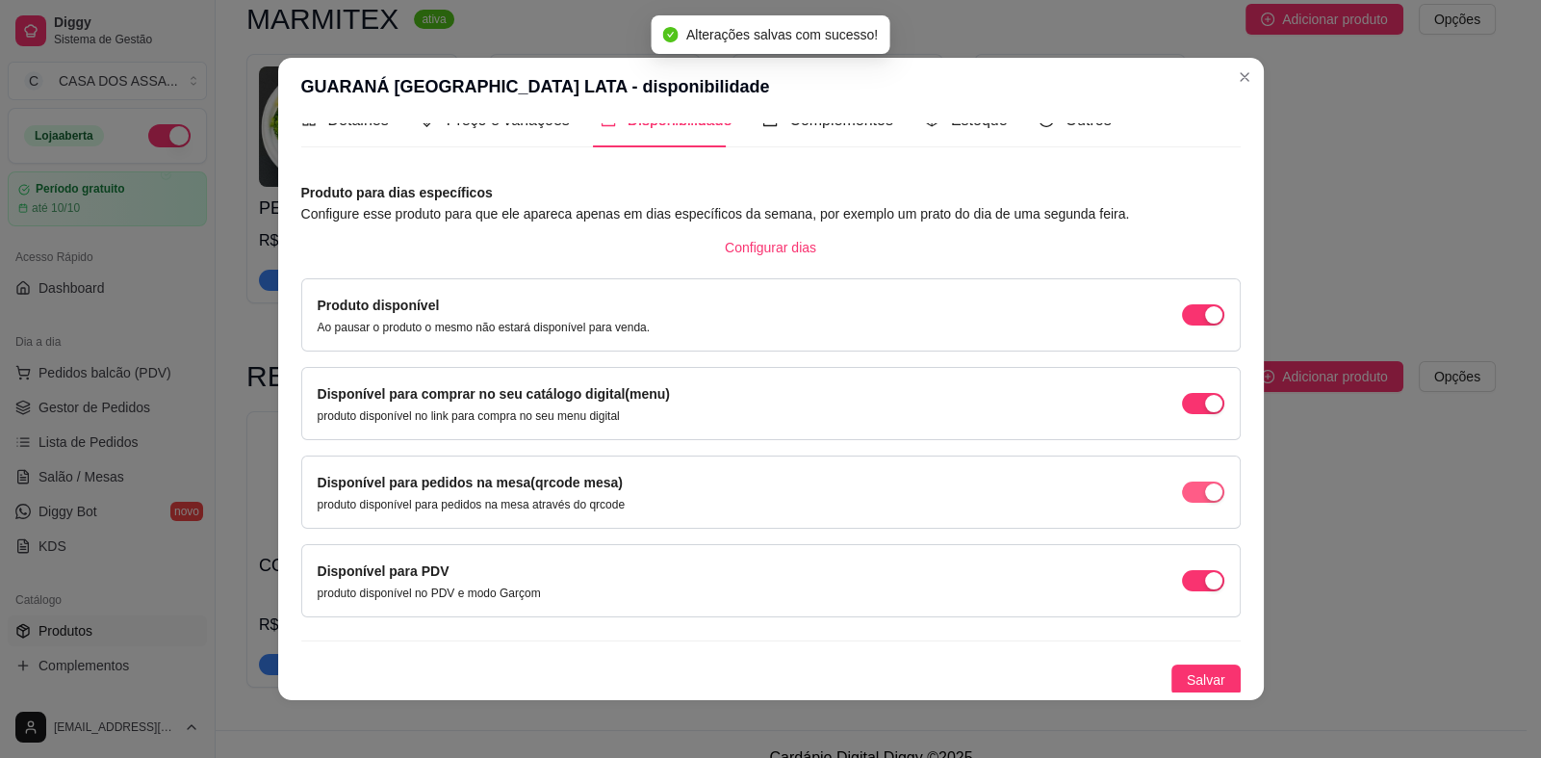
drag, startPoint x: 1181, startPoint y: 488, endPoint x: 1179, endPoint y: 545, distance: 56.8
click at [1182, 489] on span "button" at bounding box center [1203, 491] width 42 height 21
drag, startPoint x: 1179, startPoint y: 575, endPoint x: 1179, endPoint y: 599, distance: 24.1
click at [1182, 576] on span "button" at bounding box center [1203, 580] width 42 height 21
click at [1187, 678] on span "Salvar" at bounding box center [1206, 679] width 39 height 21
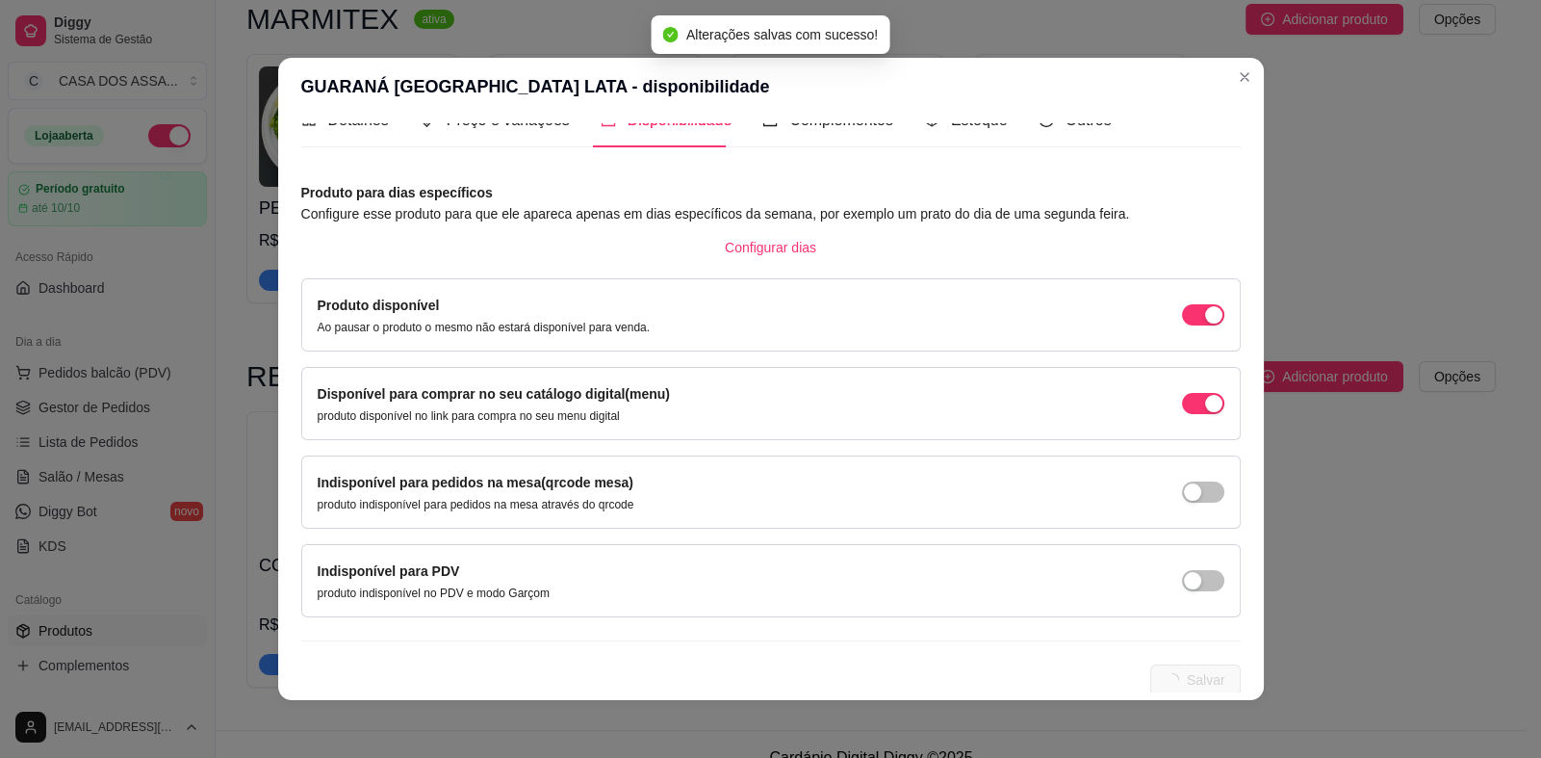
scroll to position [0, 0]
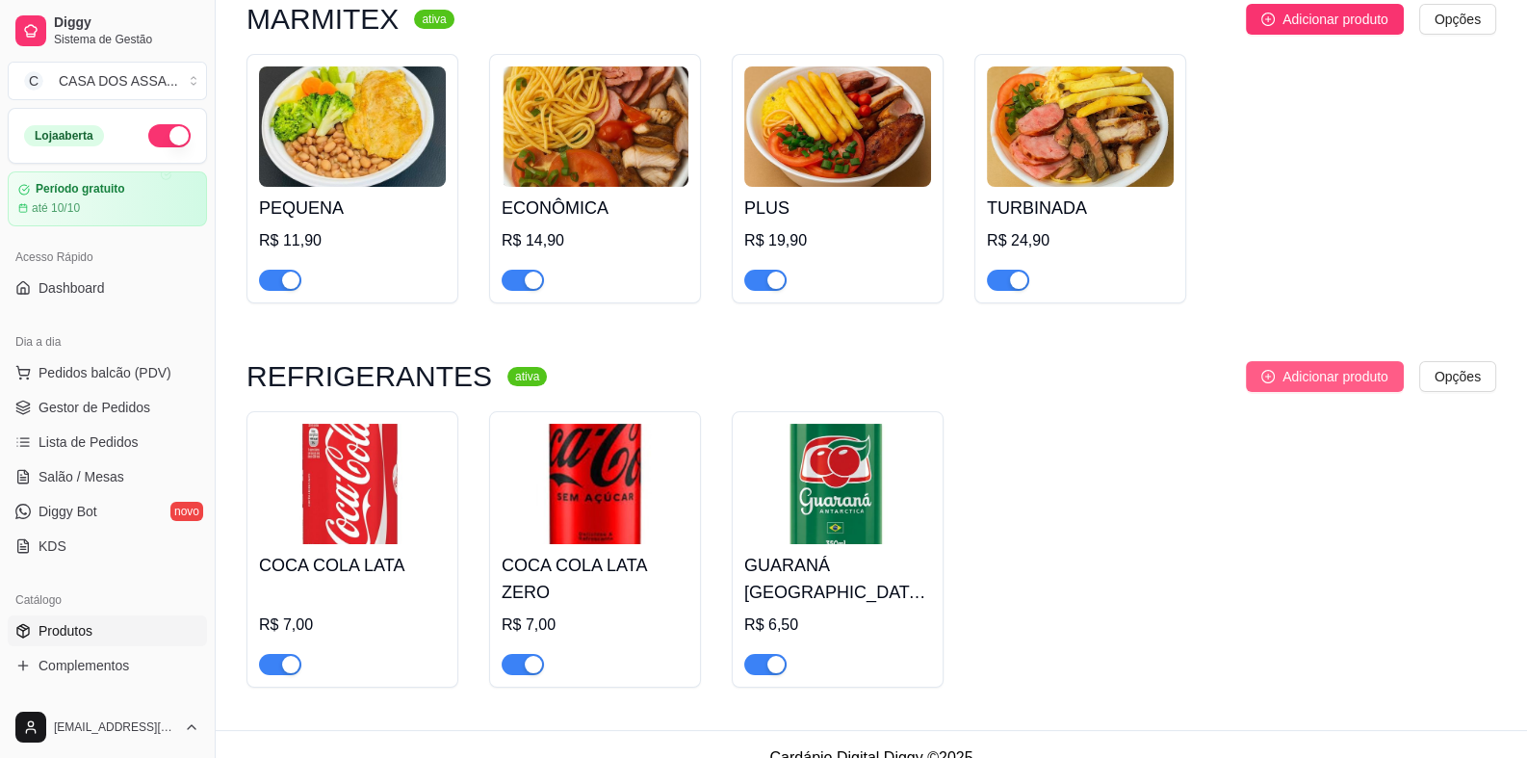
click at [1338, 378] on span "Adicionar produto" at bounding box center [1335, 376] width 106 height 21
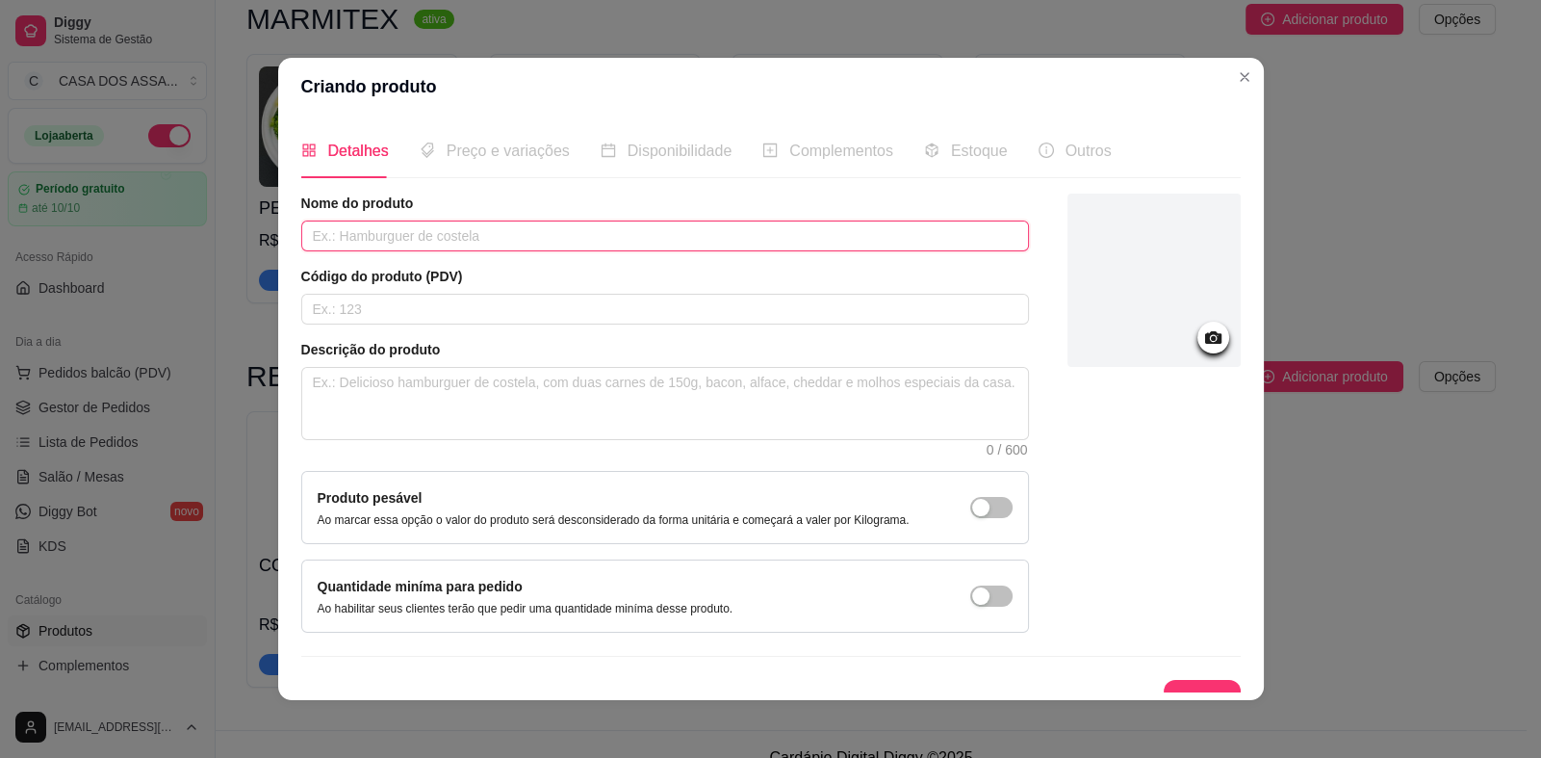
click at [544, 238] on input "text" at bounding box center [665, 235] width 728 height 31
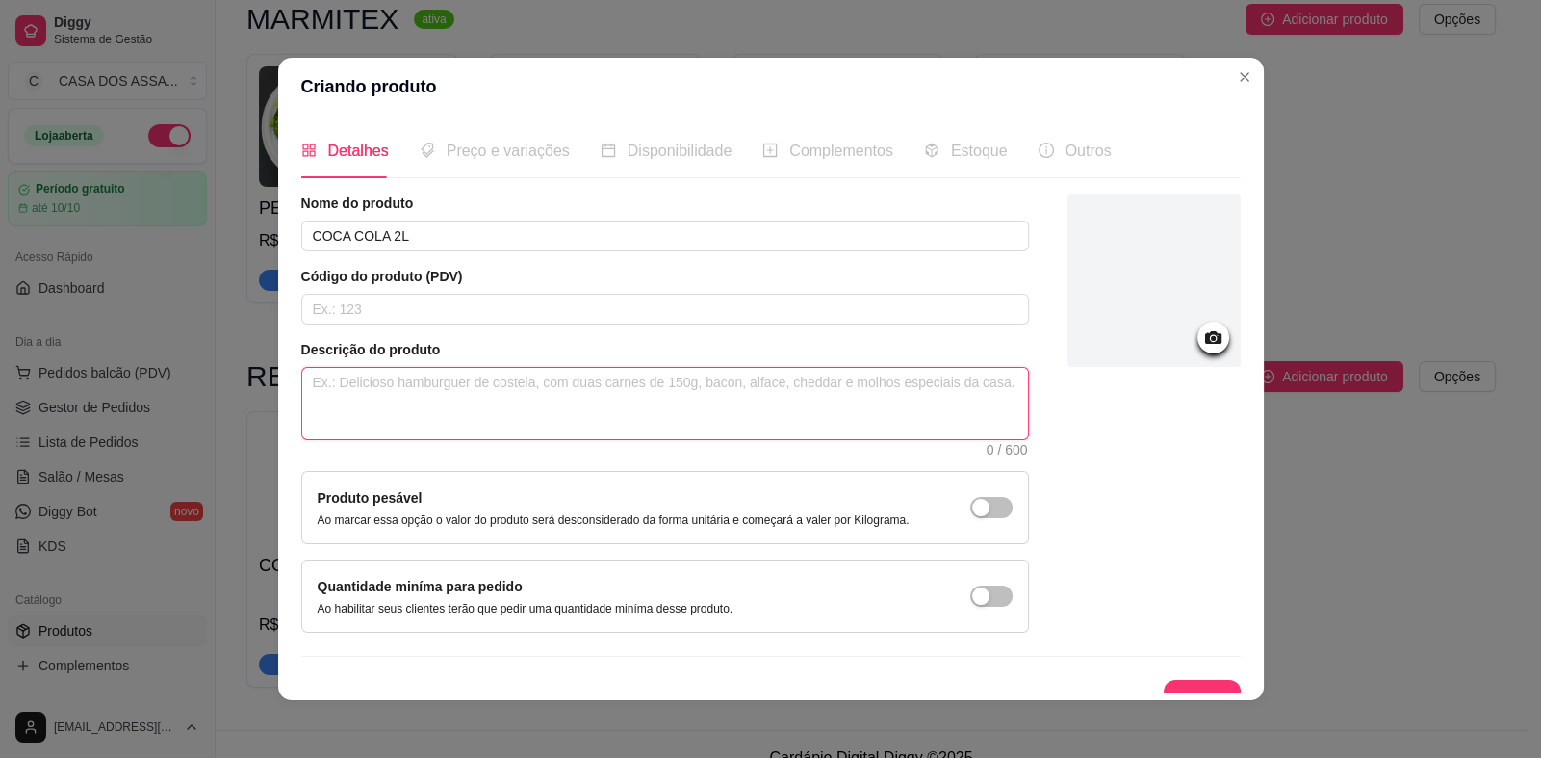
click at [433, 379] on textarea at bounding box center [665, 403] width 726 height 71
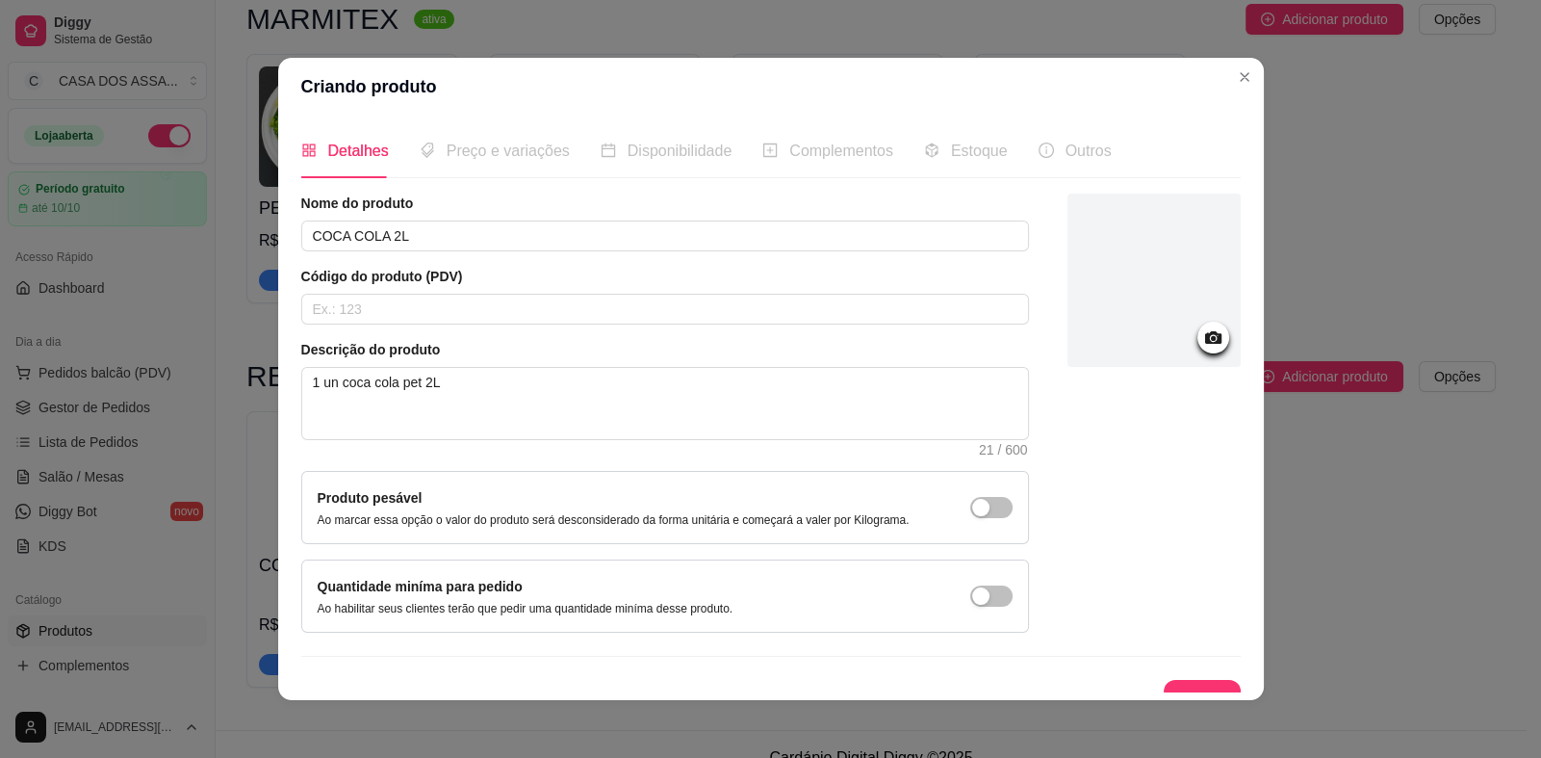
click at [1204, 340] on icon at bounding box center [1212, 337] width 16 height 13
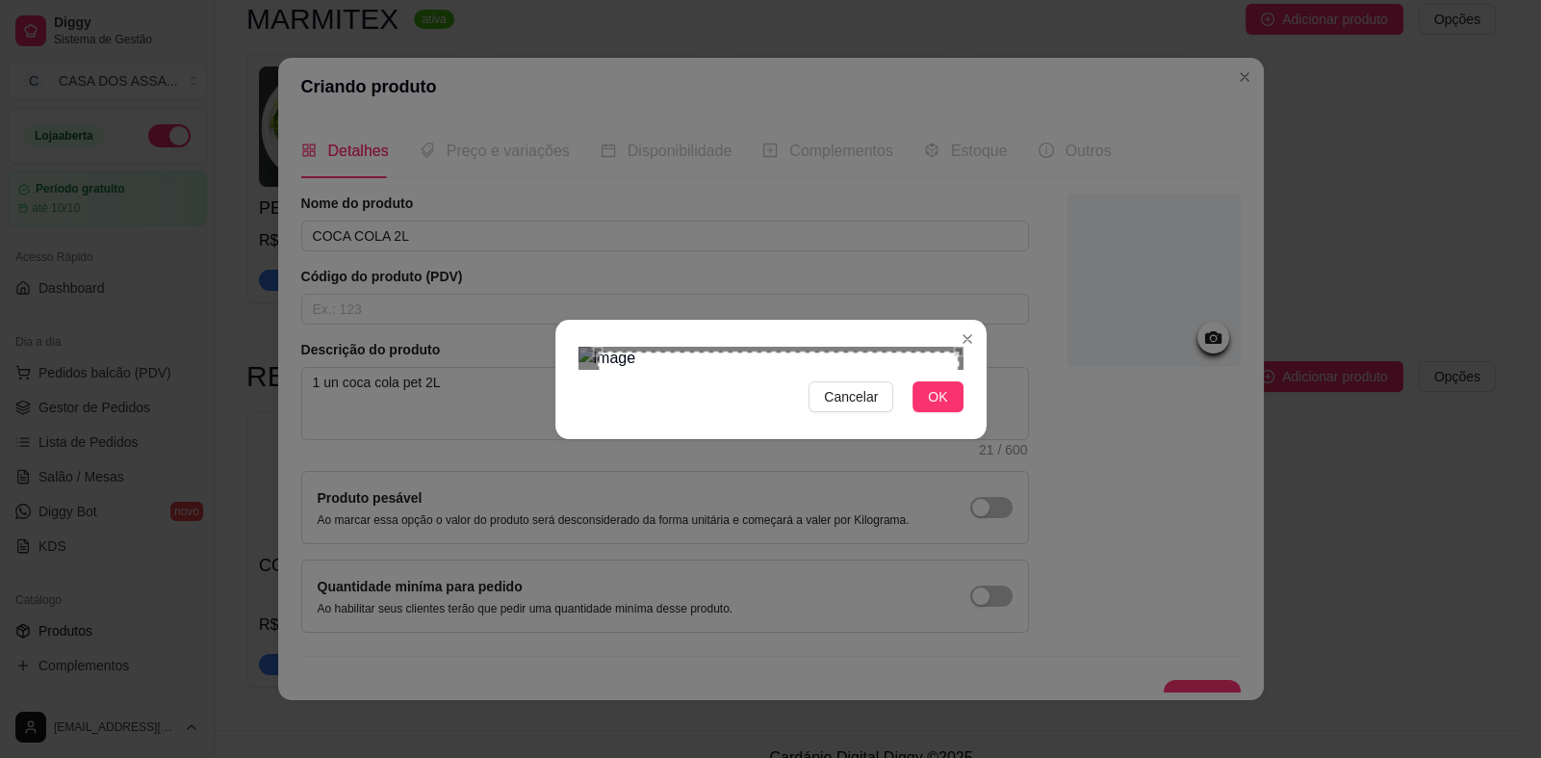
click at [958, 320] on section "Cancelar OK" at bounding box center [770, 379] width 431 height 119
click at [587, 420] on div "Cancelar OK" at bounding box center [770, 379] width 431 height 81
click at [691, 500] on div "Use the arrow keys to move the crop selection area" at bounding box center [773, 539] width 374 height 374
click at [773, 350] on div "Use the arrow keys to move the crop selection area" at bounding box center [773, 537] width 374 height 374
click at [960, 420] on div "Cancelar OK" at bounding box center [770, 379] width 431 height 81
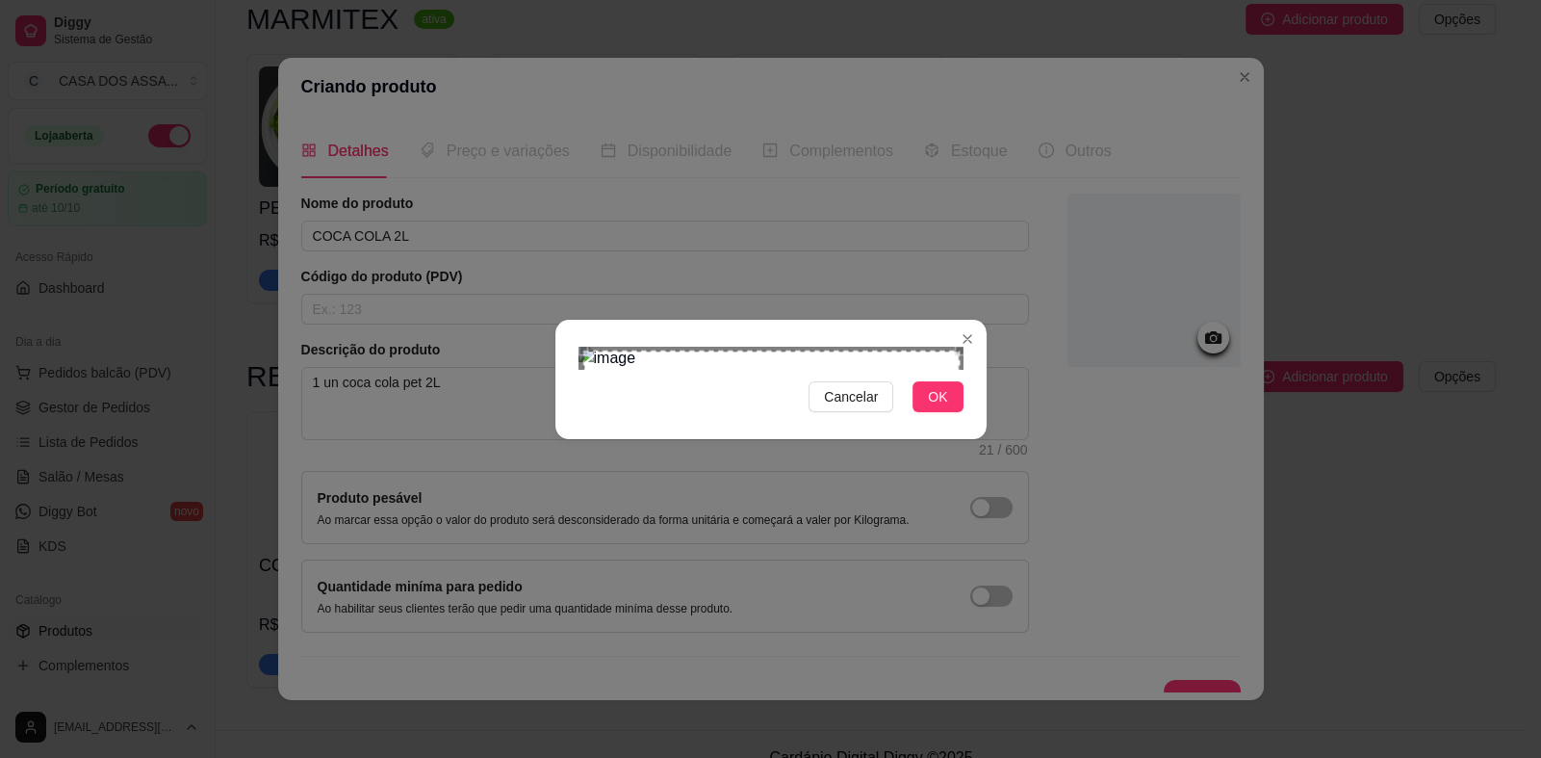
click at [844, 393] on div "Use the arrow keys to move the crop selection area" at bounding box center [771, 538] width 377 height 377
click at [937, 407] on span "OK" at bounding box center [937, 396] width 19 height 21
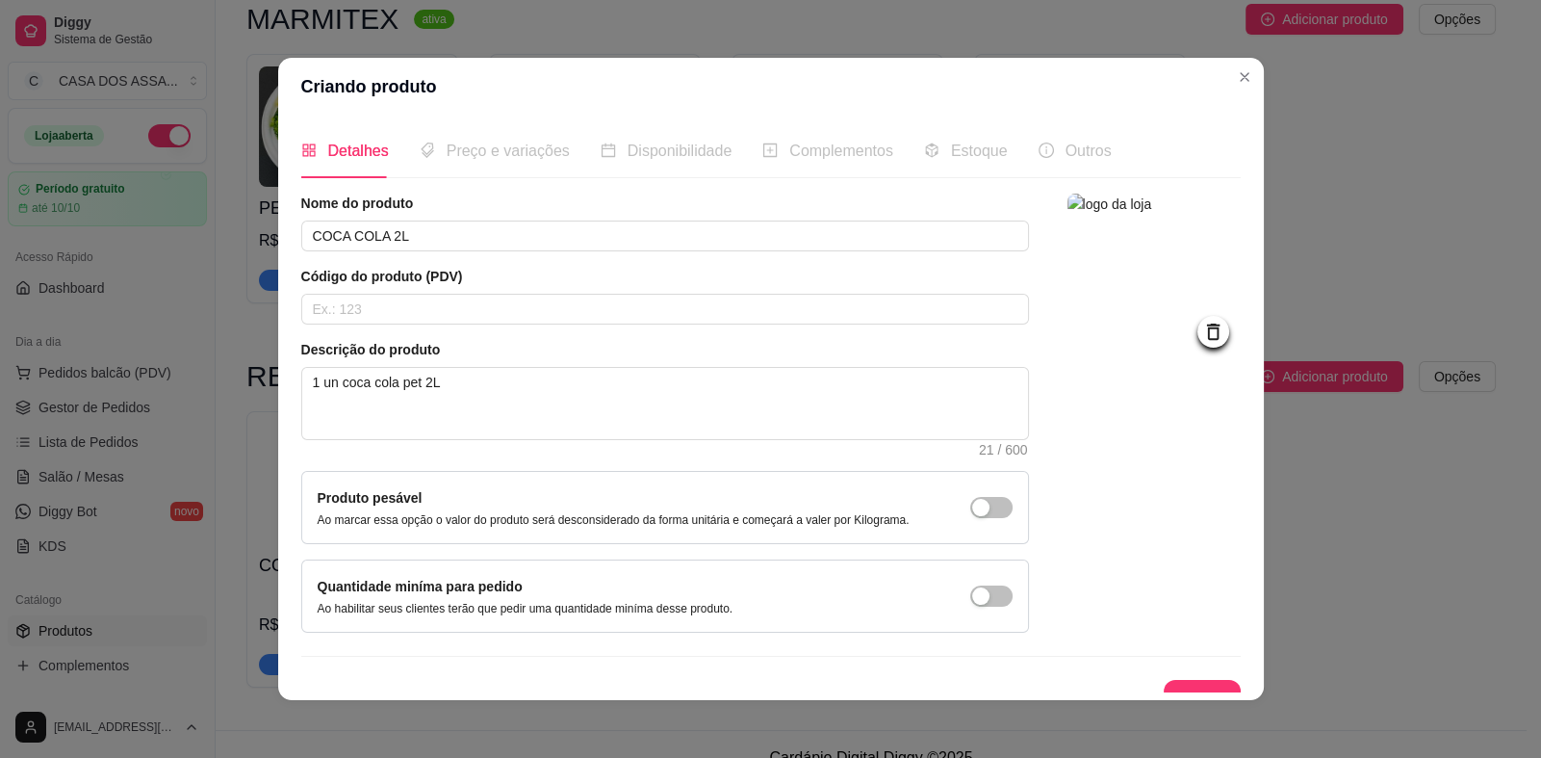
scroll to position [23, 0]
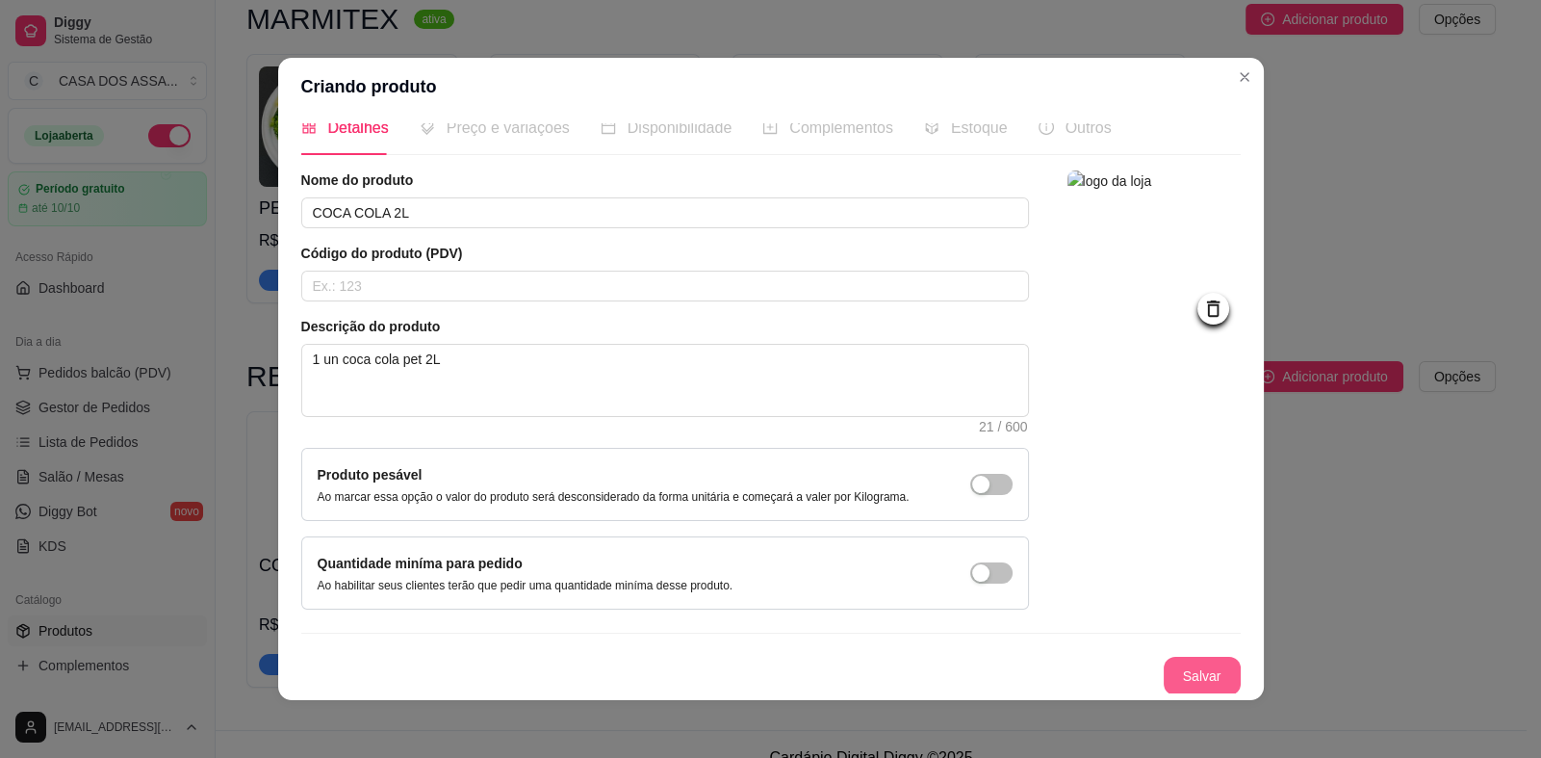
click at [1180, 667] on button "Salvar" at bounding box center [1202, 676] width 77 height 39
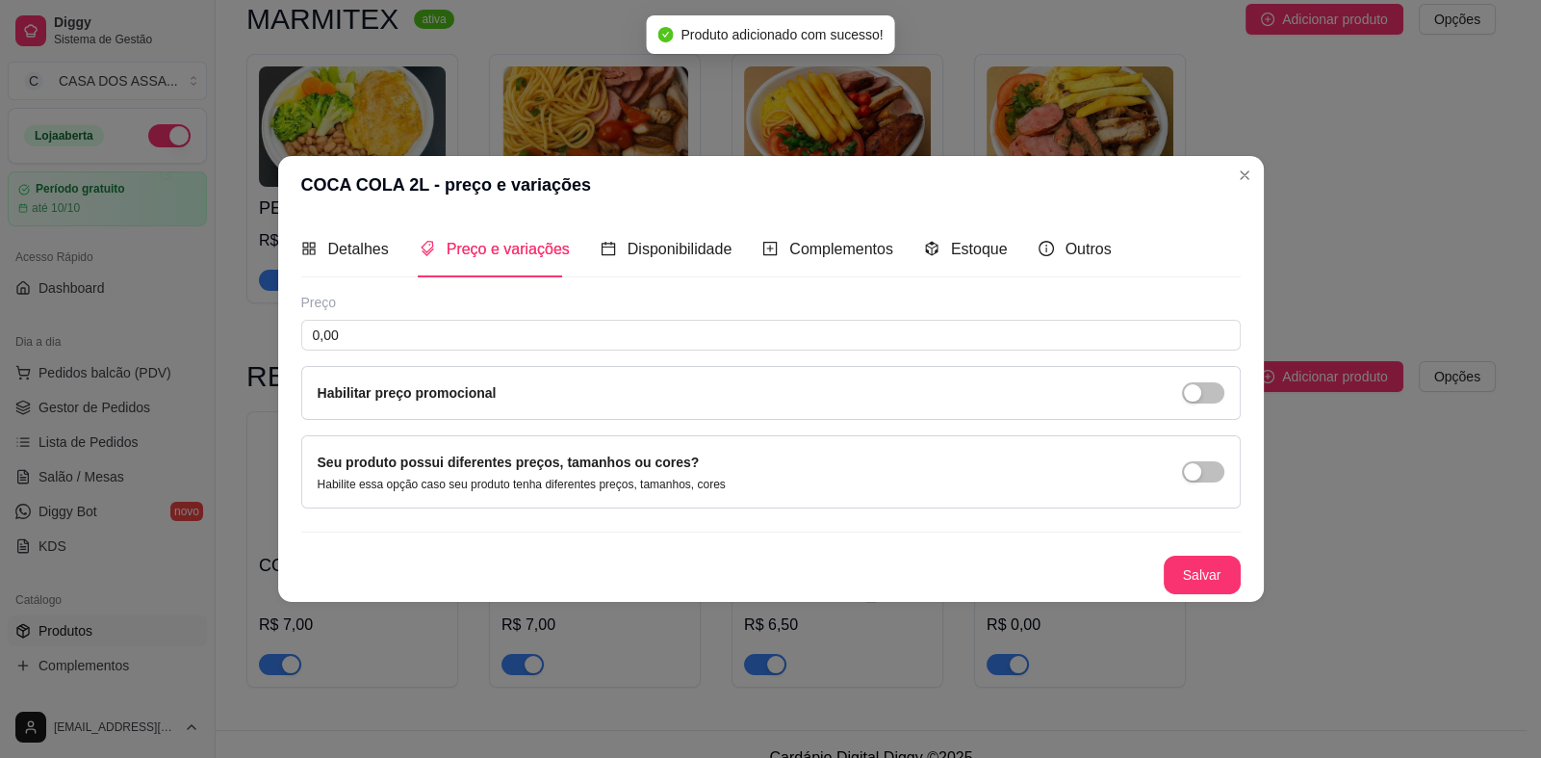
scroll to position [0, 0]
click at [461, 336] on input "0,00" at bounding box center [771, 335] width 940 height 31
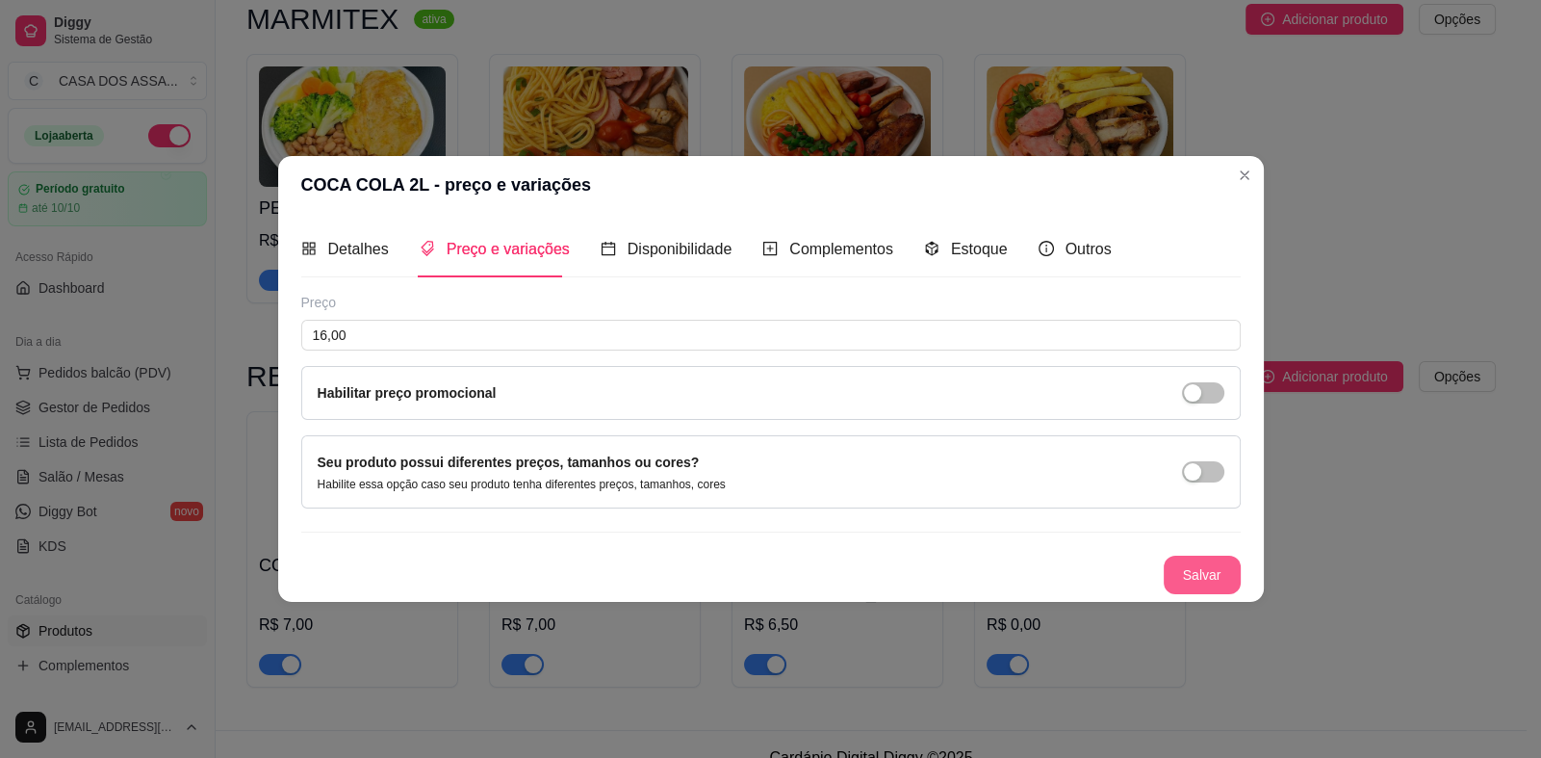
click at [1192, 571] on button "Salvar" at bounding box center [1202, 574] width 77 height 39
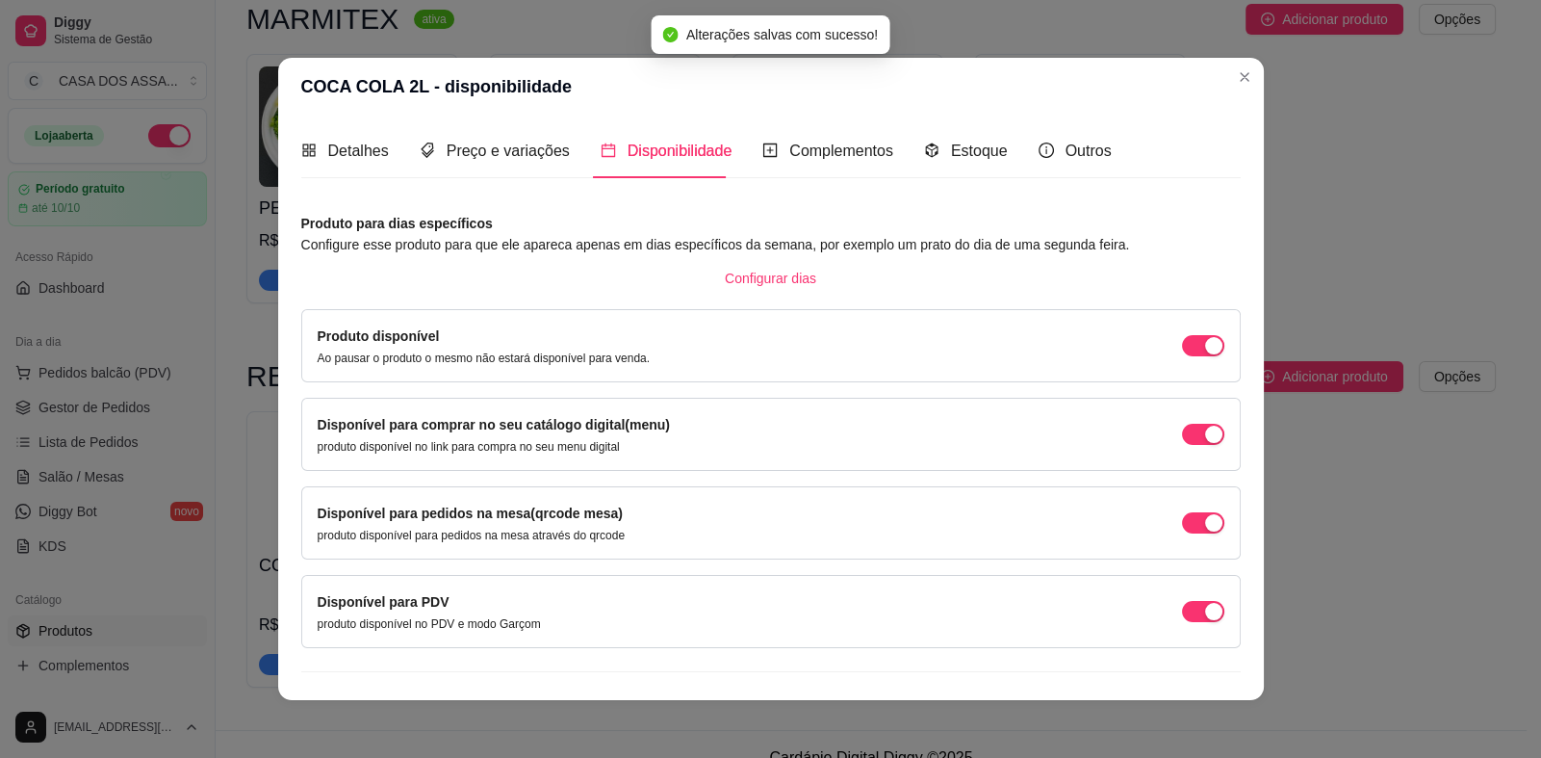
drag, startPoint x: 1165, startPoint y: 520, endPoint x: 1175, endPoint y: 566, distance: 47.4
click at [1182, 522] on span "button" at bounding box center [1203, 522] width 42 height 21
click at [1205, 612] on div "button" at bounding box center [1213, 611] width 17 height 17
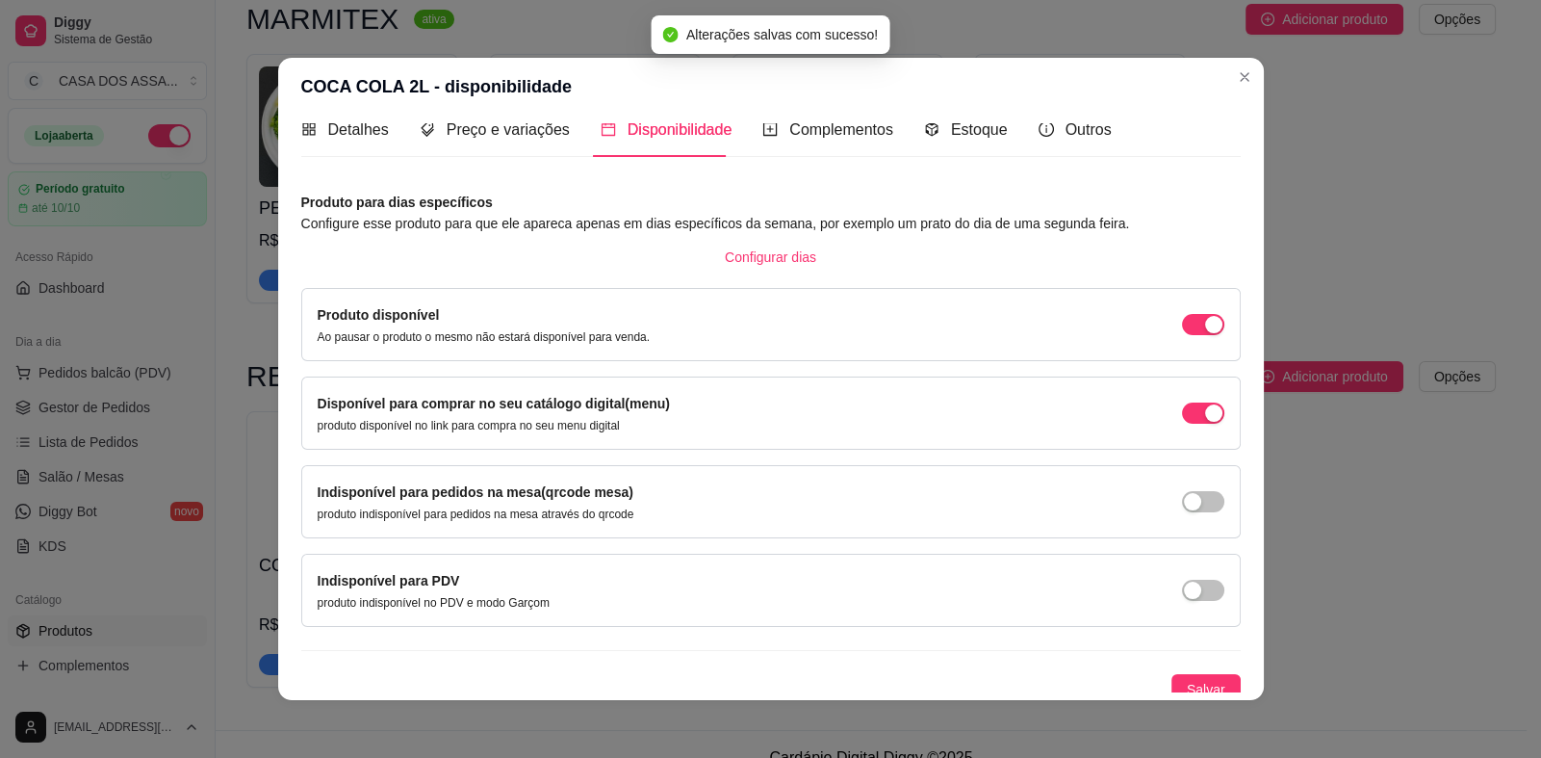
scroll to position [31, 0]
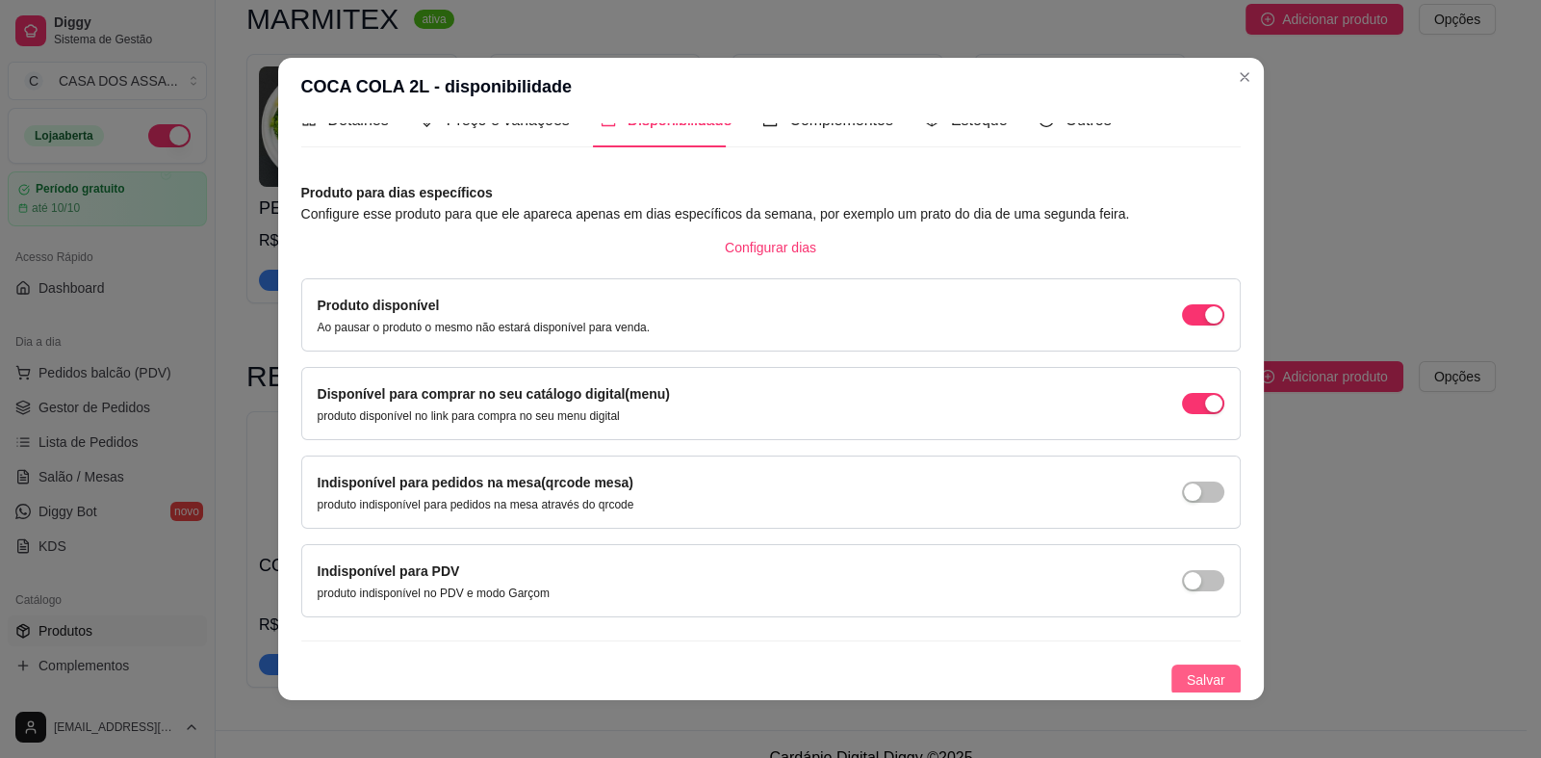
click at [1193, 679] on span "Salvar" at bounding box center [1206, 679] width 39 height 21
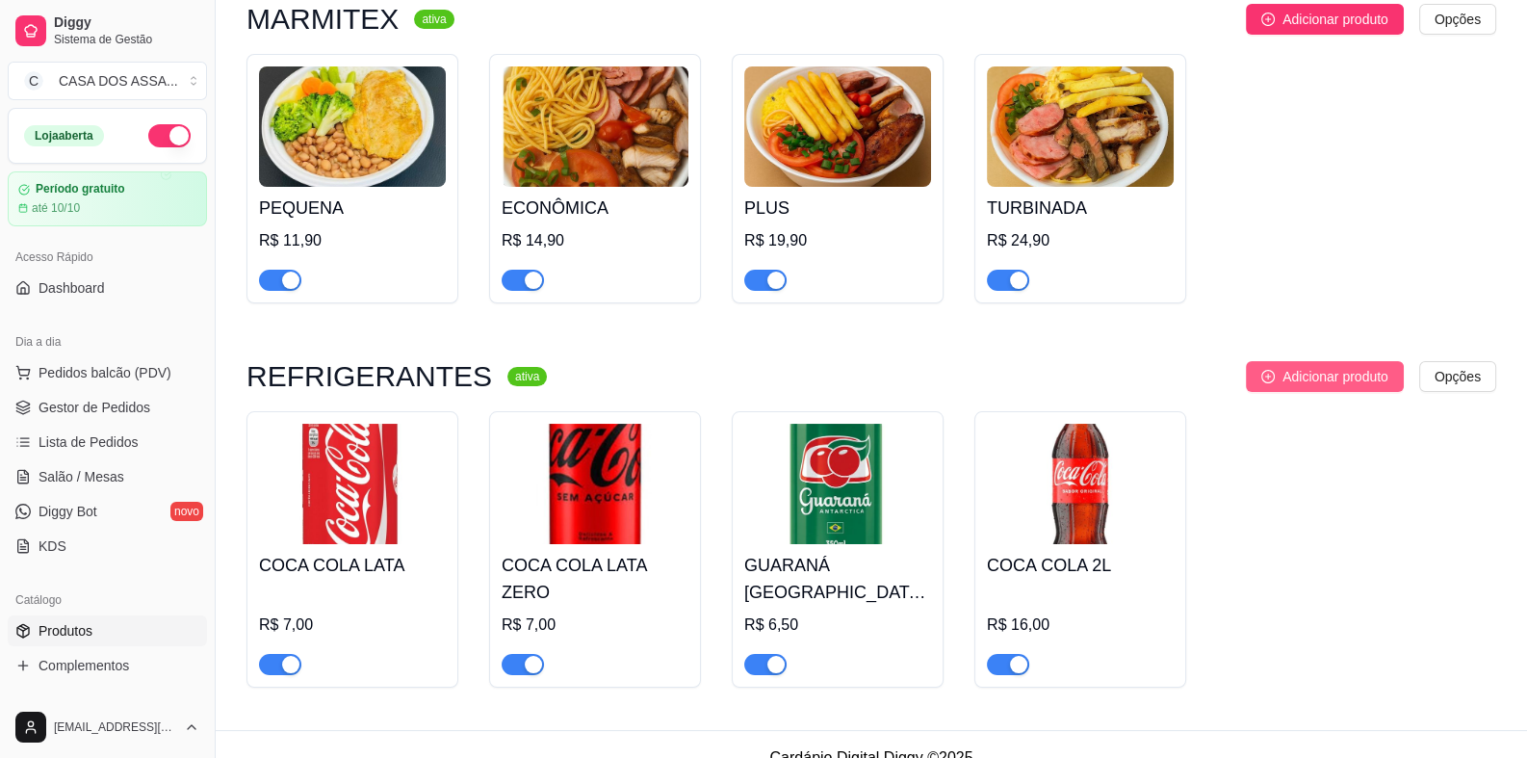
click at [1261, 371] on icon "plus-circle" at bounding box center [1267, 376] width 13 height 13
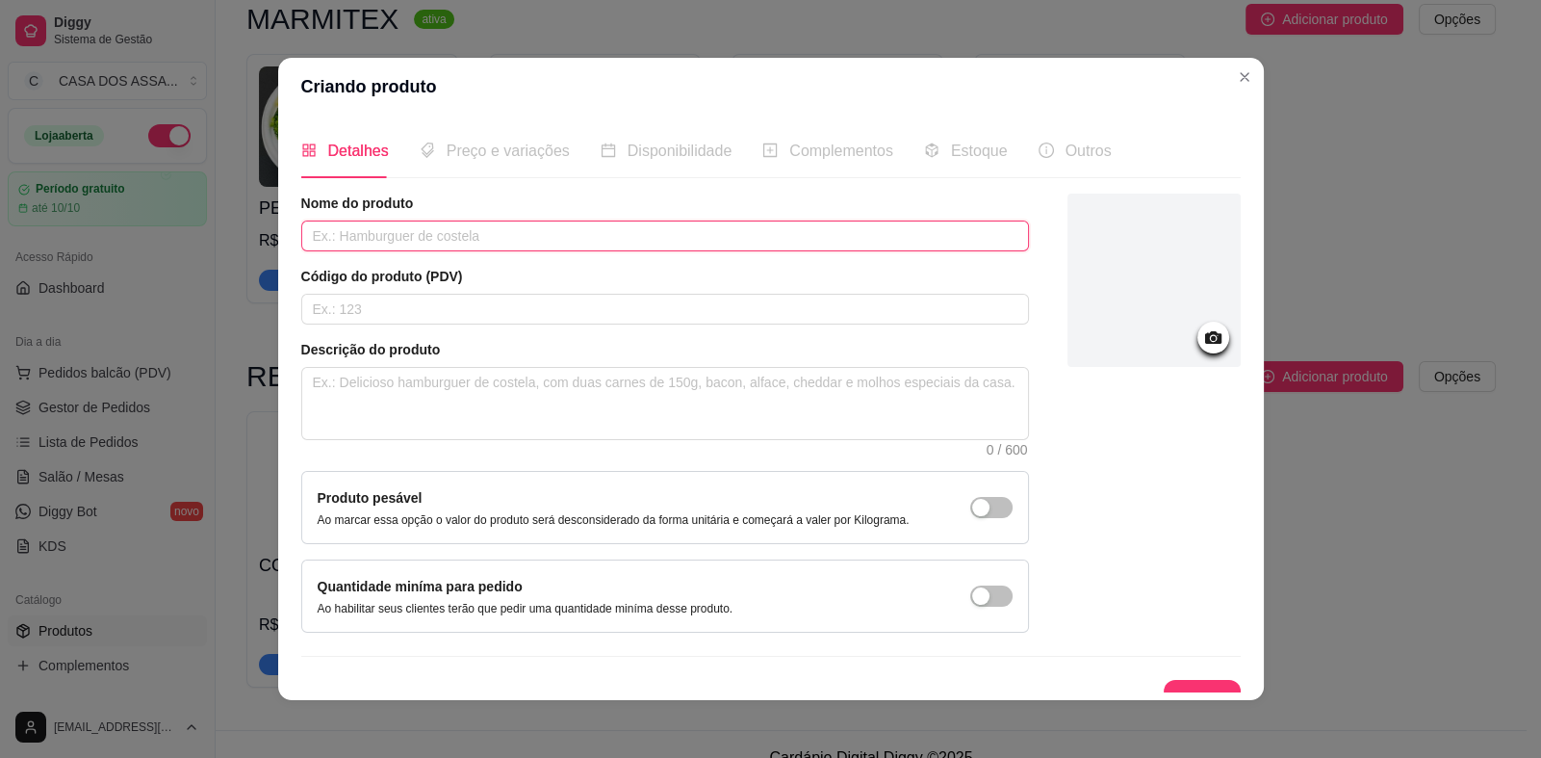
click at [478, 234] on input "text" at bounding box center [665, 235] width 728 height 31
drag, startPoint x: 488, startPoint y: 234, endPoint x: 428, endPoint y: 239, distance: 59.9
click at [428, 239] on input "COCA COLA 2L ZERO AÇÚCAR" at bounding box center [665, 235] width 728 height 31
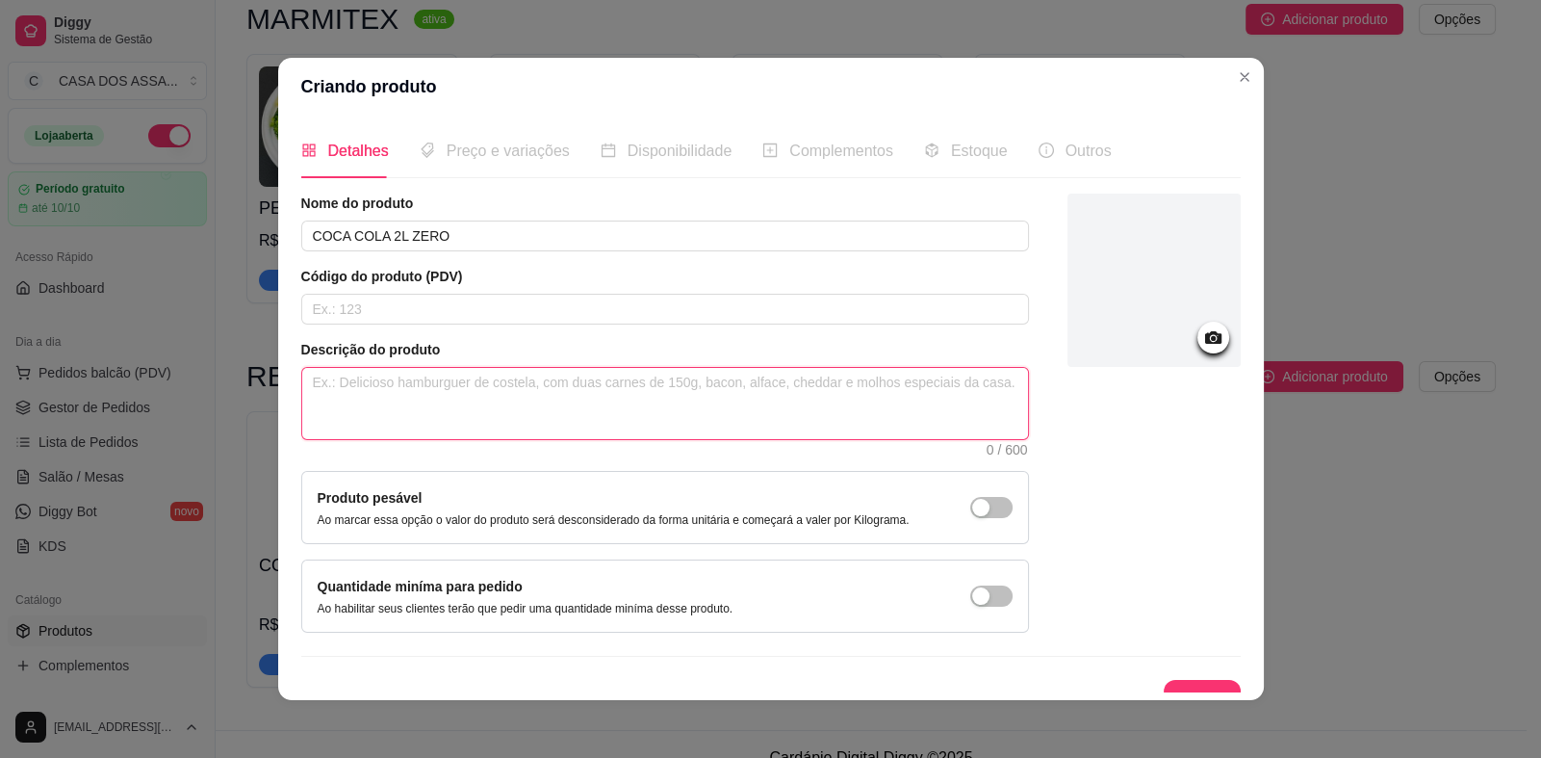
click at [498, 393] on textarea at bounding box center [665, 403] width 726 height 71
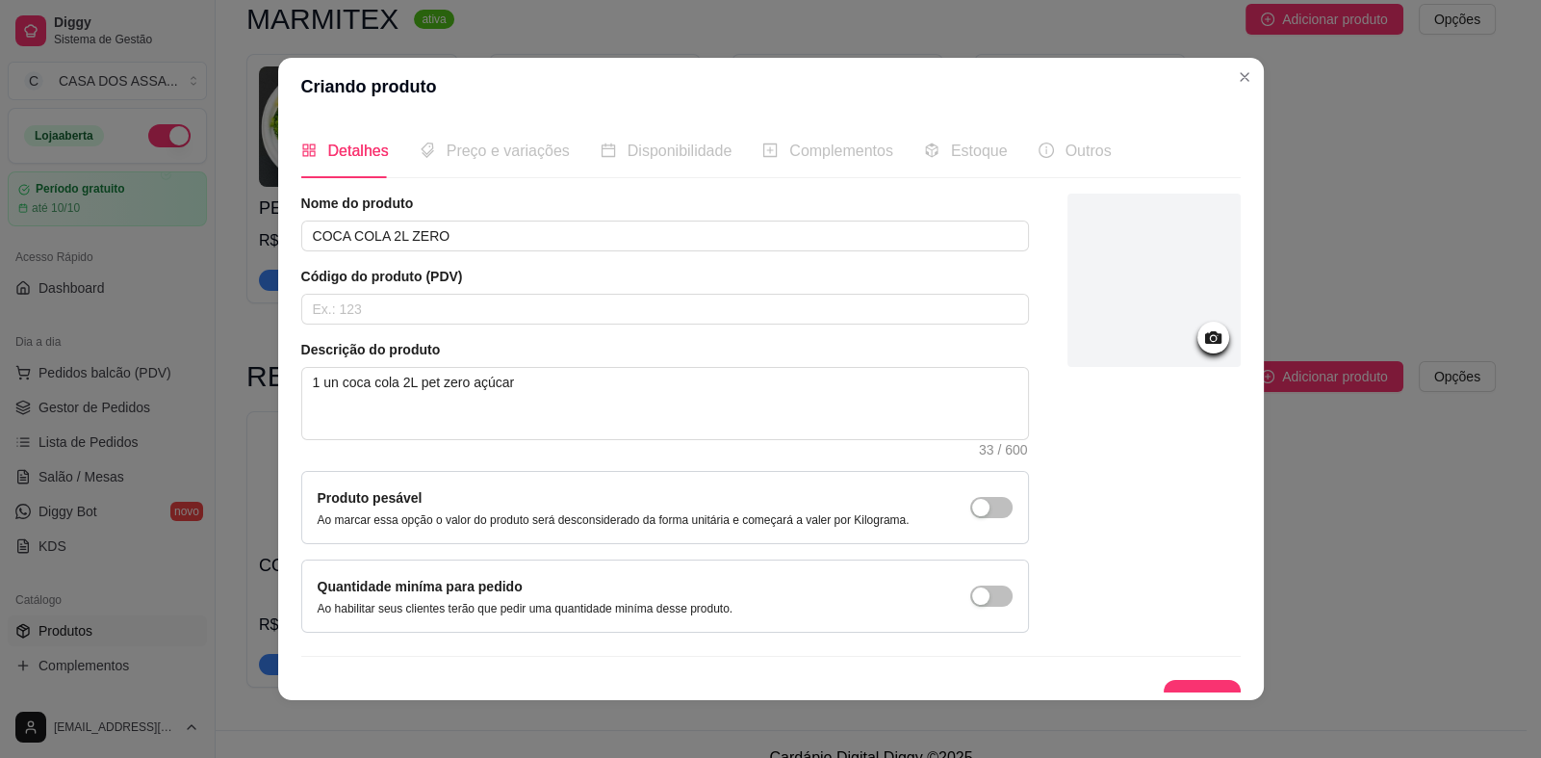
click at [1202, 339] on icon at bounding box center [1213, 337] width 22 height 22
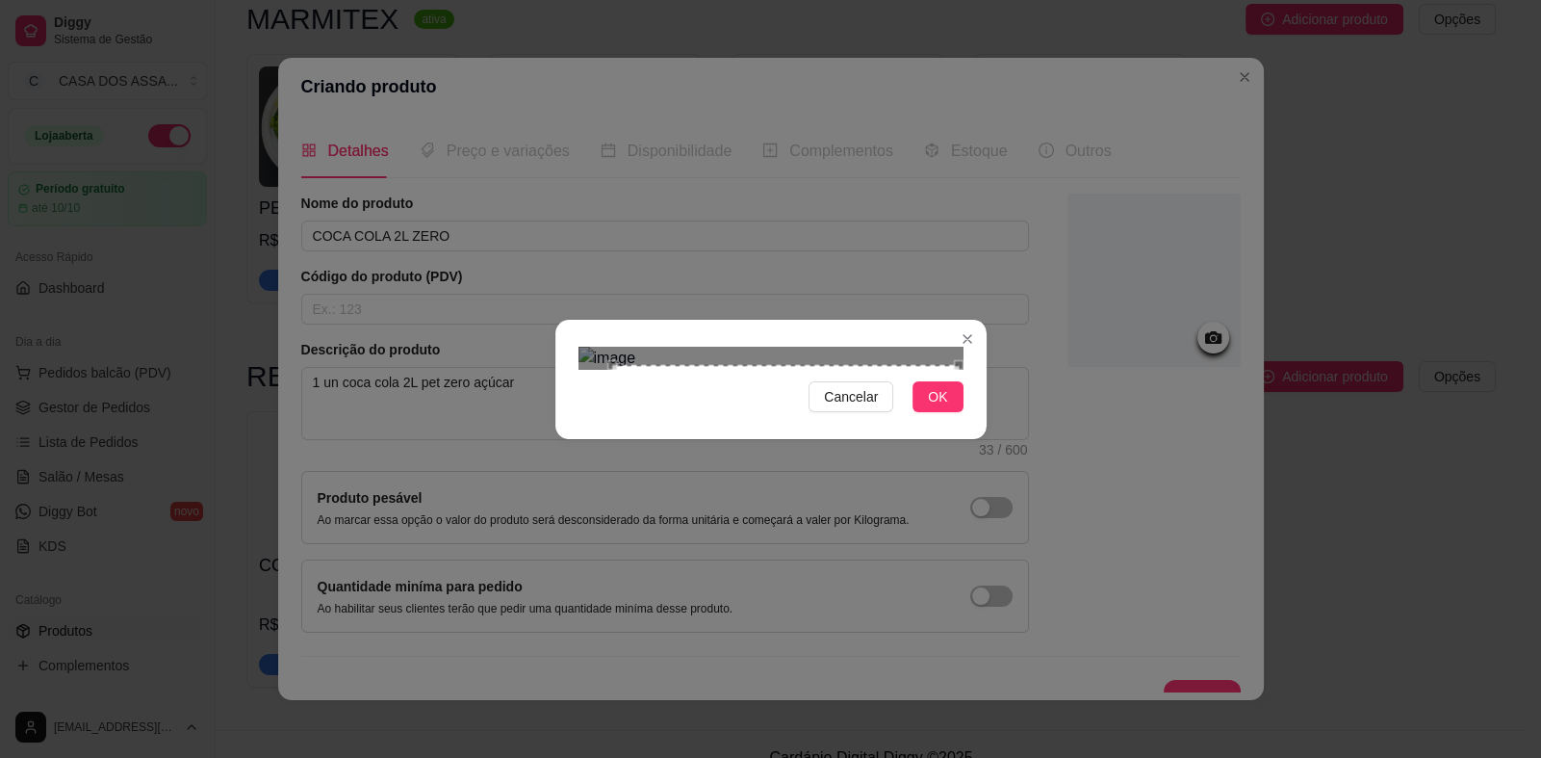
click at [828, 365] on div "Use the arrow keys to move the crop selection area" at bounding box center [785, 538] width 347 height 347
click at [816, 361] on div "Use the arrow keys to move the crop selection area" at bounding box center [777, 534] width 347 height 347
click at [934, 407] on span "OK" at bounding box center [937, 396] width 19 height 21
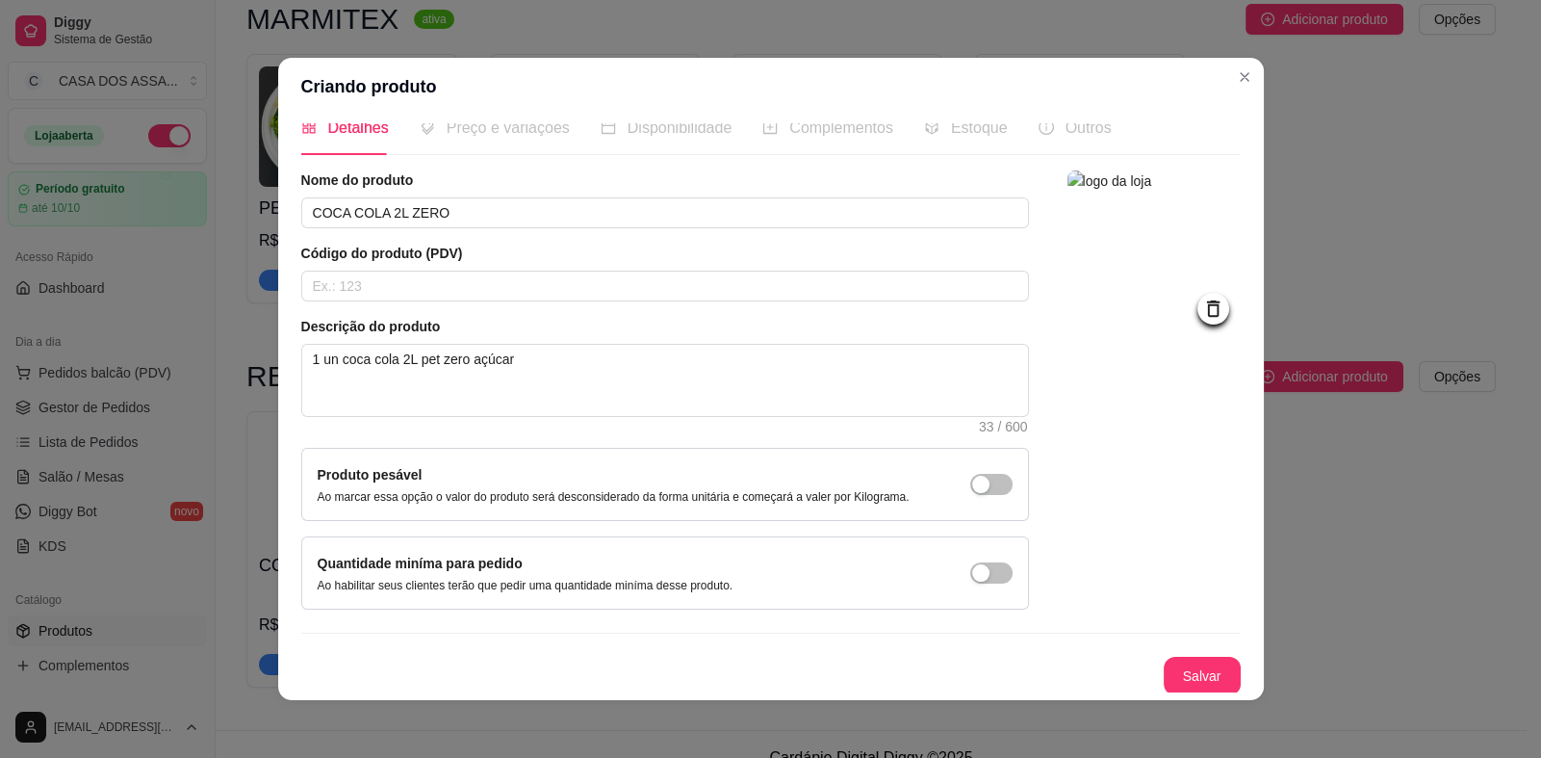
scroll to position [4, 0]
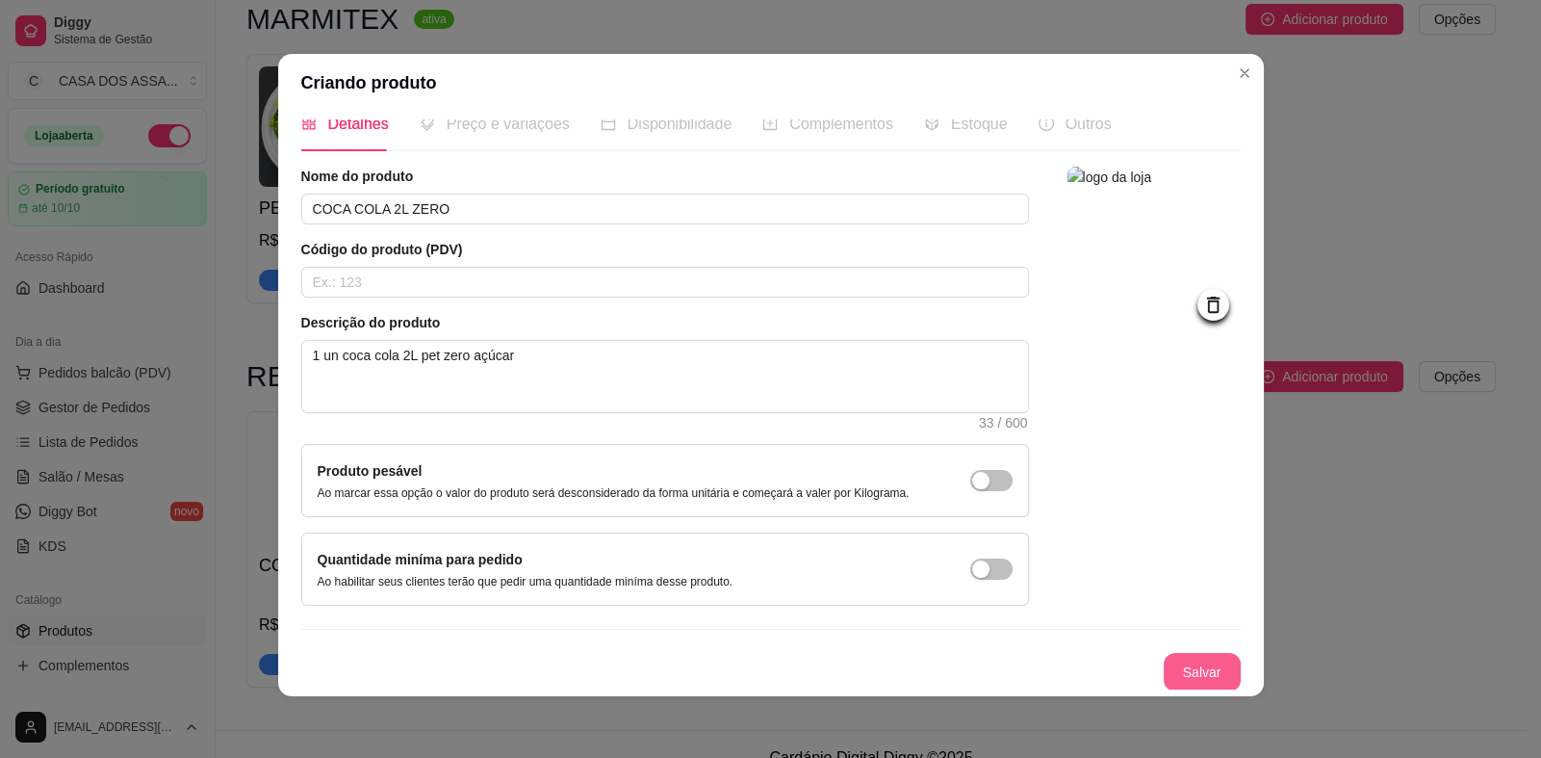
click at [1178, 666] on button "Salvar" at bounding box center [1202, 672] width 77 height 39
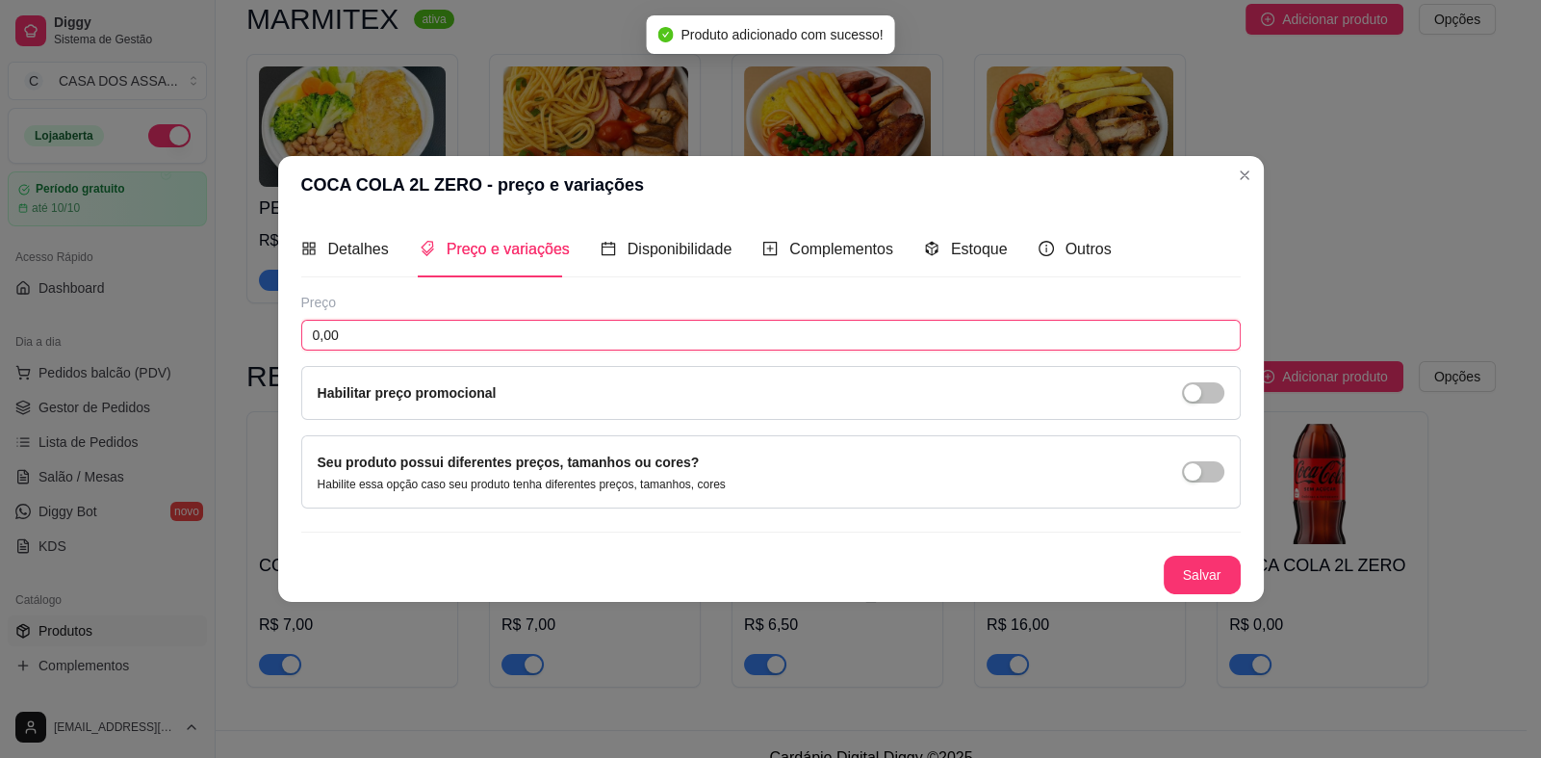
click at [539, 339] on input "0,00" at bounding box center [771, 335] width 940 height 31
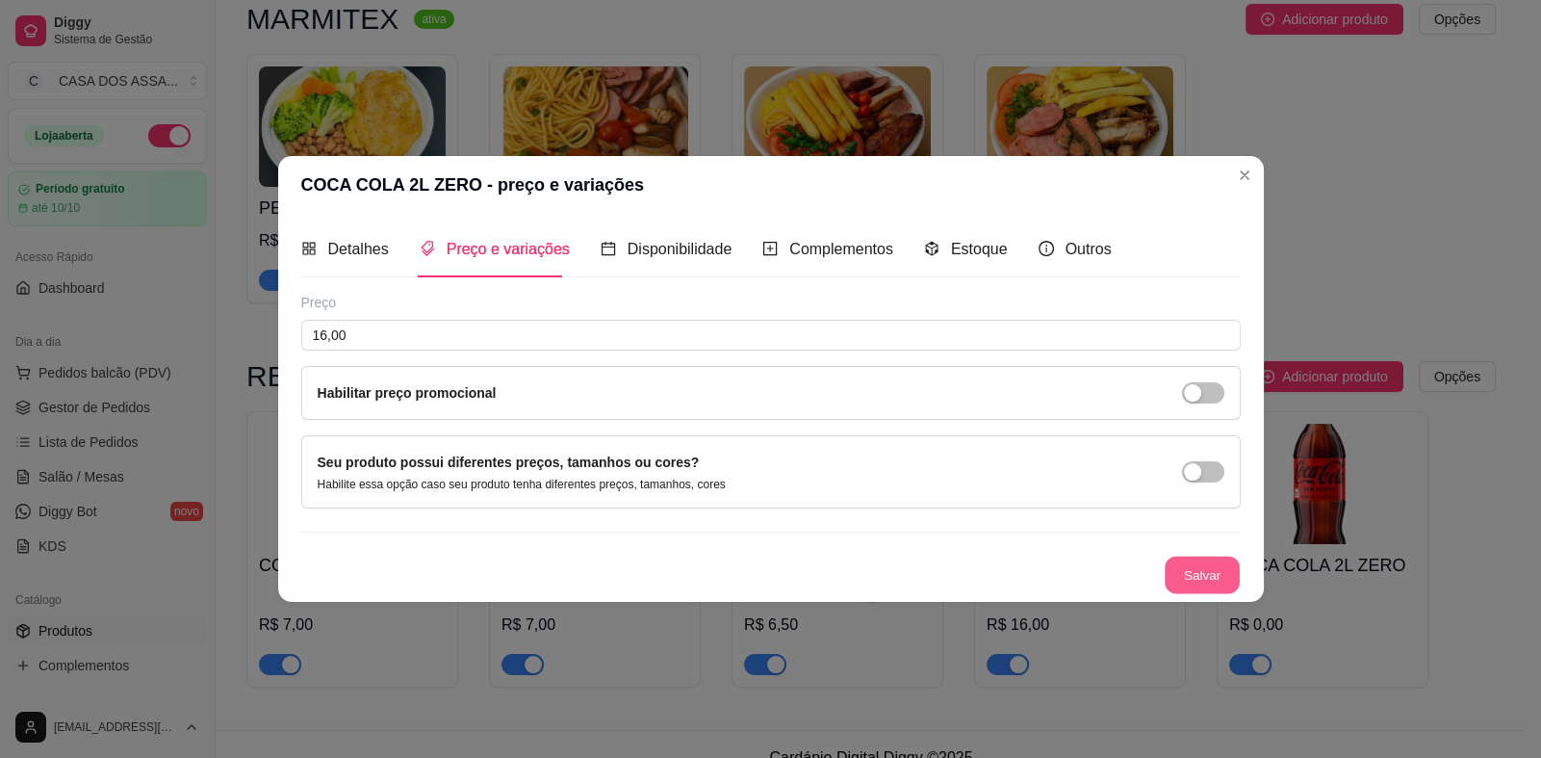
click at [1208, 580] on button "Salvar" at bounding box center [1202, 574] width 75 height 38
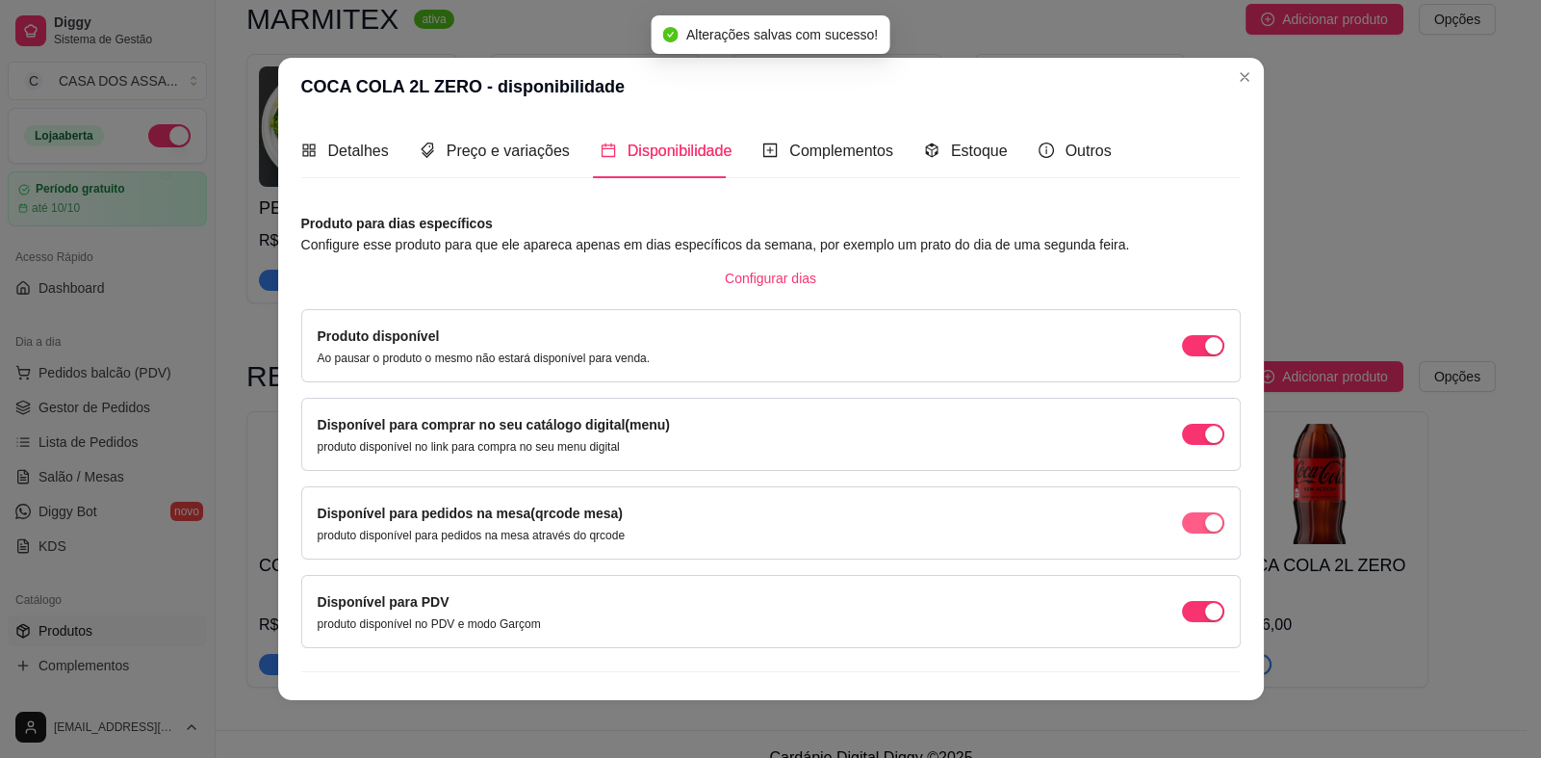
click at [1182, 525] on span "button" at bounding box center [1203, 522] width 42 height 21
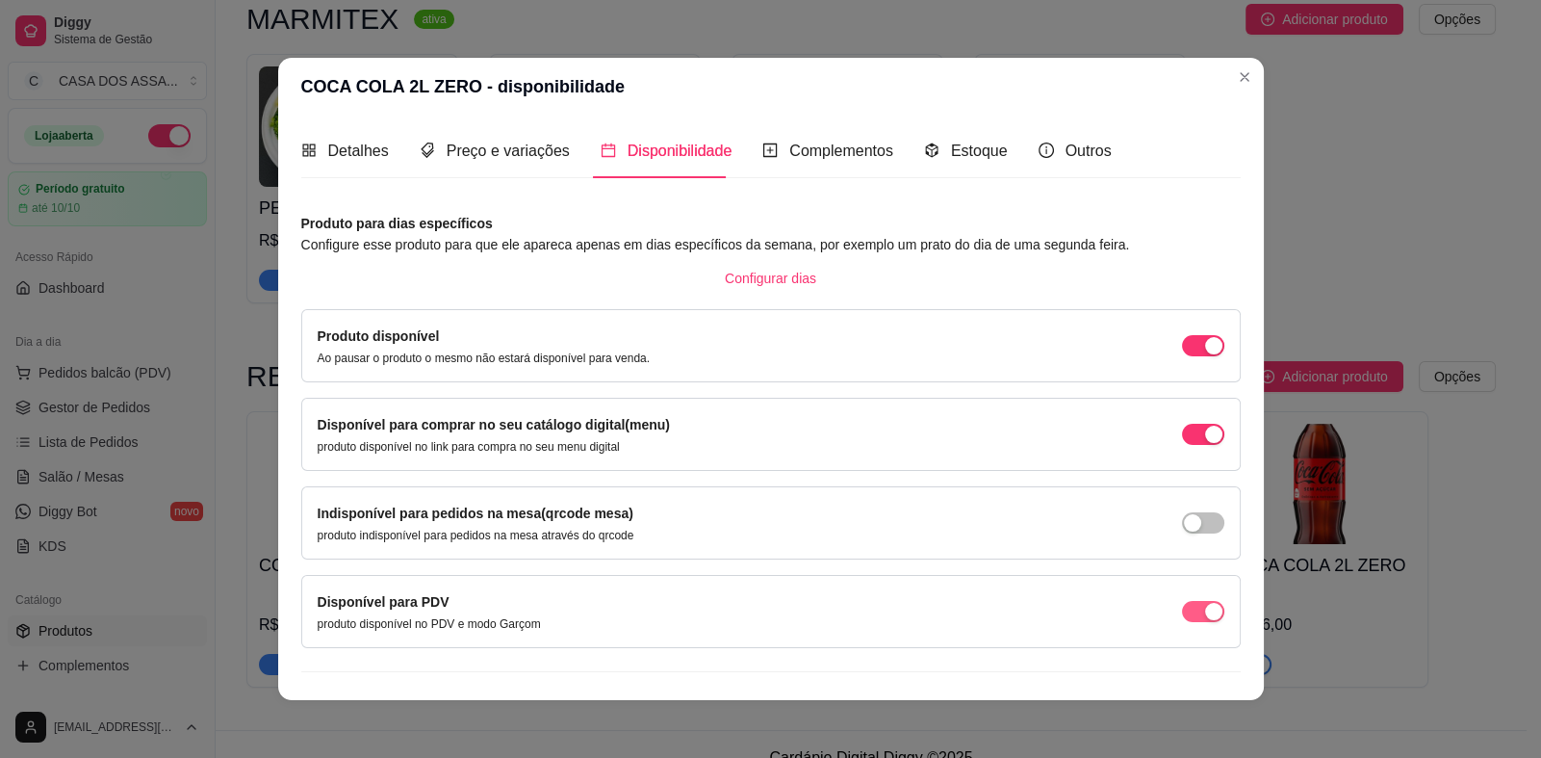
click at [1182, 616] on span "button" at bounding box center [1203, 611] width 42 height 21
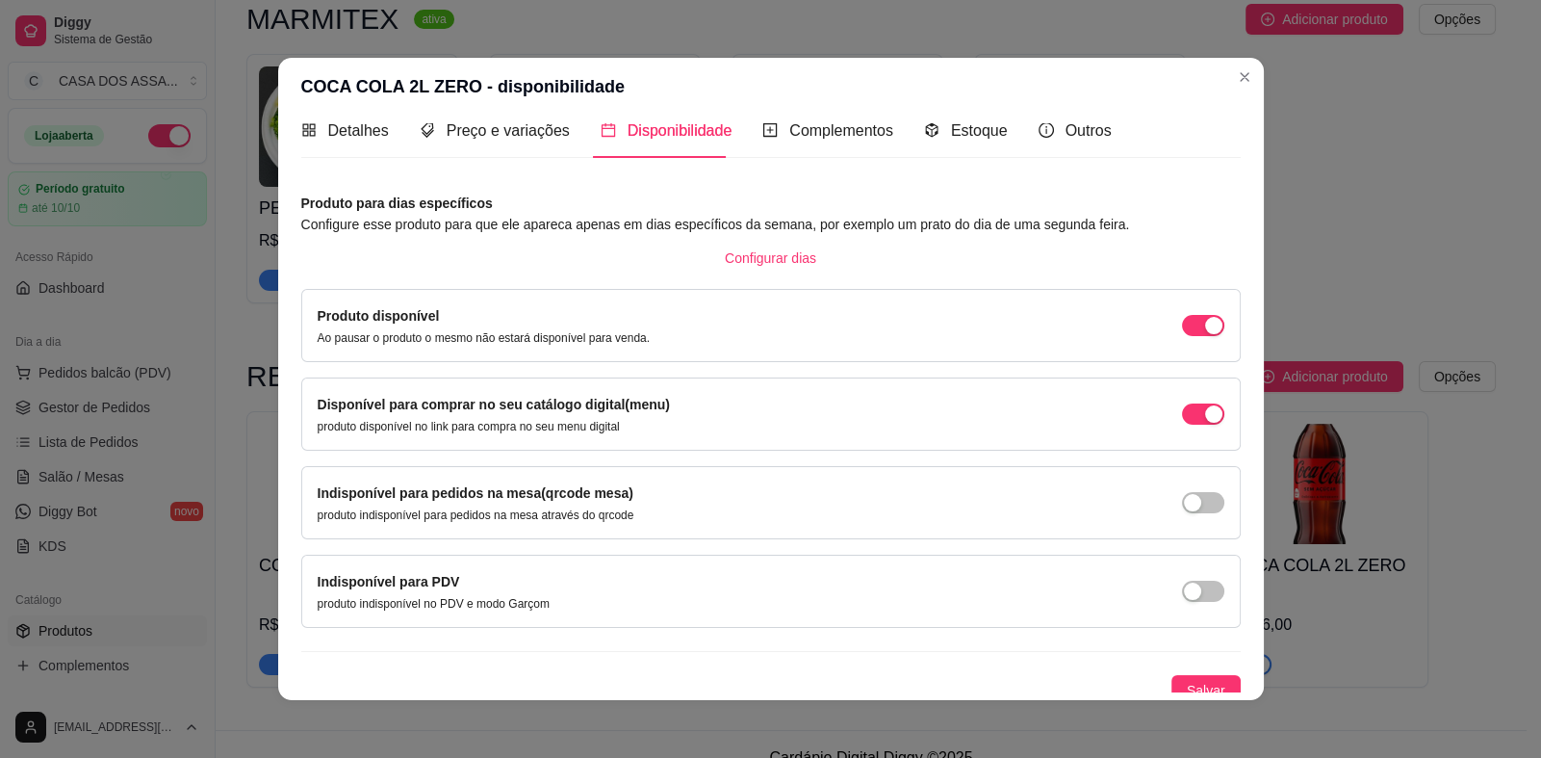
scroll to position [31, 0]
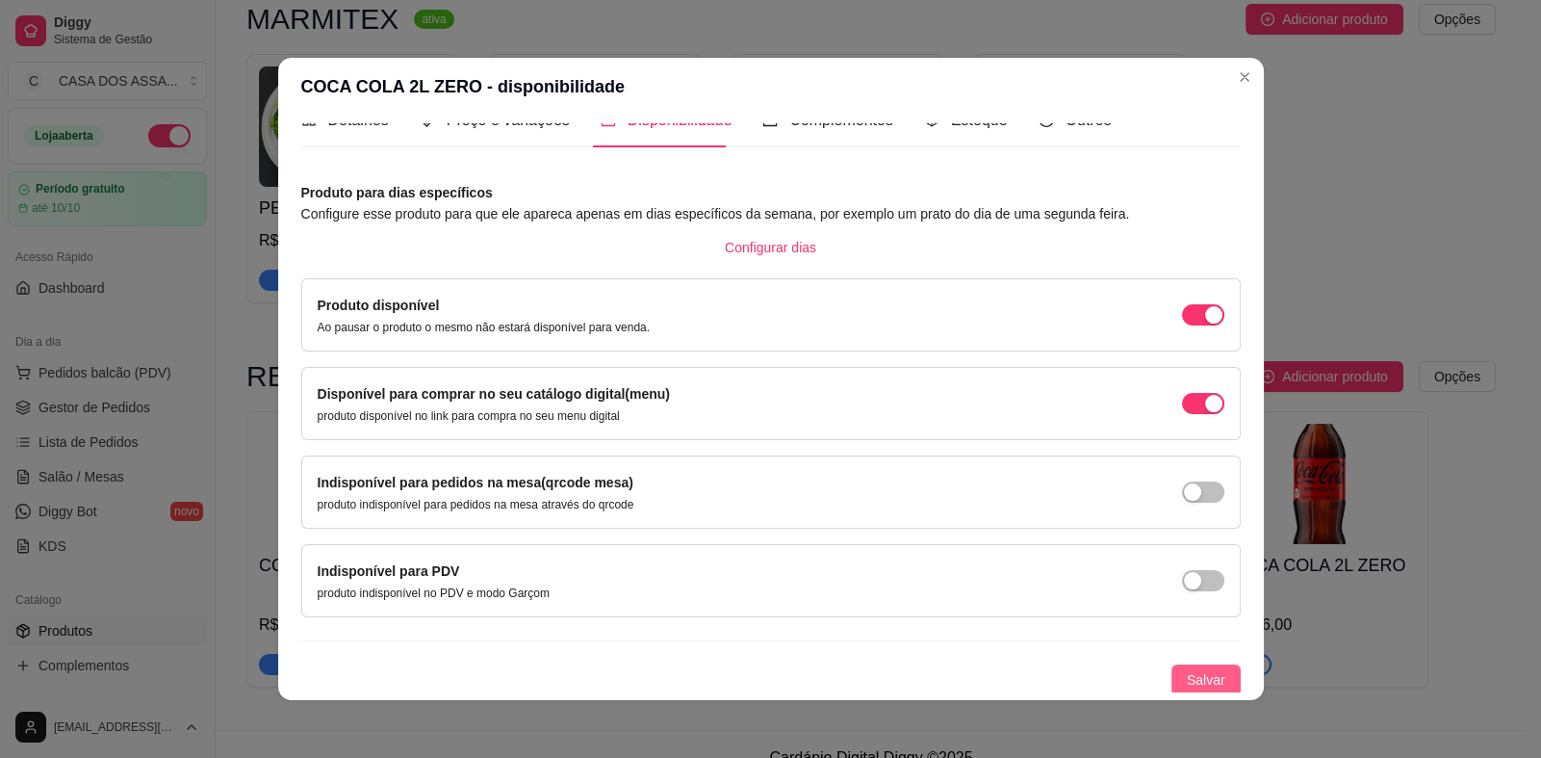
click at [1187, 676] on span "Salvar" at bounding box center [1206, 679] width 39 height 21
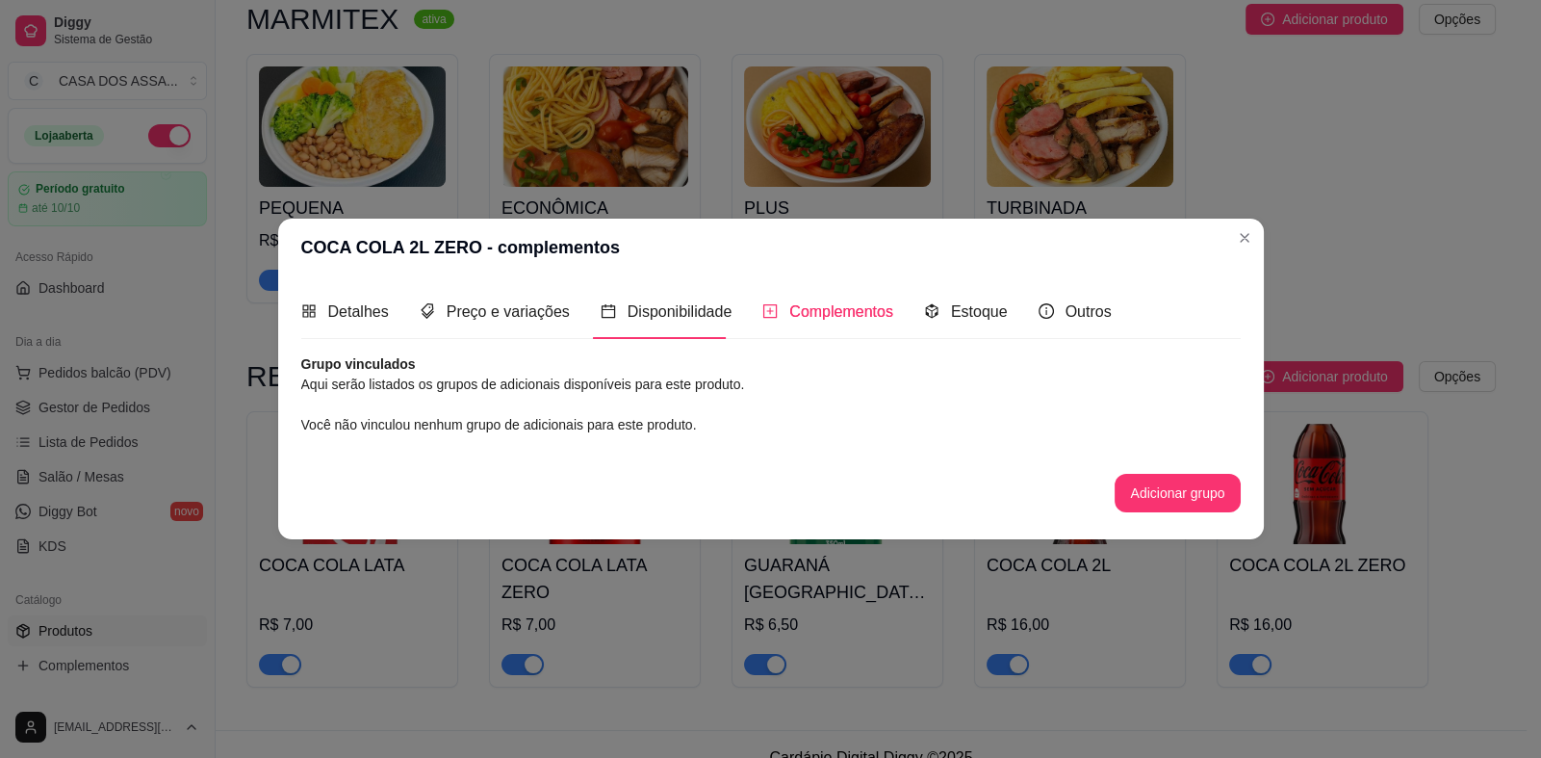
scroll to position [0, 0]
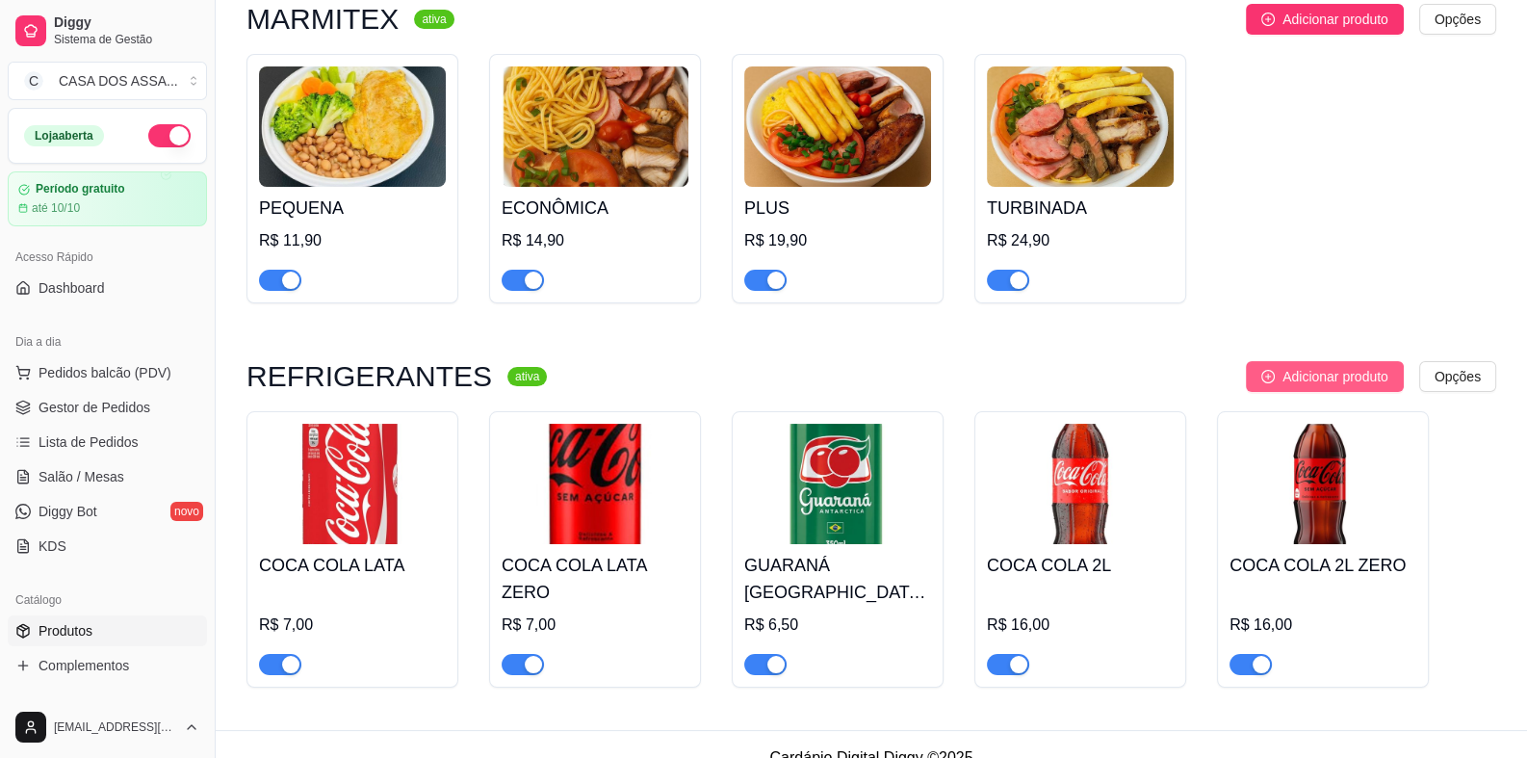
click at [1353, 381] on span "Adicionar produto" at bounding box center [1335, 376] width 106 height 21
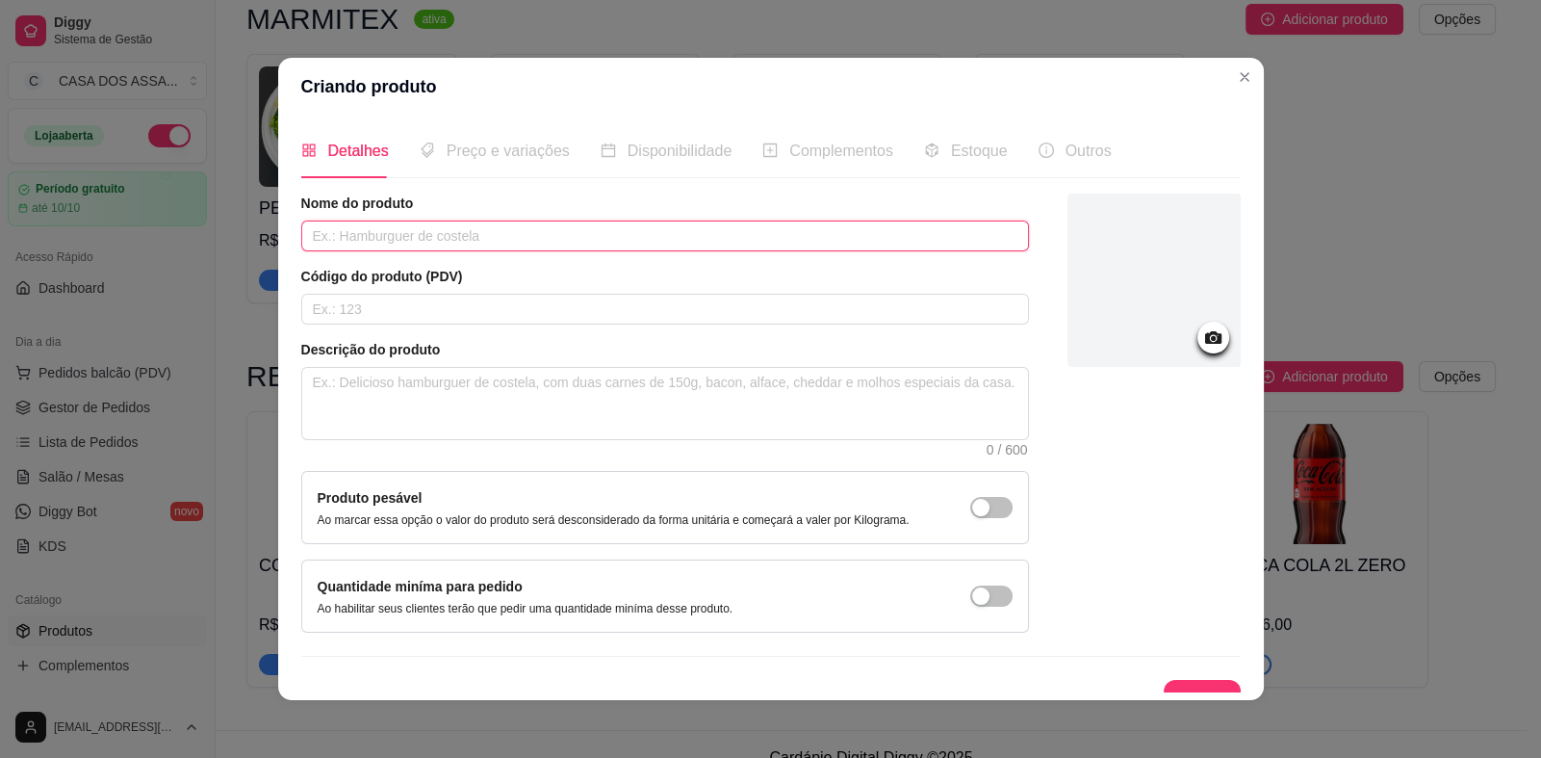
click at [423, 232] on input "text" at bounding box center [665, 235] width 728 height 31
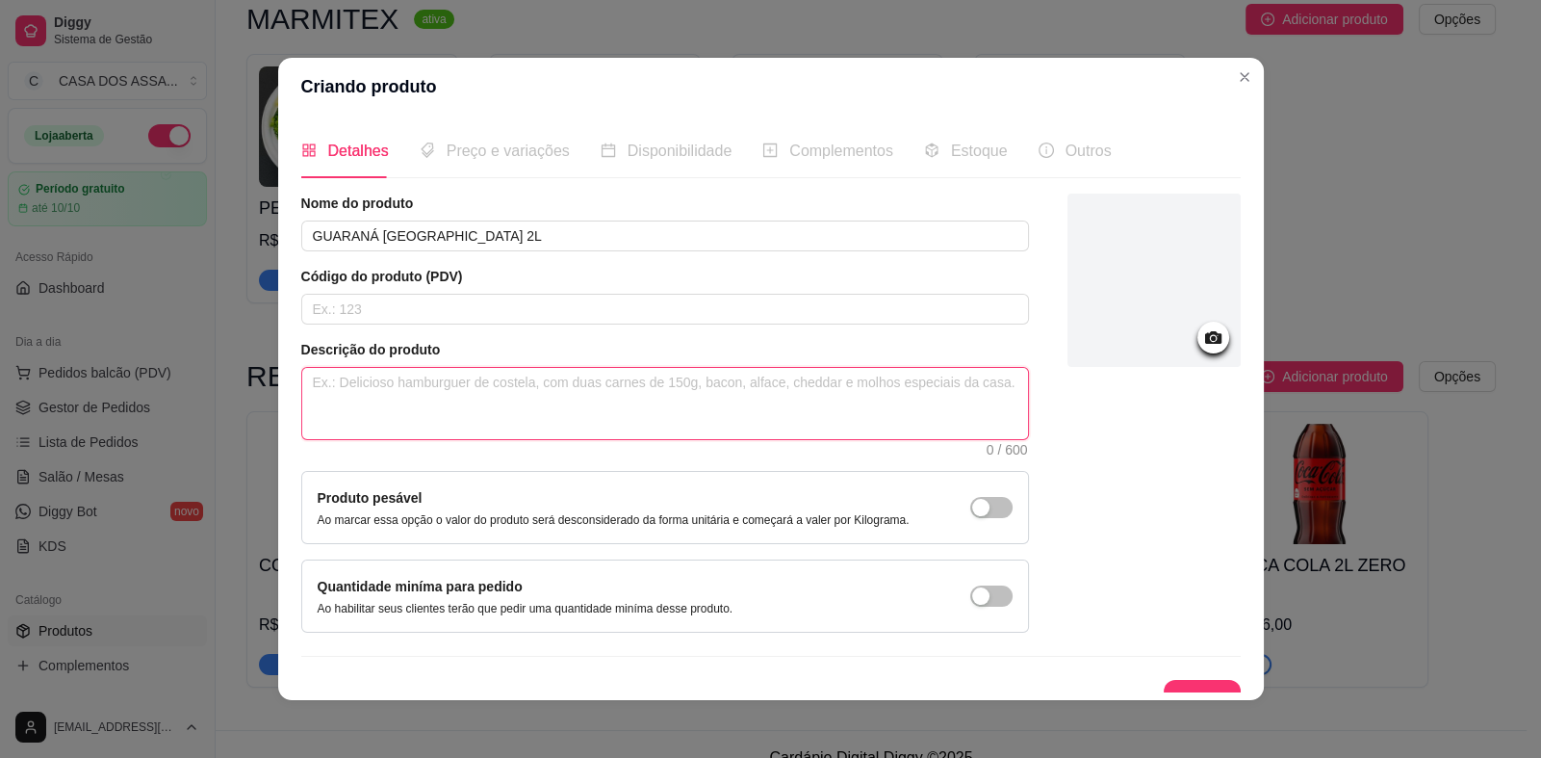
click at [436, 395] on textarea at bounding box center [665, 403] width 726 height 71
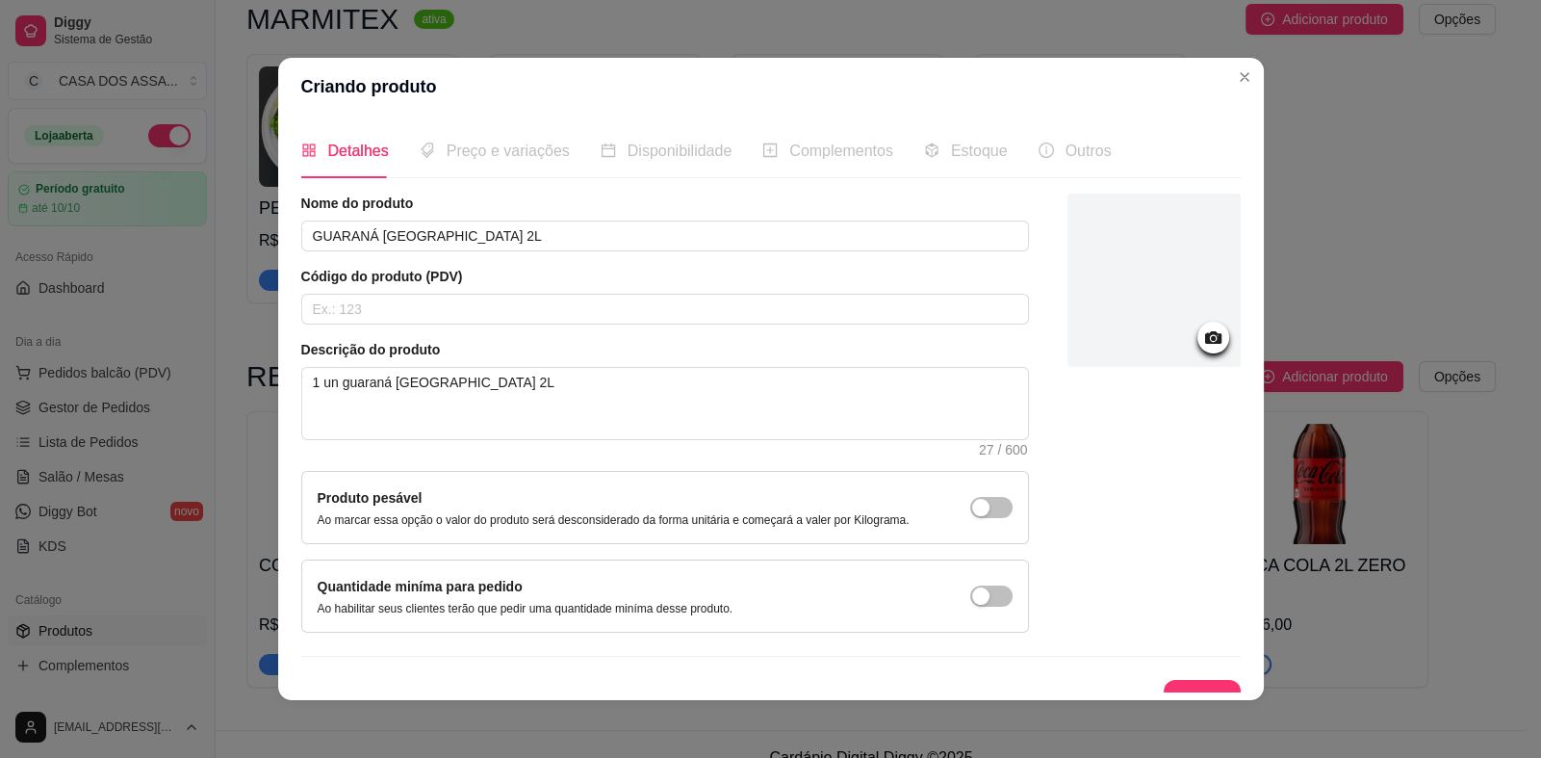
click at [1204, 334] on icon at bounding box center [1212, 337] width 16 height 13
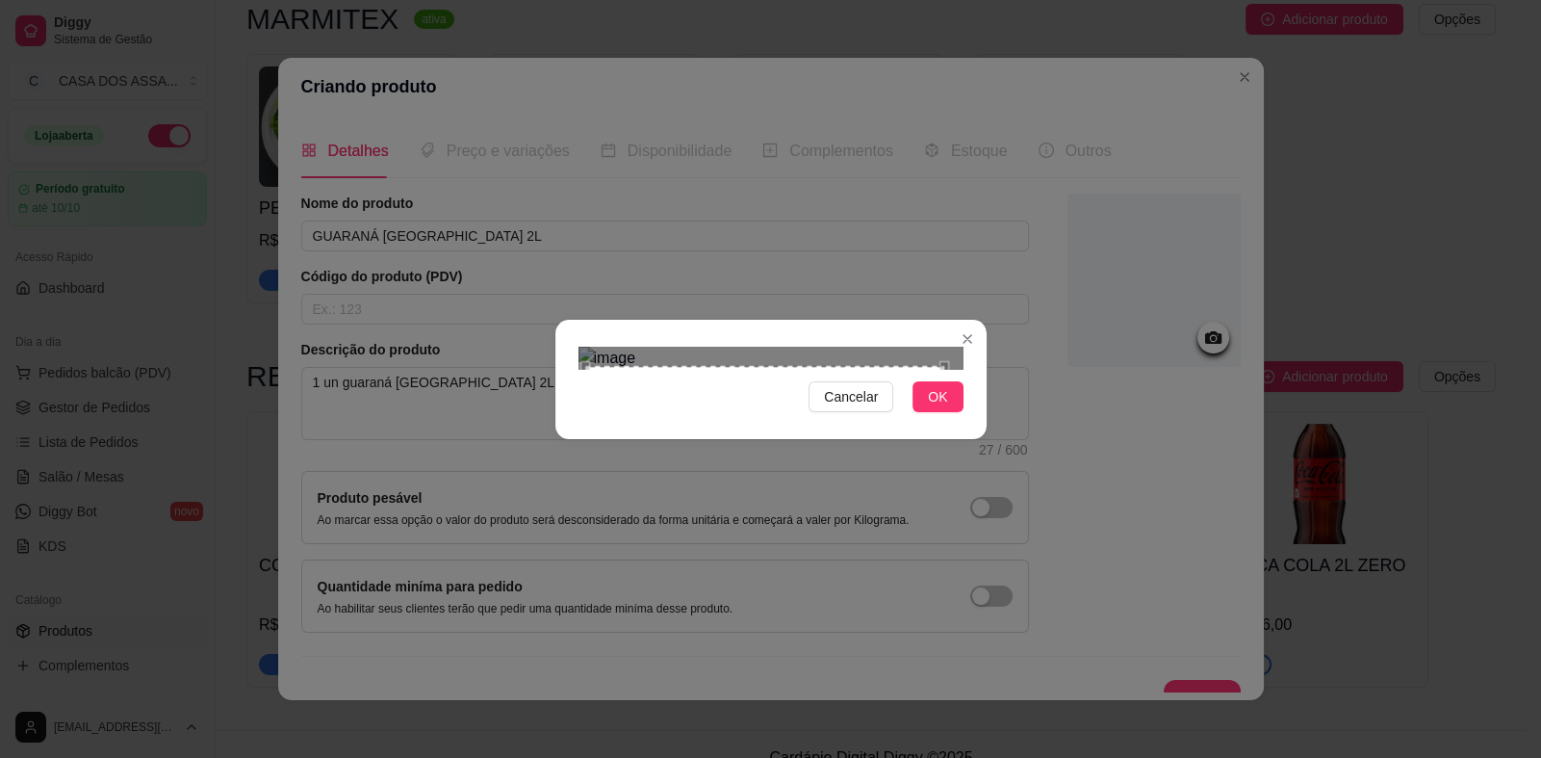
click at [585, 370] on div at bounding box center [771, 358] width 385 height 23
click at [959, 320] on section "Cancelar OK" at bounding box center [770, 379] width 431 height 119
click at [940, 407] on span "OK" at bounding box center [937, 396] width 19 height 21
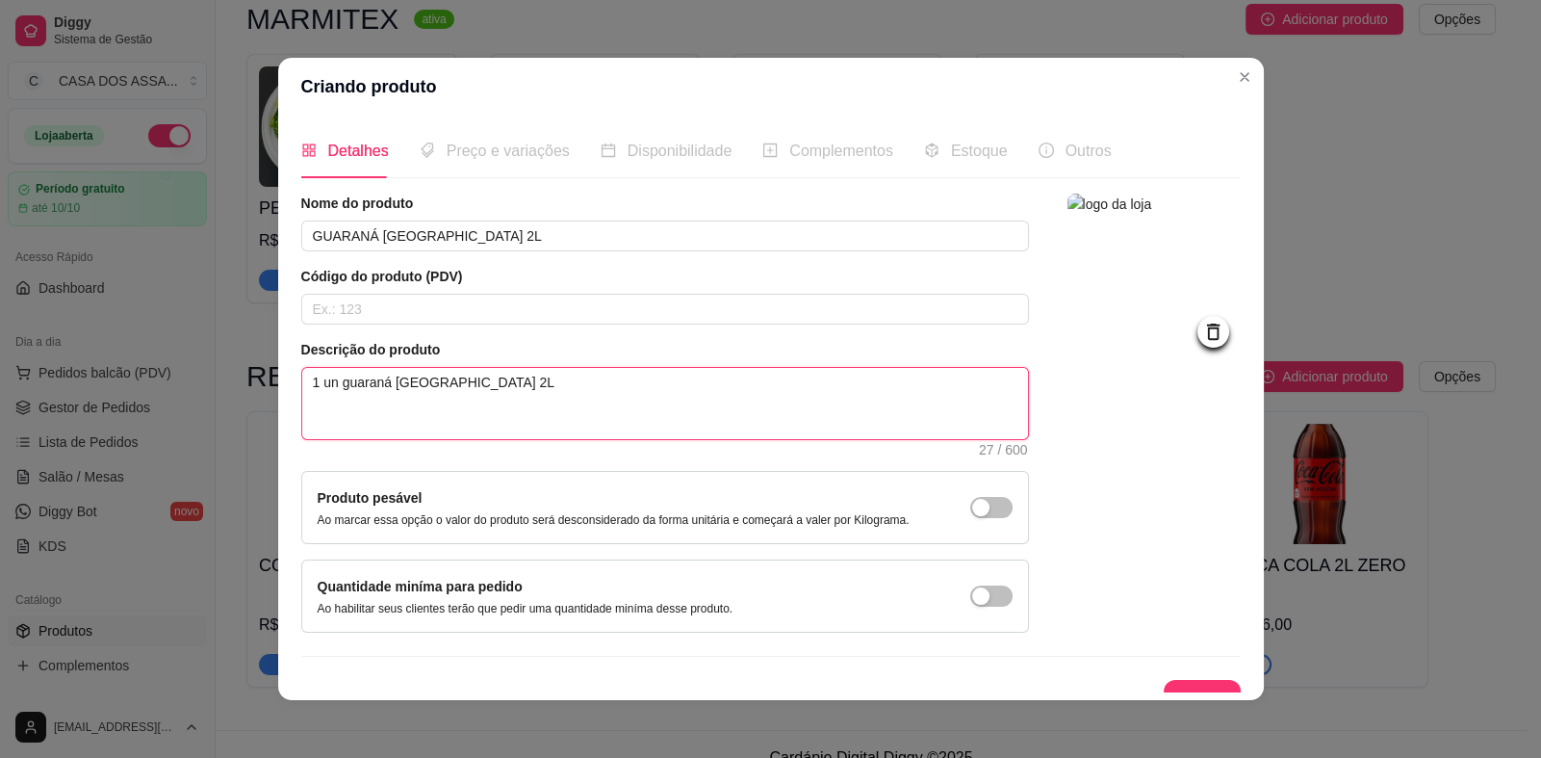
click at [477, 384] on textarea "1 un guaraná antarctica 2L" at bounding box center [665, 403] width 726 height 71
click at [446, 383] on textarea "1 un guaraná antarctica 2L" at bounding box center [665, 403] width 726 height 71
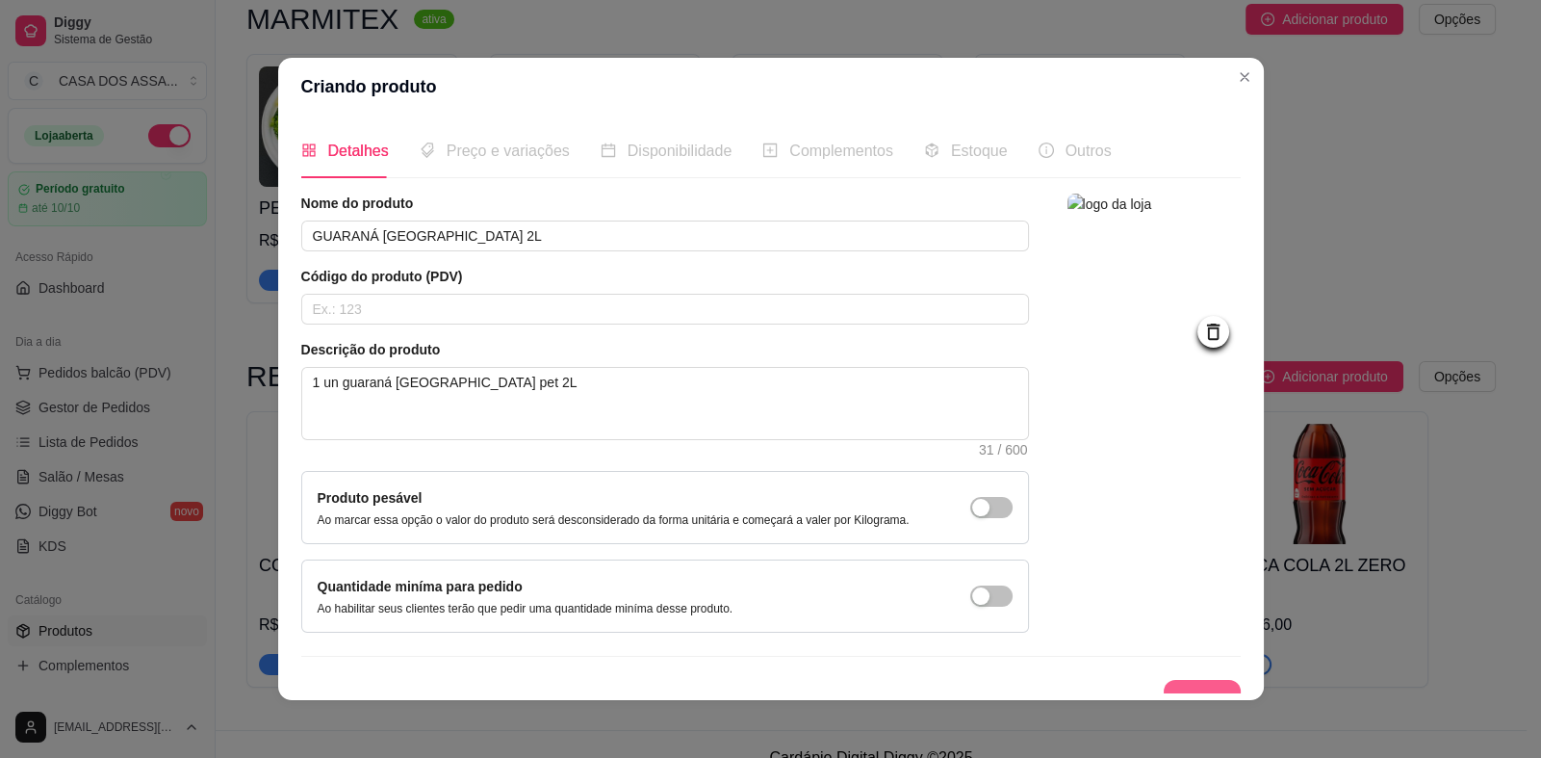
click at [1179, 685] on button "Salvar" at bounding box center [1202, 699] width 77 height 39
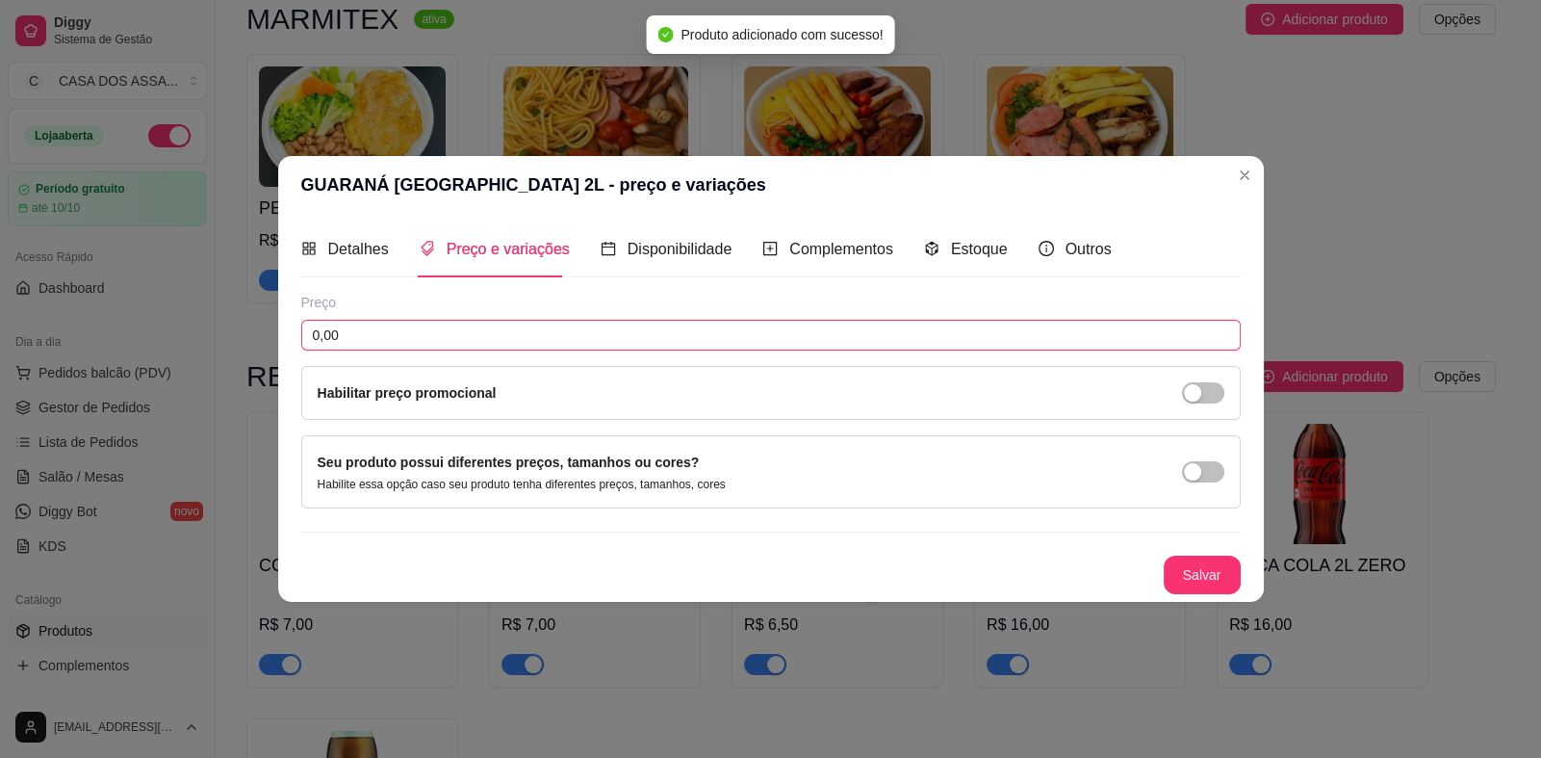
click at [437, 344] on input "0,00" at bounding box center [771, 335] width 940 height 31
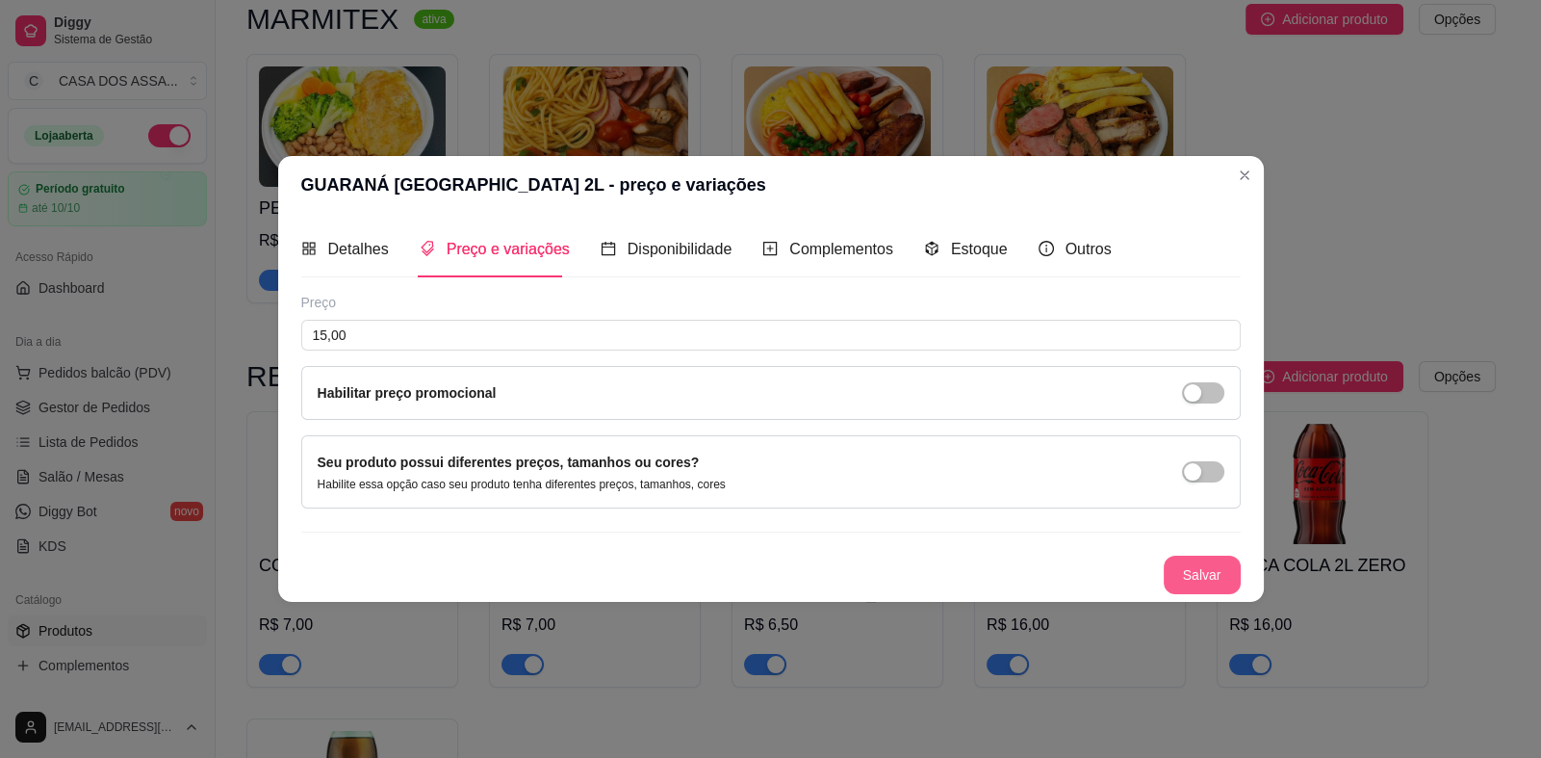
click at [1227, 572] on button "Salvar" at bounding box center [1202, 574] width 77 height 39
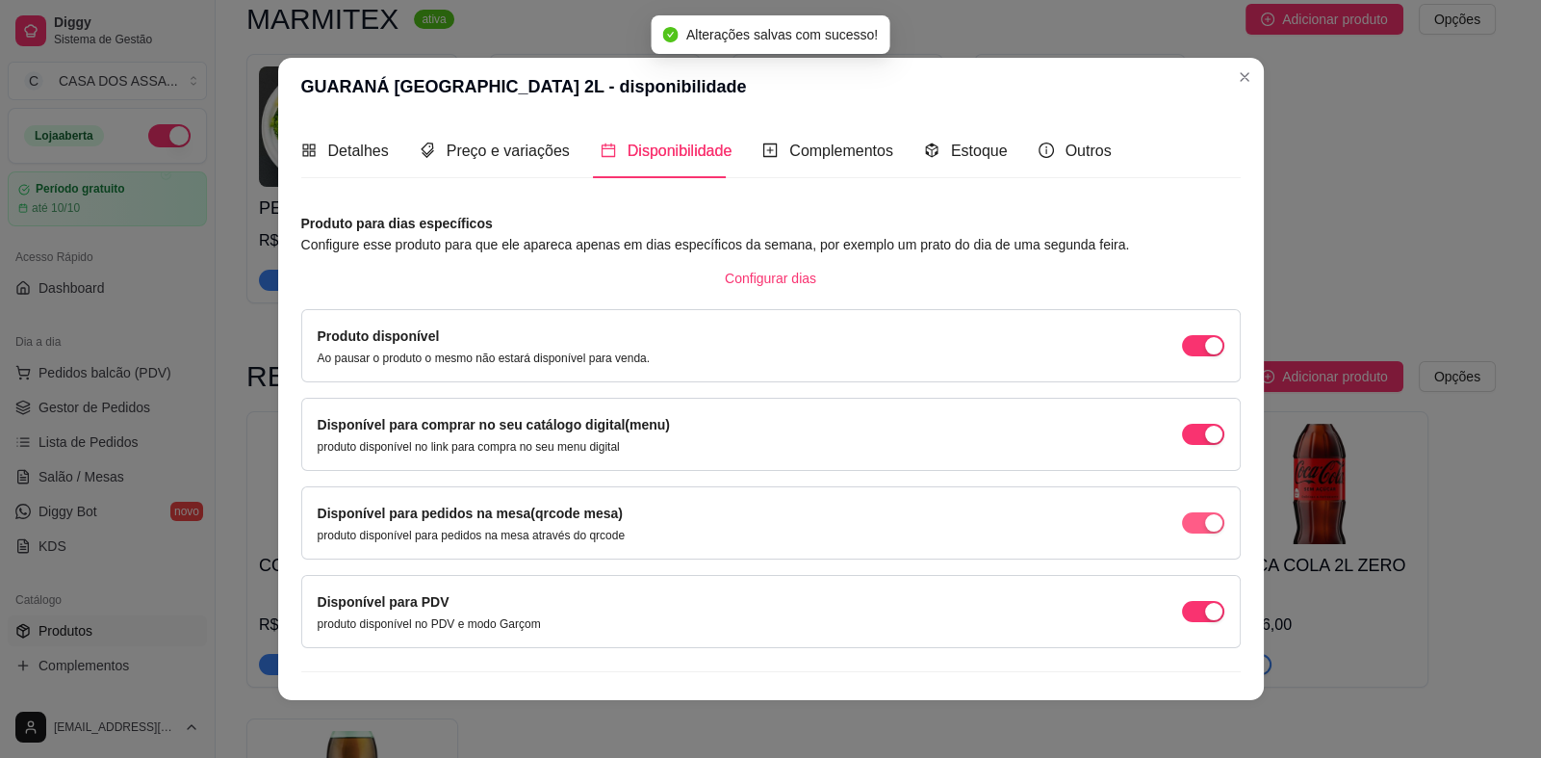
click at [1205, 515] on div "button" at bounding box center [1213, 522] width 17 height 17
click at [1182, 607] on span "button" at bounding box center [1203, 611] width 42 height 21
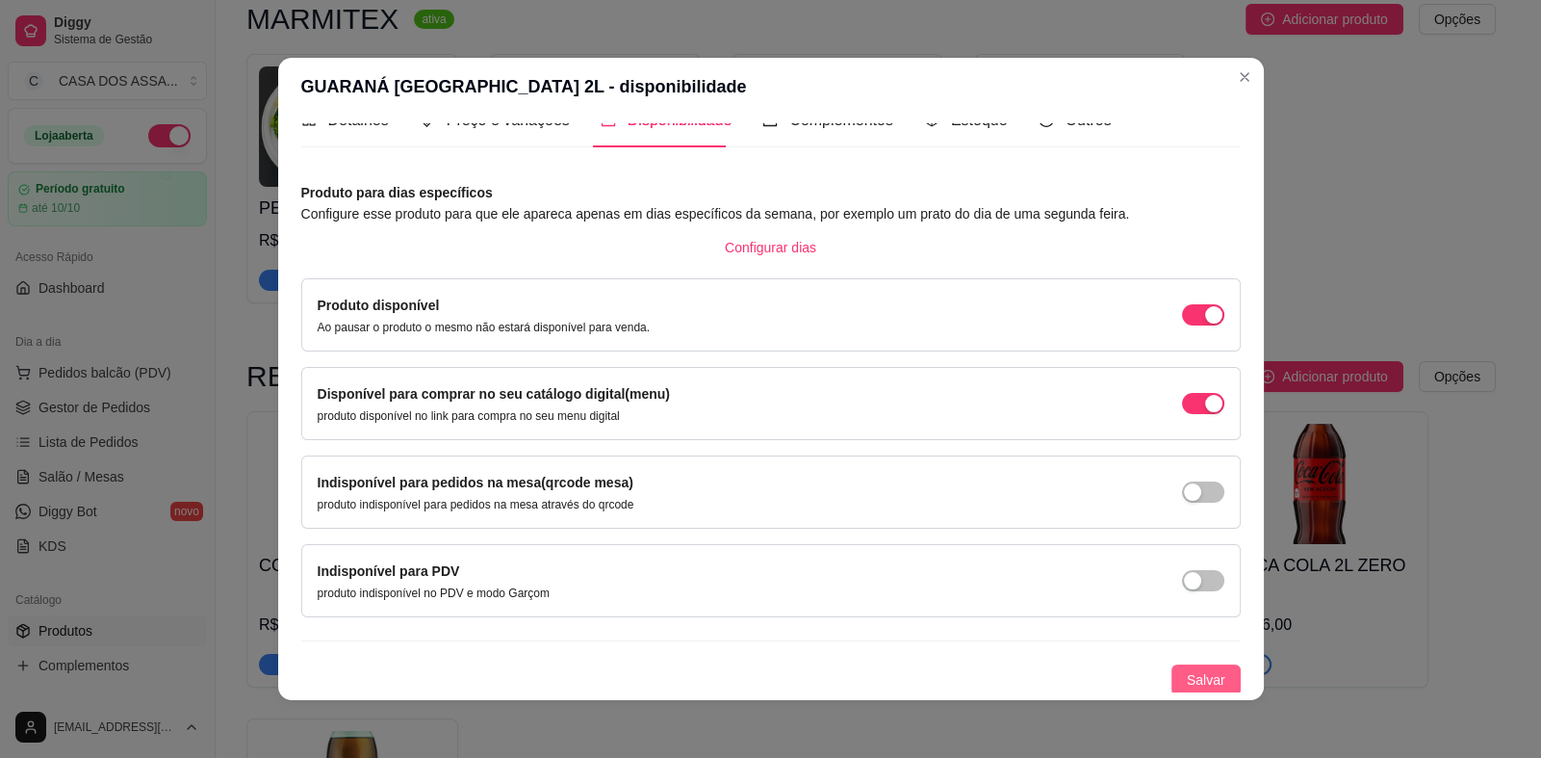
click at [1193, 669] on span "Salvar" at bounding box center [1206, 679] width 39 height 21
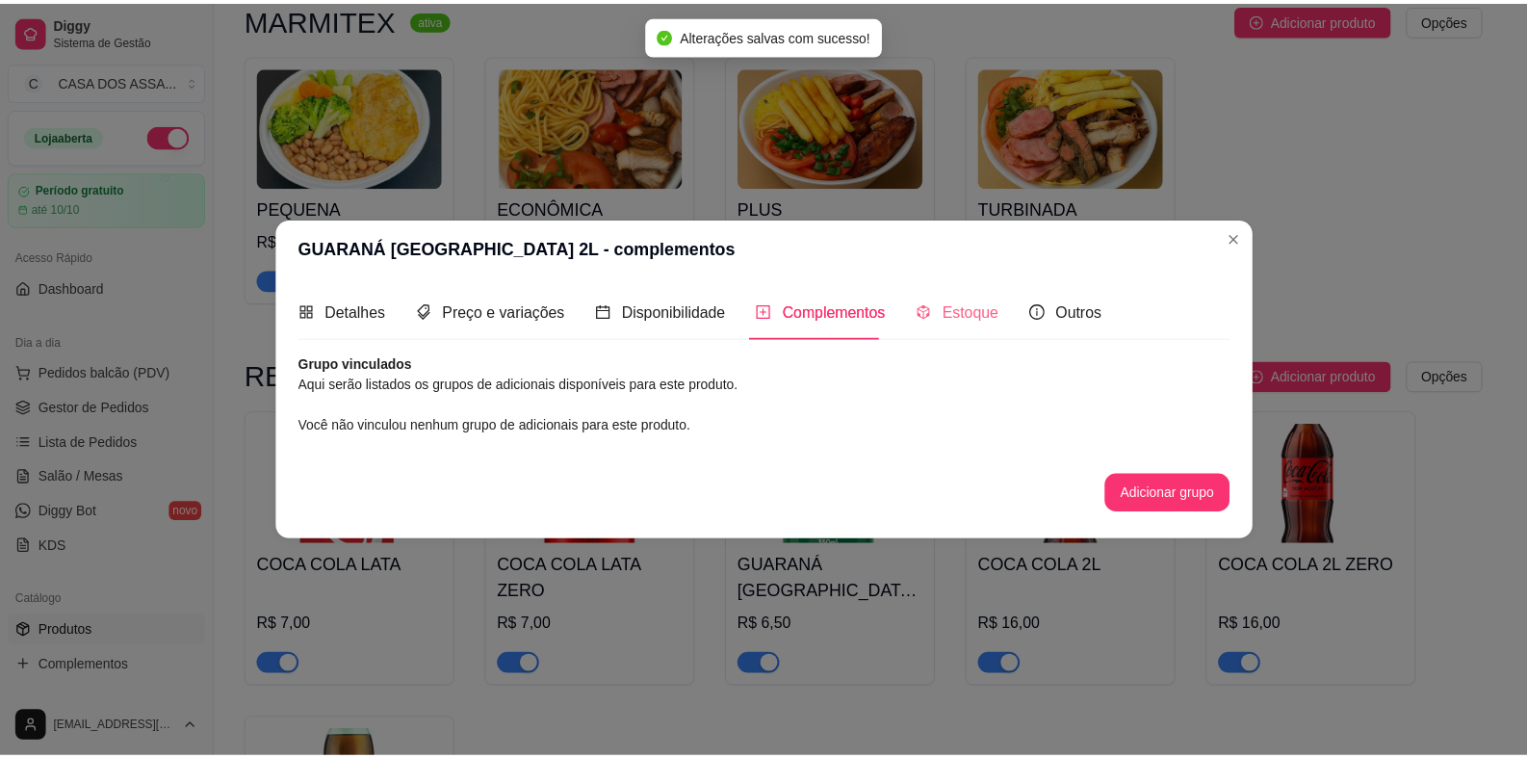
scroll to position [0, 0]
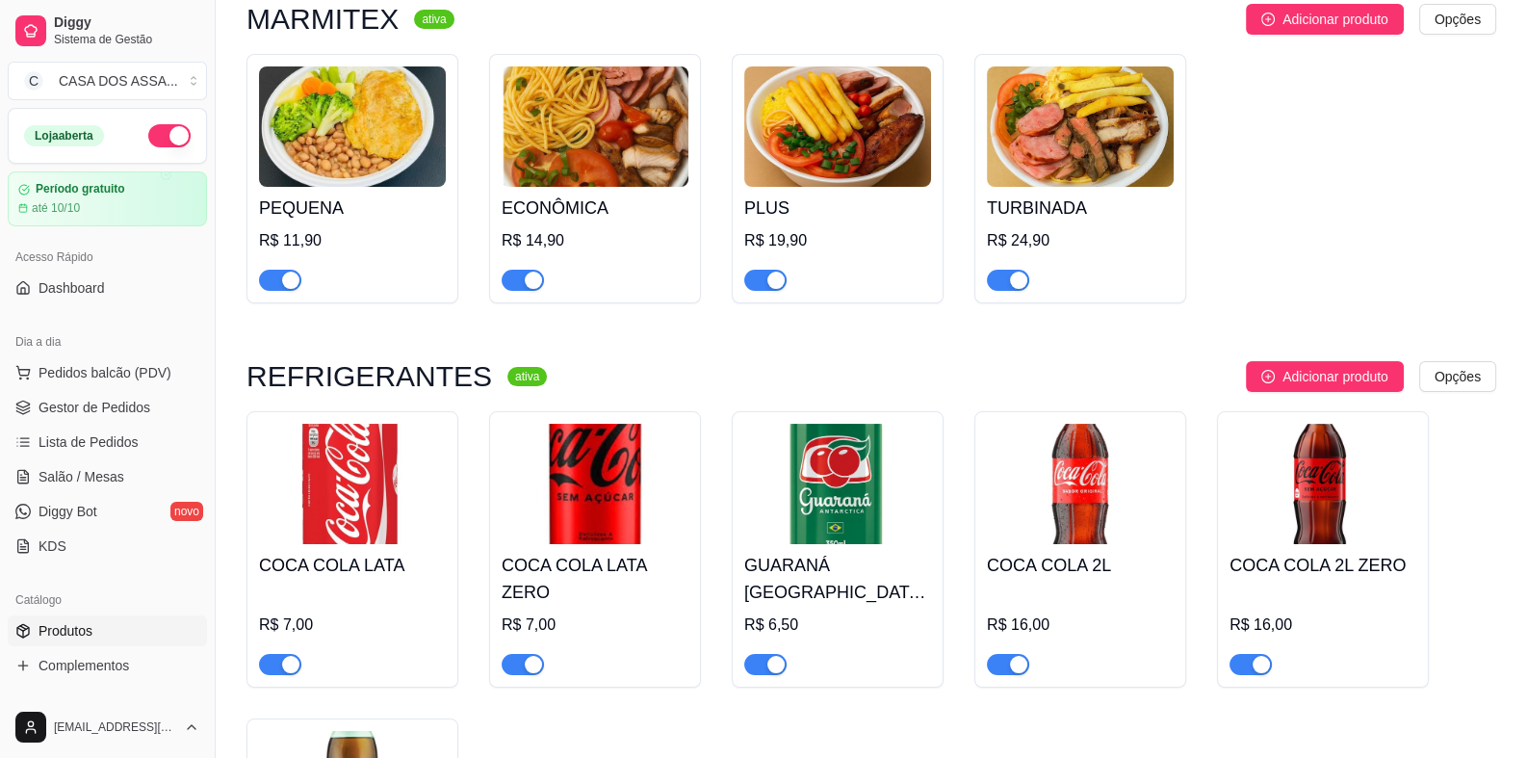
click at [1334, 527] on img at bounding box center [1322, 484] width 187 height 120
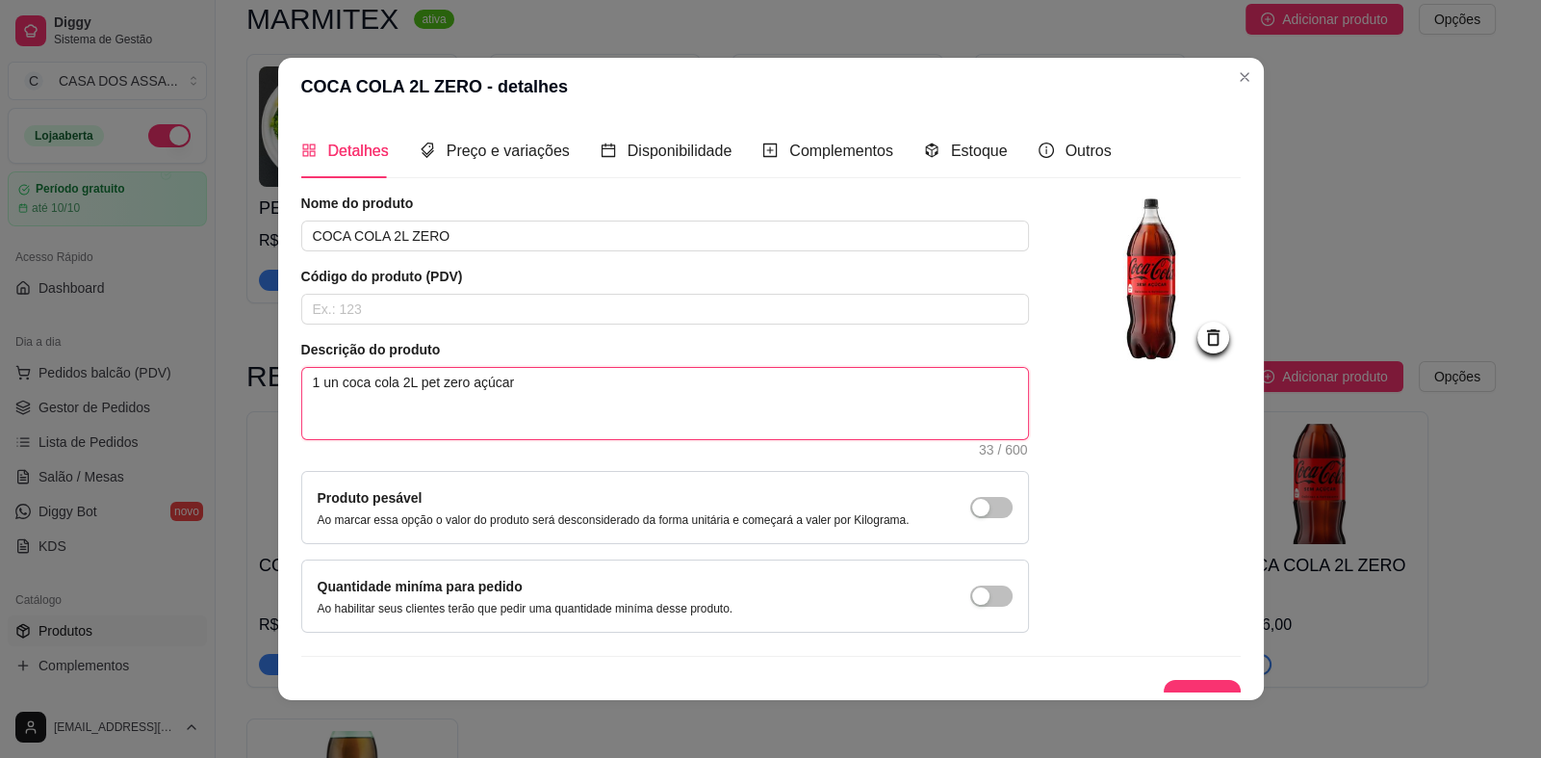
drag, startPoint x: 427, startPoint y: 383, endPoint x: 411, endPoint y: 383, distance: 16.4
click at [411, 383] on textarea "1 un coca cola 2L pet zero açúcar" at bounding box center [665, 403] width 726 height 71
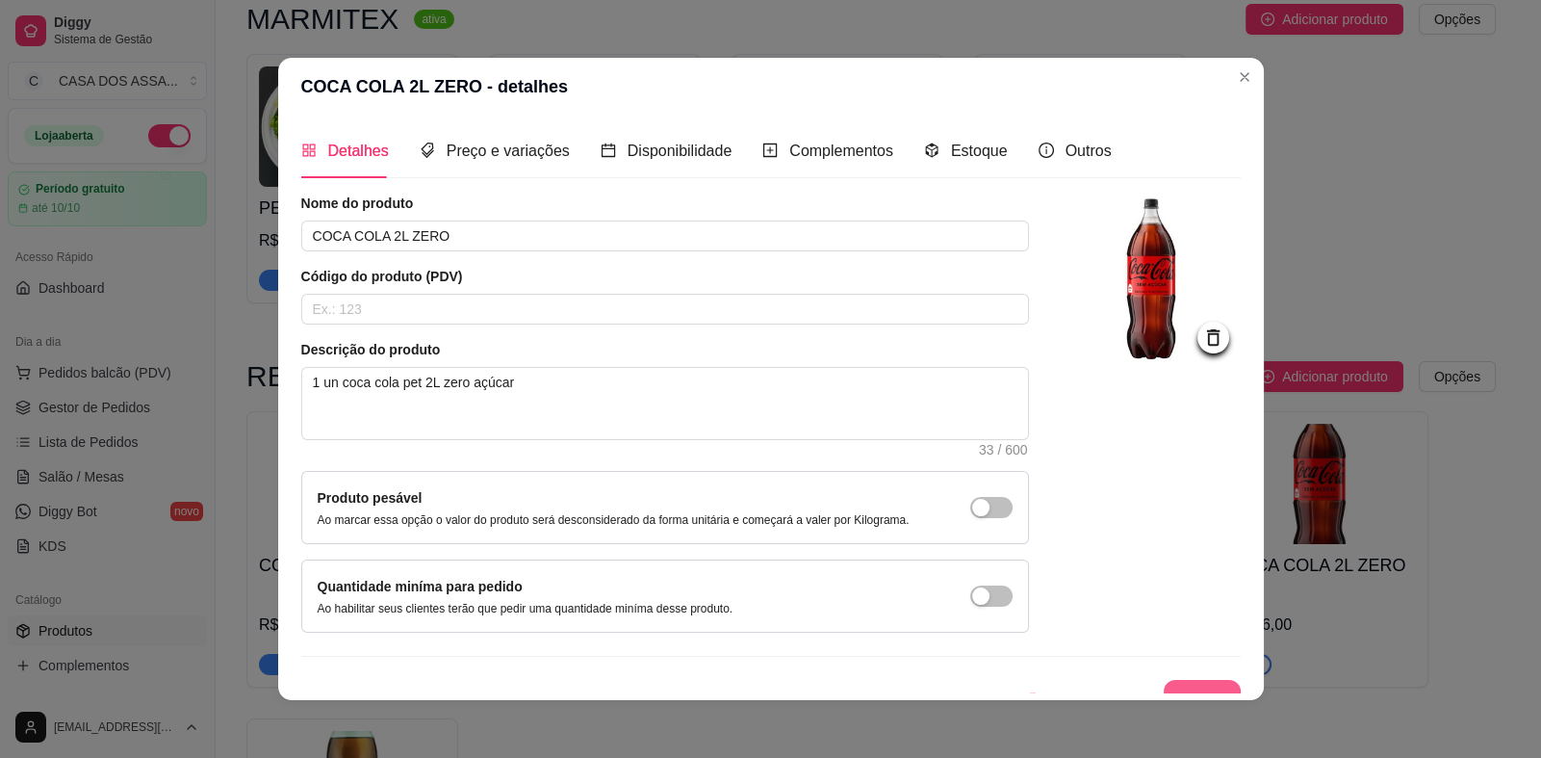
click at [1171, 684] on button "Salvar" at bounding box center [1202, 699] width 77 height 39
click at [1192, 680] on button "Salvar" at bounding box center [1202, 699] width 77 height 39
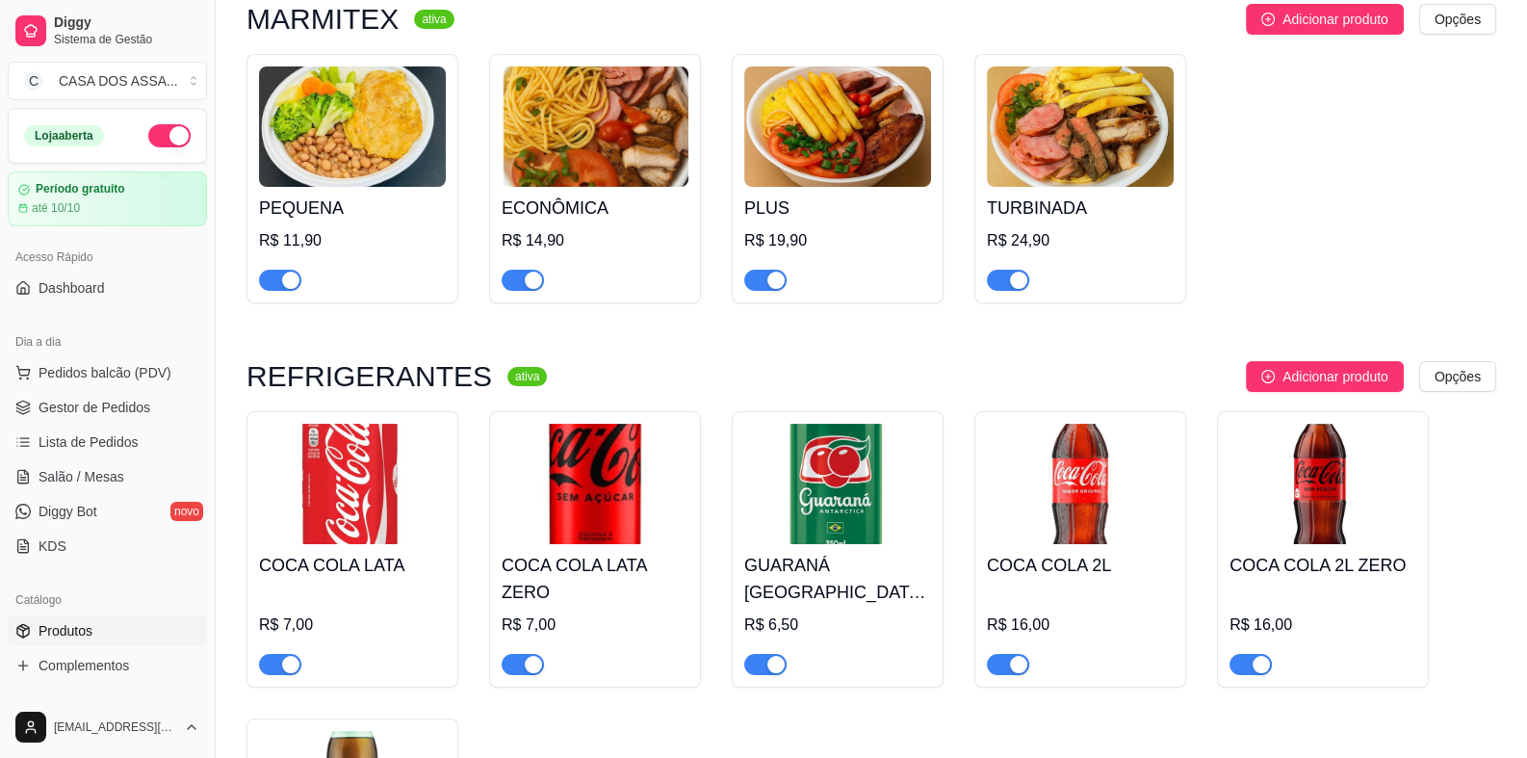
click at [618, 139] on img at bounding box center [595, 126] width 187 height 120
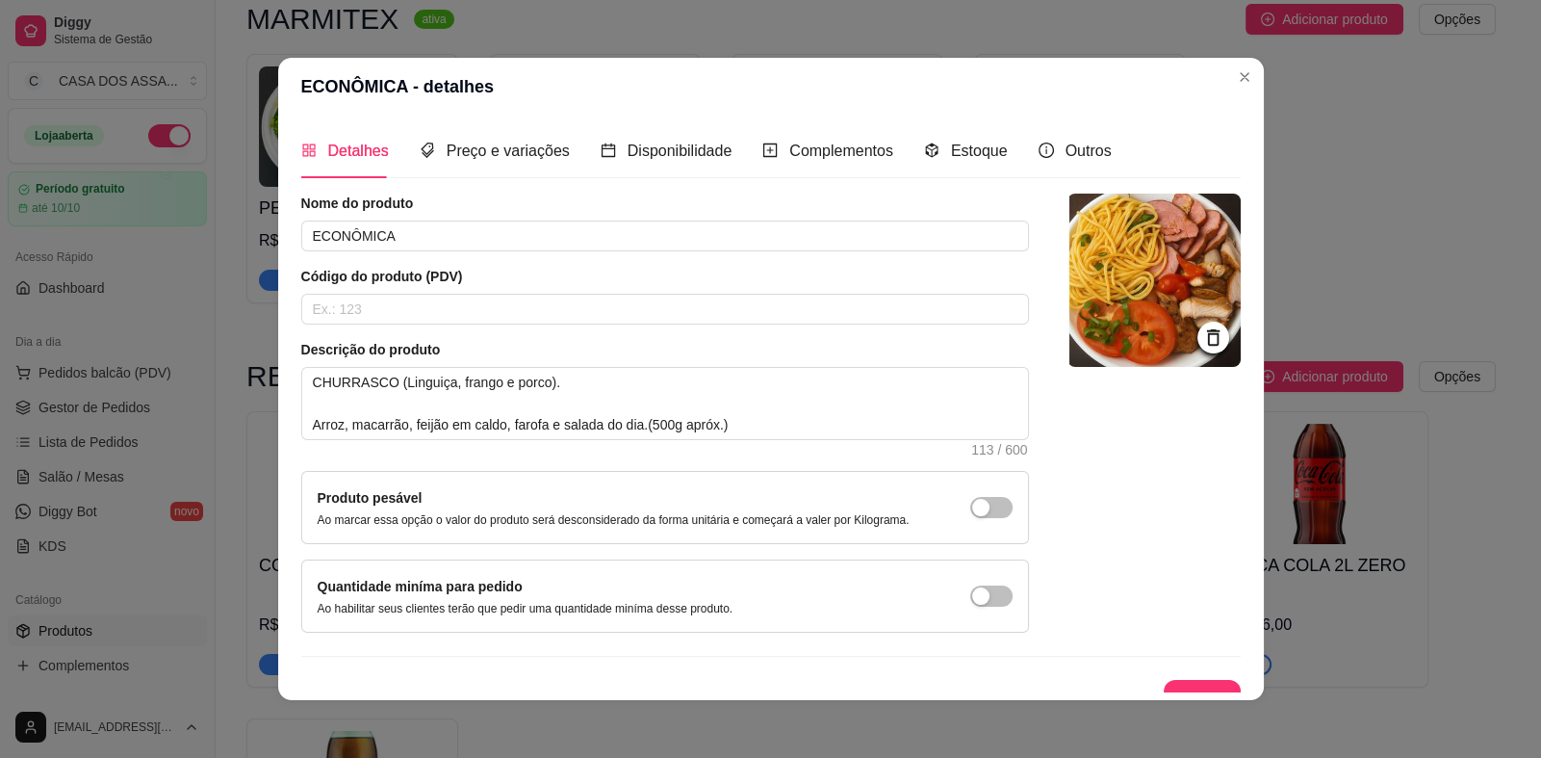
click at [1206, 336] on icon at bounding box center [1212, 337] width 13 height 16
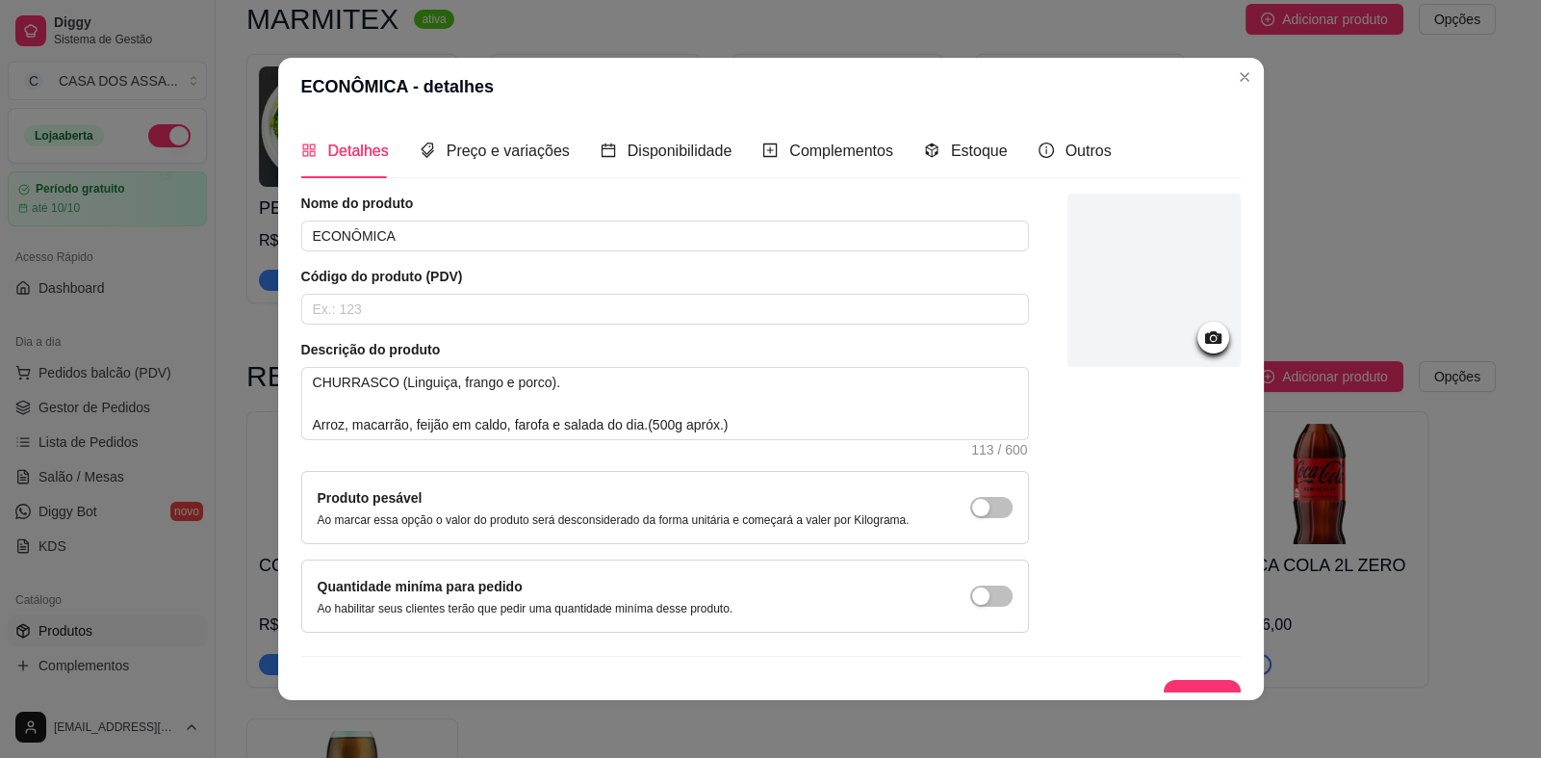
click at [1204, 337] on icon at bounding box center [1212, 337] width 16 height 13
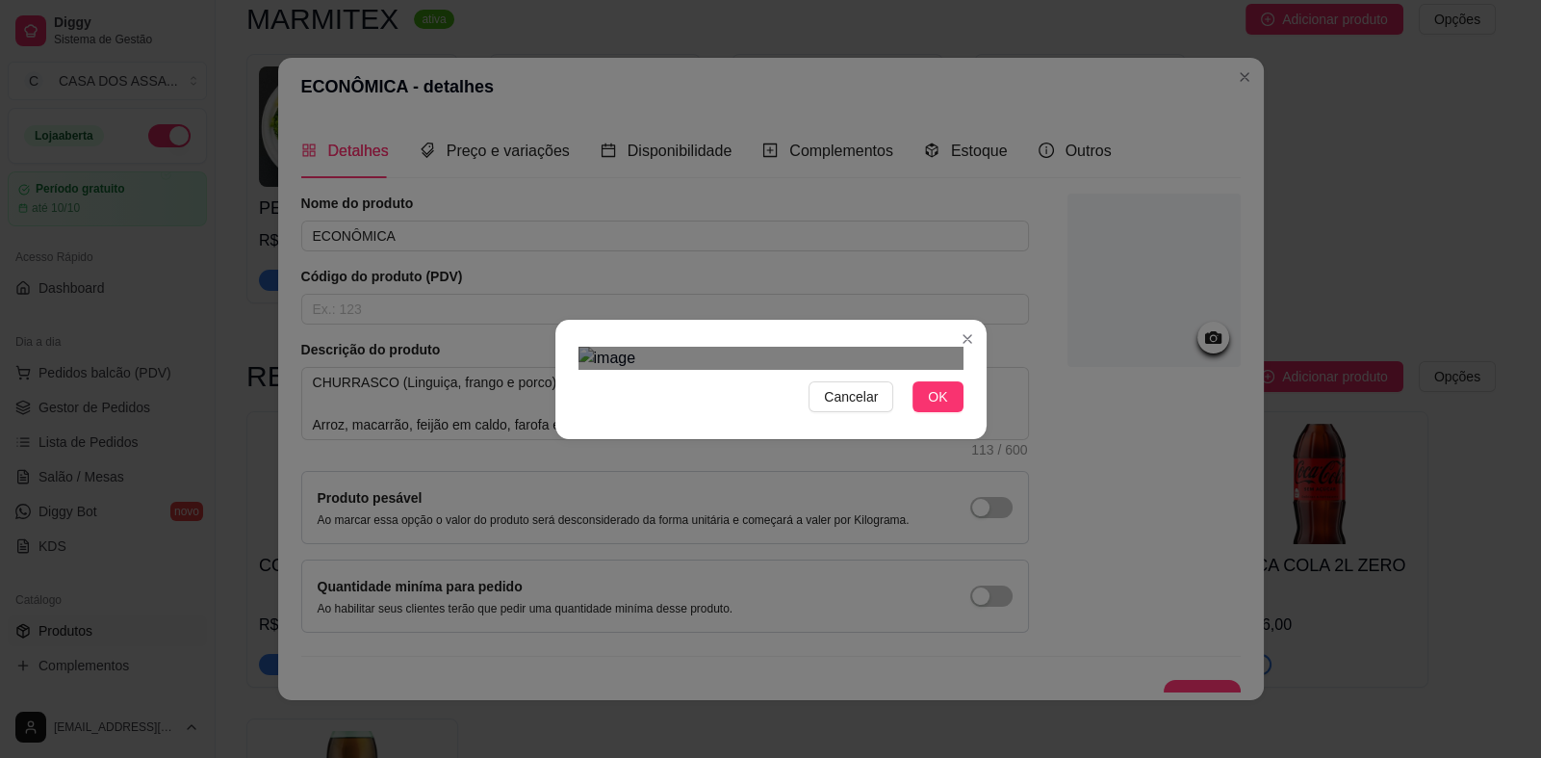
click at [850, 347] on div at bounding box center [771, 358] width 385 height 23
click at [679, 370] on div at bounding box center [771, 358] width 385 height 23
click at [765, 451] on div "Use the arrow keys to move the crop selection area" at bounding box center [765, 504] width 168 height 168
click at [930, 407] on span "OK" at bounding box center [937, 396] width 19 height 21
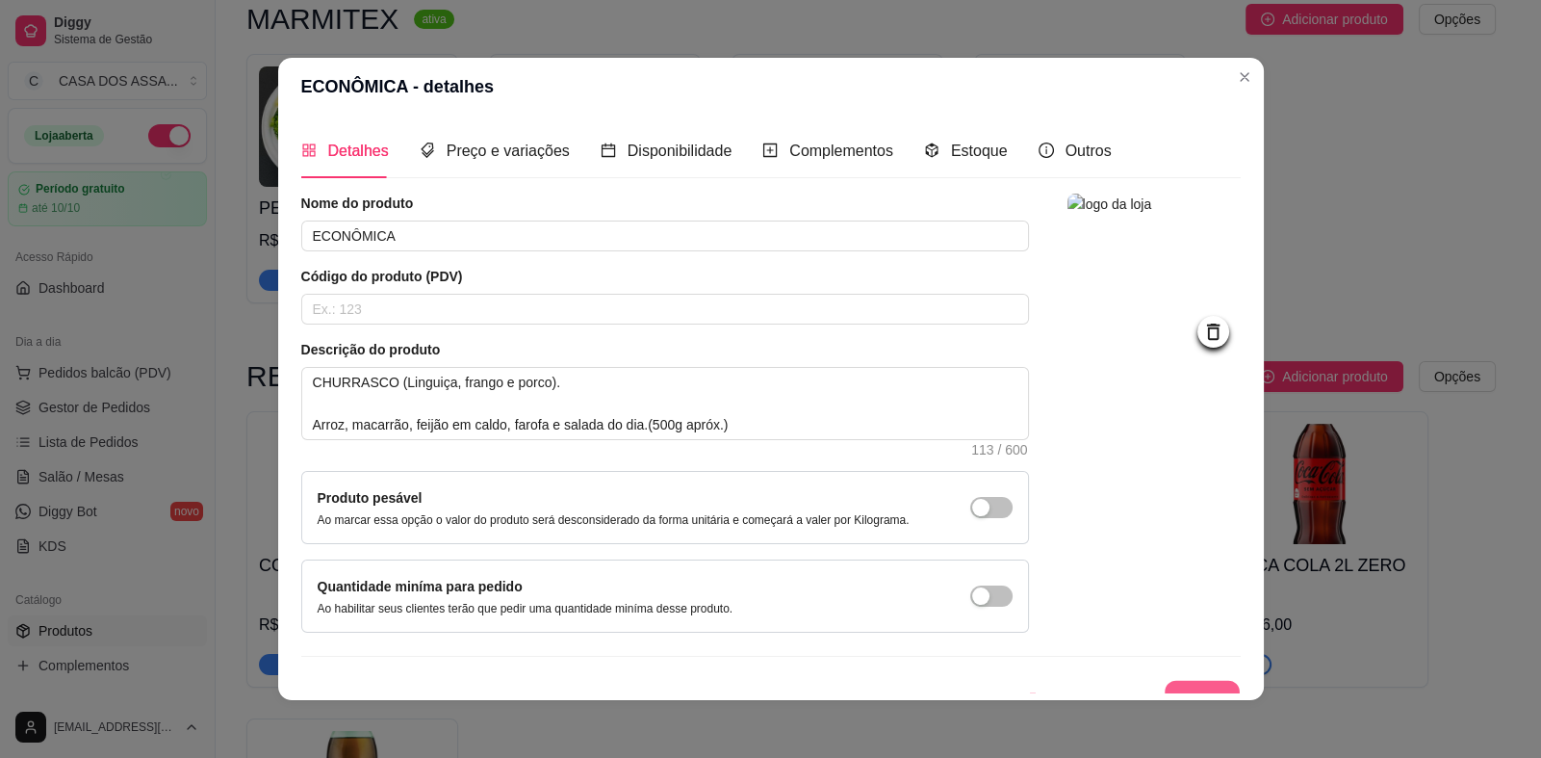
click at [1179, 685] on button "Salvar" at bounding box center [1202, 700] width 75 height 38
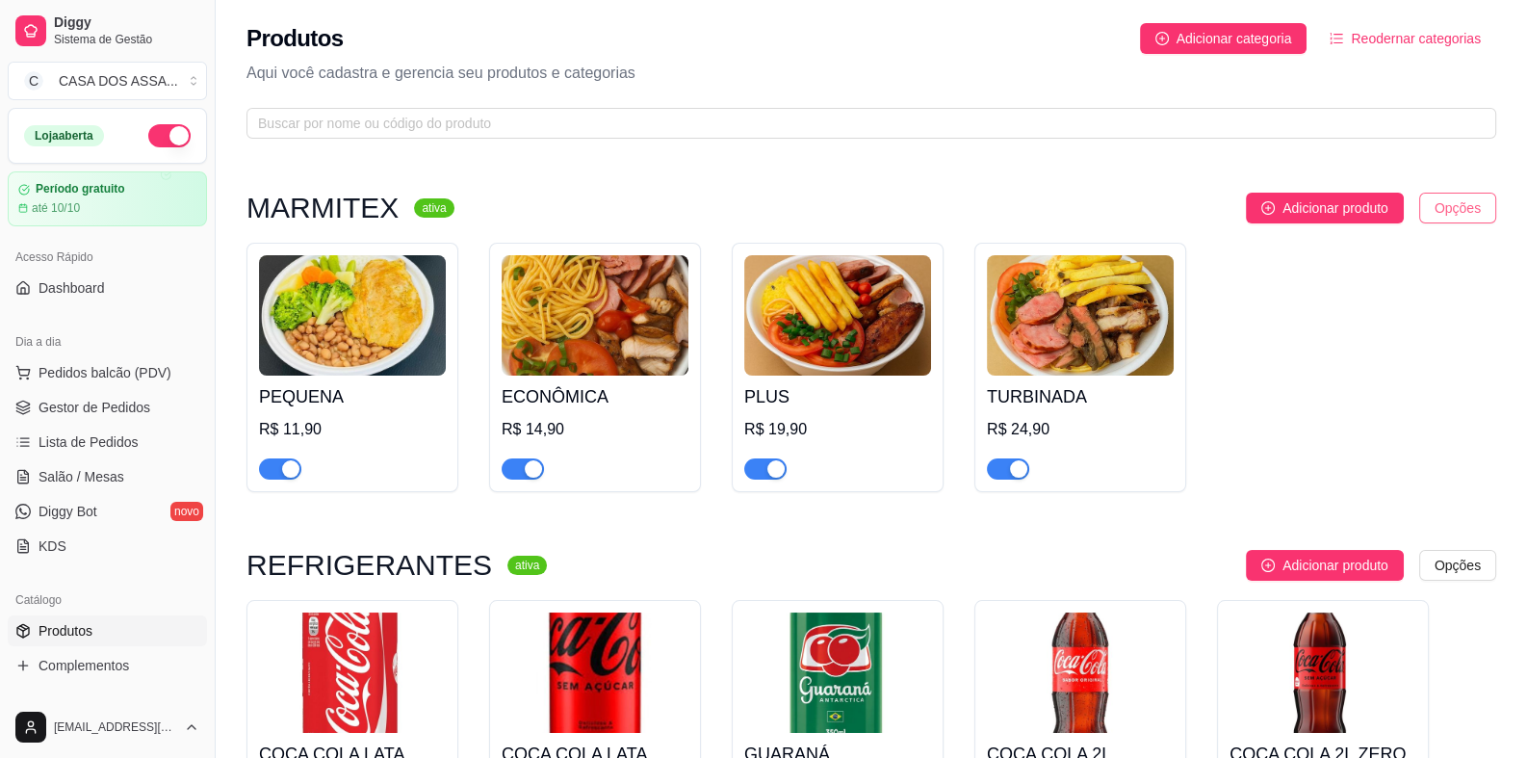
click at [1460, 205] on html "Diggy Sistema de Gestão C CASA DOS ASSA ... Loja aberta Período gratuito até 10…" at bounding box center [763, 379] width 1527 height 758
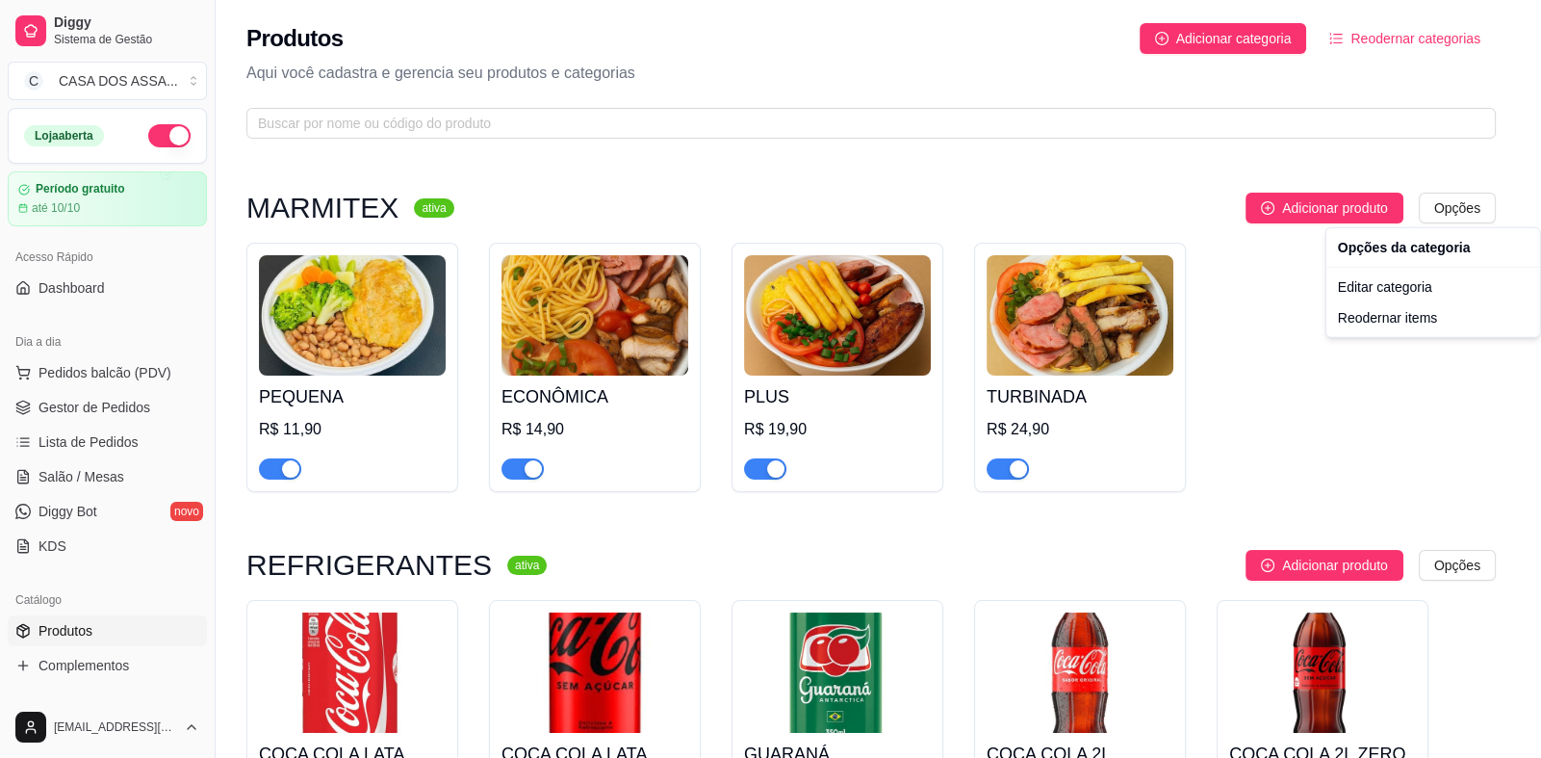
click at [1454, 161] on html "Diggy Sistema de Gestão C CASA DOS ASSA ... Loja aberta Período gratuito até 10…" at bounding box center [770, 379] width 1541 height 758
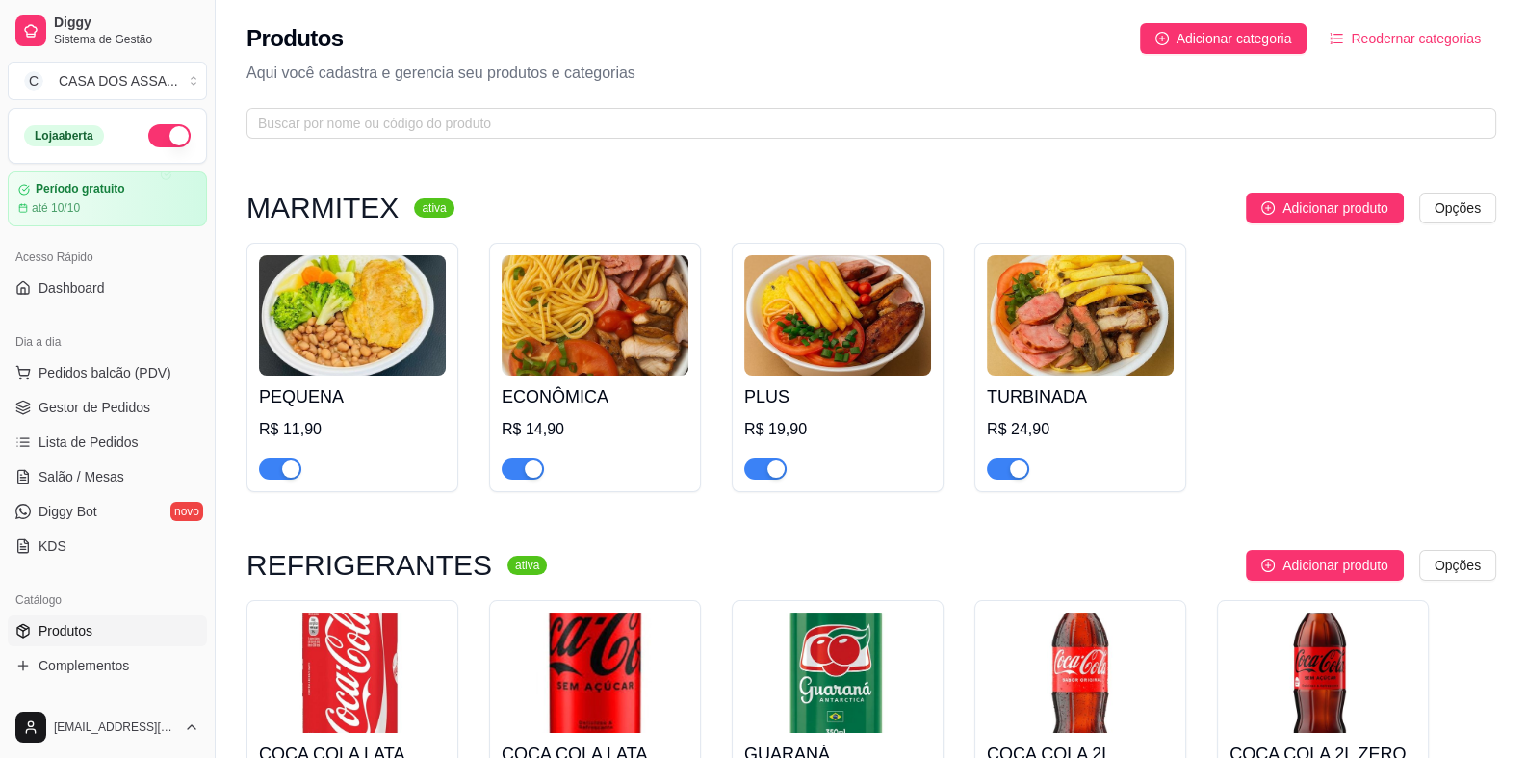
click at [416, 211] on sup "ativa" at bounding box center [433, 207] width 39 height 19
click at [1348, 40] on button "Reodernar categorias" at bounding box center [1405, 38] width 182 height 31
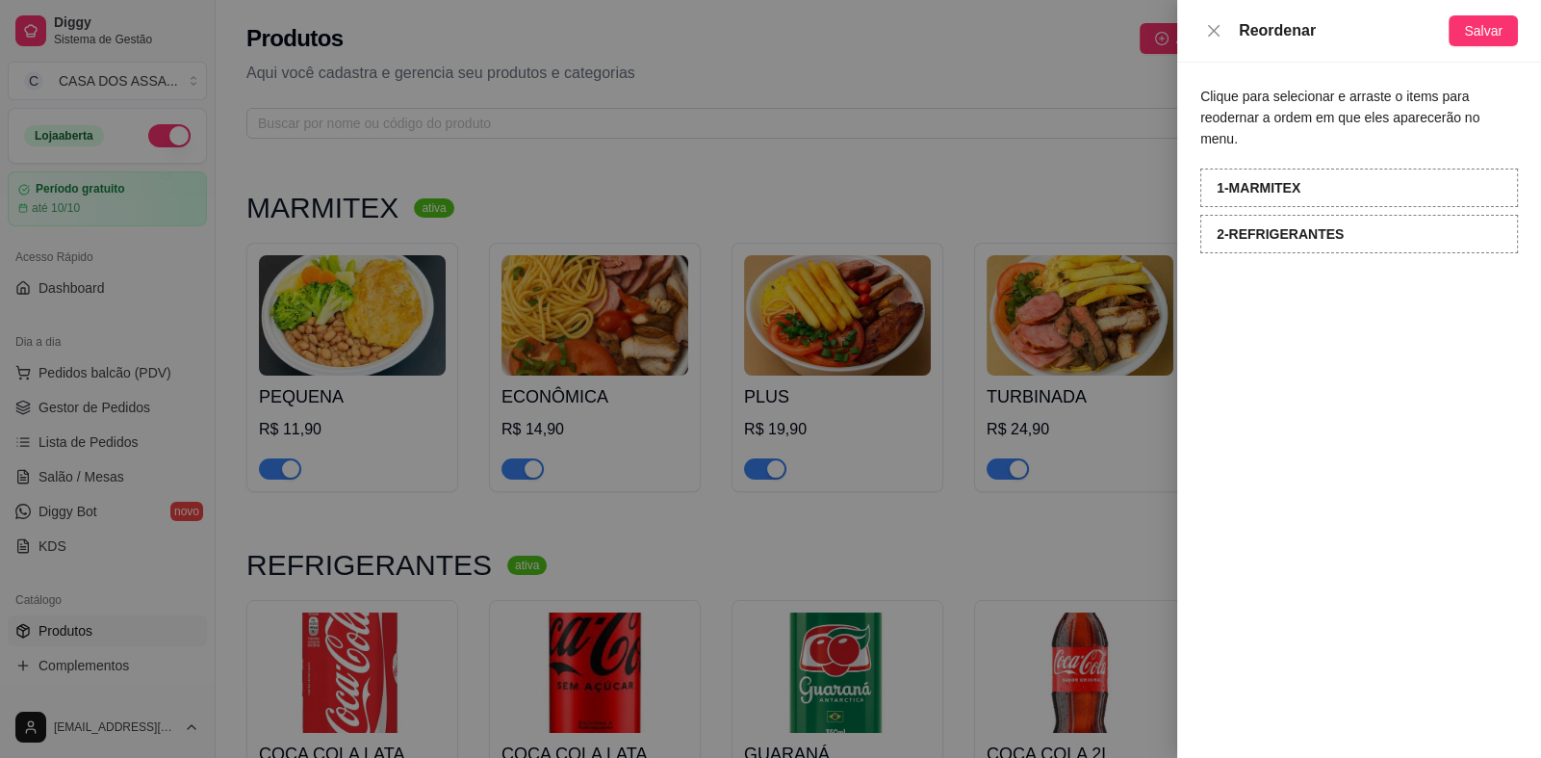
click at [1313, 174] on div "1 - MARMITEX" at bounding box center [1360, 187] width 318 height 39
click at [1213, 32] on icon "close" at bounding box center [1214, 30] width 12 height 12
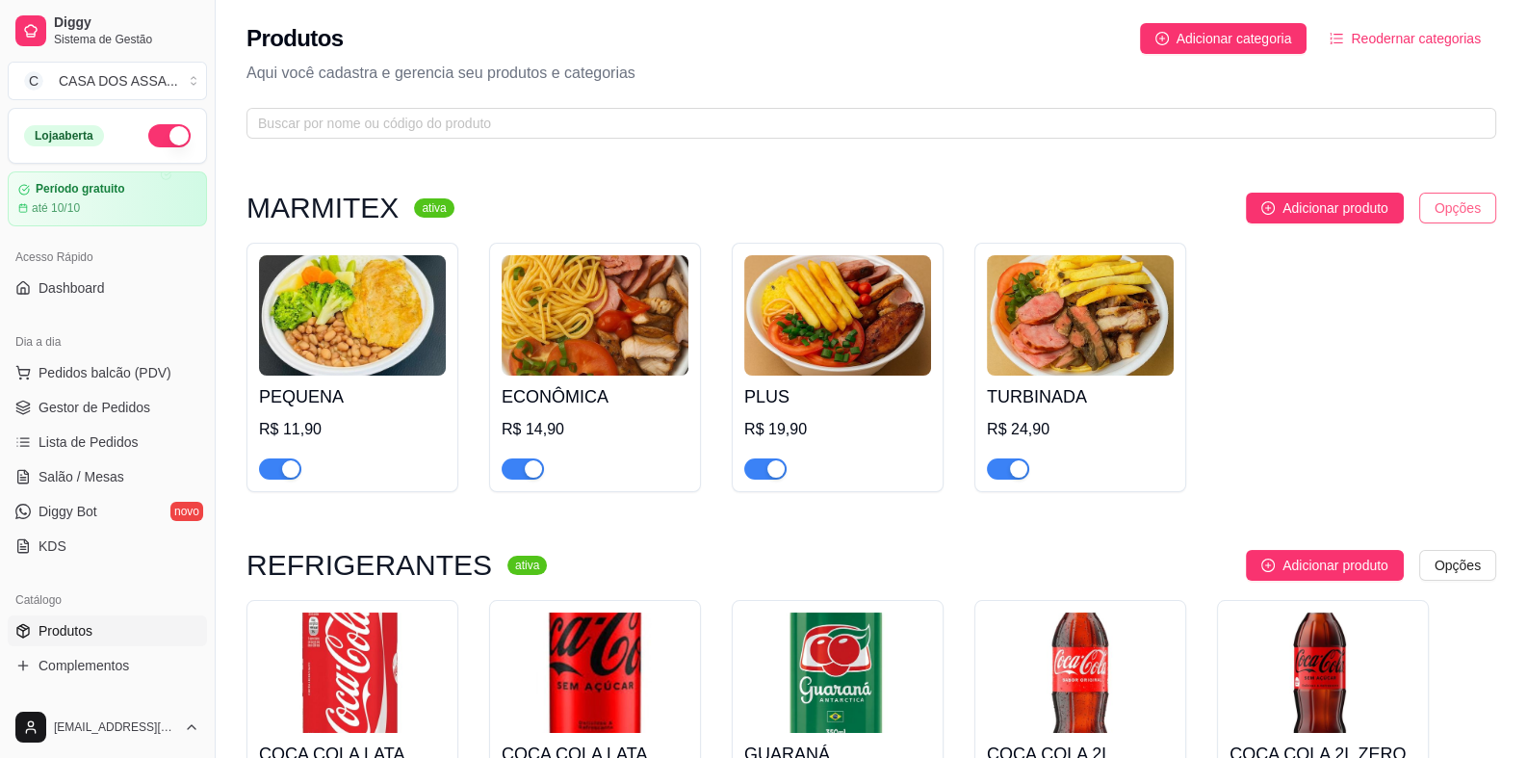
click at [1447, 204] on html "Diggy Sistema de Gestão C CASA DOS ASSA ... Loja aberta Período gratuito até 10…" at bounding box center [763, 379] width 1527 height 758
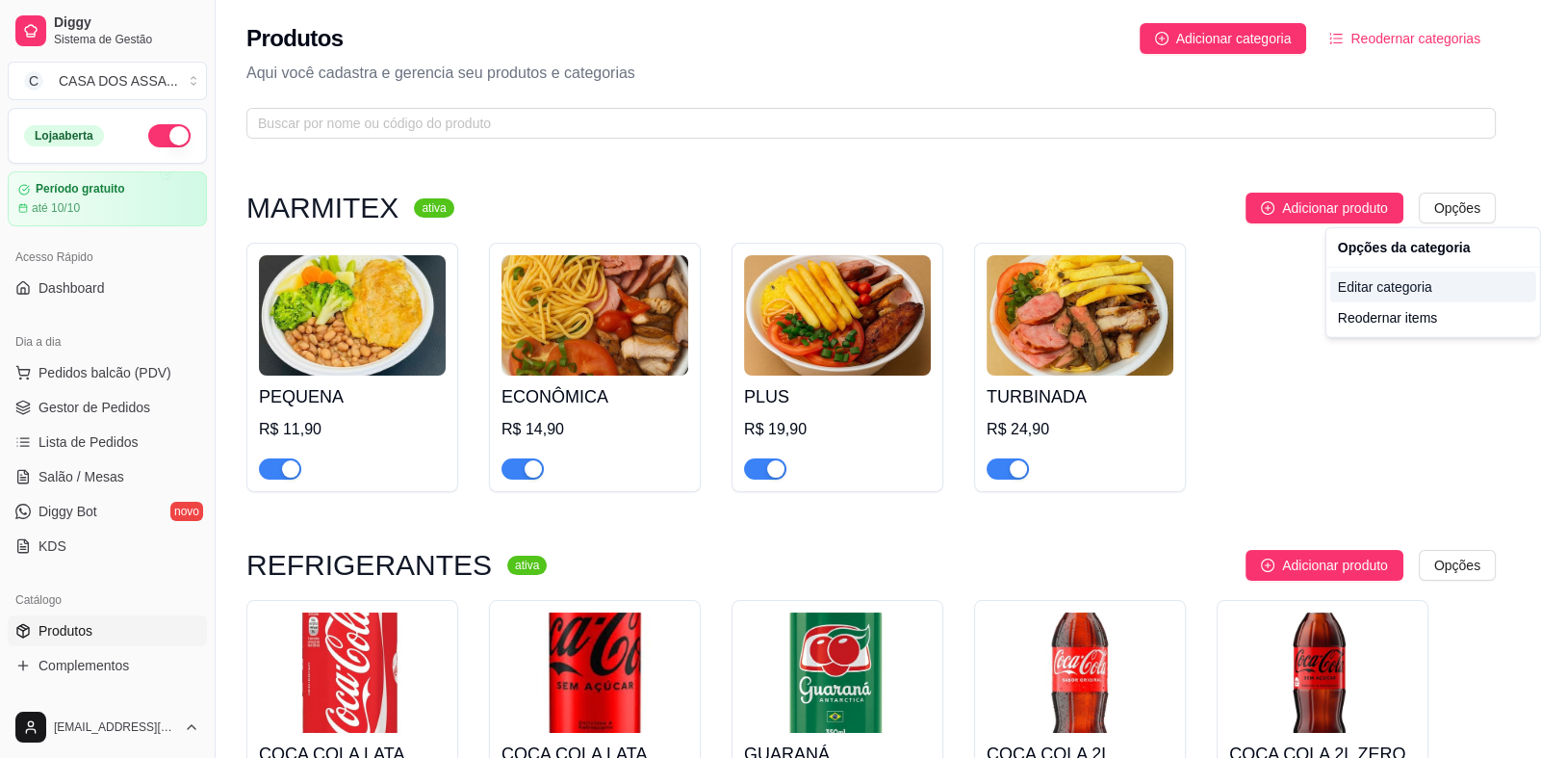
click at [1385, 287] on div "Editar categoria" at bounding box center [1433, 286] width 206 height 31
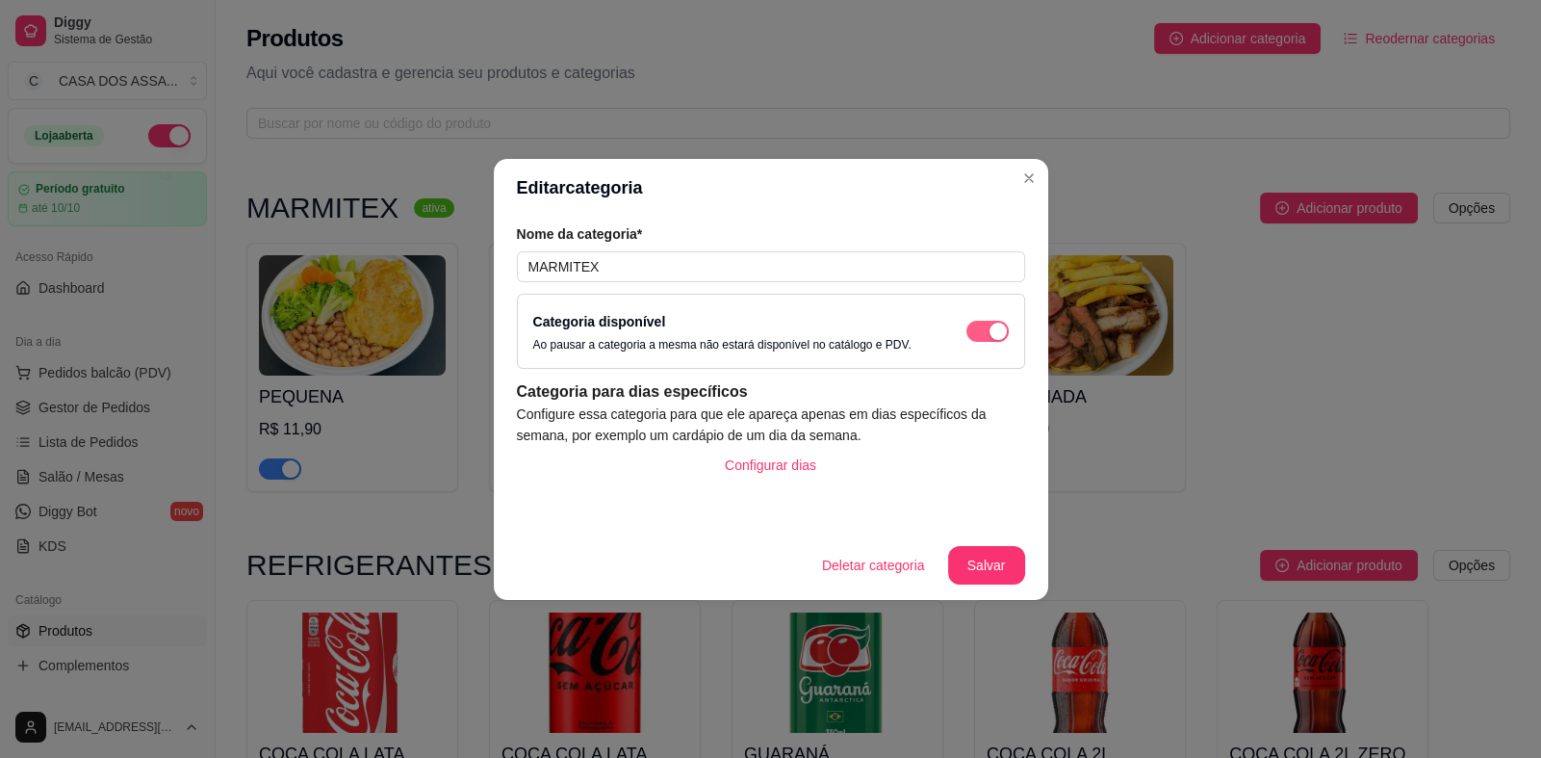
click at [978, 335] on span "button" at bounding box center [988, 331] width 42 height 21
click at [991, 334] on span "button" at bounding box center [988, 331] width 42 height 21
click at [985, 572] on button "Salvar" at bounding box center [986, 565] width 77 height 39
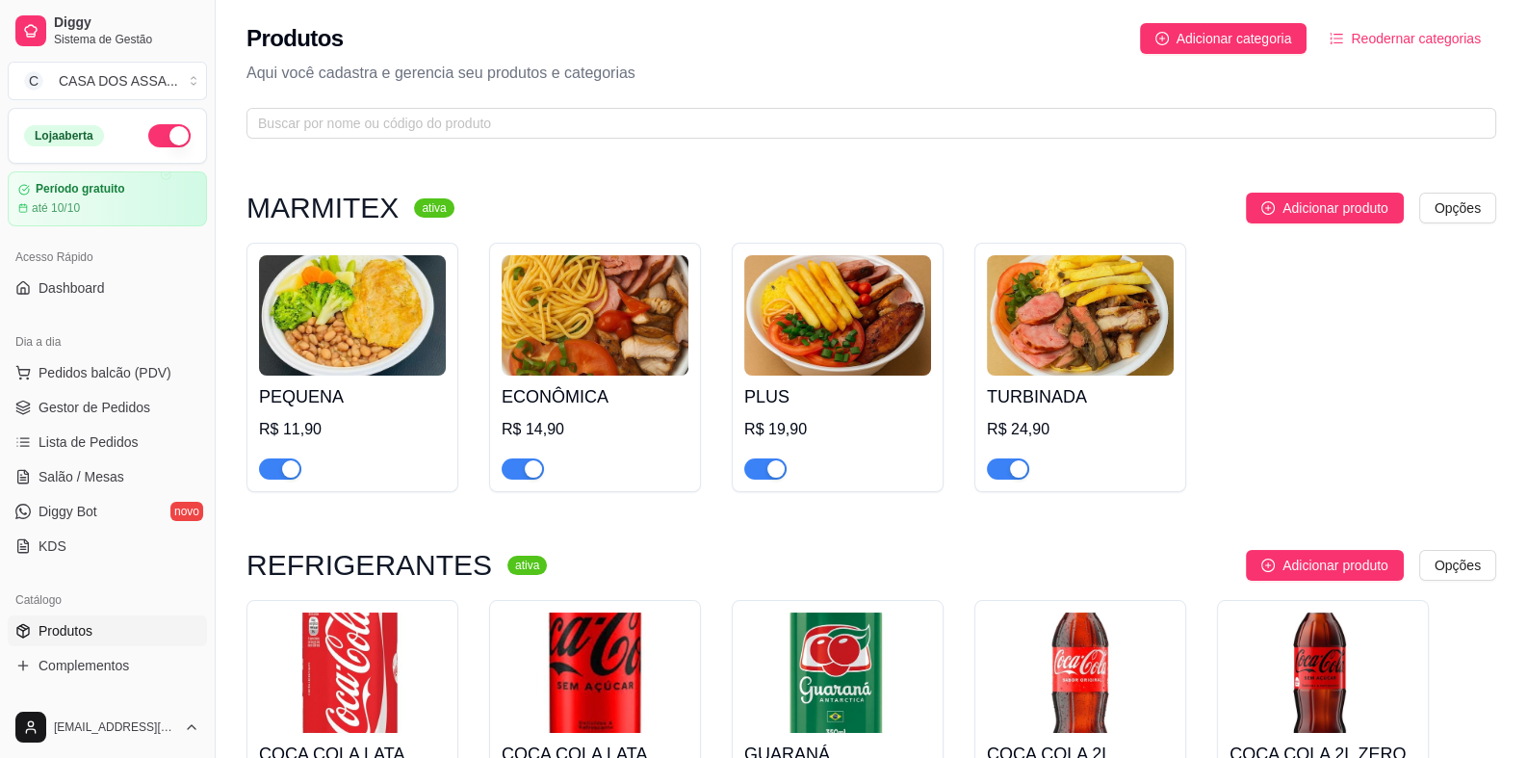
click at [282, 476] on div "button" at bounding box center [290, 468] width 17 height 17
click at [289, 473] on span "button" at bounding box center [280, 468] width 42 height 21
